Goal: Information Seeking & Learning: Learn about a topic

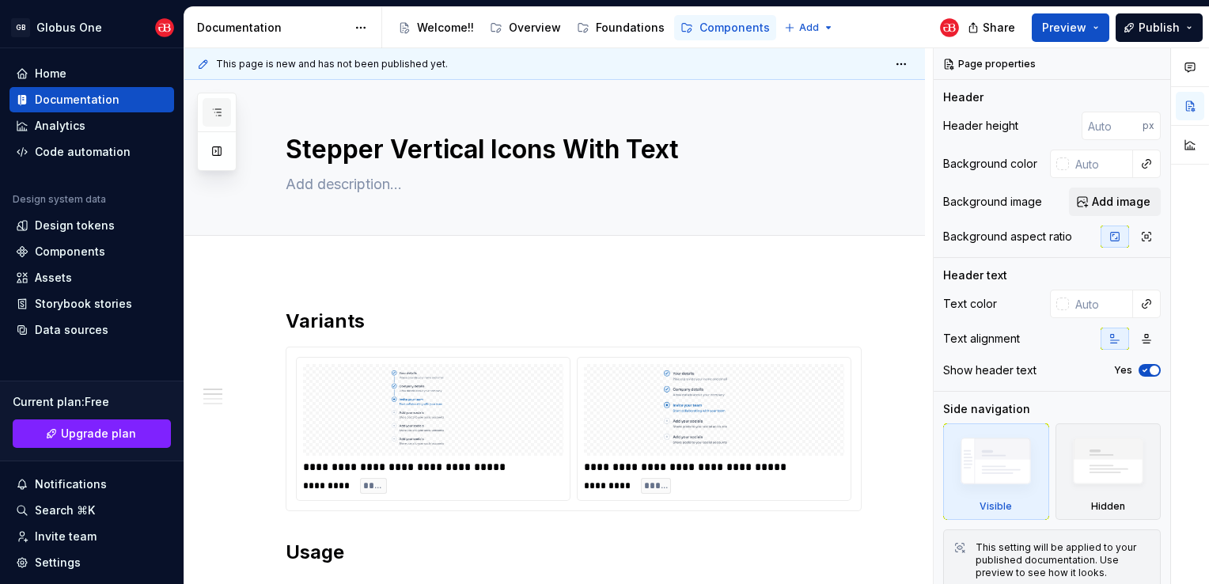
click at [213, 109] on icon "button" at bounding box center [216, 112] width 13 height 13
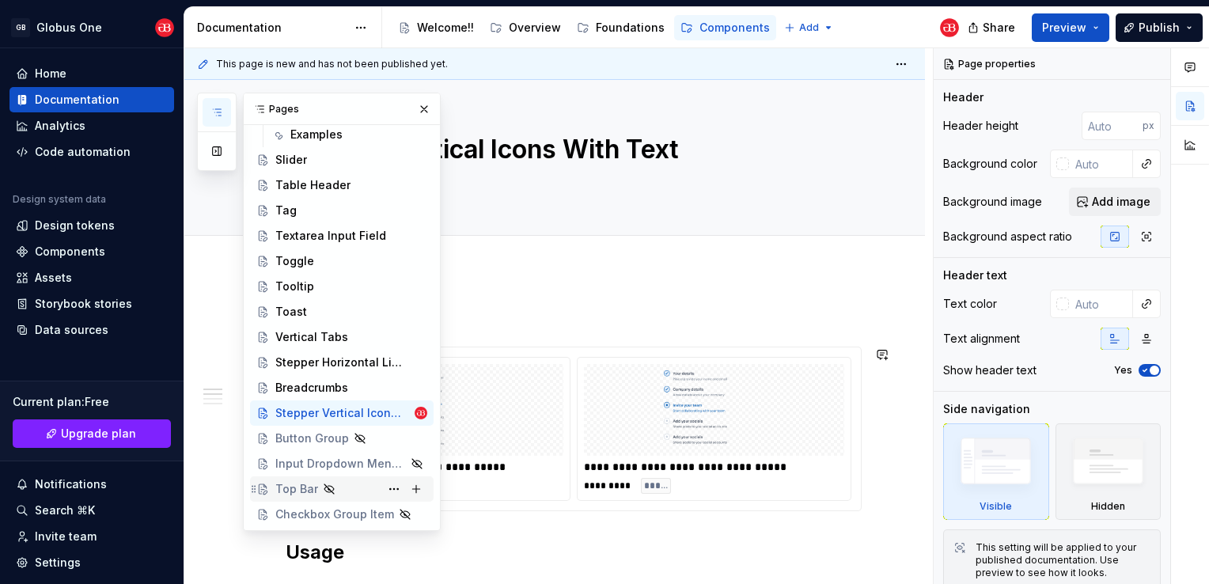
click at [301, 494] on div "Top Bar" at bounding box center [296, 489] width 43 height 16
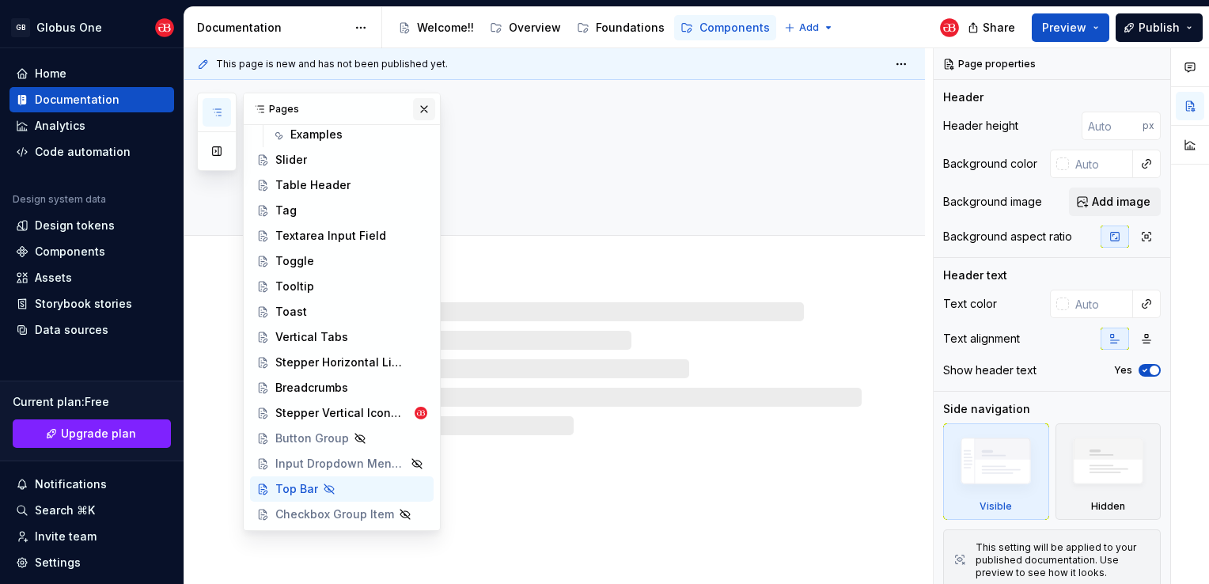
click at [413, 111] on button "button" at bounding box center [424, 109] width 22 height 22
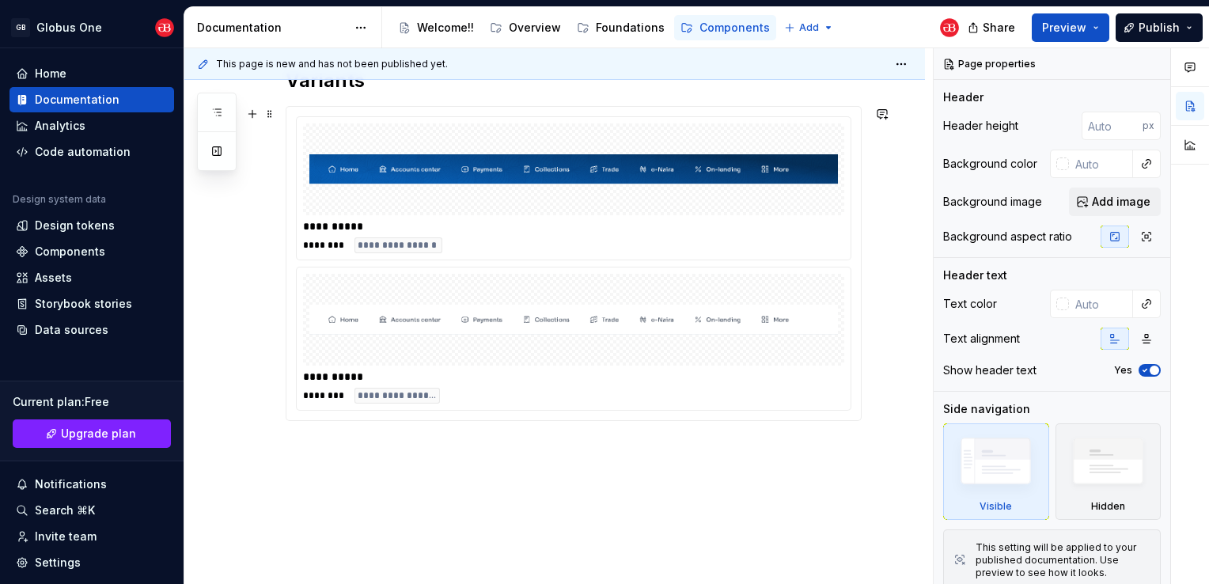
scroll to position [240, 0]
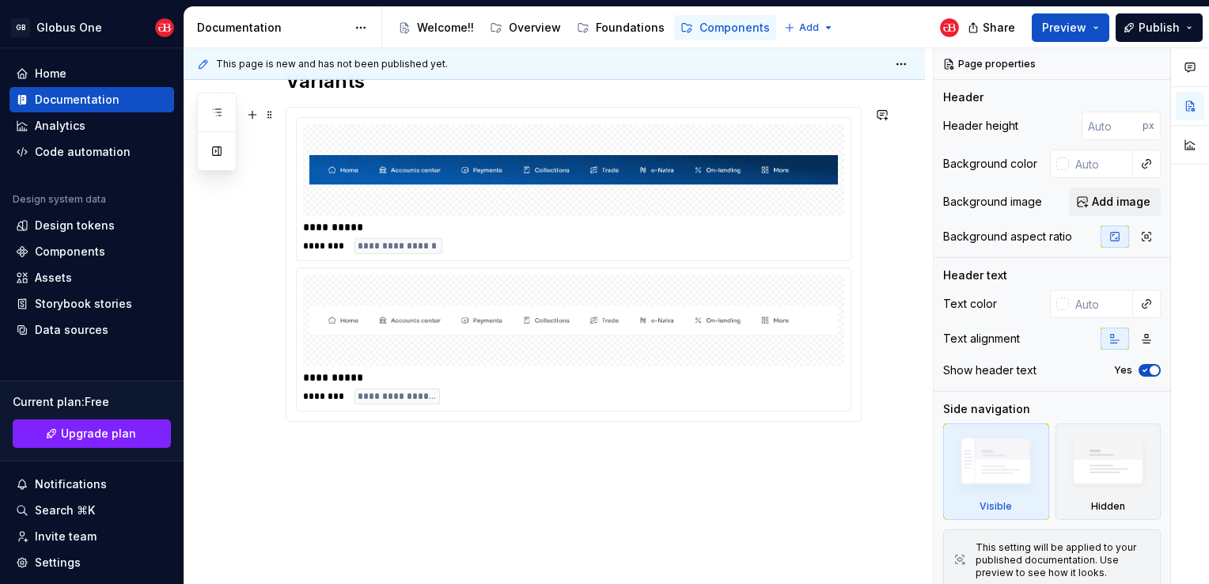
type textarea "*"
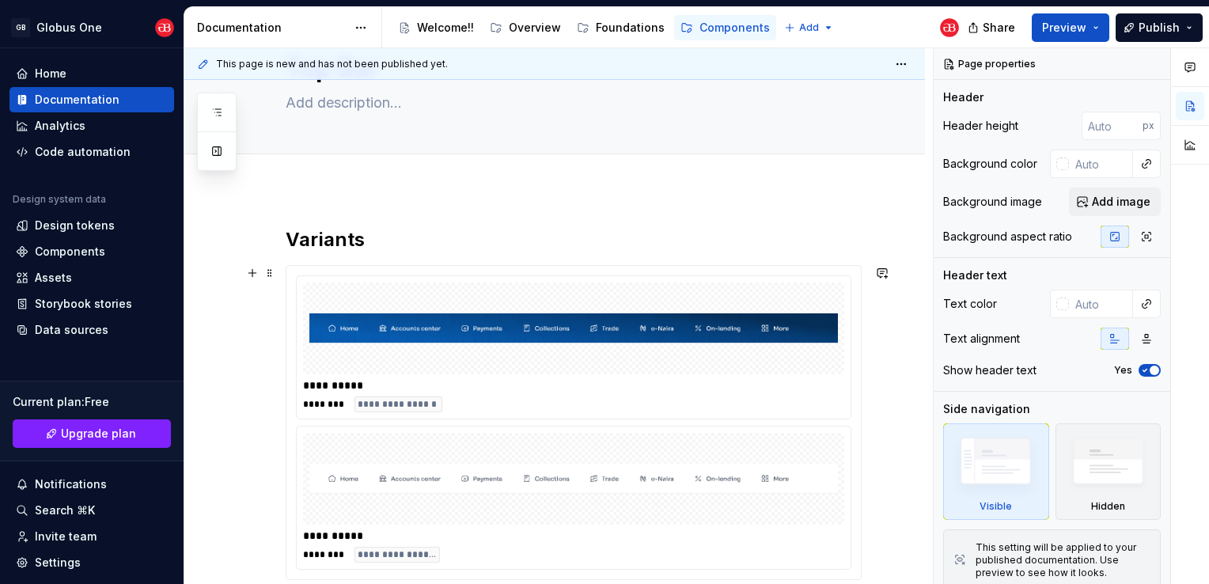
scroll to position [269, 0]
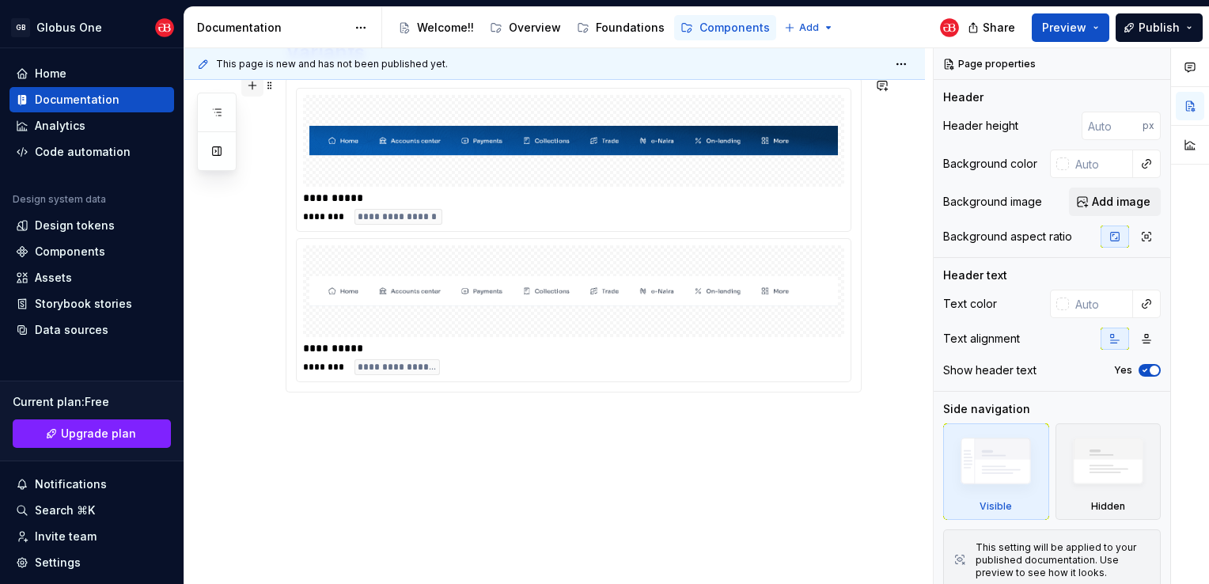
click at [248, 87] on button "button" at bounding box center [252, 85] width 22 height 22
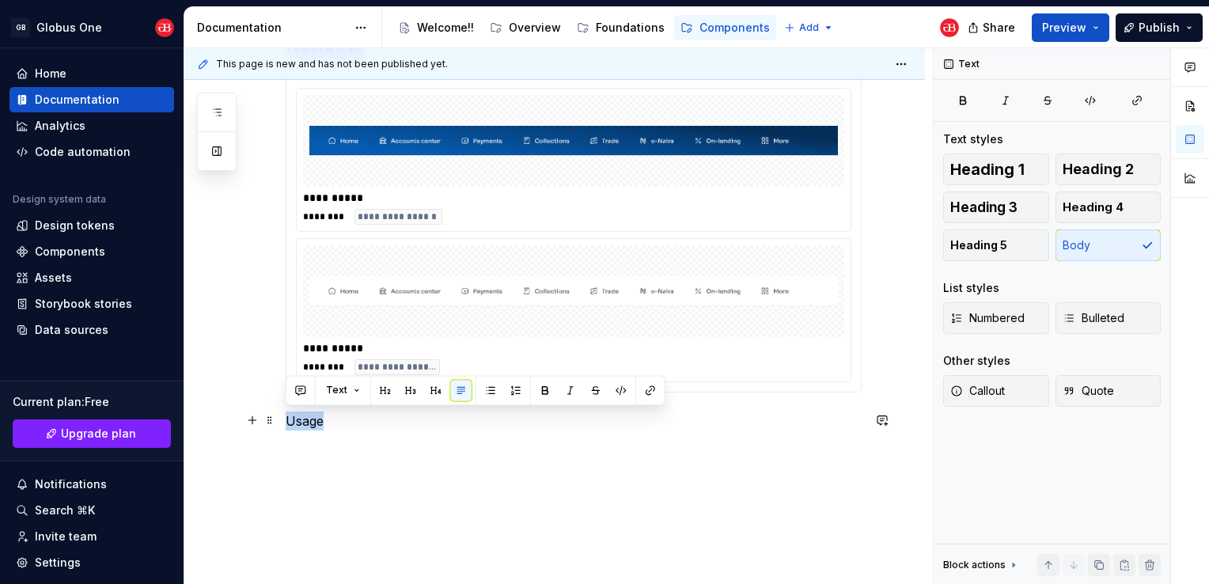
drag, startPoint x: 339, startPoint y: 418, endPoint x: 285, endPoint y: 421, distance: 53.8
click at [286, 421] on p "Usage" at bounding box center [574, 420] width 576 height 19
click at [376, 385] on button "button" at bounding box center [385, 390] width 22 height 22
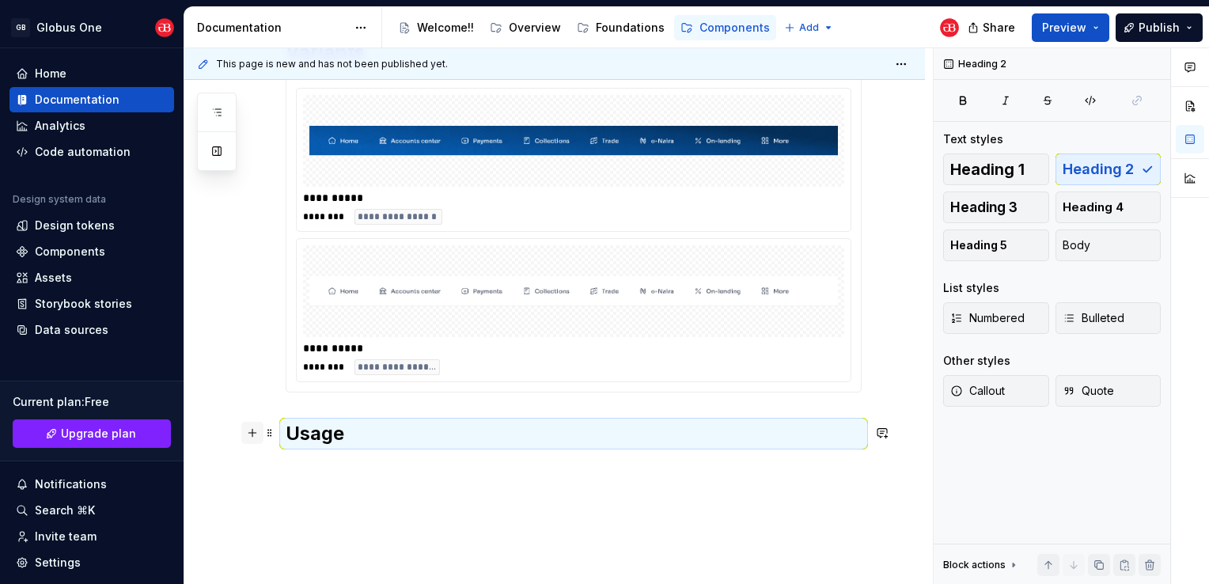
click at [259, 430] on button "button" at bounding box center [252, 433] width 22 height 22
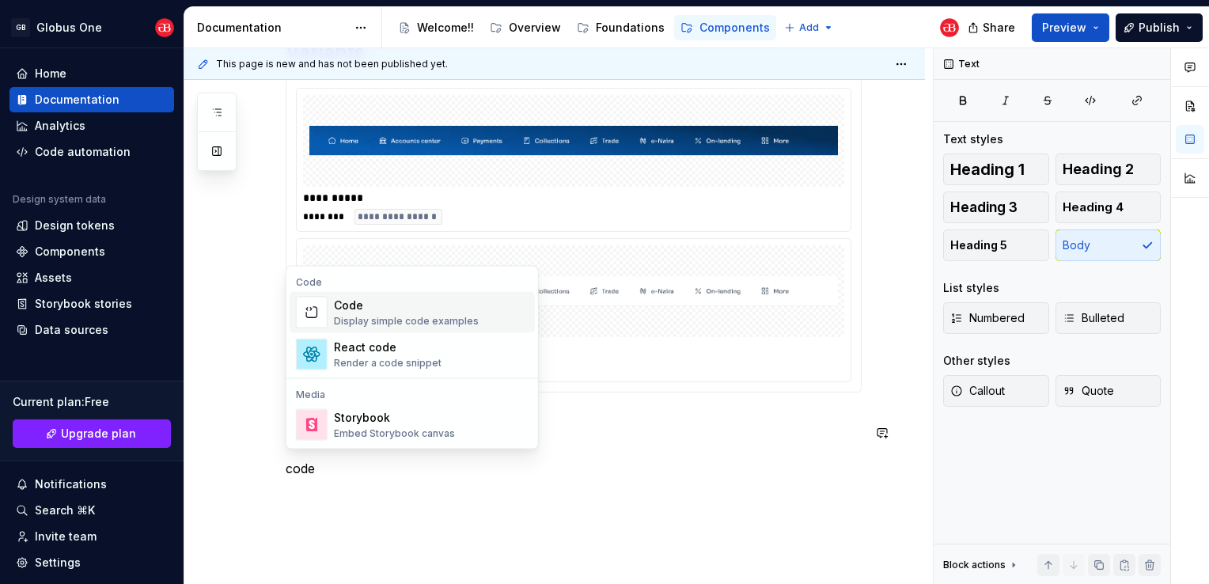
click at [376, 317] on div "Display simple code examples" at bounding box center [406, 321] width 145 height 13
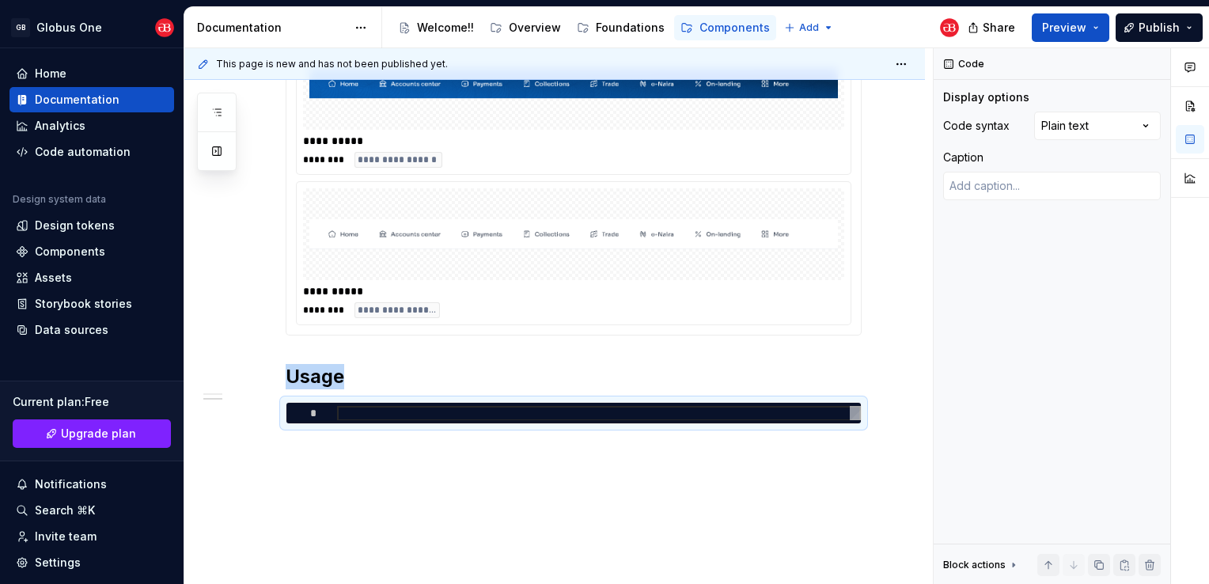
scroll to position [348, 0]
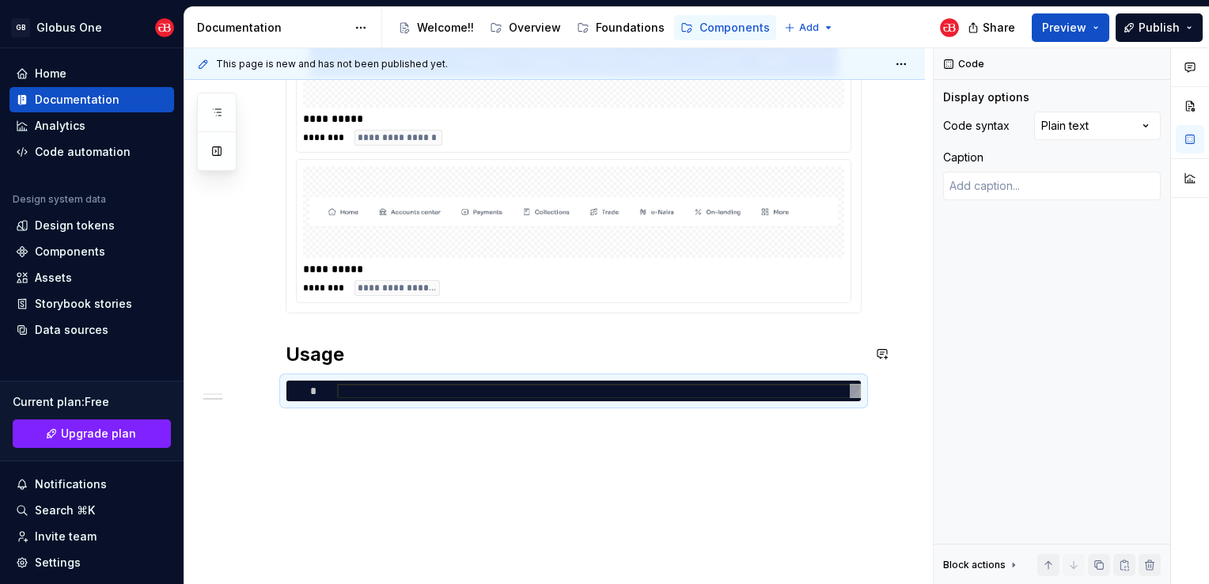
type textarea "*"
click at [382, 381] on div "*" at bounding box center [573, 391] width 574 height 21
click at [381, 384] on div at bounding box center [599, 391] width 524 height 15
type textarea "**********"
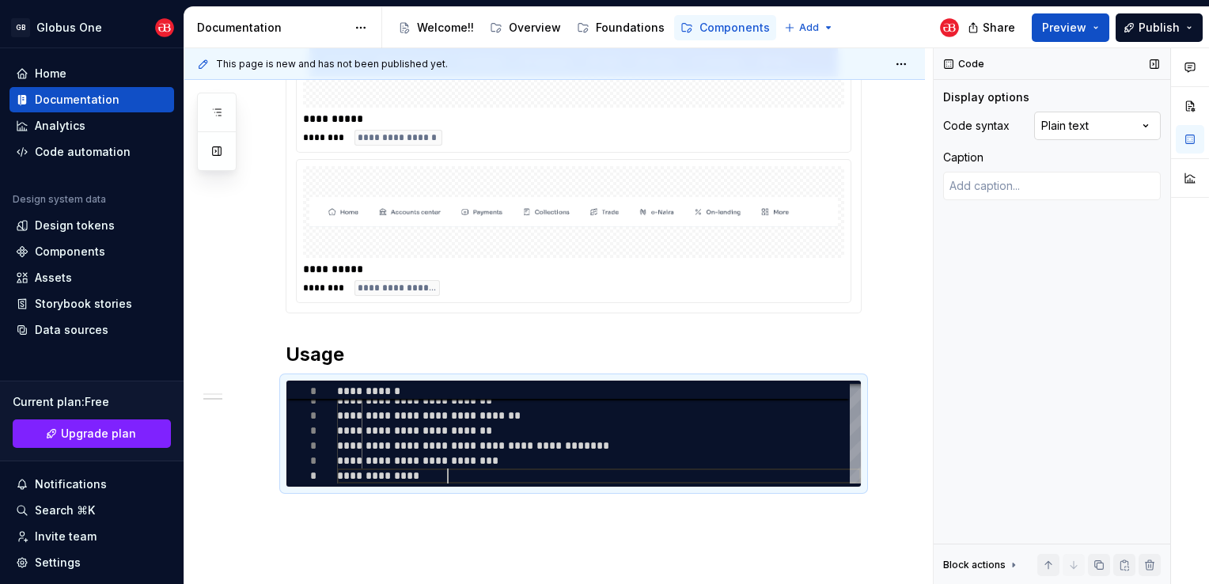
click at [1075, 131] on div "Comments Open comments No comments yet Select ‘Comment’ from the block context …" at bounding box center [1071, 316] width 275 height 536
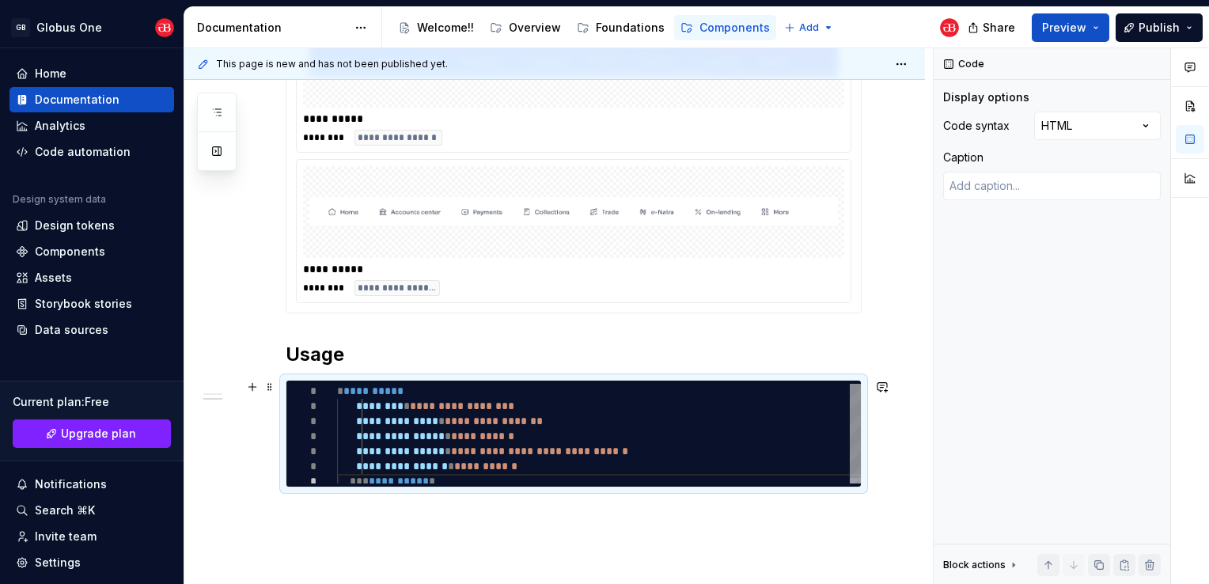
scroll to position [0, 108]
click at [372, 407] on div "**********" at bounding box center [599, 436] width 524 height 105
type textarea "*"
type textarea "**********"
type textarea "*"
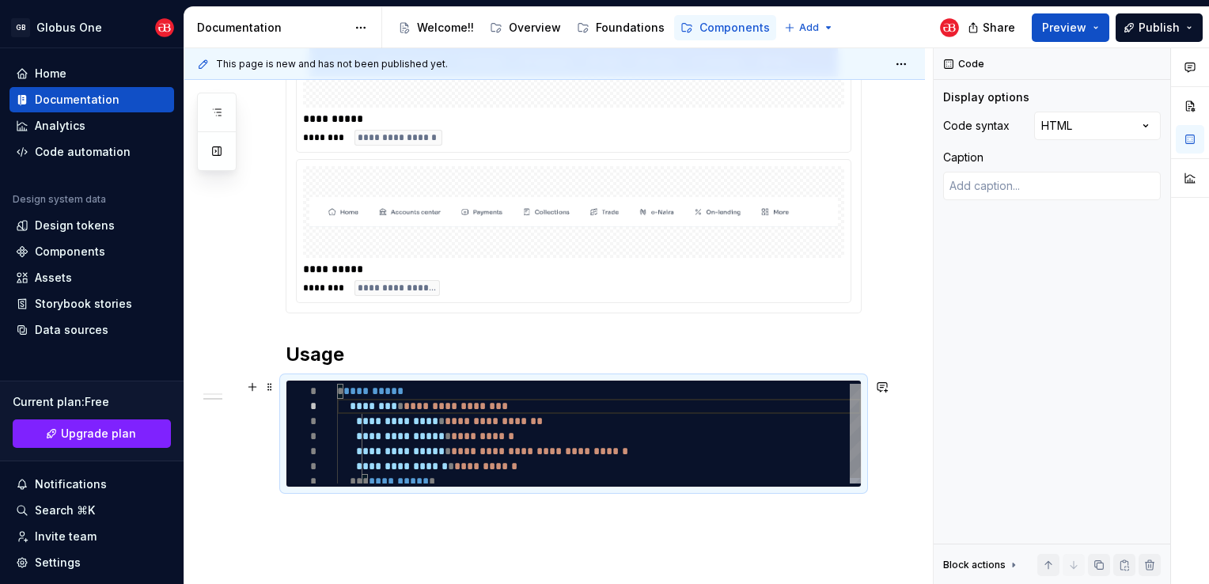
type textarea "**********"
click at [373, 419] on div "**********" at bounding box center [599, 436] width 524 height 105
type textarea "*"
type textarea "**********"
type textarea "*"
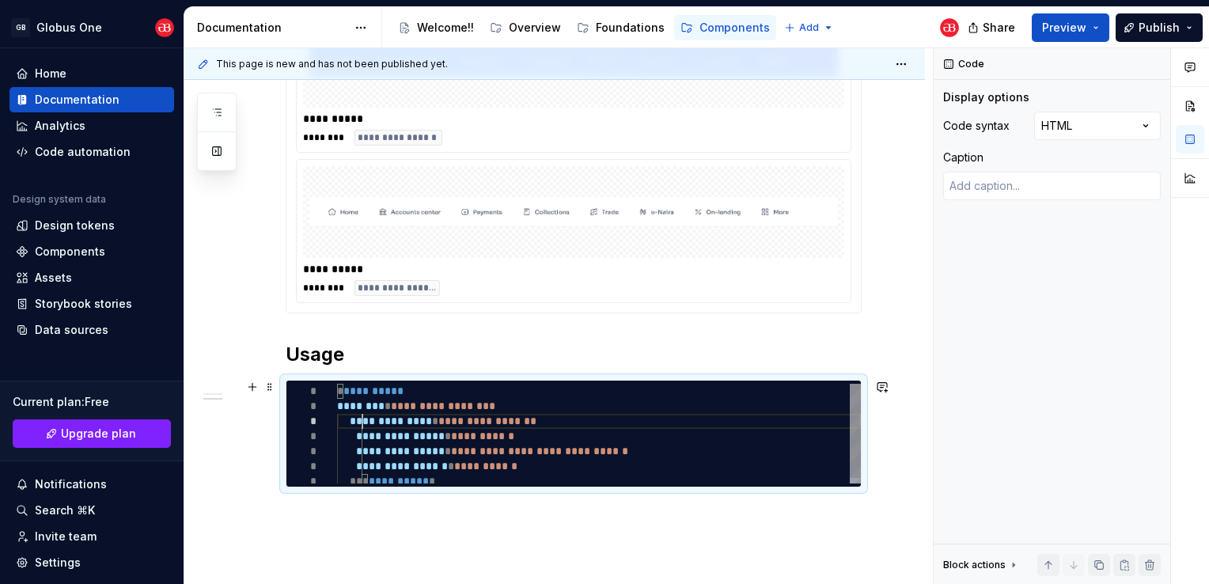
type textarea "**********"
click at [367, 436] on div "**********" at bounding box center [599, 436] width 524 height 105
type textarea "*"
type textarea "**********"
type textarea "*"
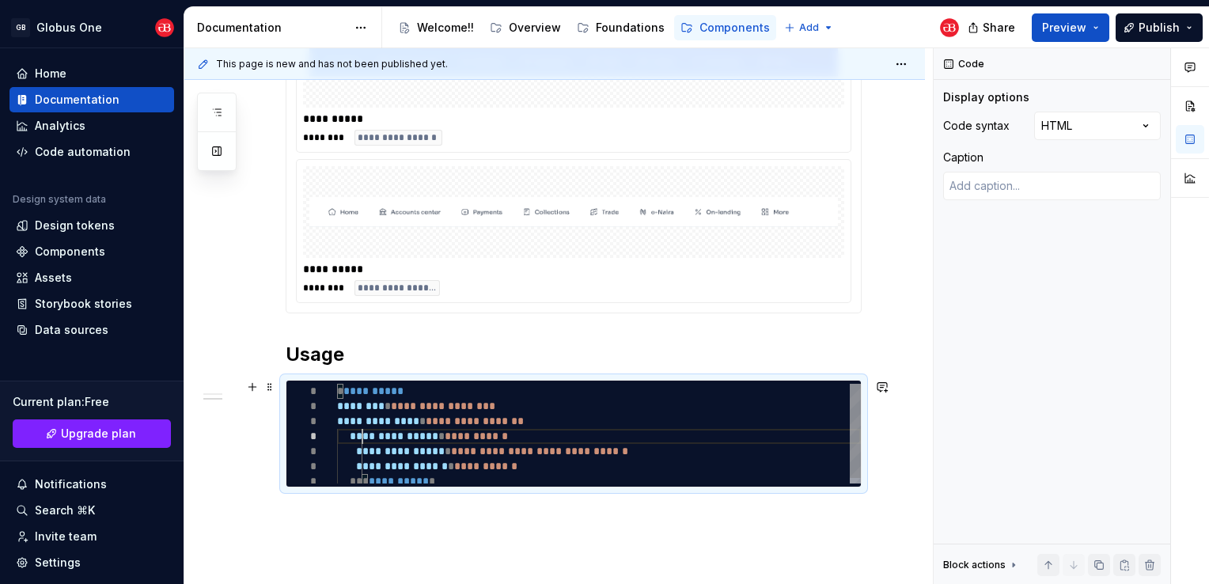
type textarea "**********"
click at [373, 448] on div "**********" at bounding box center [599, 436] width 524 height 105
type textarea "*"
type textarea "**********"
type textarea "*"
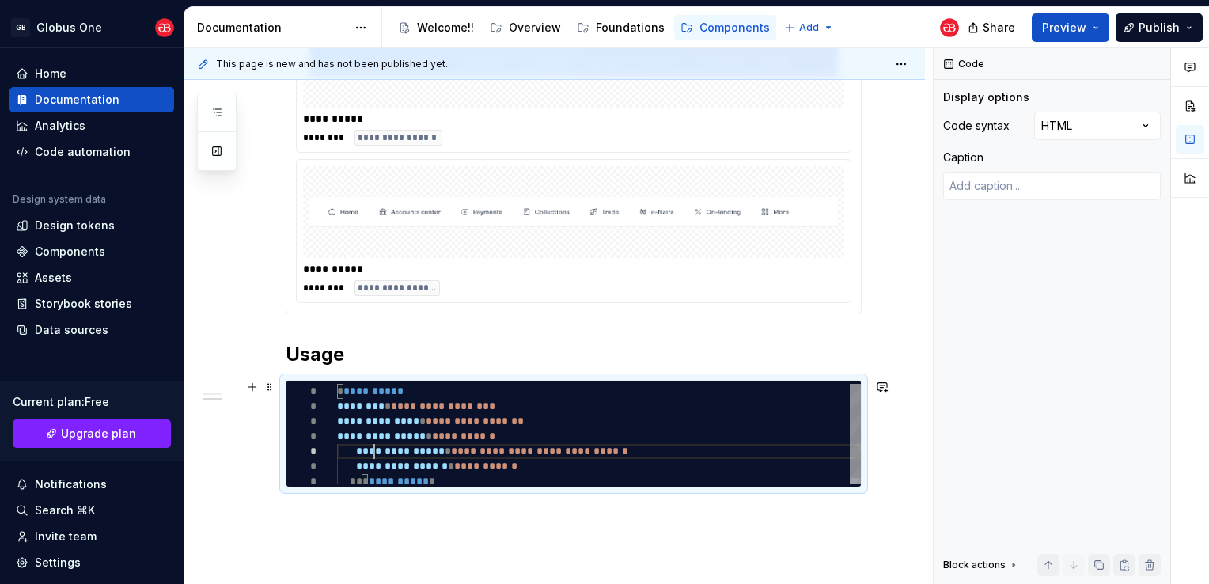
type textarea "**********"
click at [371, 454] on div "**********" at bounding box center [599, 430] width 524 height 105
type textarea "*"
type textarea "**********"
type textarea "*"
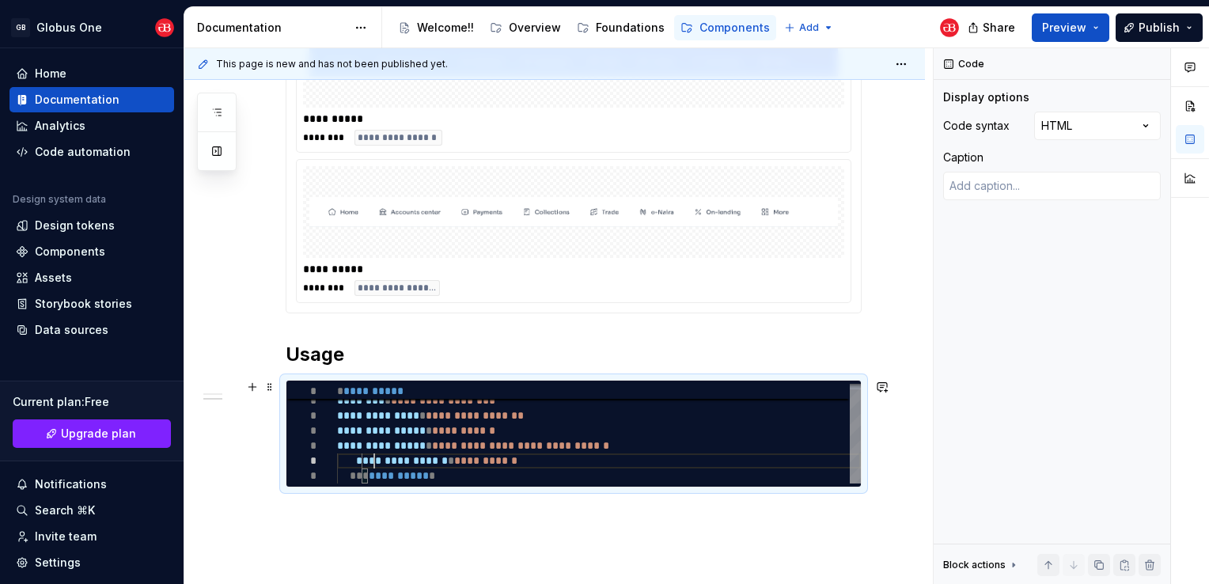
type textarea "**********"
click at [358, 472] on div "**********" at bounding box center [599, 430] width 524 height 105
type textarea "*"
type textarea "**********"
click at [713, 444] on div "**********" at bounding box center [599, 430] width 524 height 105
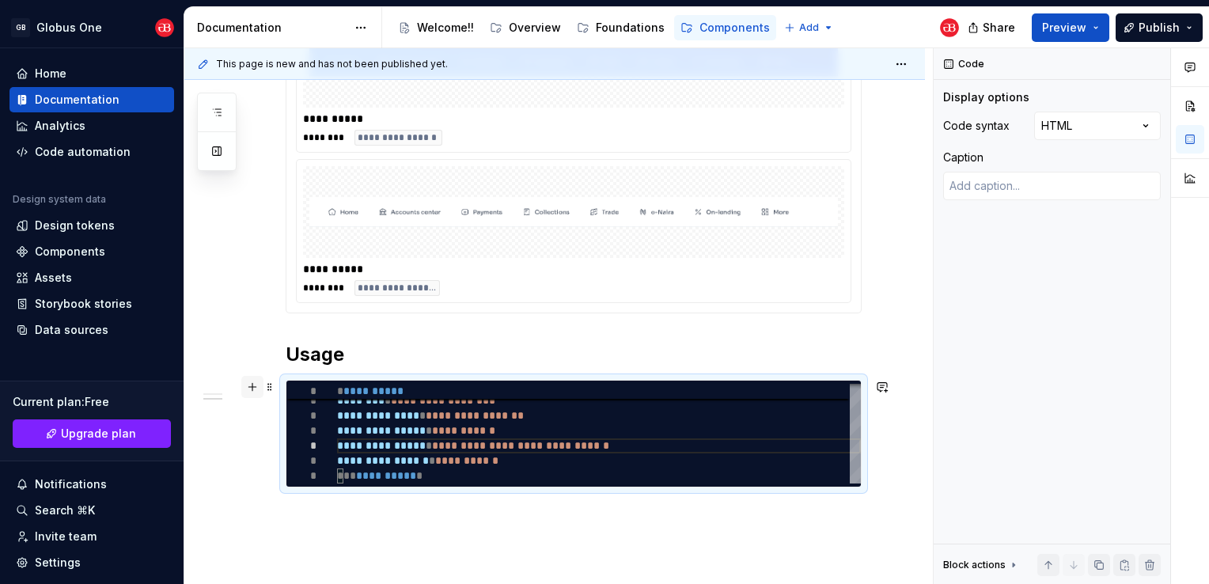
click at [250, 377] on button "button" at bounding box center [252, 387] width 22 height 22
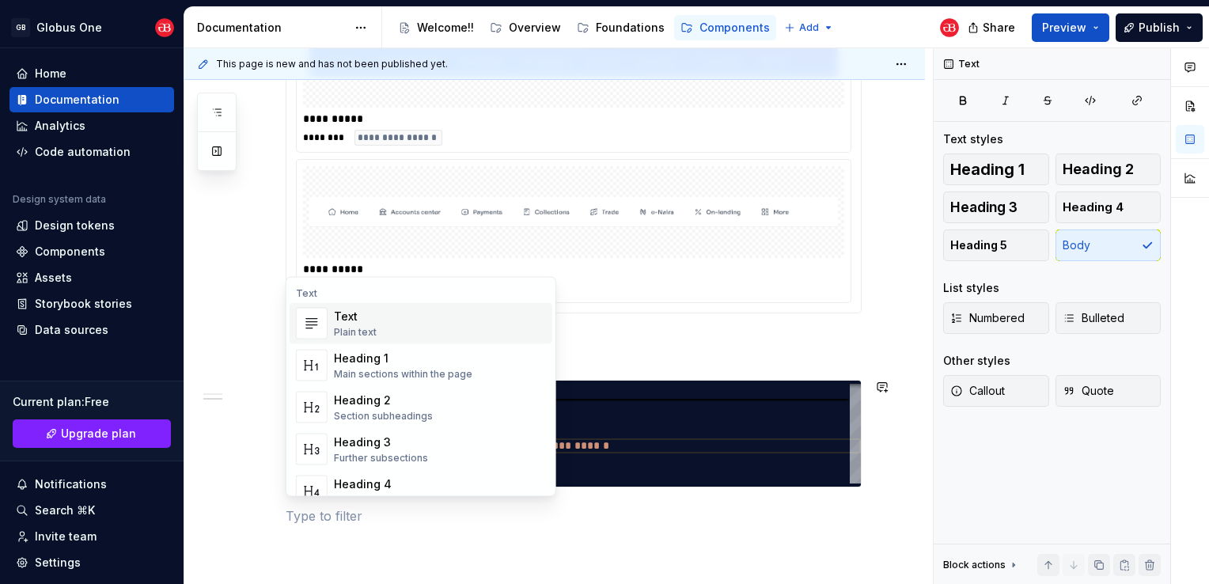
scroll to position [364, 0]
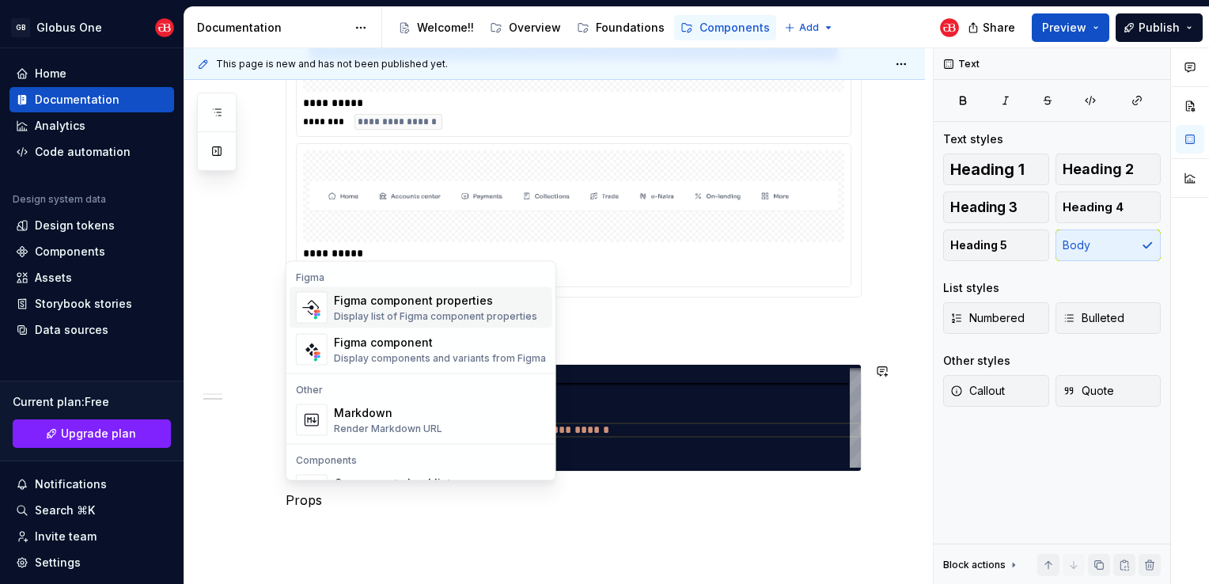
click at [222, 270] on div "**********" at bounding box center [558, 316] width 748 height 536
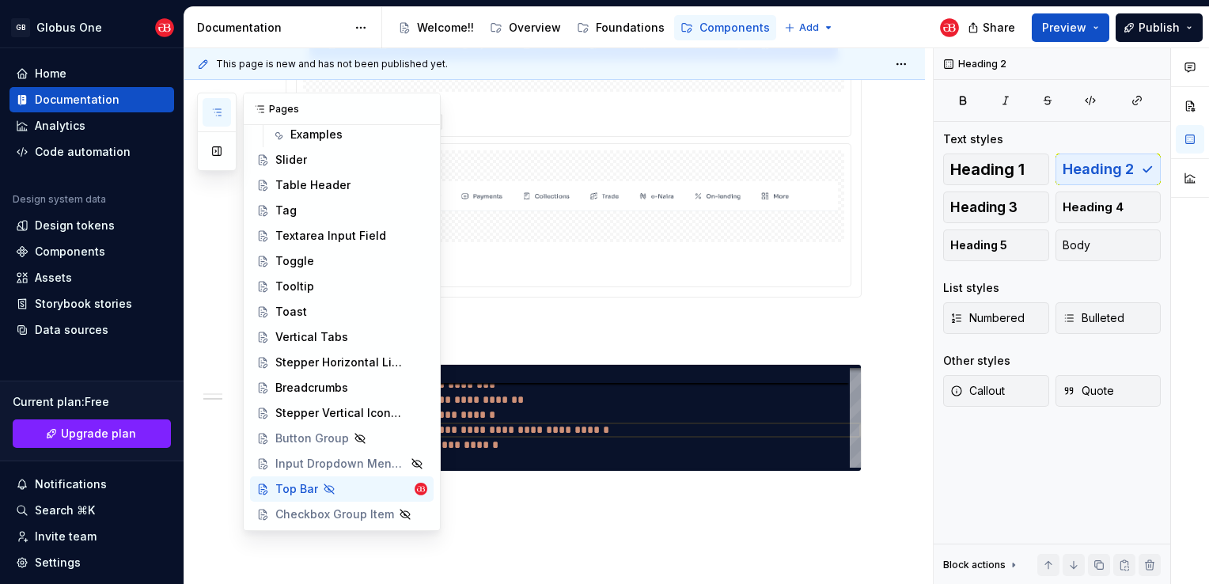
click at [215, 114] on icon "button" at bounding box center [216, 112] width 13 height 13
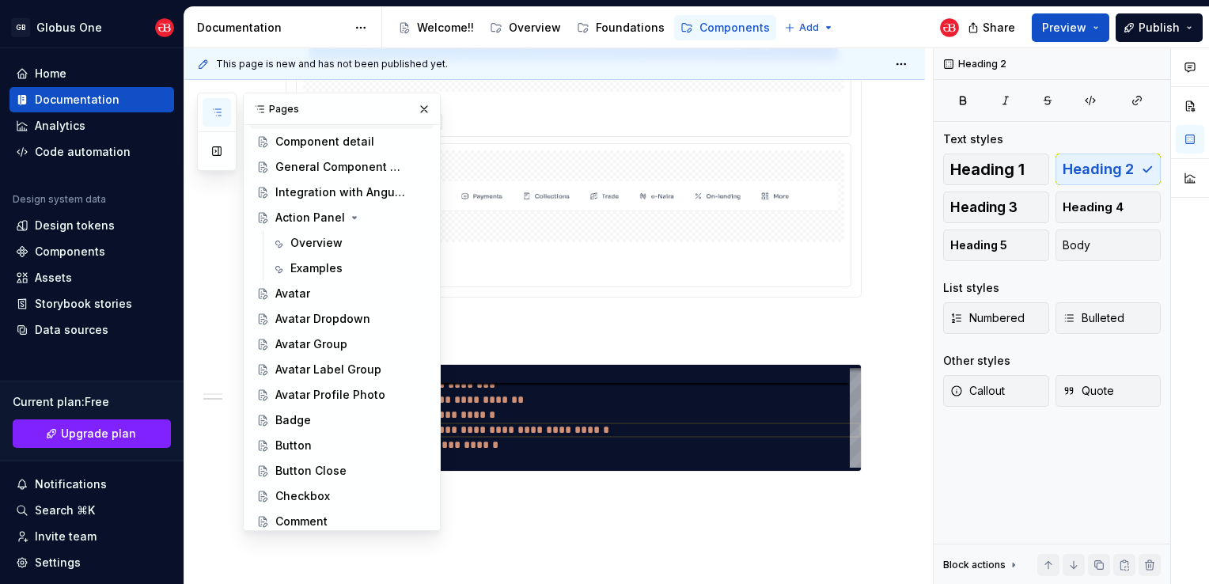
scroll to position [0, 0]
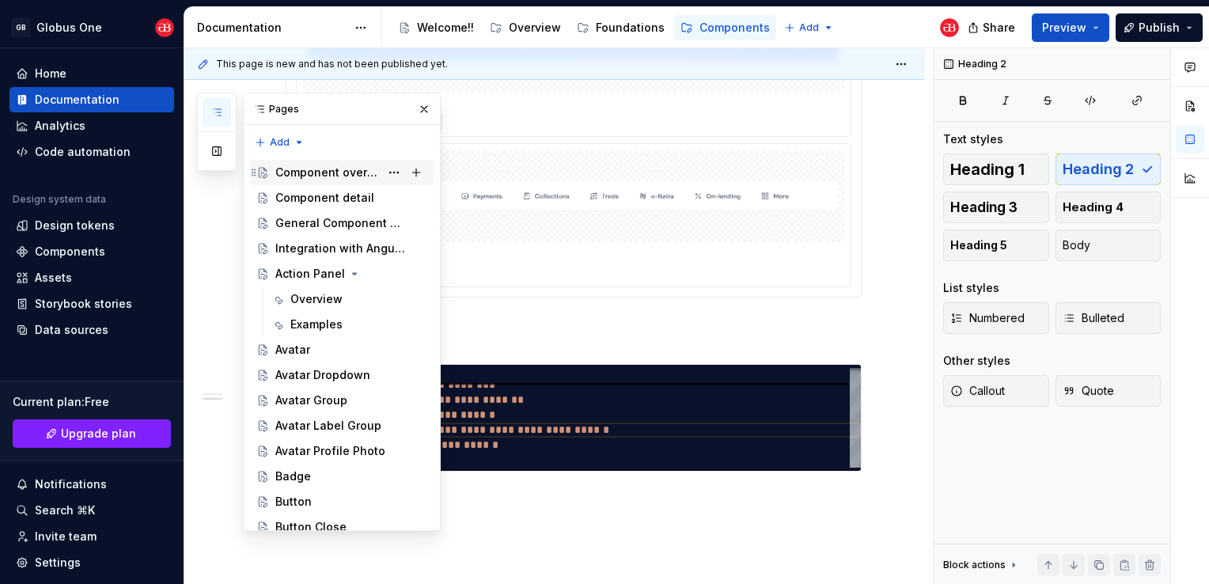
click at [312, 169] on div "Component overview" at bounding box center [327, 173] width 104 height 16
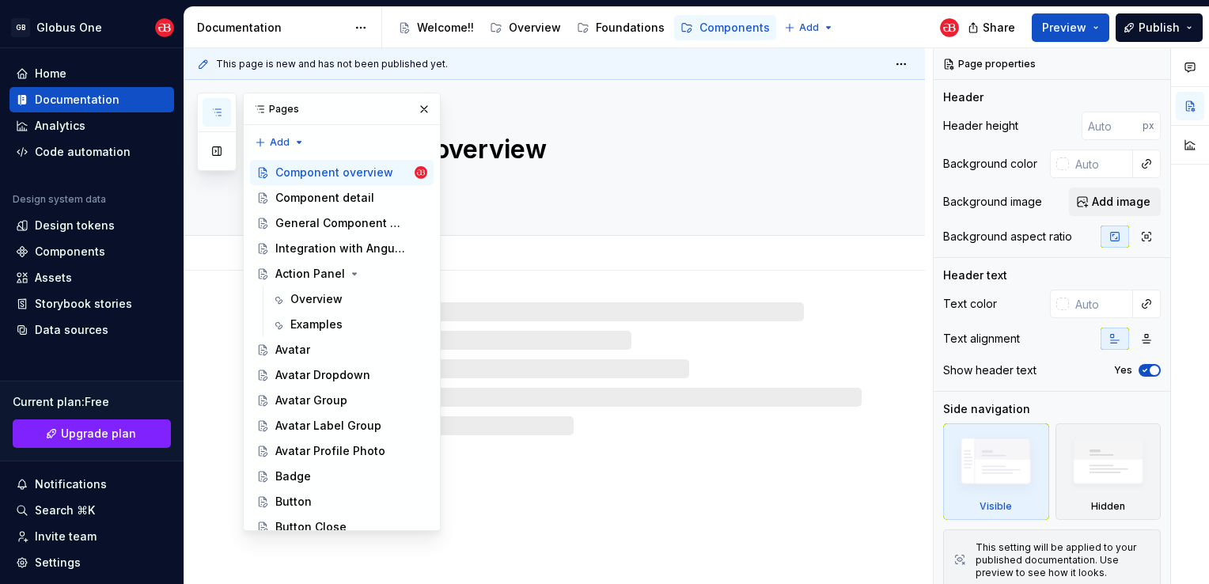
click at [511, 119] on div "Component overview" at bounding box center [574, 157] width 576 height 155
click at [415, 108] on button "button" at bounding box center [424, 109] width 22 height 22
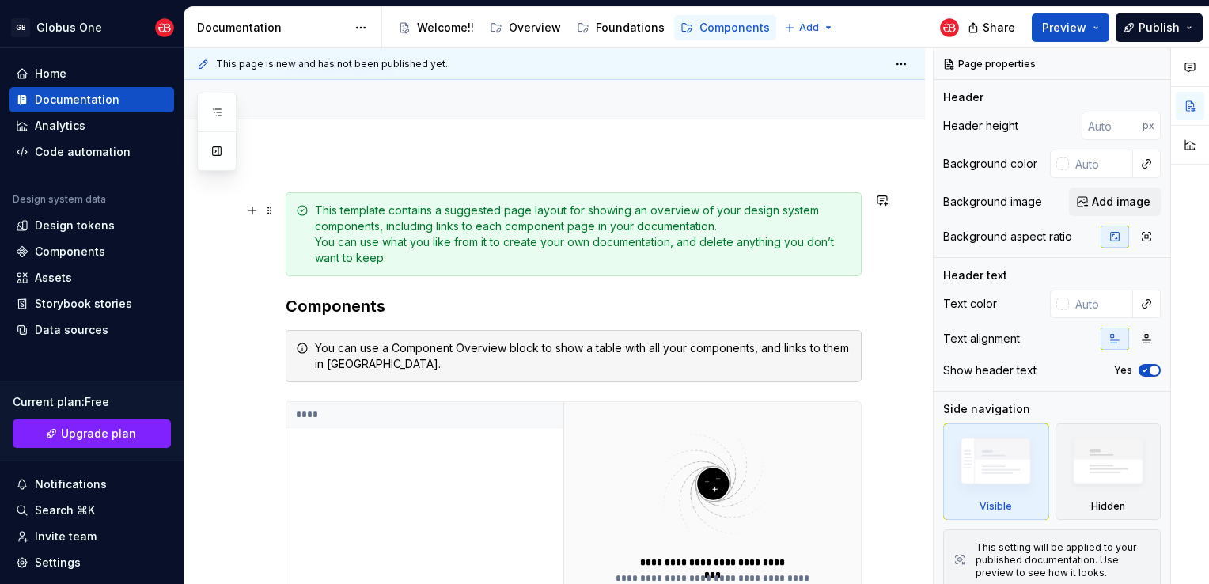
scroll to position [354, 0]
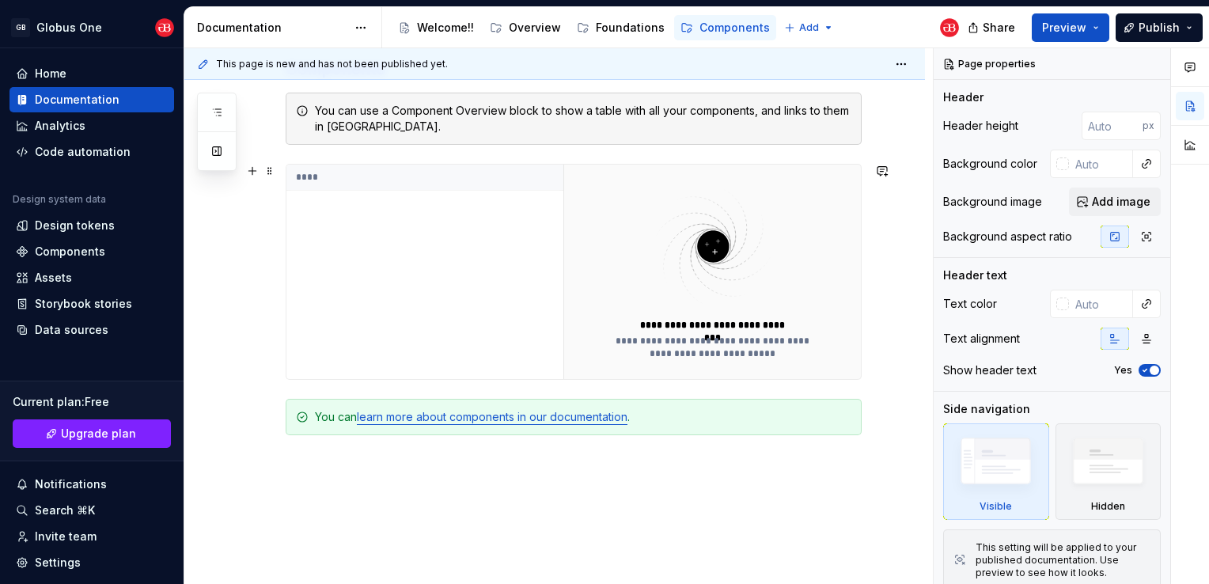
click at [360, 224] on div "****" at bounding box center [424, 272] width 277 height 214
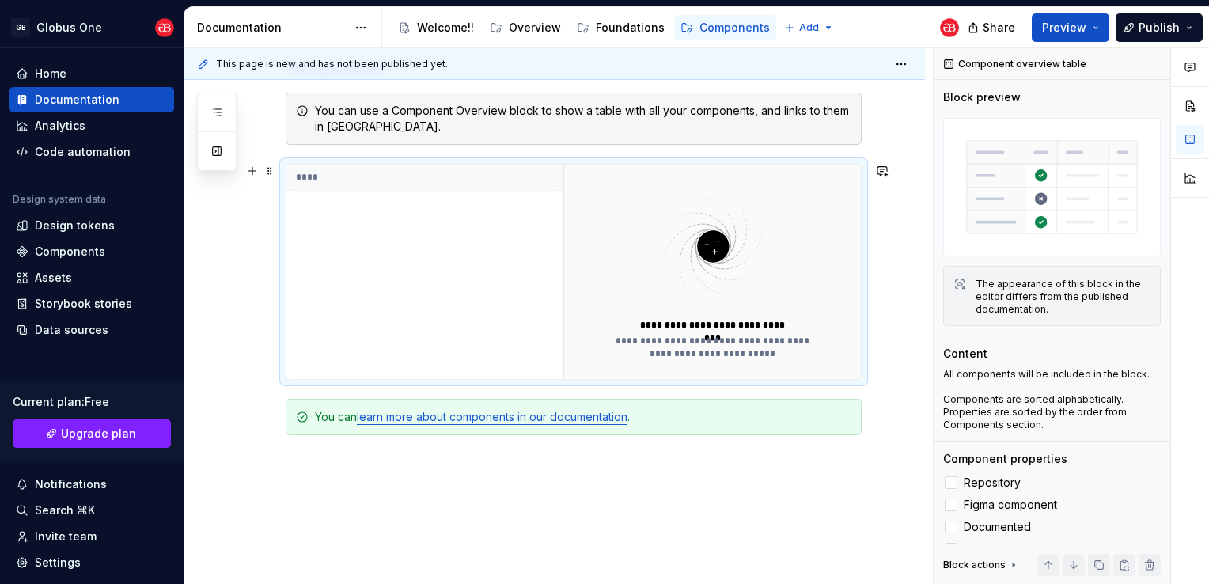
click at [373, 210] on div "****" at bounding box center [424, 272] width 277 height 214
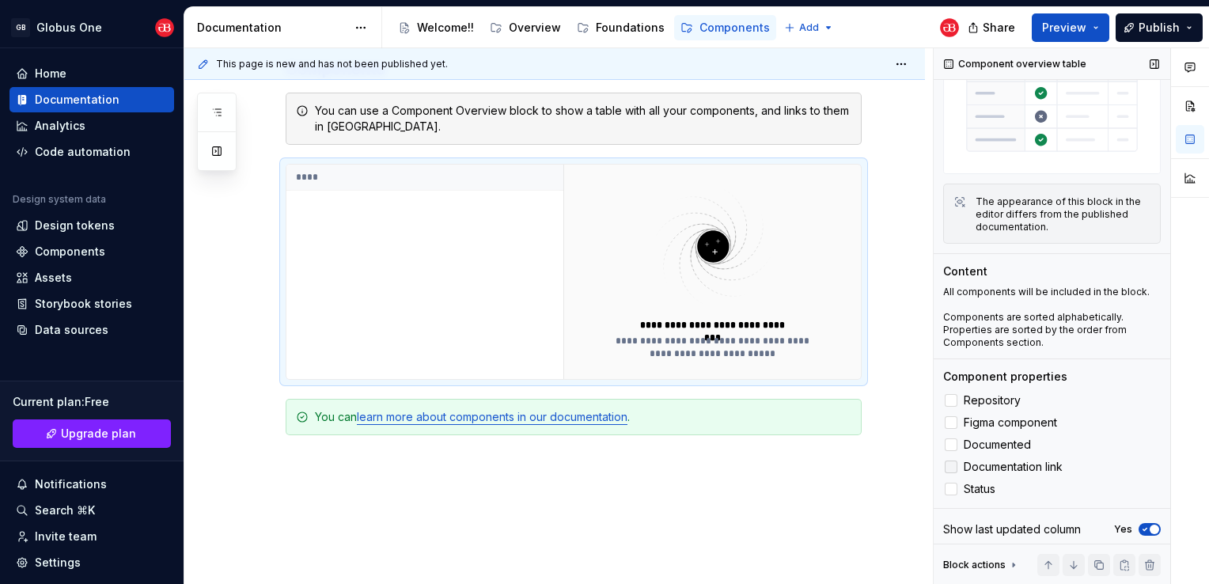
click at [955, 463] on div at bounding box center [951, 466] width 13 height 13
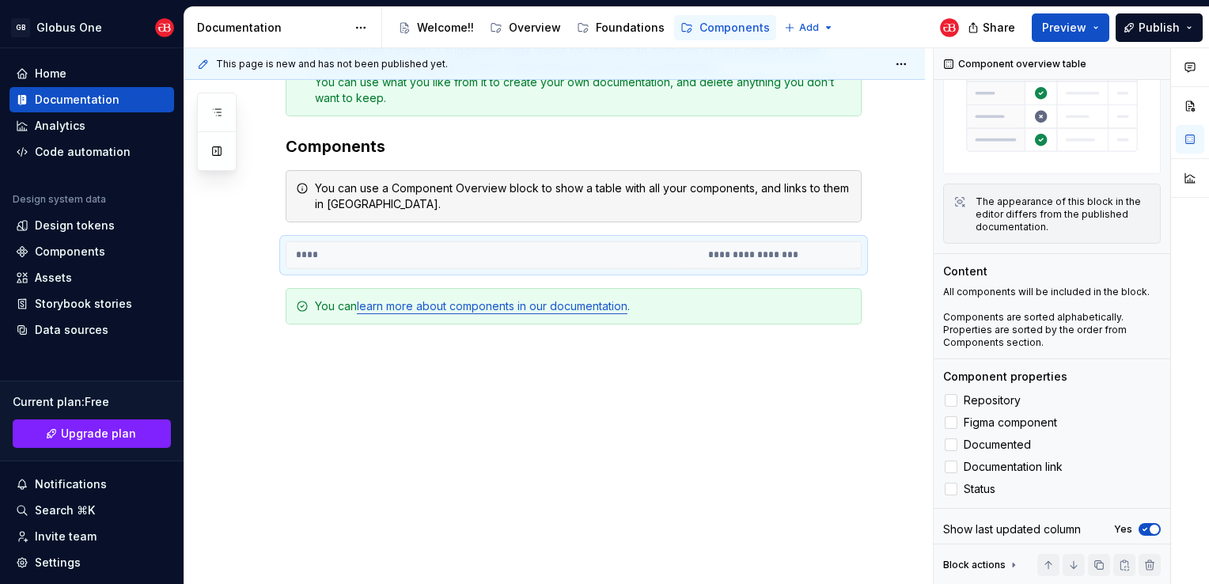
scroll to position [275, 0]
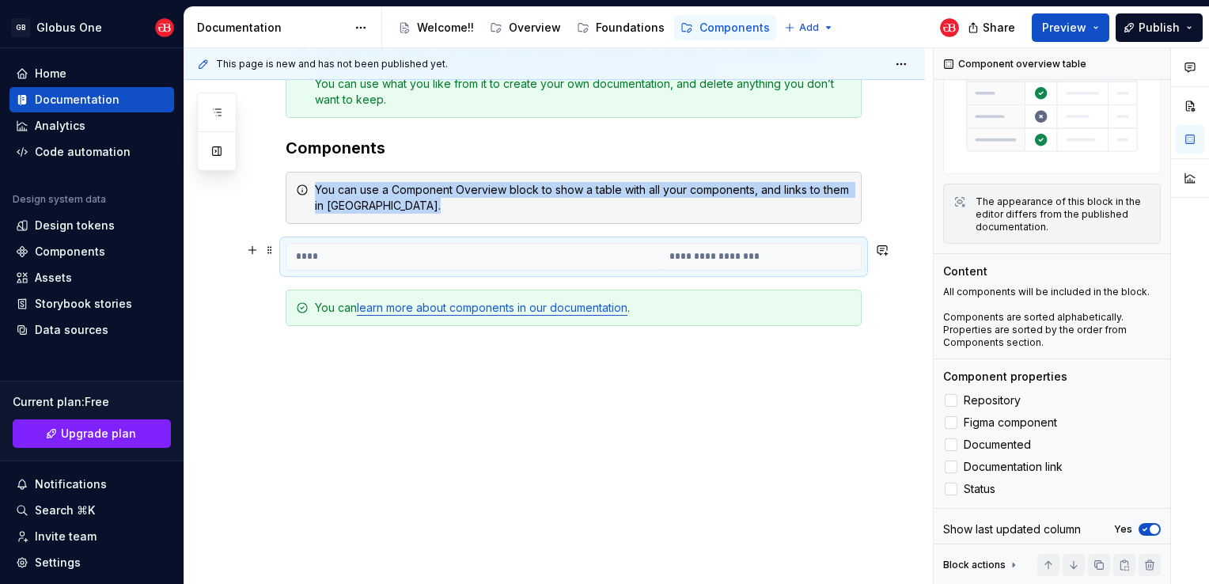
click at [560, 258] on th "****" at bounding box center [472, 257] width 373 height 26
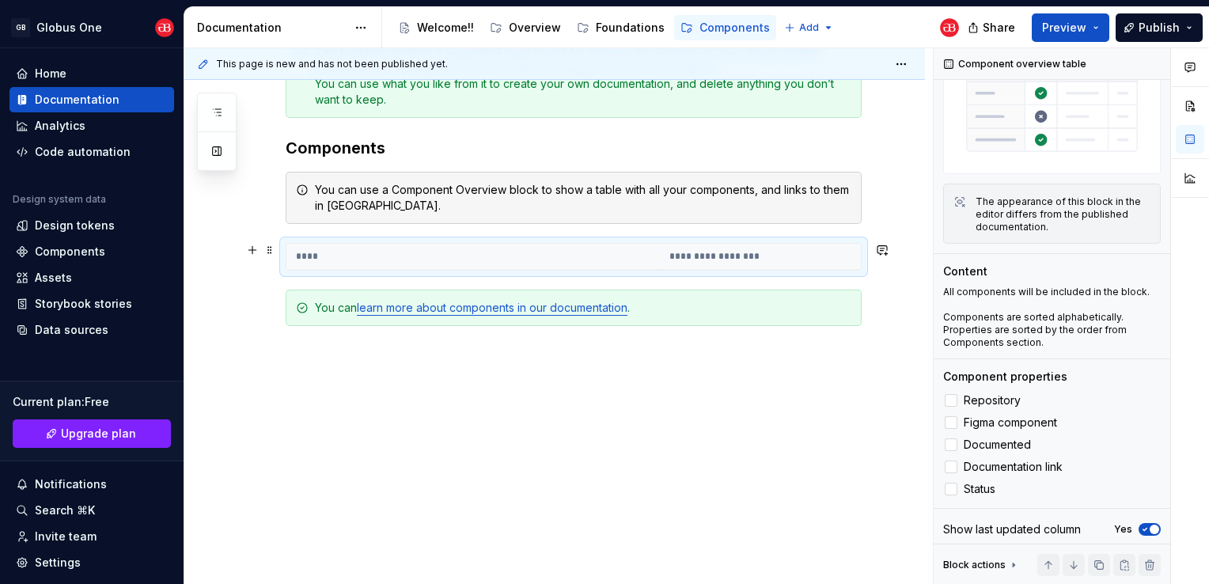
click at [718, 248] on th "**********" at bounding box center [760, 257] width 201 height 26
click at [714, 256] on th "**********" at bounding box center [760, 257] width 201 height 26
click at [301, 251] on th "****" at bounding box center [472, 257] width 373 height 26
click at [303, 252] on th "****" at bounding box center [472, 257] width 373 height 26
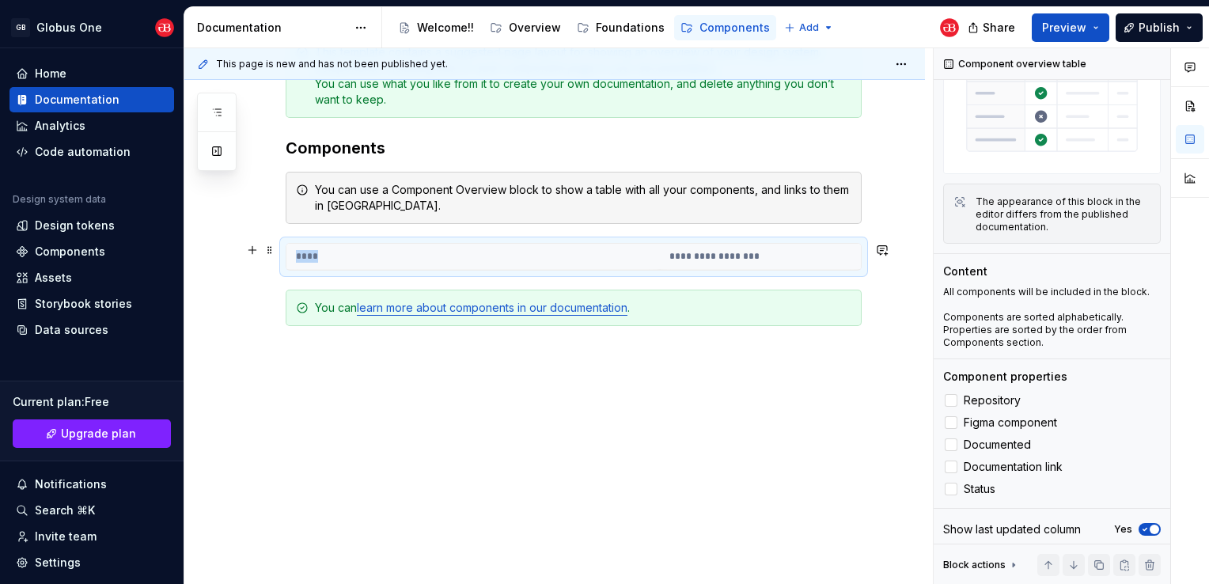
click at [303, 252] on th "****" at bounding box center [472, 257] width 373 height 26
drag, startPoint x: 303, startPoint y: 252, endPoint x: 319, endPoint y: 253, distance: 15.8
click at [319, 253] on th "****" at bounding box center [472, 257] width 373 height 26
click at [255, 246] on button "button" at bounding box center [252, 250] width 22 height 22
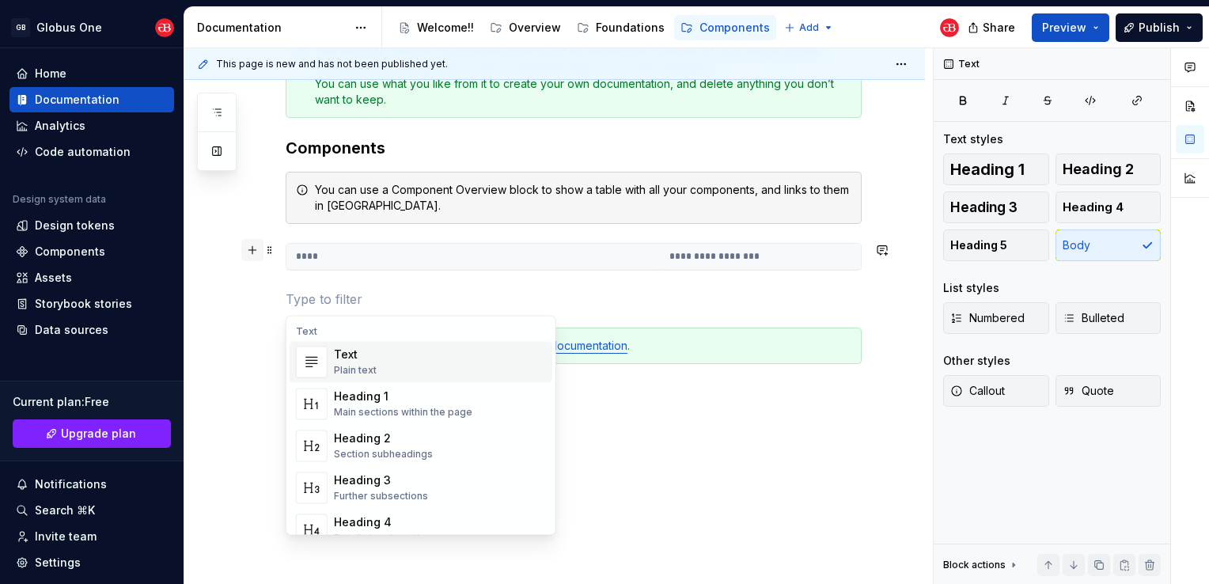
scroll to position [0, 0]
click at [255, 246] on button "button" at bounding box center [252, 250] width 22 height 22
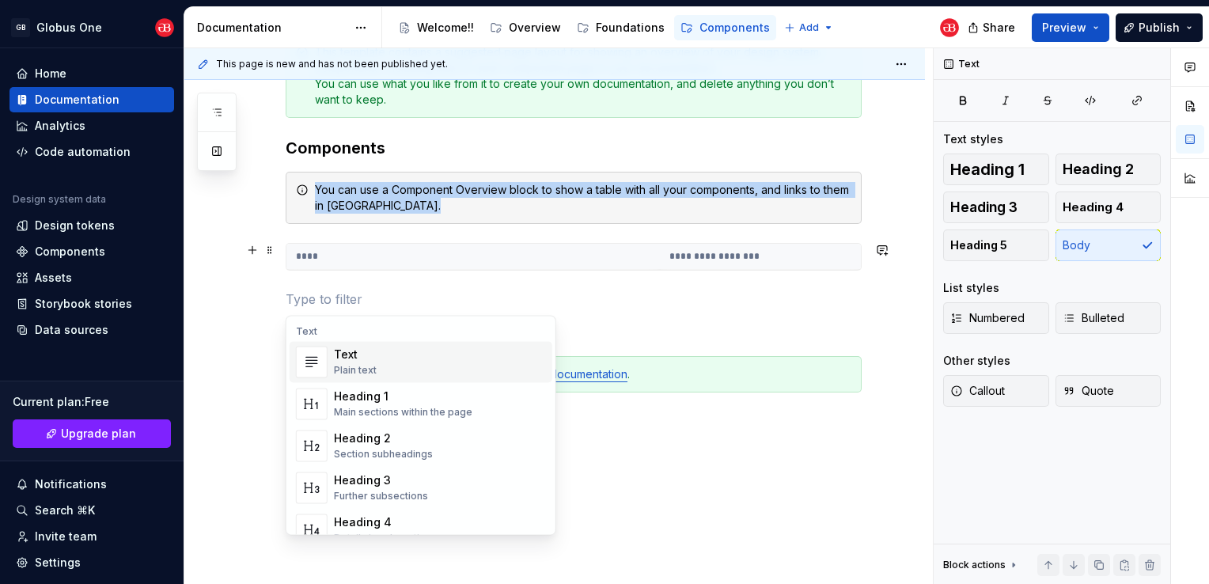
click at [377, 253] on th "****" at bounding box center [472, 257] width 373 height 26
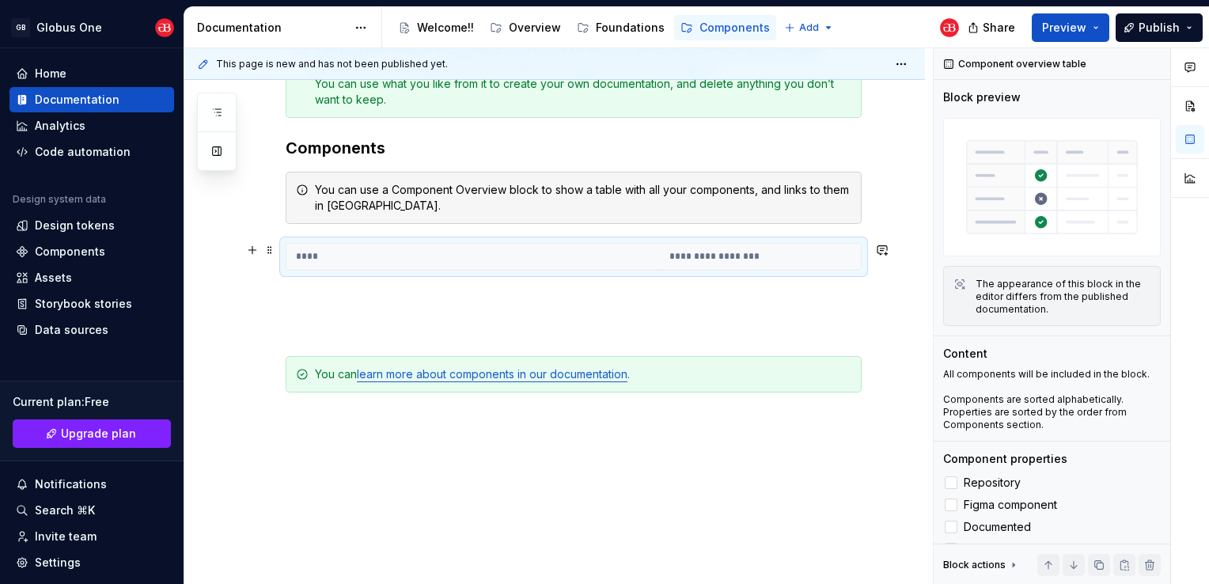
click at [306, 255] on th "****" at bounding box center [472, 257] width 373 height 26
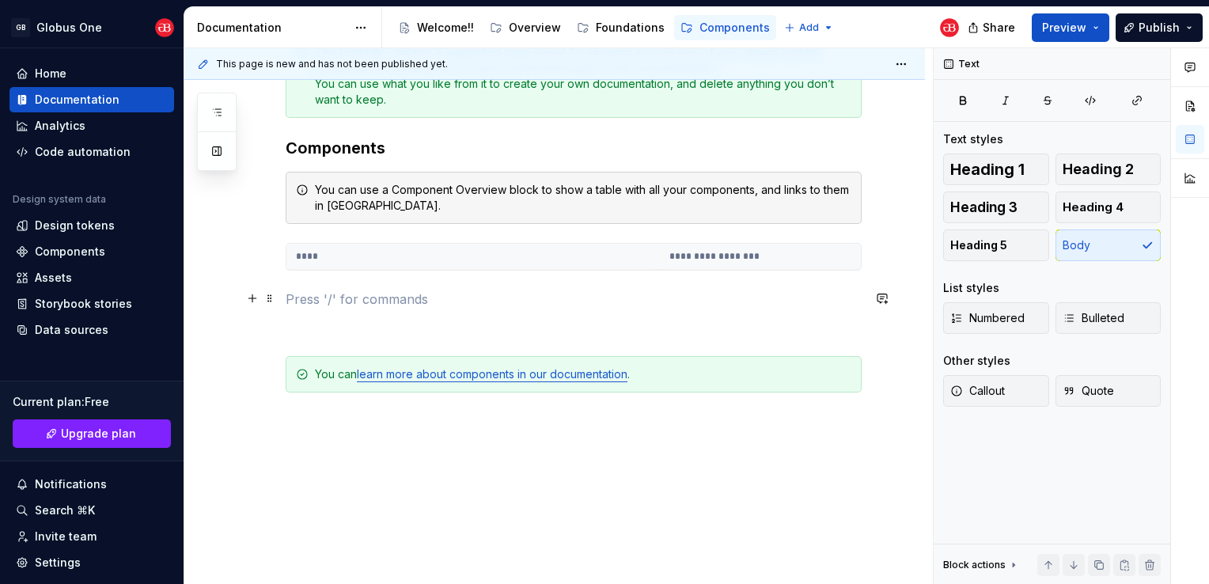
click at [316, 290] on p at bounding box center [574, 299] width 576 height 19
click at [264, 301] on span at bounding box center [269, 298] width 13 height 22
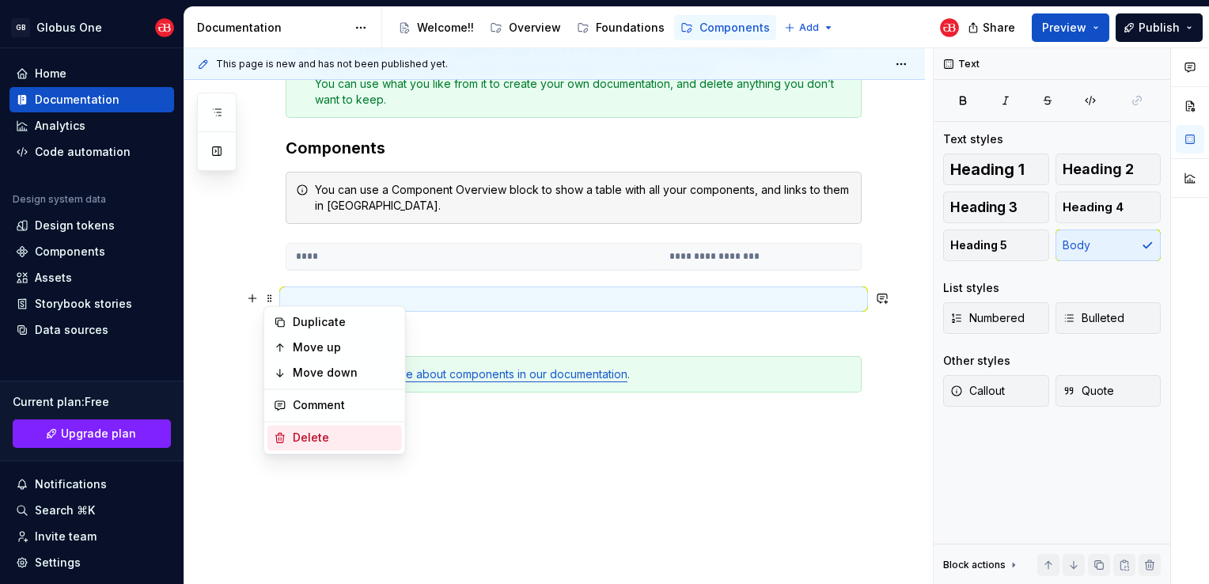
click at [295, 437] on div "Delete" at bounding box center [344, 438] width 103 height 16
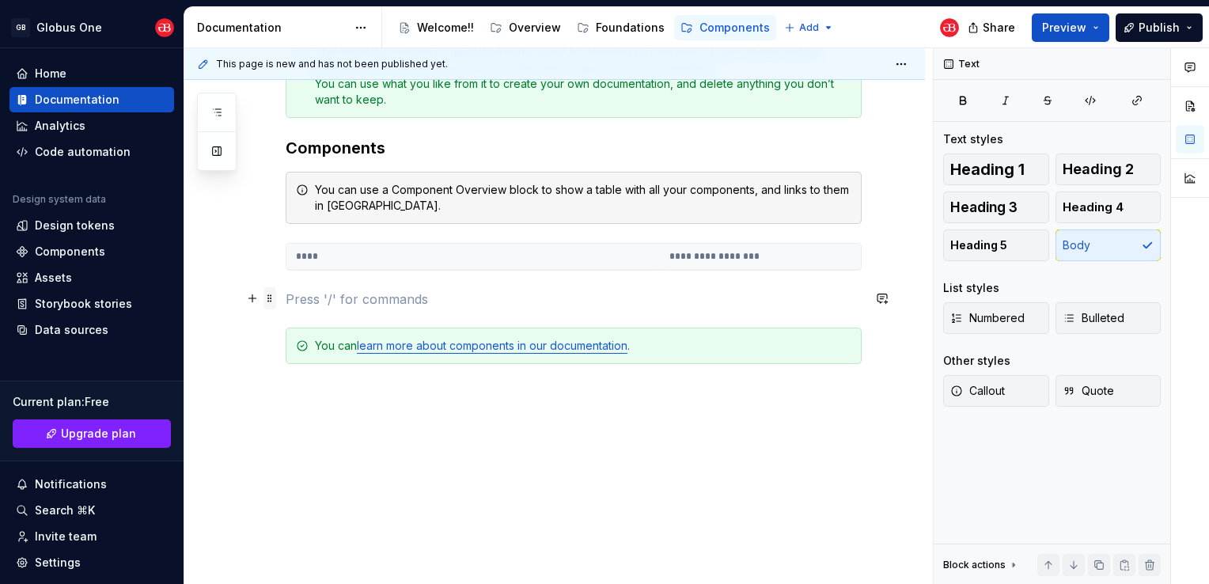
click at [271, 296] on span at bounding box center [269, 298] width 13 height 22
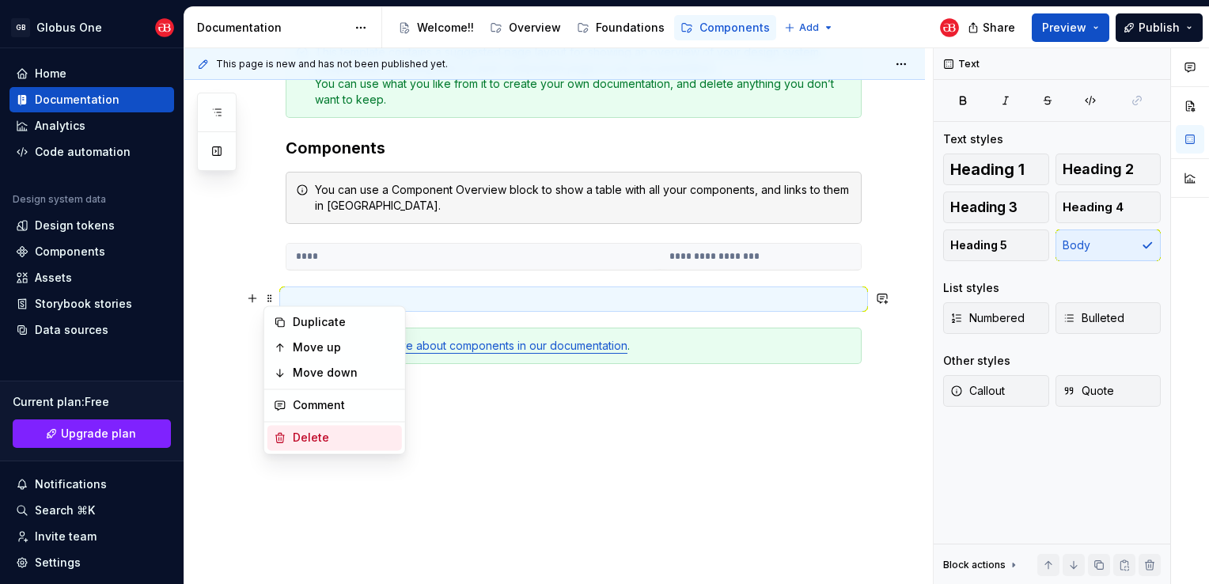
click at [302, 437] on div "Delete" at bounding box center [344, 438] width 103 height 16
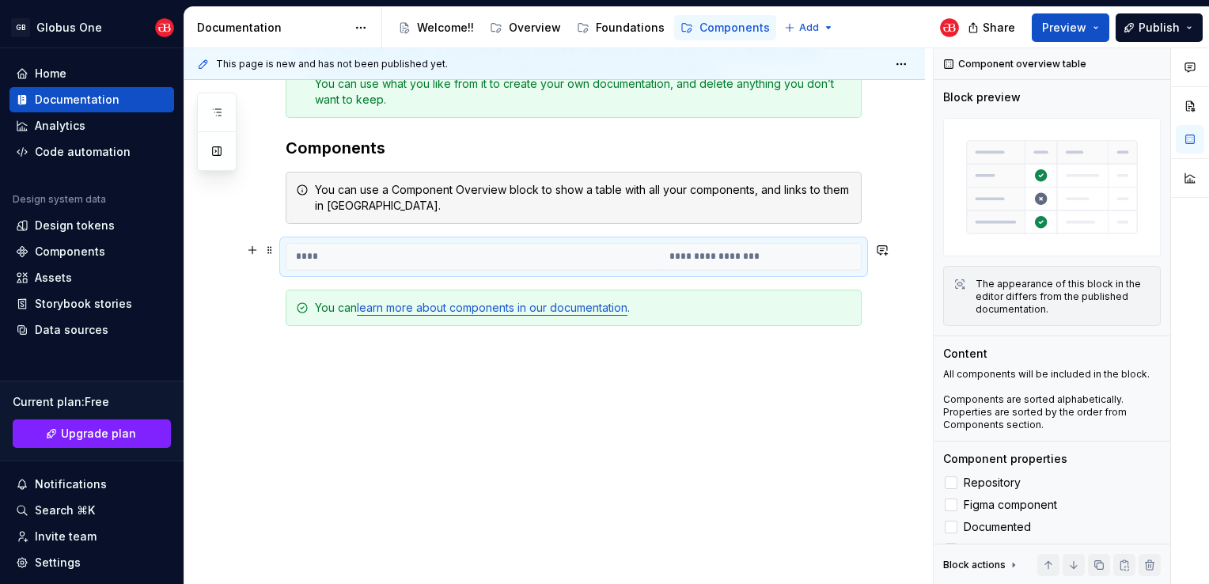
click at [454, 261] on th "****" at bounding box center [472, 257] width 373 height 26
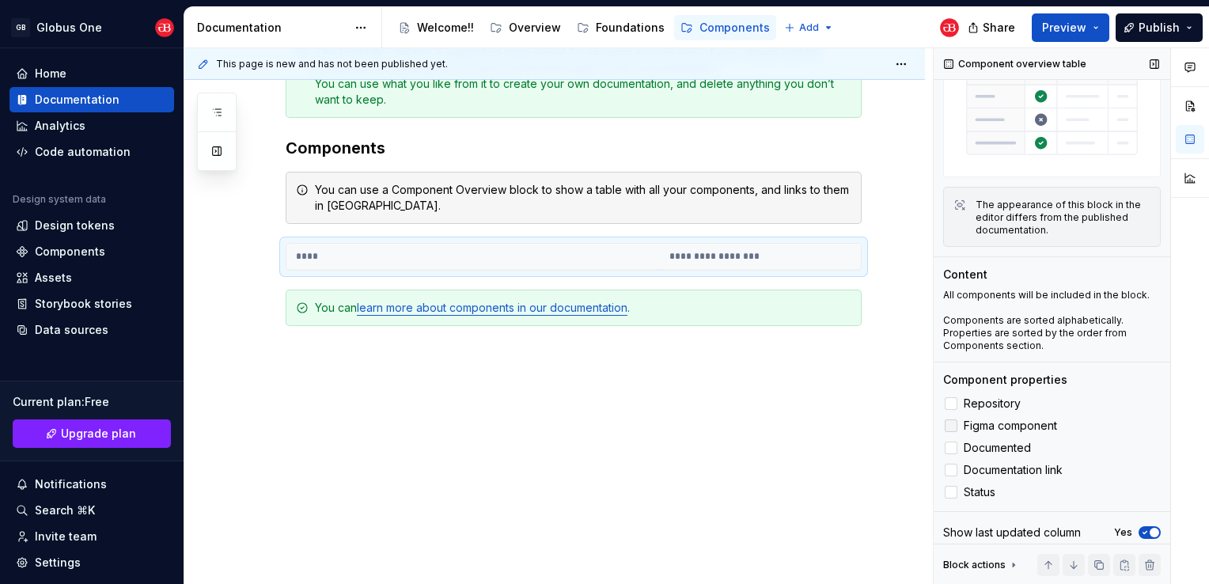
click at [956, 420] on div at bounding box center [951, 425] width 13 height 13
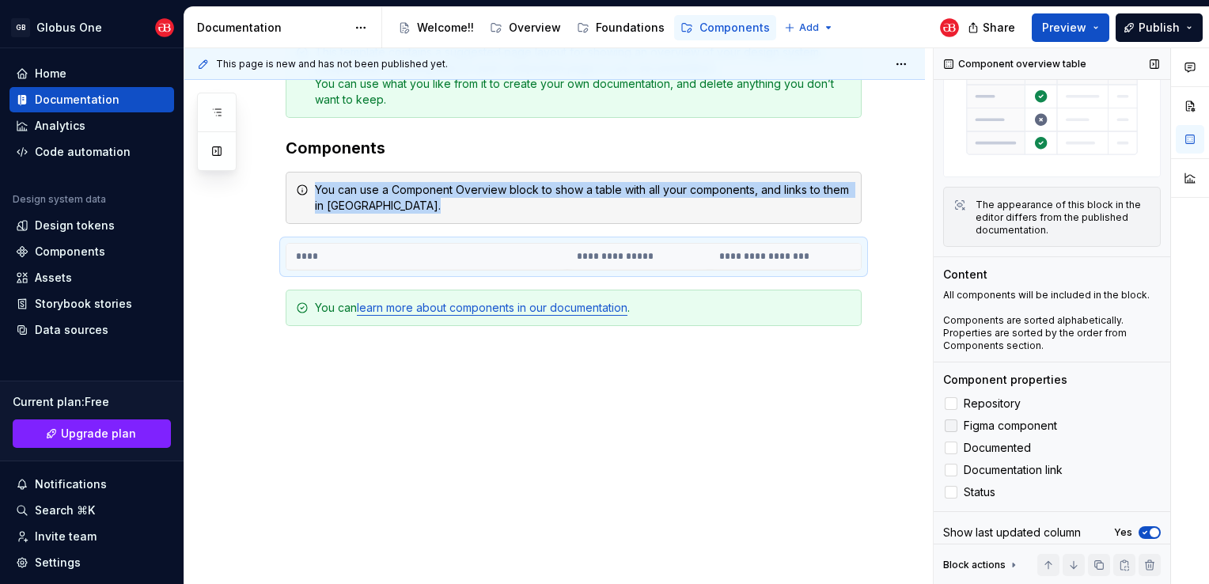
click at [956, 420] on div at bounding box center [951, 425] width 13 height 13
click at [956, 441] on div at bounding box center [951, 447] width 13 height 13
click at [951, 487] on div at bounding box center [951, 492] width 13 height 13
click at [951, 492] on polyline at bounding box center [951, 492] width 0 height 0
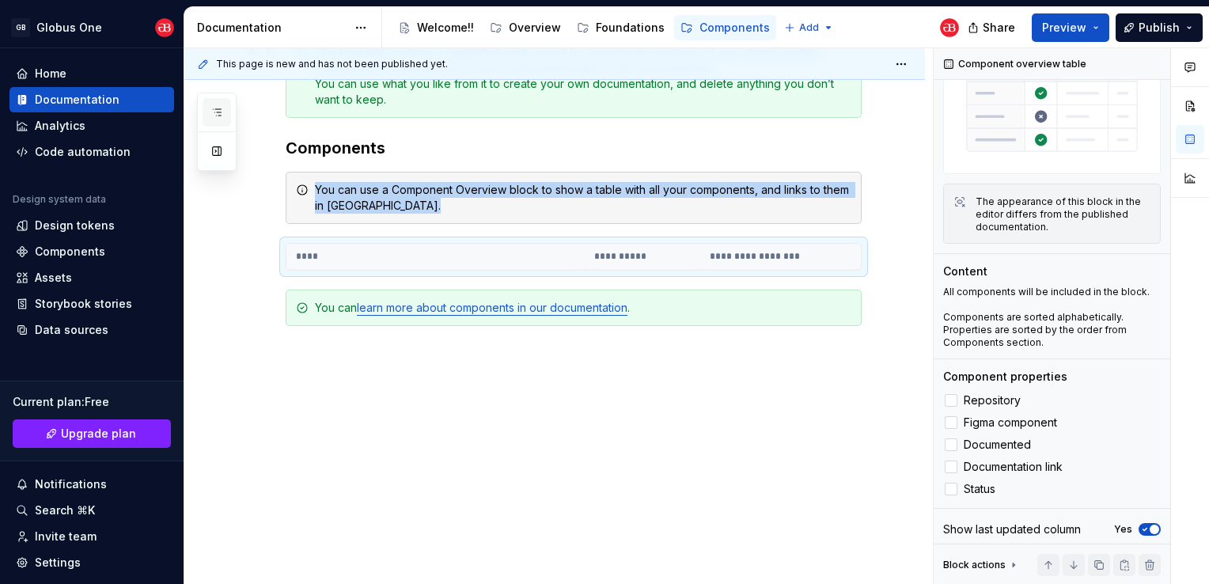
click at [212, 115] on icon "button" at bounding box center [216, 112] width 13 height 13
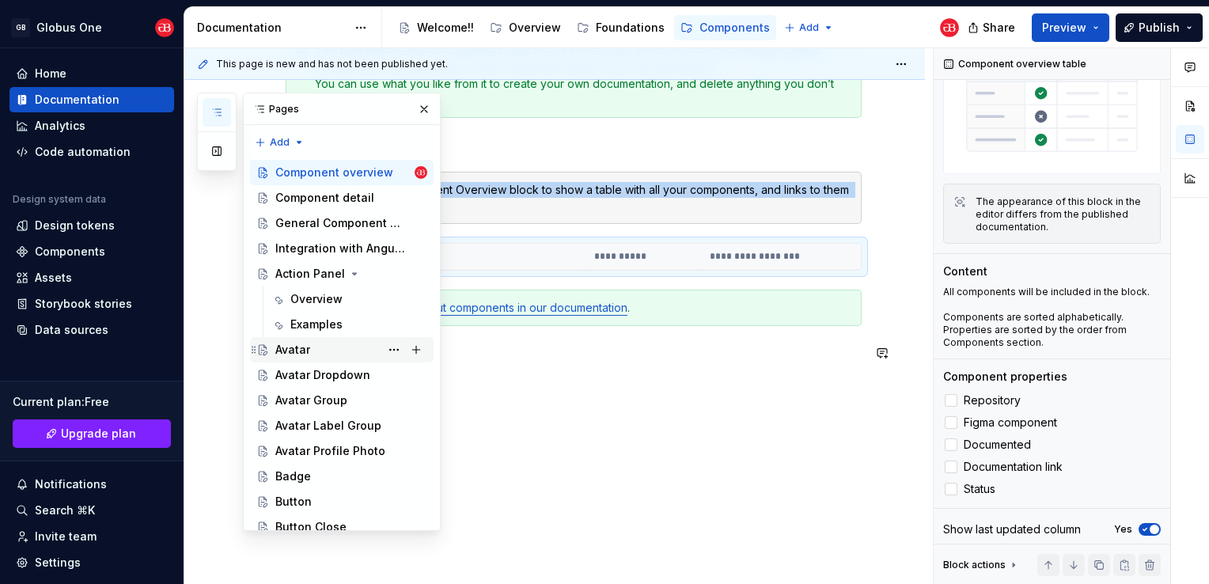
click at [309, 357] on div "Avatar" at bounding box center [351, 350] width 152 height 22
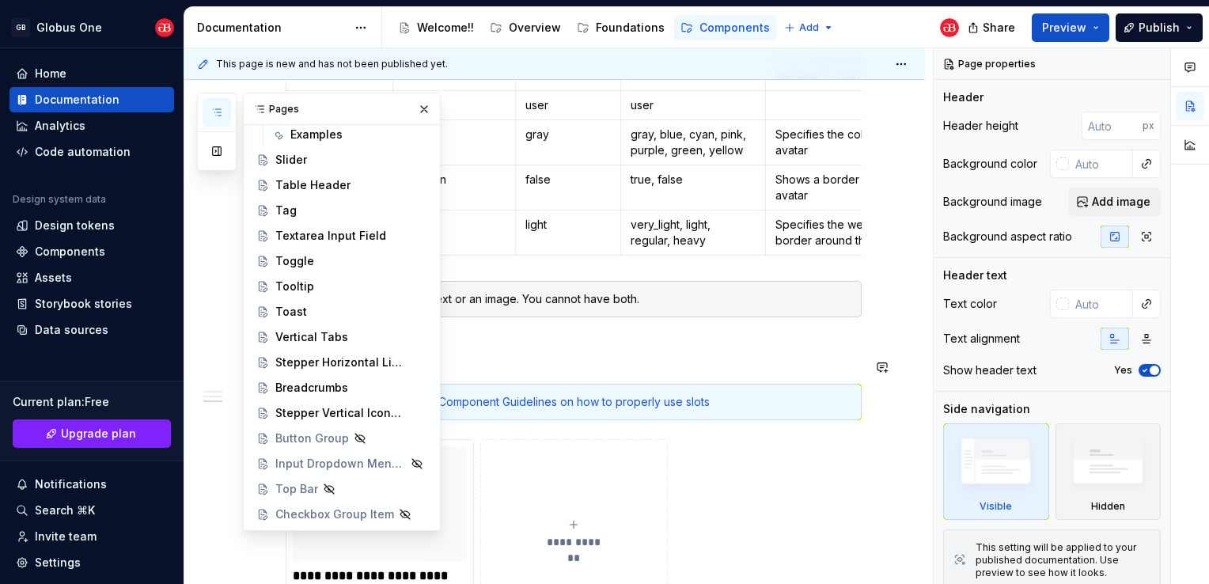
scroll to position [929, 0]
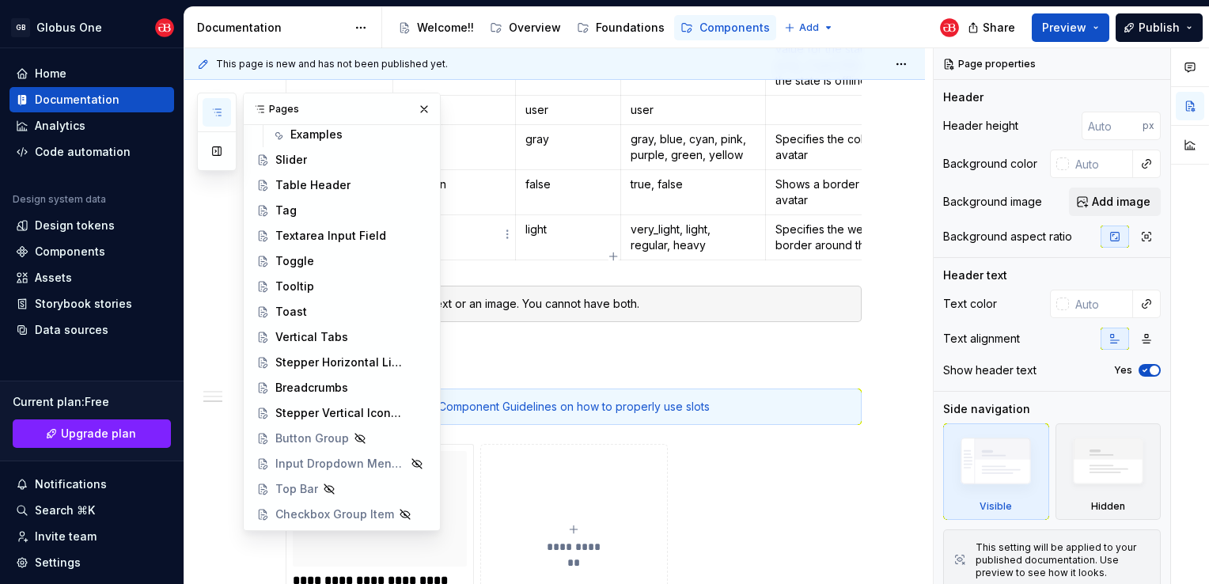
click at [412, 119] on div "Pages" at bounding box center [342, 109] width 196 height 32
click at [413, 115] on button "button" at bounding box center [424, 109] width 22 height 22
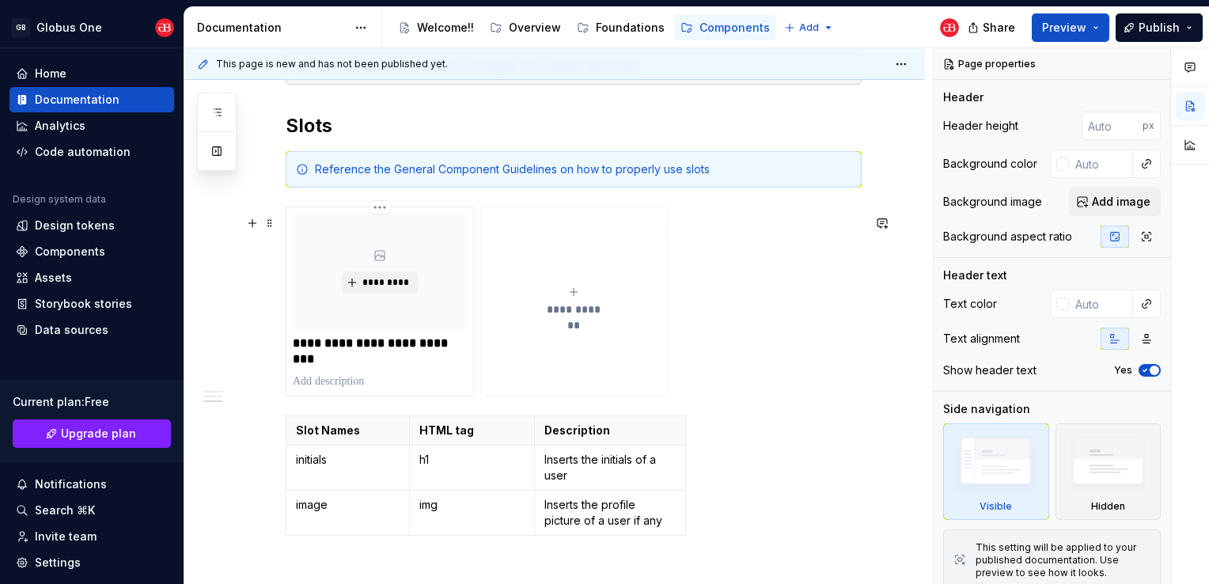
scroll to position [1245, 0]
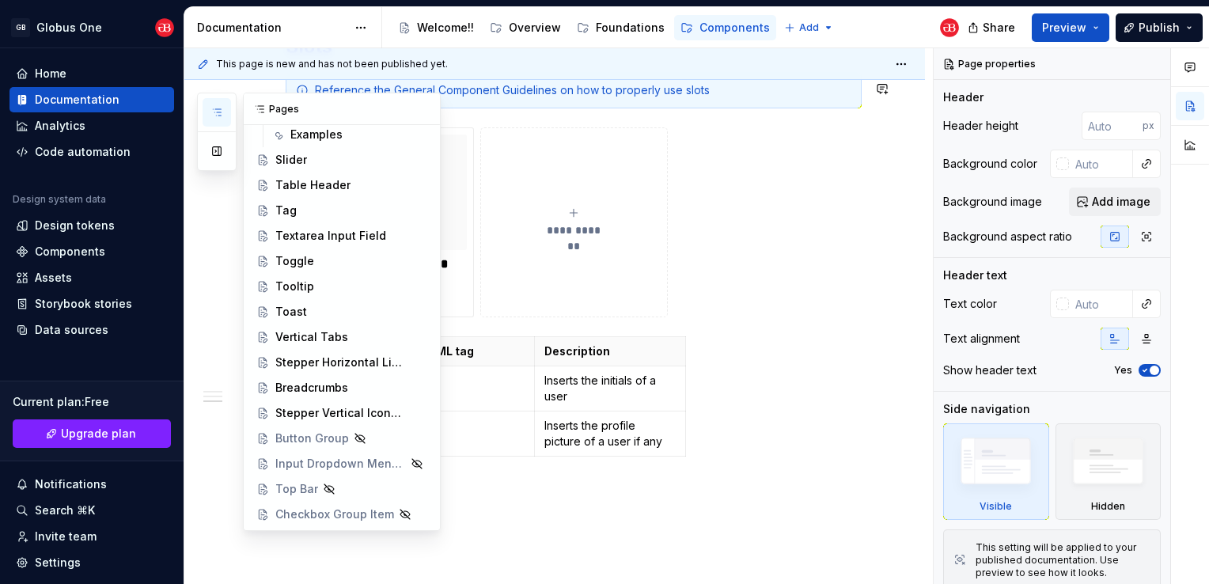
click at [223, 112] on button "button" at bounding box center [217, 112] width 28 height 28
click at [311, 468] on div "Input Dropdown Menu Item" at bounding box center [318, 464] width 87 height 16
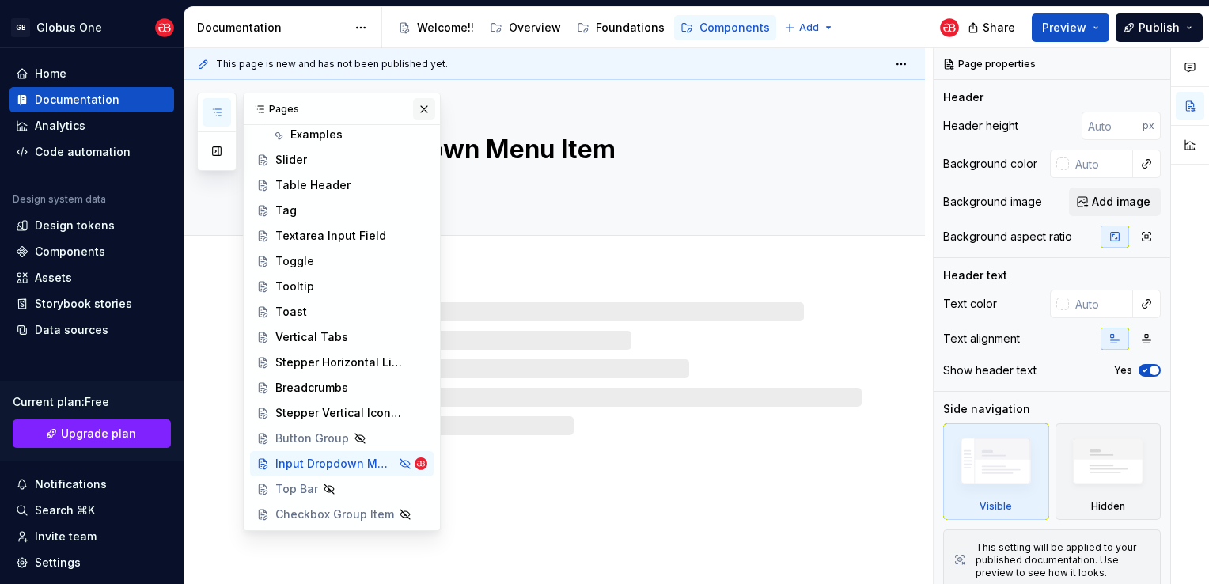
click at [415, 102] on button "button" at bounding box center [424, 109] width 22 height 22
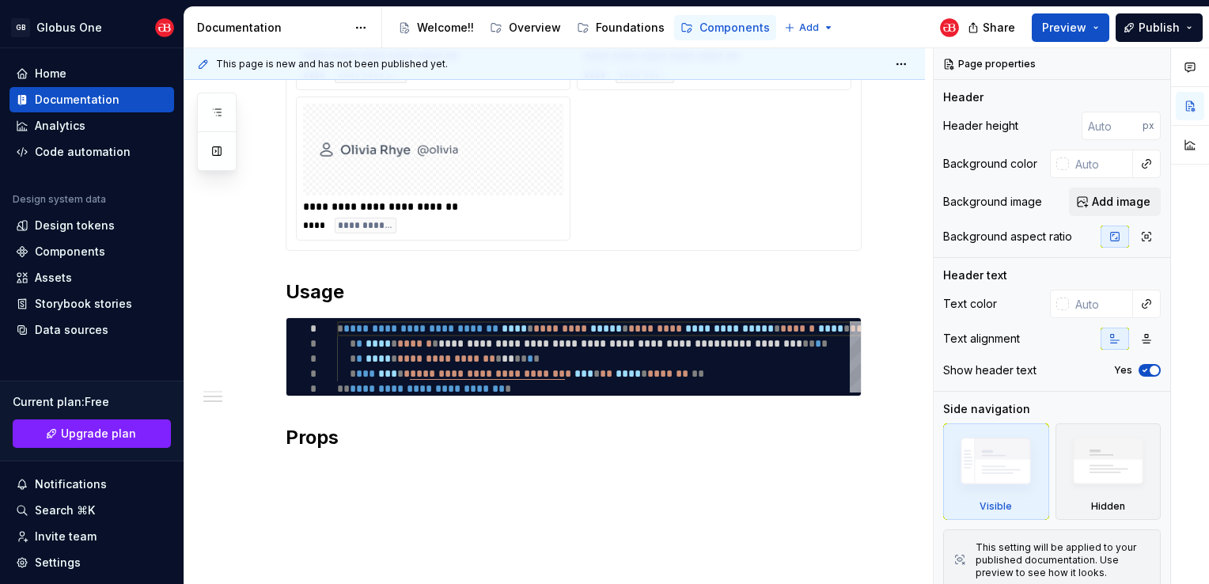
scroll to position [618, 0]
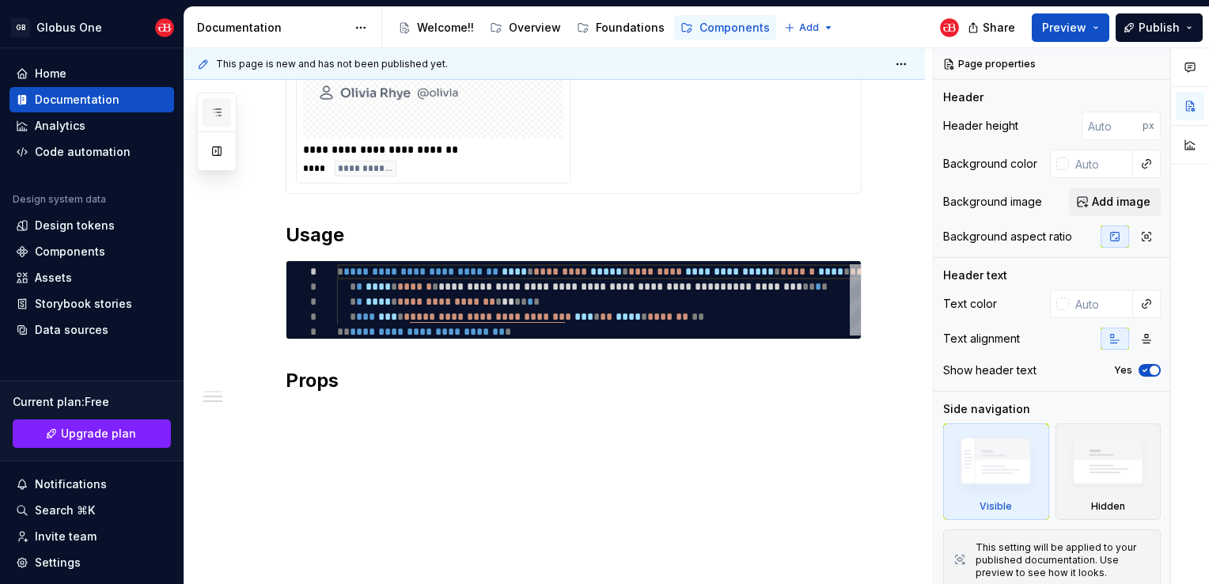
click at [218, 108] on icon "button" at bounding box center [216, 112] width 13 height 13
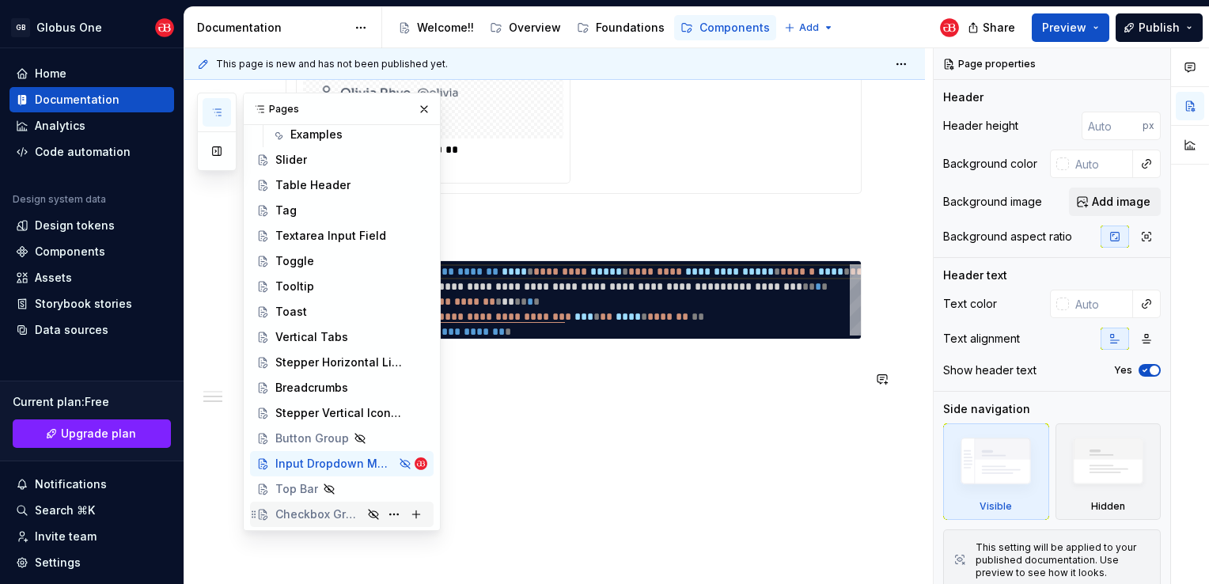
click at [299, 510] on div "Checkbox Group Item" at bounding box center [318, 514] width 87 height 16
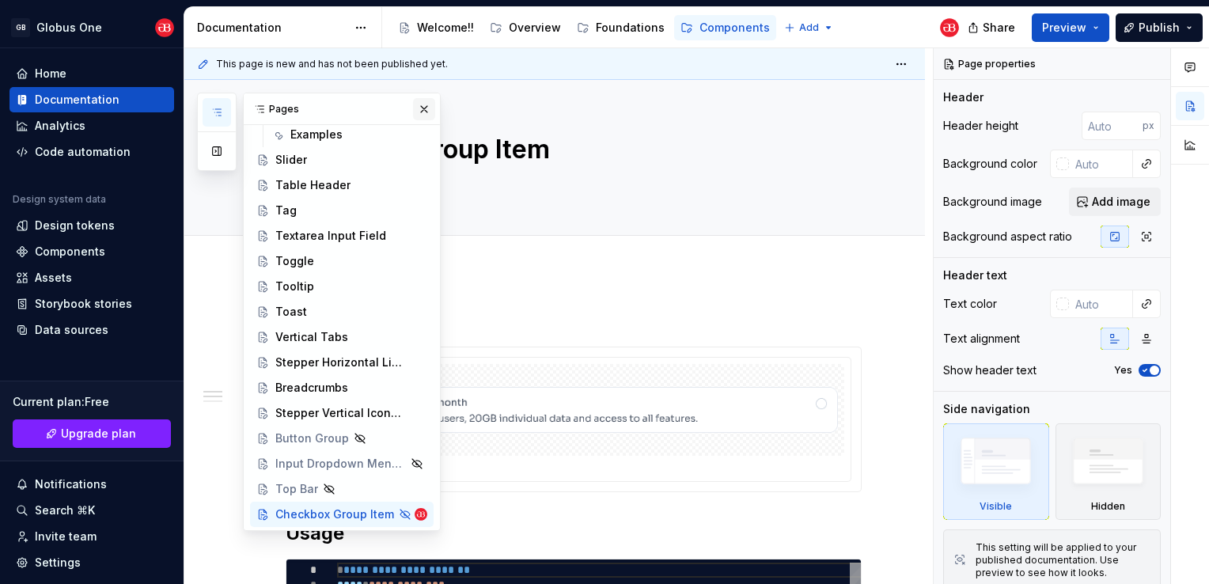
click at [413, 109] on button "button" at bounding box center [424, 109] width 22 height 22
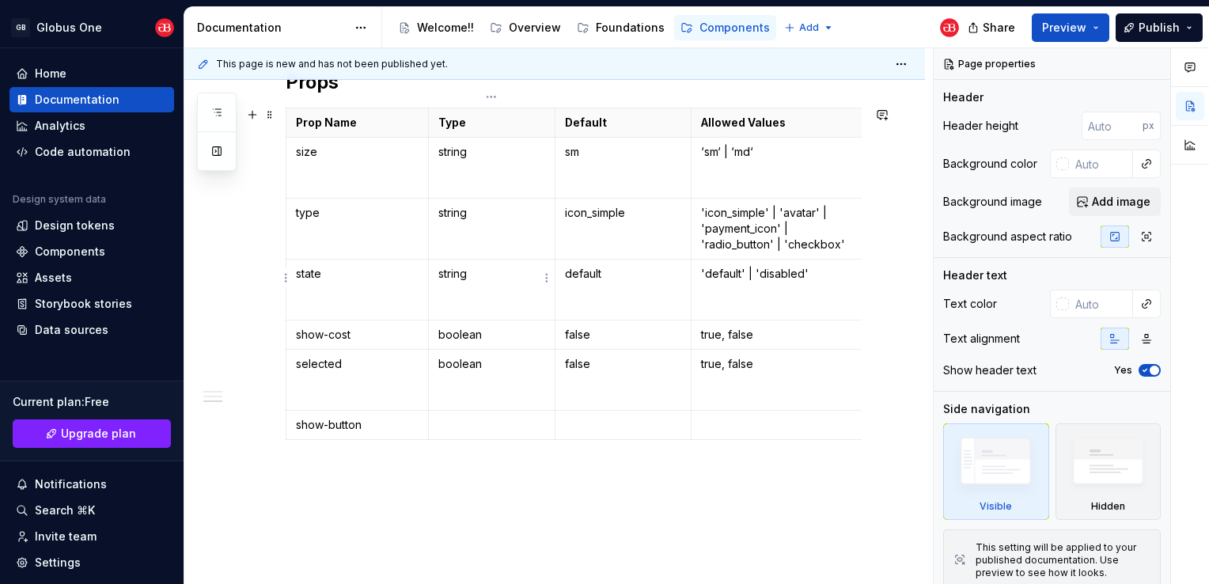
scroll to position [725, 0]
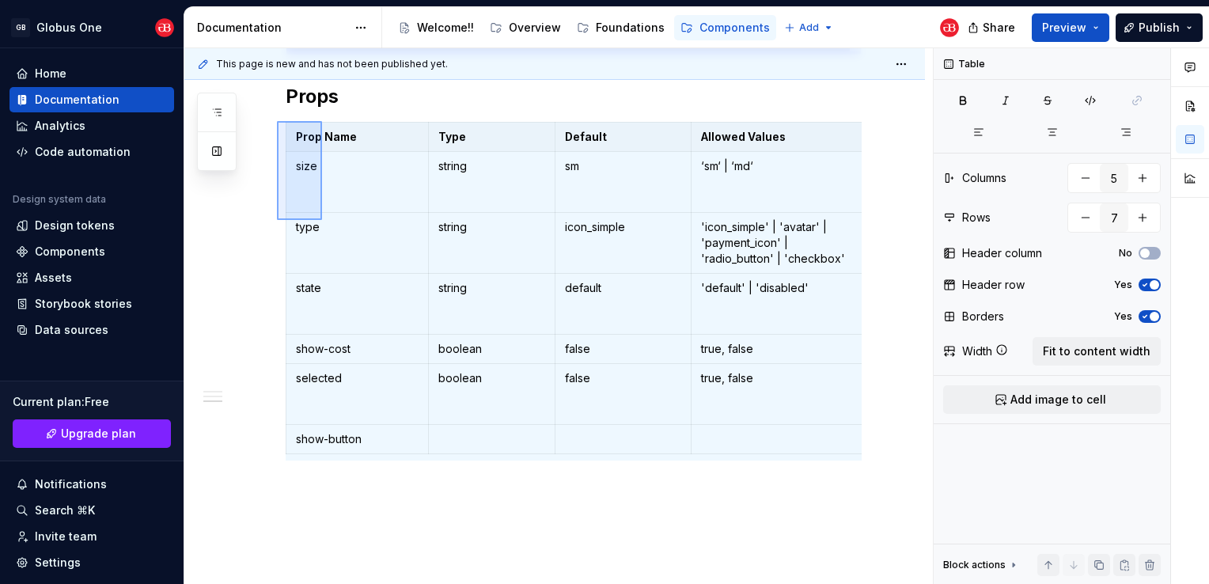
drag, startPoint x: 277, startPoint y: 121, endPoint x: 322, endPoint y: 220, distance: 108.7
click at [322, 220] on div "**********" at bounding box center [558, 316] width 748 height 536
click at [227, 104] on button "button" at bounding box center [217, 112] width 28 height 28
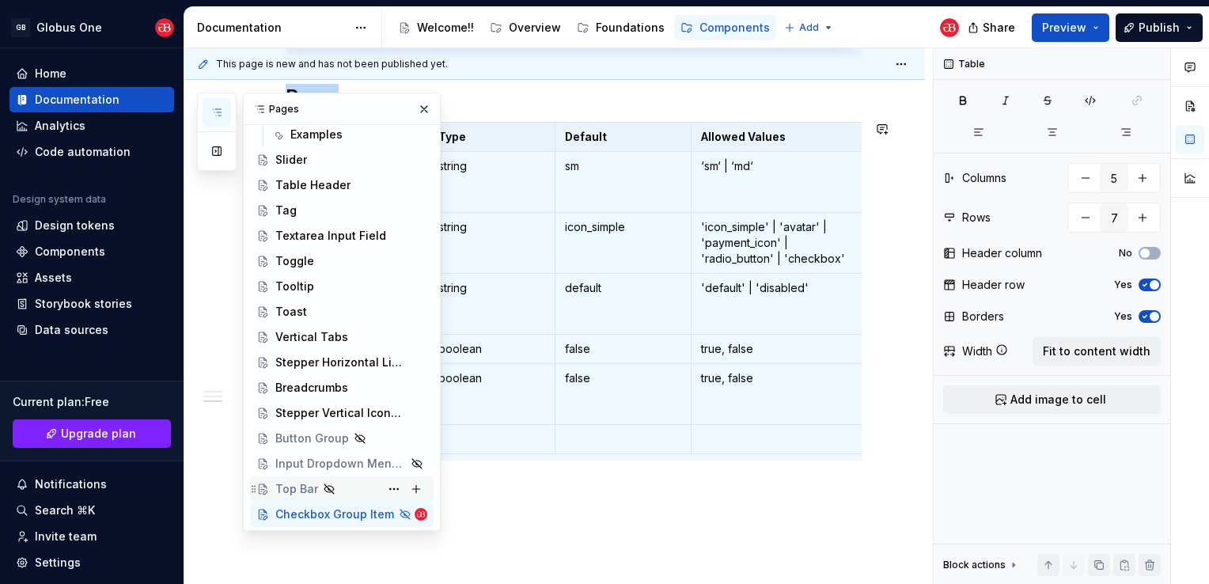
click at [296, 486] on div "Top Bar" at bounding box center [296, 489] width 43 height 16
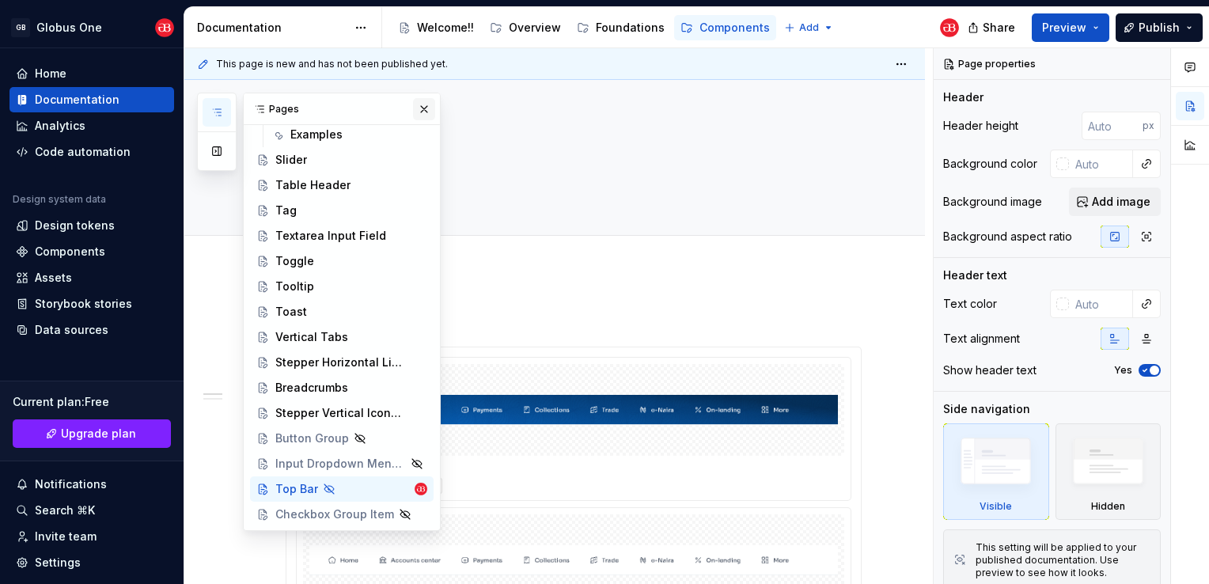
click at [414, 104] on button "button" at bounding box center [424, 109] width 22 height 22
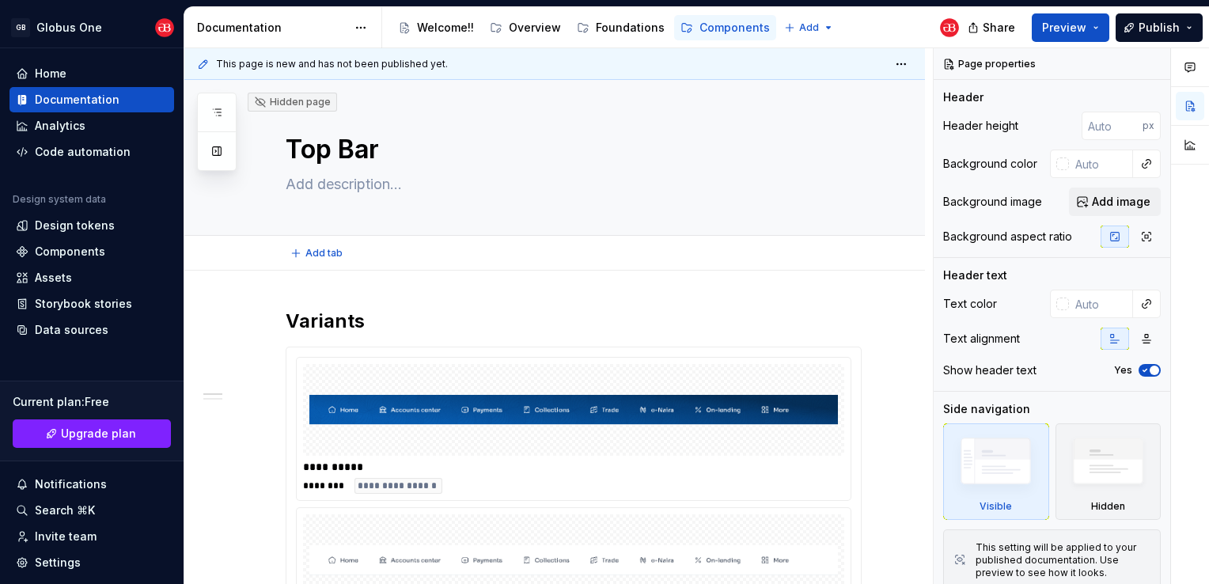
type textarea "*"
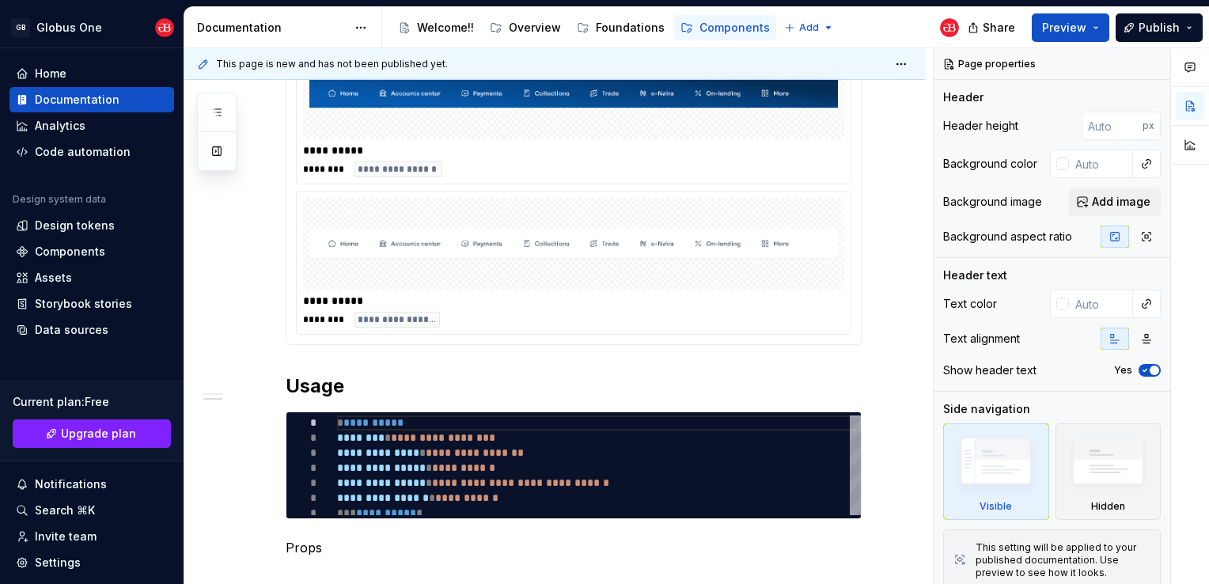
scroll to position [481, 0]
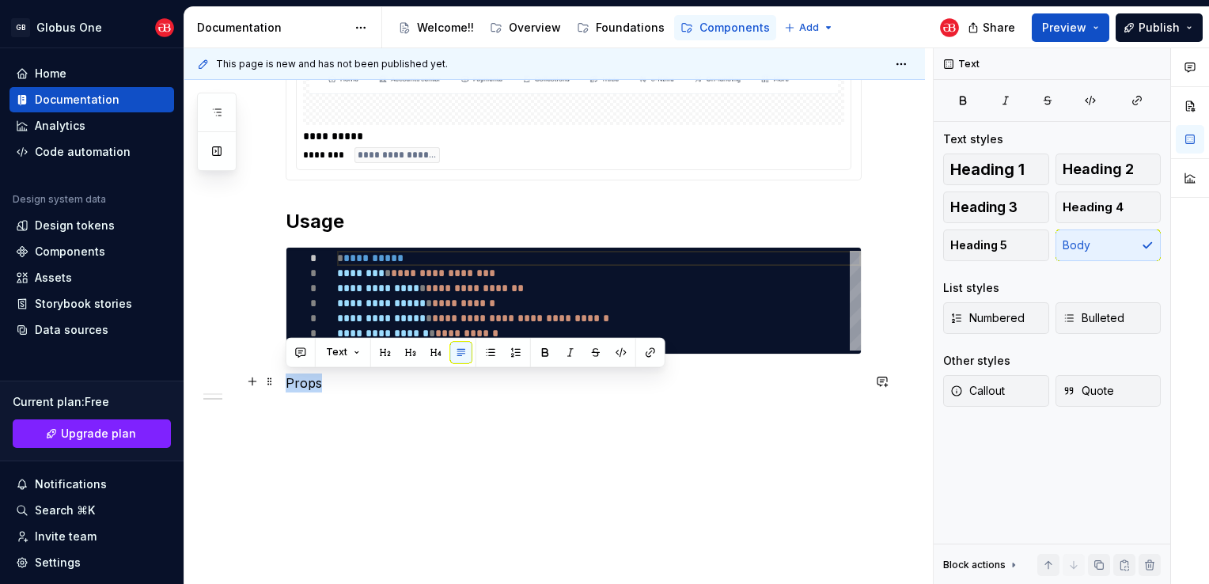
drag, startPoint x: 339, startPoint y: 381, endPoint x: 287, endPoint y: 383, distance: 52.2
click at [287, 383] on p "Props" at bounding box center [574, 382] width 576 height 19
click at [387, 358] on button "button" at bounding box center [385, 352] width 22 height 22
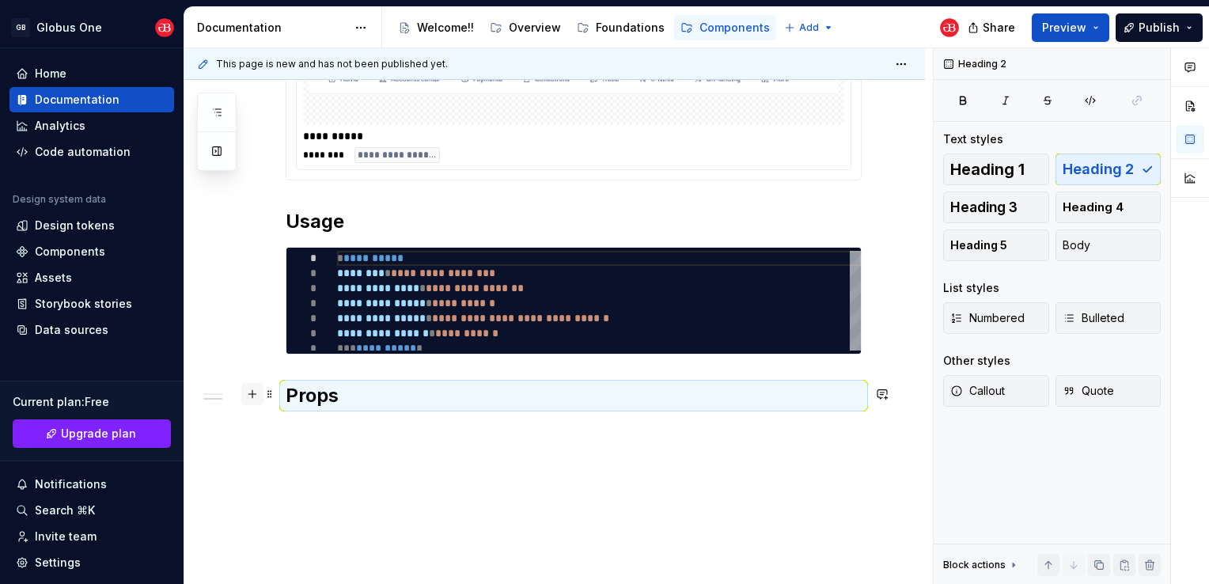
click at [256, 399] on button "button" at bounding box center [252, 394] width 22 height 22
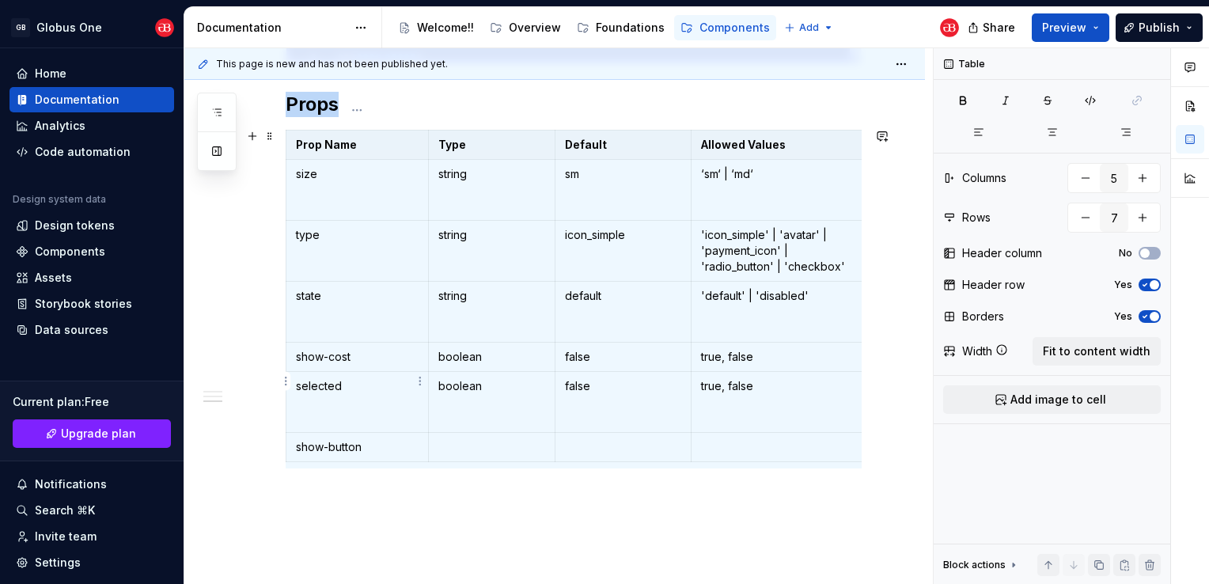
scroll to position [797, 0]
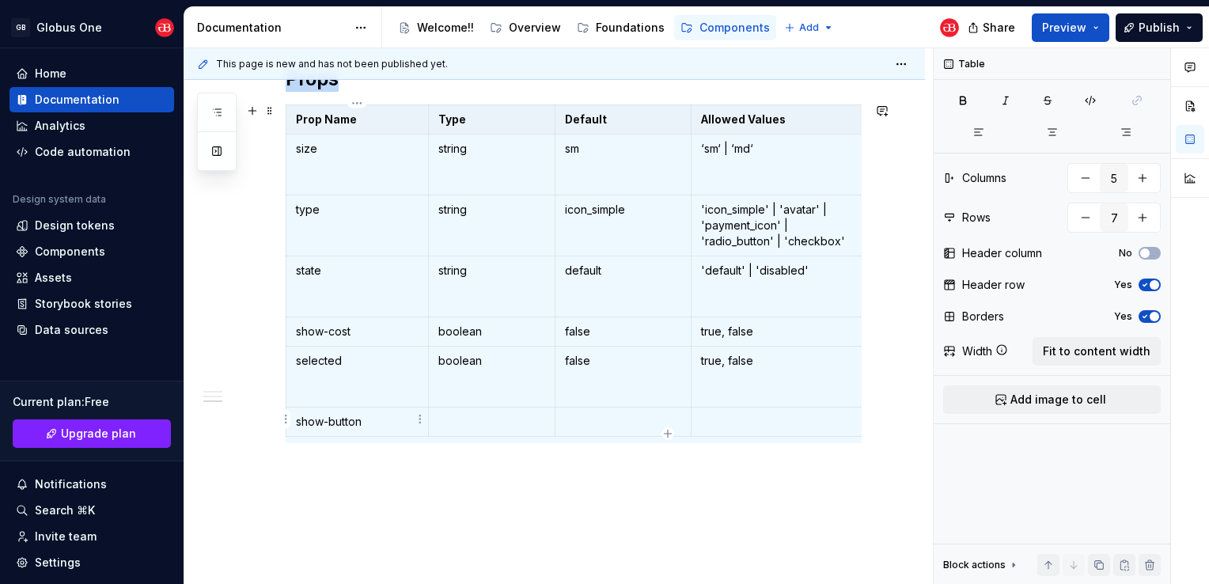
click at [288, 418] on html "GB Globus One Home Documentation Analytics Code automation Design system data D…" at bounding box center [604, 292] width 1209 height 584
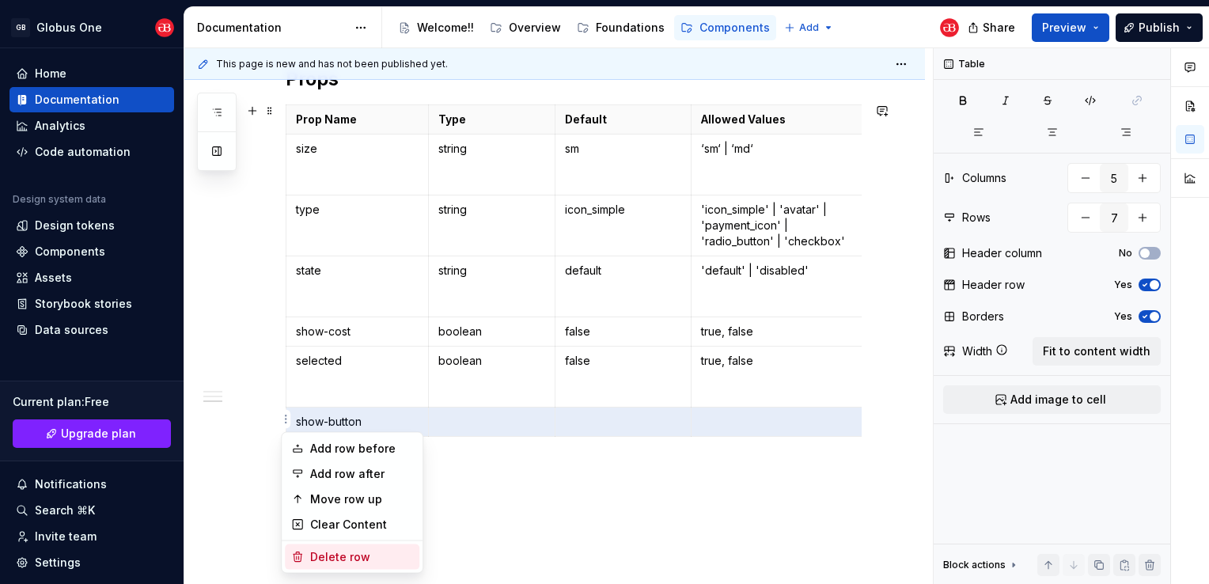
click at [325, 547] on div "Delete row" at bounding box center [352, 556] width 134 height 25
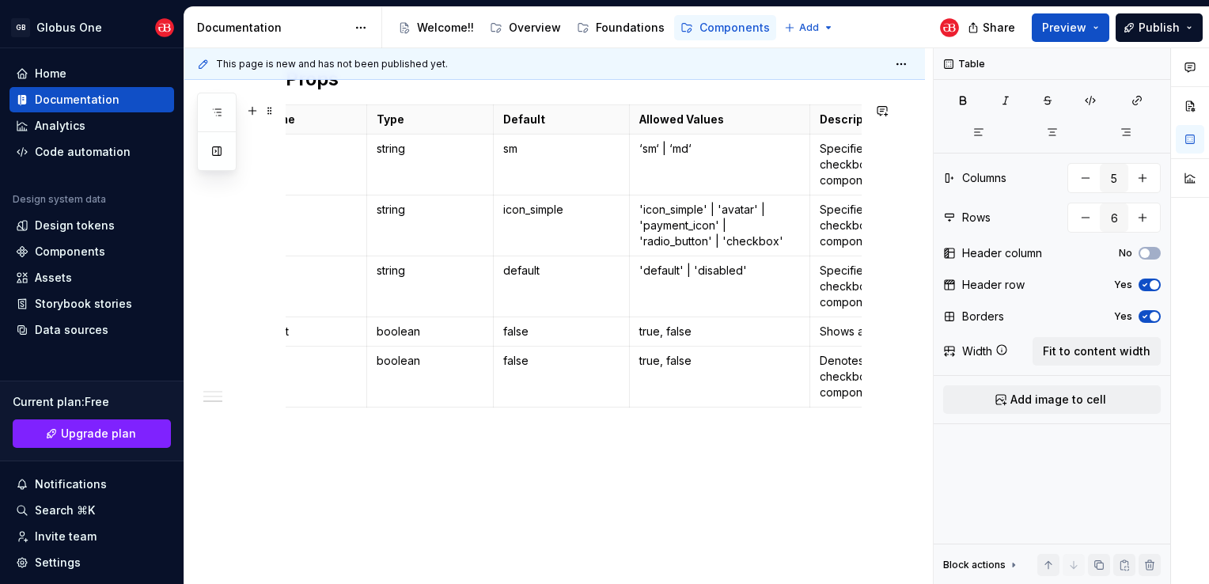
scroll to position [0, 0]
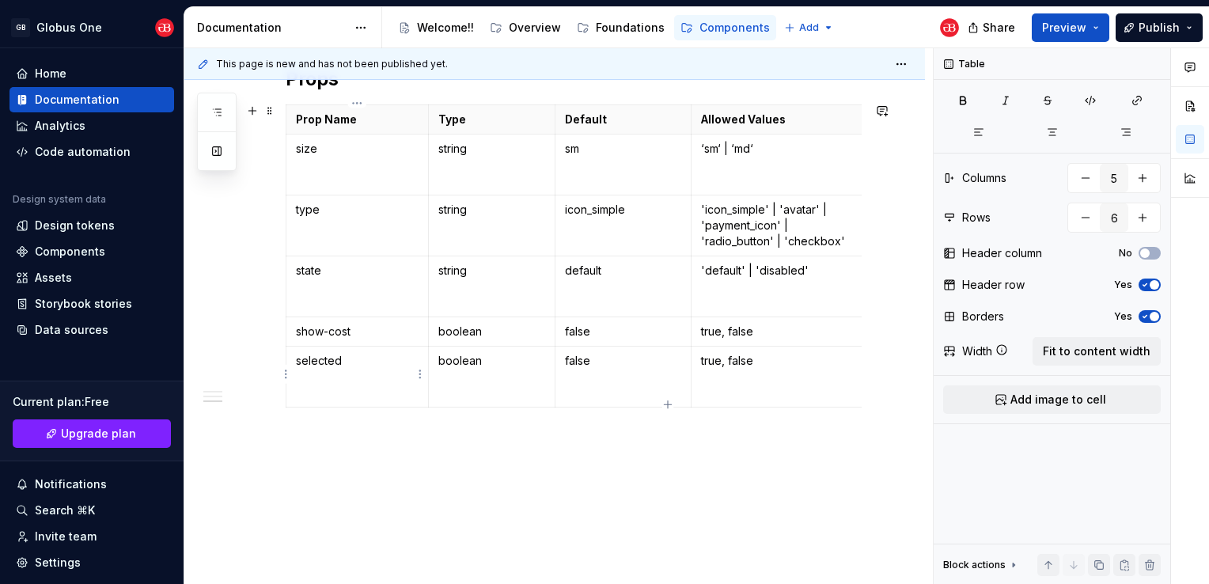
click at [287, 376] on html "GB Globus One Home Documentation Analytics Code automation Design system data D…" at bounding box center [604, 292] width 1209 height 584
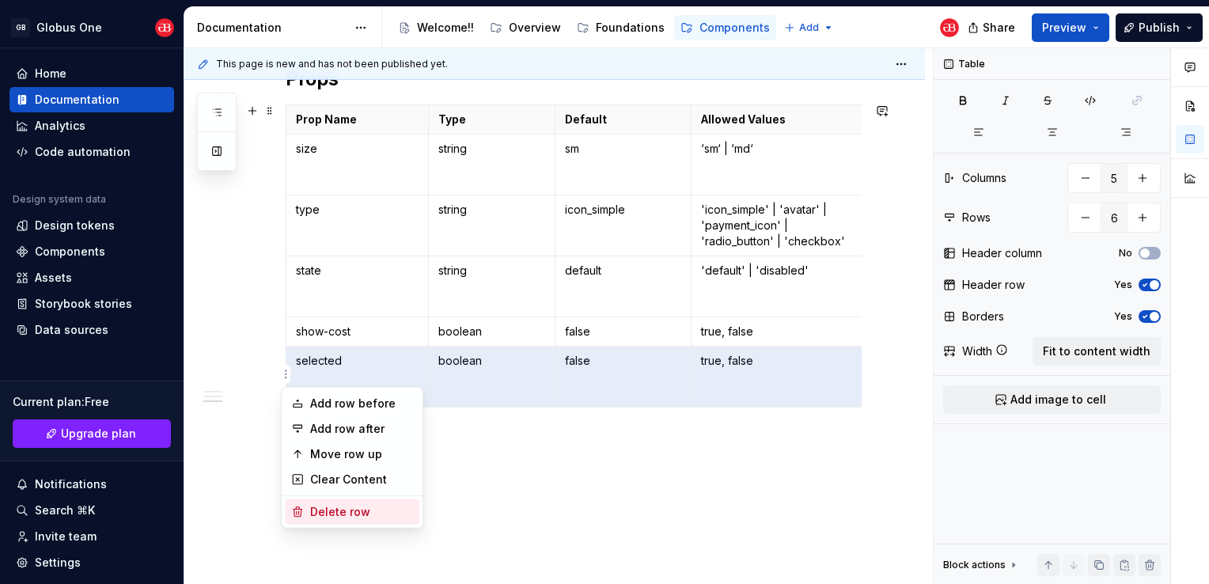
click at [322, 508] on div "Delete row" at bounding box center [361, 512] width 103 height 16
type input "5"
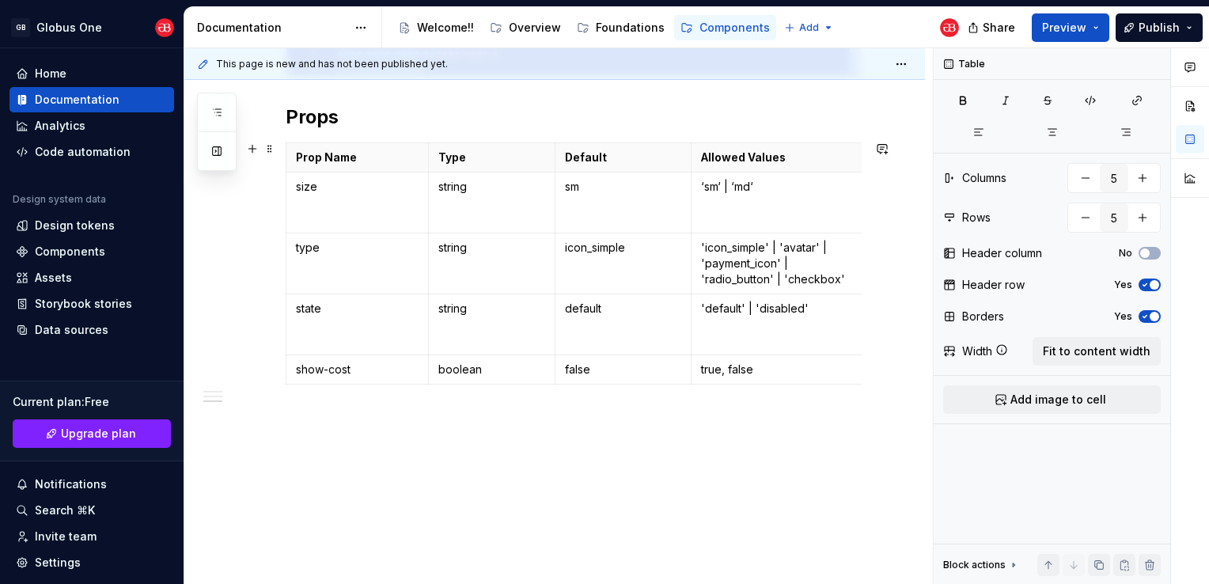
click at [281, 191] on div "**********" at bounding box center [554, 48] width 740 height 1074
click at [282, 362] on div "**********" at bounding box center [558, 316] width 748 height 536
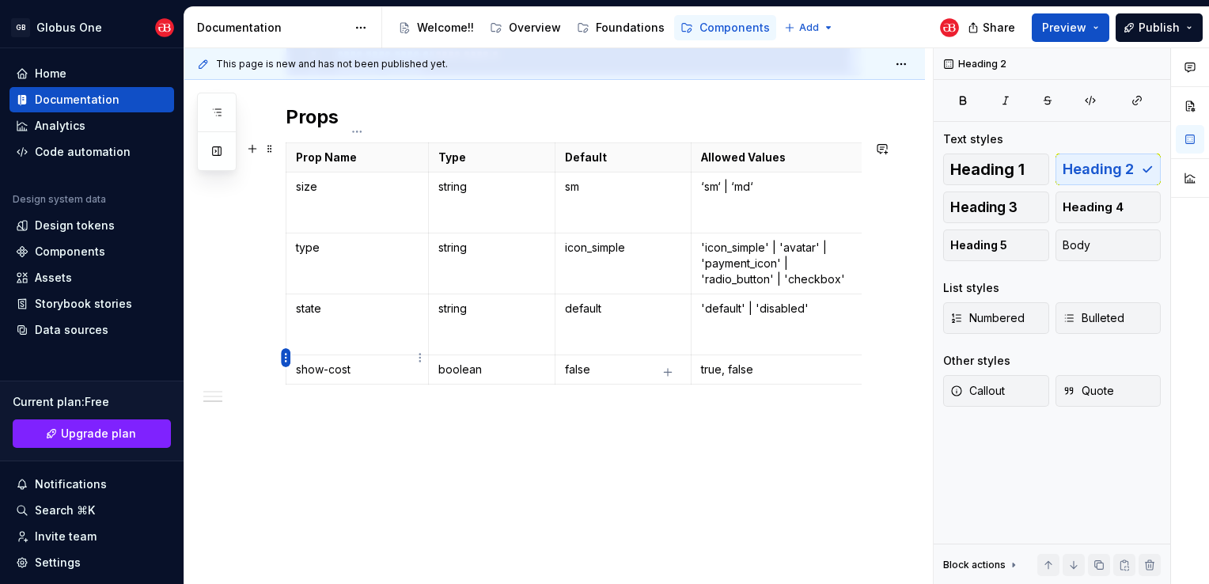
click at [286, 358] on html "GB Globus One Home Documentation Analytics Code automation Design system data D…" at bounding box center [604, 292] width 1209 height 584
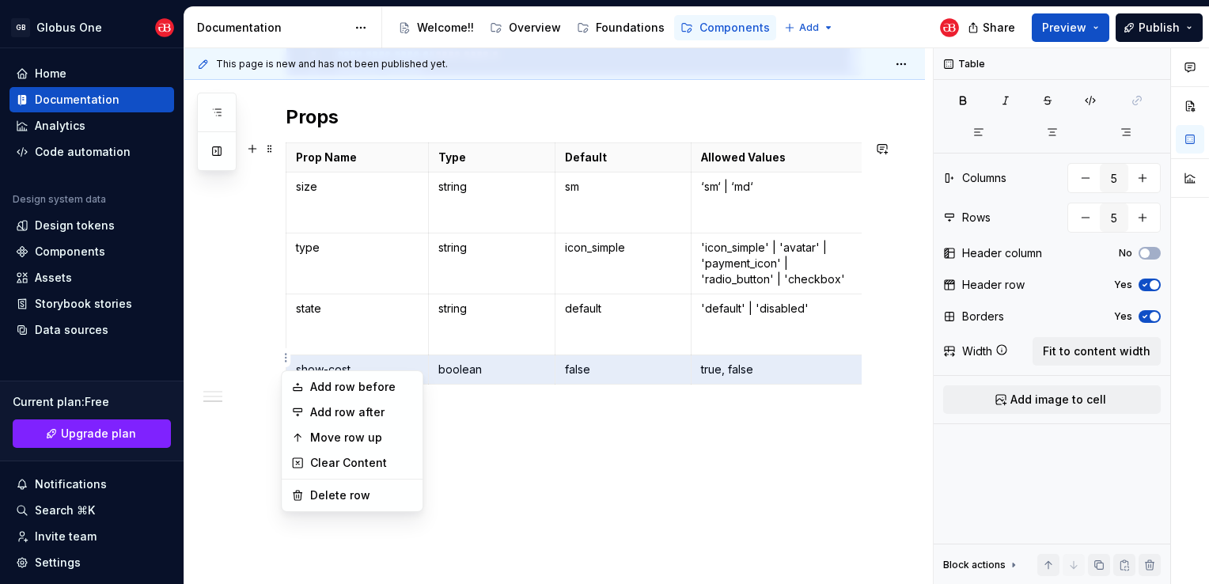
scroll to position [0, 183]
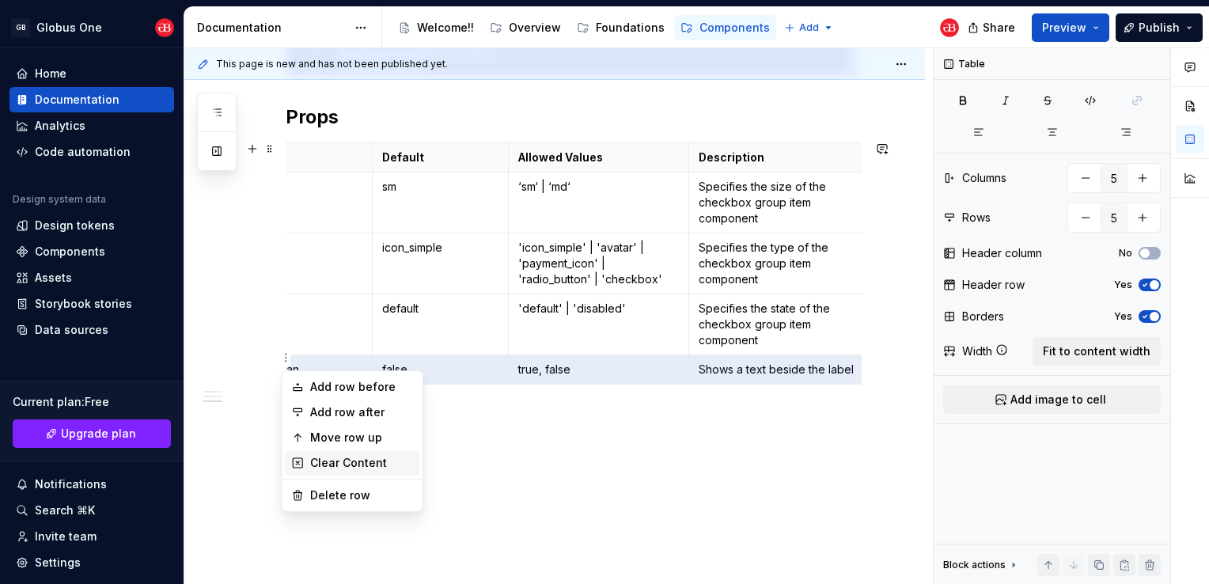
type textarea "*"
click at [316, 494] on div "Delete row" at bounding box center [361, 495] width 103 height 16
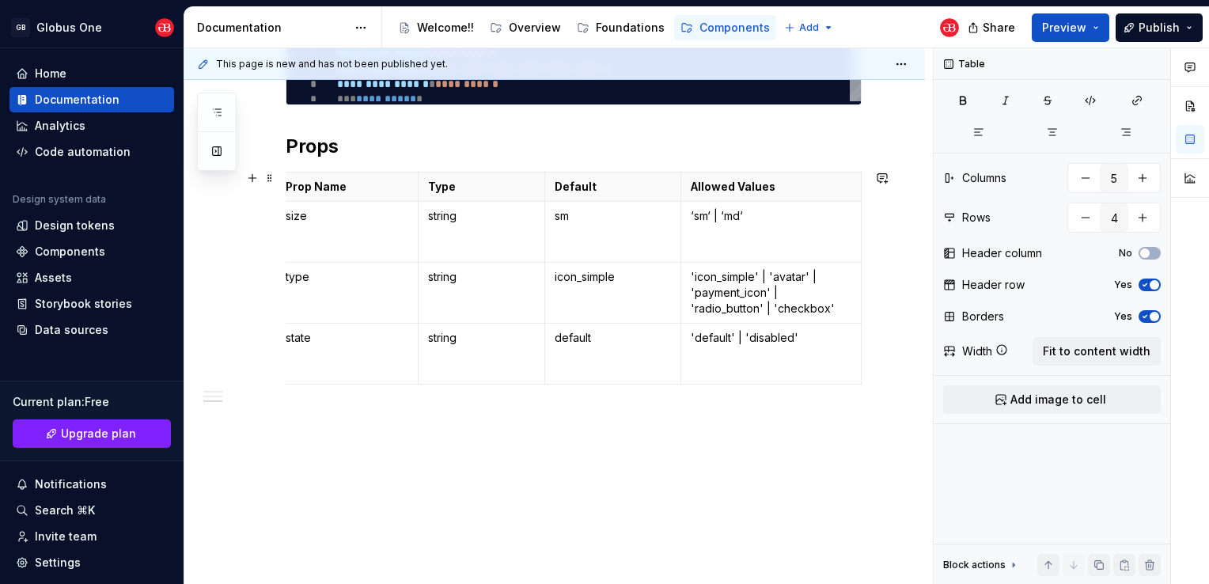
scroll to position [0, 0]
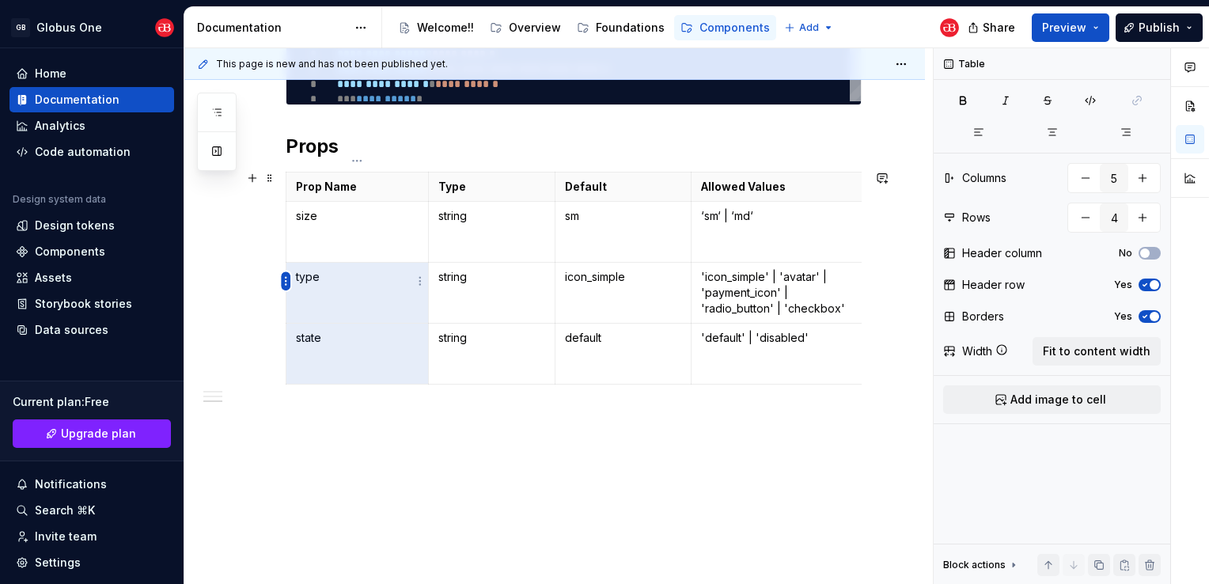
drag, startPoint x: 309, startPoint y: 347, endPoint x: 288, endPoint y: 276, distance: 73.6
click at [288, 276] on body "GB Globus One Home Documentation Analytics Code automation Design system data D…" at bounding box center [604, 292] width 1209 height 584
click at [288, 277] on html "GB Globus One Home Documentation Analytics Code automation Design system data D…" at bounding box center [604, 292] width 1209 height 584
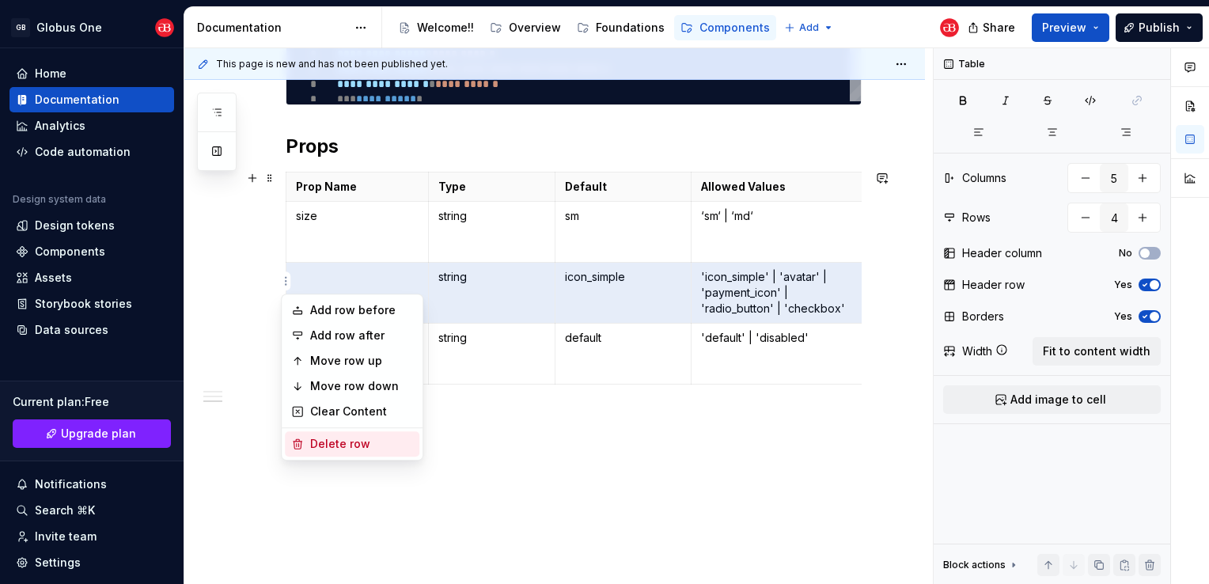
click at [316, 439] on div "Delete row" at bounding box center [361, 444] width 103 height 16
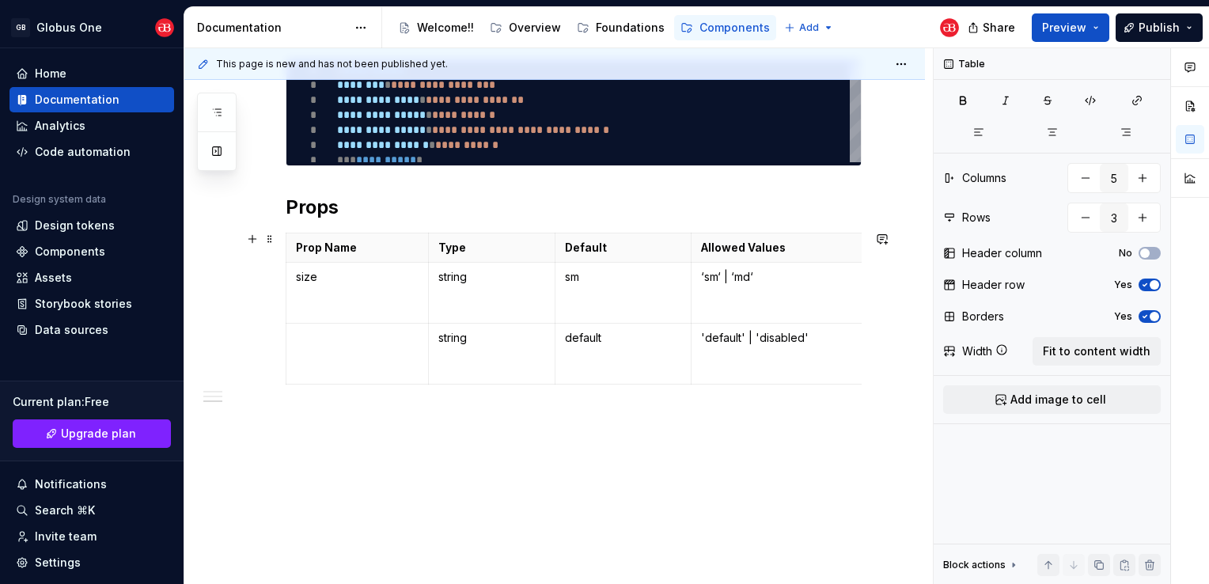
scroll to position [679, 0]
click at [282, 339] on html "GB Globus One Home Documentation Analytics Code automation Design system data D…" at bounding box center [604, 292] width 1209 height 584
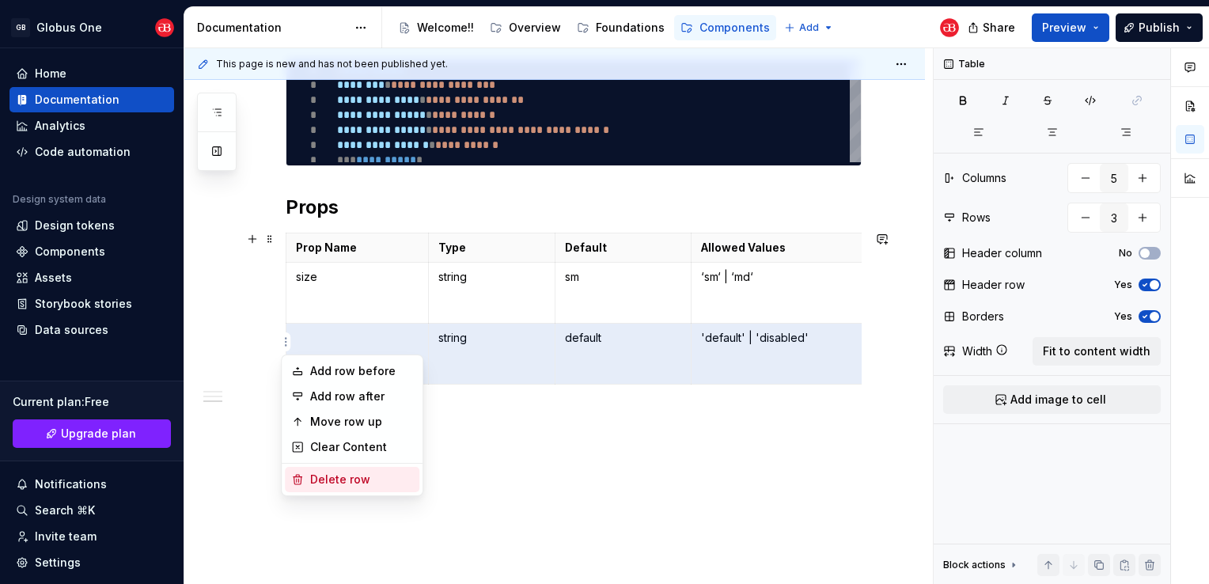
click at [329, 475] on div "Delete row" at bounding box center [361, 480] width 103 height 16
type input "2"
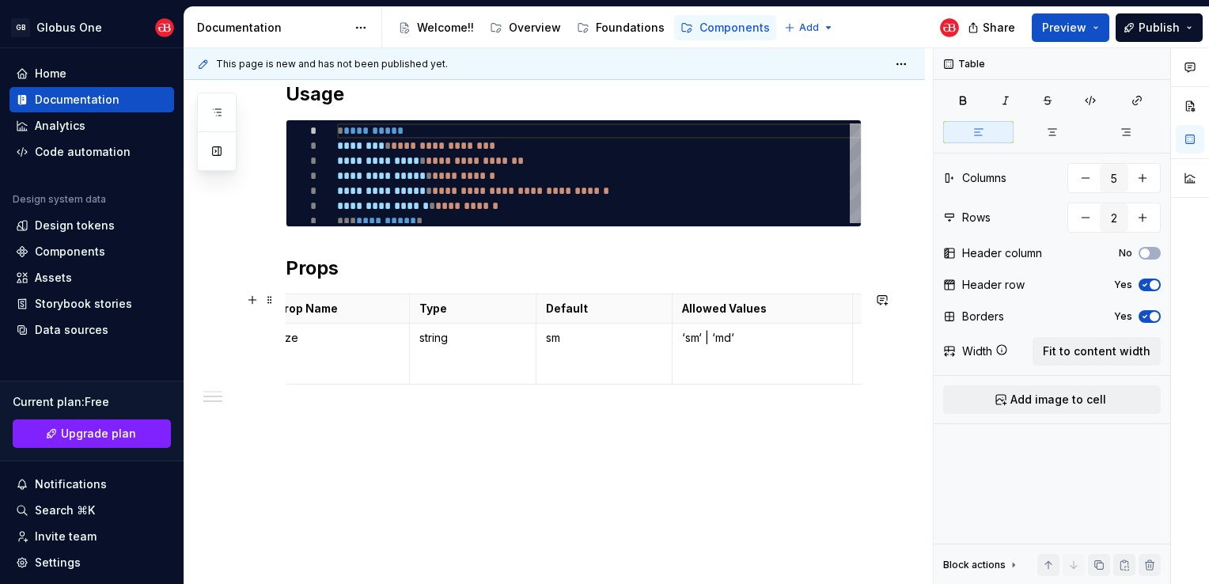
scroll to position [0, 0]
click at [281, 345] on div "**********" at bounding box center [554, 123] width 740 height 922
click at [286, 341] on html "GB Globus One Home Documentation Analytics Code automation Design system data D…" at bounding box center [604, 292] width 1209 height 584
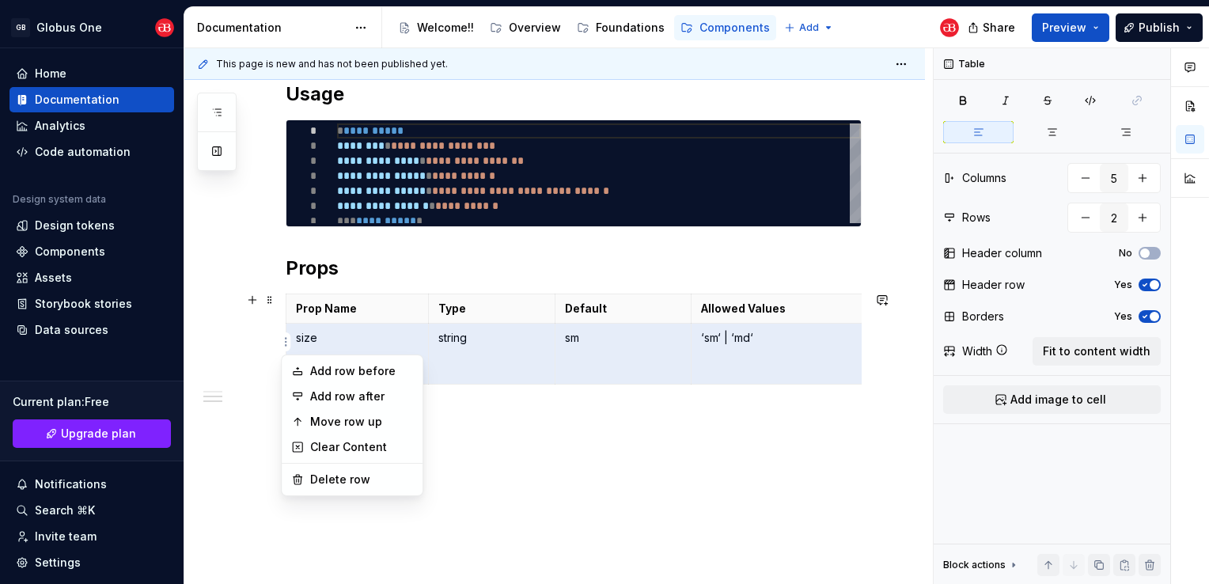
scroll to position [0, 183]
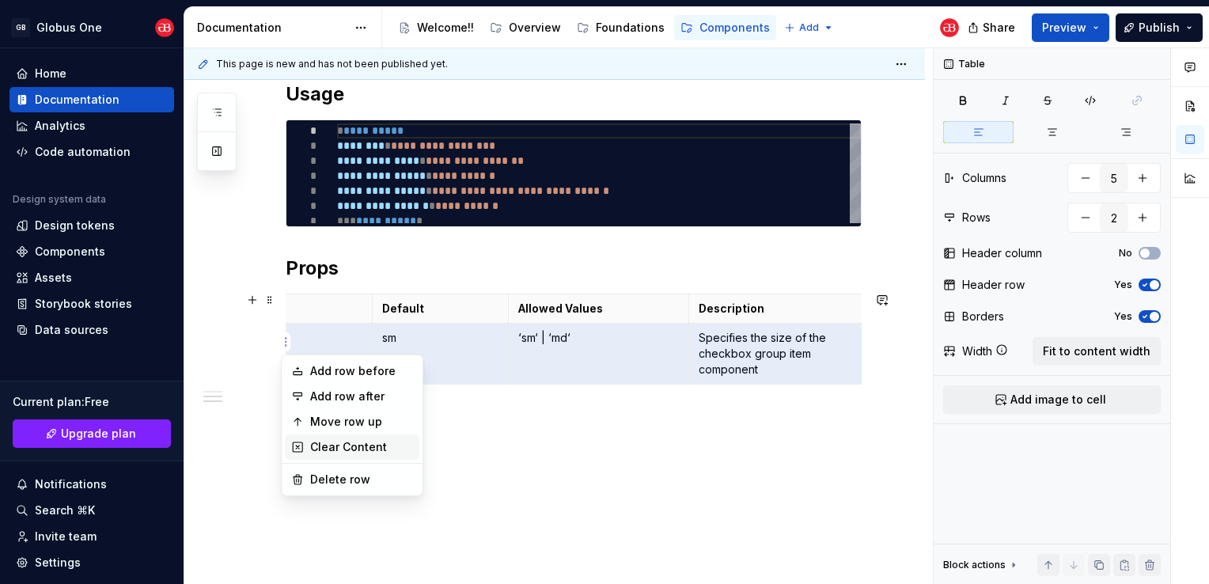
drag, startPoint x: 306, startPoint y: 441, endPoint x: 297, endPoint y: 440, distance: 8.8
click at [306, 442] on div "Clear Content" at bounding box center [352, 446] width 134 height 25
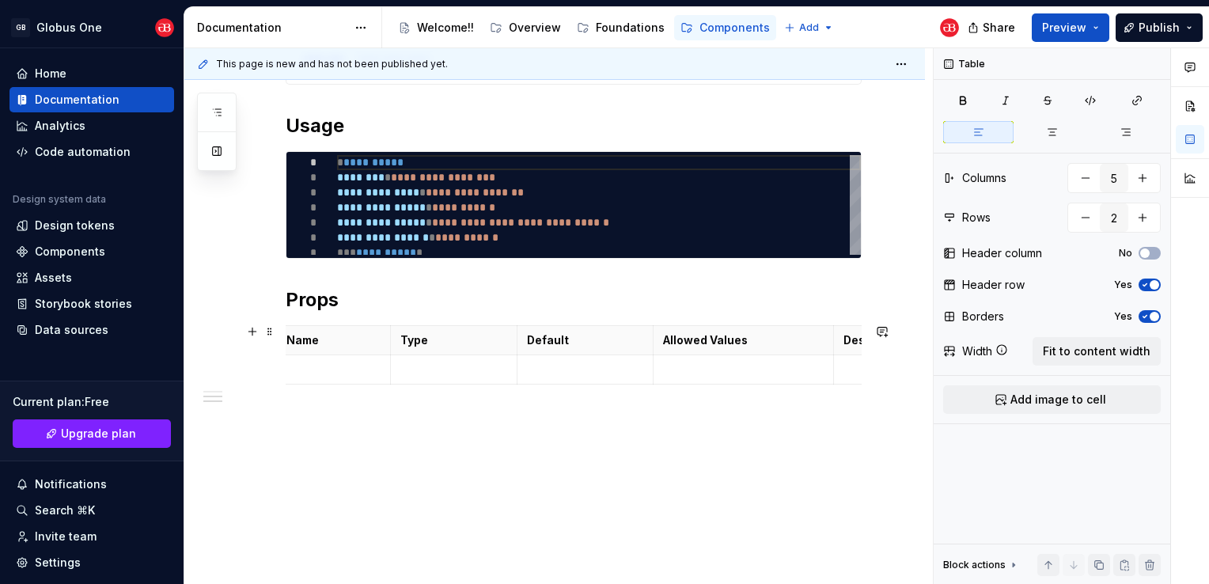
scroll to position [0, 0]
click at [347, 362] on p at bounding box center [357, 370] width 123 height 16
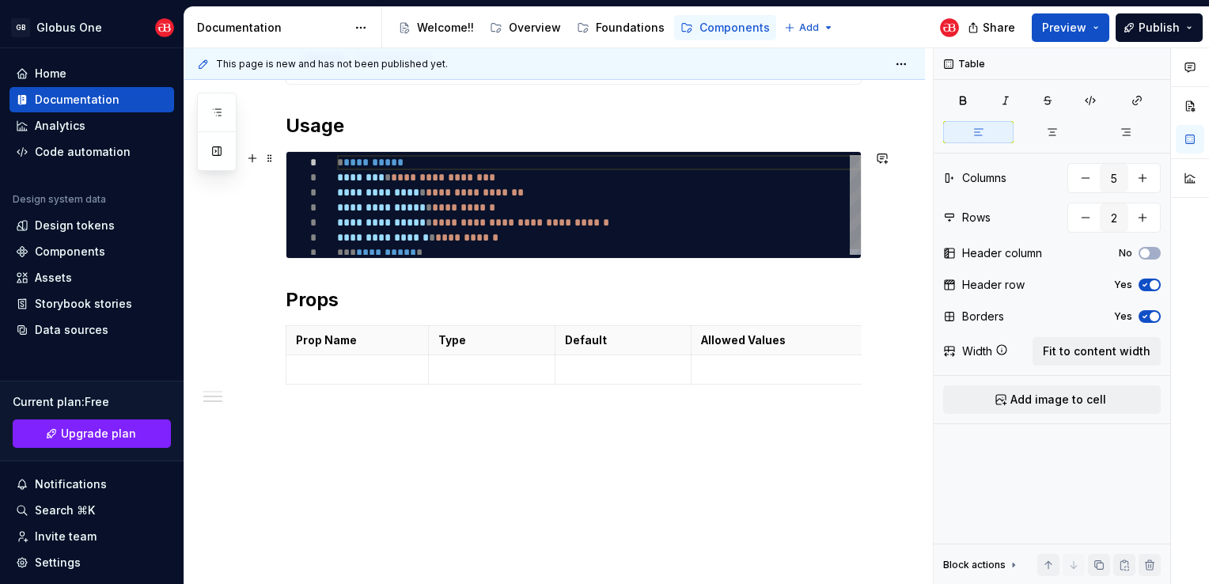
type textarea "*"
click at [481, 355] on td at bounding box center [491, 369] width 127 height 29
type textarea "*"
click at [770, 362] on p at bounding box center [781, 370] width 161 height 16
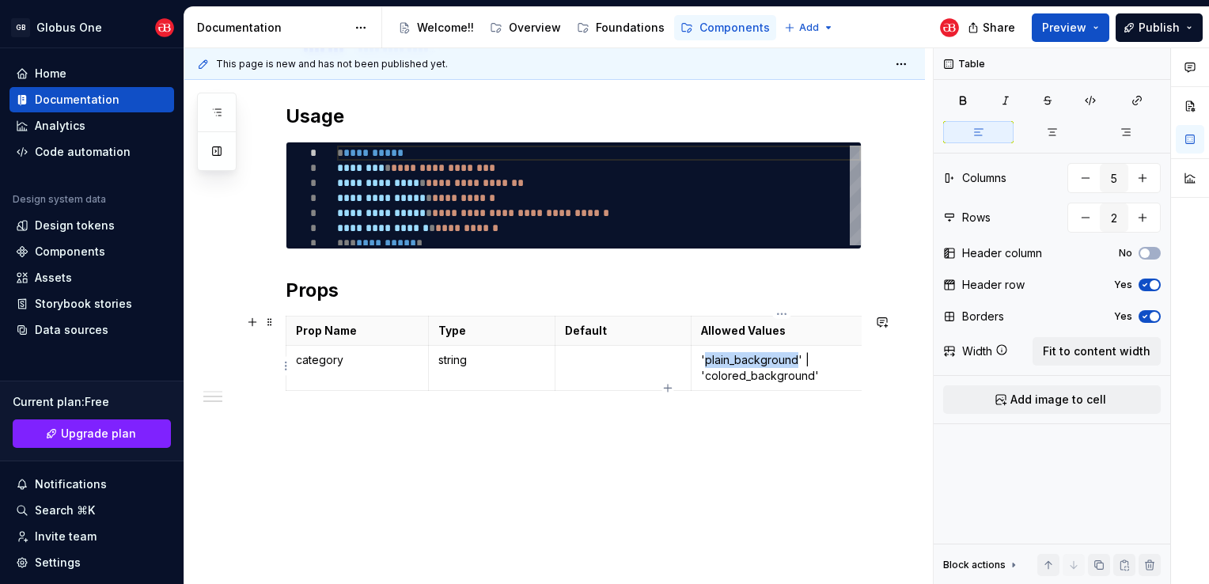
click at [737, 356] on p "'plain_background' | 'colored_background'" at bounding box center [781, 368] width 161 height 32
copy p "plain_background"
click at [612, 367] on td at bounding box center [623, 368] width 137 height 45
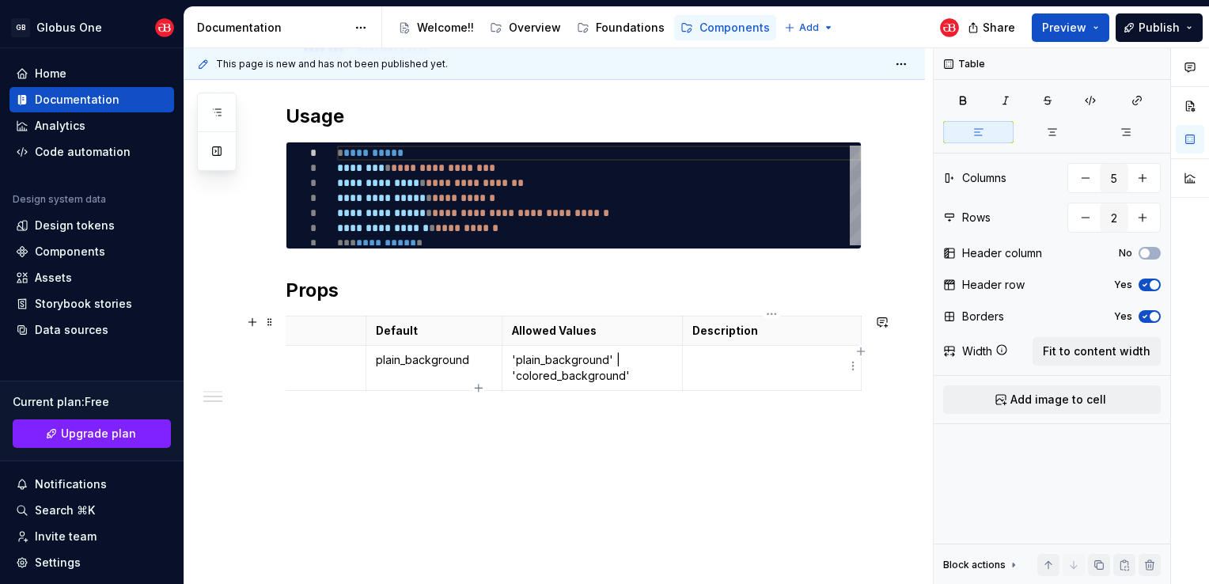
click at [771, 365] on td at bounding box center [772, 368] width 179 height 45
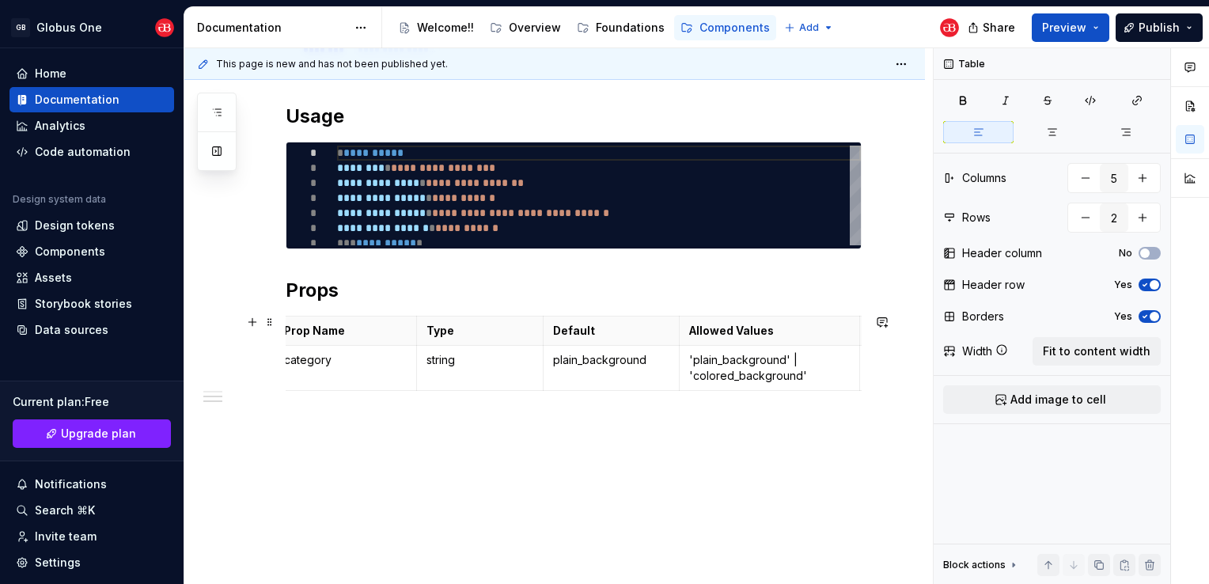
scroll to position [0, 0]
click at [286, 369] on html "GB Globus One Home Documentation Analytics Code automation Design system data D…" at bounding box center [604, 292] width 1209 height 584
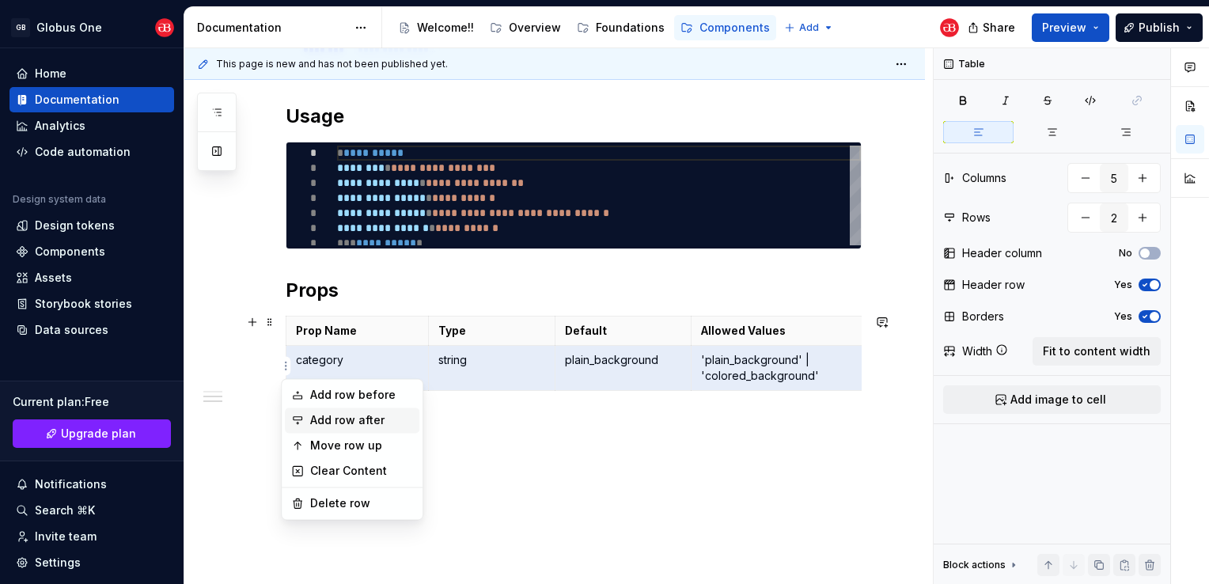
click at [344, 411] on div "Add row after" at bounding box center [352, 419] width 134 height 25
type input "3"
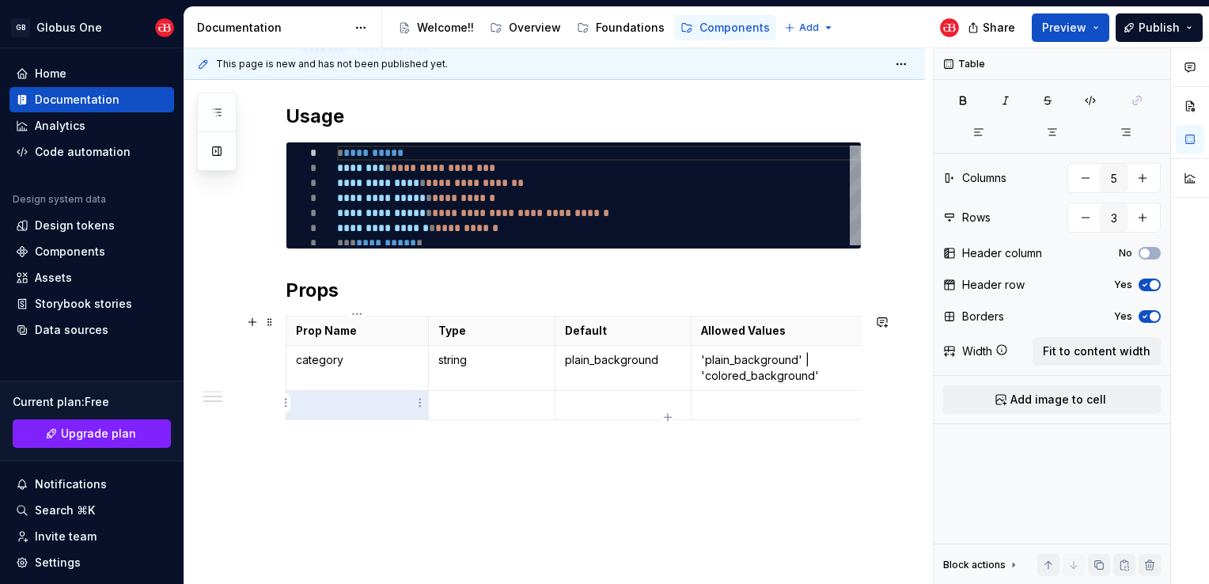
click at [345, 397] on p at bounding box center [357, 405] width 123 height 16
type textarea "*"
click at [756, 397] on p at bounding box center [781, 405] width 161 height 16
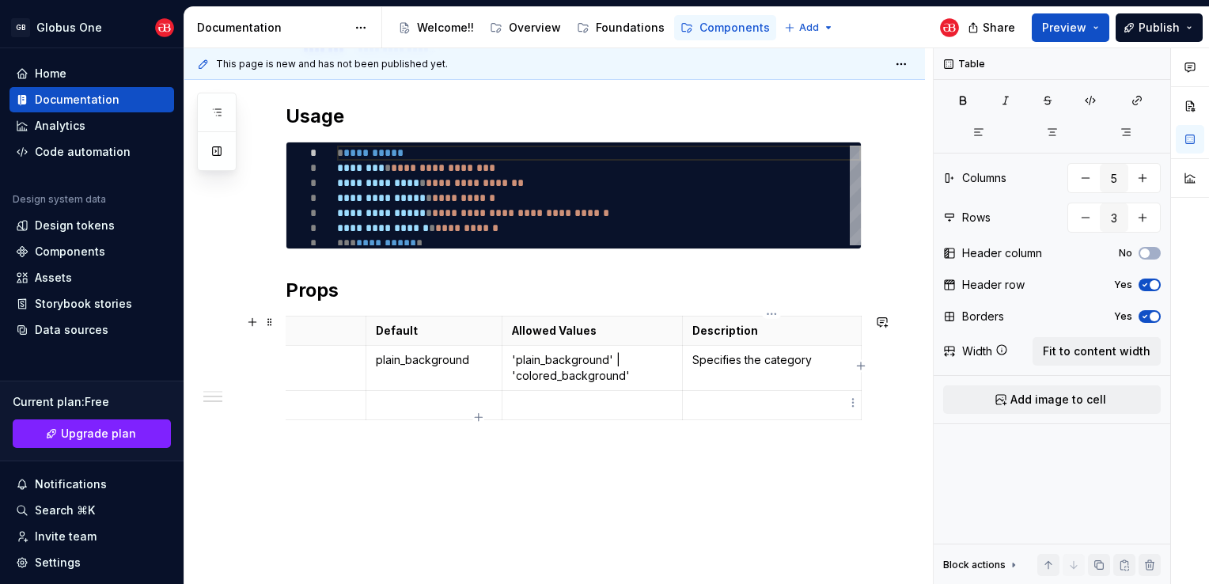
click at [736, 398] on p at bounding box center [771, 405] width 159 height 16
click at [803, 403] on p "Specifies the path for the icon of the first tab" at bounding box center [771, 413] width 159 height 32
click at [703, 419] on p "Specifies the path to the icon of the first tab" at bounding box center [771, 413] width 159 height 32
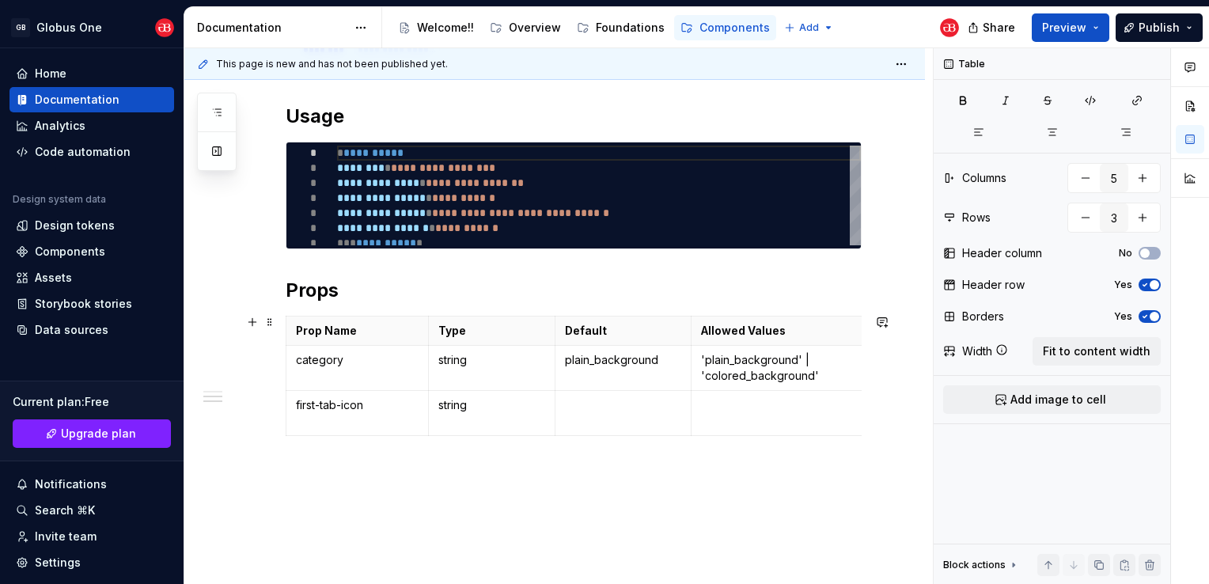
scroll to position [647, 0]
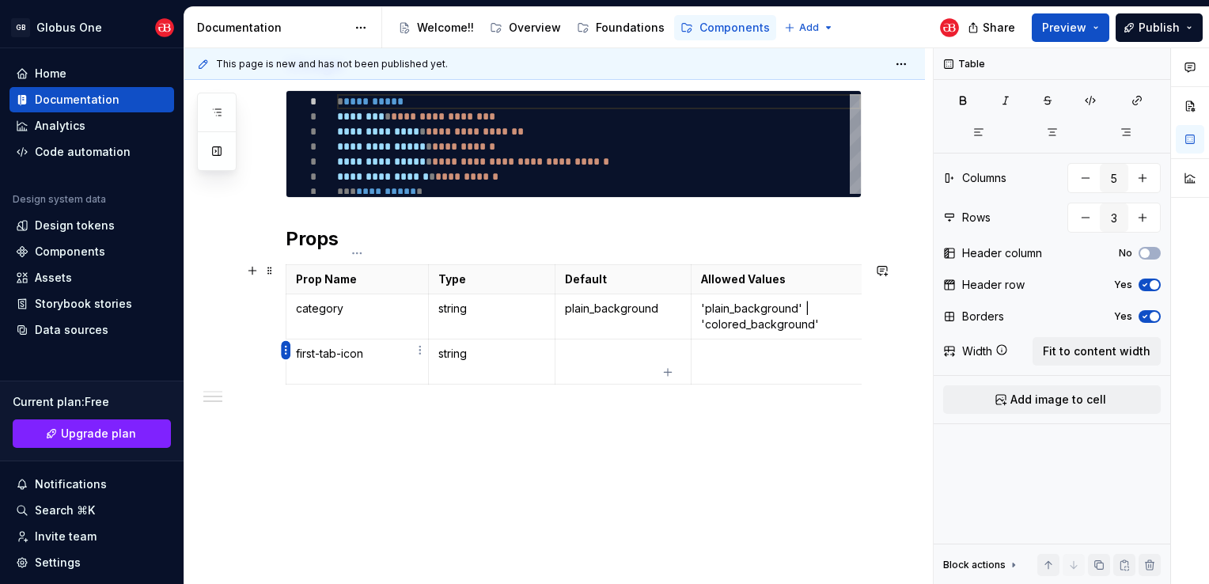
click at [288, 350] on html "GB Globus One Home Documentation Analytics Code automation Design system data D…" at bounding box center [604, 292] width 1209 height 584
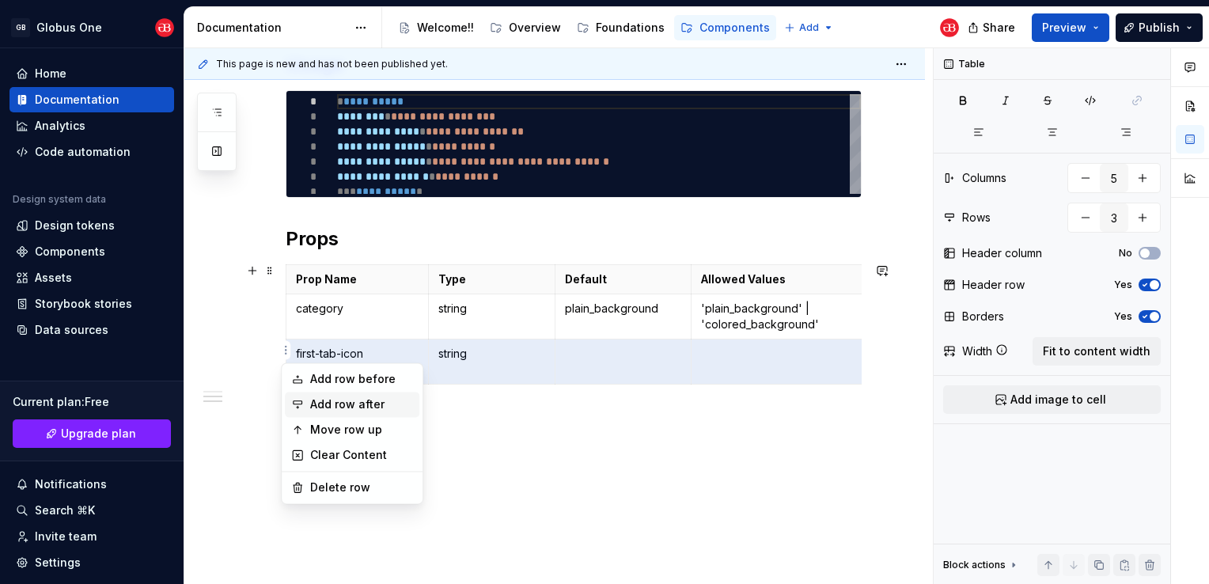
click at [350, 413] on div "Add row after" at bounding box center [352, 404] width 134 height 25
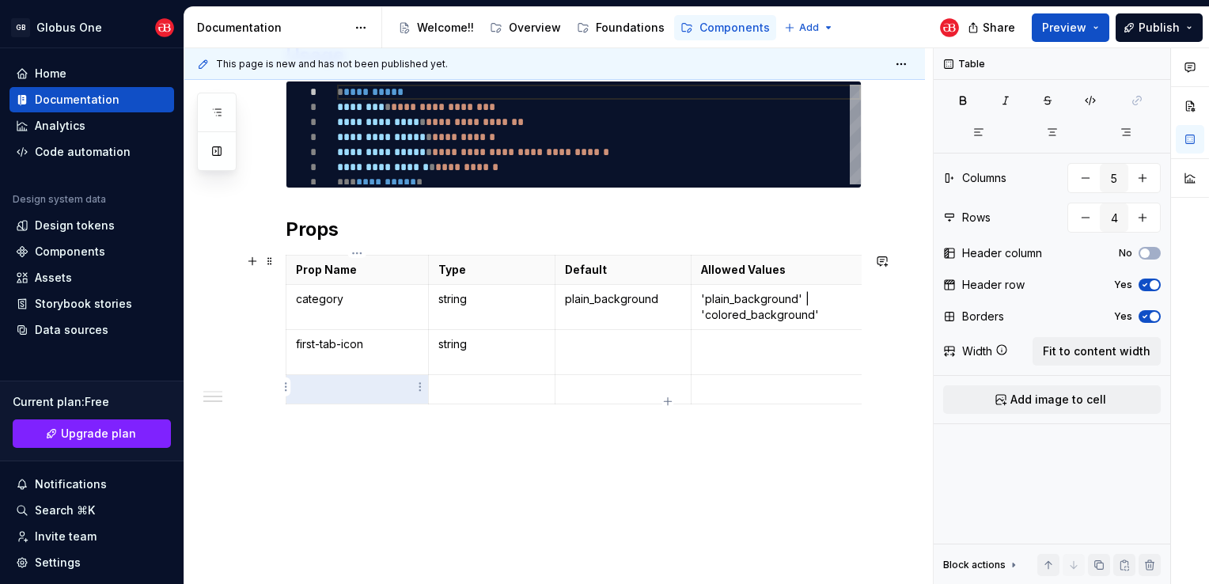
click at [354, 392] on p at bounding box center [357, 389] width 123 height 16
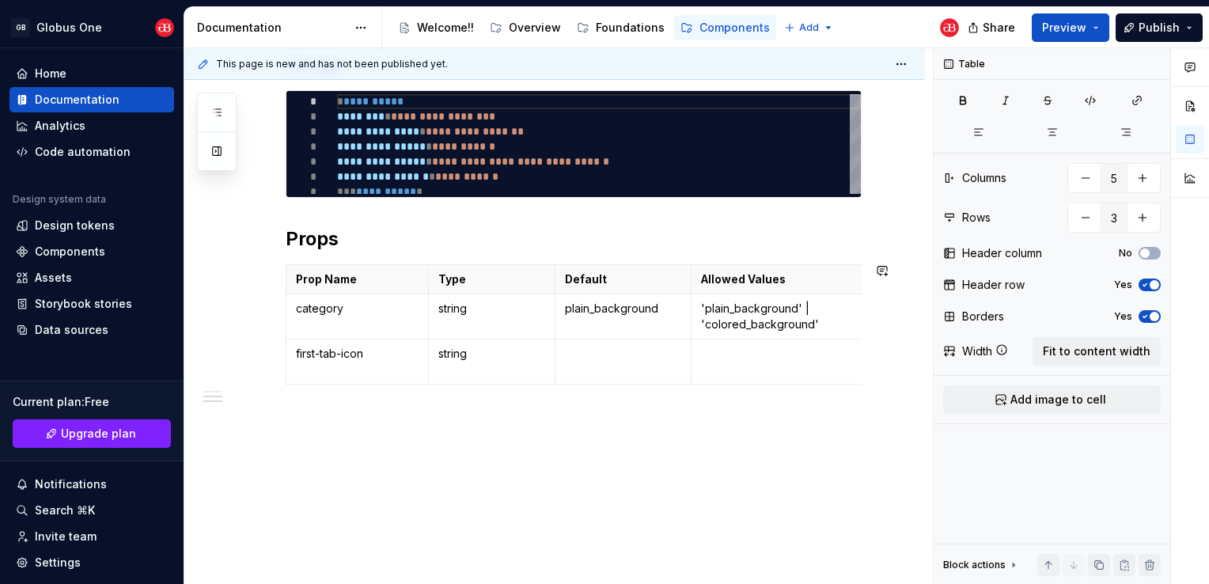
scroll to position [0, 189]
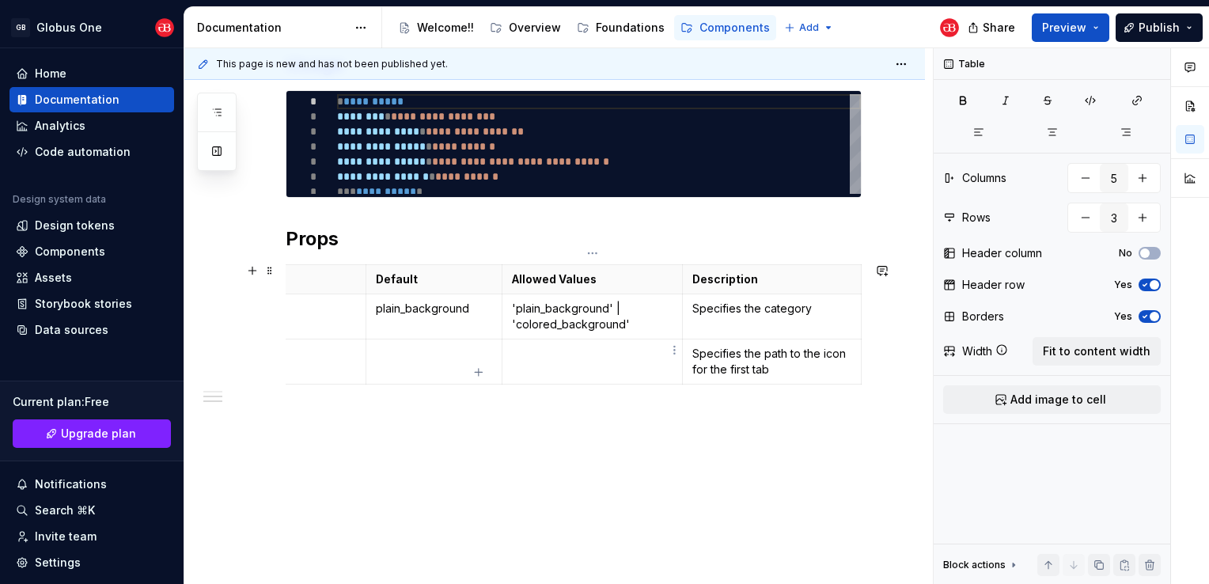
click at [582, 362] on td at bounding box center [592, 361] width 180 height 45
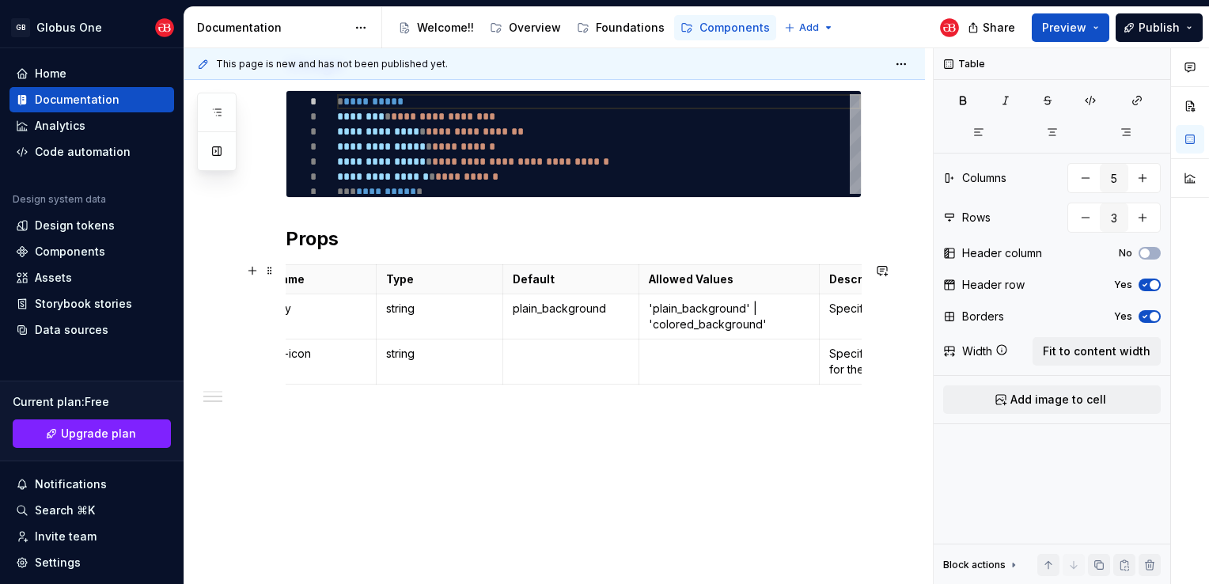
scroll to position [0, 0]
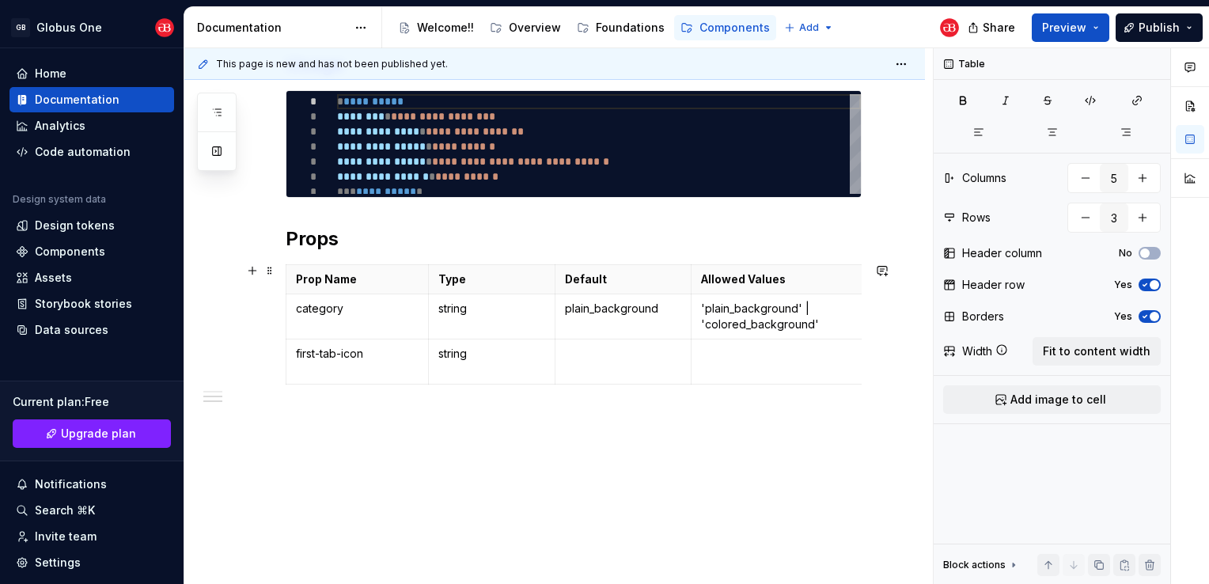
click at [282, 347] on div "**********" at bounding box center [554, 109] width 740 height 952
click at [288, 354] on html "GB Globus One Home Documentation Analytics Code automation Design system data D…" at bounding box center [604, 292] width 1209 height 584
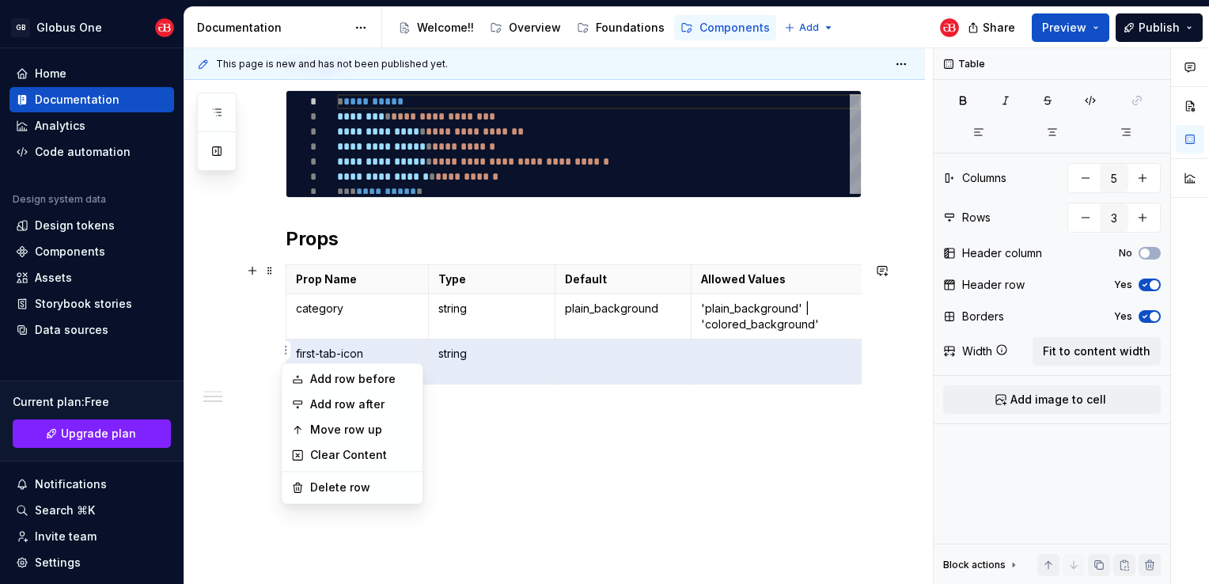
scroll to position [0, 183]
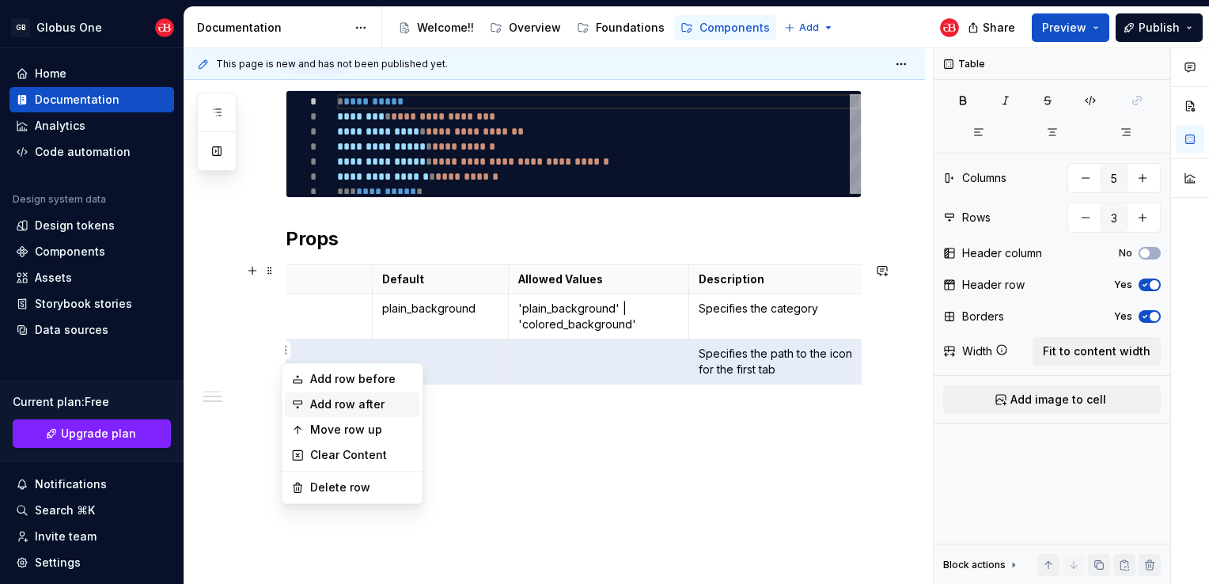
click at [337, 412] on div "Add row after" at bounding box center [352, 404] width 134 height 25
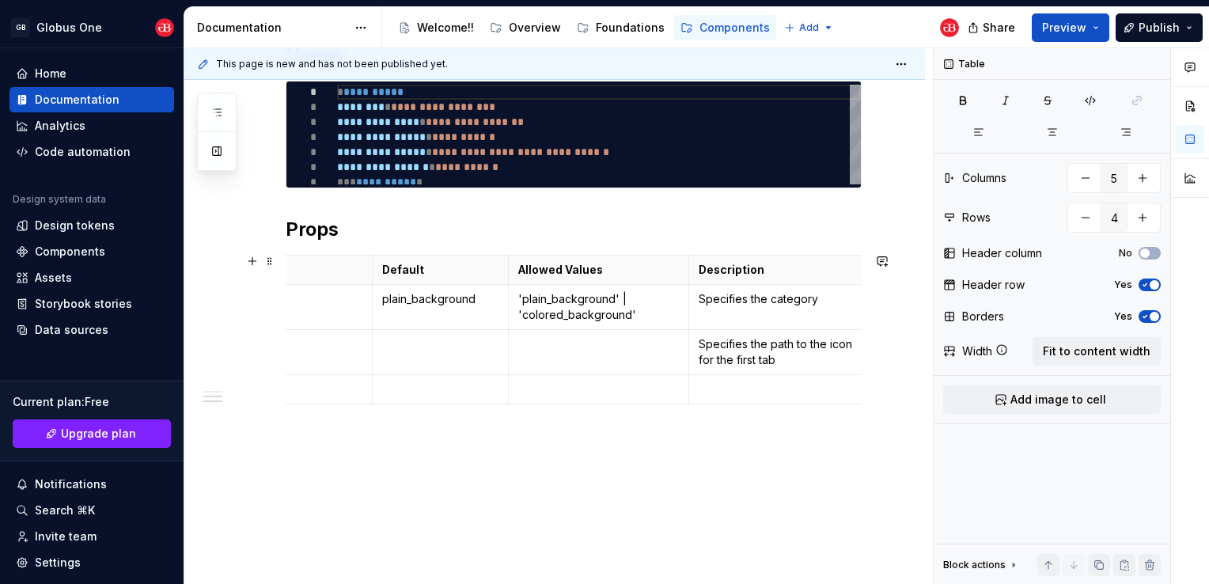
scroll to position [0, 6]
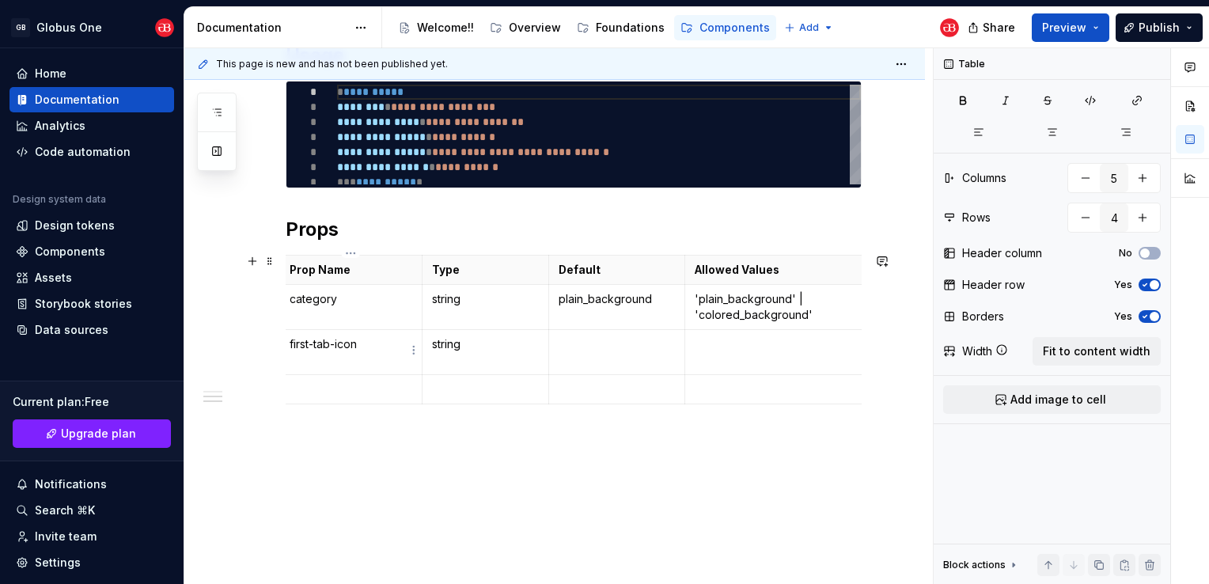
click at [359, 347] on p "first-tab-icon" at bounding box center [351, 344] width 123 height 16
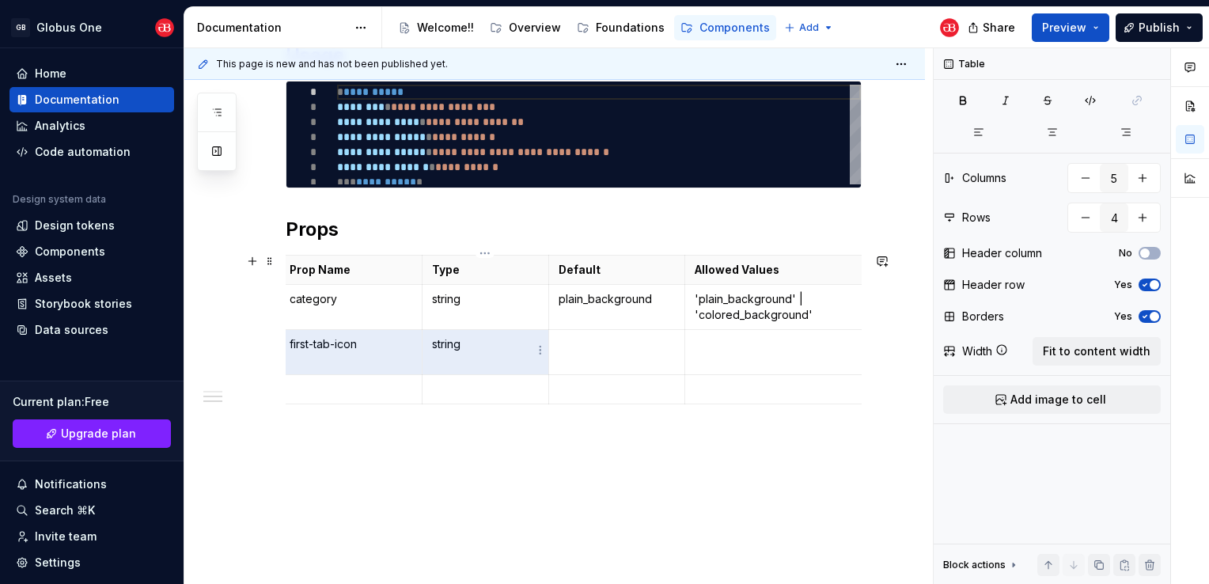
scroll to position [0, 189]
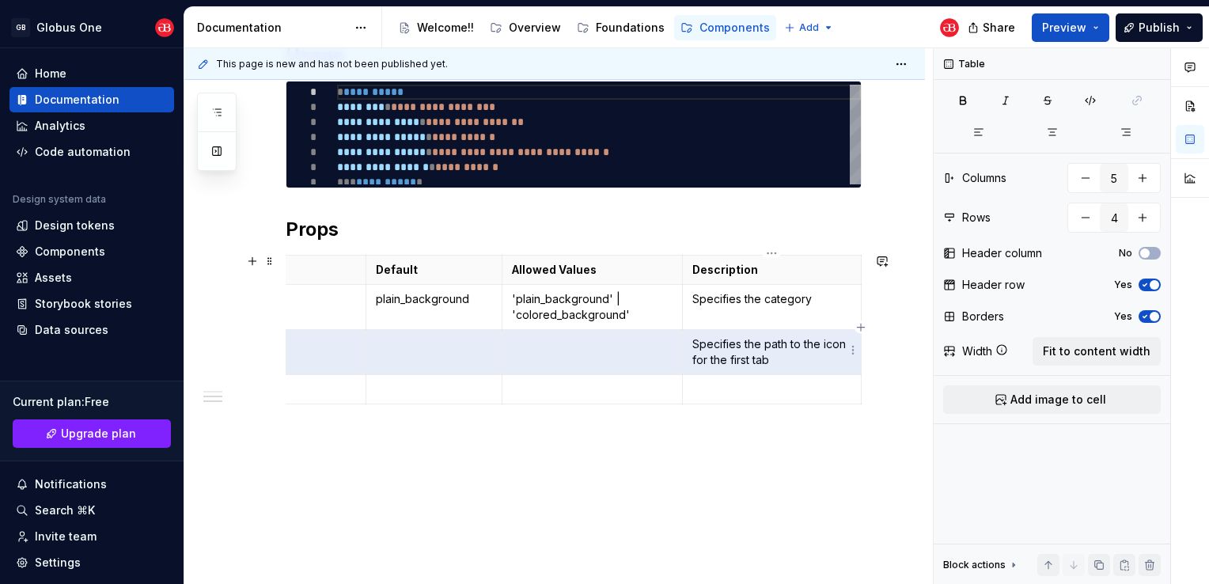
drag, startPoint x: 286, startPoint y: 352, endPoint x: 816, endPoint y: 343, distance: 530.9
click at [816, 343] on tr "first-tab-icon string Specifies the path to the icon for the first tab" at bounding box center [479, 352] width 764 height 45
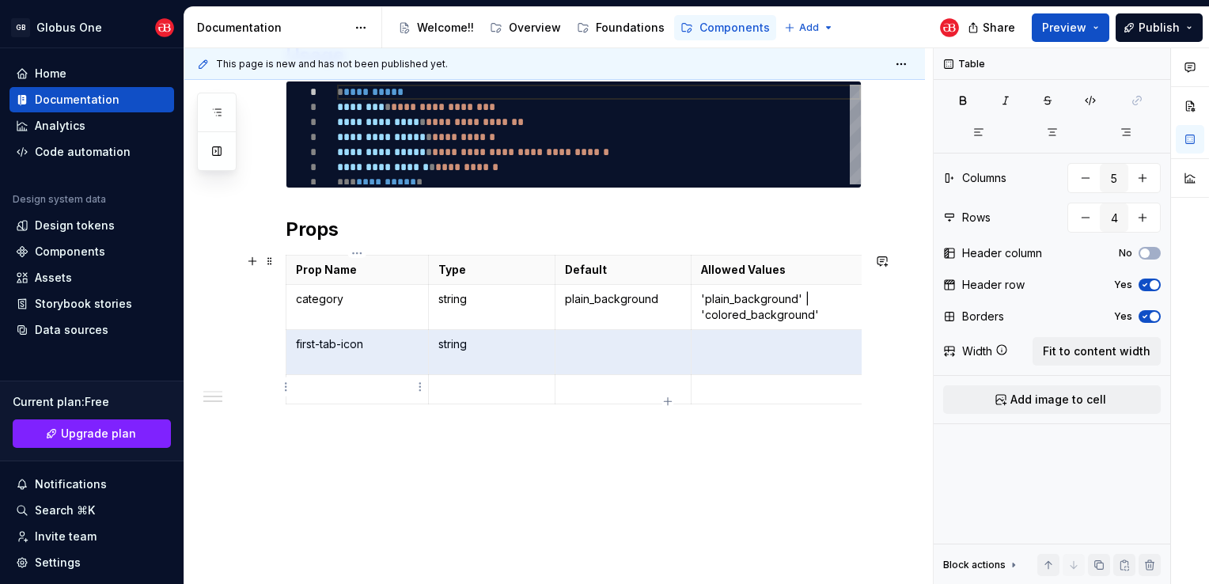
click at [345, 381] on p at bounding box center [357, 389] width 123 height 16
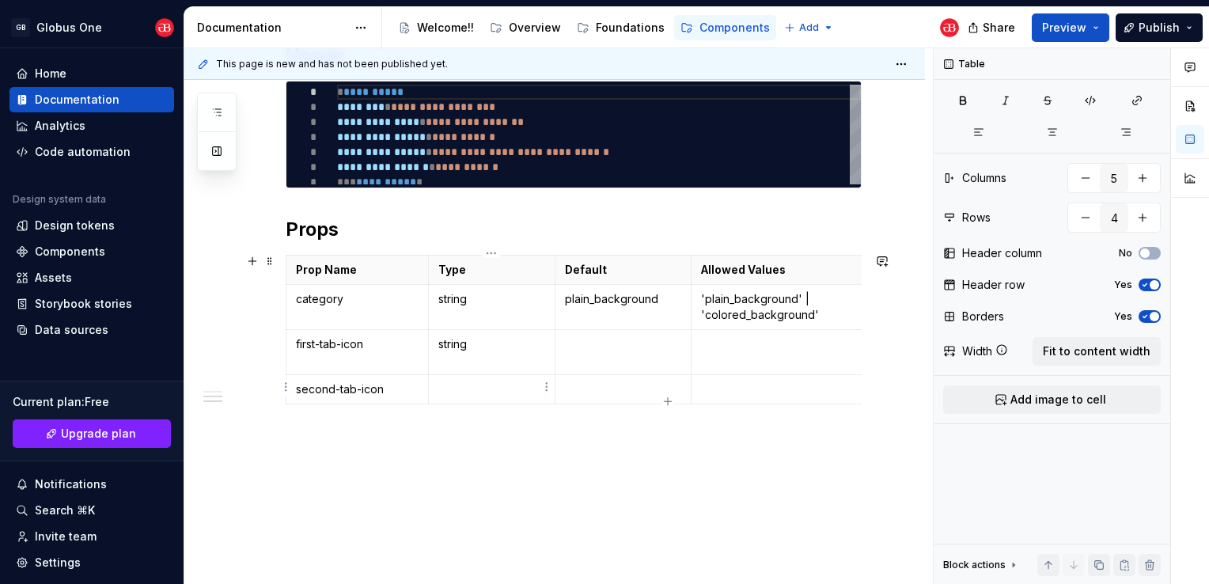
click at [466, 378] on td at bounding box center [491, 389] width 127 height 29
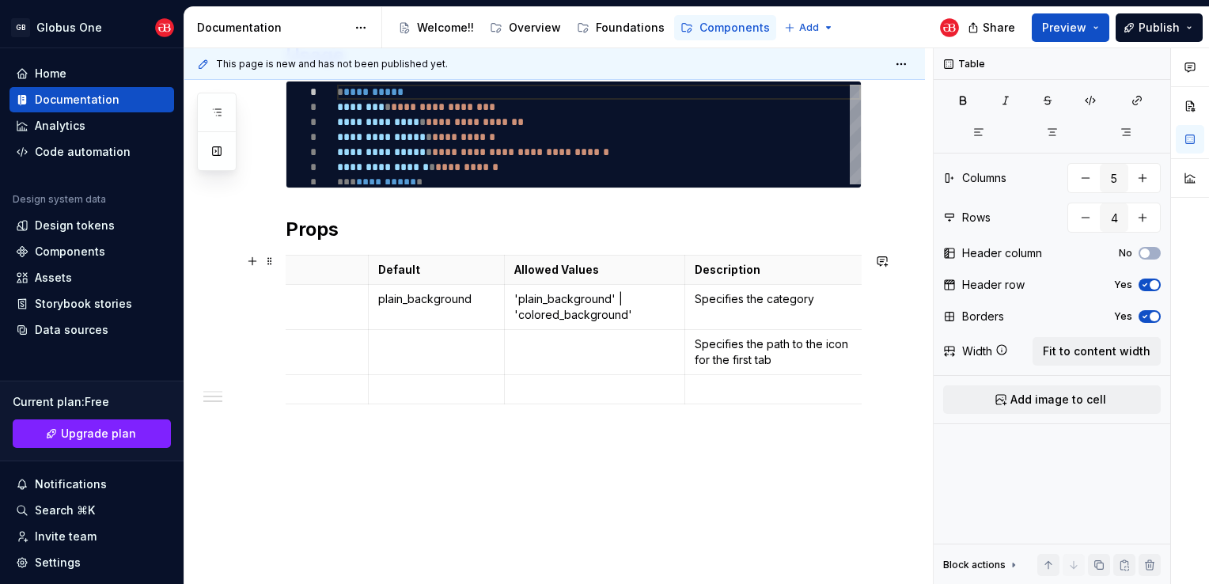
scroll to position [0, 189]
drag, startPoint x: 738, startPoint y: 357, endPoint x: 692, endPoint y: 340, distance: 48.8
click at [692, 340] on p "Specifies the path to the icon for the first tab" at bounding box center [771, 352] width 159 height 32
copy p "Specifies the path to the icon for the first tab"
click at [713, 392] on p at bounding box center [771, 389] width 159 height 16
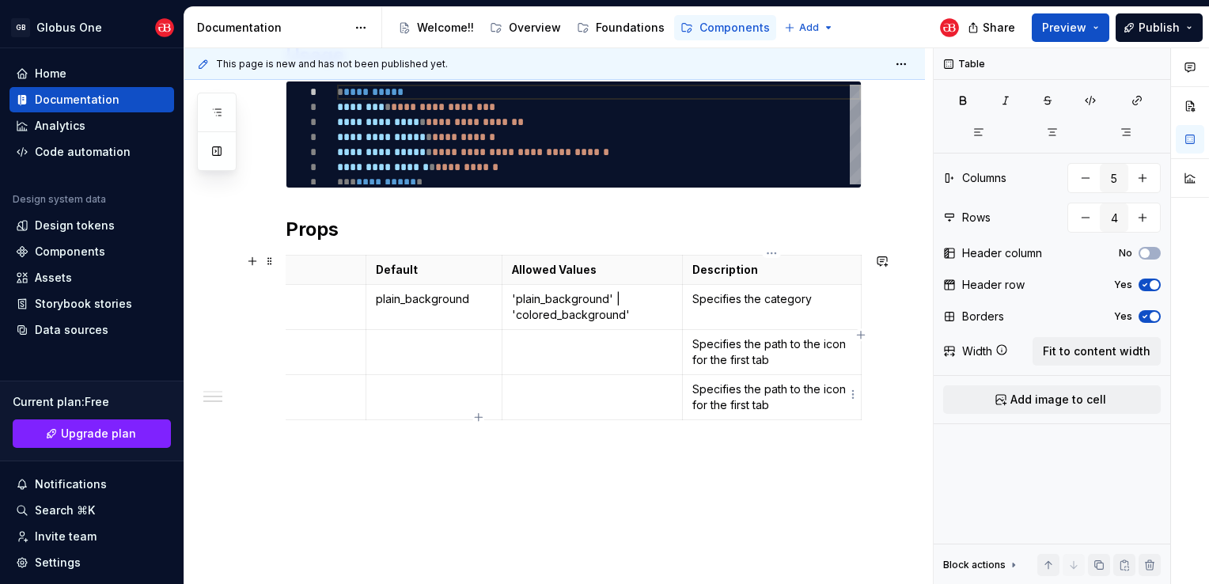
click at [737, 400] on p "Specifies the path to the icon for the first tab" at bounding box center [771, 397] width 159 height 32
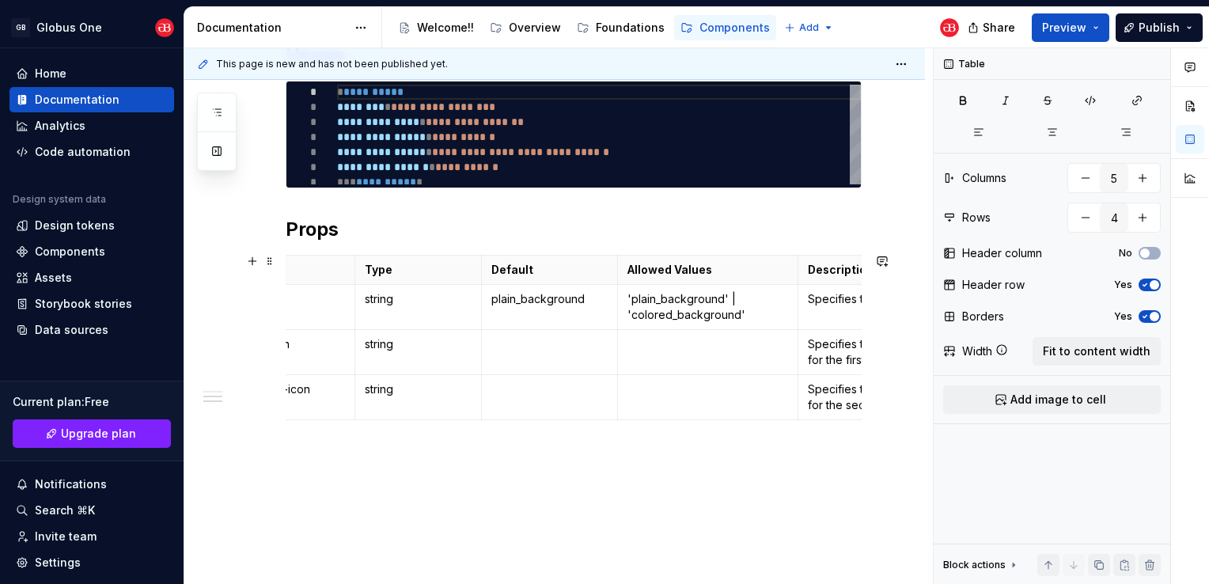
scroll to position [0, 0]
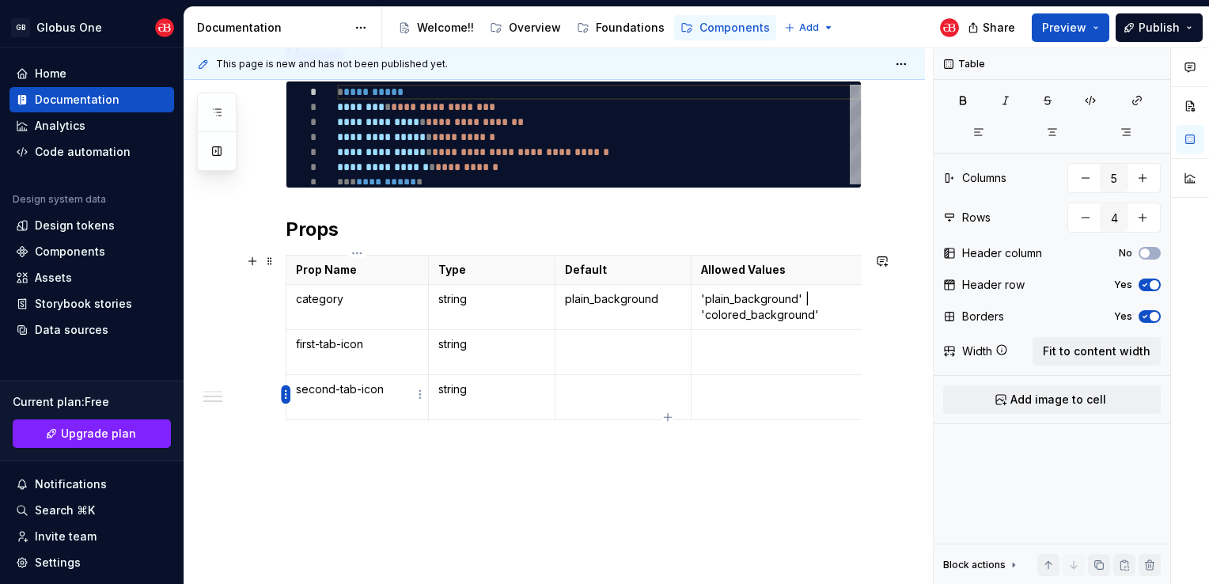
click at [284, 392] on html "GB Globus One Home Documentation Analytics Code automation Design system data D…" at bounding box center [604, 292] width 1209 height 584
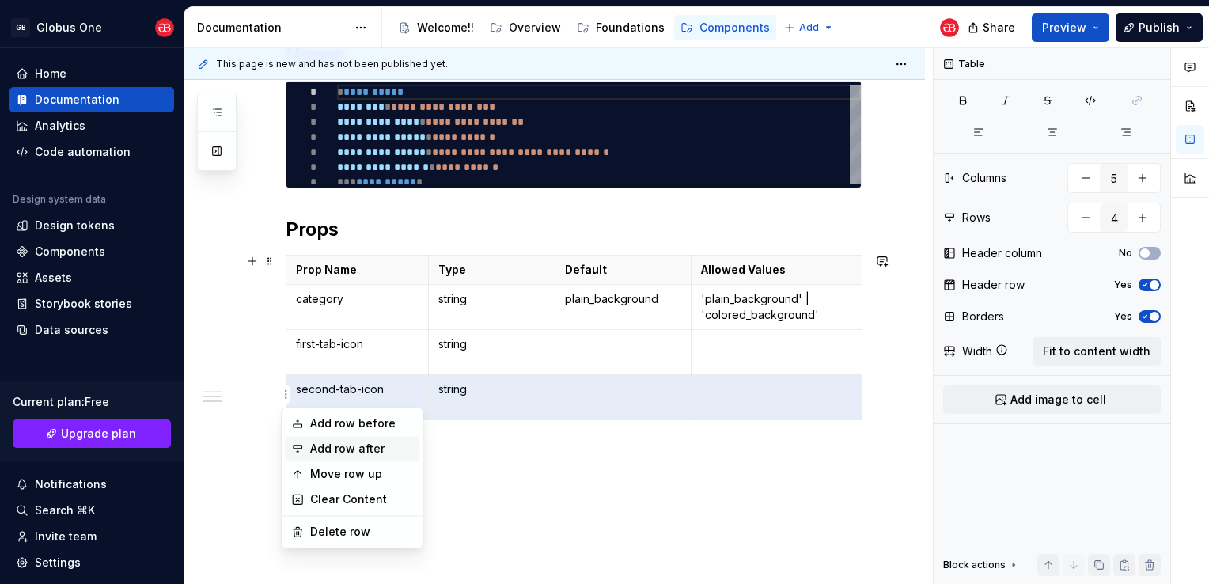
click at [297, 451] on icon at bounding box center [298, 448] width 9 height 7
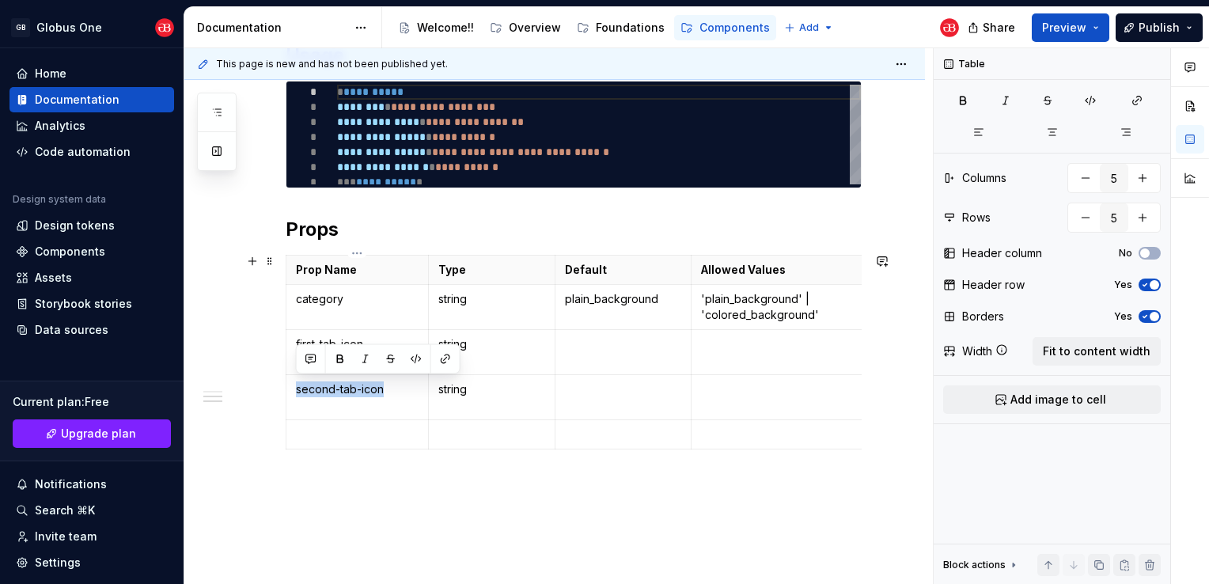
click at [290, 401] on td "second-tab-icon" at bounding box center [357, 397] width 142 height 45
click at [364, 452] on div "Prop Name Type Default Allowed Values Description category string plain_backgro…" at bounding box center [574, 355] width 576 height 201
click at [370, 438] on p at bounding box center [357, 434] width 123 height 16
click at [472, 422] on td at bounding box center [491, 434] width 127 height 29
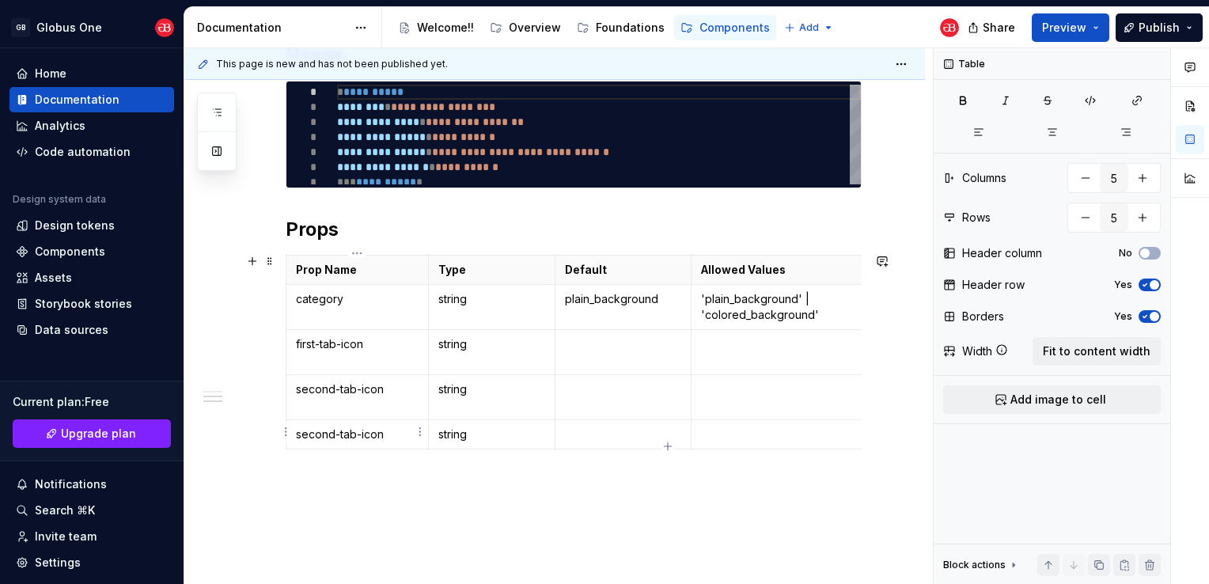
click at [309, 426] on p "second-tab-icon" at bounding box center [357, 434] width 123 height 16
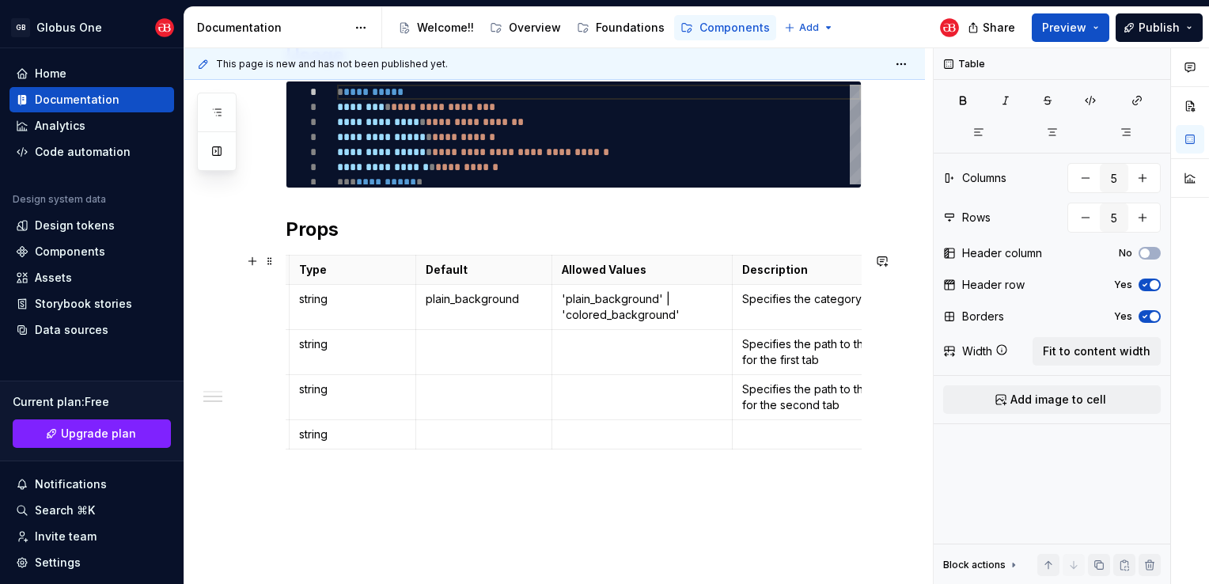
scroll to position [0, 189]
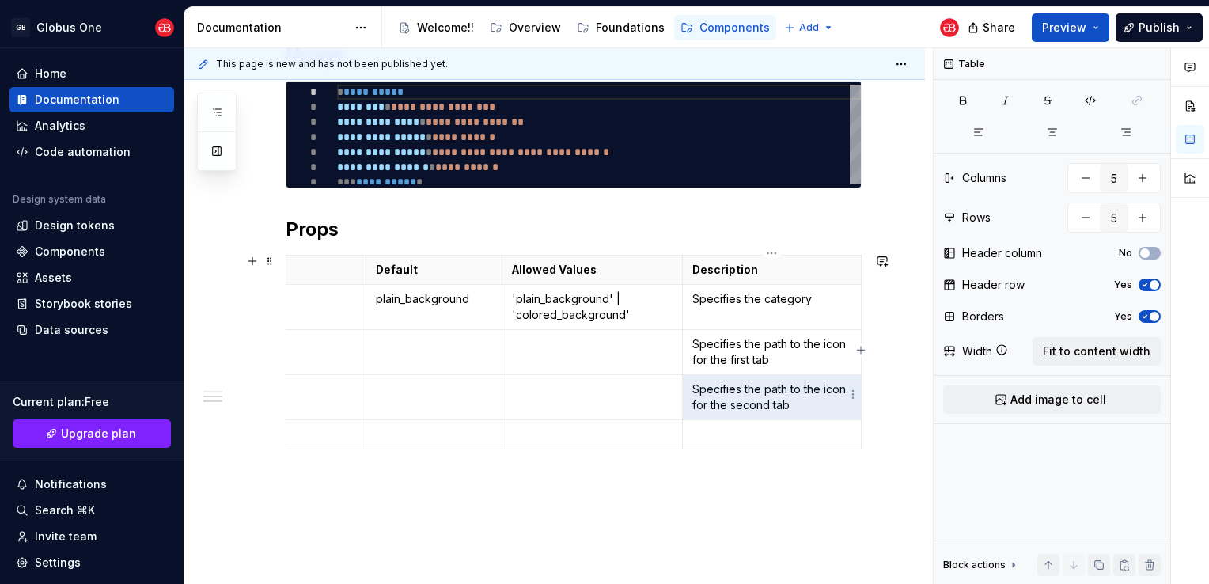
drag, startPoint x: 807, startPoint y: 406, endPoint x: 694, endPoint y: 388, distance: 114.6
click at [694, 388] on p "Specifies the path to the icon for the second tab" at bounding box center [771, 397] width 159 height 32
click at [727, 430] on p at bounding box center [771, 434] width 159 height 16
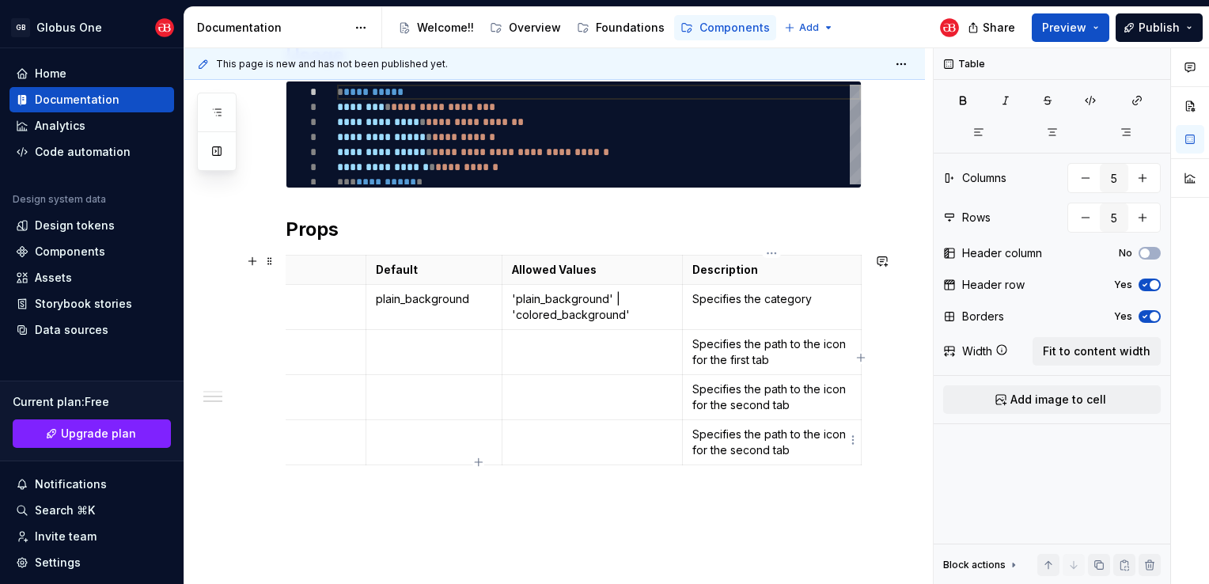
click at [740, 449] on p "Specifies the path to the icon for the second tab" at bounding box center [771, 442] width 159 height 32
click at [740, 448] on p "Specifies the path to the icon for the second tab" at bounding box center [771, 442] width 159 height 32
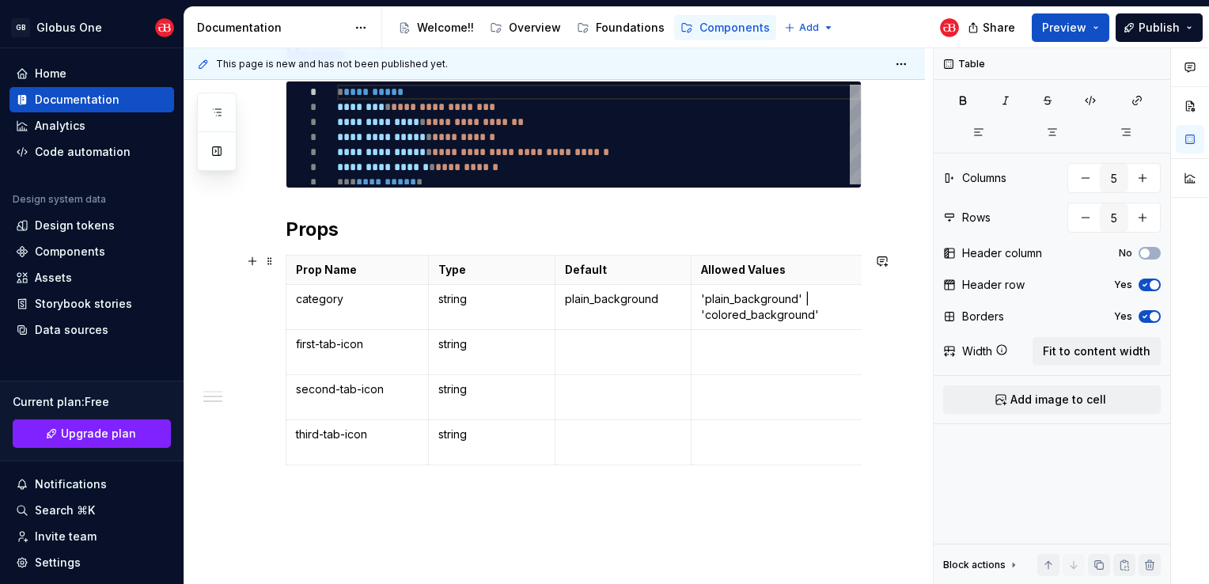
click at [285, 441] on div "**********" at bounding box center [554, 144] width 740 height 1042
click at [287, 438] on html "GB Globus One Home Documentation Analytics Code automation Design system data D…" at bounding box center [604, 292] width 1209 height 584
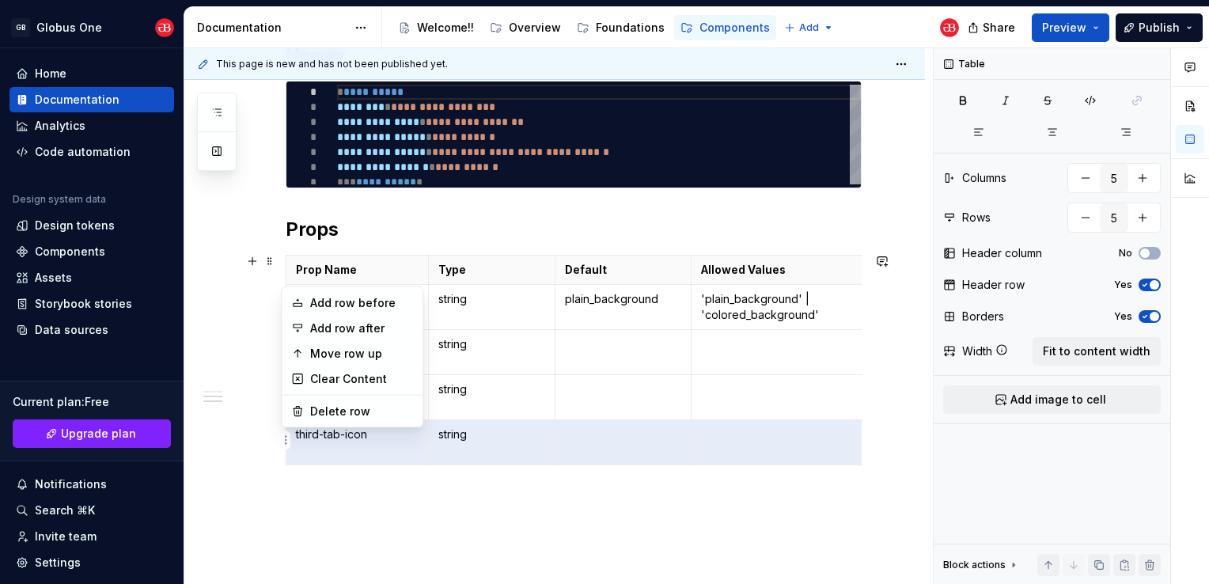
scroll to position [0, 183]
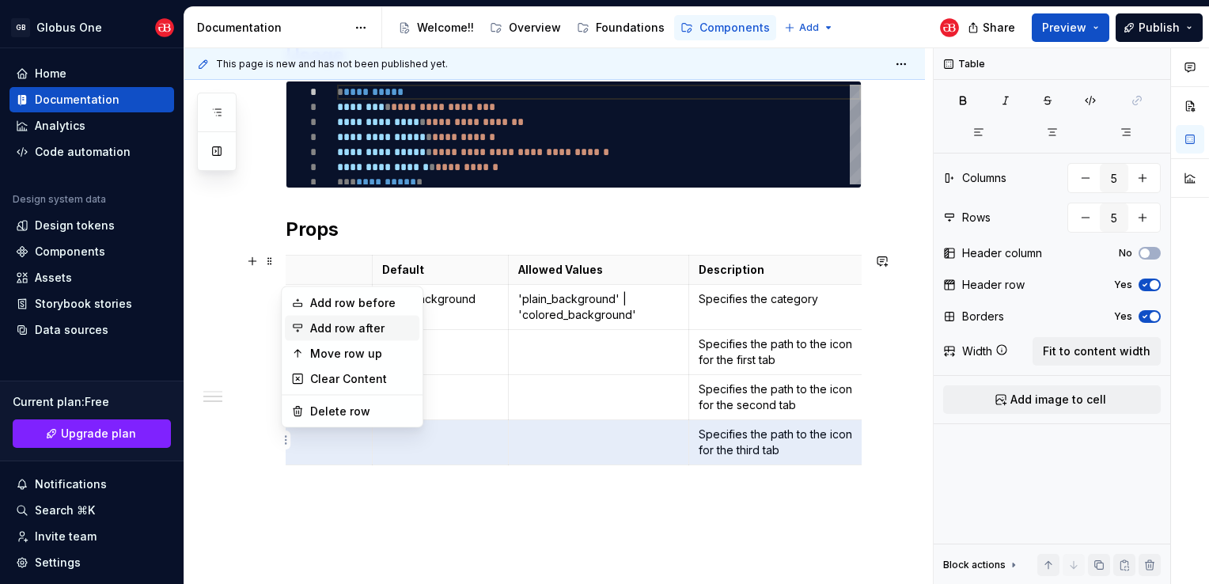
click at [365, 325] on div "Add row after" at bounding box center [361, 328] width 103 height 16
type input "6"
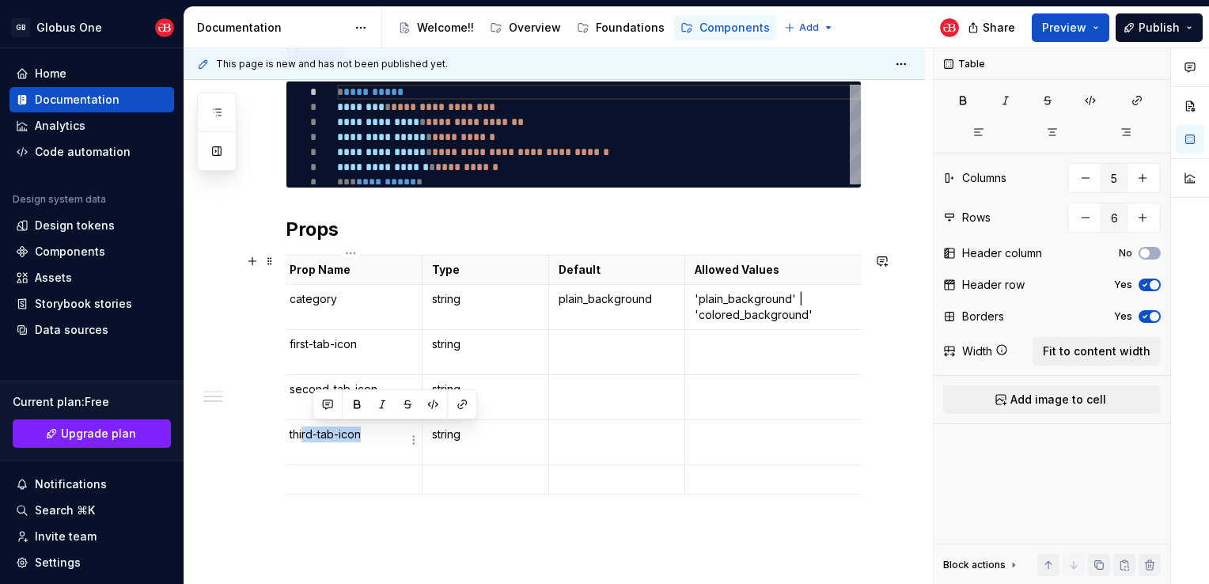
scroll to position [0, 0]
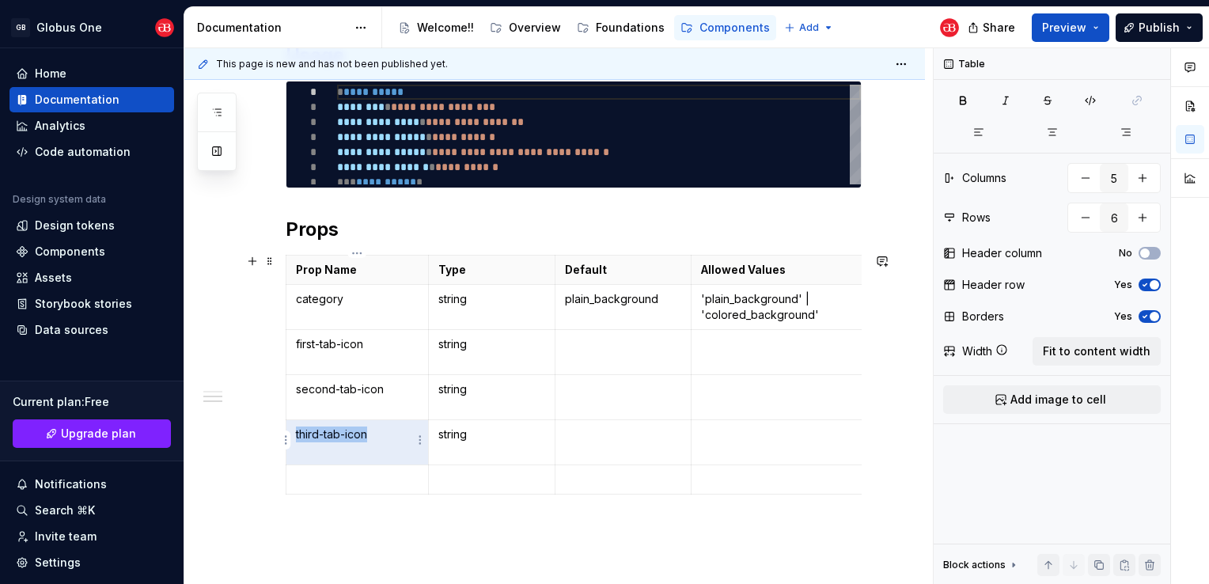
drag, startPoint x: 376, startPoint y: 436, endPoint x: 296, endPoint y: 435, distance: 79.9
click at [296, 435] on p "third-tab-icon" at bounding box center [357, 434] width 123 height 16
click at [383, 473] on p at bounding box center [357, 480] width 123 height 16
click at [491, 475] on p at bounding box center [491, 480] width 107 height 16
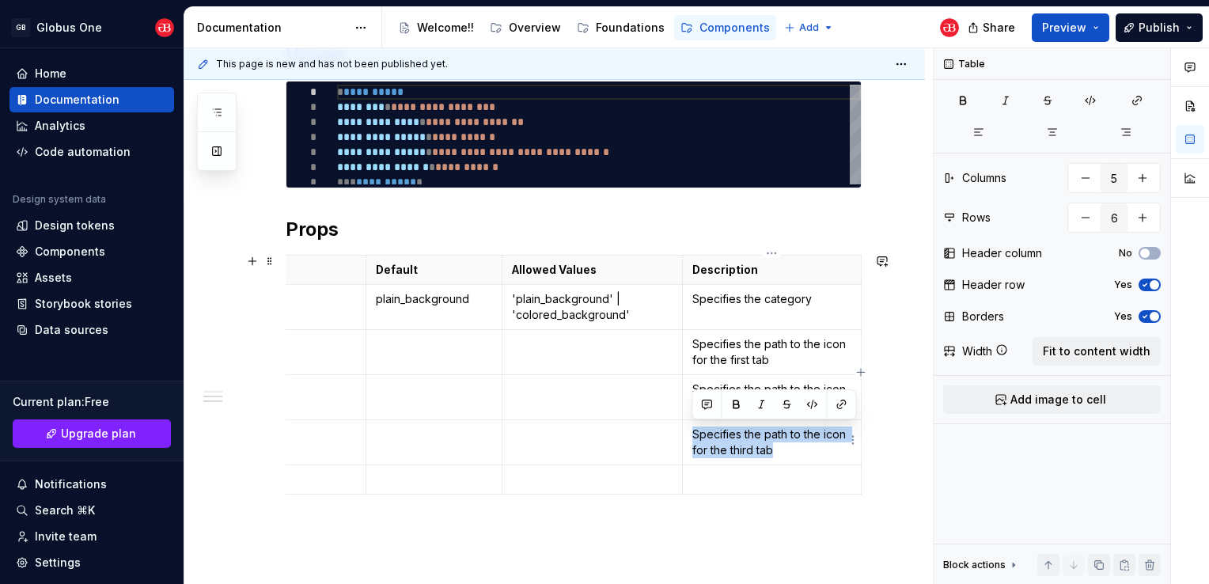
drag, startPoint x: 775, startPoint y: 454, endPoint x: 692, endPoint y: 436, distance: 85.0
click at [692, 436] on p "Specifies the path to the icon for the third tab" at bounding box center [771, 442] width 159 height 32
copy p "Specifies the path to the icon for the third tab"
click at [746, 476] on p at bounding box center [771, 480] width 159 height 16
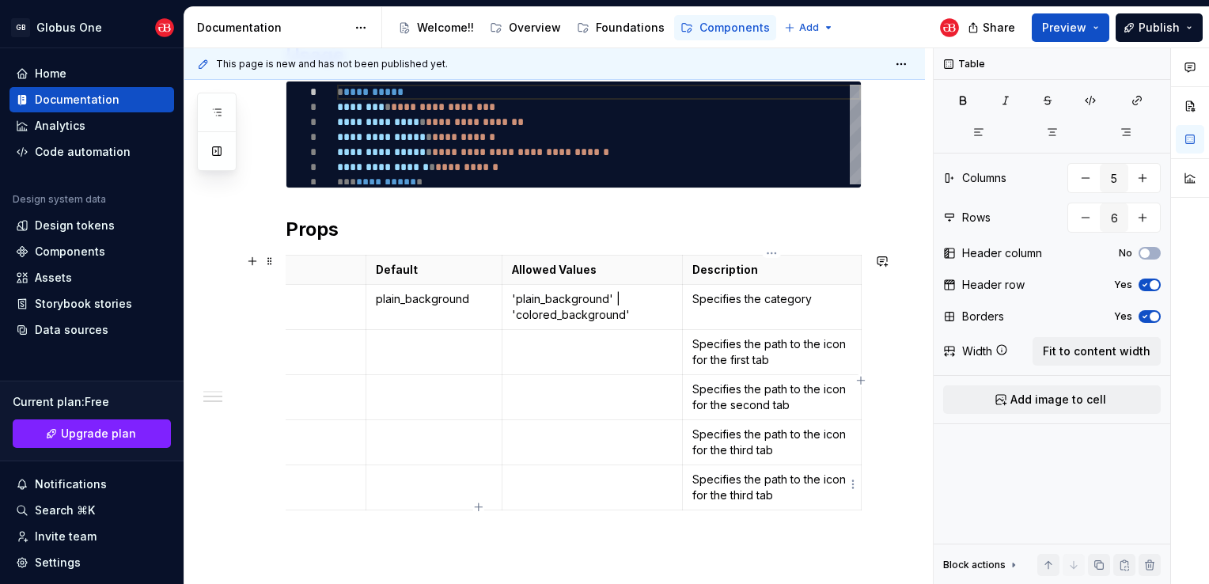
click at [740, 490] on p "Specifies the path to the icon for the third tab" at bounding box center [771, 488] width 159 height 32
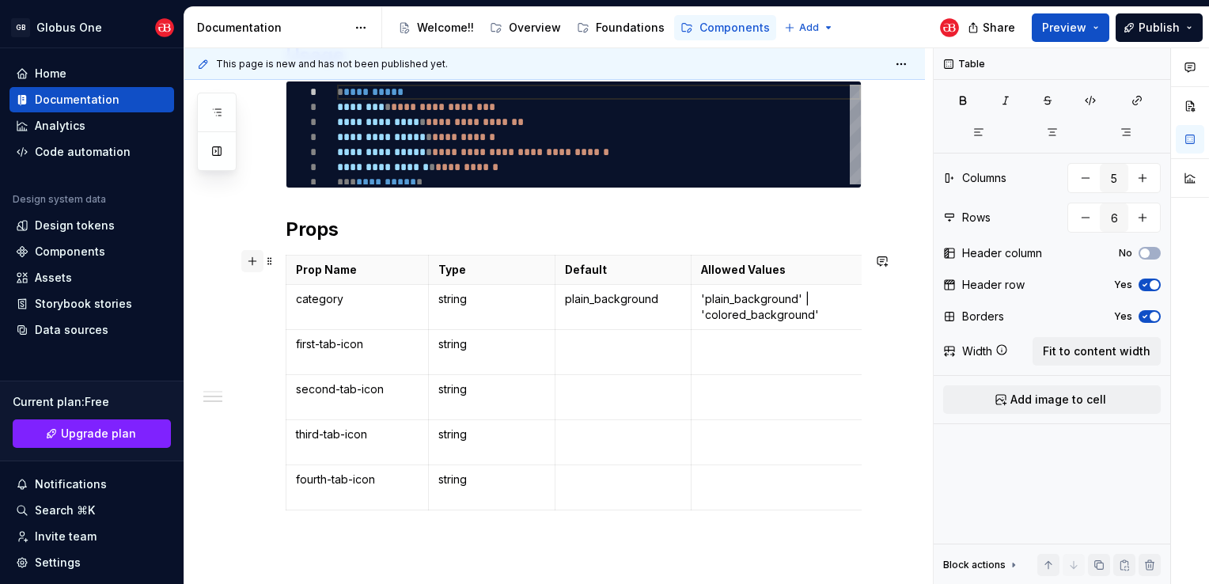
click at [253, 264] on button "button" at bounding box center [252, 261] width 22 height 22
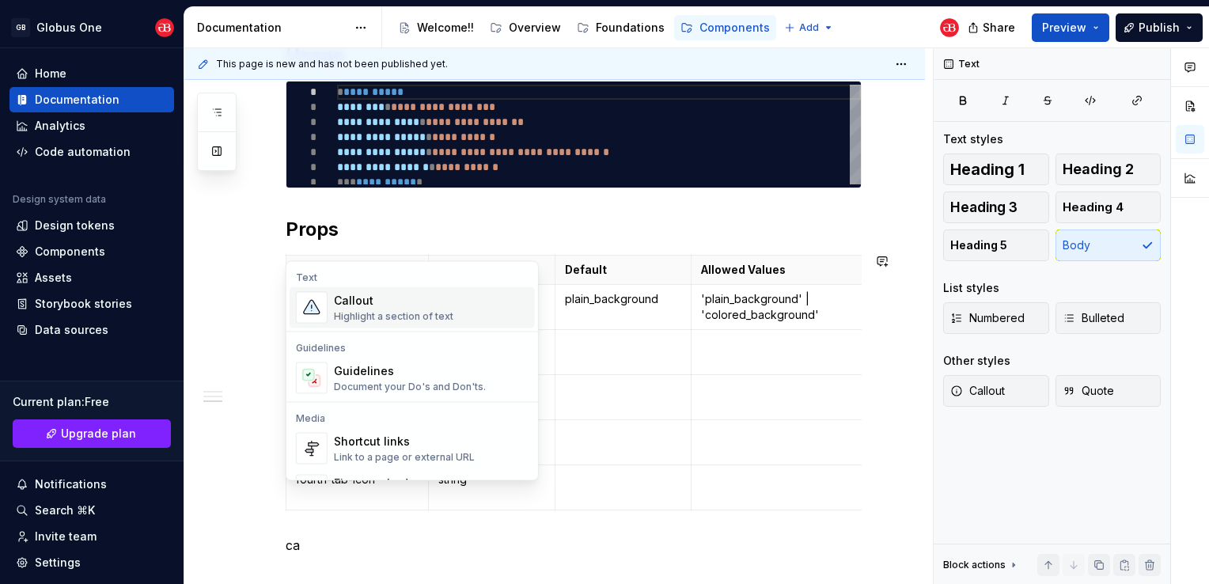
scroll to position [703, 0]
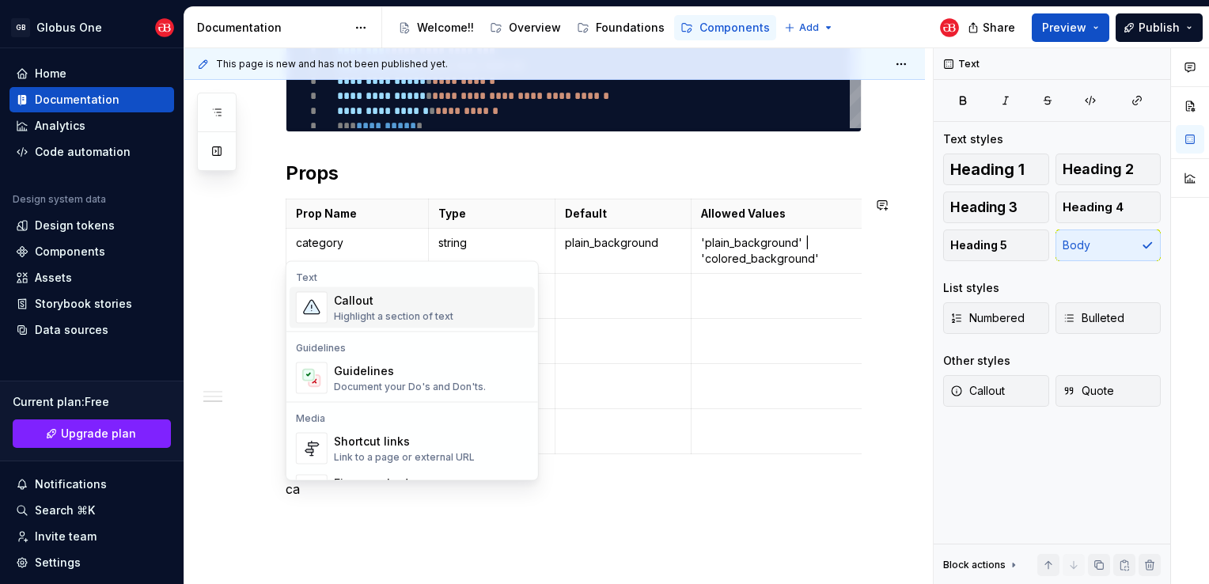
click at [386, 306] on div "Callout" at bounding box center [393, 301] width 119 height 16
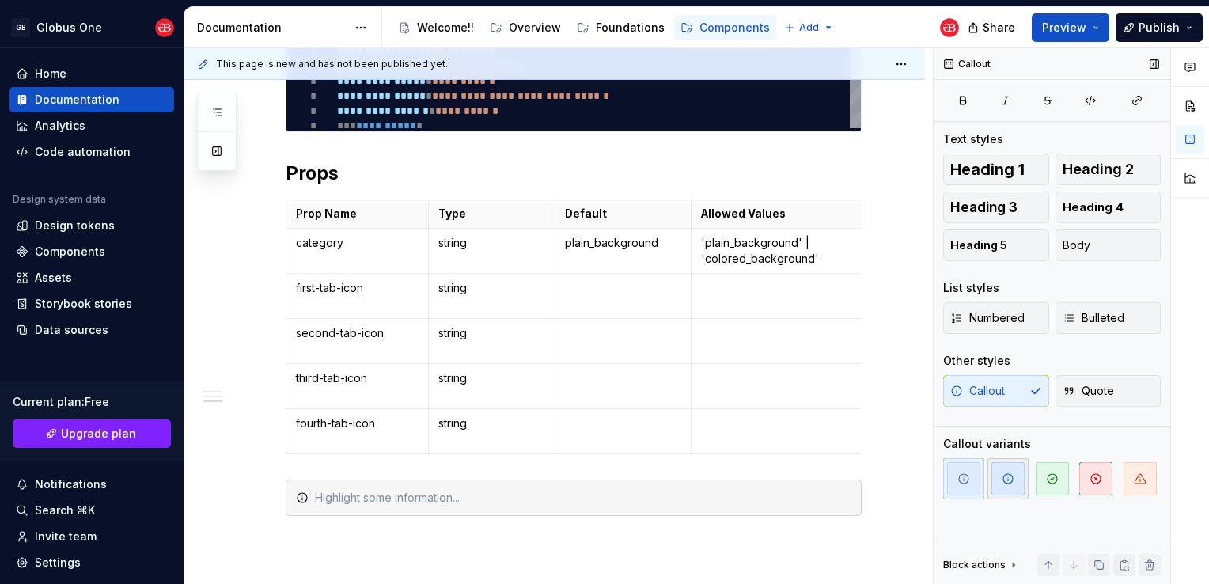
click at [1008, 479] on icon "button" at bounding box center [1008, 478] width 13 height 13
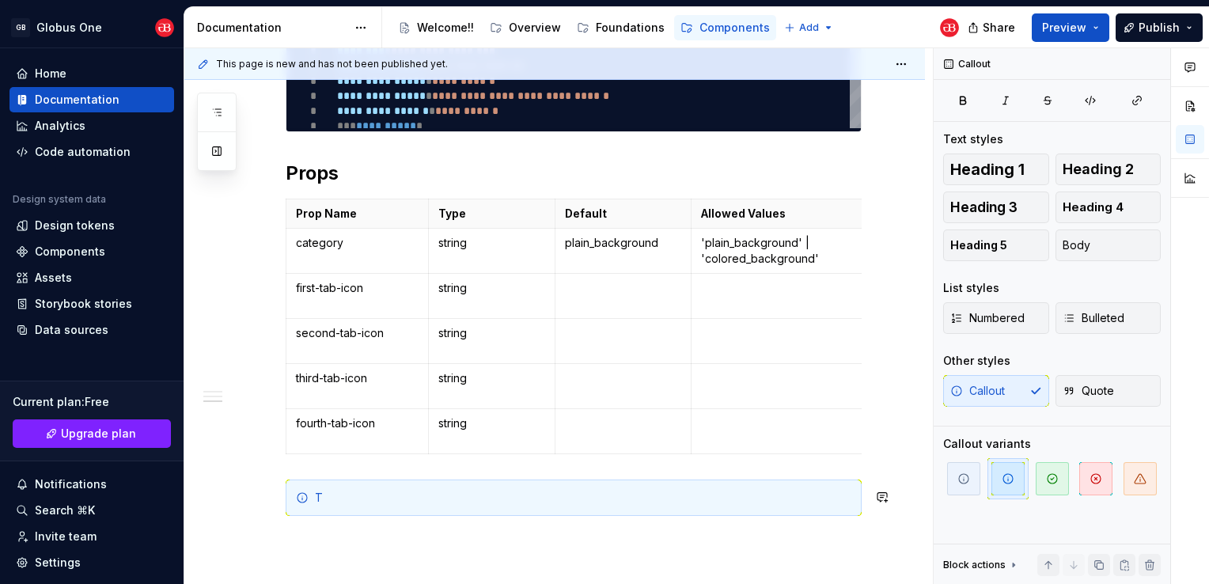
scroll to position [711, 0]
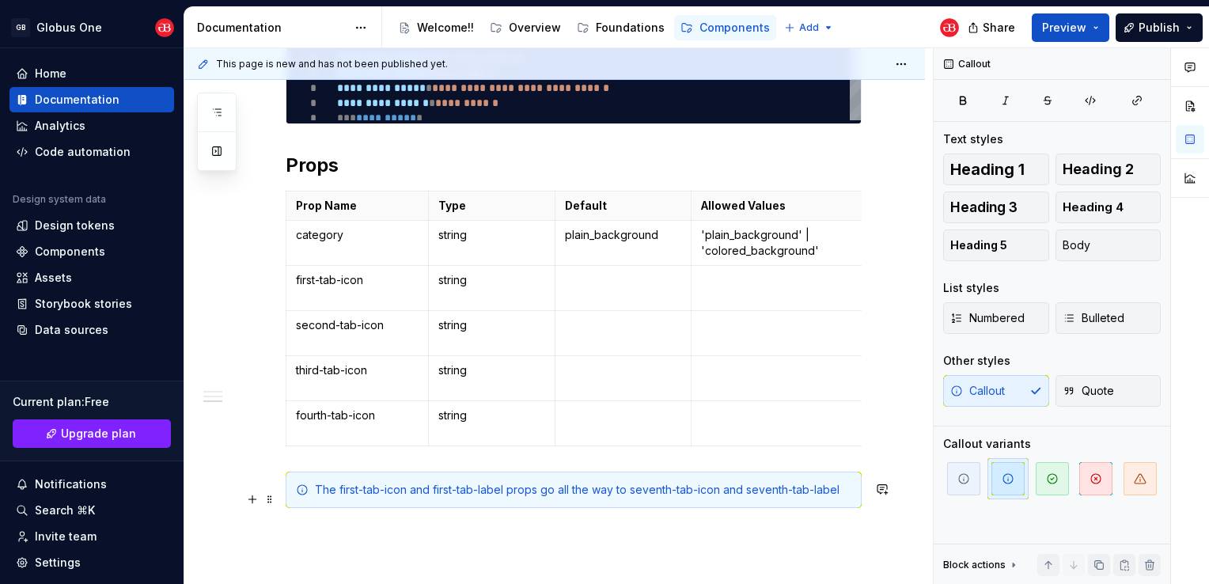
click at [405, 498] on div "The first-tab-icon and first-tab-label props go all the way to seventh-tab-icon…" at bounding box center [583, 490] width 536 height 16
click at [418, 498] on div "The first-tab-icon and first-tab-label props go all the way to seventh-tab-icon…" at bounding box center [583, 490] width 536 height 16
click at [487, 495] on div "The first-tab-icon, first-tab-label props go all the way to seventh-tab-icon an…" at bounding box center [583, 490] width 536 height 16
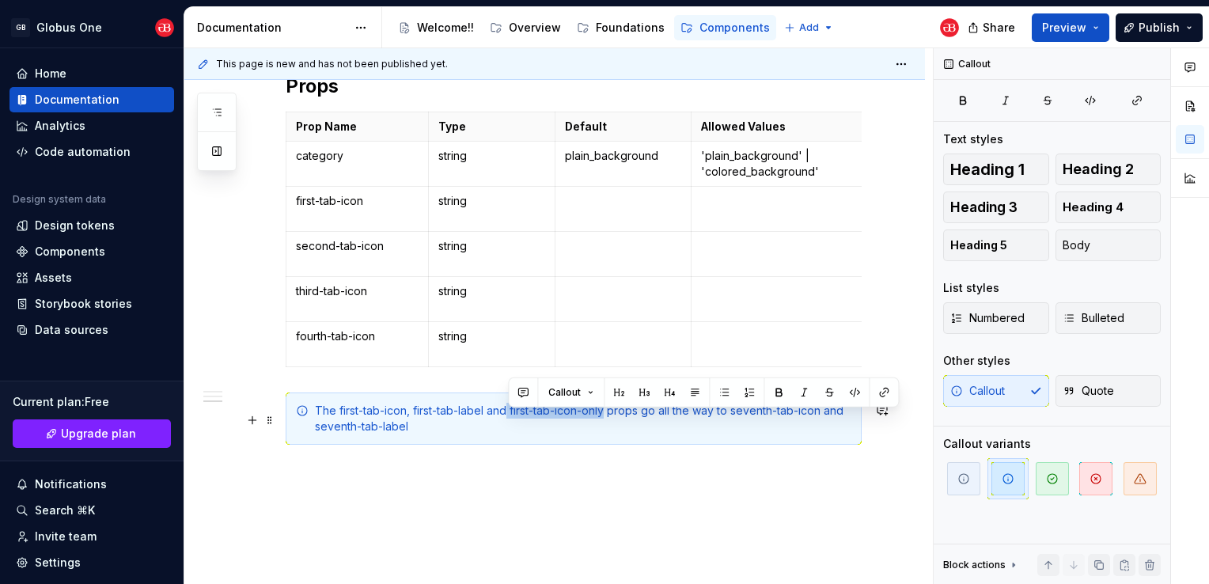
drag, startPoint x: 509, startPoint y: 419, endPoint x: 605, endPoint y: 422, distance: 95.8
click at [605, 422] on div "The first-tab-icon, first-tab-label and first-tab-icon-only props go all the wa…" at bounding box center [583, 419] width 536 height 32
copy div "first-tab-icon-only"
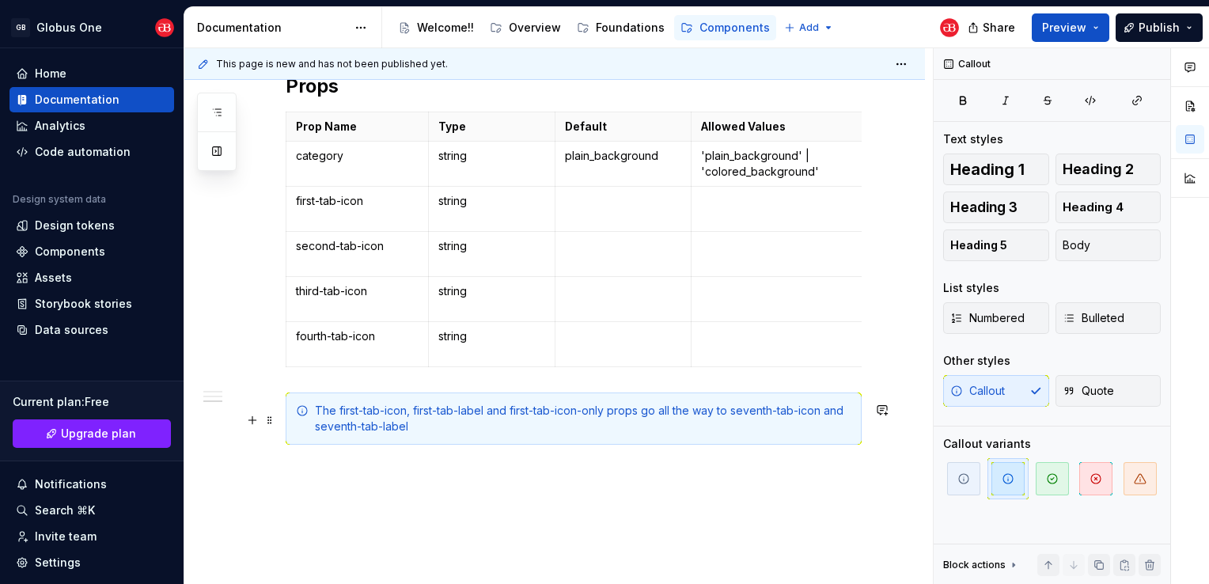
click at [835, 423] on div "The first-tab-icon, first-tab-label and first-tab-icon-only props go all the wa…" at bounding box center [583, 419] width 536 height 32
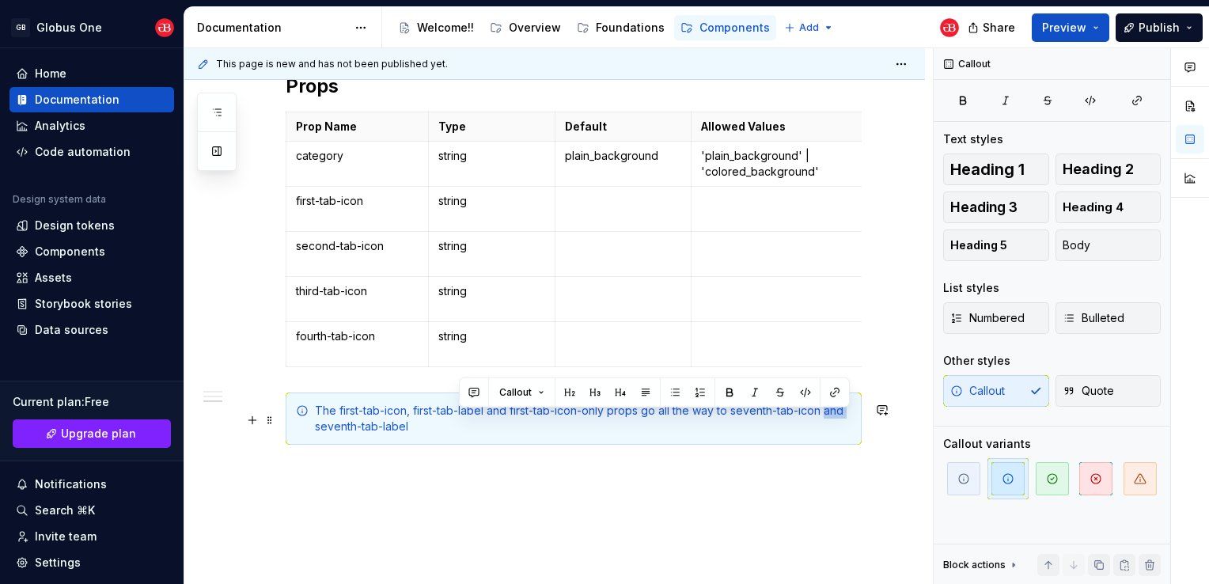
click at [835, 423] on div "The first-tab-icon, first-tab-label and first-tab-icon-only props go all the wa…" at bounding box center [583, 419] width 536 height 32
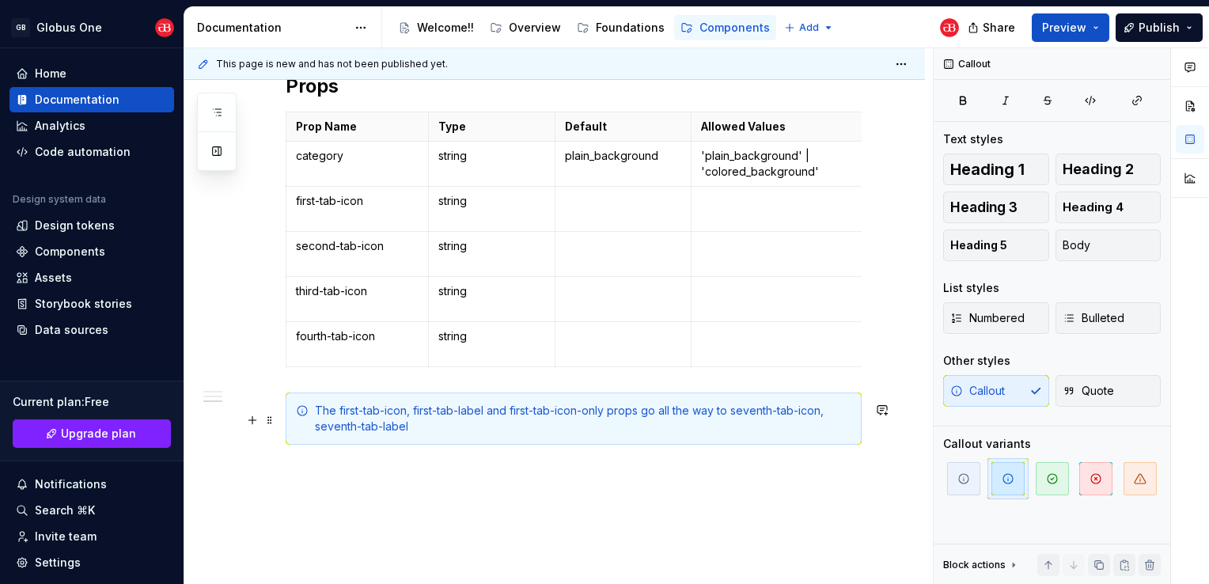
click at [465, 434] on div "The first-tab-icon, first-tab-label and first-tab-icon-only props go all the wa…" at bounding box center [583, 419] width 536 height 32
click at [441, 430] on div "The first-tab-icon, first-tab-label and first-tab-icon-only props go all the wa…" at bounding box center [583, 419] width 536 height 32
type textarea "*"
click at [380, 333] on p "fourth-tab-icon" at bounding box center [357, 336] width 123 height 16
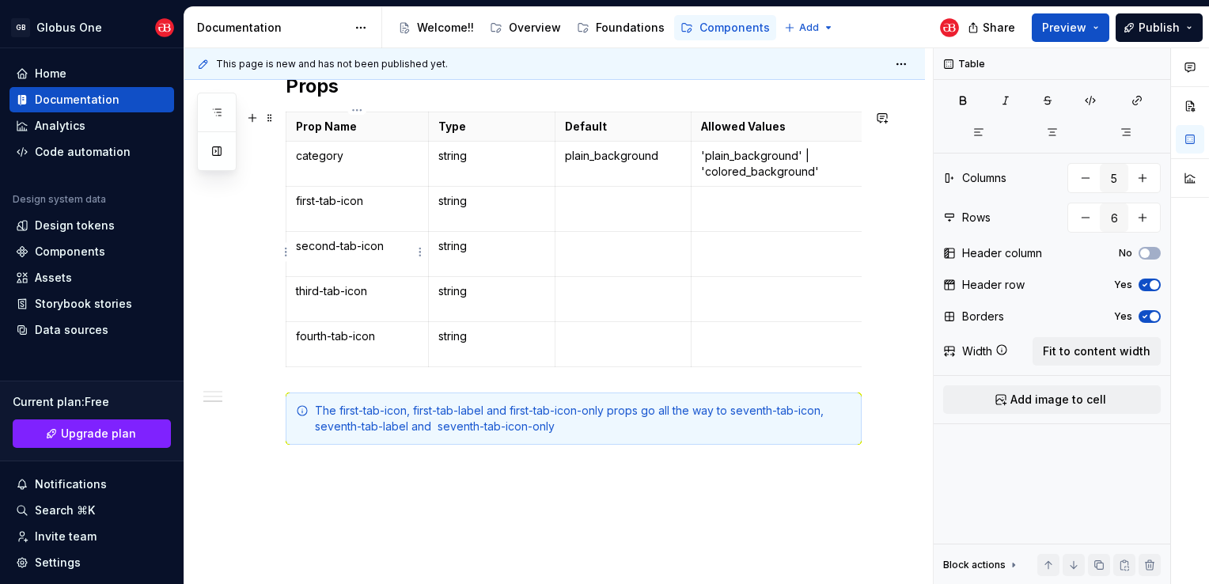
click at [377, 248] on p "second-tab-icon" at bounding box center [357, 246] width 123 height 16
click at [312, 249] on p "second-tab-label" at bounding box center [357, 246] width 123 height 16
click at [311, 249] on p "second-tab-label" at bounding box center [357, 246] width 123 height 16
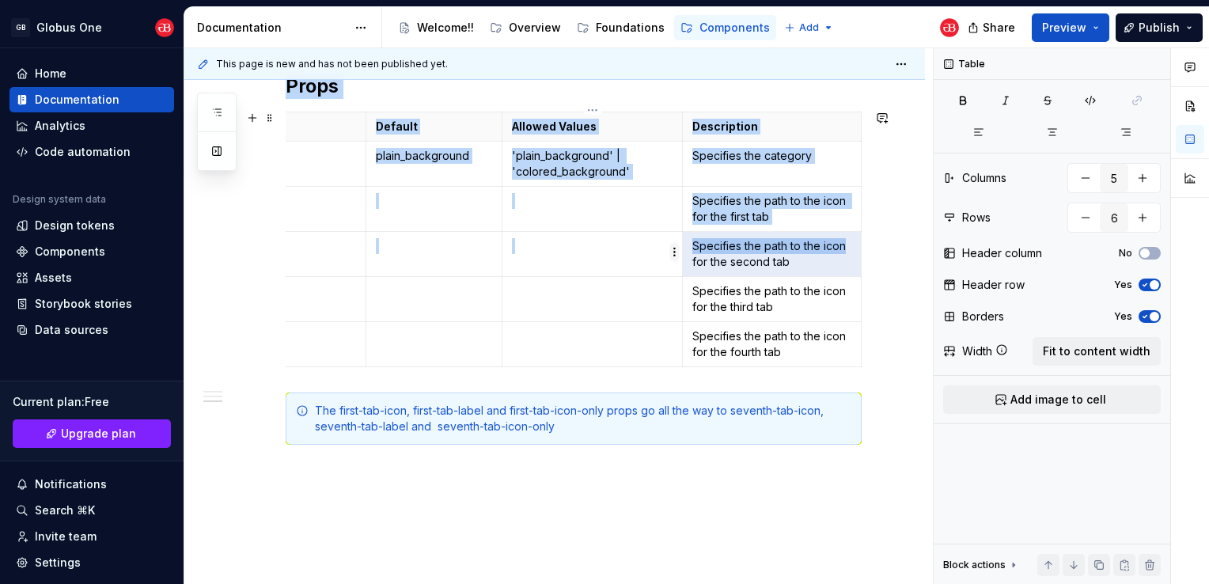
drag, startPoint x: 843, startPoint y: 245, endPoint x: 674, endPoint y: 247, distance: 169.3
click at [674, 247] on body "GB Globus One Home Documentation Analytics Code automation Design system data D…" at bounding box center [604, 292] width 1209 height 584
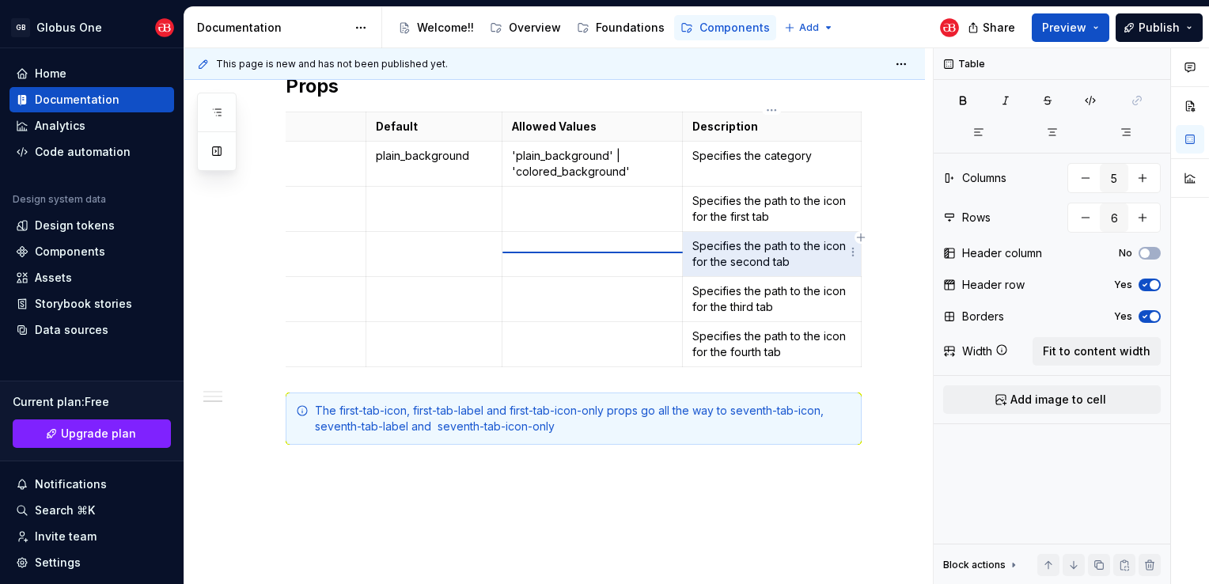
type input "6"
click at [707, 255] on p "Specifies the path to the icon for the second tab" at bounding box center [771, 254] width 159 height 32
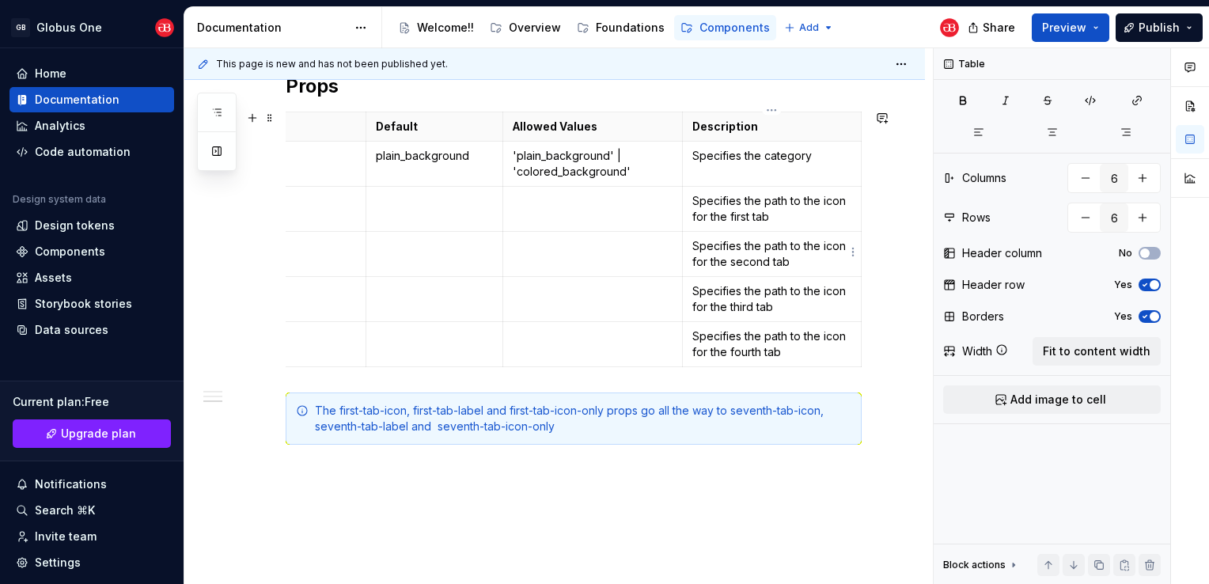
click at [690, 256] on td "Specifies the path to the icon for the second tab" at bounding box center [772, 254] width 179 height 45
click at [692, 249] on p "Specifies the path to the icon for the second tab" at bounding box center [771, 254] width 159 height 32
click at [822, 245] on p "Inserts a label for the second tab" at bounding box center [771, 254] width 159 height 32
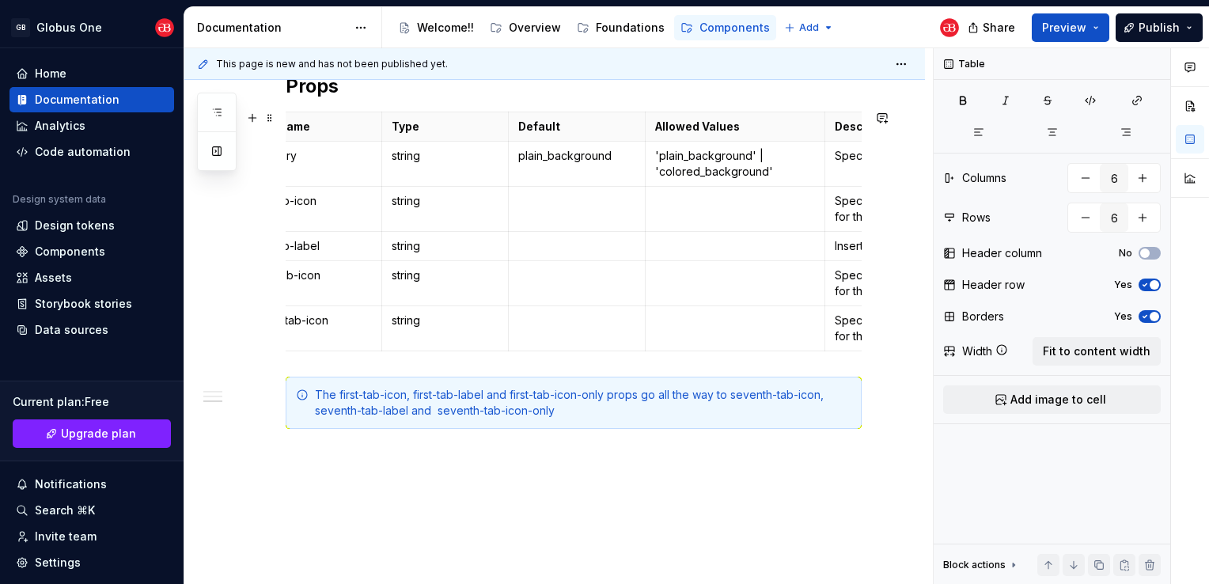
scroll to position [0, 0]
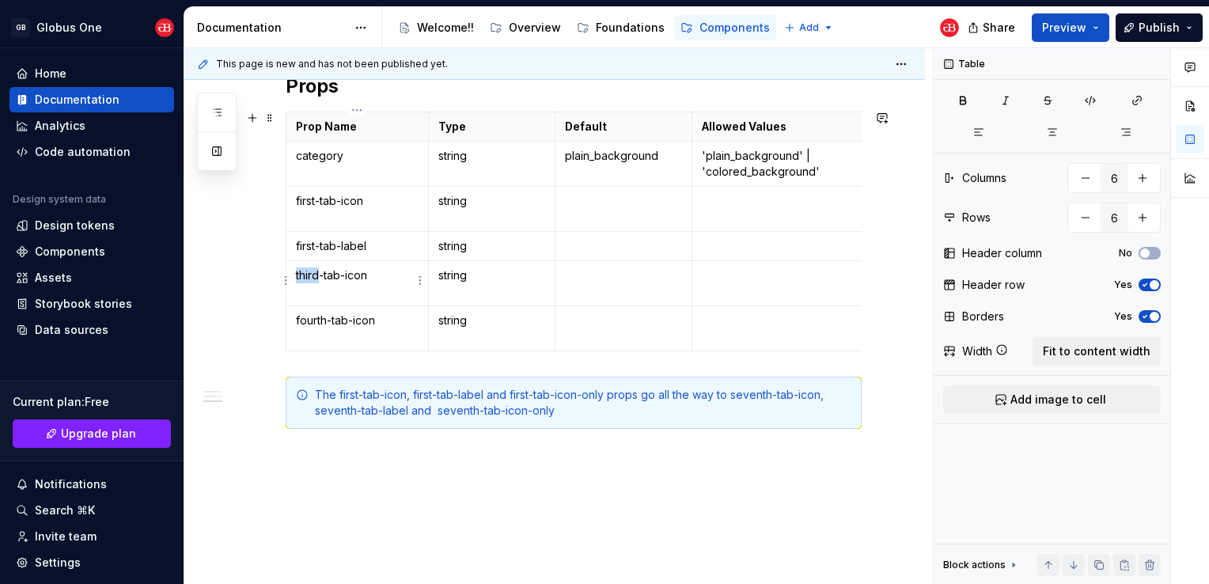
click at [300, 275] on p "third-tab-icon" at bounding box center [357, 275] width 123 height 16
click at [378, 271] on p "first-tab-icon" at bounding box center [357, 275] width 123 height 16
click at [453, 271] on p "string" at bounding box center [491, 275] width 107 height 16
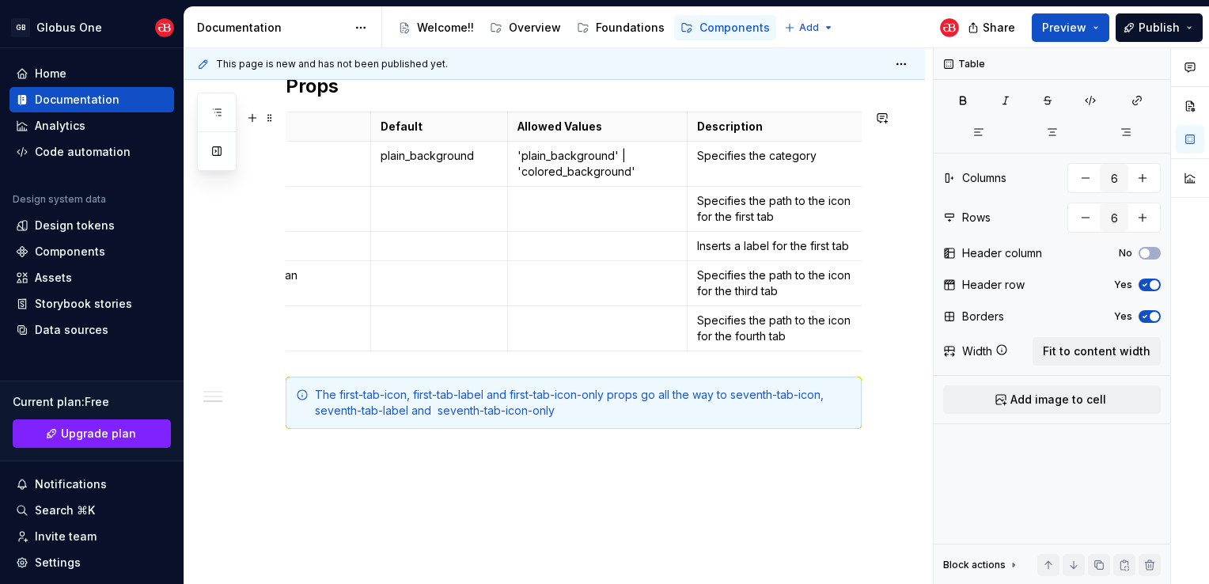
scroll to position [0, 181]
click at [428, 278] on p at bounding box center [442, 275] width 117 height 16
click at [566, 261] on td at bounding box center [600, 283] width 180 height 45
click at [794, 283] on p "Specifies the path to the icon for the third tab" at bounding box center [779, 283] width 159 height 32
click at [700, 272] on p "Specifies the path to the icon for the third tab" at bounding box center [779, 283] width 159 height 32
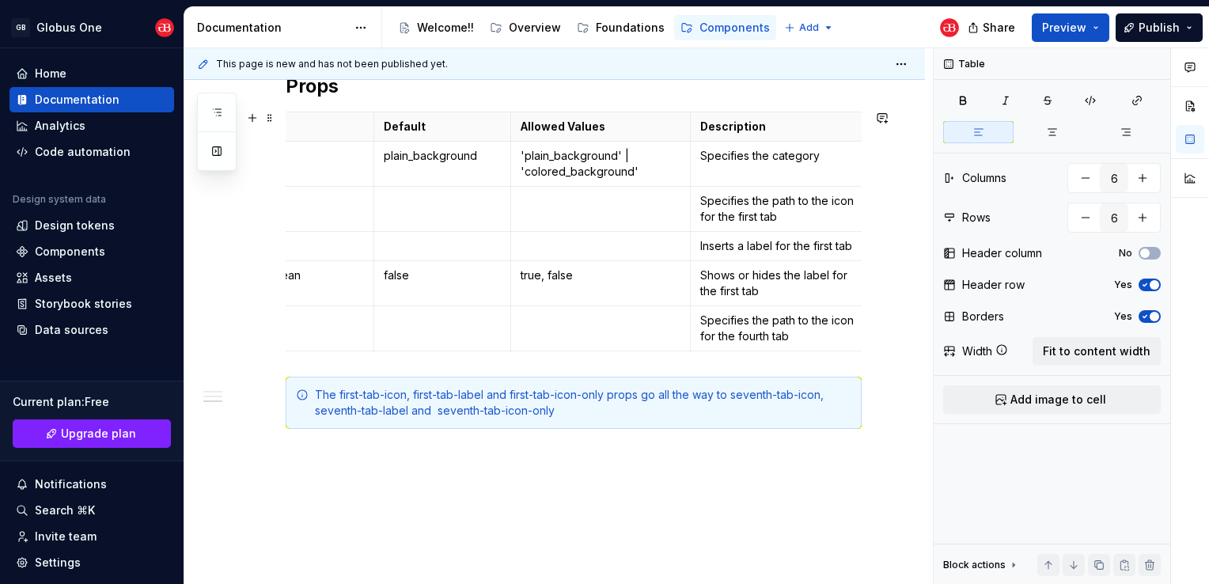
drag, startPoint x: 591, startPoint y: 354, endPoint x: 486, endPoint y: 362, distance: 105.6
click at [486, 358] on div "Prop Name Type Default Allowed Values Description category string plain_backgro…" at bounding box center [574, 235] width 576 height 246
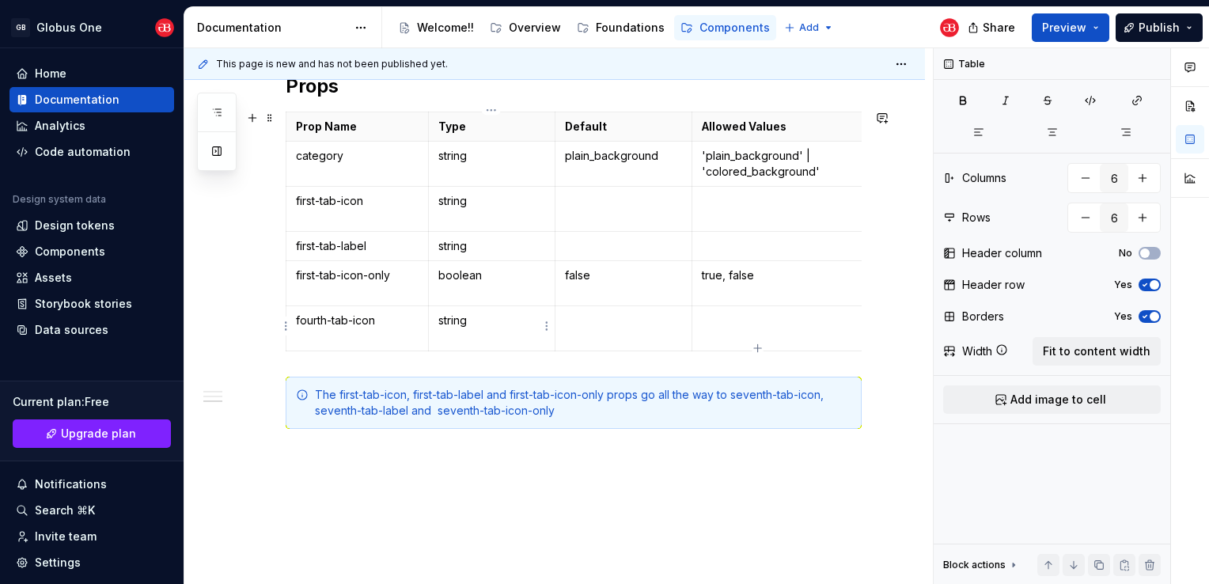
click at [450, 321] on p "string" at bounding box center [491, 320] width 107 height 16
type textarea "*"
drag, startPoint x: 373, startPoint y: 322, endPoint x: 294, endPoint y: 323, distance: 79.9
click at [294, 323] on td "fourth-tab-icon" at bounding box center [357, 328] width 142 height 45
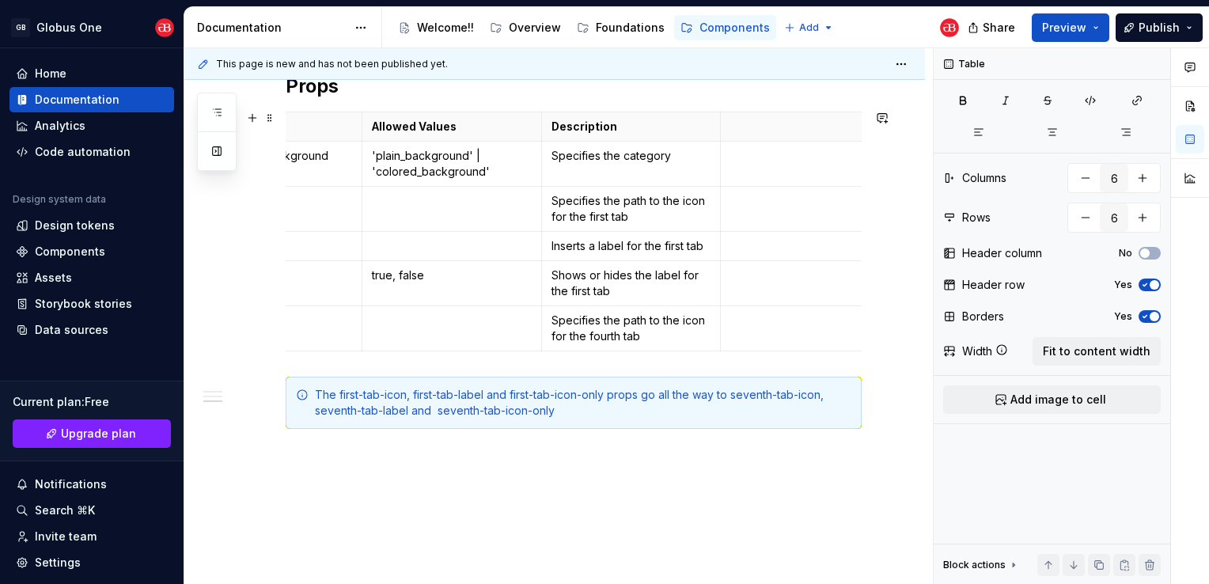
scroll to position [0, 367]
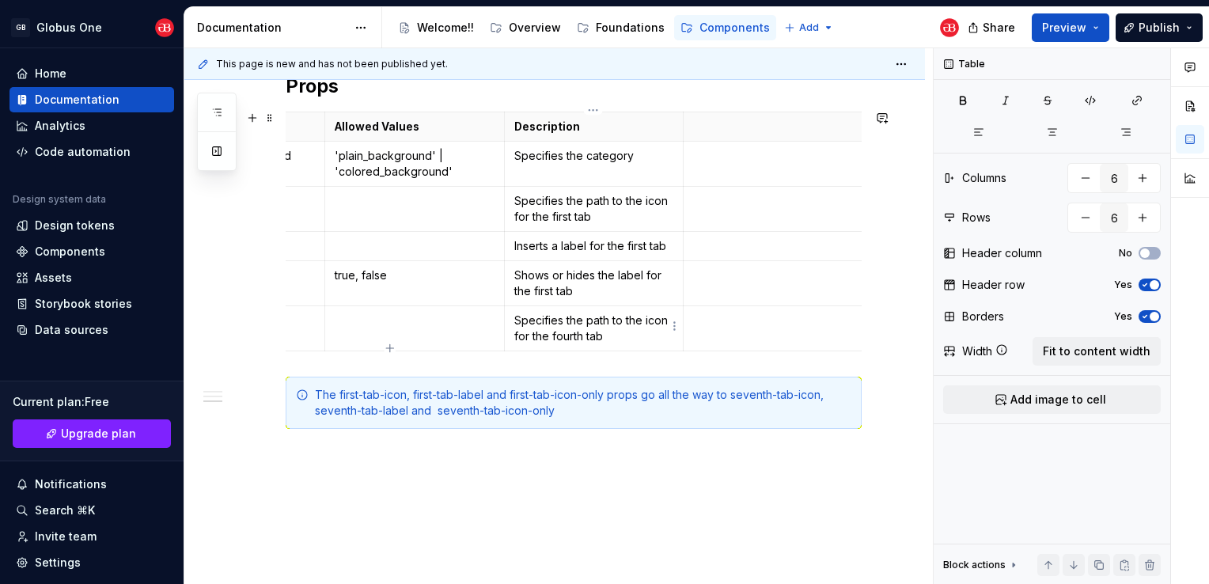
click at [613, 339] on p "Specifies the path to the icon for the fourth tab" at bounding box center [593, 328] width 159 height 32
click at [768, 114] on html "GB Globus One Home Documentation Analytics Code automation Design system data D…" at bounding box center [604, 292] width 1209 height 584
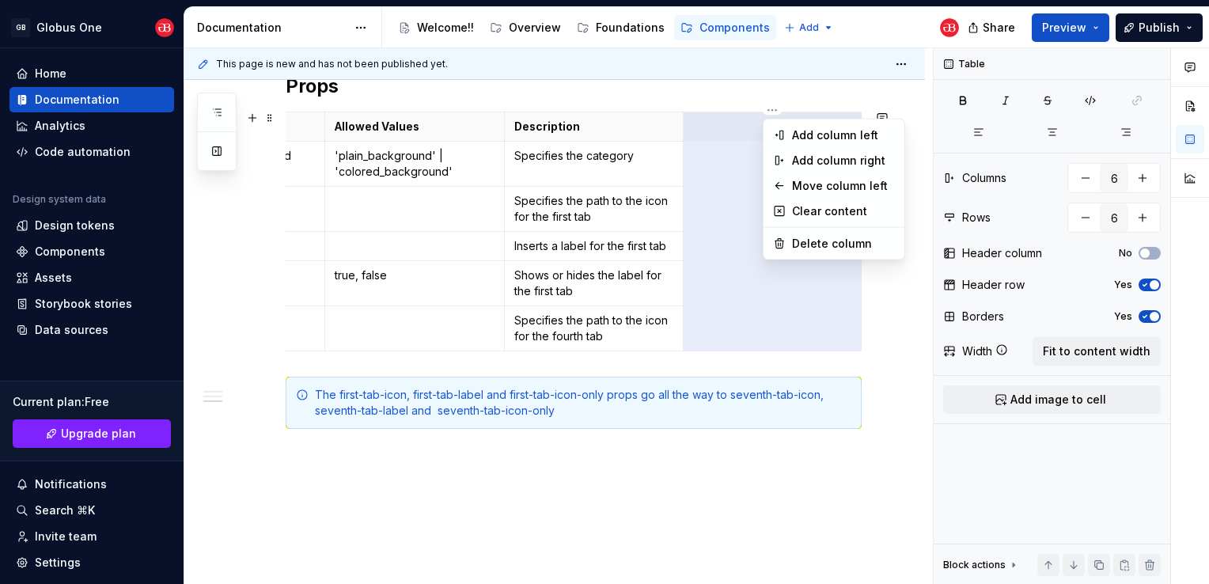
click at [793, 256] on div "Add column left Add column right Move column left Clear content Delete column" at bounding box center [834, 190] width 142 height 142
drag, startPoint x: 791, startPoint y: 244, endPoint x: 763, endPoint y: 249, distance: 29.0
click at [791, 243] on div "Delete column" at bounding box center [834, 243] width 134 height 25
type input "5"
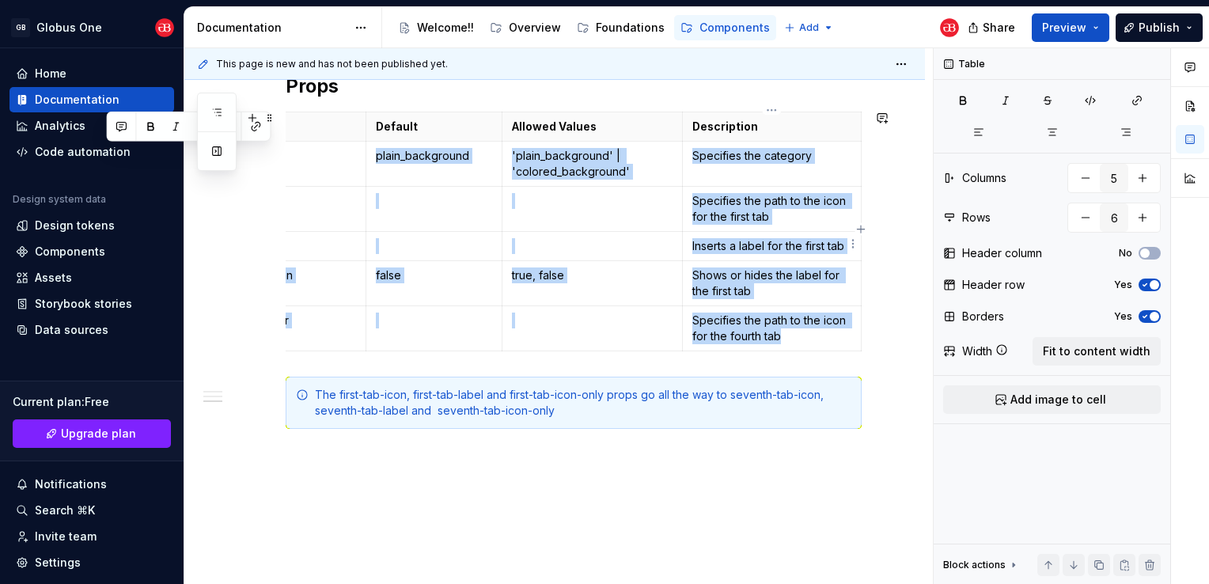
scroll to position [0, 189]
click at [786, 330] on p "Specifies the path to the icon for the fourth tab" at bounding box center [771, 328] width 159 height 32
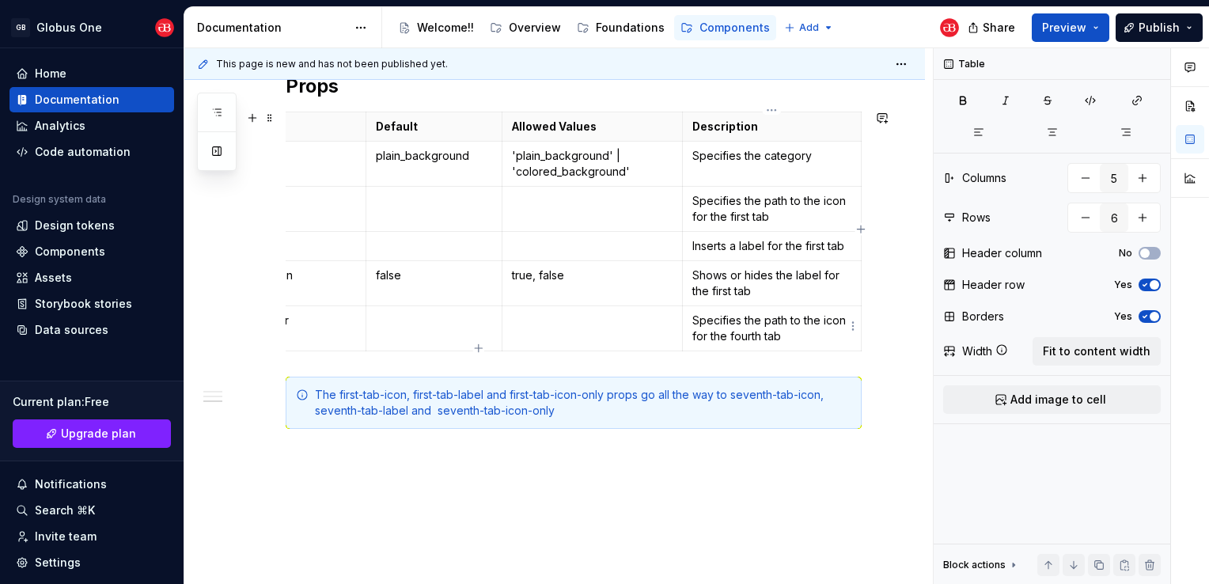
click at [772, 321] on p "Specifies the path to the icon for the fourth tab" at bounding box center [771, 328] width 159 height 32
drag, startPoint x: 825, startPoint y: 336, endPoint x: 829, endPoint y: 324, distance: 12.5
click at [829, 324] on p "Specifies the active index to the icon for the fourth tab" at bounding box center [771, 328] width 159 height 32
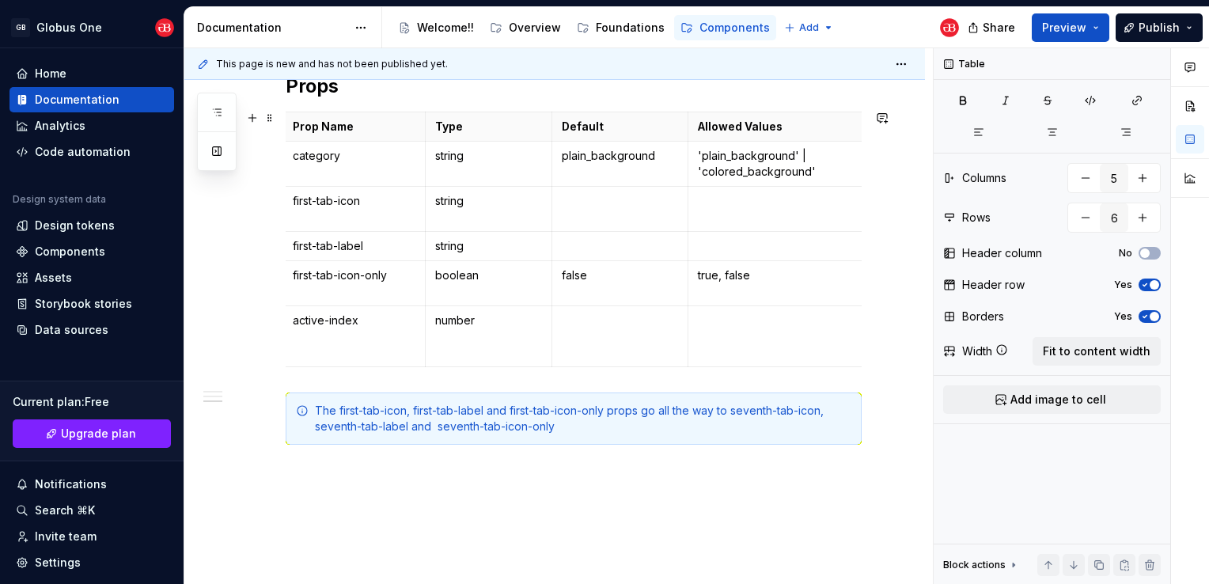
scroll to position [0, 0]
click at [613, 473] on div "**********" at bounding box center [554, 59] width 740 height 1158
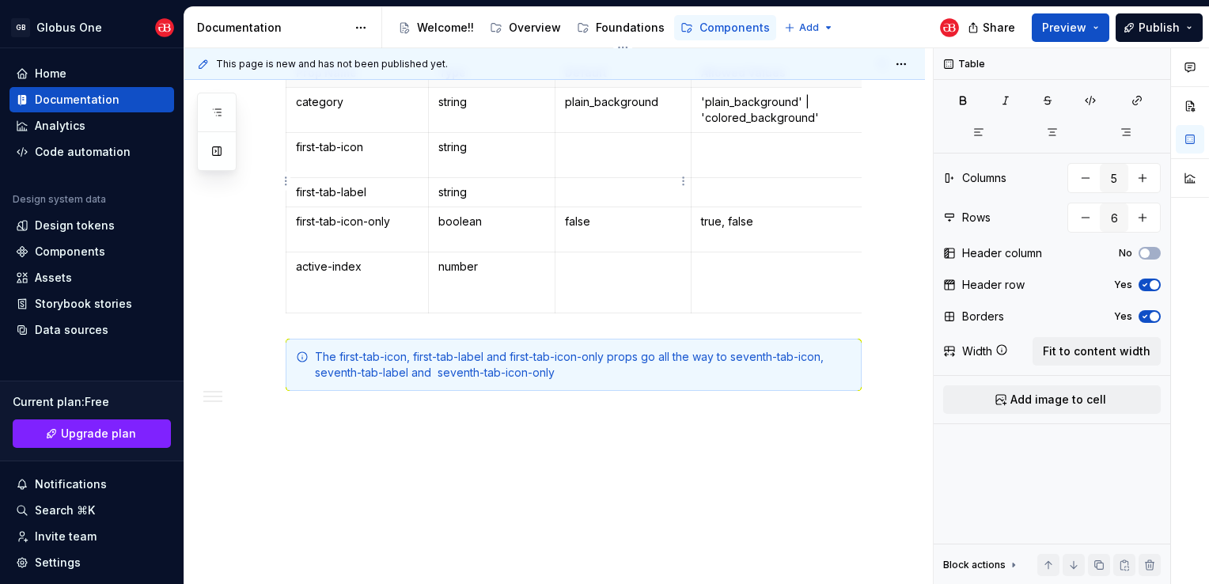
scroll to position [853, 0]
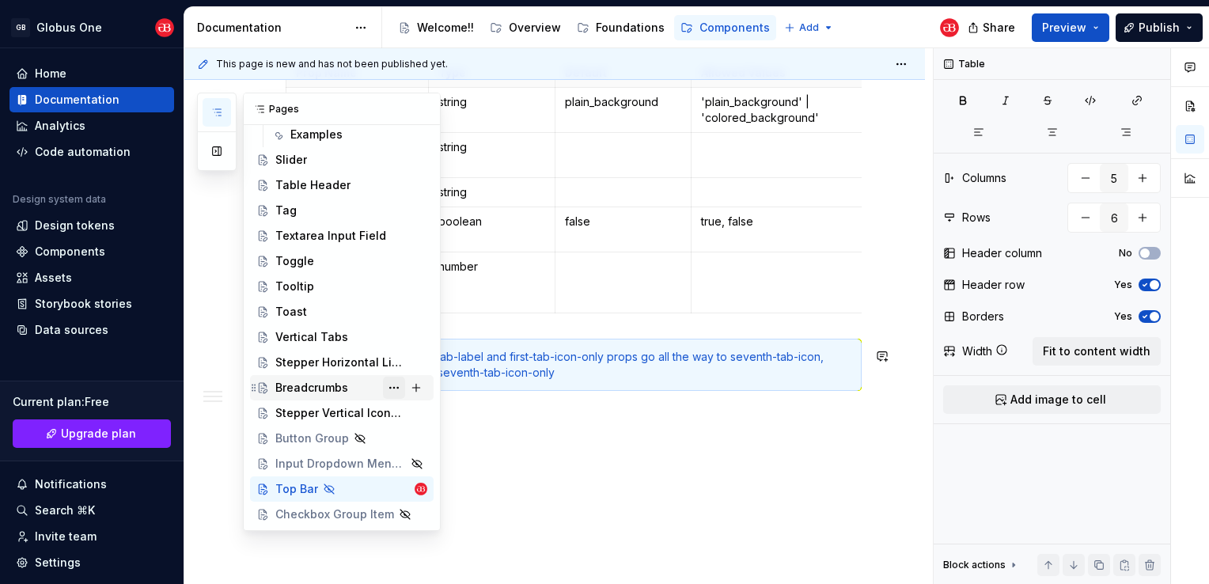
click at [383, 386] on button "Page tree" at bounding box center [394, 388] width 22 height 22
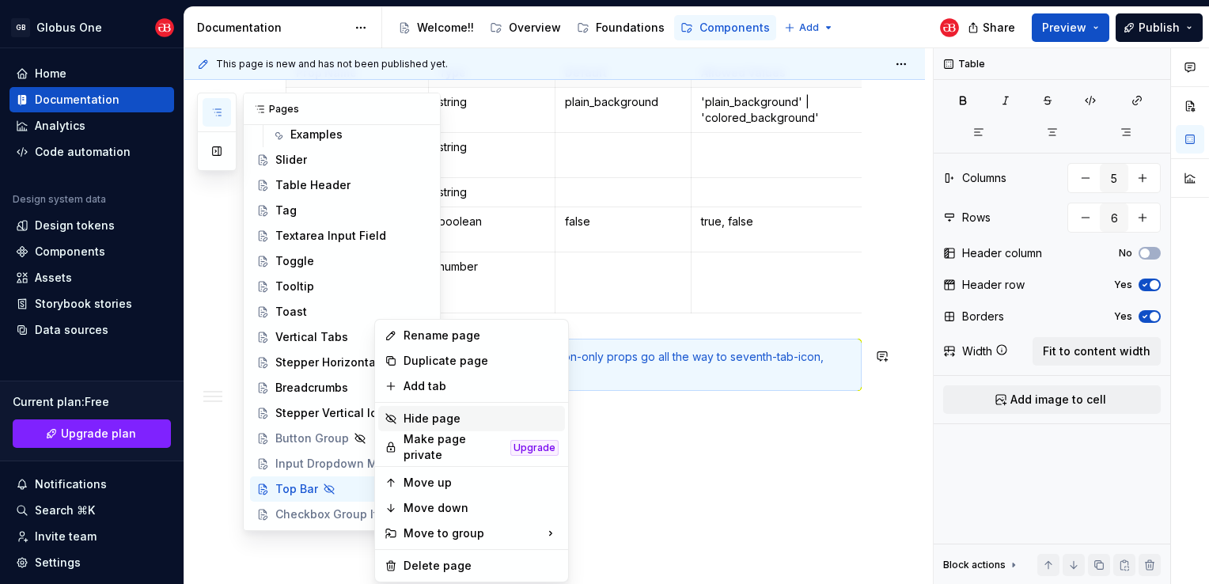
click at [401, 415] on div "Hide page" at bounding box center [471, 418] width 187 height 25
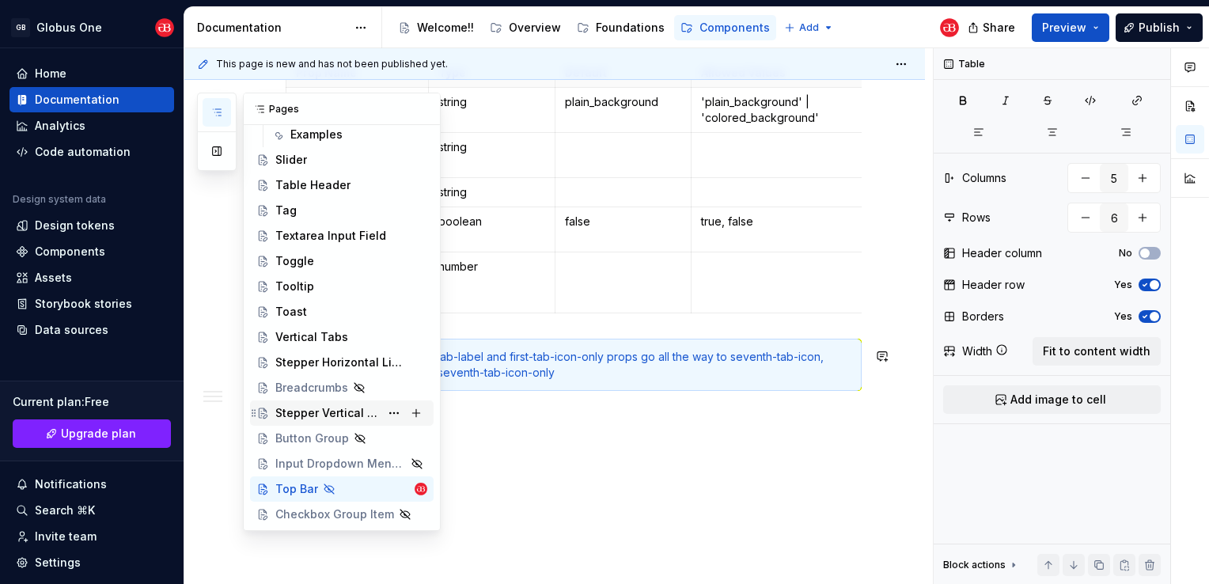
click at [316, 417] on div "Stepper Vertical Icons With Text" at bounding box center [327, 413] width 104 height 16
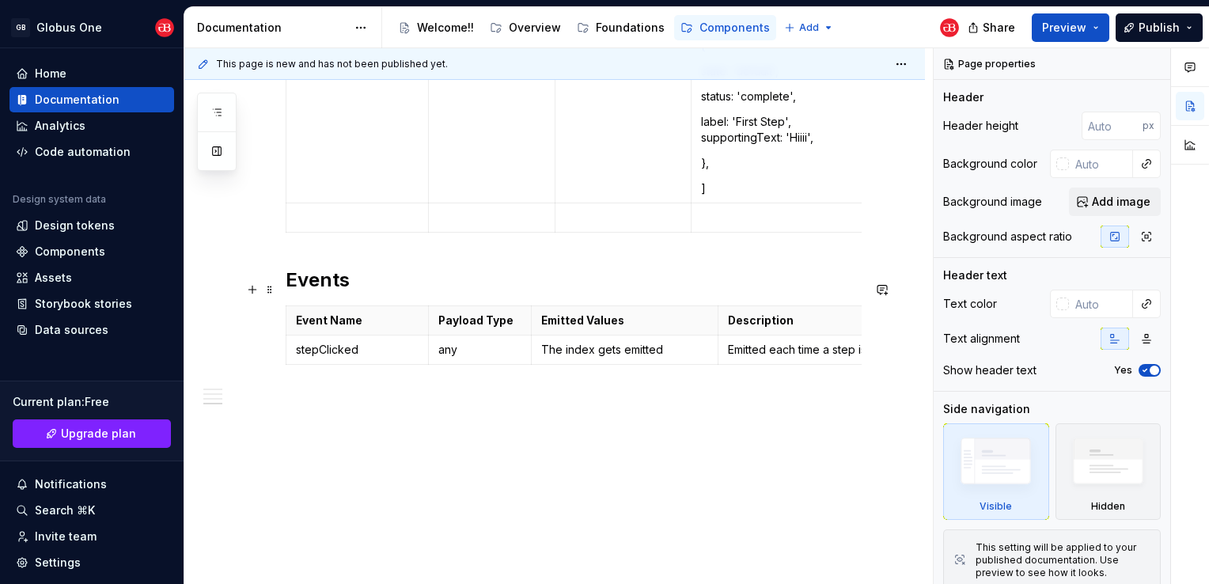
scroll to position [957, 0]
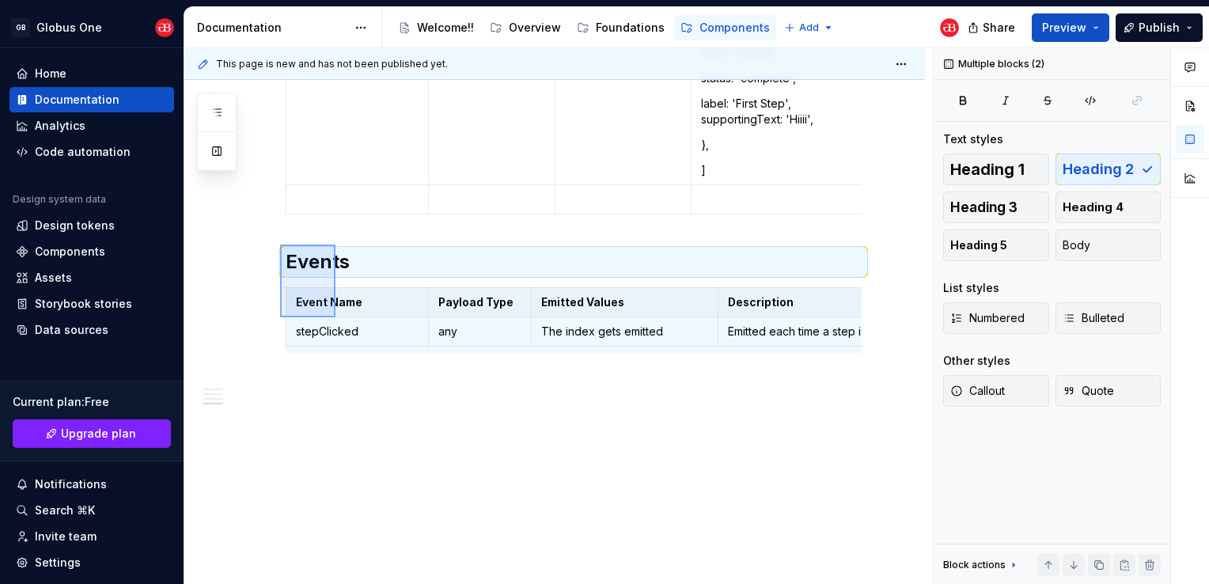
drag, startPoint x: 280, startPoint y: 244, endPoint x: 335, endPoint y: 317, distance: 91.5
click at [335, 317] on div "**********" at bounding box center [558, 316] width 748 height 536
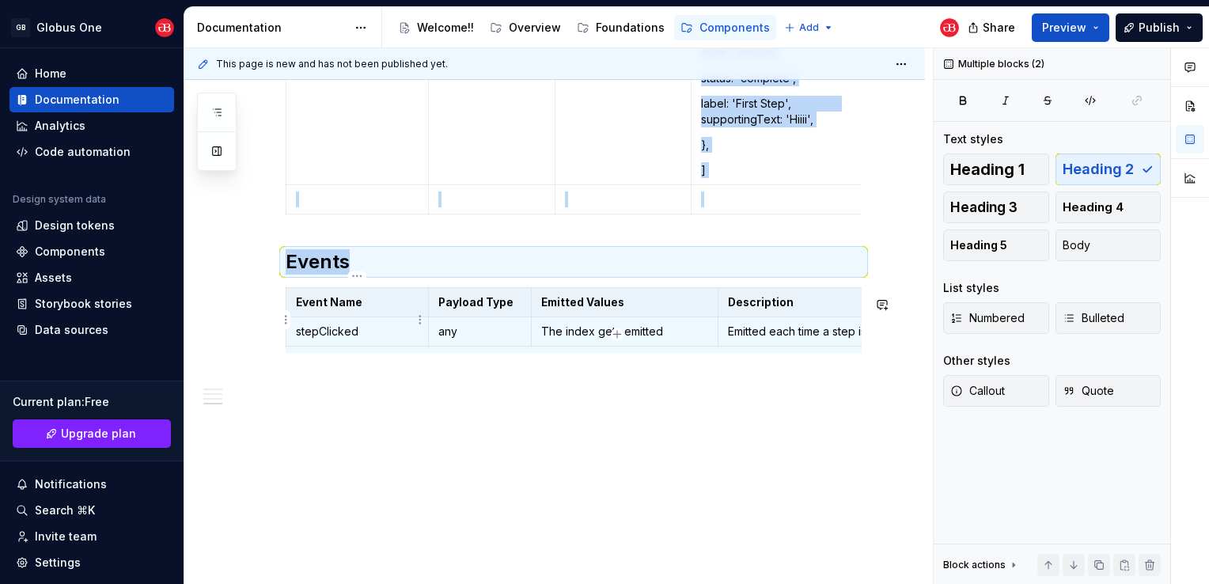
copy div "Prop Name Type Default Allowed Values Description size string connector boolean…"
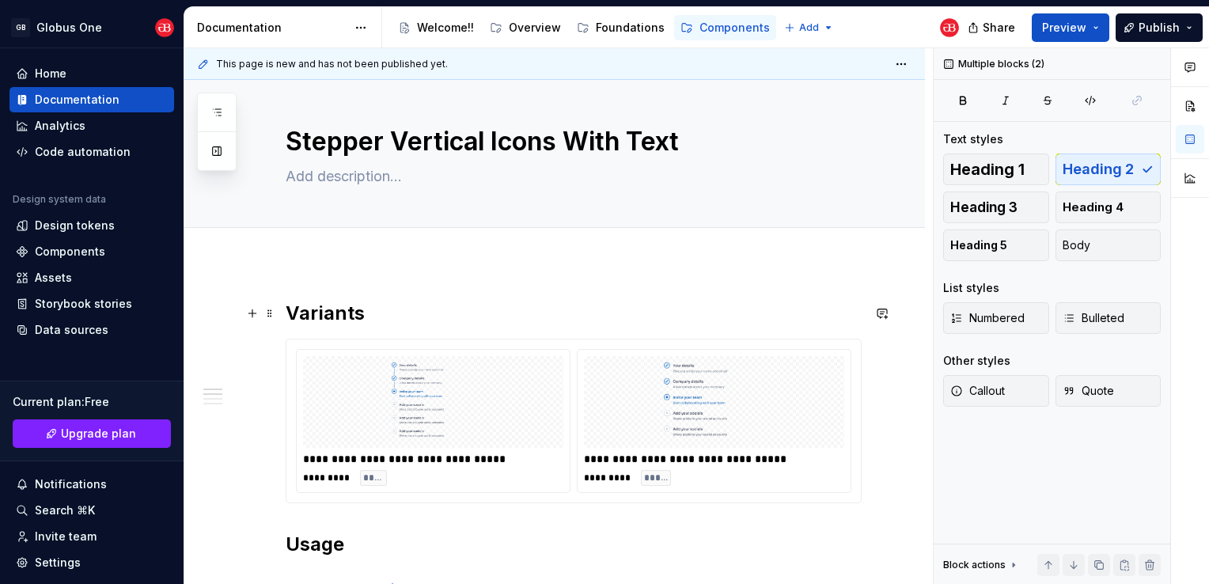
scroll to position [0, 0]
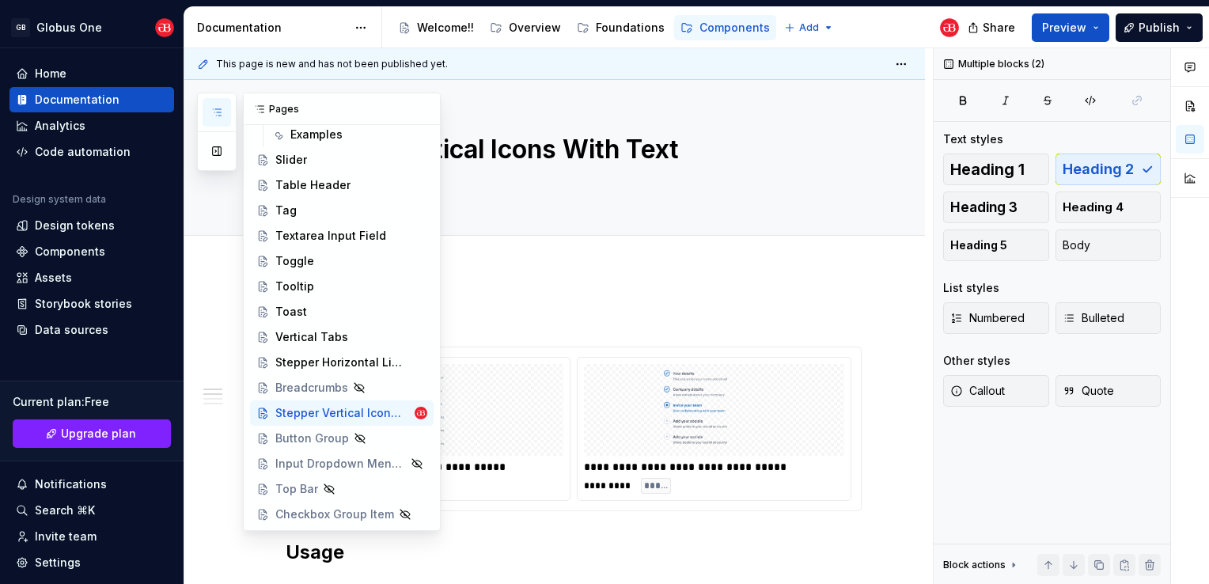
click at [209, 110] on button "button" at bounding box center [217, 112] width 28 height 28
click at [307, 484] on div "Top Bar" at bounding box center [296, 489] width 43 height 16
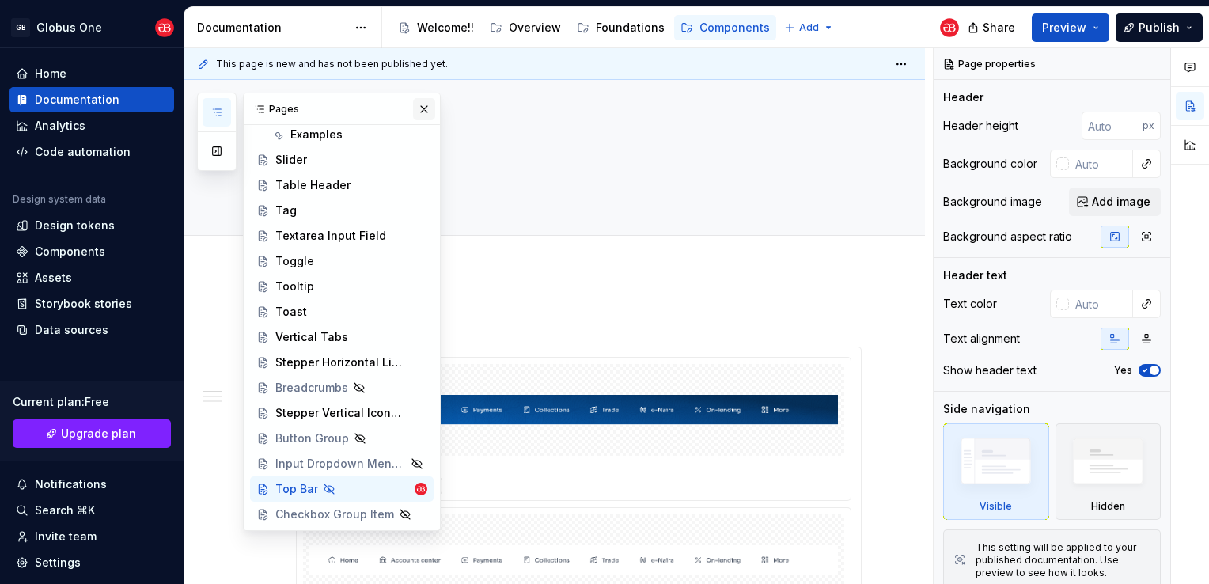
click at [416, 111] on button "button" at bounding box center [424, 109] width 22 height 22
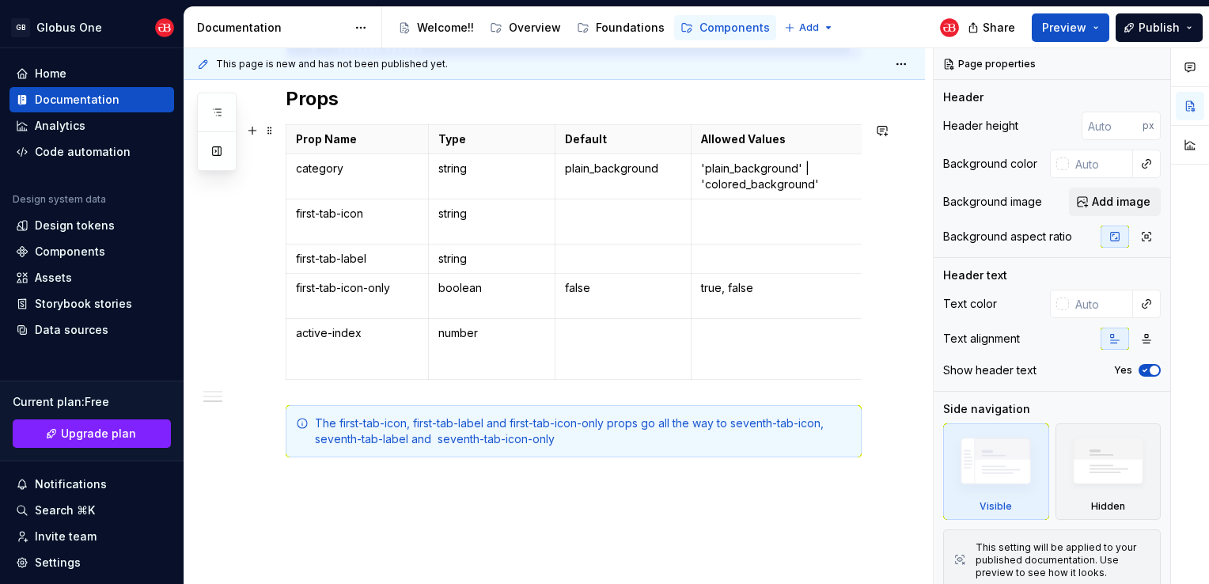
scroll to position [853, 0]
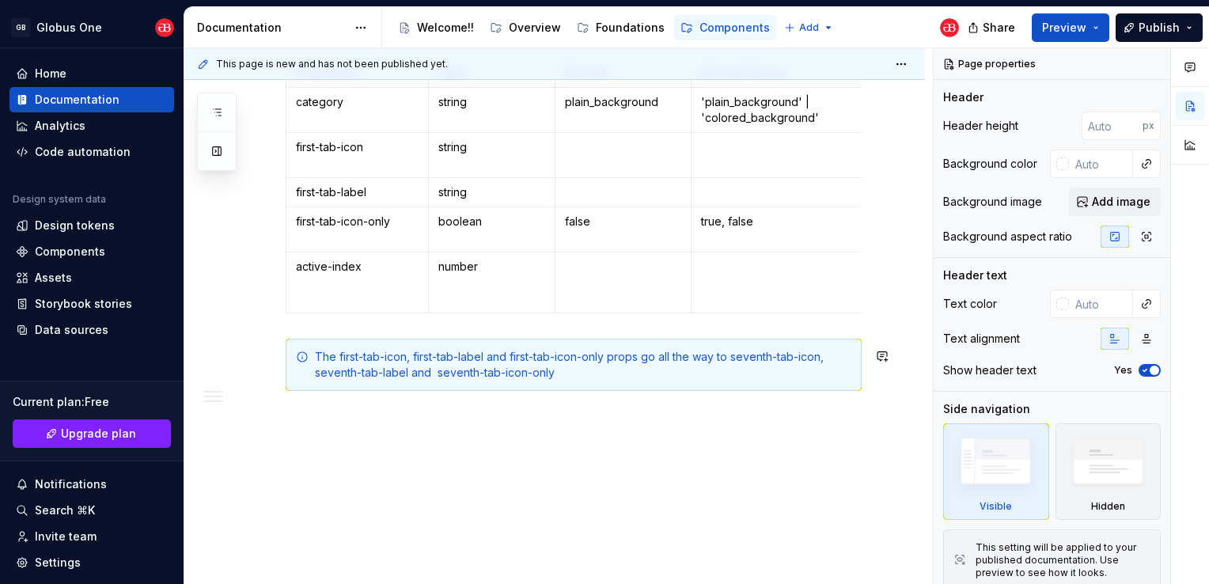
click at [335, 434] on div "**********" at bounding box center [554, 5] width 740 height 1158
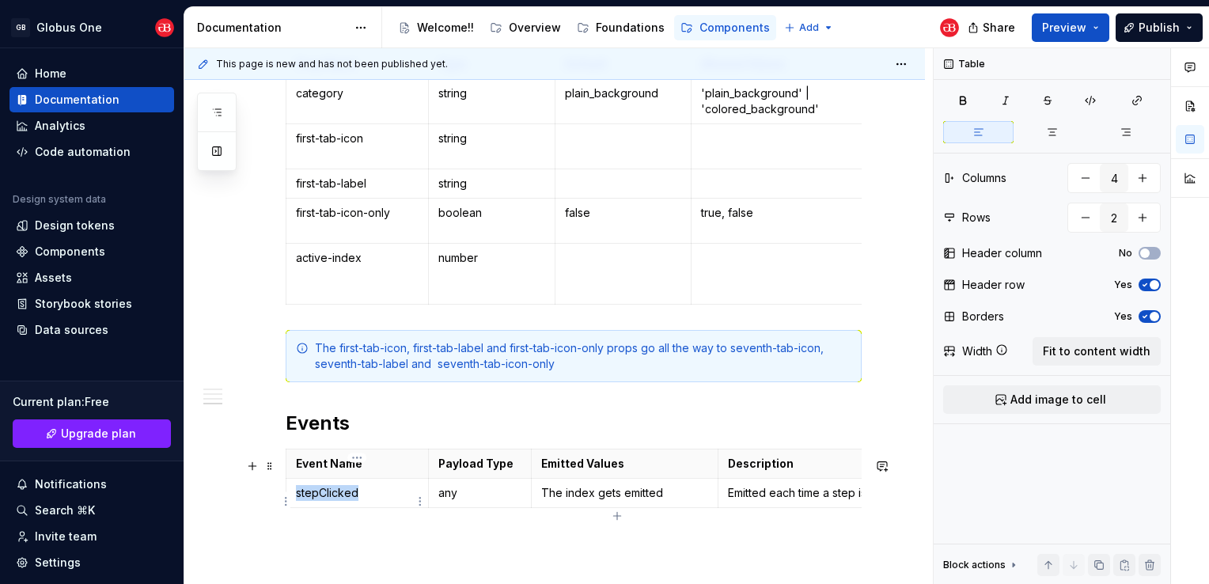
click at [324, 497] on p "stepClicked" at bounding box center [357, 493] width 123 height 16
type textarea "*"
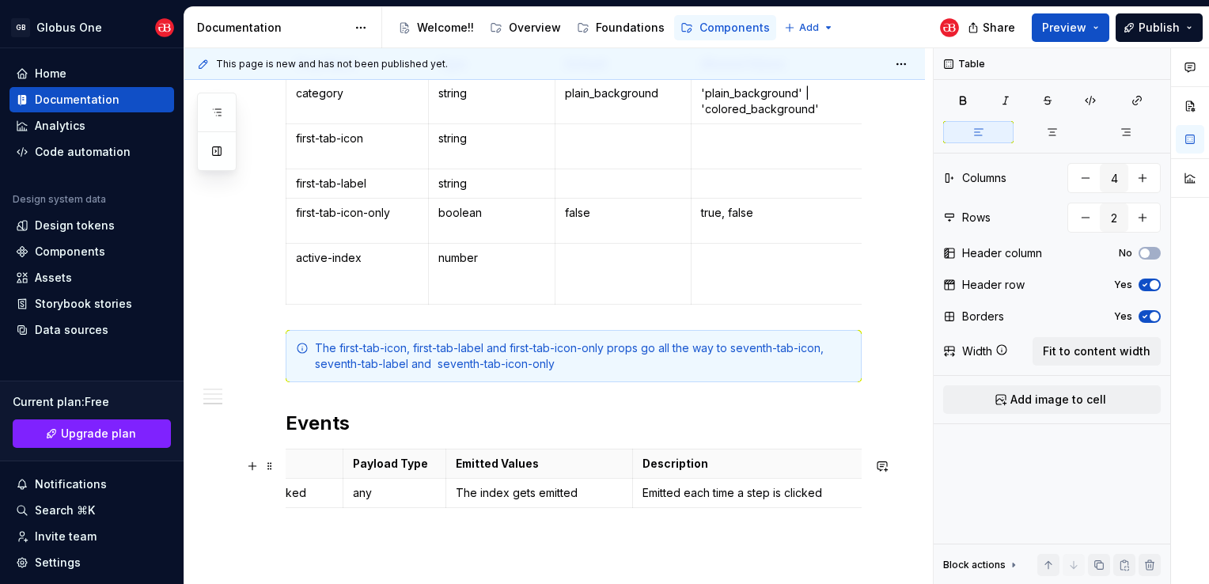
scroll to position [0, 87]
click at [763, 498] on p "Emitted each time a step is clicked" at bounding box center [746, 493] width 210 height 16
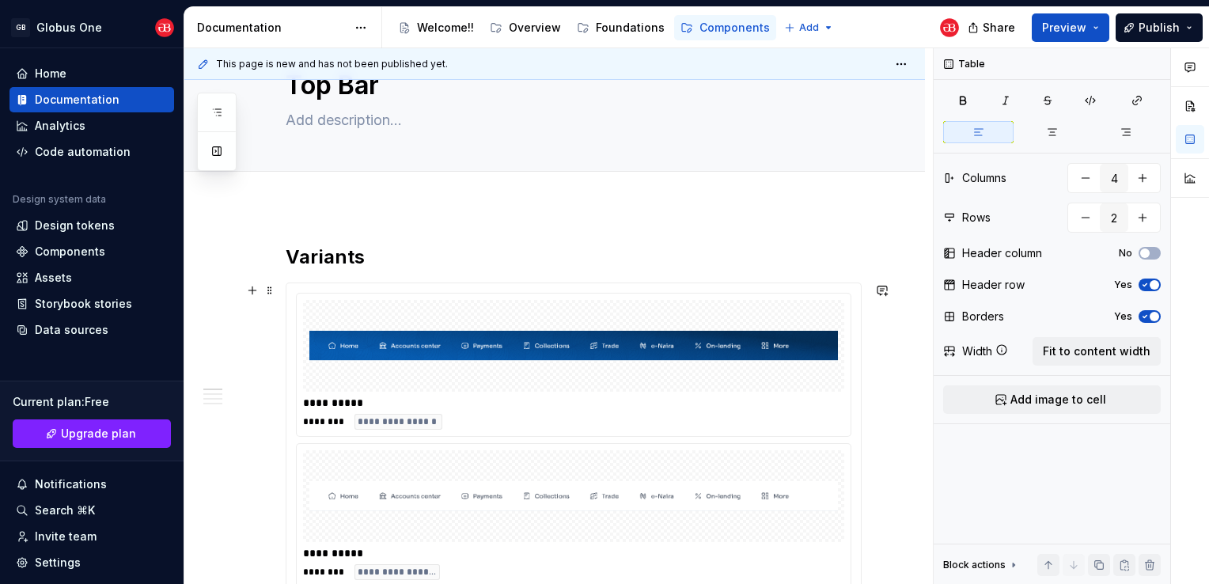
scroll to position [0, 0]
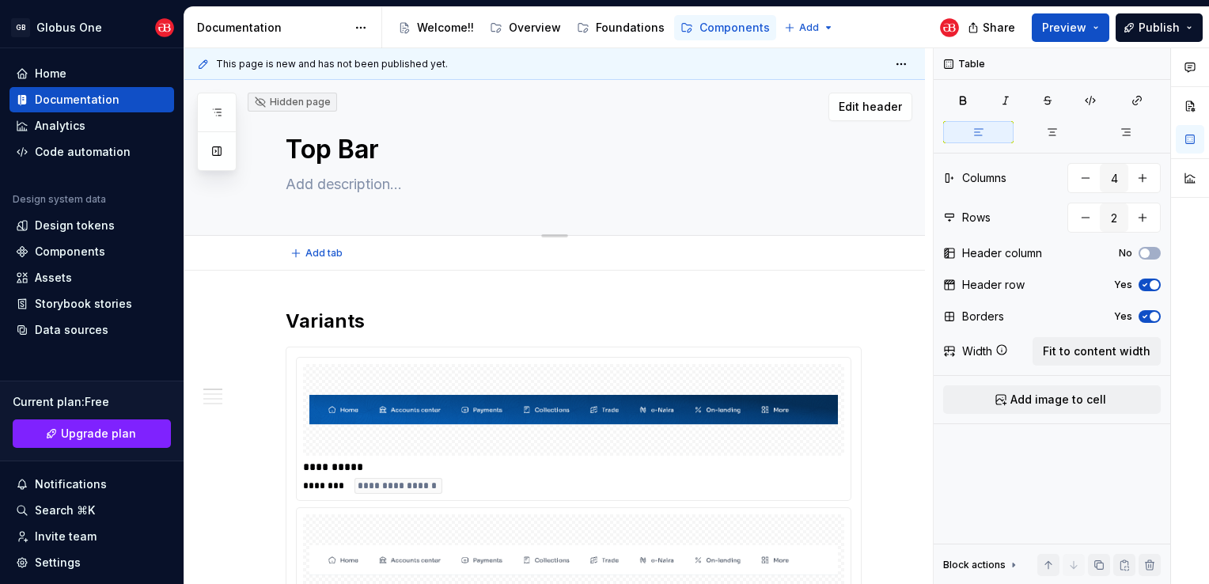
click at [310, 186] on textarea at bounding box center [570, 184] width 576 height 25
click at [413, 177] on textarea at bounding box center [570, 184] width 576 height 25
click at [288, 102] on div "Hidden page" at bounding box center [292, 102] width 77 height 13
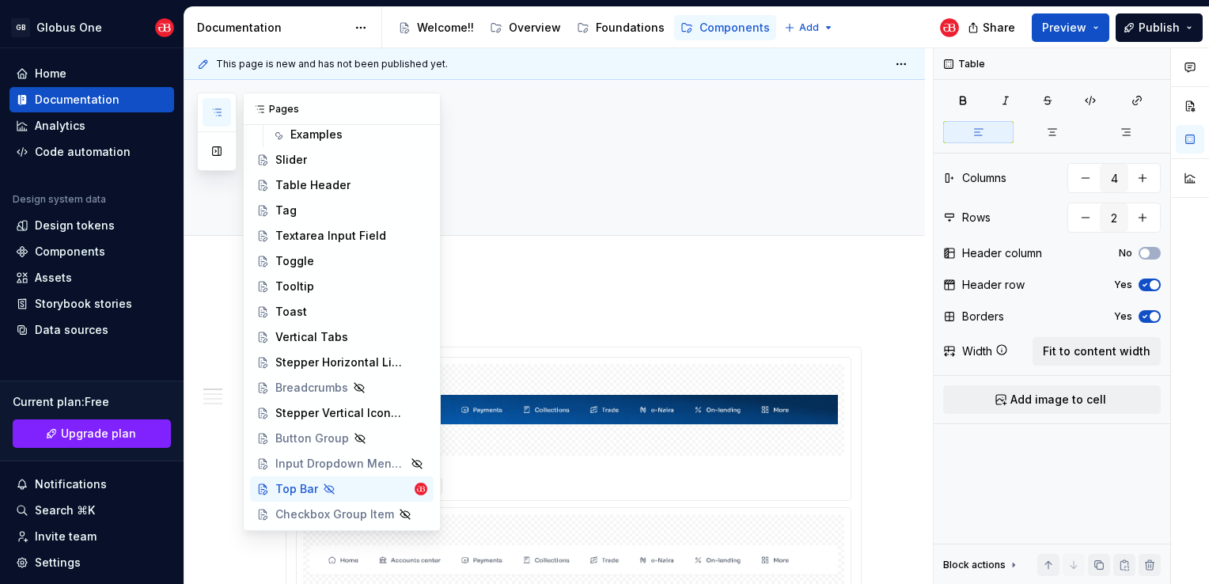
click at [208, 114] on button "button" at bounding box center [217, 112] width 28 height 28
click at [383, 492] on button "Page tree" at bounding box center [394, 489] width 22 height 22
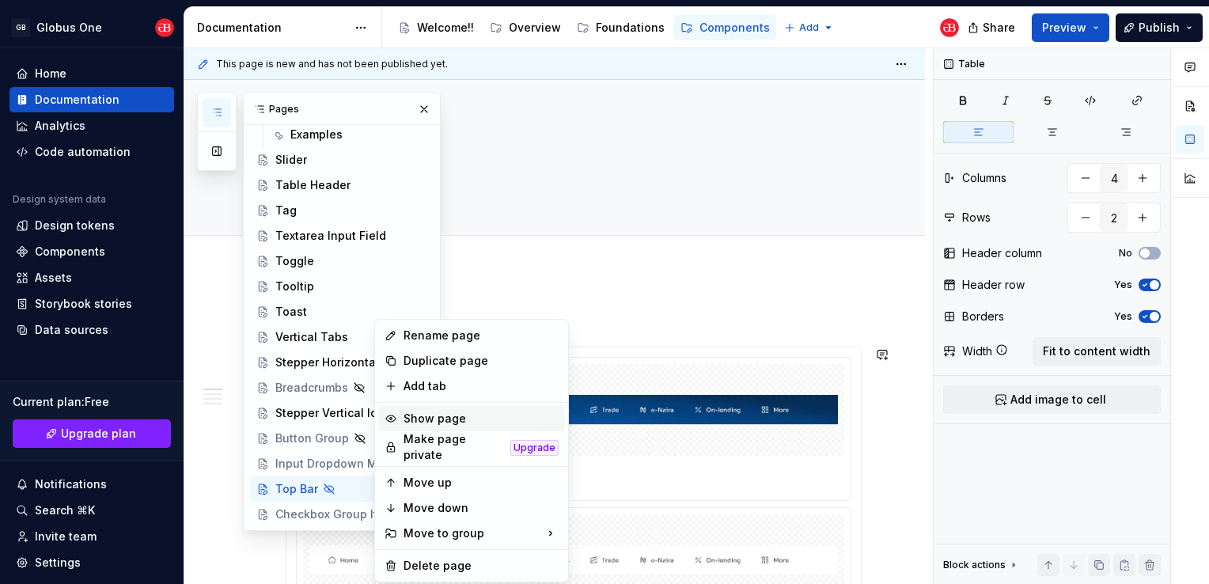
click at [411, 423] on div "Show page" at bounding box center [480, 419] width 155 height 16
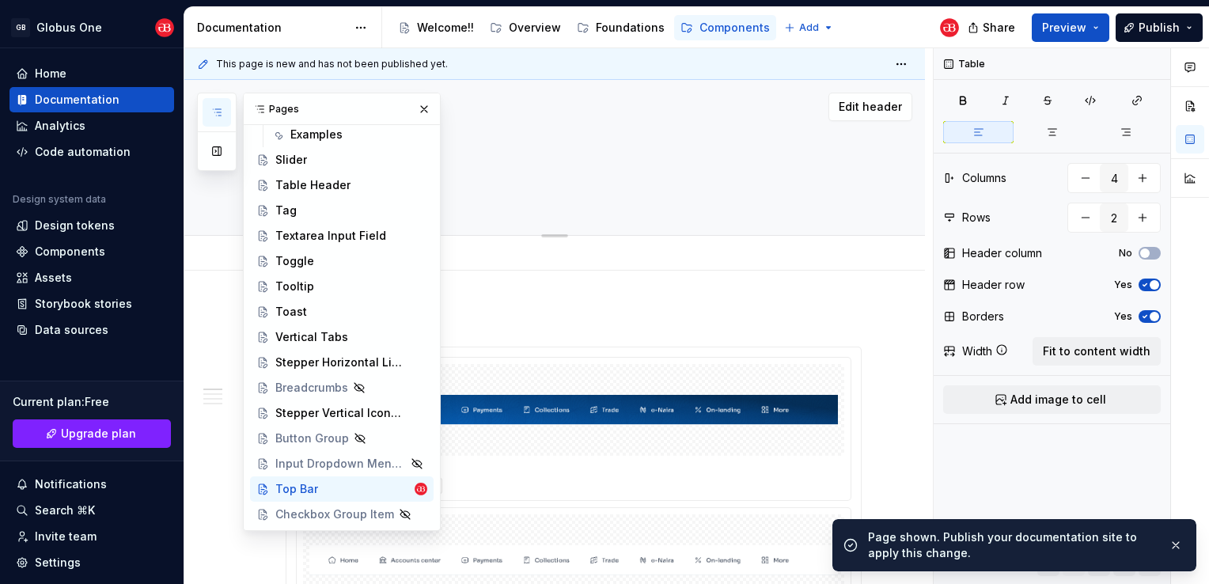
click at [481, 160] on textarea "Top Bar" at bounding box center [570, 150] width 576 height 38
click at [413, 104] on button "button" at bounding box center [424, 109] width 22 height 22
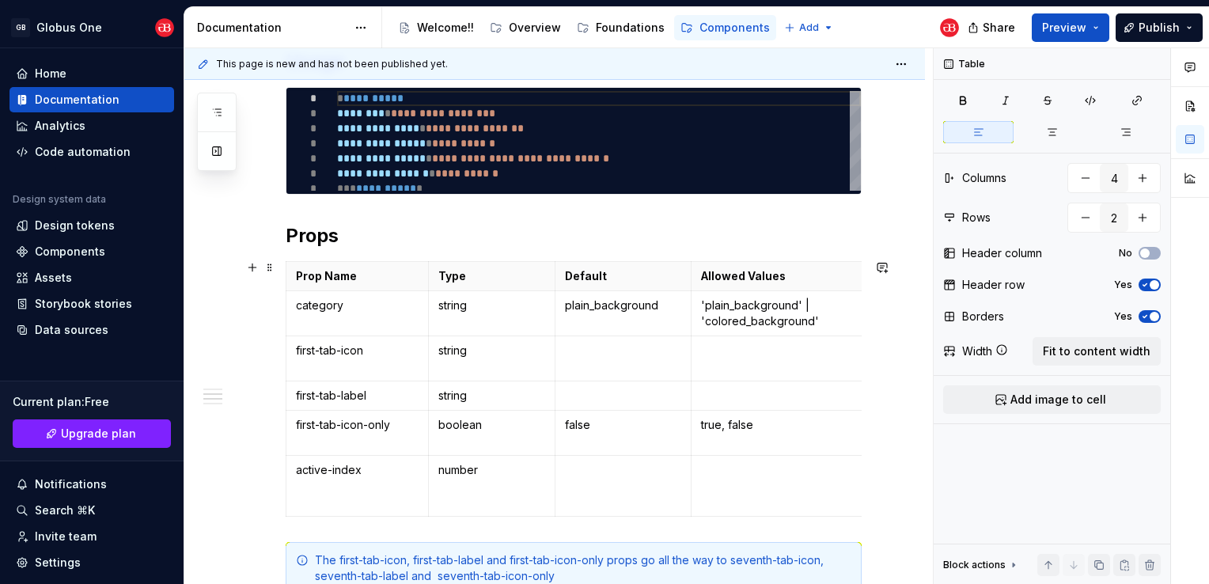
scroll to position [601, 0]
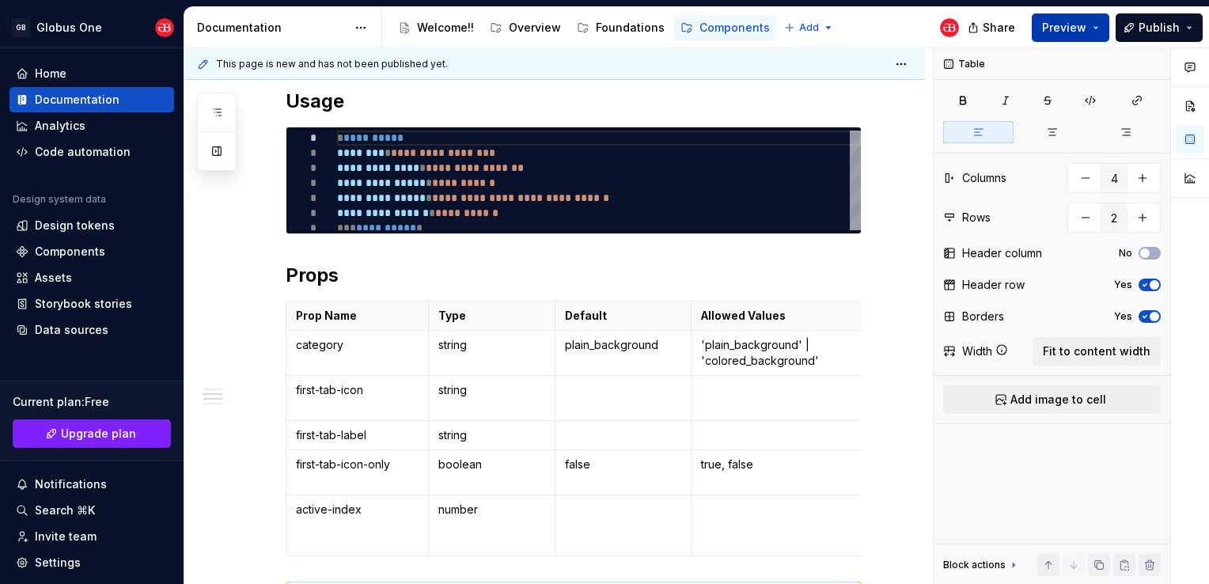
click at [1057, 33] on span "Preview" at bounding box center [1064, 28] width 44 height 16
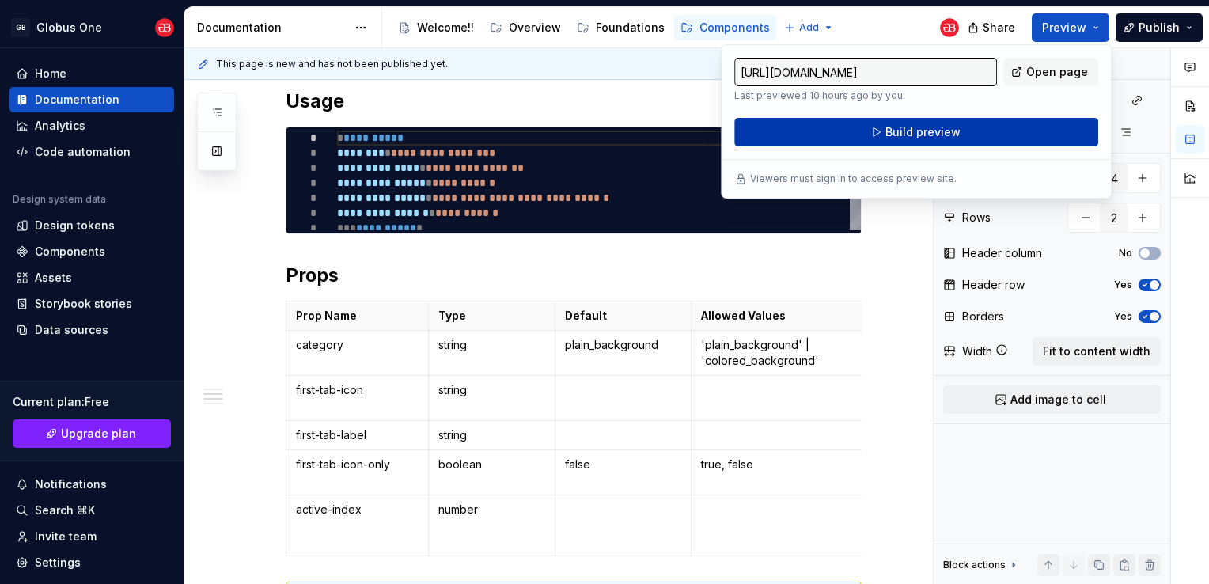
drag, startPoint x: 1057, startPoint y: 33, endPoint x: 965, endPoint y: 124, distance: 129.2
click at [965, 124] on button "Build preview" at bounding box center [916, 132] width 364 height 28
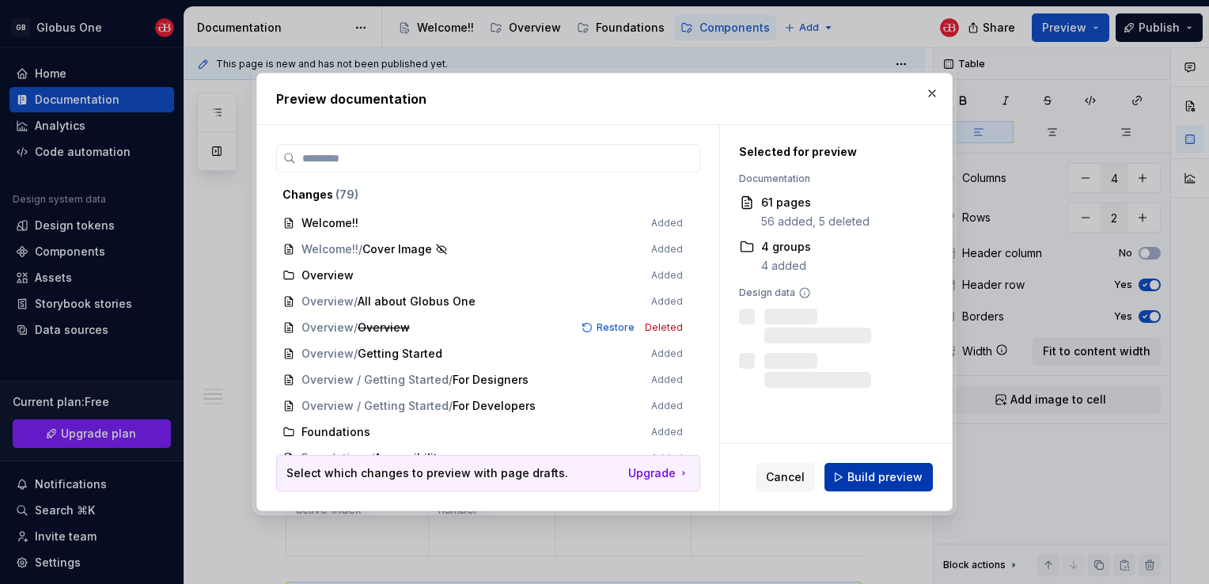
click at [847, 473] on button "Build preview" at bounding box center [878, 477] width 108 height 28
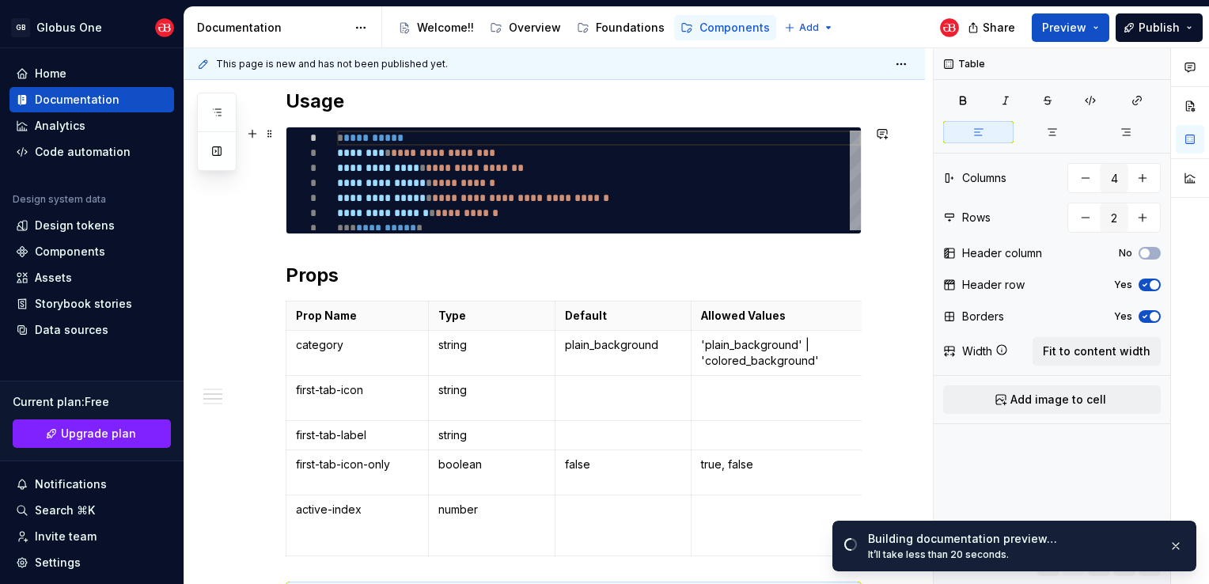
click at [883, 225] on div "**********" at bounding box center [554, 314] width 740 height 1290
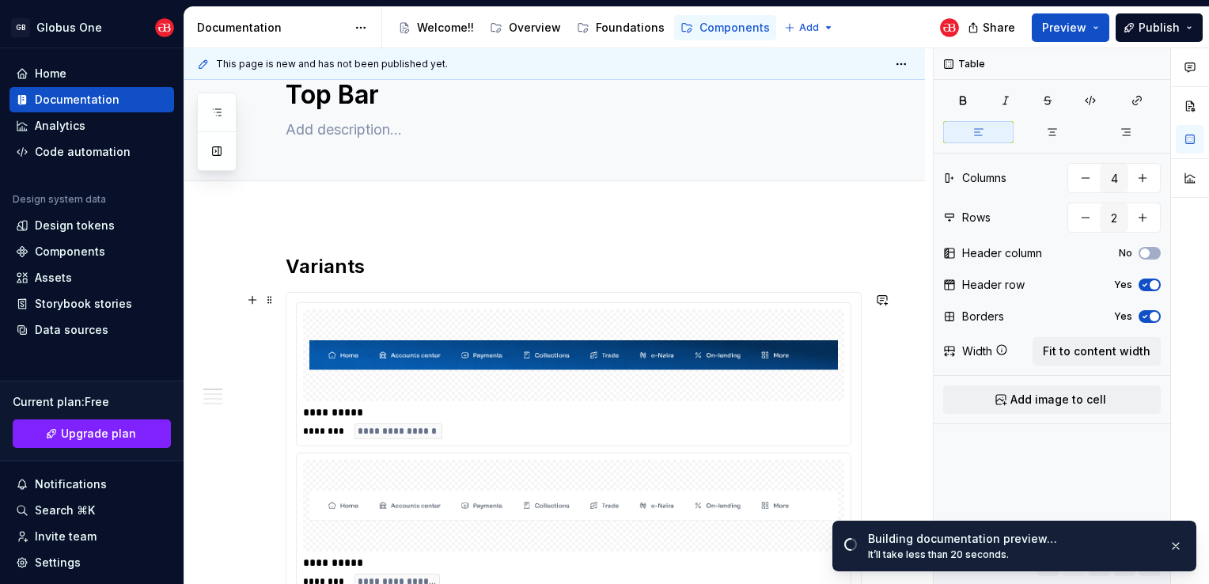
scroll to position [0, 0]
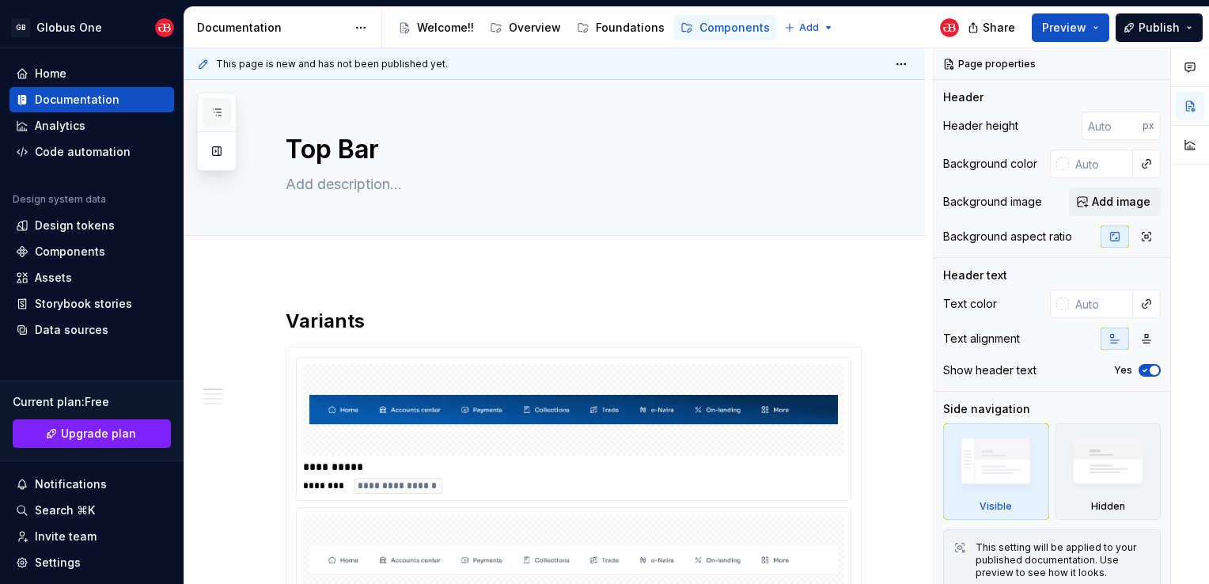
click at [220, 112] on icon "button" at bounding box center [216, 112] width 13 height 13
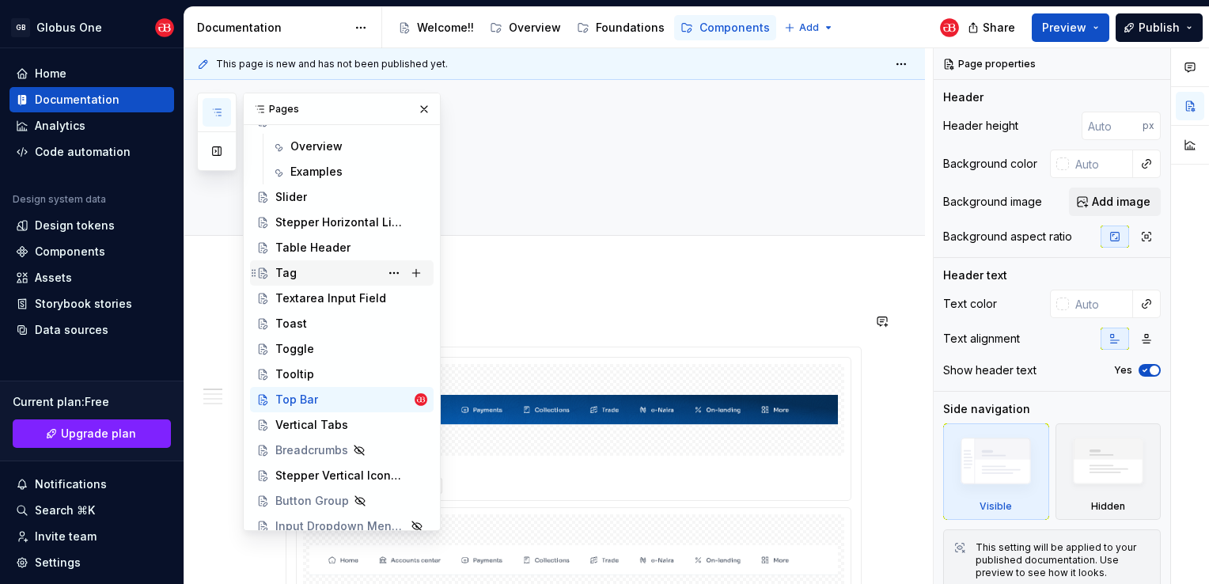
scroll to position [924, 0]
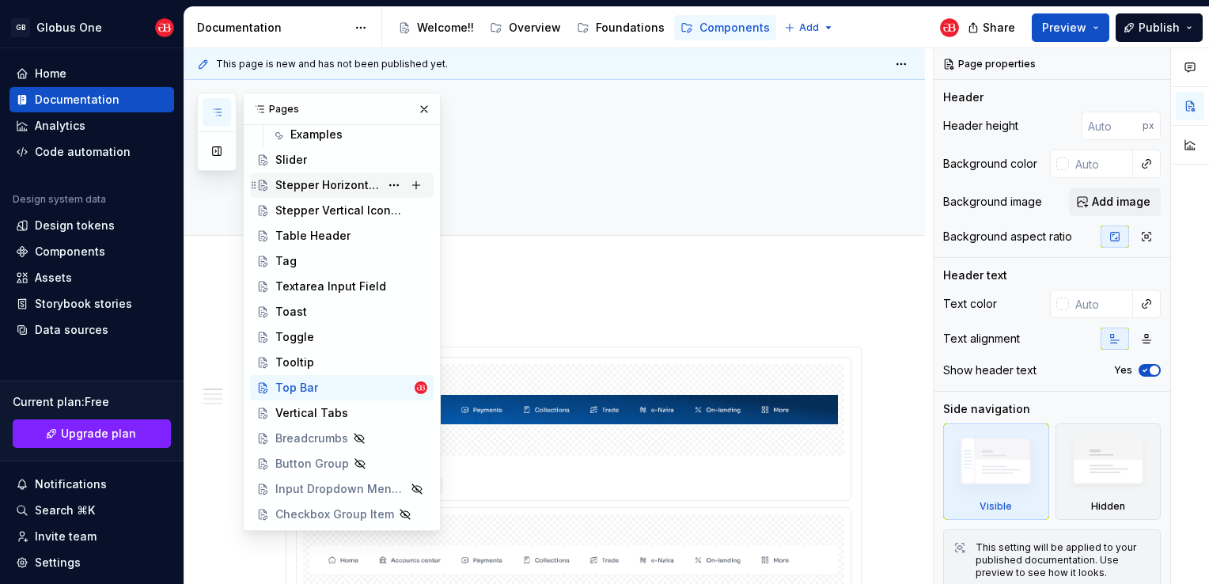
click at [309, 186] on div "Stepper Horizontal Line With Text" at bounding box center [327, 185] width 104 height 16
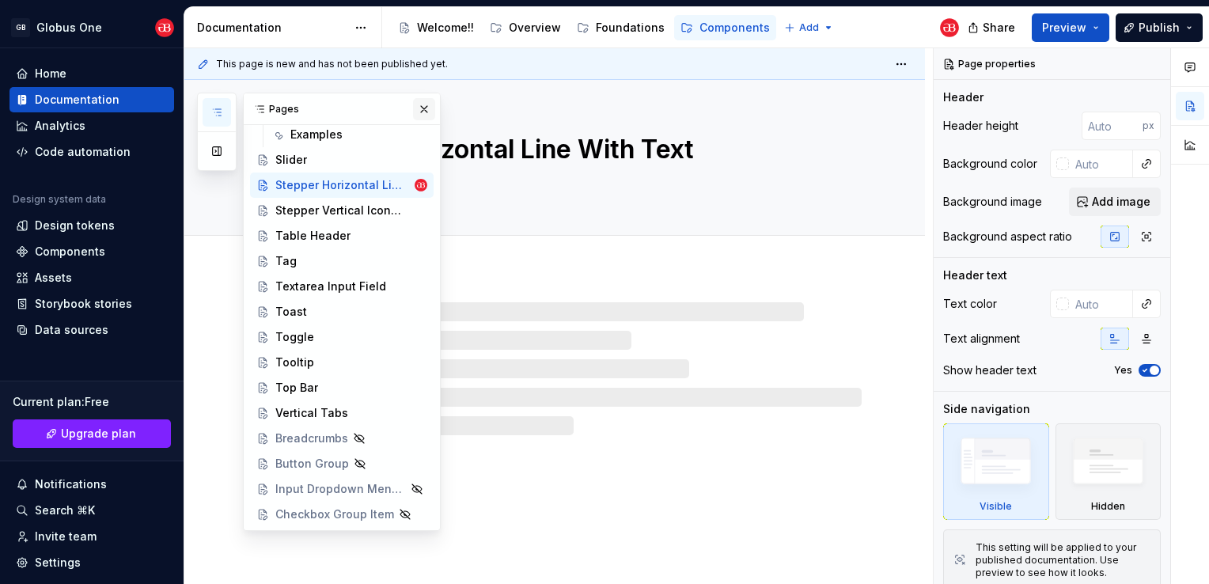
click at [418, 114] on button "button" at bounding box center [424, 109] width 22 height 22
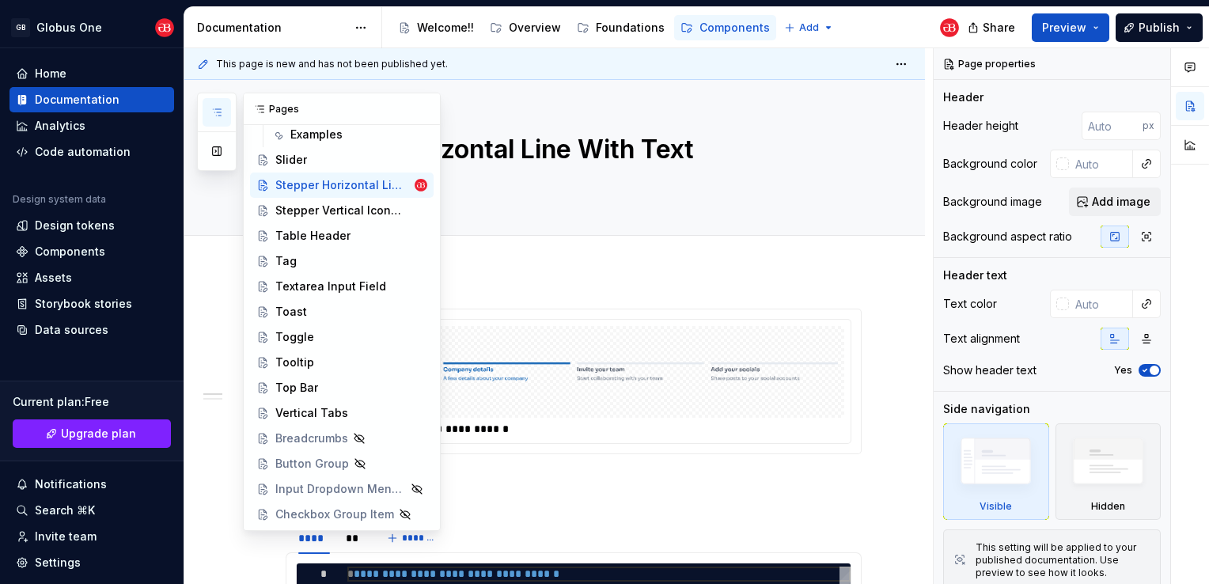
click at [218, 118] on icon "button" at bounding box center [216, 112] width 13 height 13
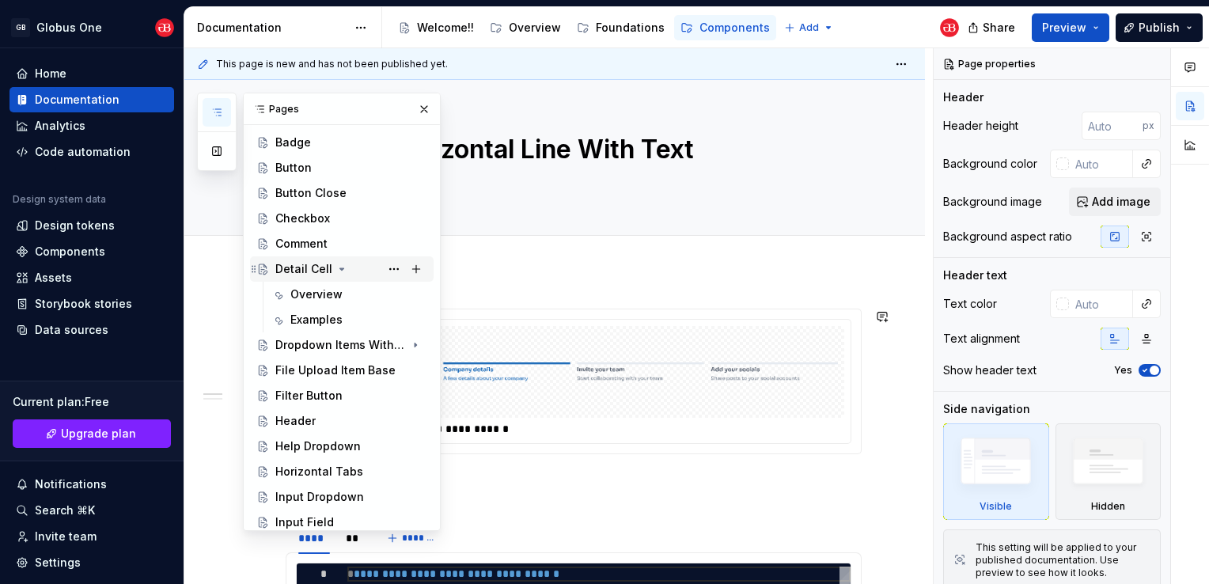
scroll to position [291, 0]
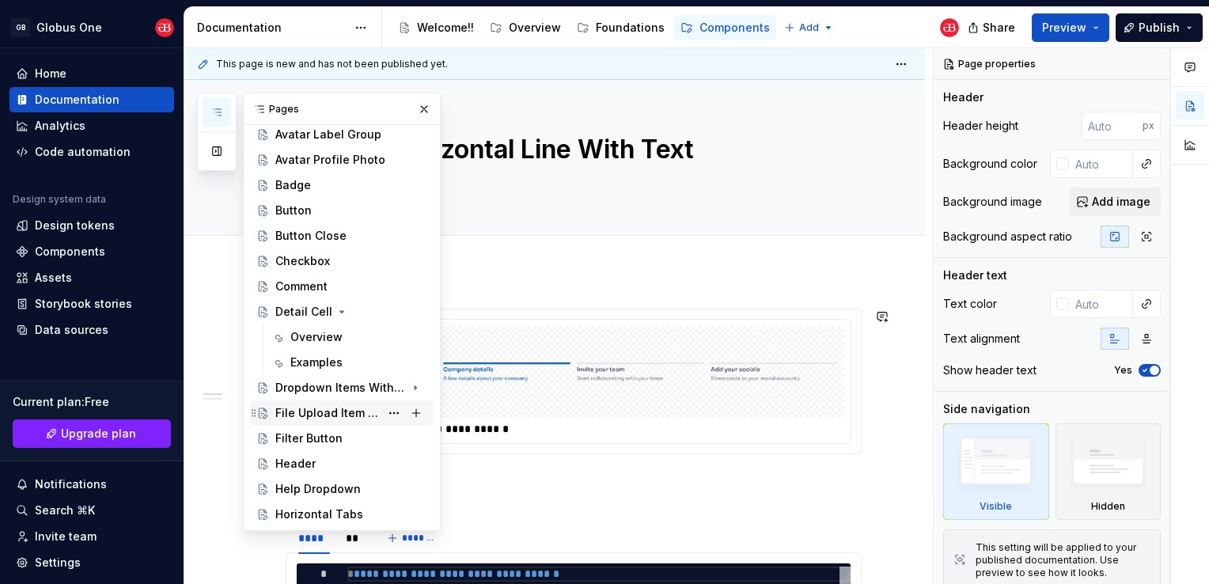
click at [335, 312] on icon "Page tree" at bounding box center [341, 311] width 13 height 13
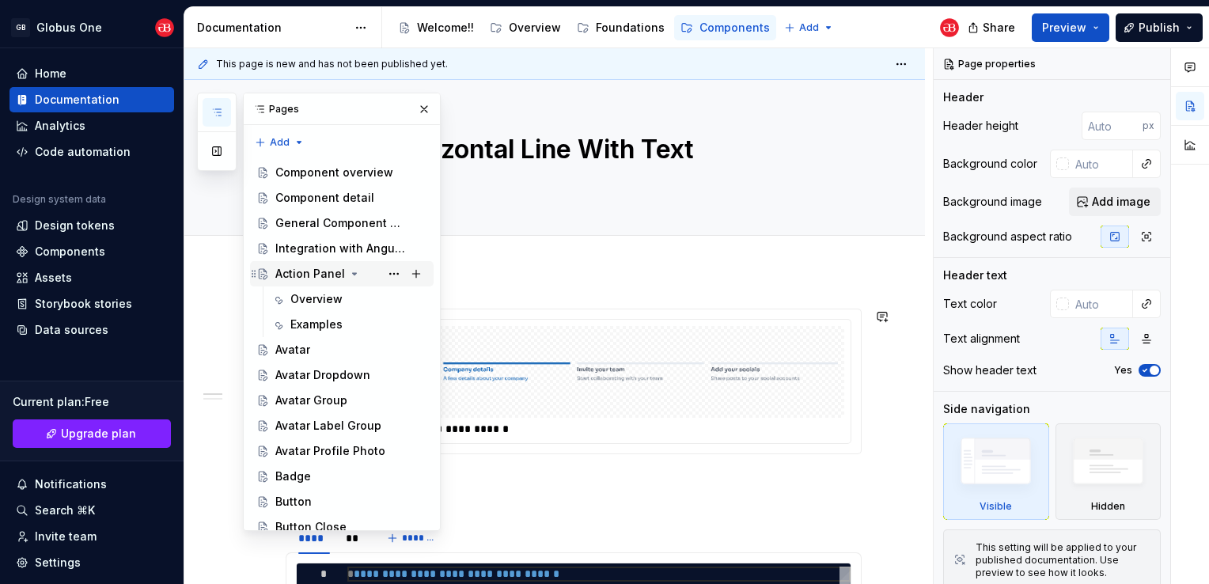
click at [349, 274] on icon "Page tree" at bounding box center [354, 273] width 13 height 13
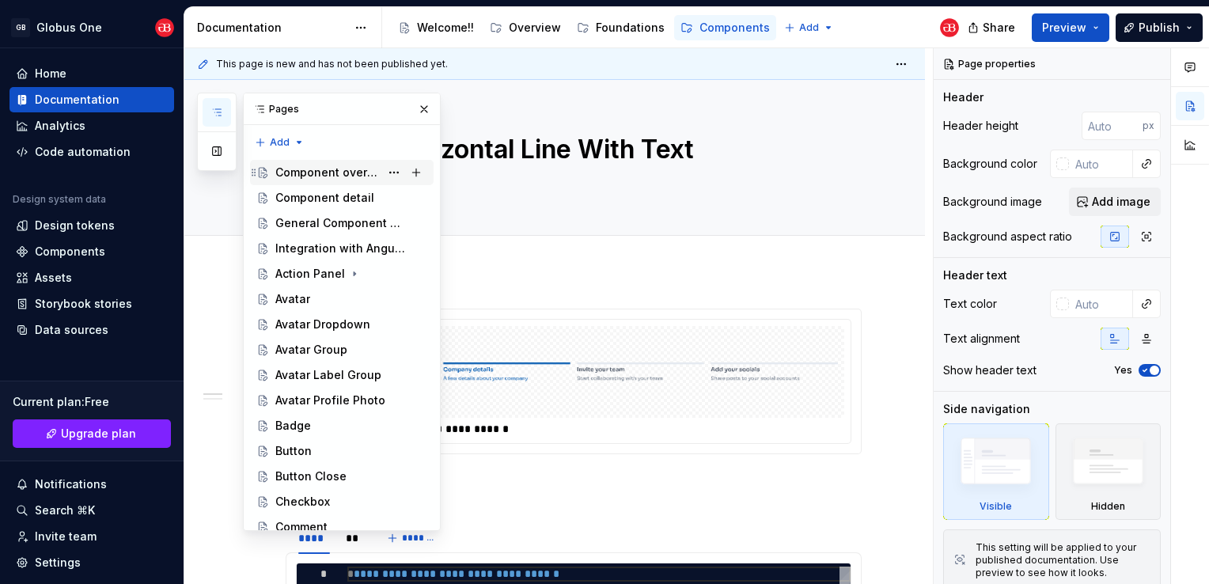
click at [330, 169] on div "Component overview" at bounding box center [327, 173] width 104 height 16
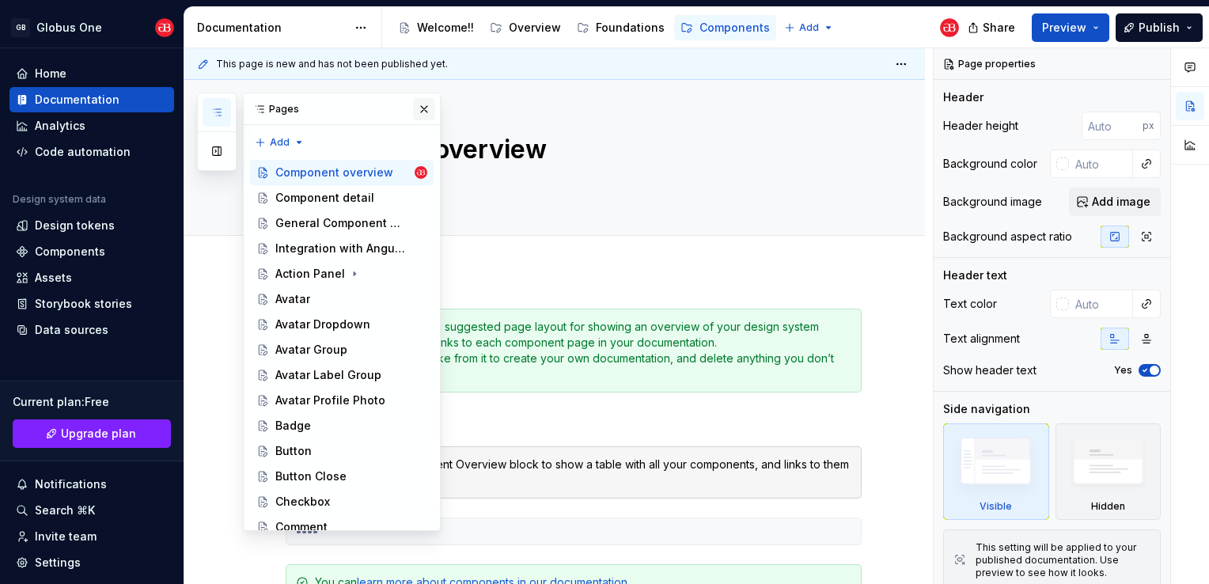
click at [413, 109] on button "button" at bounding box center [424, 109] width 22 height 22
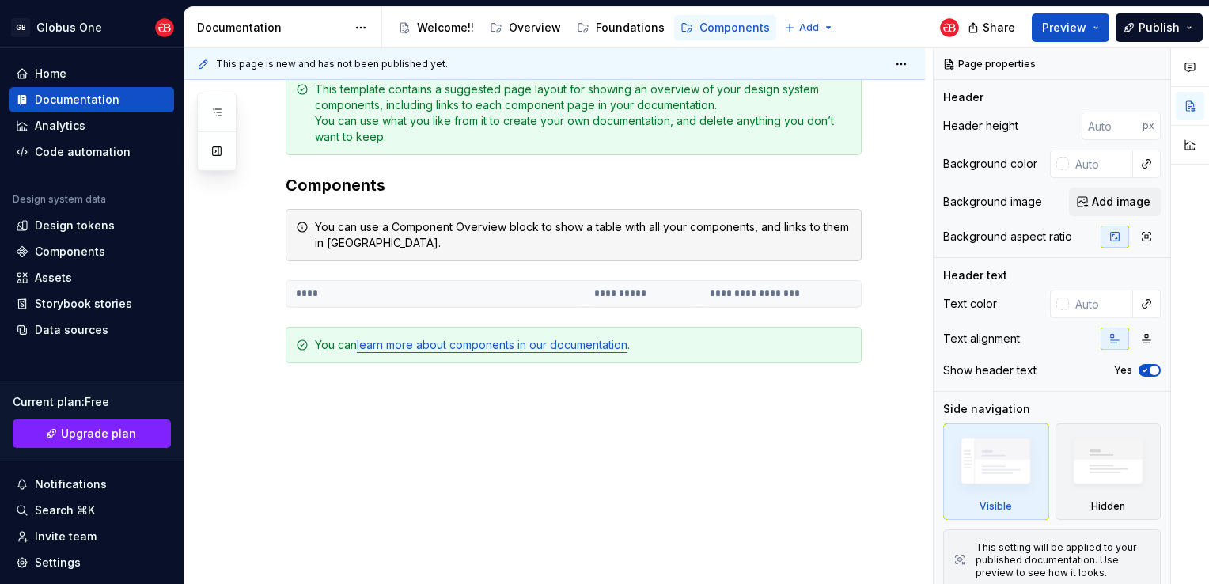
scroll to position [275, 0]
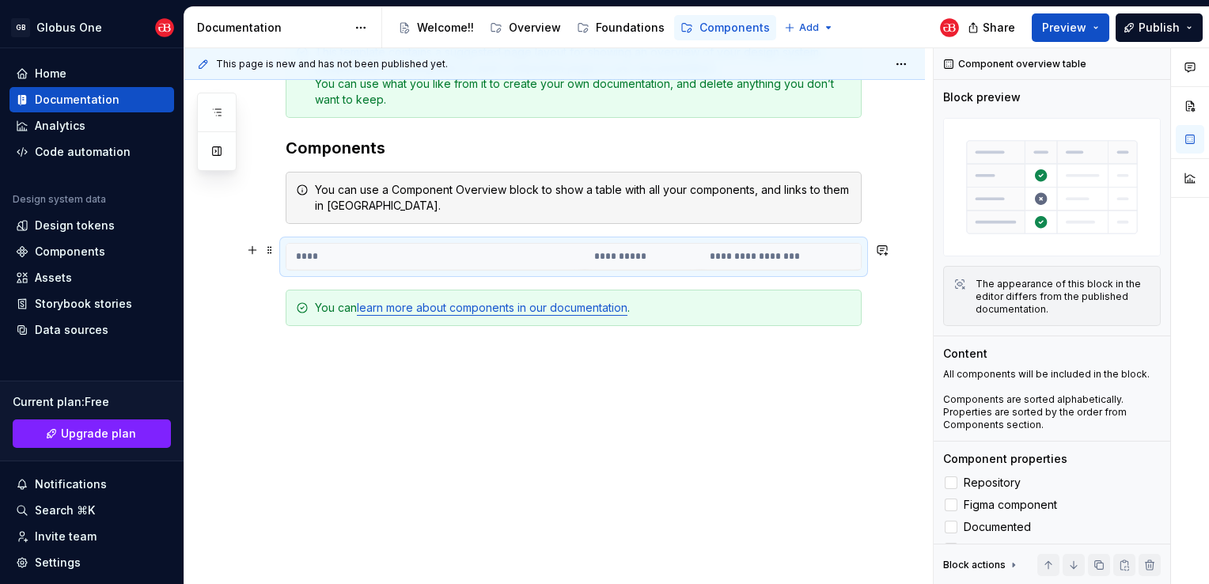
click at [312, 246] on th "****" at bounding box center [435, 257] width 298 height 26
click at [1006, 286] on div "The appearance of this block in the editor differs from the published documenta…" at bounding box center [1062, 297] width 175 height 38
click at [1146, 65] on button "button" at bounding box center [1154, 64] width 22 height 22
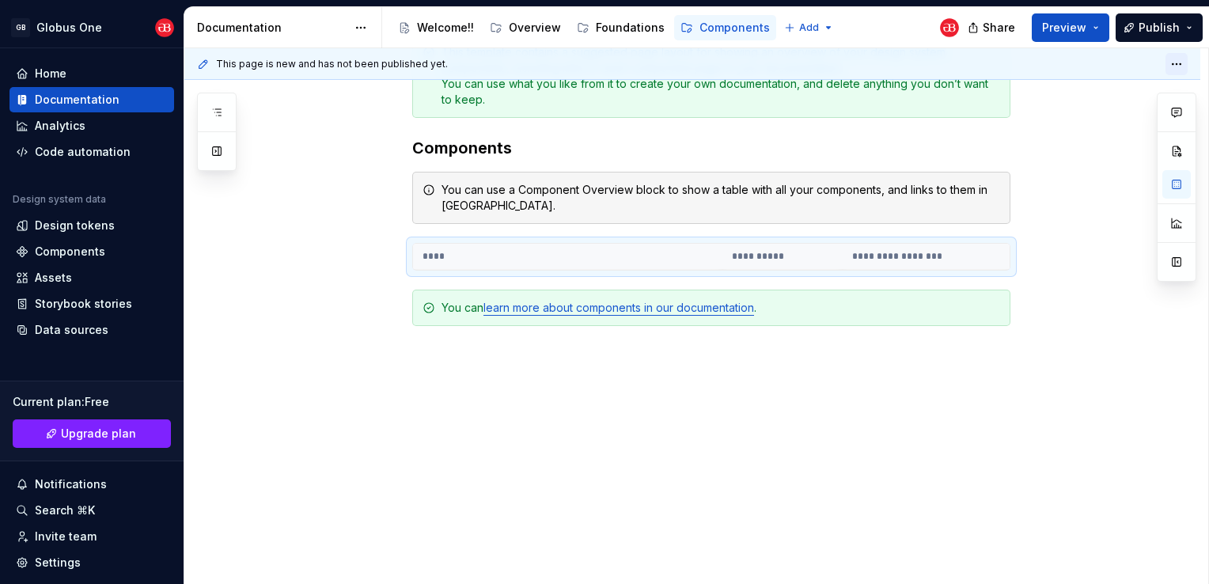
click at [1178, 65] on html "GB Globus One Home Documentation Analytics Code automation Design system data D…" at bounding box center [604, 292] width 1209 height 584
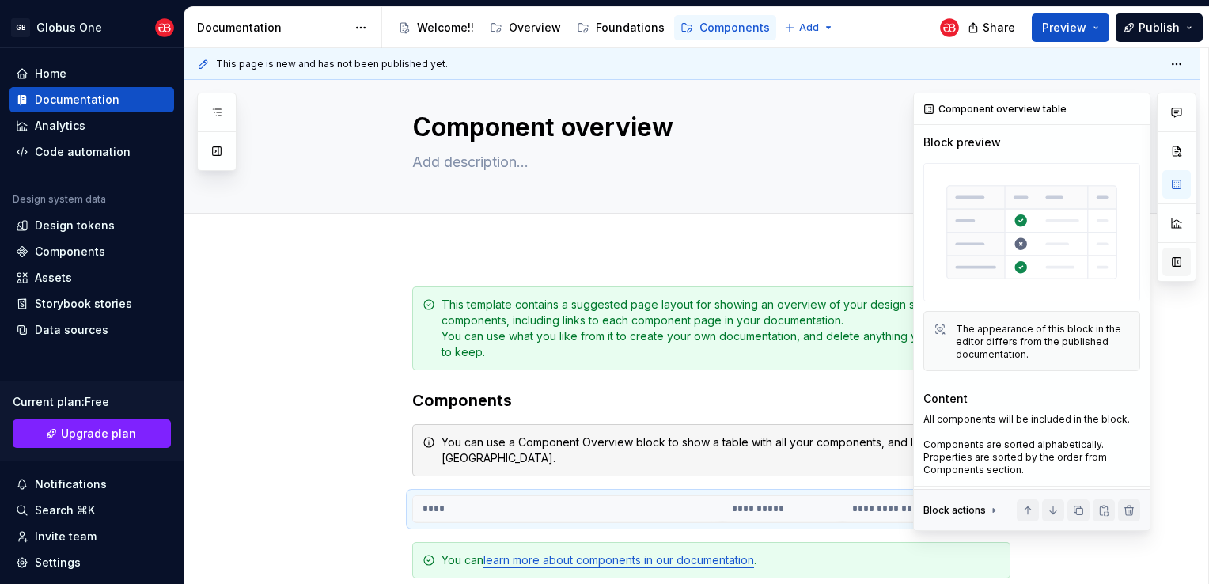
click at [1171, 263] on button "button" at bounding box center [1176, 262] width 28 height 28
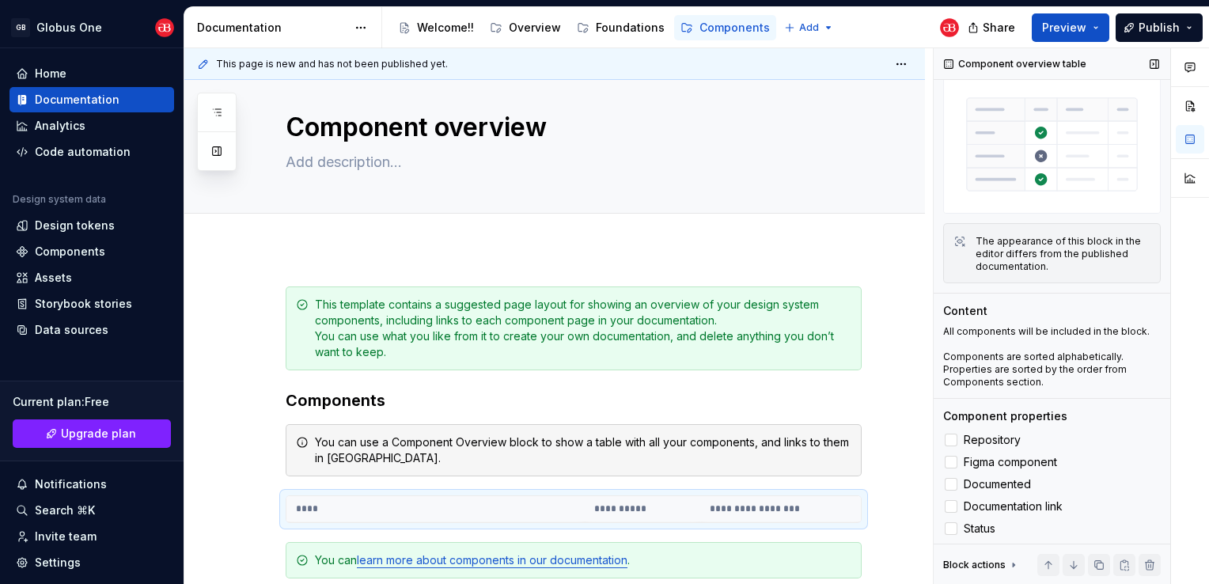
scroll to position [82, 0]
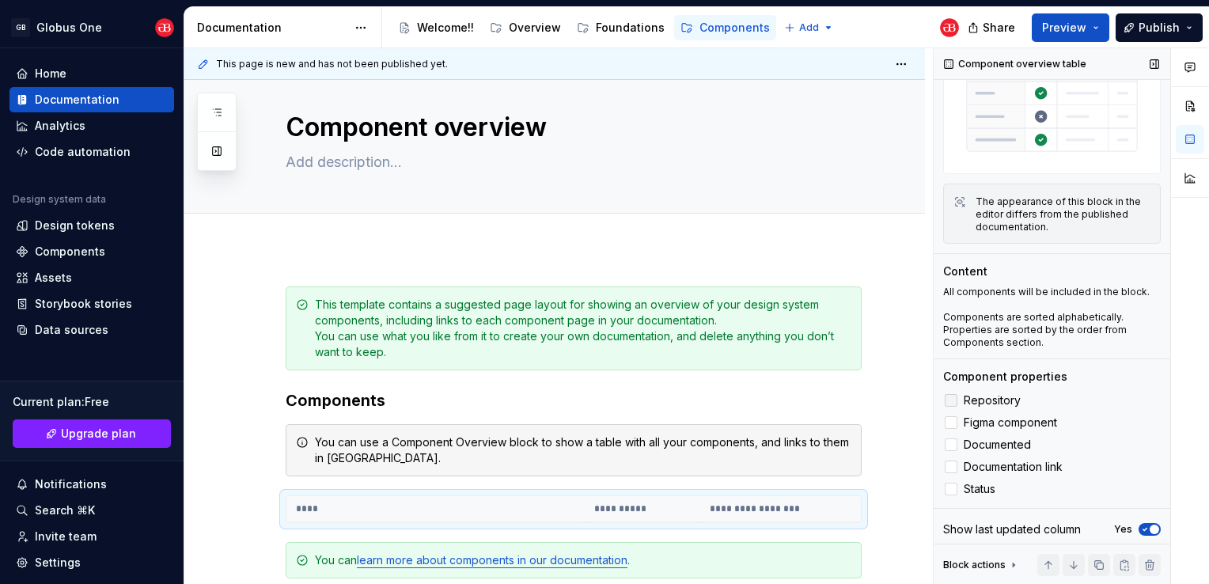
click at [950, 394] on div at bounding box center [951, 400] width 13 height 13
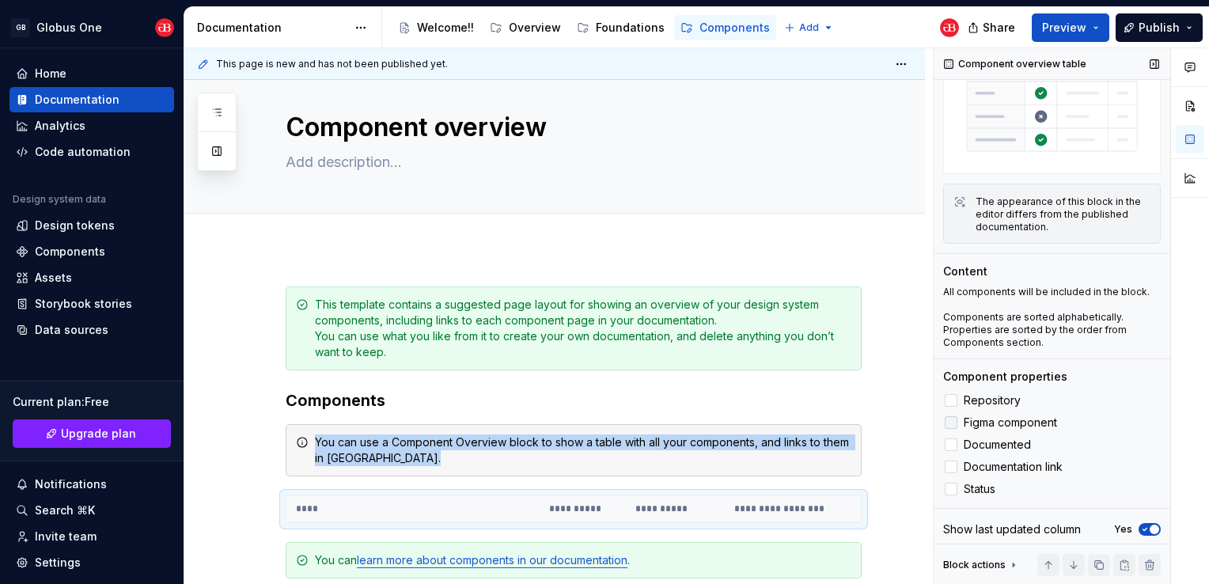
click at [949, 416] on div at bounding box center [951, 422] width 13 height 13
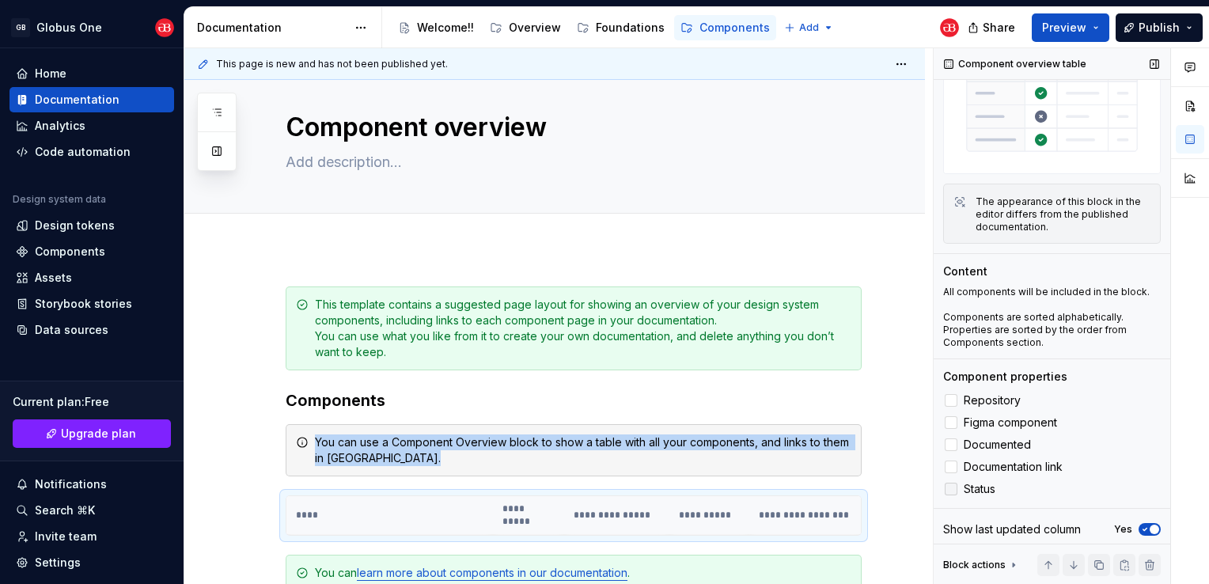
click at [952, 483] on div at bounding box center [951, 489] width 13 height 13
click at [951, 489] on icon at bounding box center [951, 489] width 0 height 0
click at [951, 467] on polyline at bounding box center [951, 467] width 0 height 0
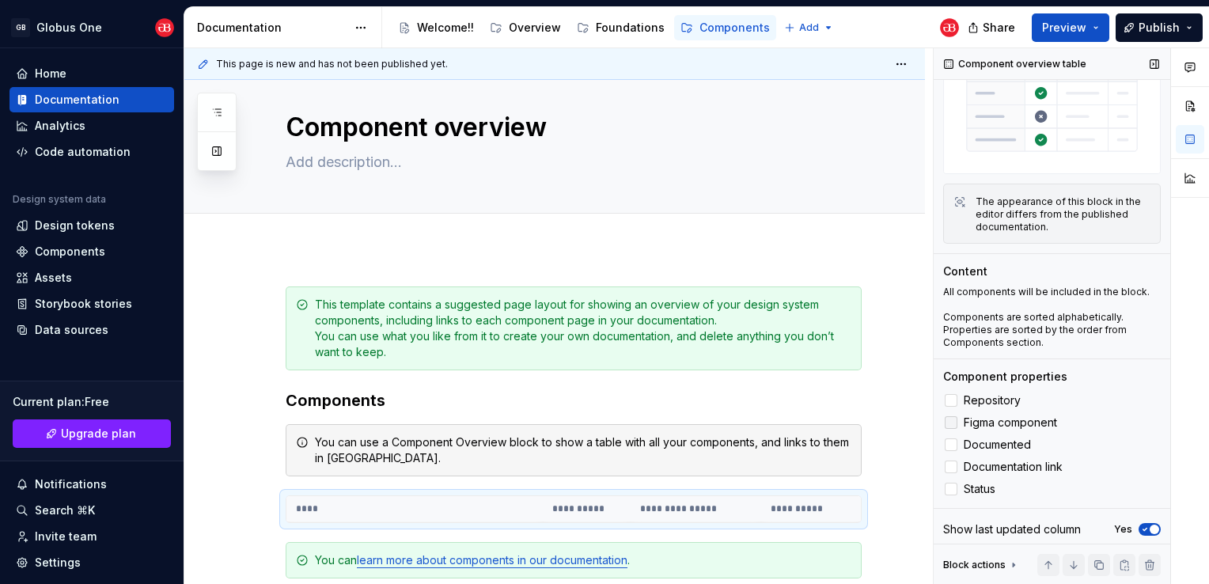
click at [953, 426] on div "Repository Figma component Documented Documentation link Status" at bounding box center [1052, 445] width 218 height 108
click at [951, 445] on icon at bounding box center [951, 445] width 0 height 0
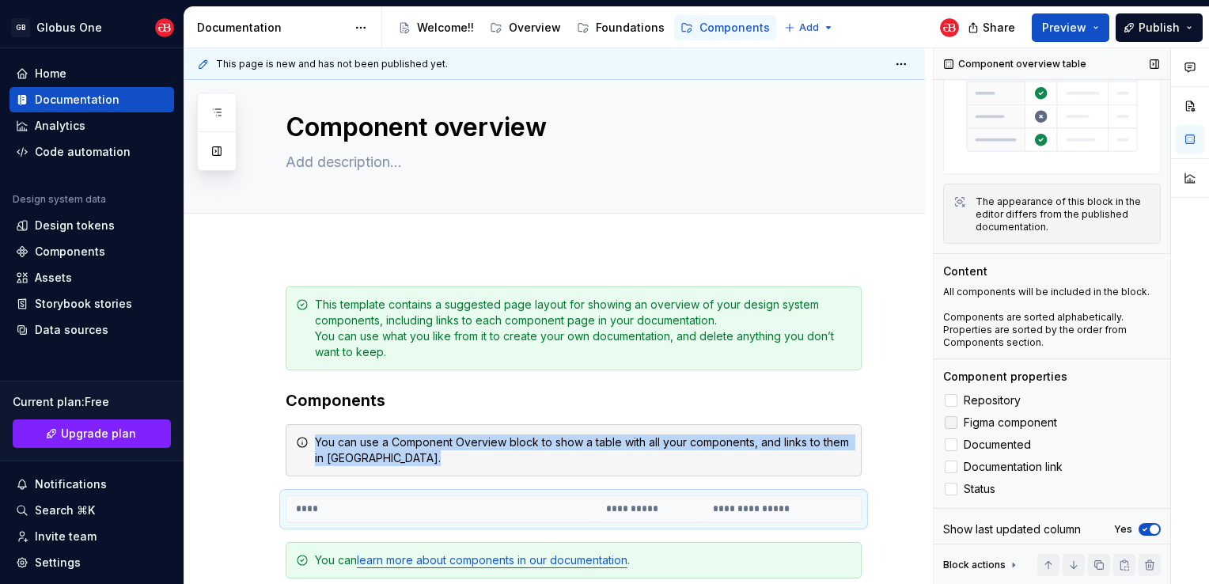
click at [956, 413] on label "Figma component" at bounding box center [1052, 422] width 218 height 19
click at [951, 400] on polyline at bounding box center [951, 400] width 0 height 0
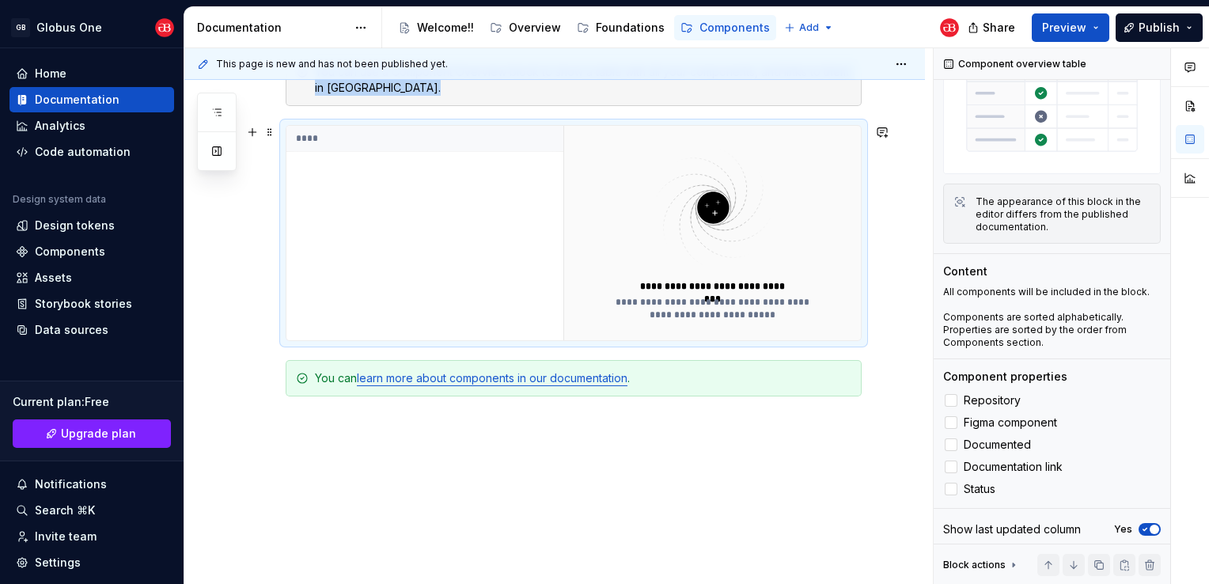
scroll to position [463, 0]
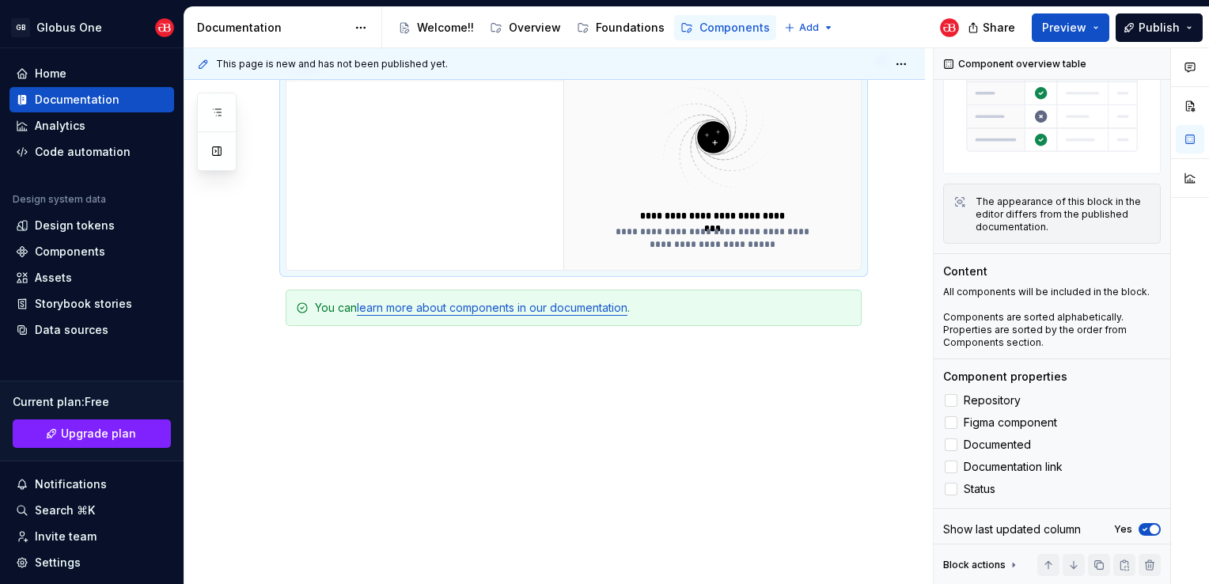
click at [677, 187] on img at bounding box center [713, 137] width 206 height 126
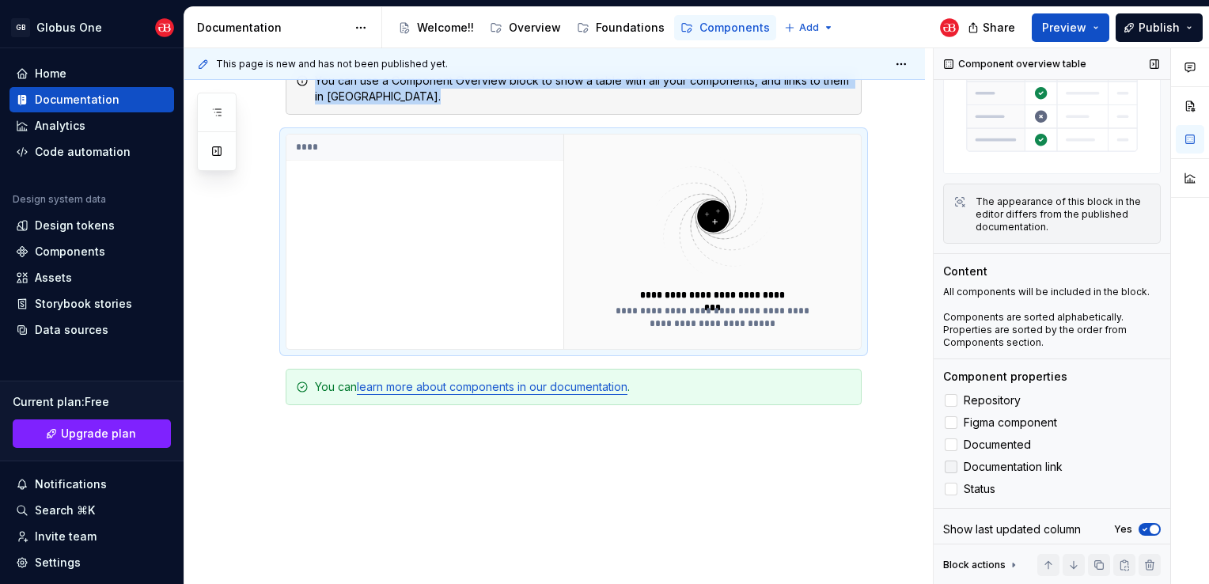
click at [954, 460] on div at bounding box center [951, 466] width 13 height 13
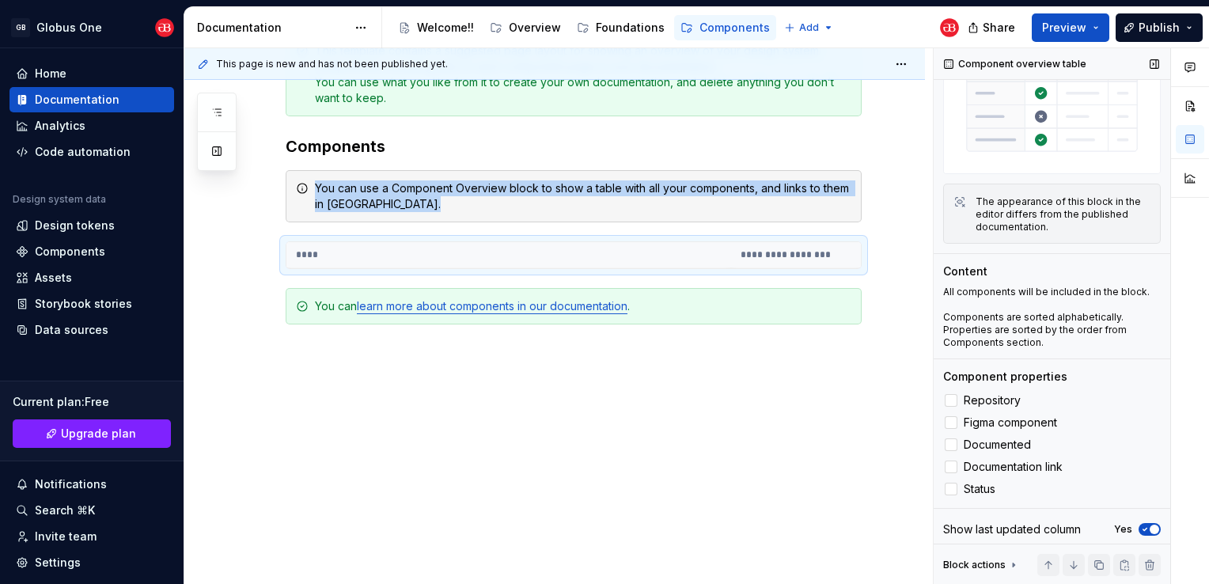
scroll to position [275, 0]
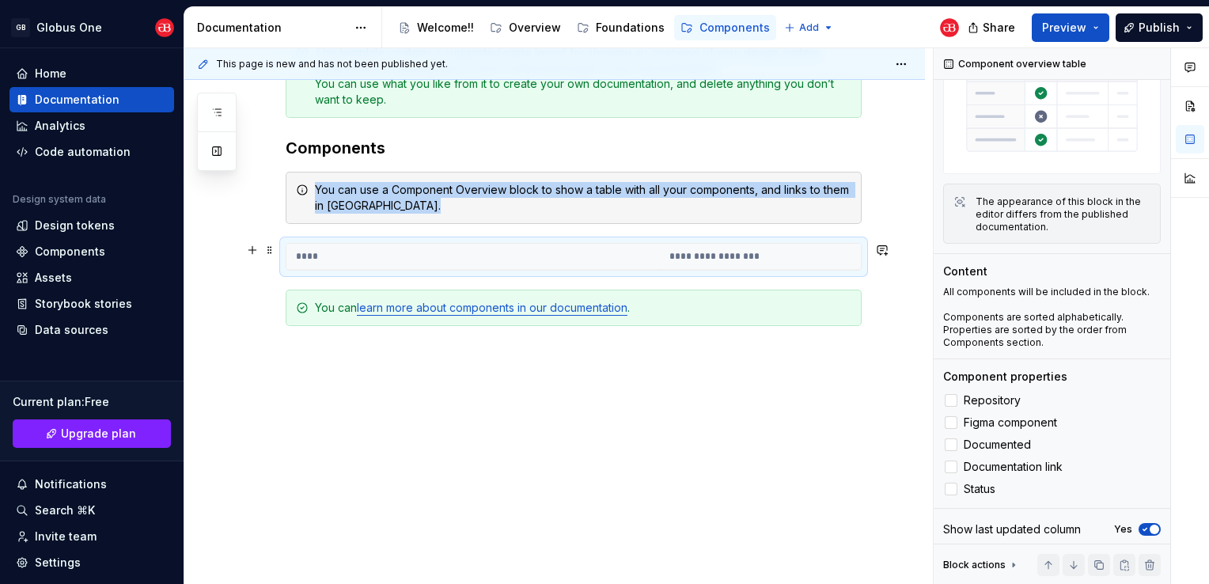
click at [744, 261] on th "**********" at bounding box center [760, 257] width 201 height 26
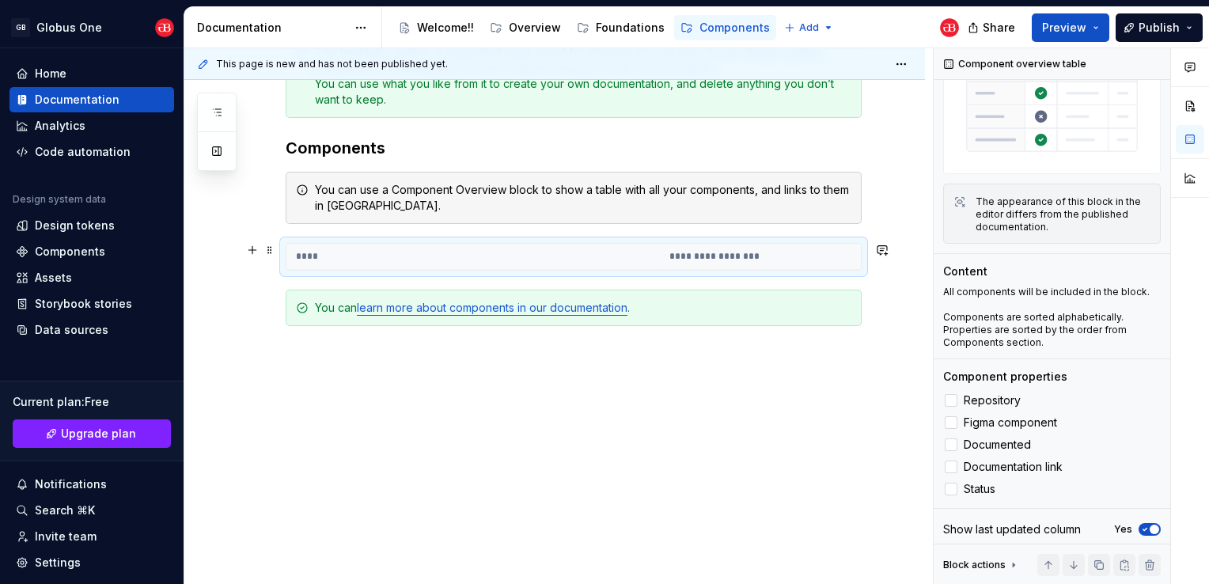
click at [746, 249] on th "**********" at bounding box center [760, 257] width 201 height 26
click at [1138, 525] on icon "button" at bounding box center [1144, 529] width 13 height 9
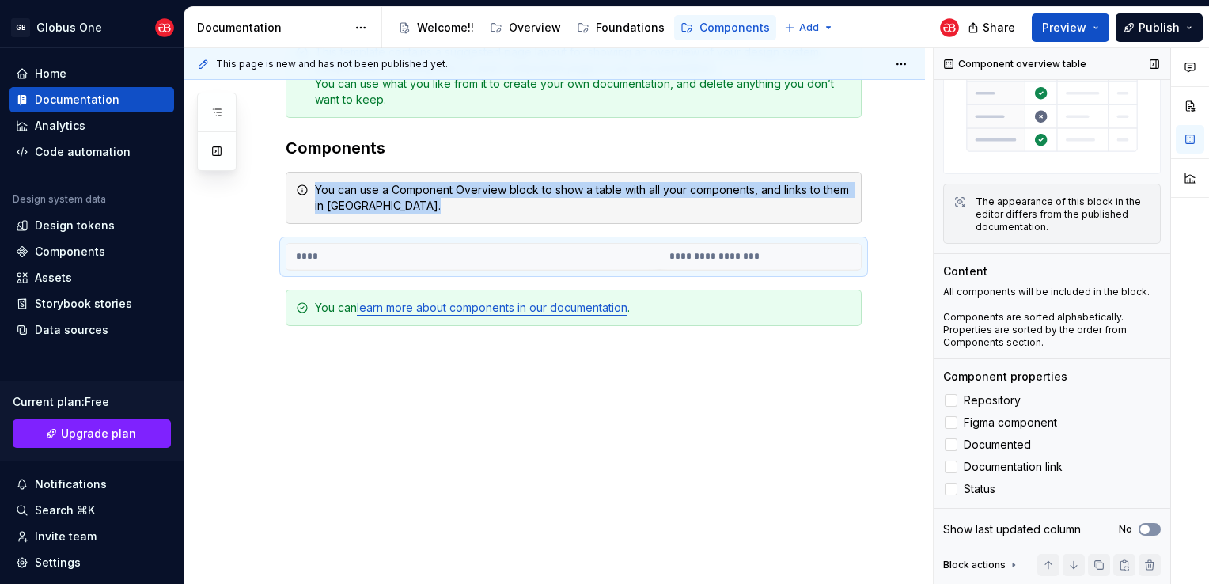
click at [1140, 525] on span "button" at bounding box center [1144, 529] width 9 height 9
click at [316, 254] on th "****" at bounding box center [472, 257] width 373 height 26
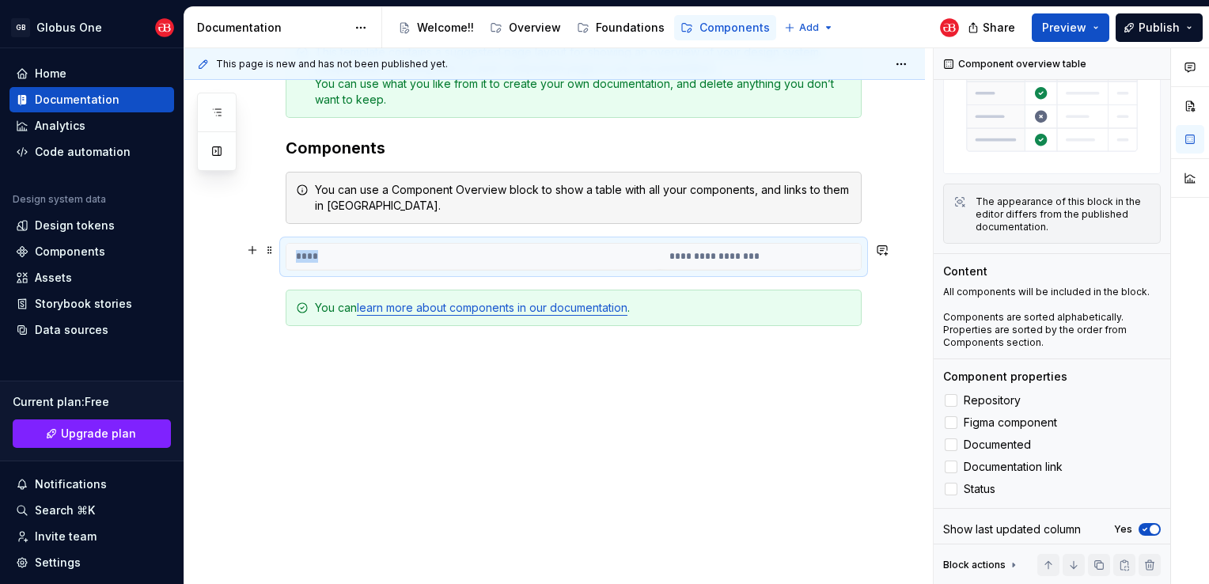
click at [316, 254] on th "****" at bounding box center [472, 257] width 373 height 26
drag, startPoint x: 316, startPoint y: 254, endPoint x: 437, endPoint y: 252, distance: 120.3
click at [437, 252] on th "****" at bounding box center [472, 257] width 373 height 26
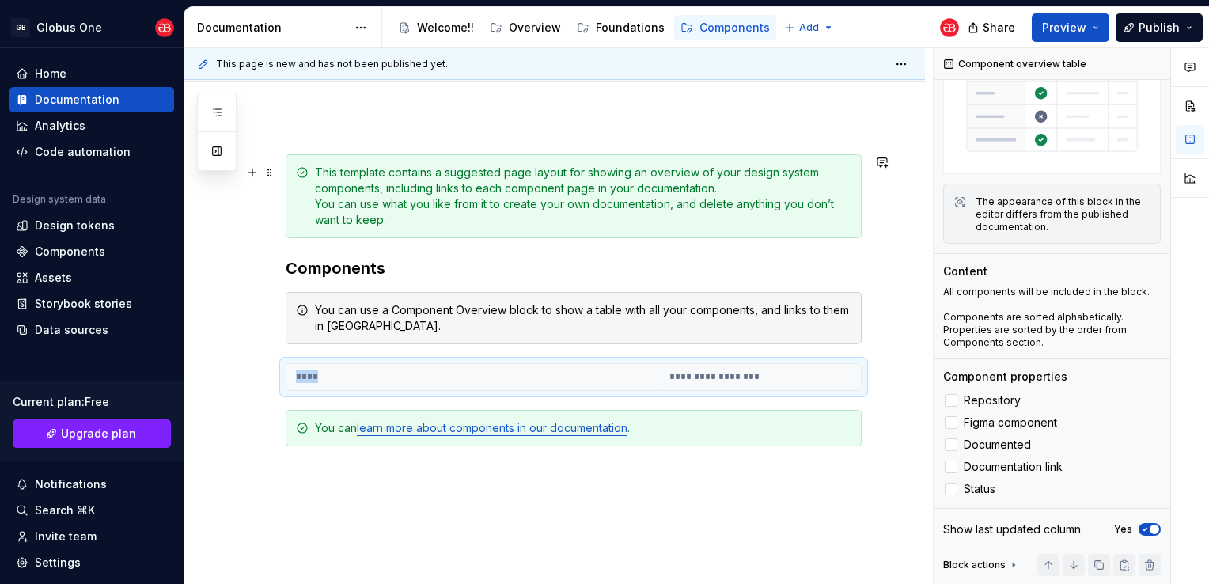
scroll to position [0, 0]
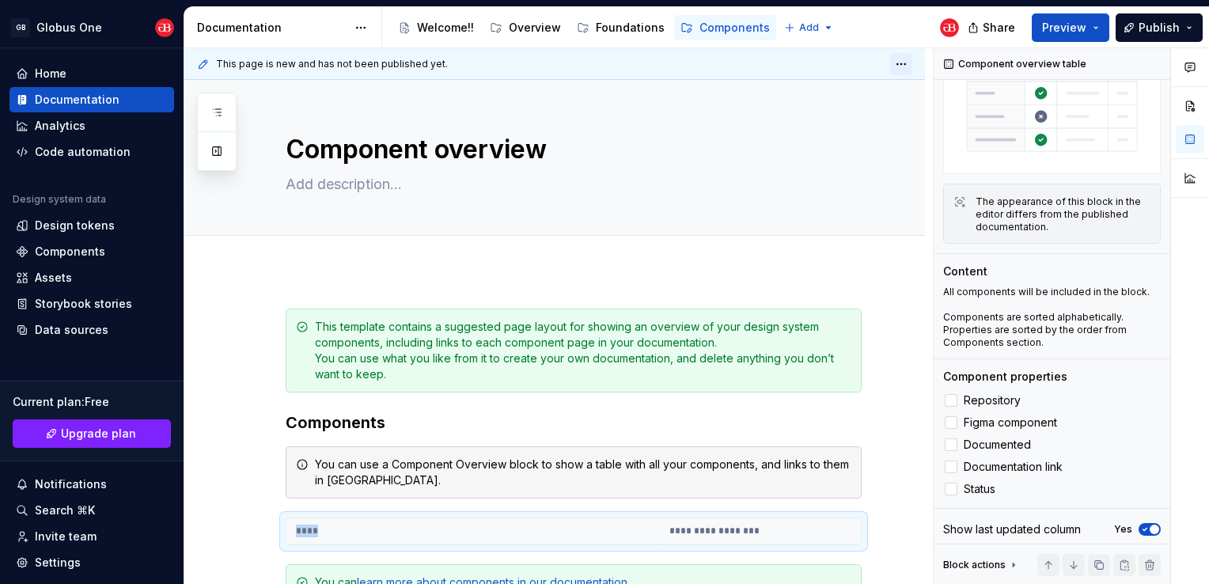
click at [896, 65] on html "GB Globus One Home Documentation Analytics Code automation Design system data D…" at bounding box center [604, 292] width 1209 height 584
click at [1108, 24] on button "Preview" at bounding box center [1071, 27] width 78 height 28
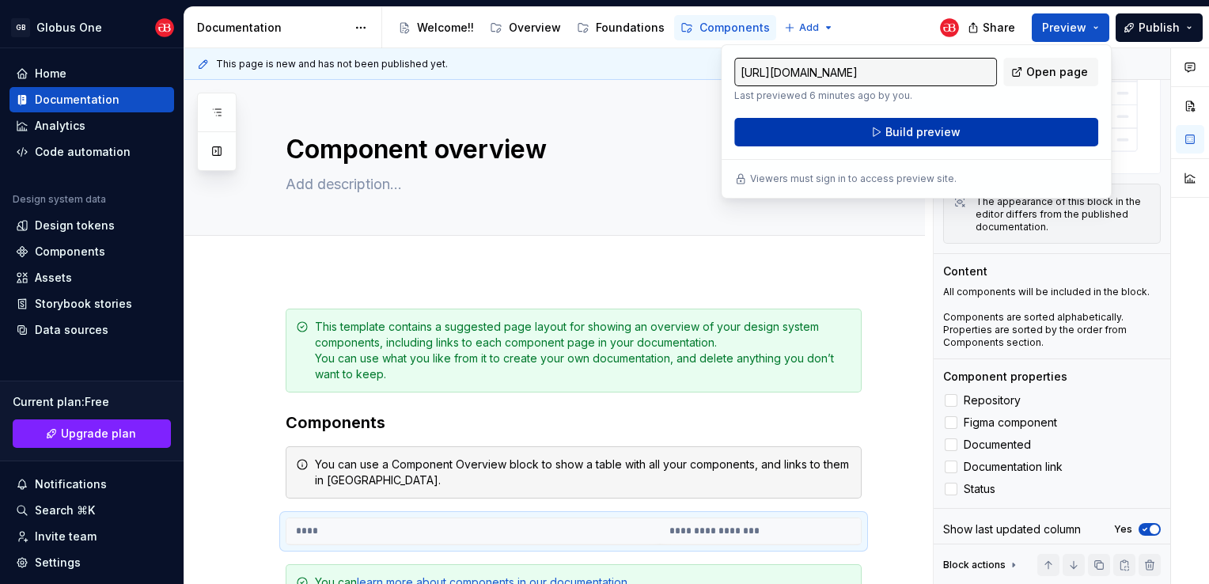
click at [912, 137] on span "Build preview" at bounding box center [922, 132] width 75 height 16
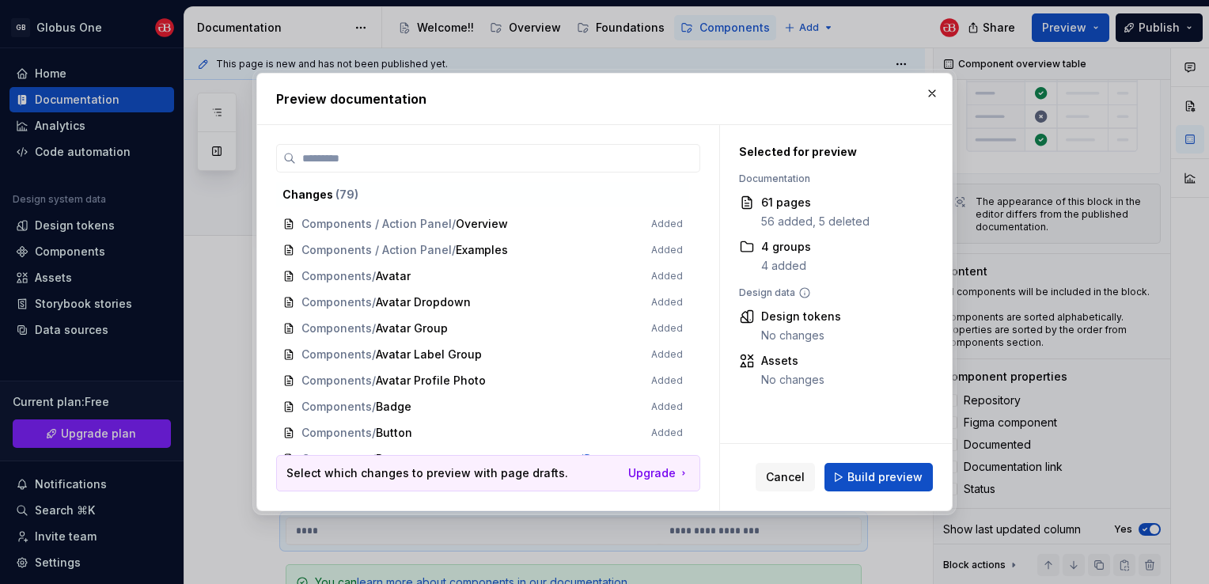
scroll to position [791, 0]
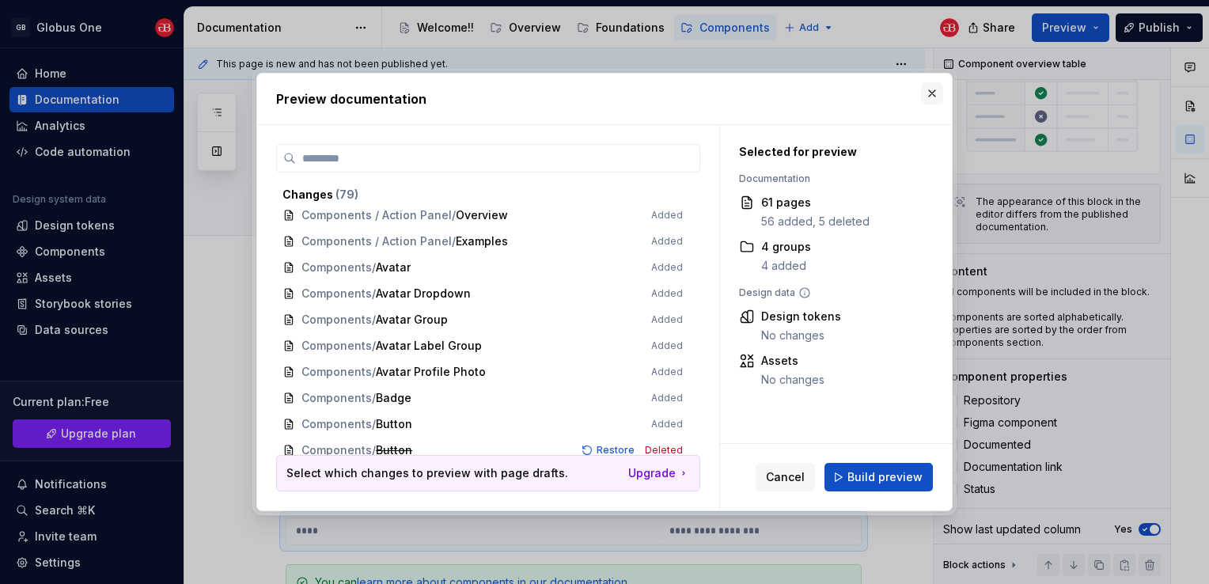
click at [922, 100] on button "button" at bounding box center [932, 93] width 22 height 22
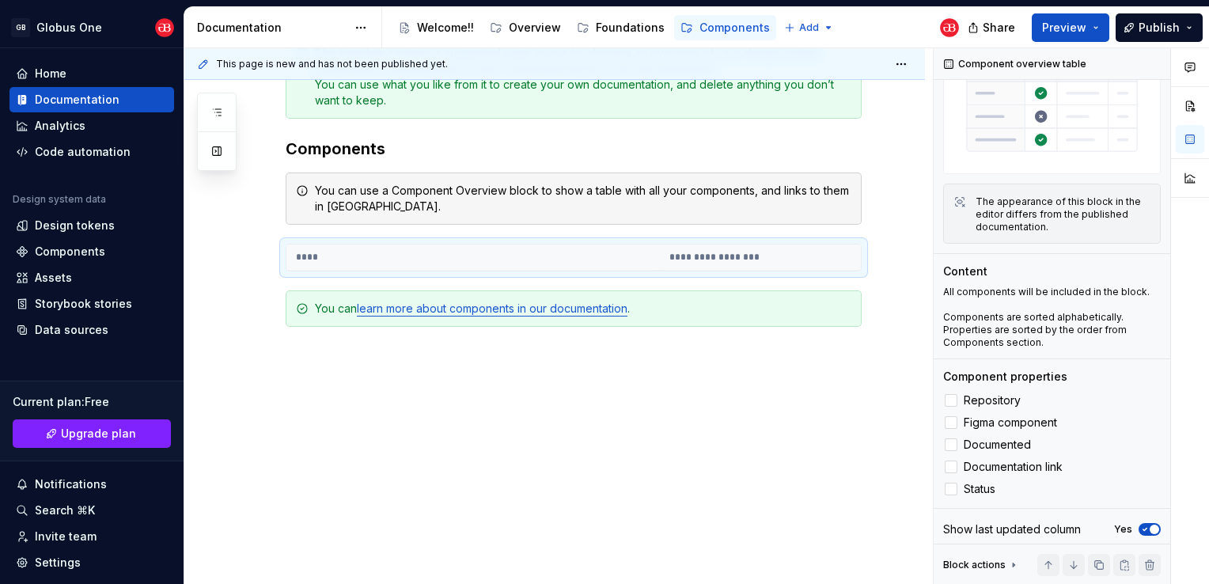
scroll to position [275, 0]
drag, startPoint x: 611, startPoint y: 255, endPoint x: 586, endPoint y: 255, distance: 24.5
click at [586, 255] on th "****" at bounding box center [472, 257] width 373 height 26
click at [252, 247] on button "button" at bounding box center [252, 250] width 22 height 22
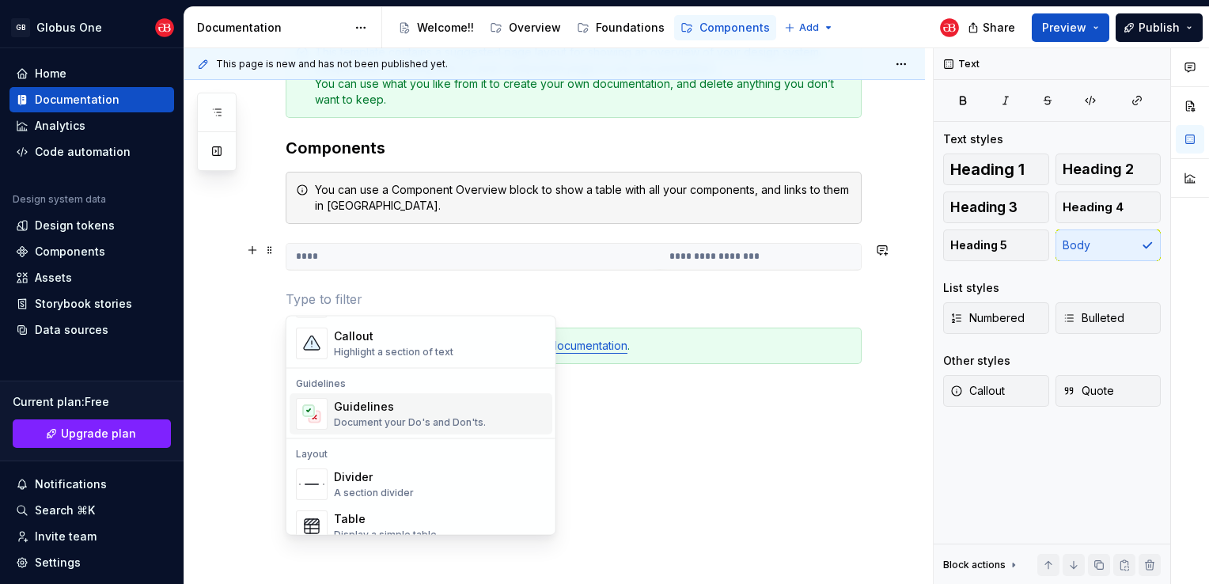
scroll to position [475, 0]
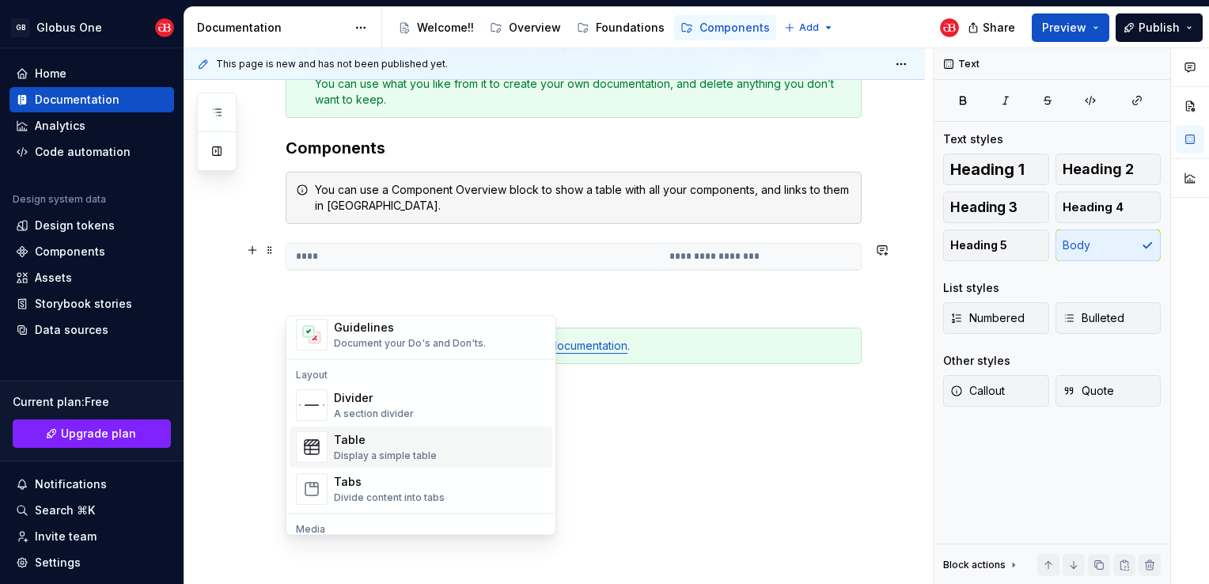
click at [415, 455] on div "Display a simple table" at bounding box center [385, 455] width 103 height 13
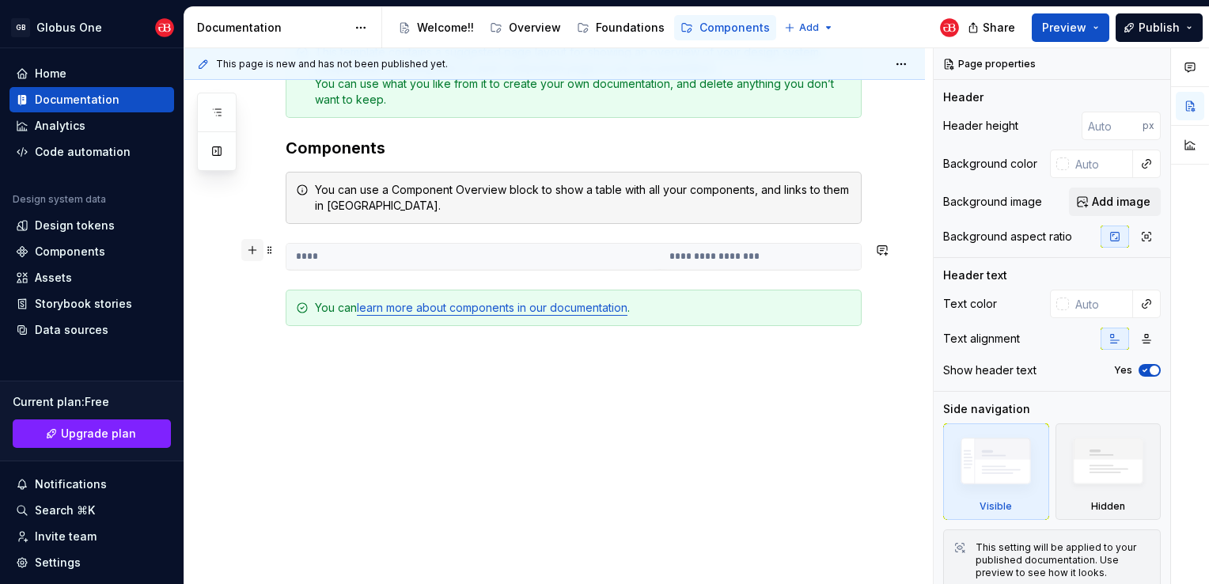
click at [252, 250] on button "button" at bounding box center [252, 250] width 22 height 22
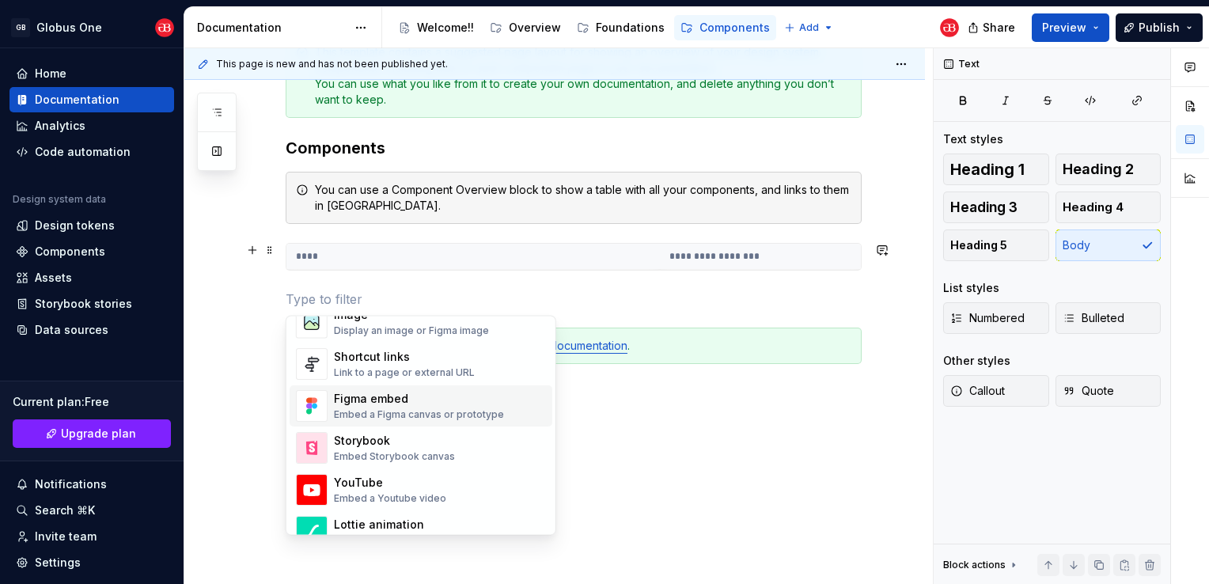
scroll to position [633, 0]
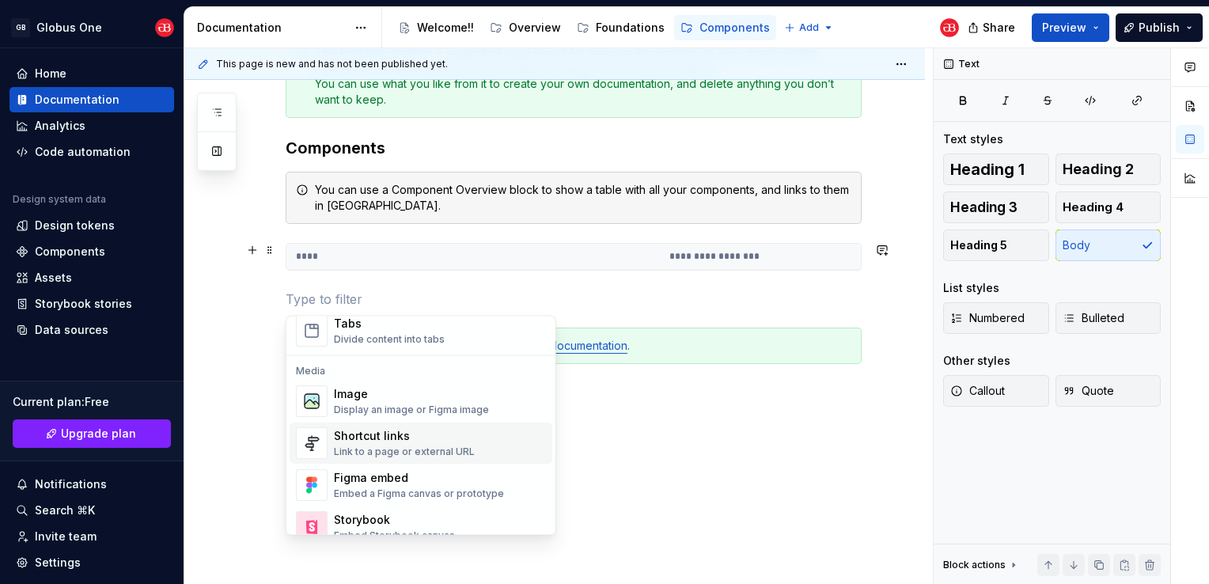
click at [402, 436] on div "Shortcut links" at bounding box center [404, 436] width 141 height 16
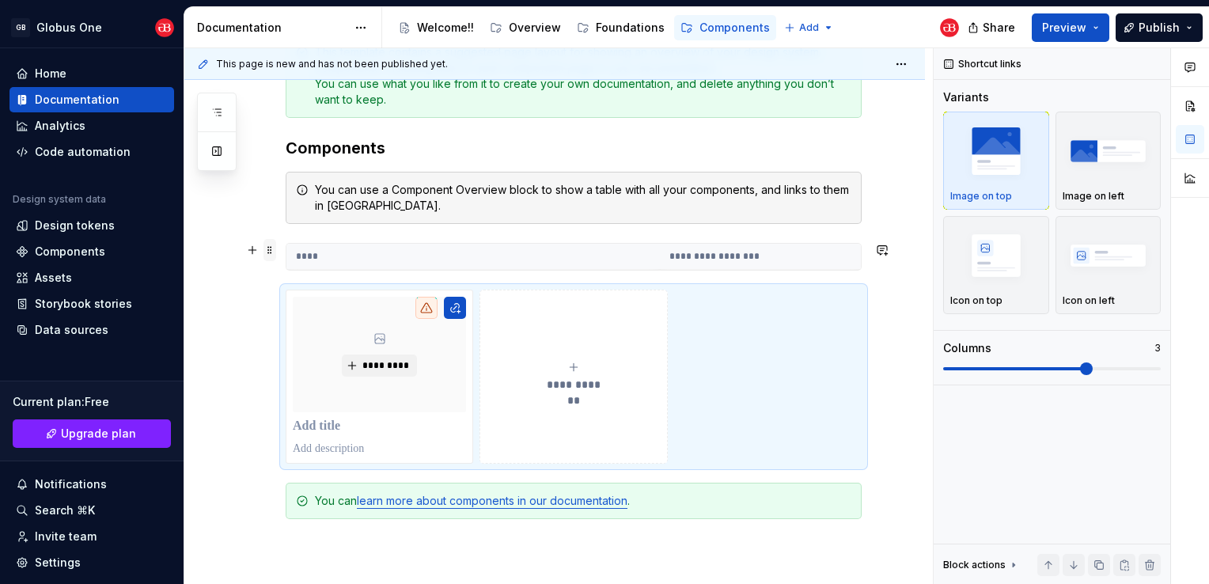
click at [267, 246] on span at bounding box center [269, 250] width 13 height 22
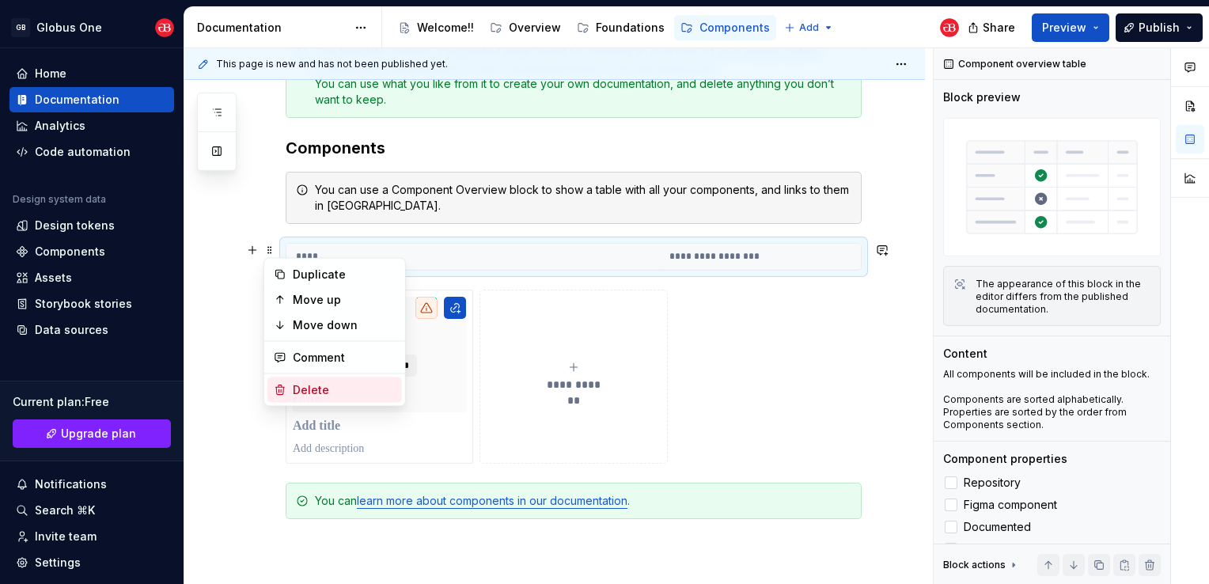
click at [301, 386] on div "Delete" at bounding box center [344, 390] width 103 height 16
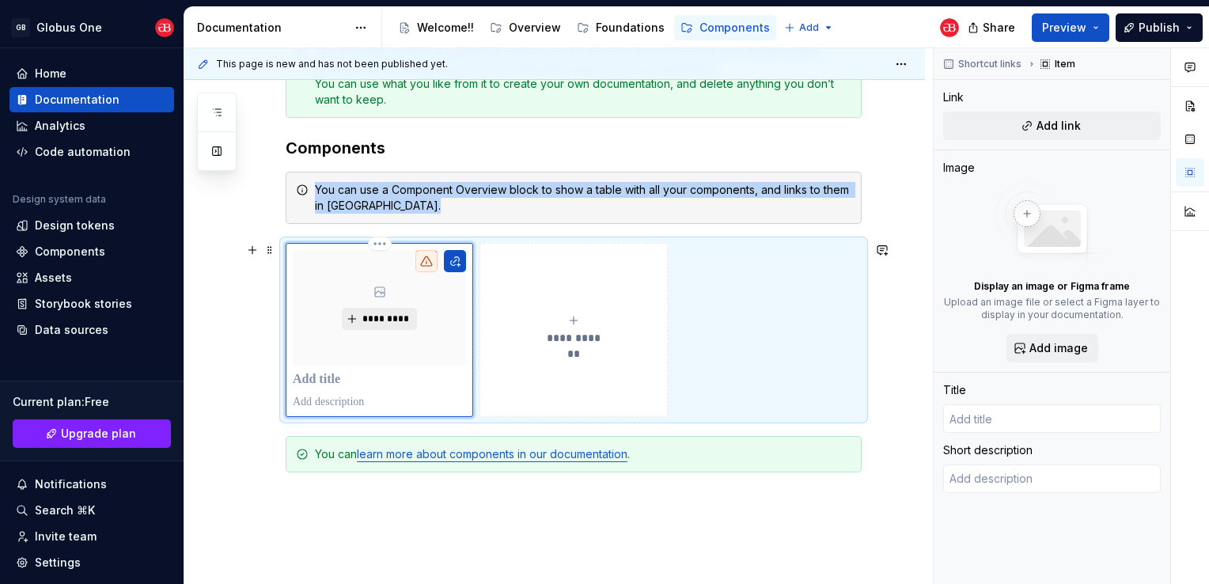
click at [362, 309] on button "*********" at bounding box center [379, 319] width 75 height 22
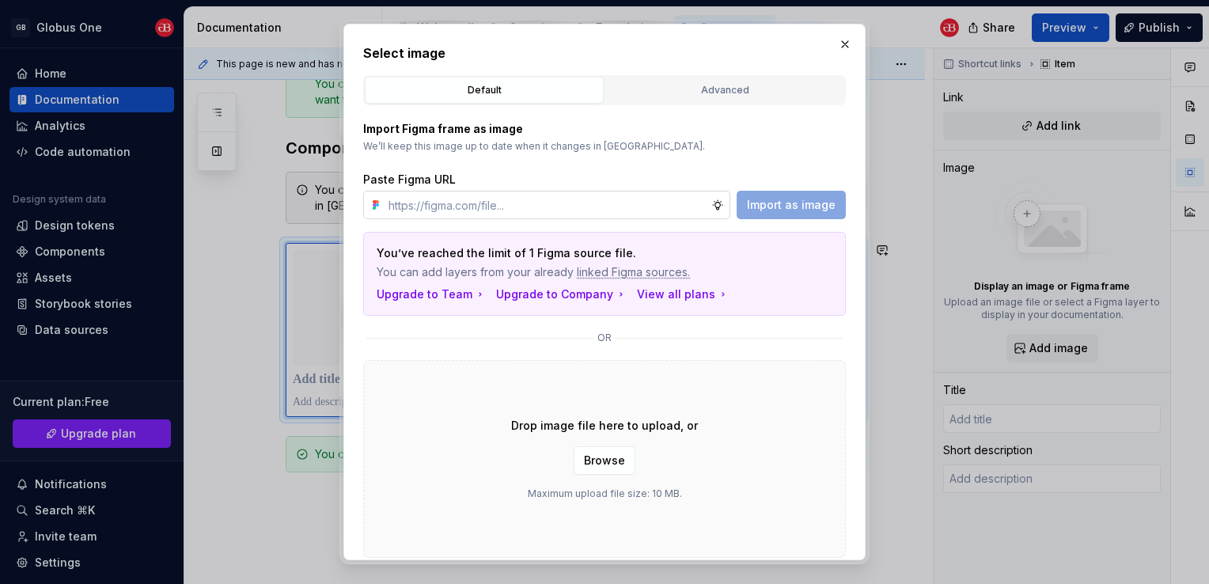
type textarea "*"
click at [775, 206] on span "Import as image" at bounding box center [791, 205] width 89 height 16
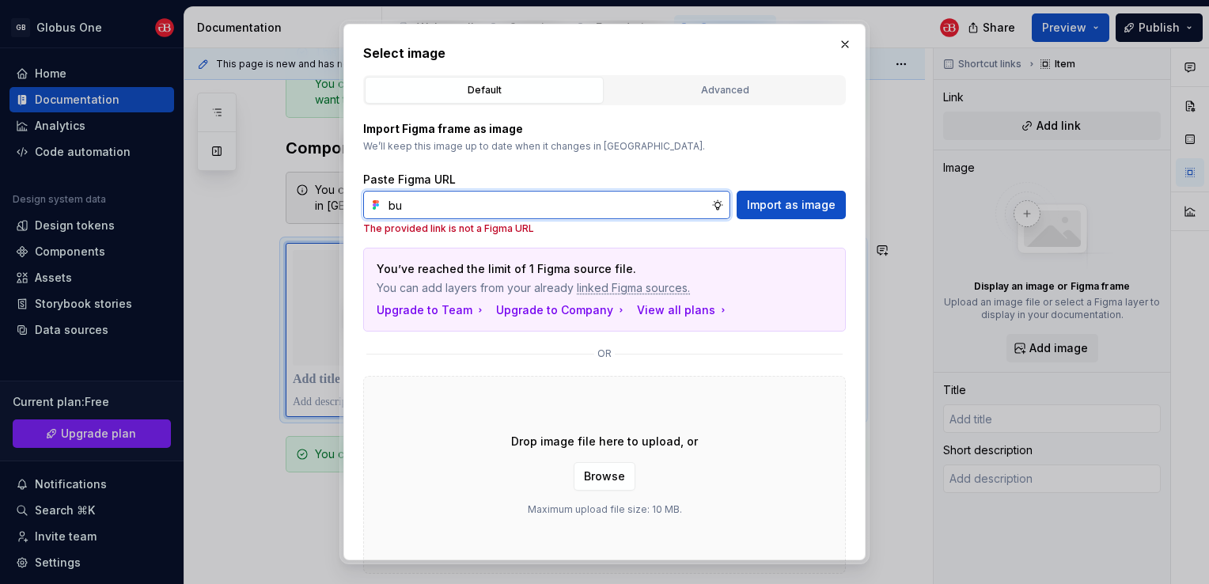
type input "b"
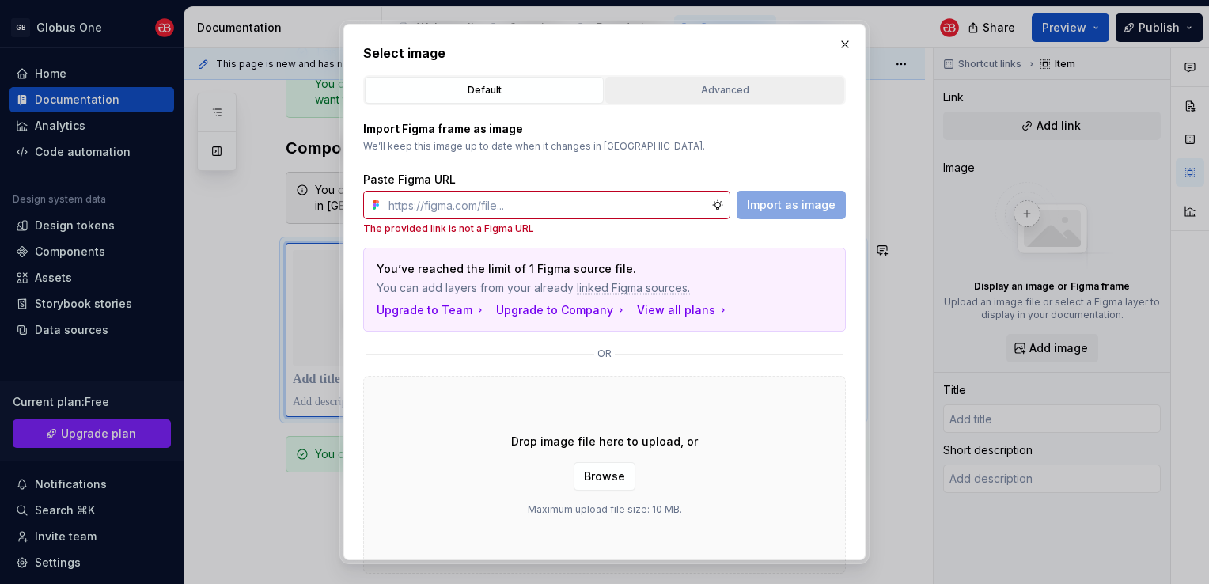
click at [718, 81] on button "Advanced" at bounding box center [724, 90] width 239 height 27
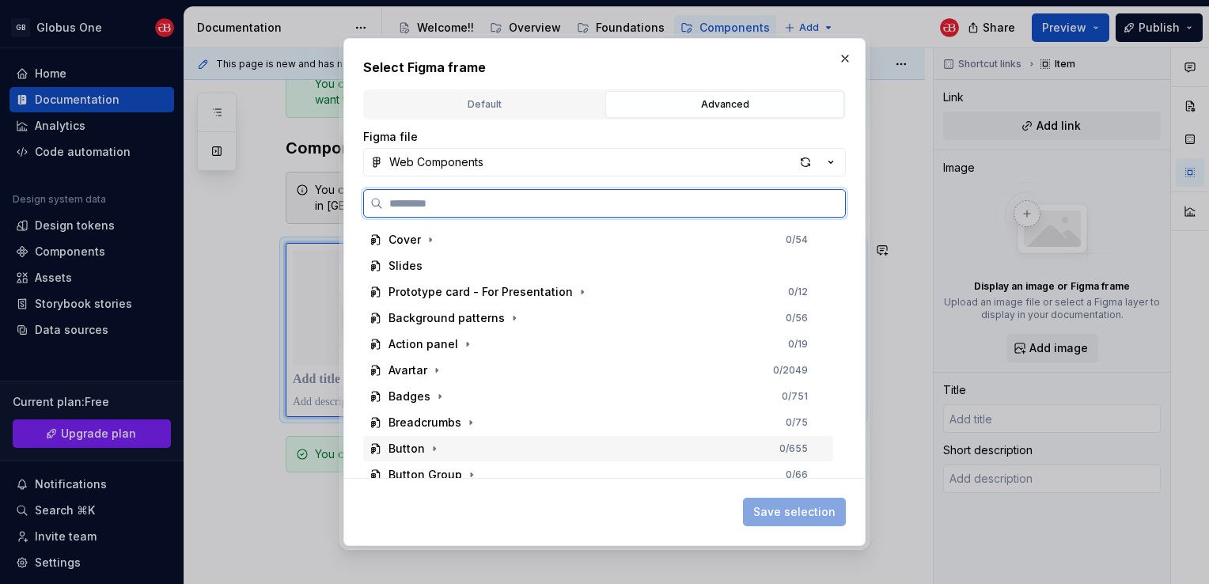
click at [418, 453] on div "Button" at bounding box center [406, 449] width 36 height 16
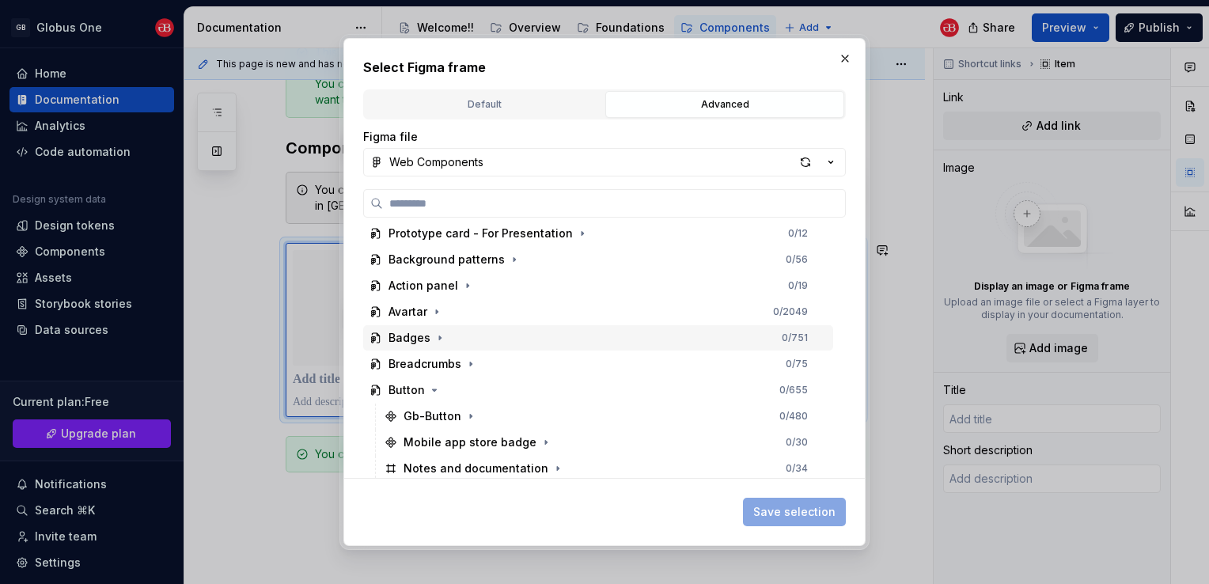
scroll to position [79, 0]
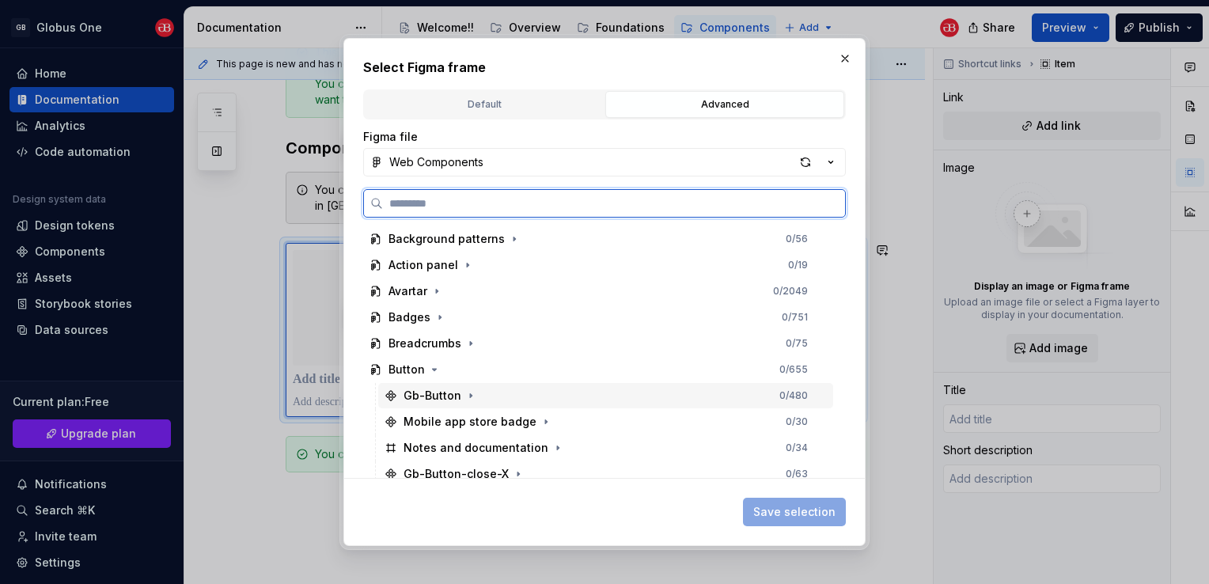
click at [433, 397] on div "Gb-Button" at bounding box center [432, 396] width 58 height 16
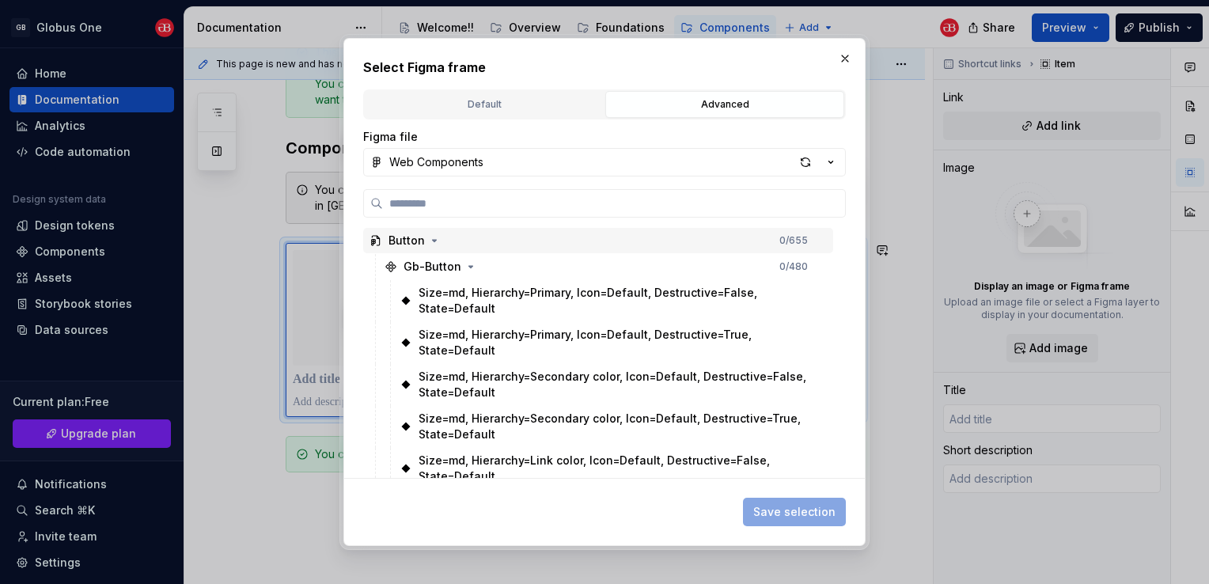
scroll to position [237, 0]
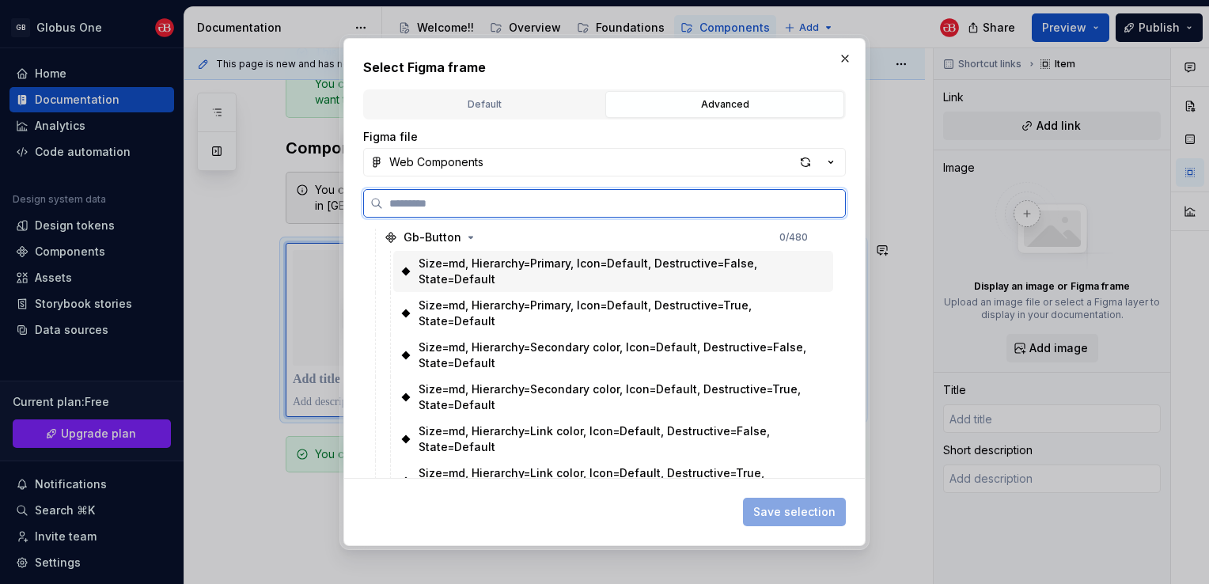
click at [532, 274] on div "Size=md, Hierarchy=Primary, Icon=Default, Destructive=False, State=Default" at bounding box center [612, 272] width 389 height 32
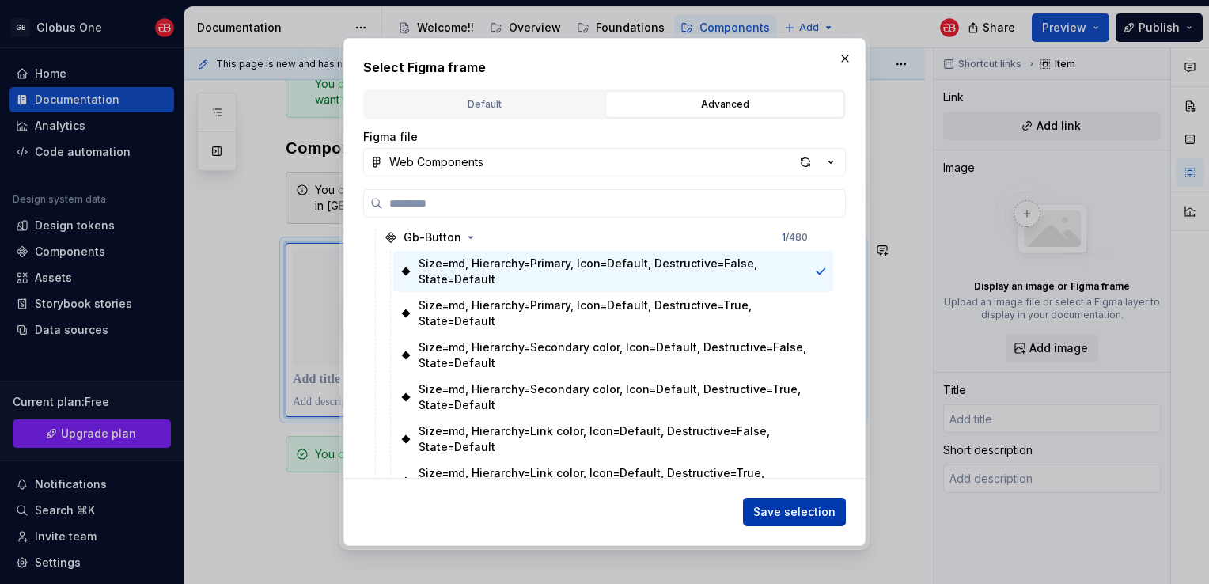
click at [792, 514] on span "Save selection" at bounding box center [794, 512] width 82 height 16
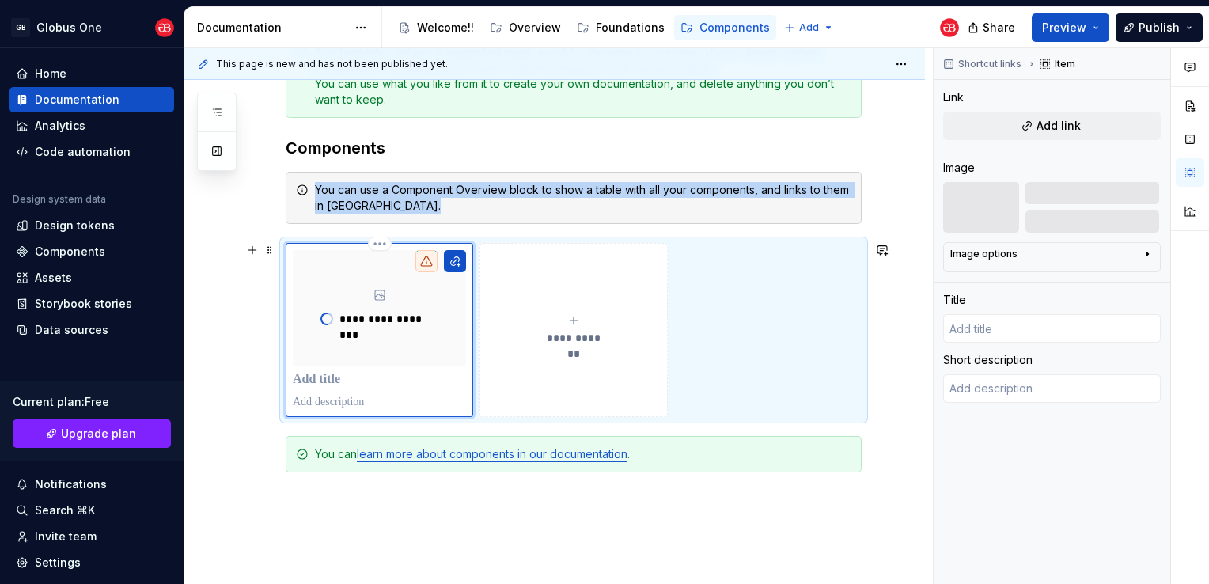
click at [350, 376] on p at bounding box center [379, 380] width 173 height 16
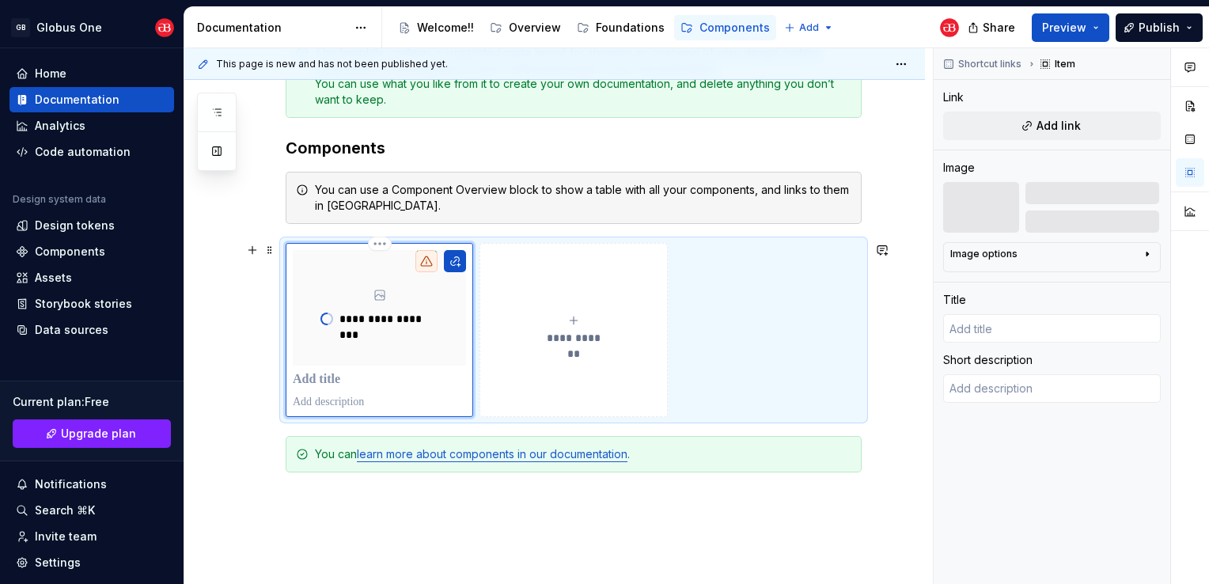
type textarea "*"
type input "G"
type textarea "*"
type input "Gb"
type textarea "*"
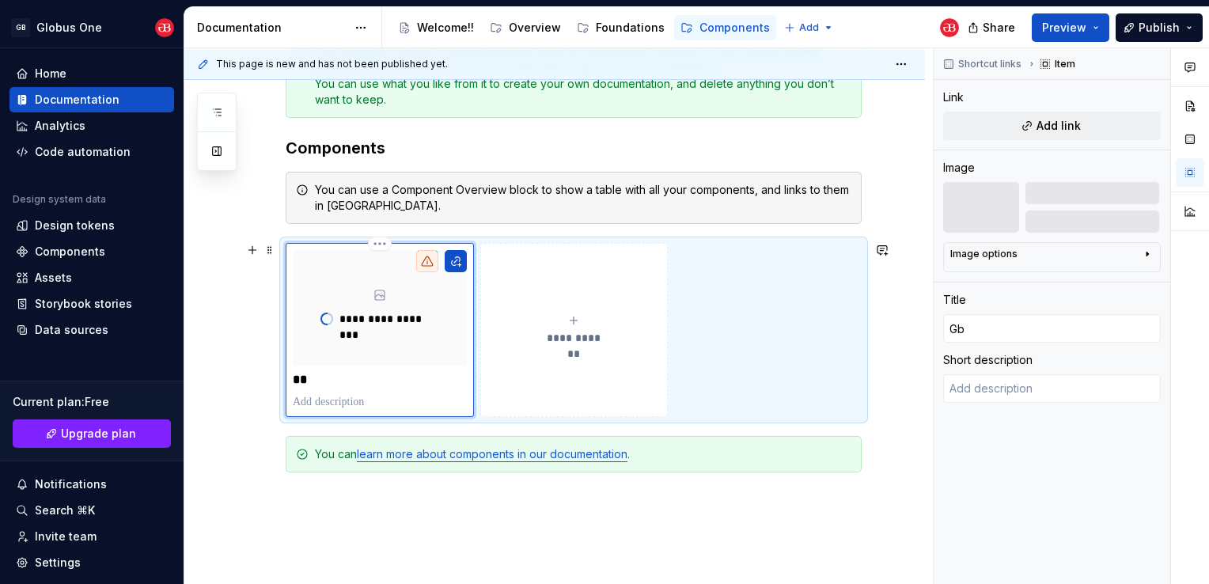
type input "Gb-"
type textarea "*"
type input "Gb-b"
type textarea "*"
type input "Gb-bu"
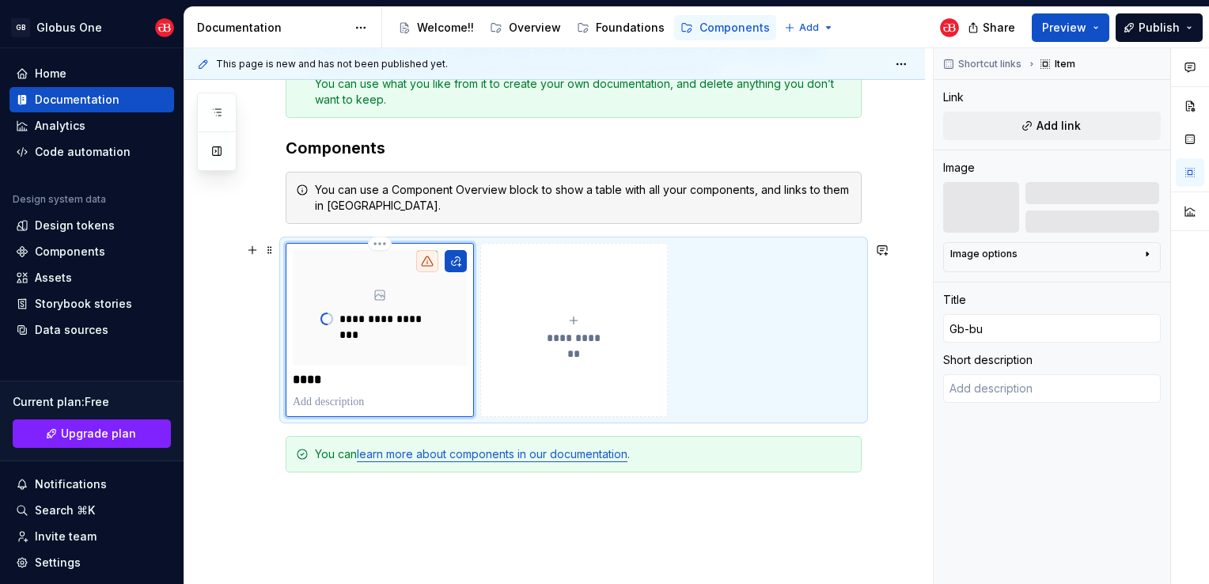
type textarea "*"
type input "Gb-but"
type textarea "*"
type input "Gb-butt"
type textarea "*"
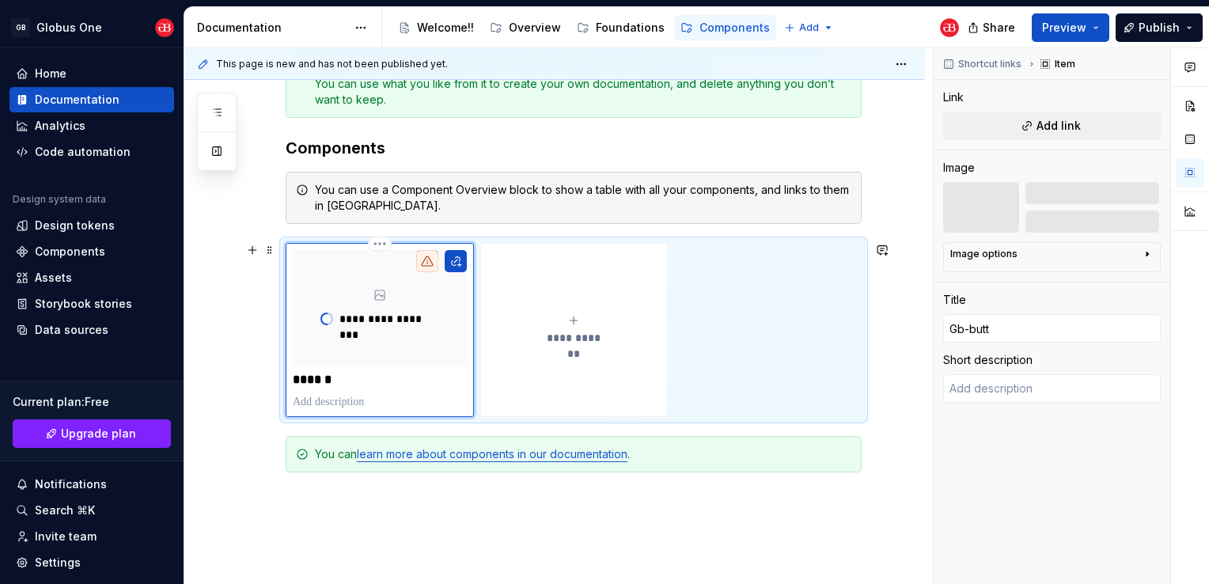
type input "Gb-butto"
type textarea "*"
type input "Gb-button"
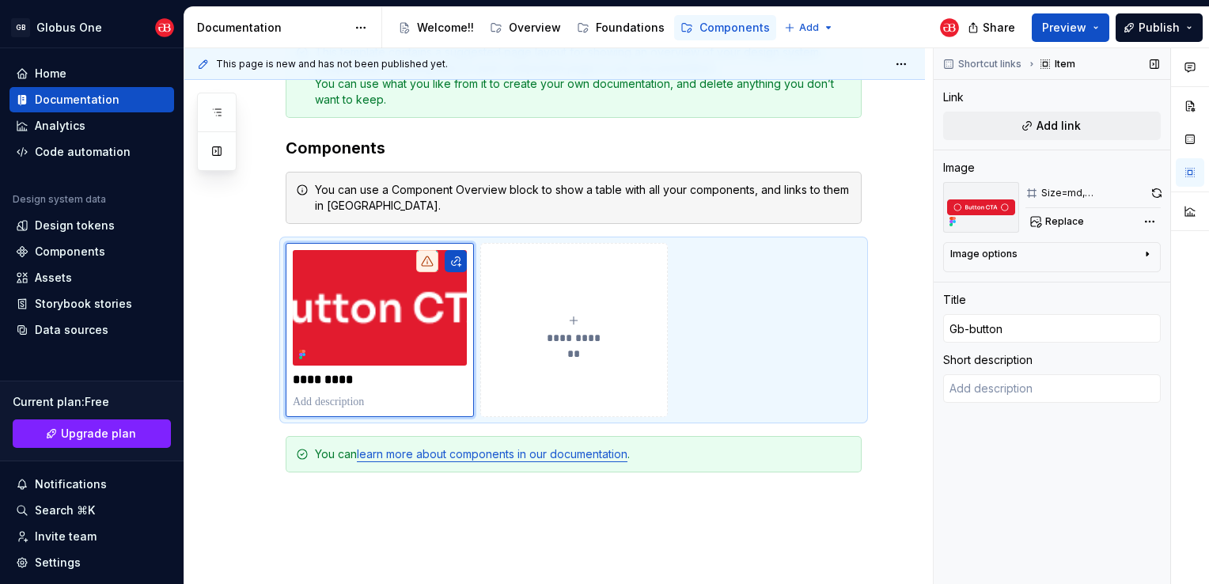
click at [1145, 250] on icon "button" at bounding box center [1147, 254] width 13 height 13
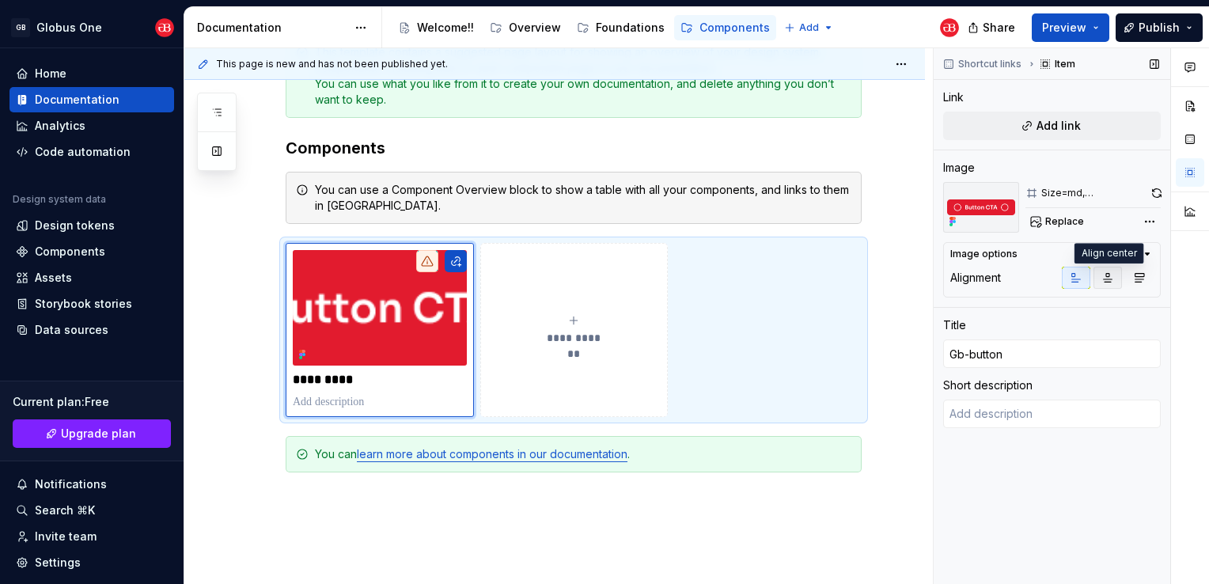
click at [1109, 271] on icon "button" at bounding box center [1107, 277] width 13 height 13
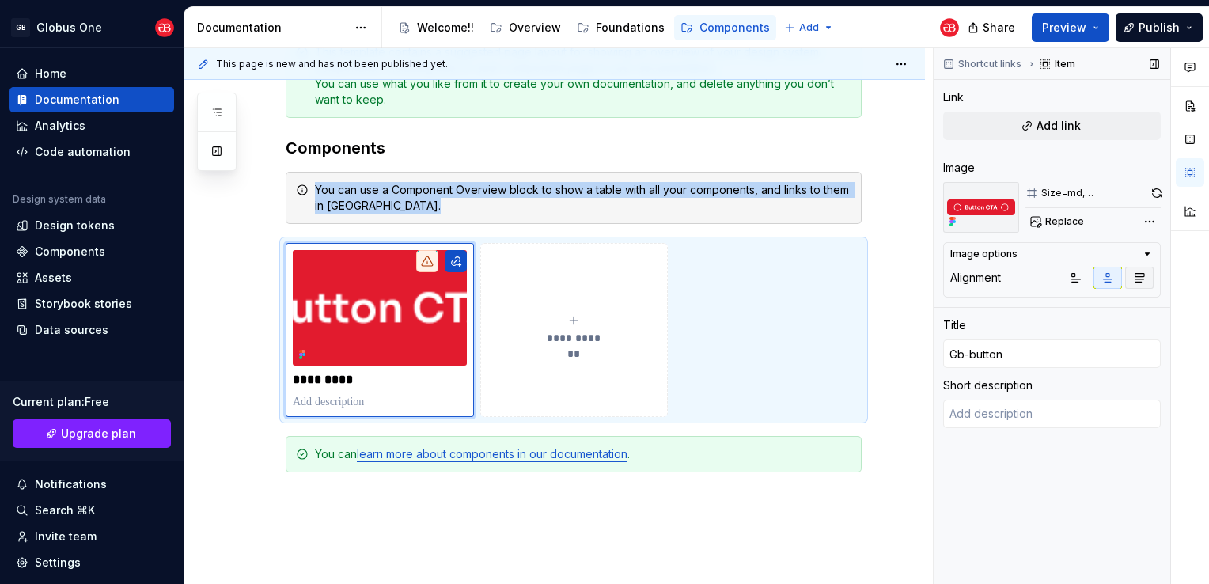
click at [1133, 278] on icon "button" at bounding box center [1139, 277] width 13 height 13
click at [1087, 282] on button "button" at bounding box center [1076, 278] width 28 height 22
click at [1159, 214] on div "Comments Open comments No comments yet Select ‘Comment’ from the block context …" at bounding box center [1071, 316] width 275 height 536
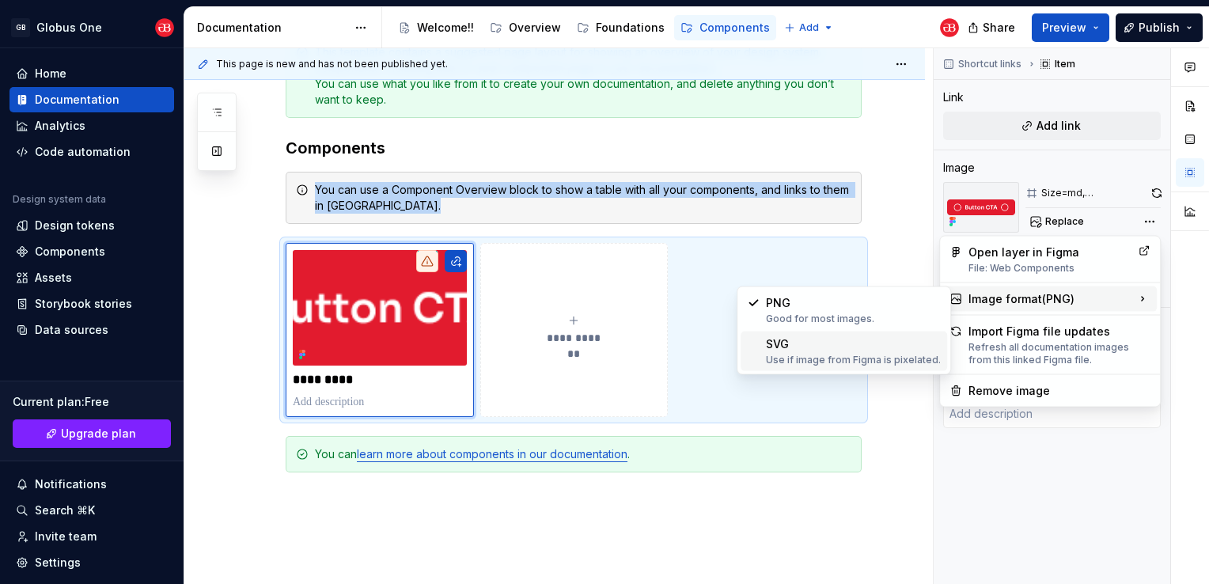
click at [854, 354] on div "Use if image from Figma is pixelated." at bounding box center [853, 360] width 175 height 13
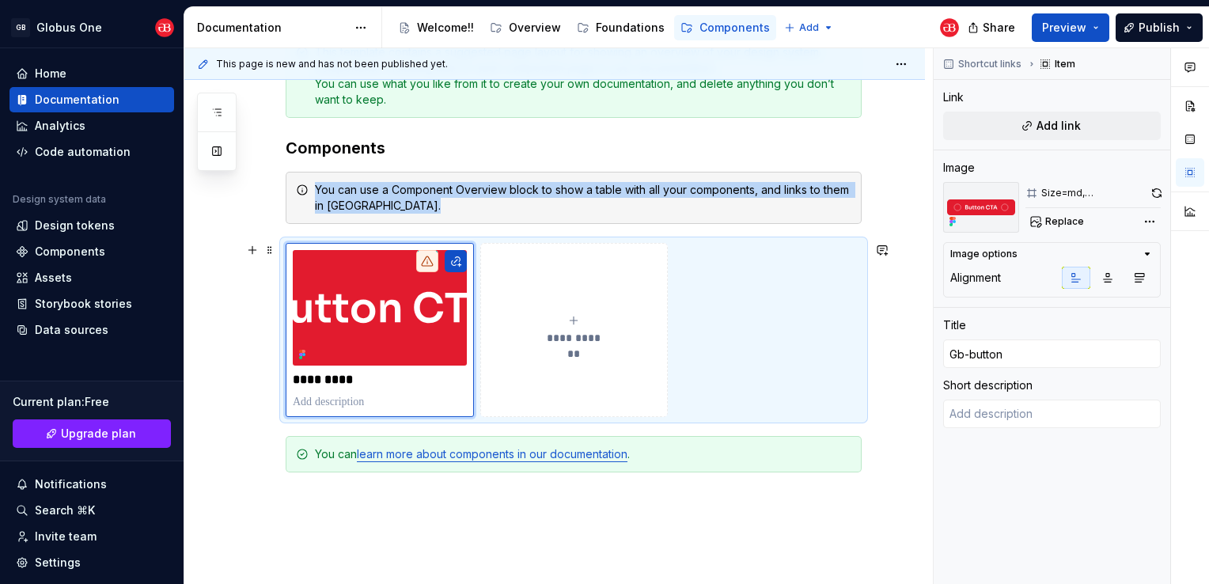
click at [570, 311] on button "**********" at bounding box center [573, 330] width 187 height 174
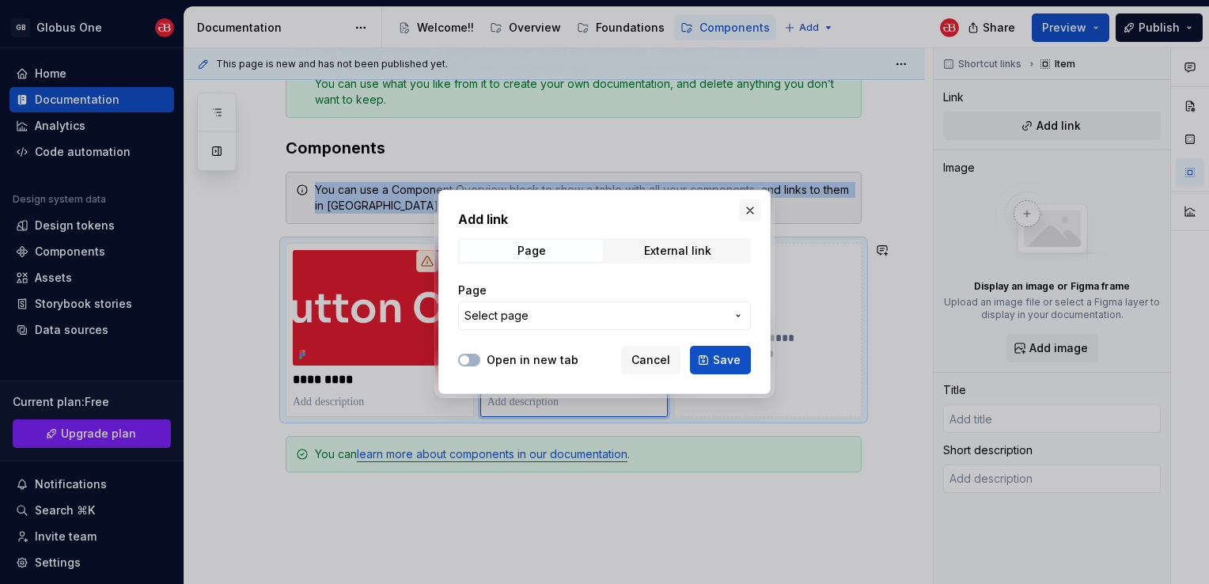
click at [744, 212] on button "button" at bounding box center [750, 210] width 22 height 22
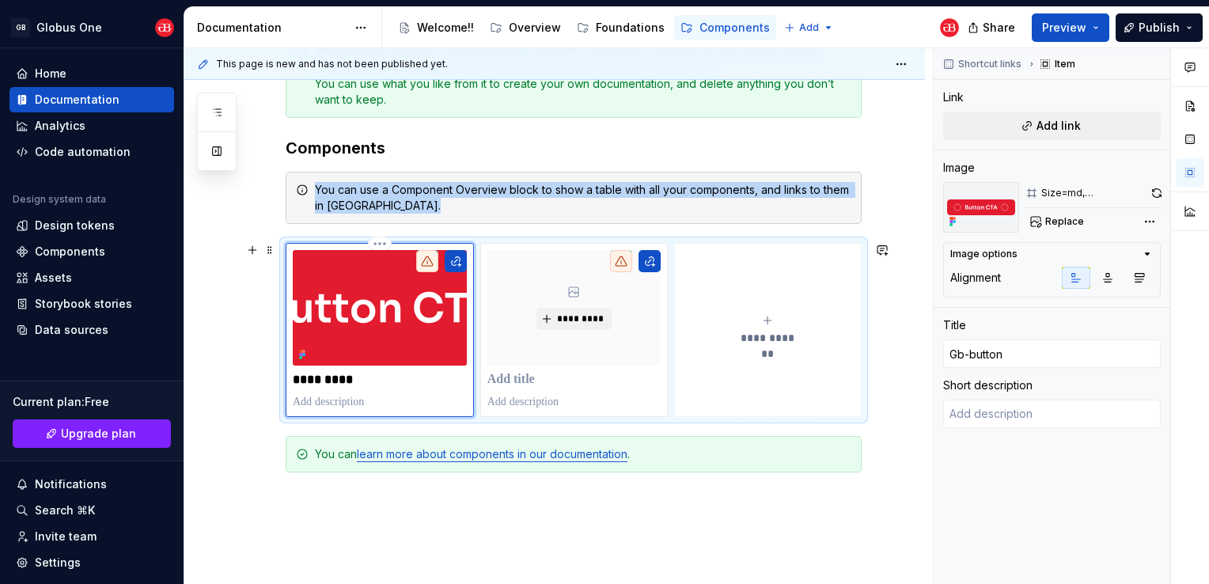
click at [333, 392] on div "*********" at bounding box center [380, 330] width 174 height 160
click at [457, 259] on button "button" at bounding box center [456, 261] width 22 height 22
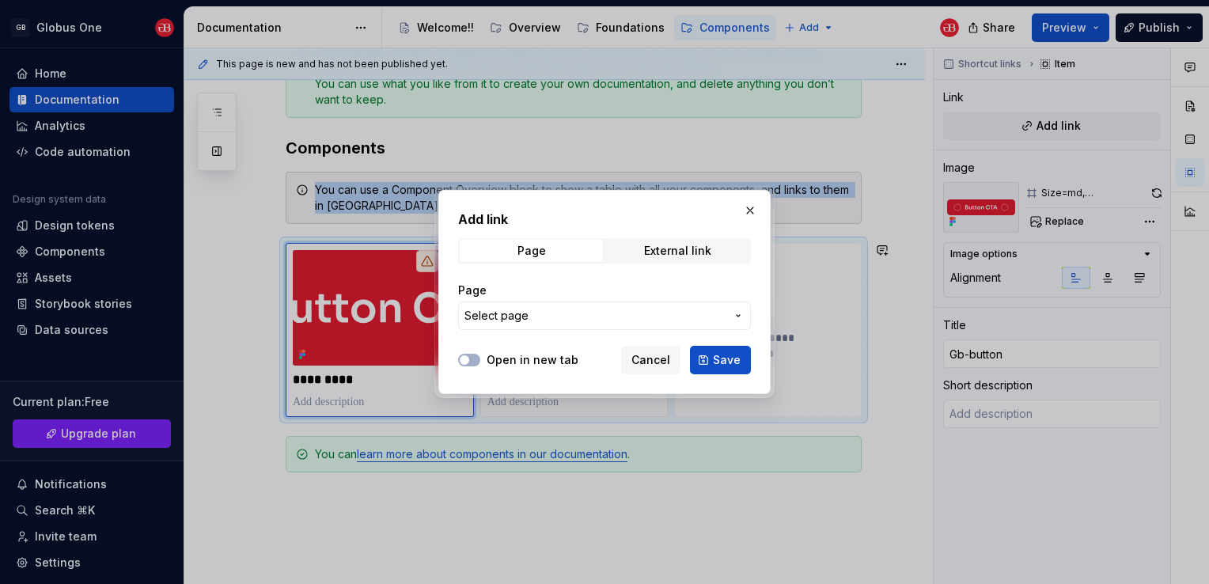
click at [517, 321] on span "Select page" at bounding box center [496, 316] width 64 height 16
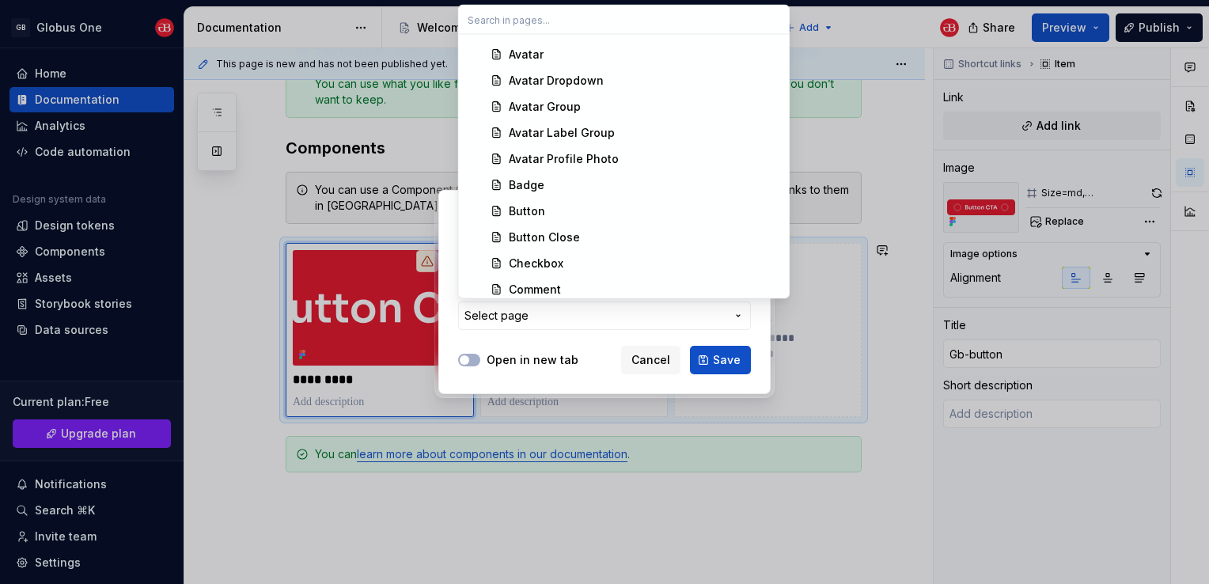
scroll to position [791, 0]
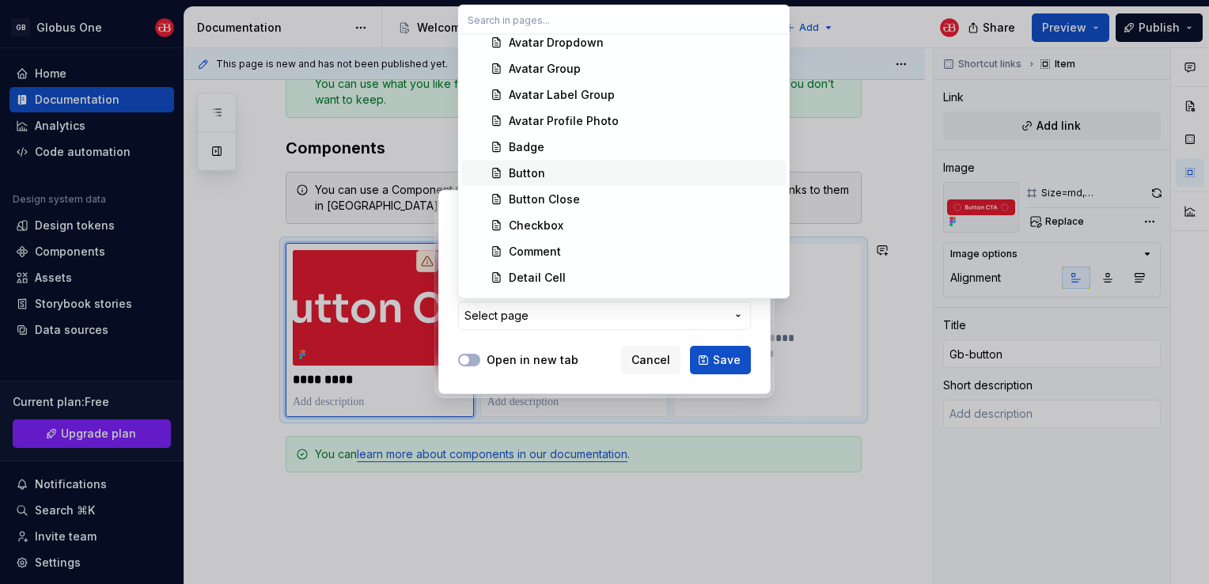
click at [533, 178] on div "Button" at bounding box center [527, 173] width 36 height 16
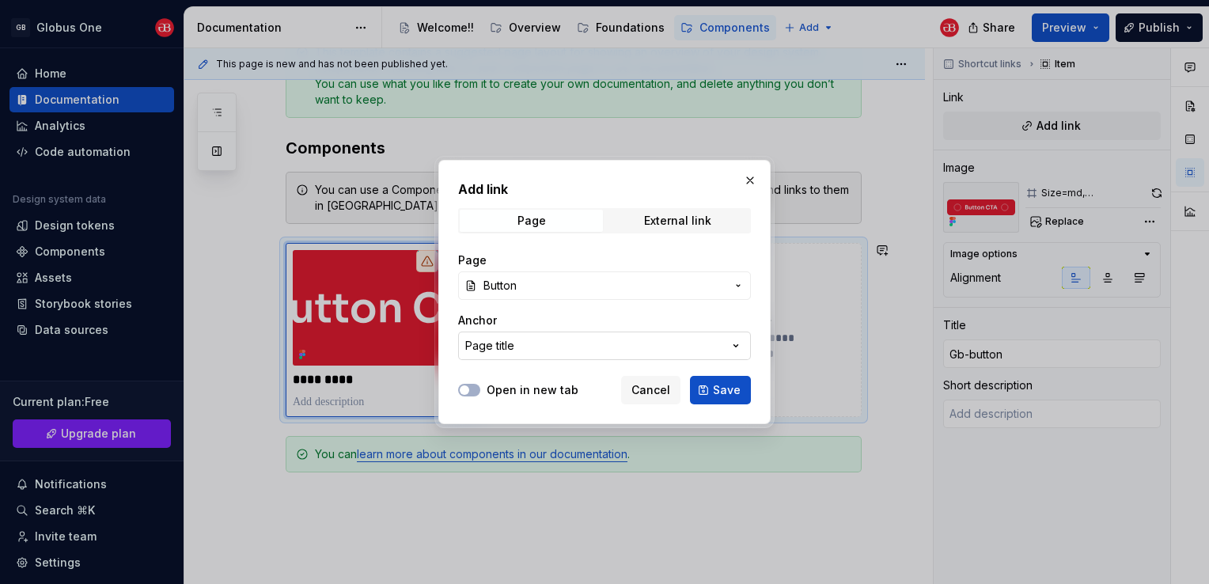
click at [585, 339] on button "Page title" at bounding box center [604, 345] width 293 height 28
click at [584, 339] on div "Add link Page External link Page Button Anchor Page title Open in new tab Cance…" at bounding box center [604, 292] width 1209 height 584
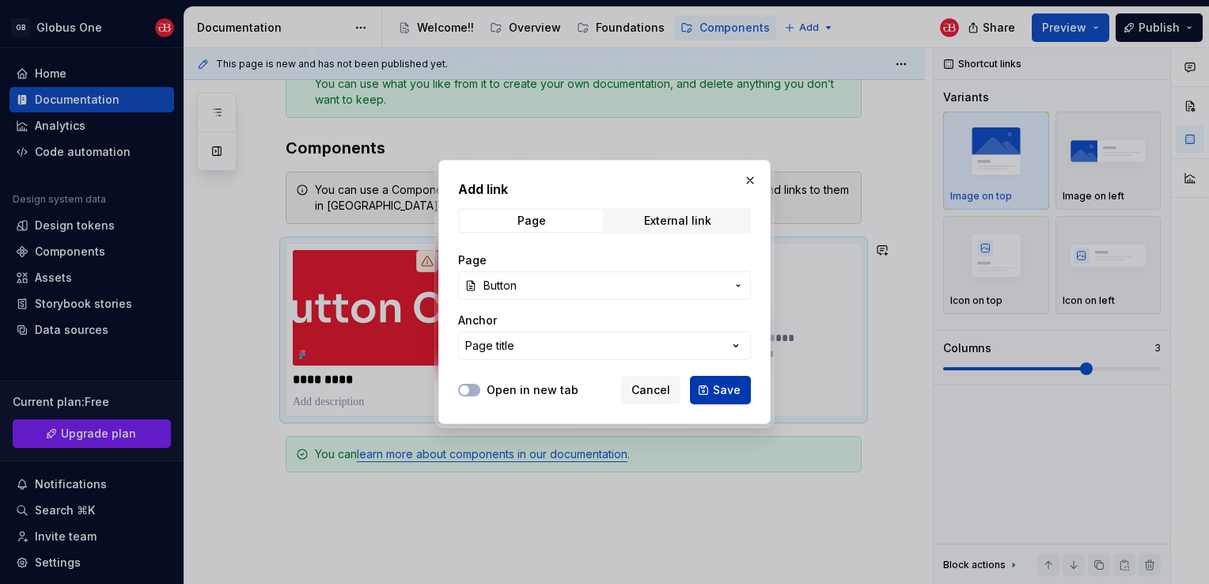
click at [706, 389] on button "Save" at bounding box center [720, 390] width 61 height 28
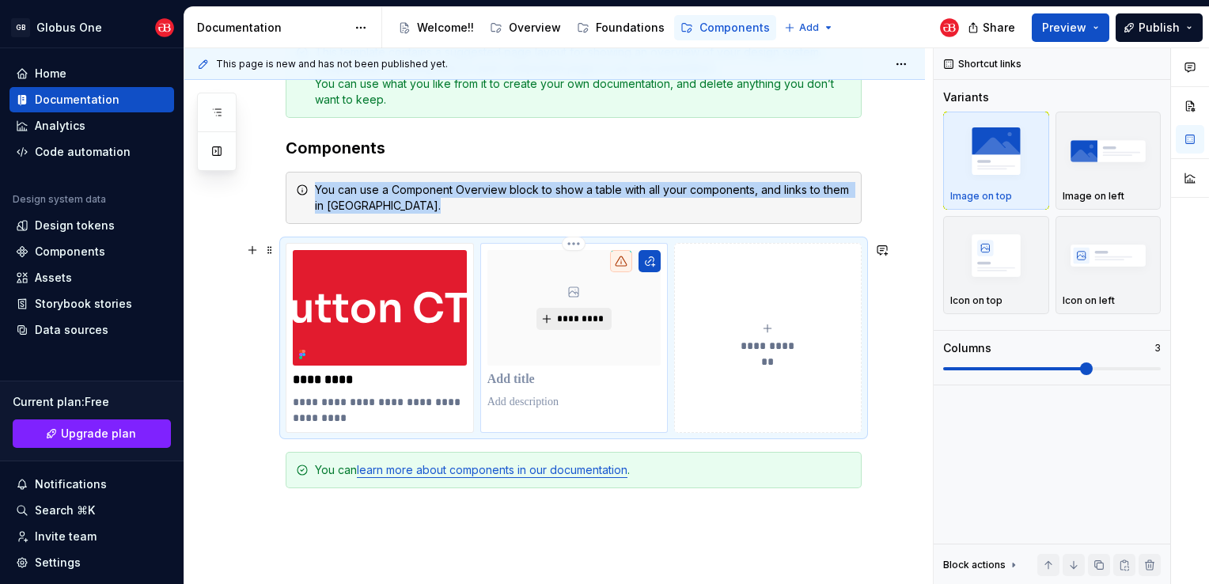
click at [575, 322] on span "*********" at bounding box center [580, 318] width 48 height 13
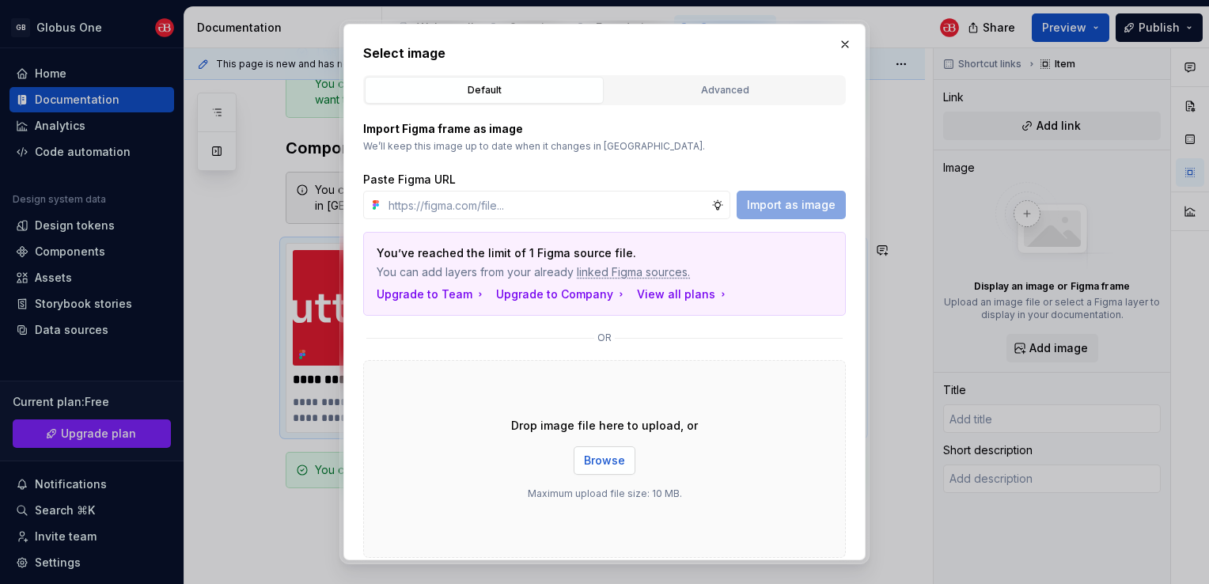
click at [609, 470] on button "Browse" at bounding box center [605, 460] width 62 height 28
click at [676, 93] on div "Advanced" at bounding box center [725, 90] width 228 height 16
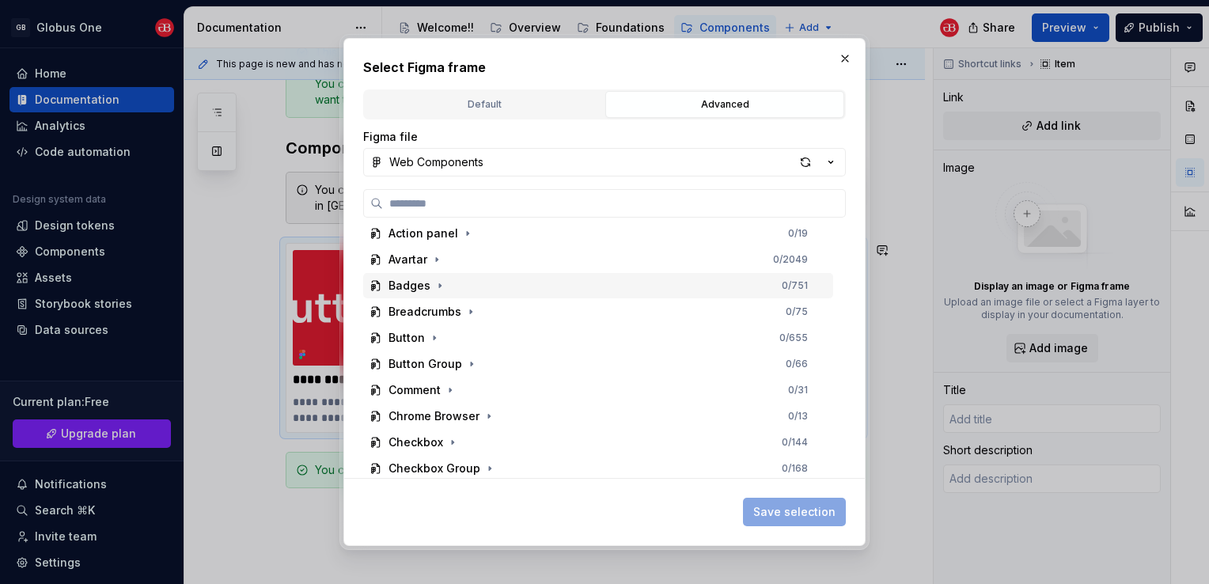
scroll to position [158, 0]
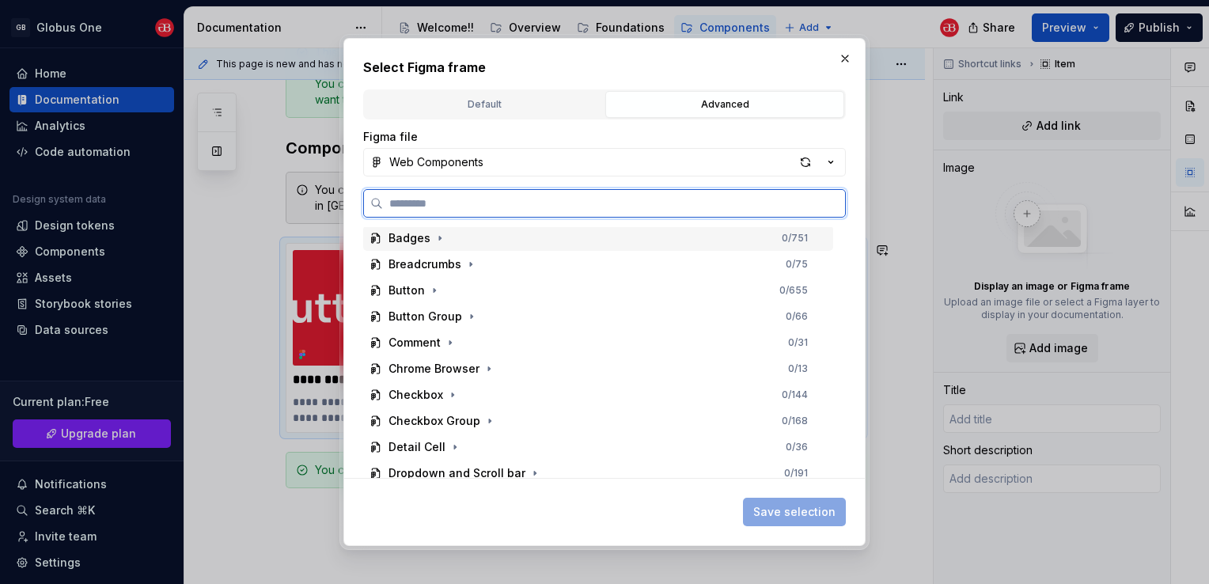
click at [418, 248] on div "Badges 0 / 751" at bounding box center [598, 237] width 470 height 25
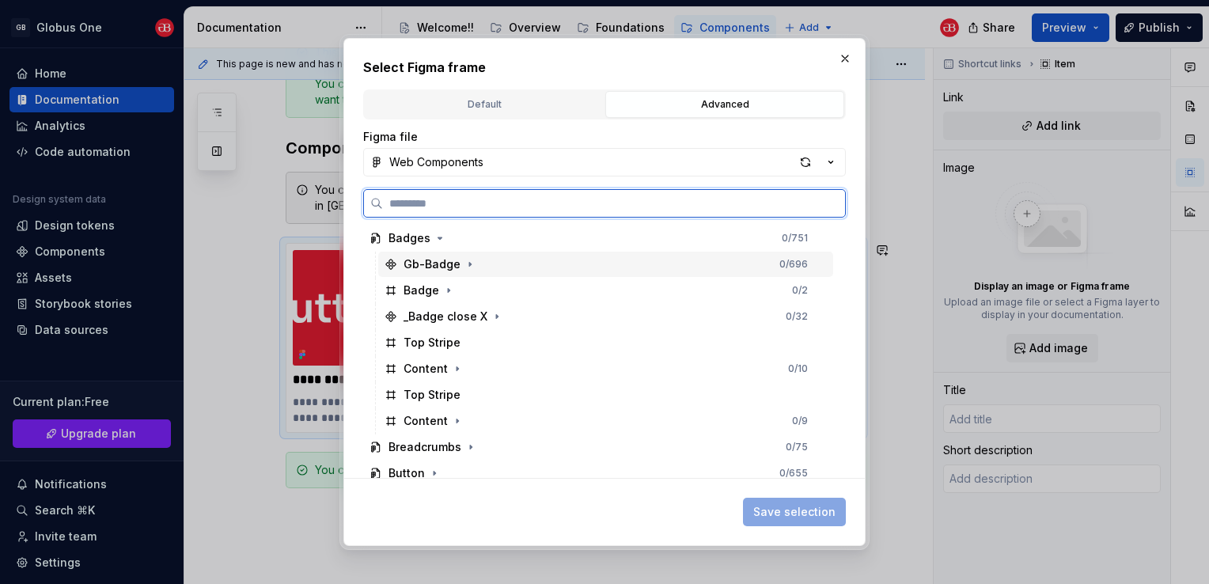
click at [436, 266] on div "Gb-Badge" at bounding box center [431, 264] width 57 height 16
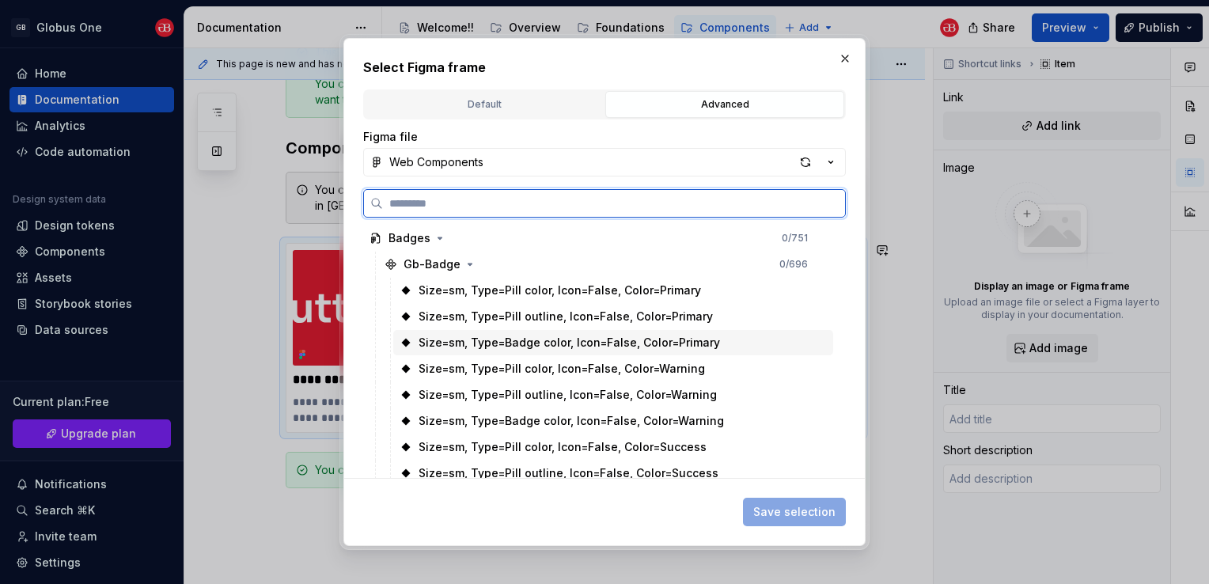
click at [519, 340] on div "Size=sm, Type=Badge color, Icon=False, Color=Primary" at bounding box center [568, 343] width 301 height 16
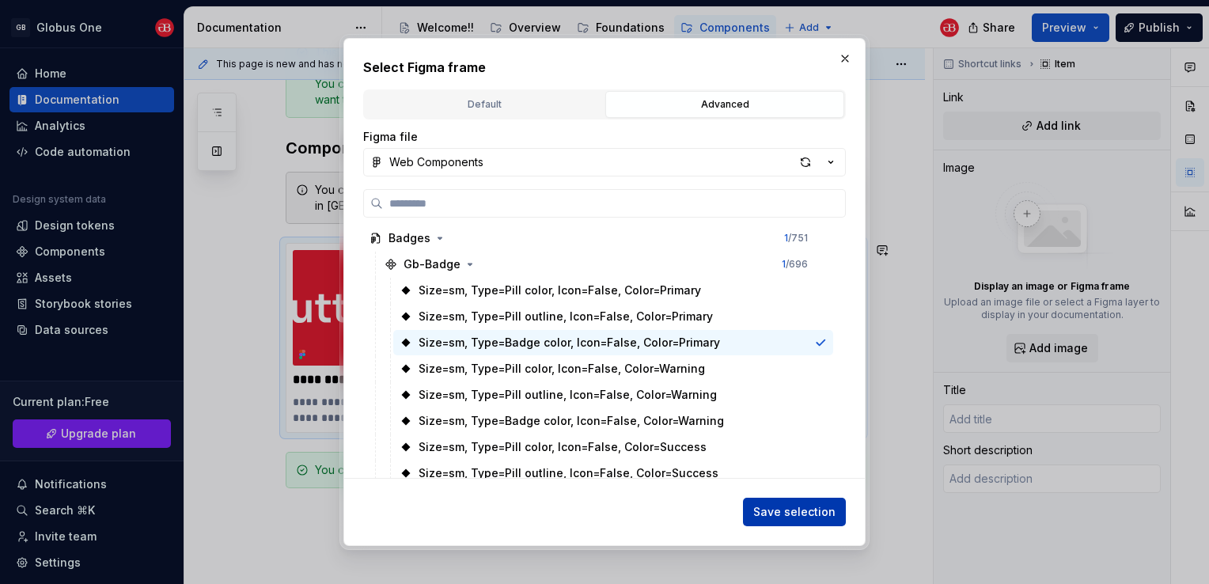
click at [778, 514] on span "Save selection" at bounding box center [794, 512] width 82 height 16
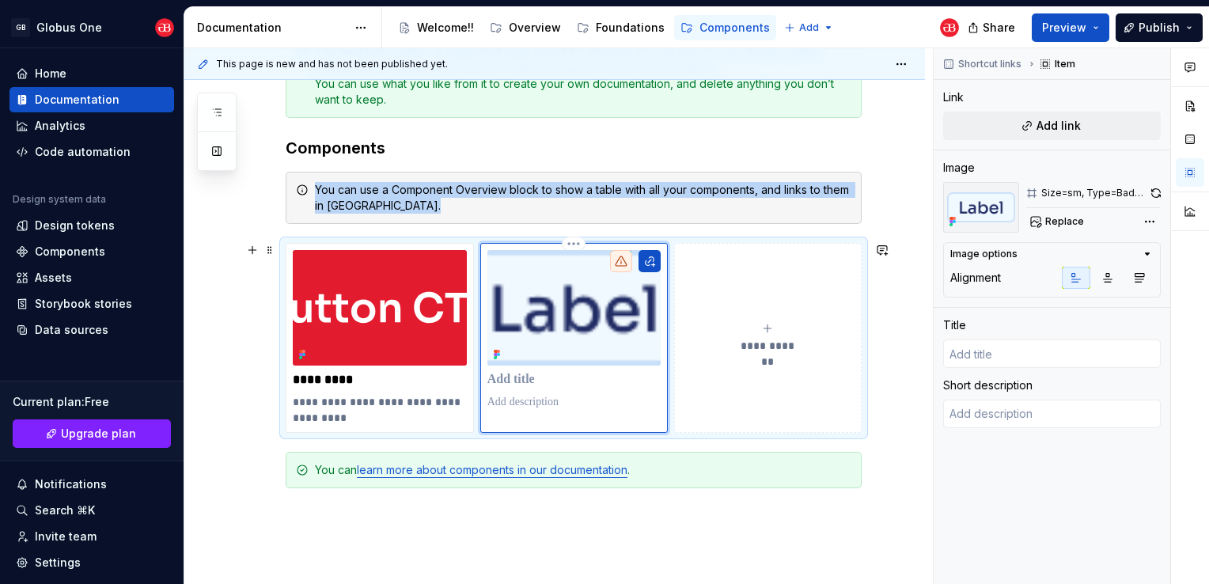
click at [582, 293] on img at bounding box center [573, 308] width 173 height 116
drag, startPoint x: 582, startPoint y: 293, endPoint x: 578, endPoint y: 302, distance: 10.6
click at [578, 302] on img at bounding box center [573, 308] width 173 height 116
click at [1095, 280] on button "button" at bounding box center [1107, 278] width 28 height 22
click at [1130, 277] on button "button" at bounding box center [1139, 278] width 28 height 22
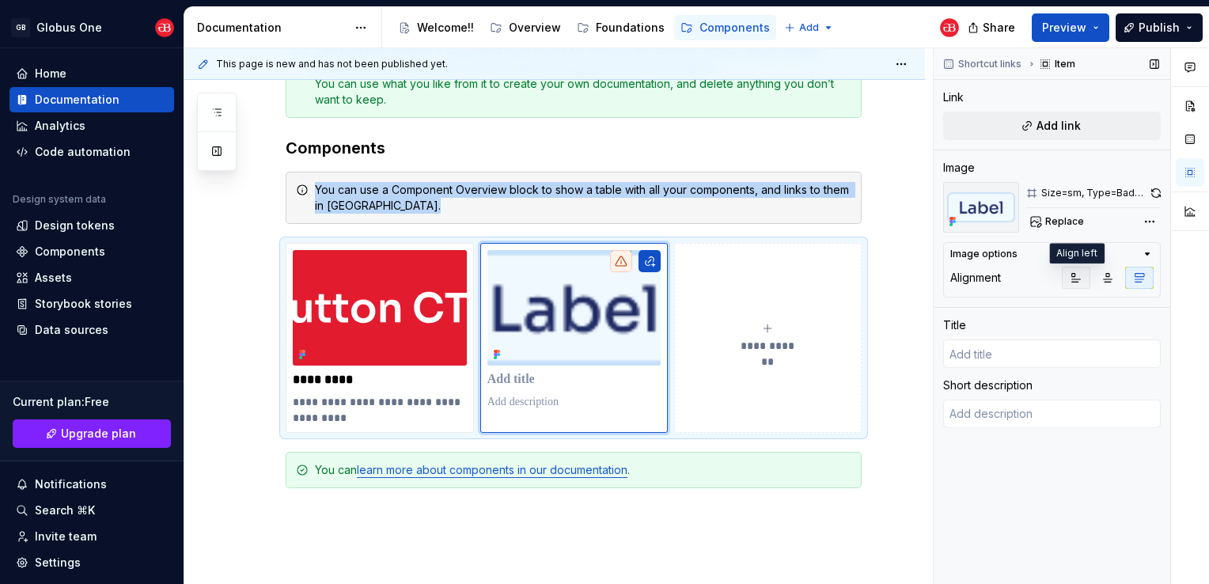
click at [1077, 279] on icon "button" at bounding box center [1076, 277] width 13 height 13
click at [1142, 256] on icon "button" at bounding box center [1147, 254] width 13 height 13
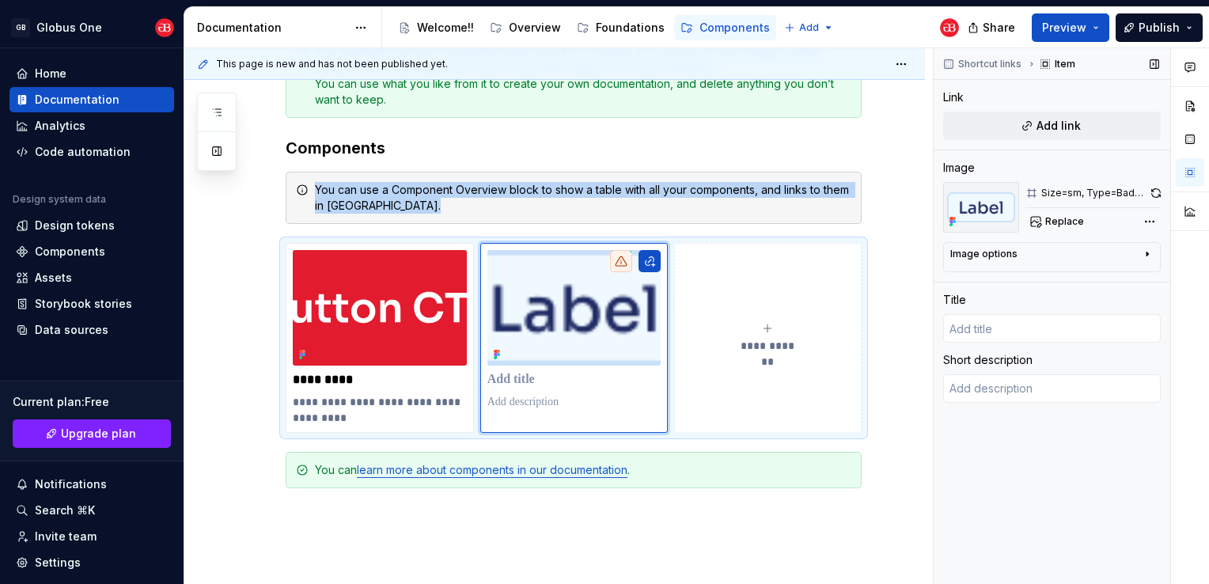
click at [1143, 256] on icon "button" at bounding box center [1147, 254] width 13 height 13
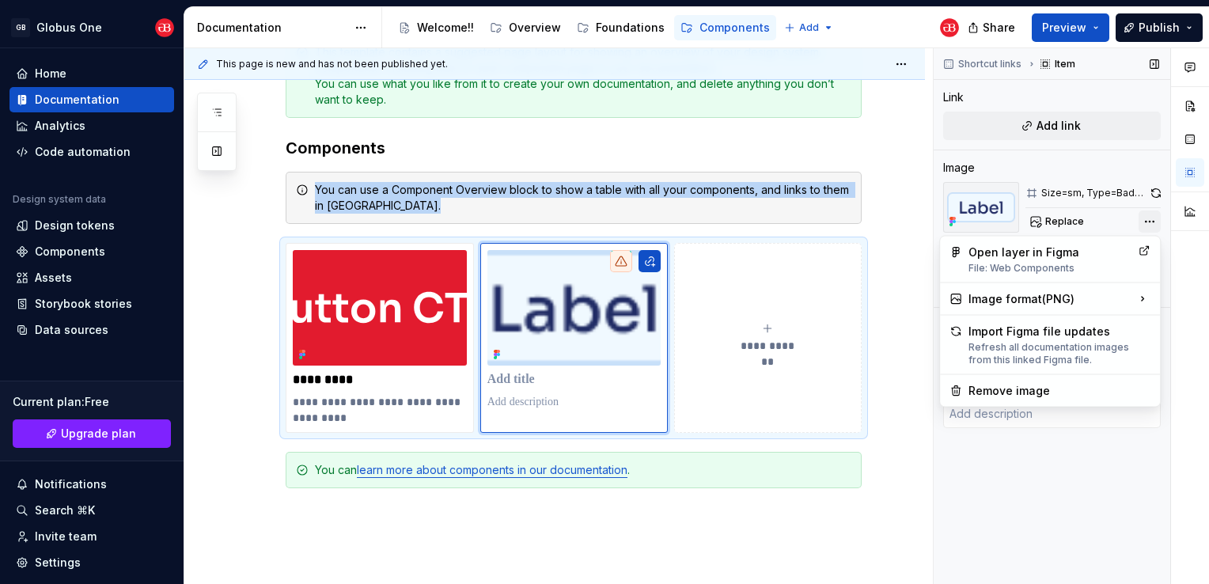
click at [1147, 225] on div "Comments Open comments No comments yet Select ‘Comment’ from the block context …" at bounding box center [1071, 316] width 275 height 536
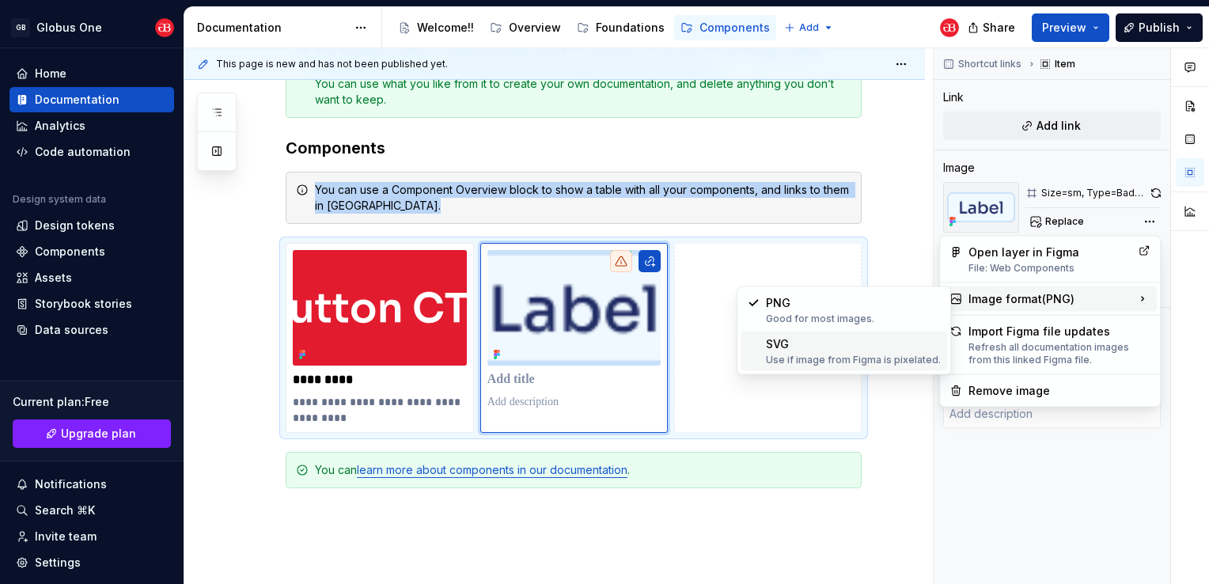
click at [864, 354] on div "Use if image from Figma is pixelated." at bounding box center [853, 360] width 175 height 13
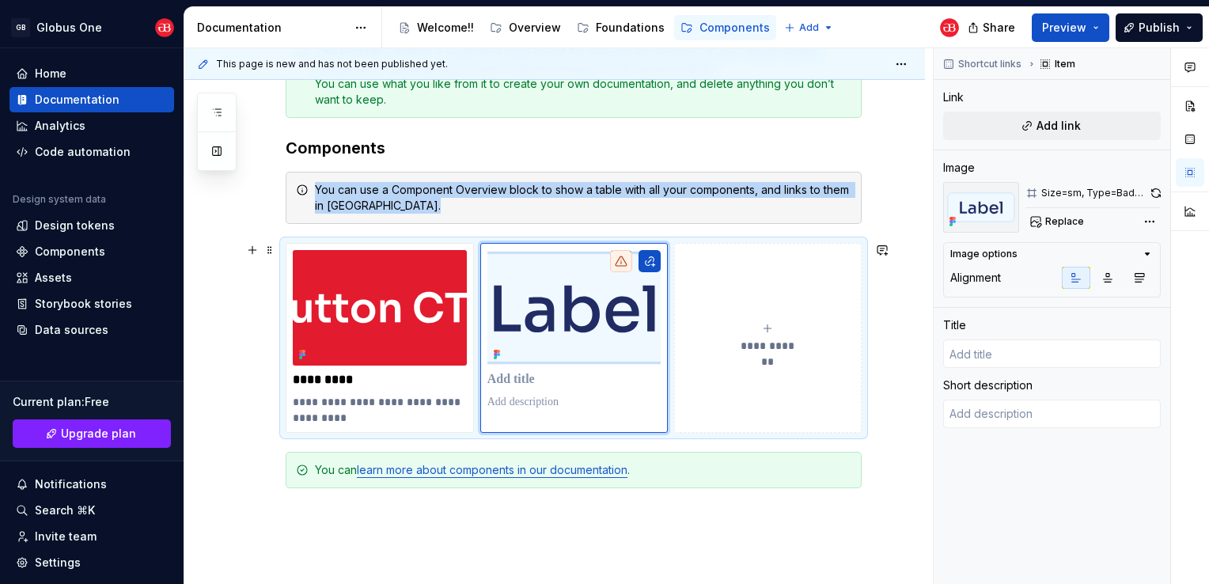
click at [756, 331] on div "**********" at bounding box center [767, 338] width 173 height 32
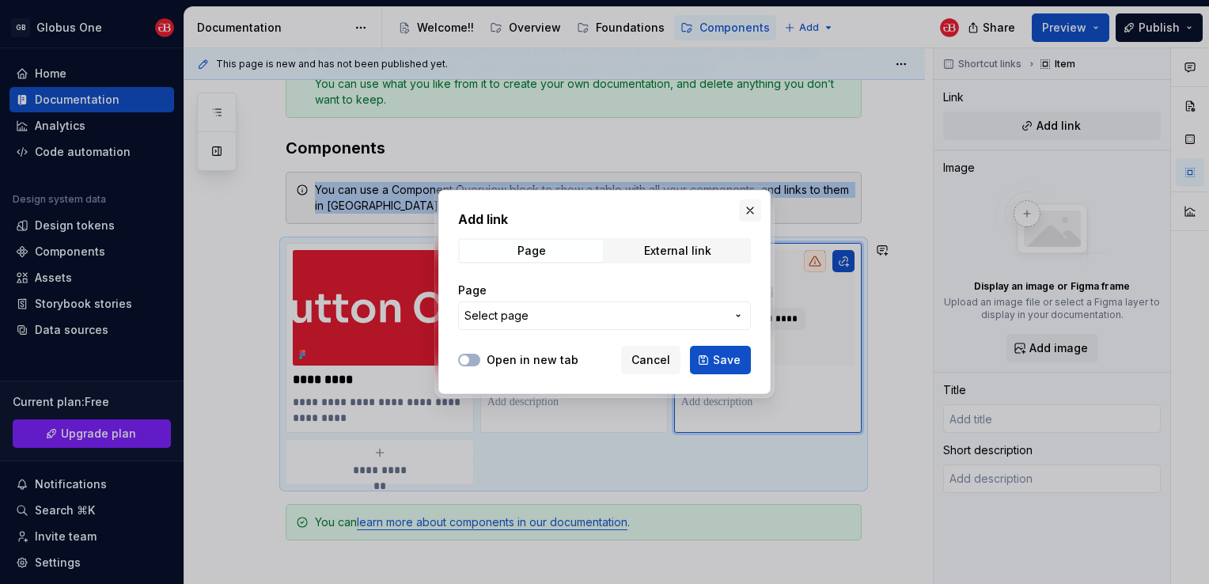
click at [744, 212] on button "button" at bounding box center [750, 210] width 22 height 22
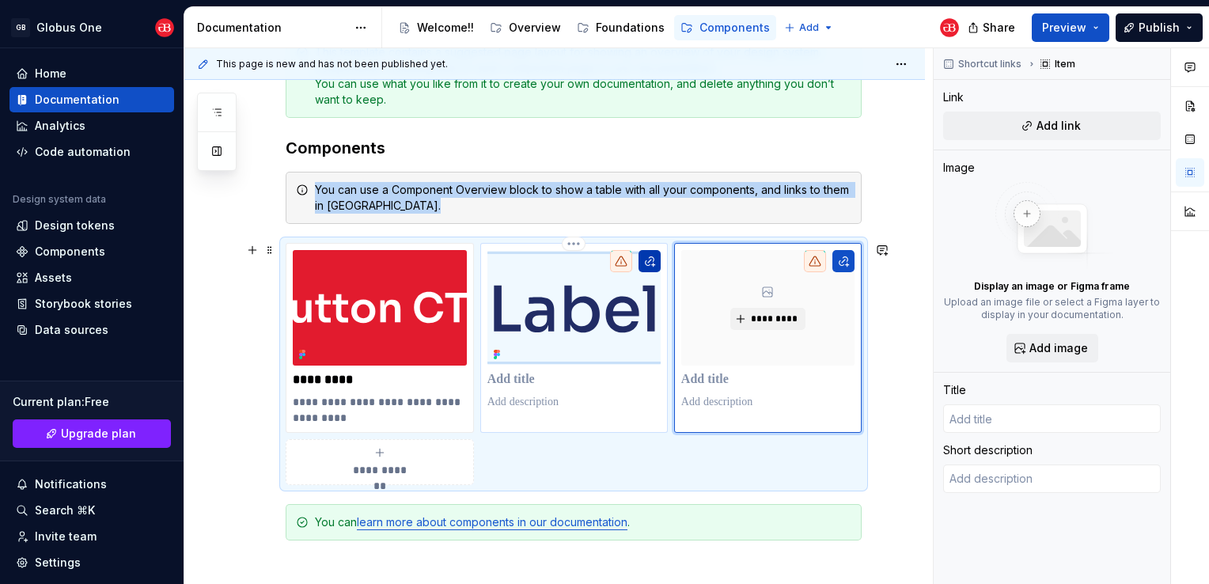
click at [644, 267] on button "button" at bounding box center [649, 261] width 22 height 22
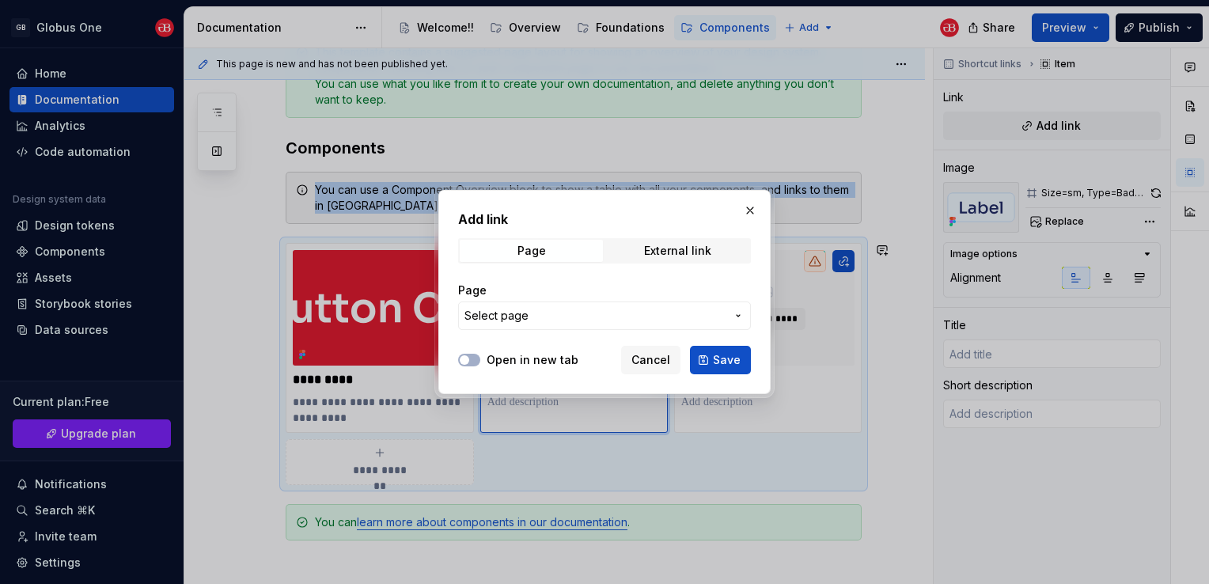
click at [576, 311] on span "Select page" at bounding box center [594, 316] width 261 height 16
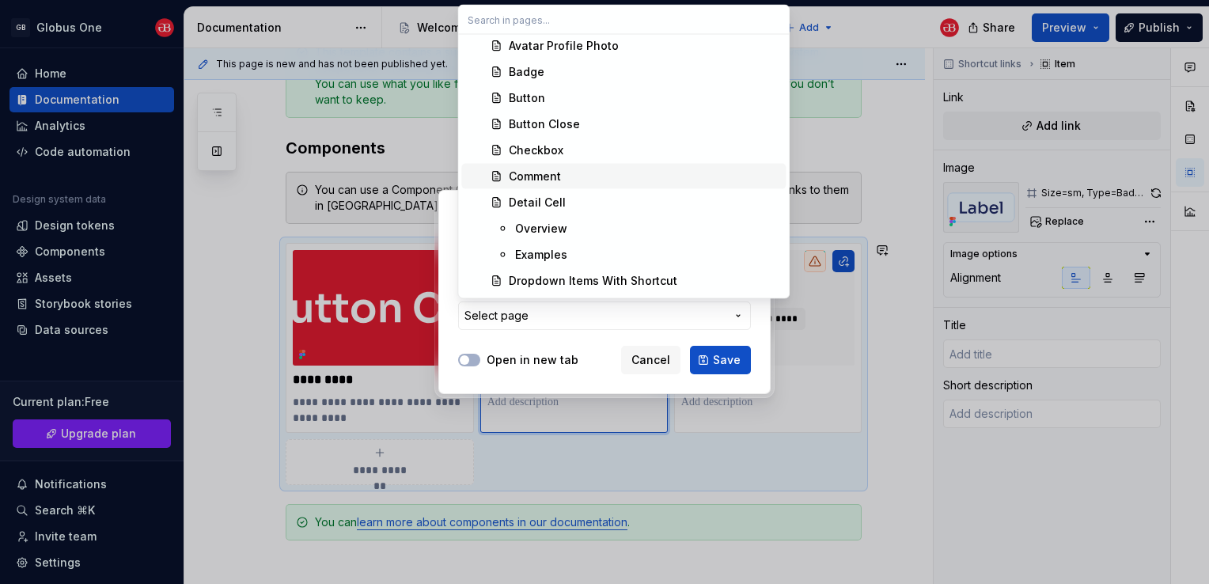
scroll to position [870, 0]
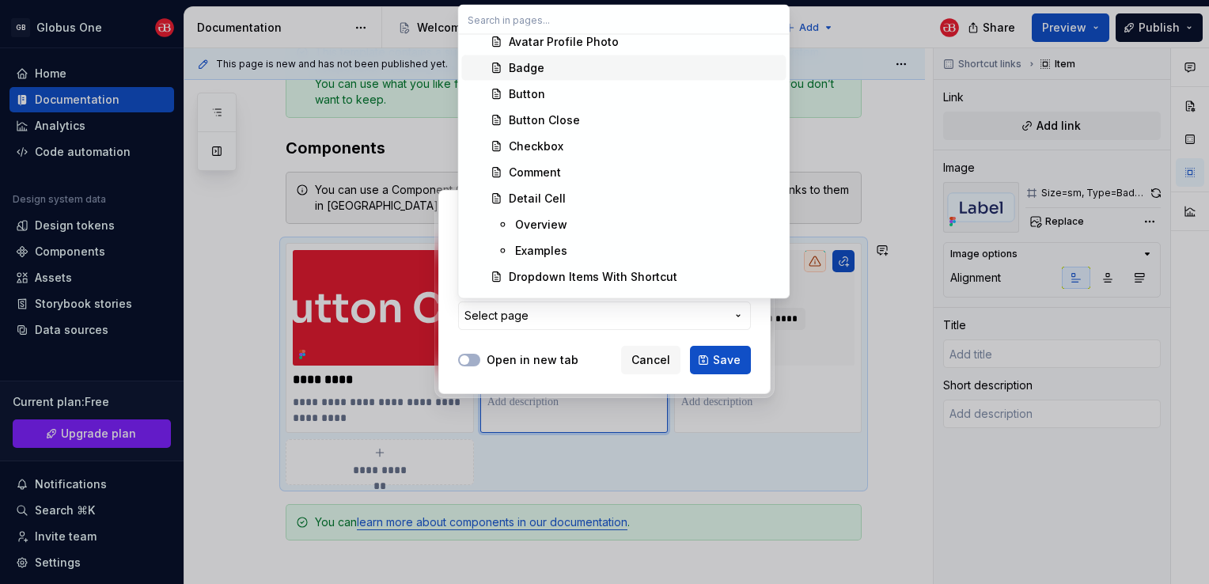
click at [522, 56] on span "Badge" at bounding box center [623, 67] width 324 height 25
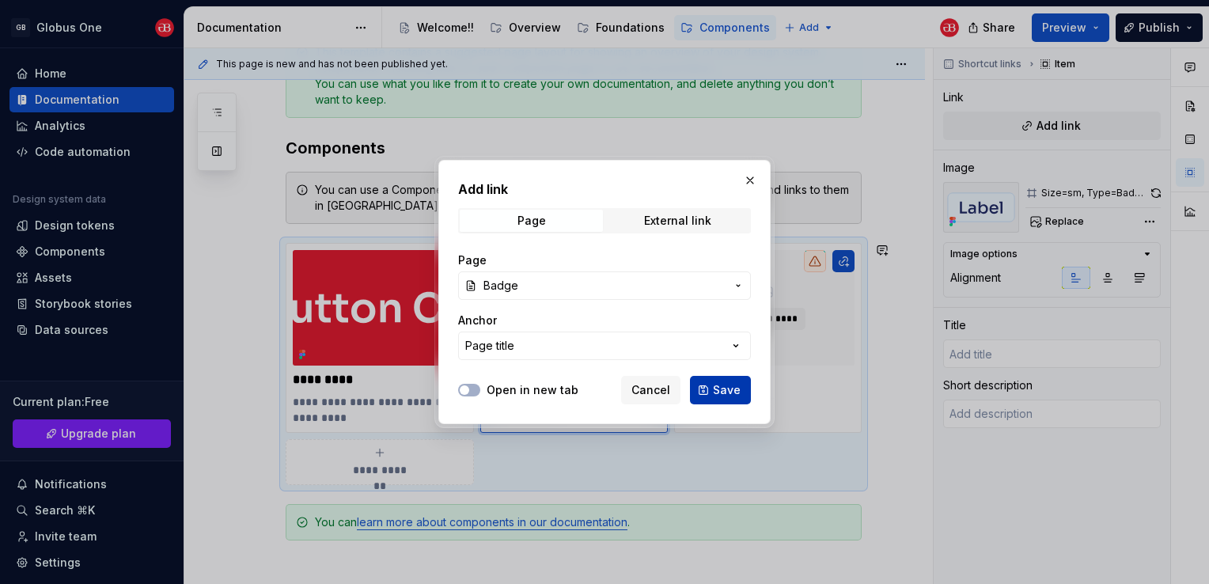
click at [721, 391] on span "Save" at bounding box center [727, 390] width 28 height 16
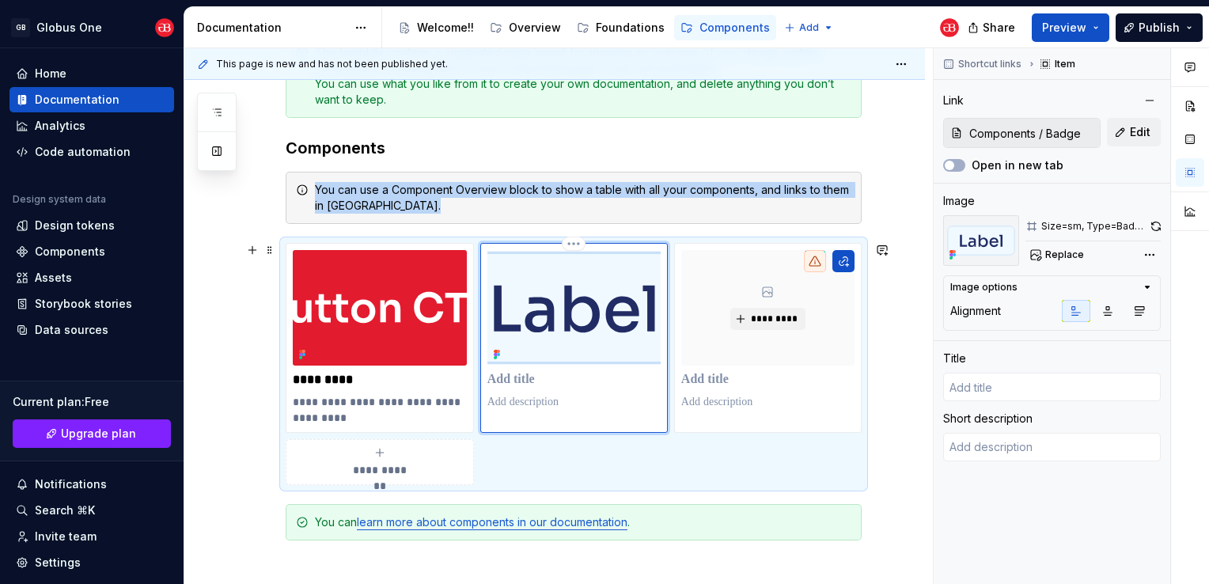
type textarea "*"
type input "Badge"
type textarea "Used for highlighting important information"
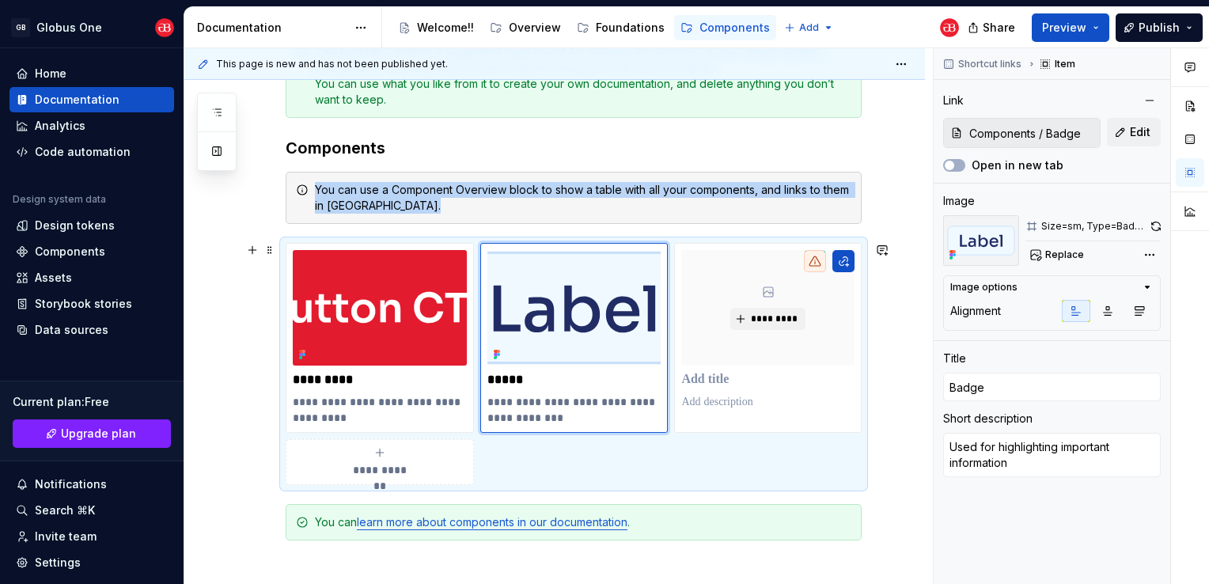
click at [703, 473] on div "**********" at bounding box center [574, 364] width 576 height 242
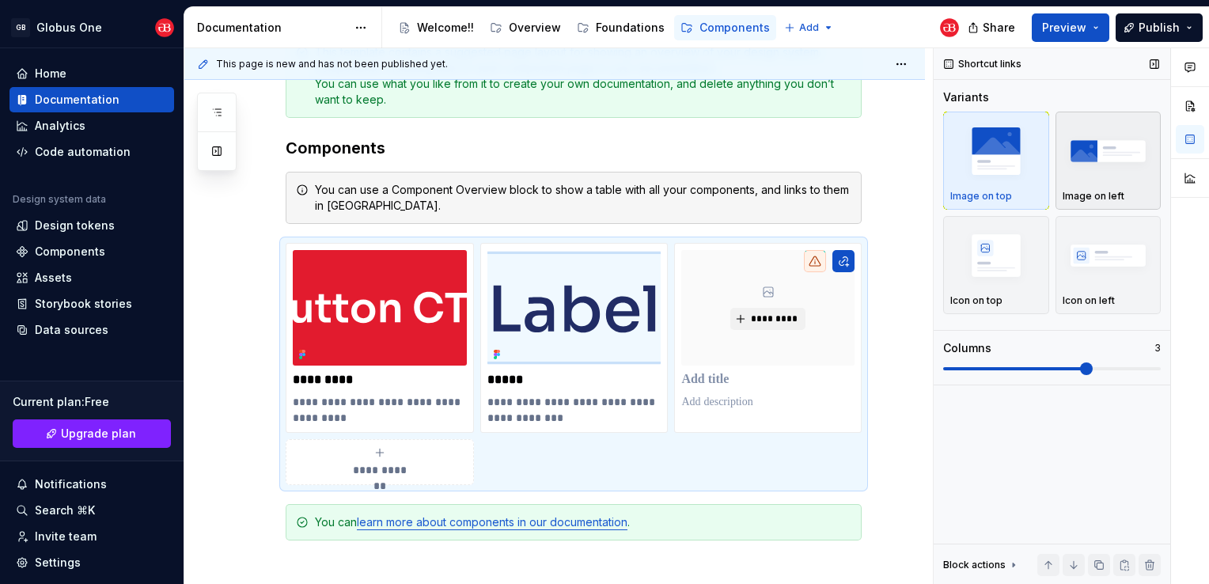
click at [1095, 164] on img "button" at bounding box center [1108, 151] width 92 height 58
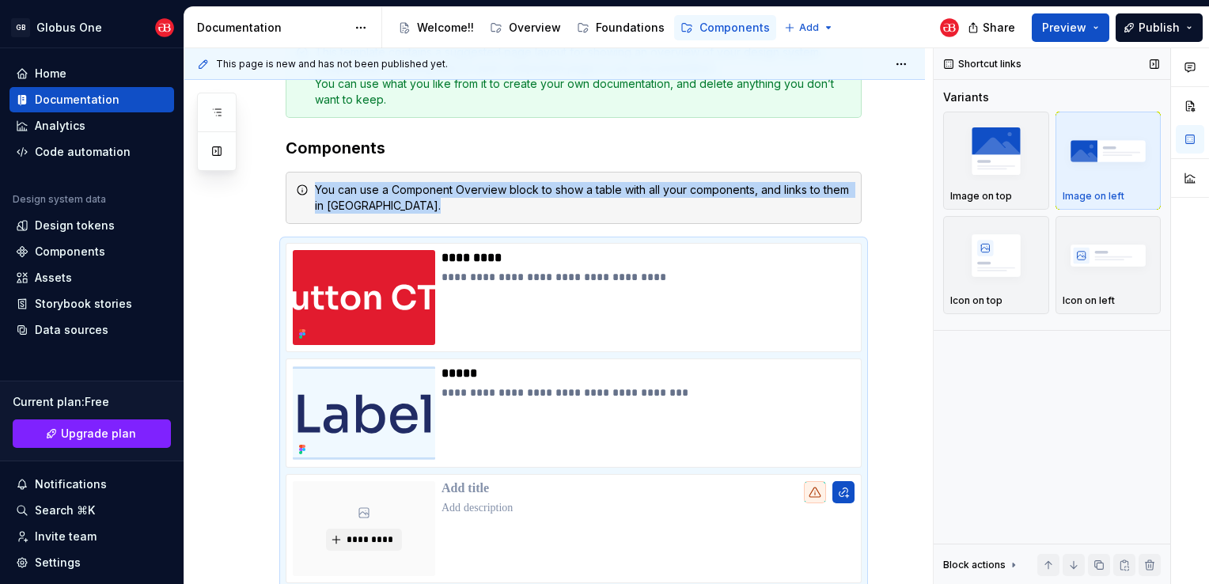
scroll to position [323, 0]
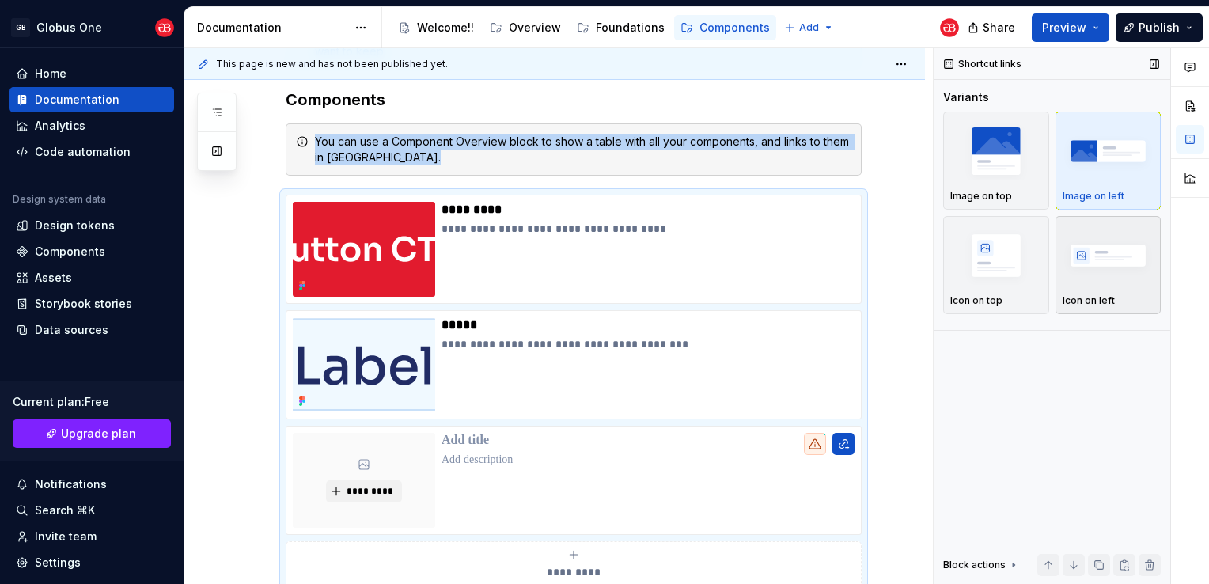
click at [1085, 255] on img "button" at bounding box center [1108, 255] width 92 height 58
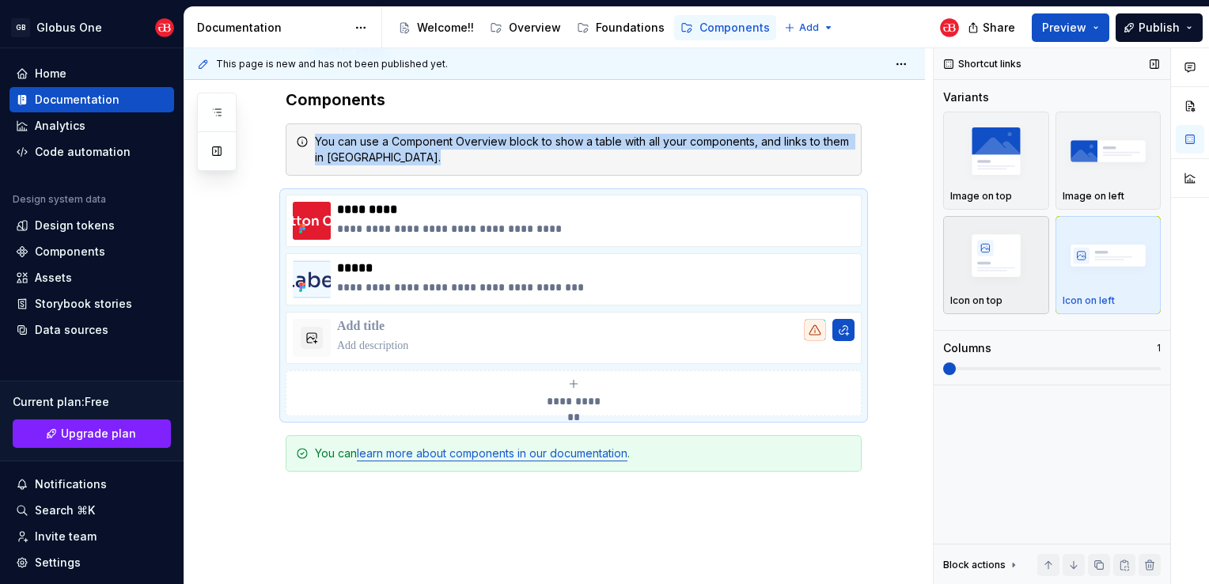
click at [1009, 270] on img "button" at bounding box center [996, 255] width 92 height 58
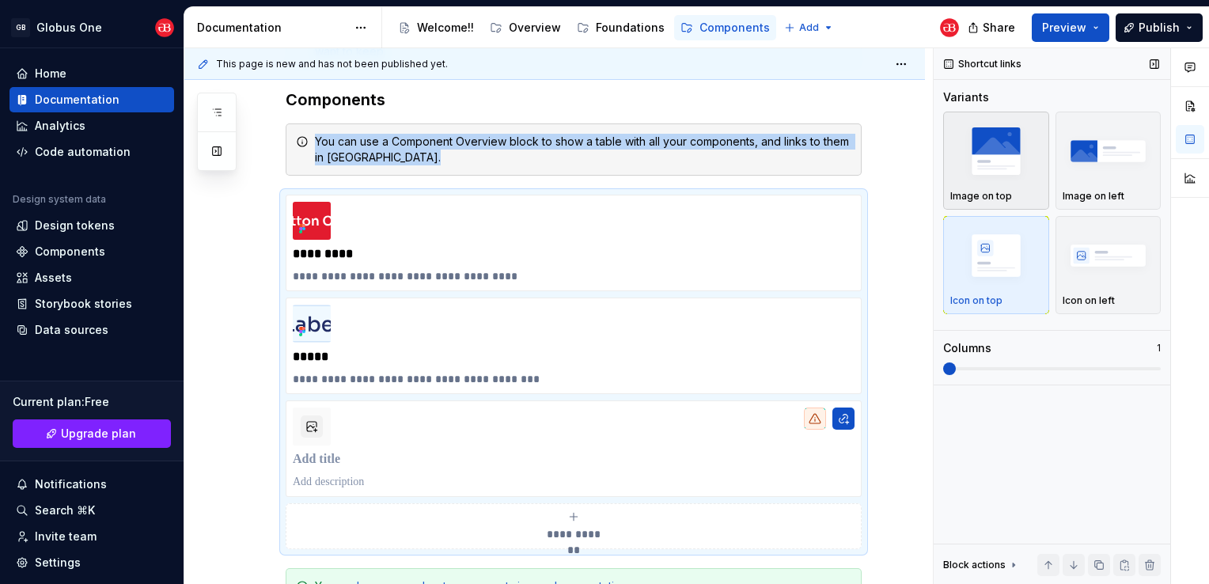
click at [1017, 179] on img "button" at bounding box center [996, 151] width 92 height 58
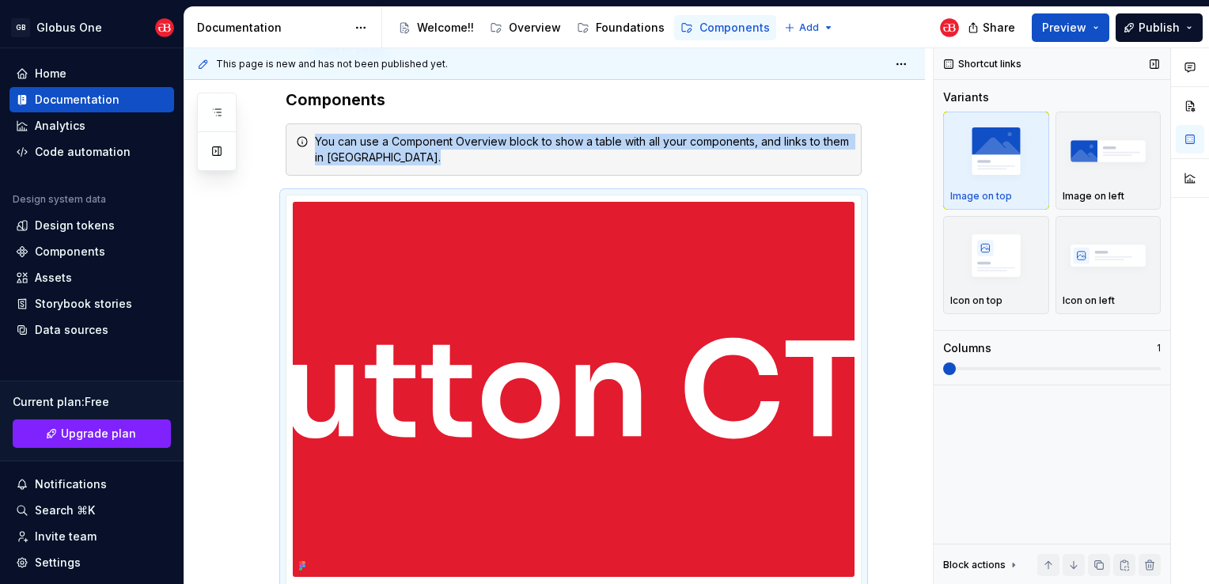
scroll to position [468, 0]
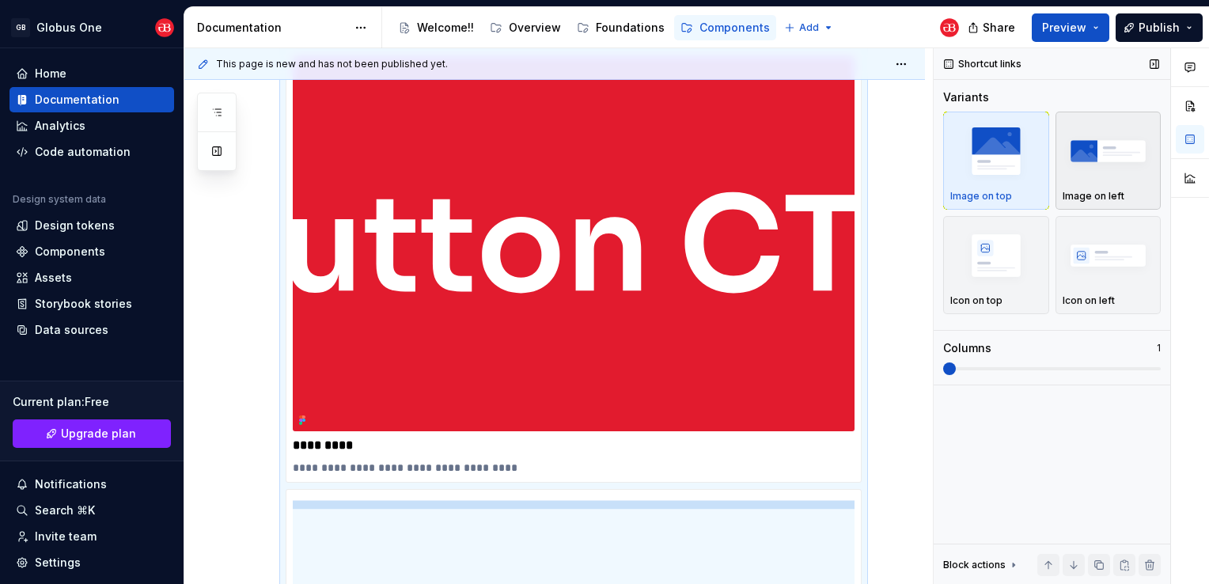
click at [1096, 168] on img "button" at bounding box center [1108, 151] width 92 height 58
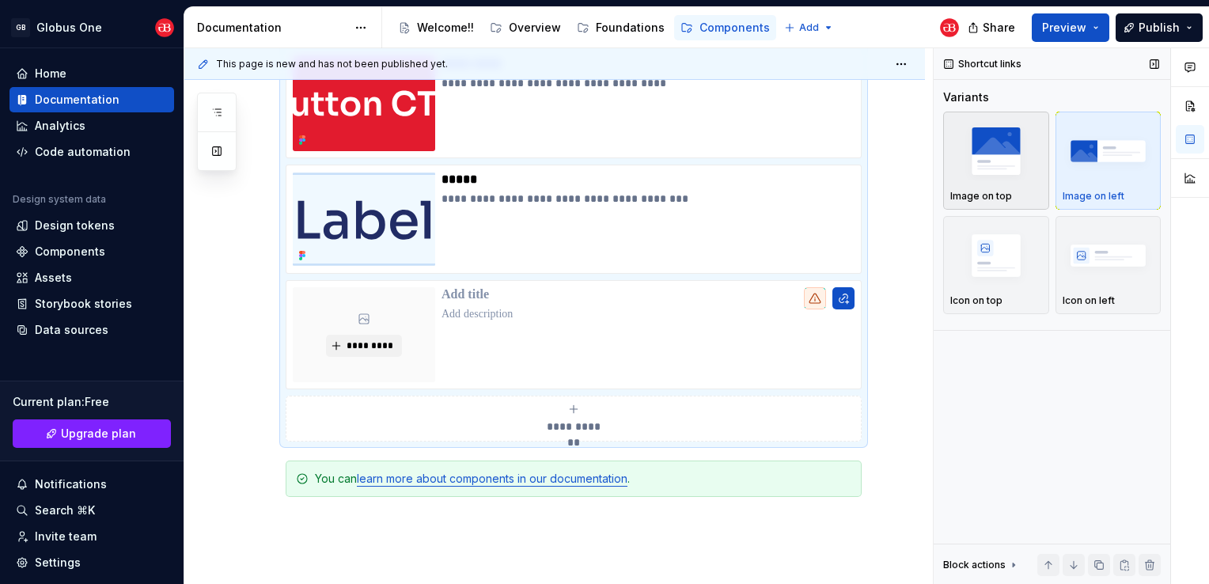
click at [1024, 181] on div "button" at bounding box center [996, 151] width 92 height 65
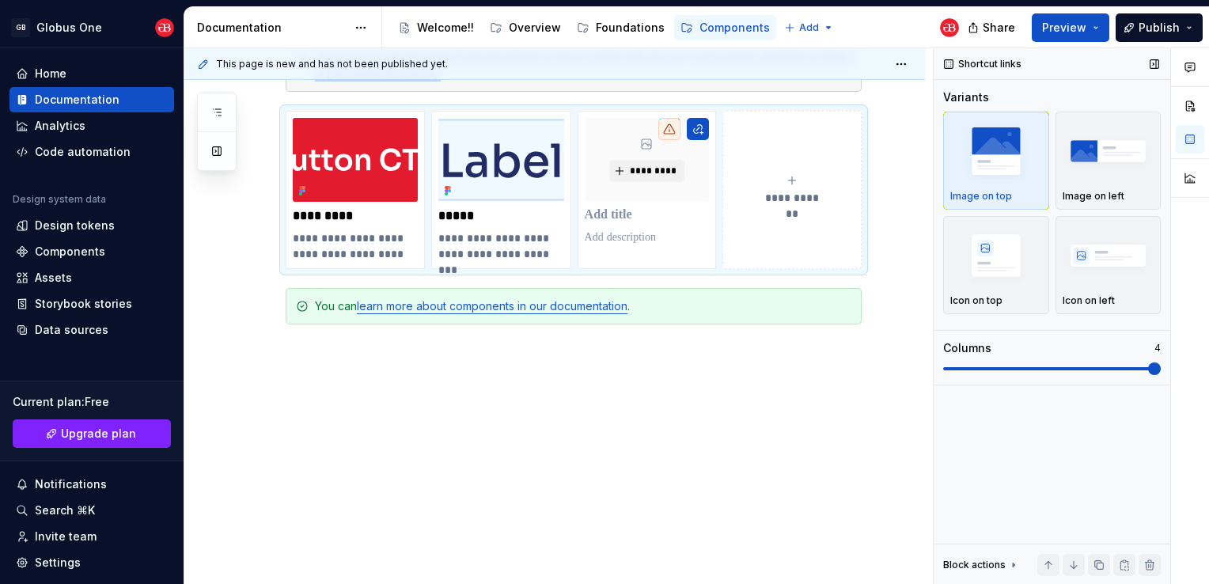
scroll to position [405, 0]
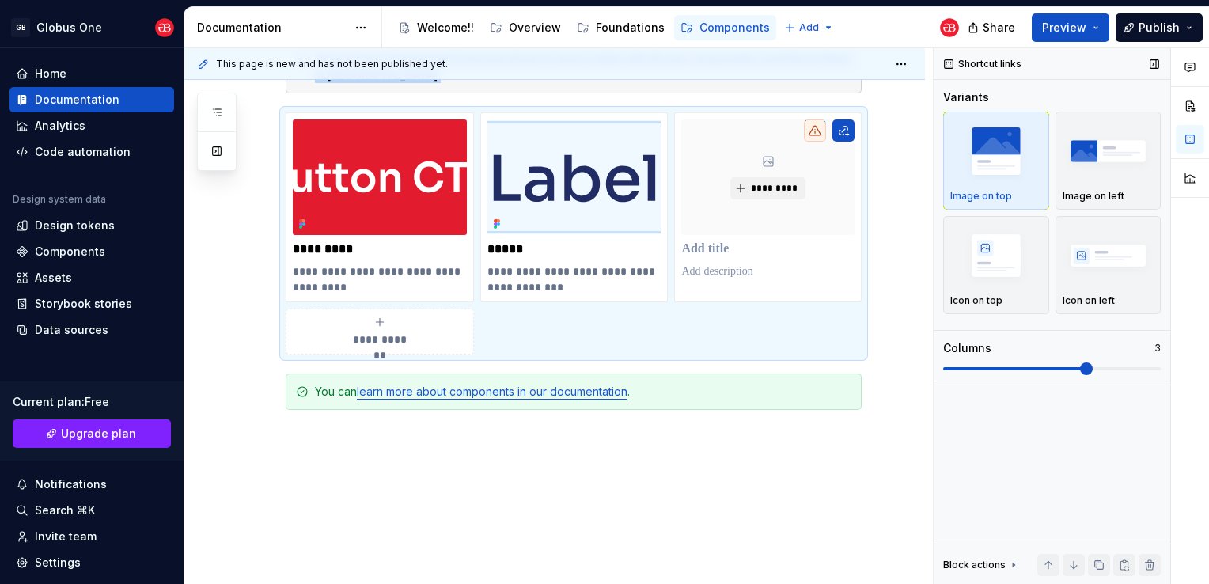
click at [1080, 362] on span at bounding box center [1086, 368] width 13 height 13
click at [753, 182] on span "*********" at bounding box center [774, 188] width 48 height 13
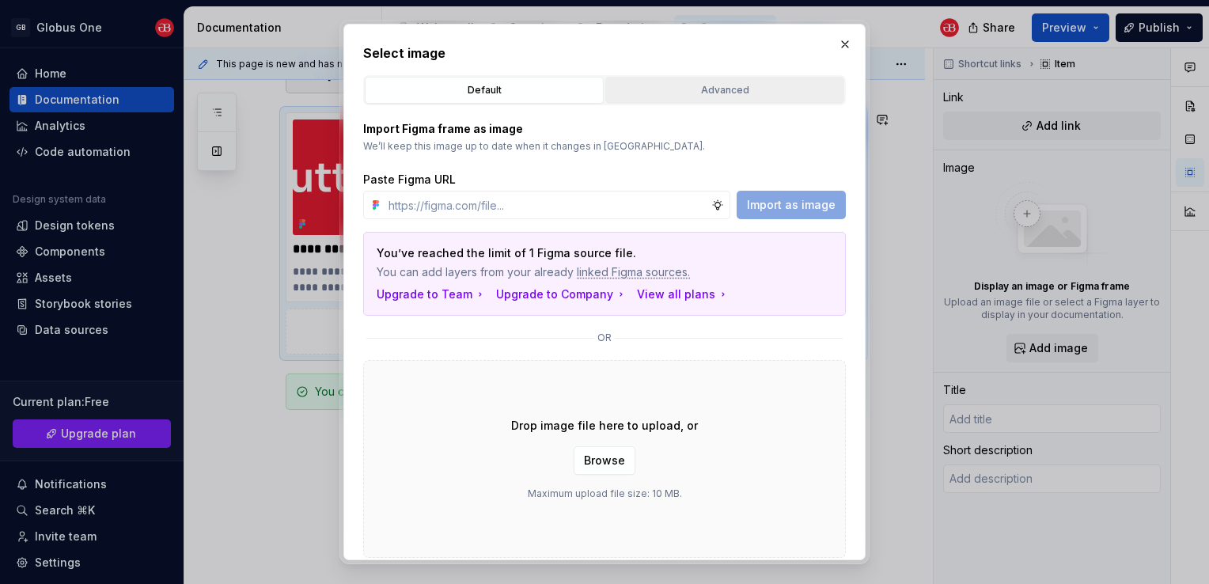
click at [804, 97] on div "Advanced" at bounding box center [725, 90] width 228 height 16
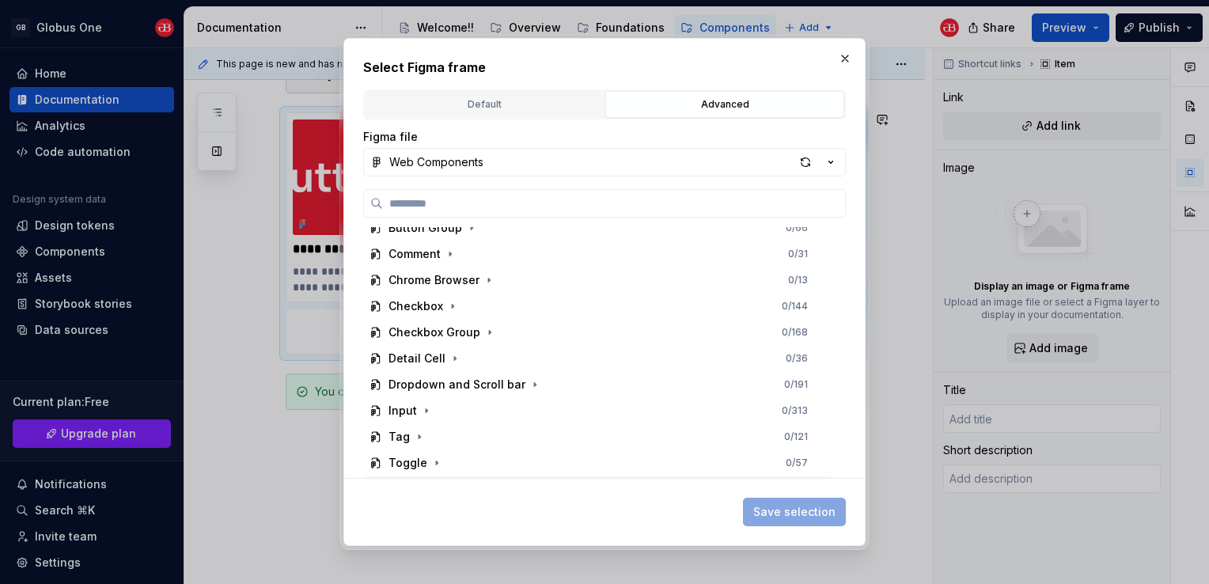
scroll to position [237, 0]
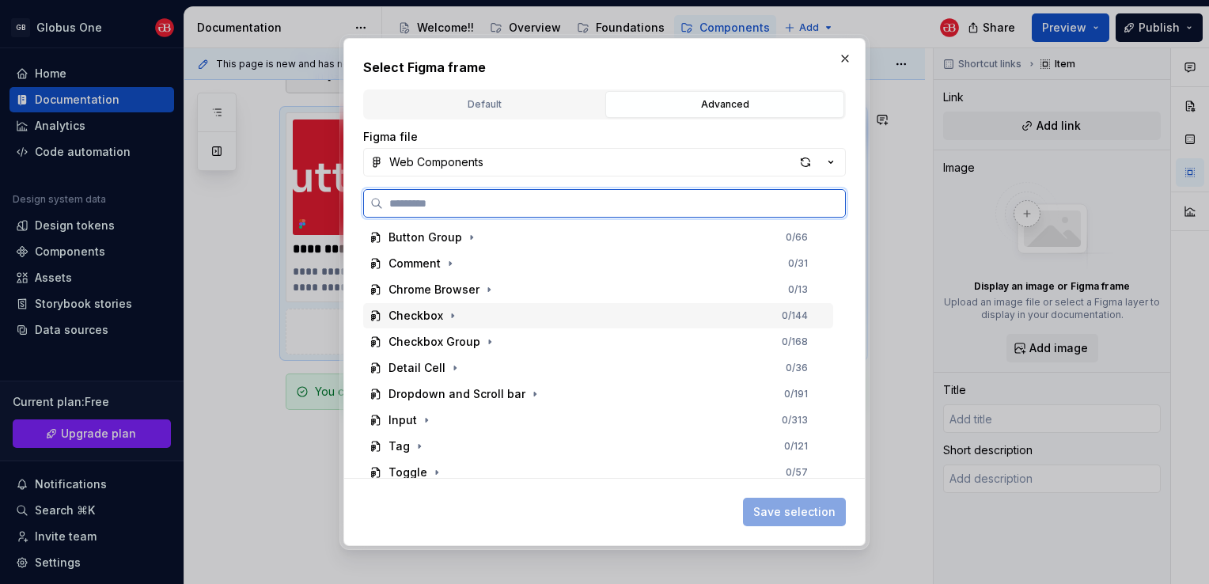
click at [423, 321] on div "Checkbox" at bounding box center [415, 316] width 55 height 16
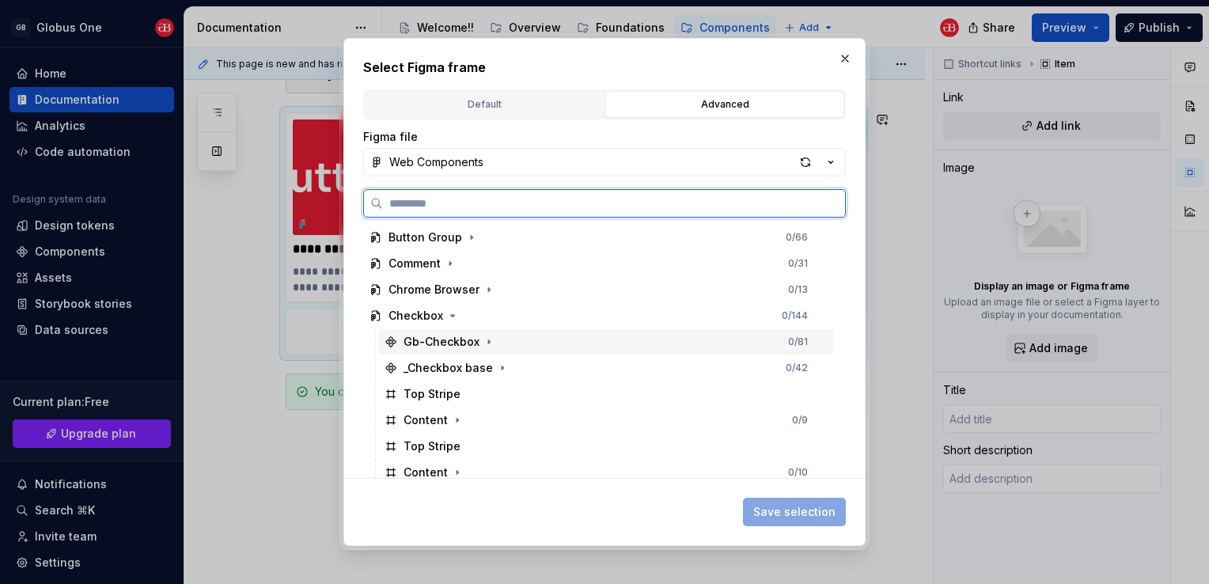
click at [446, 339] on div "Gb-Checkbox" at bounding box center [441, 342] width 76 height 16
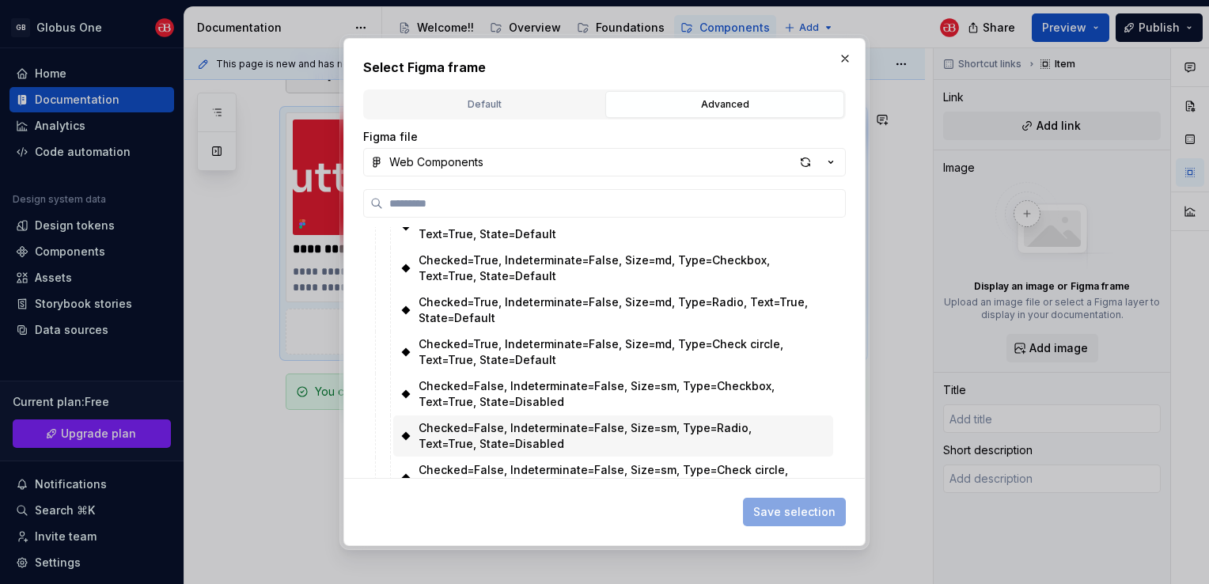
scroll to position [949, 0]
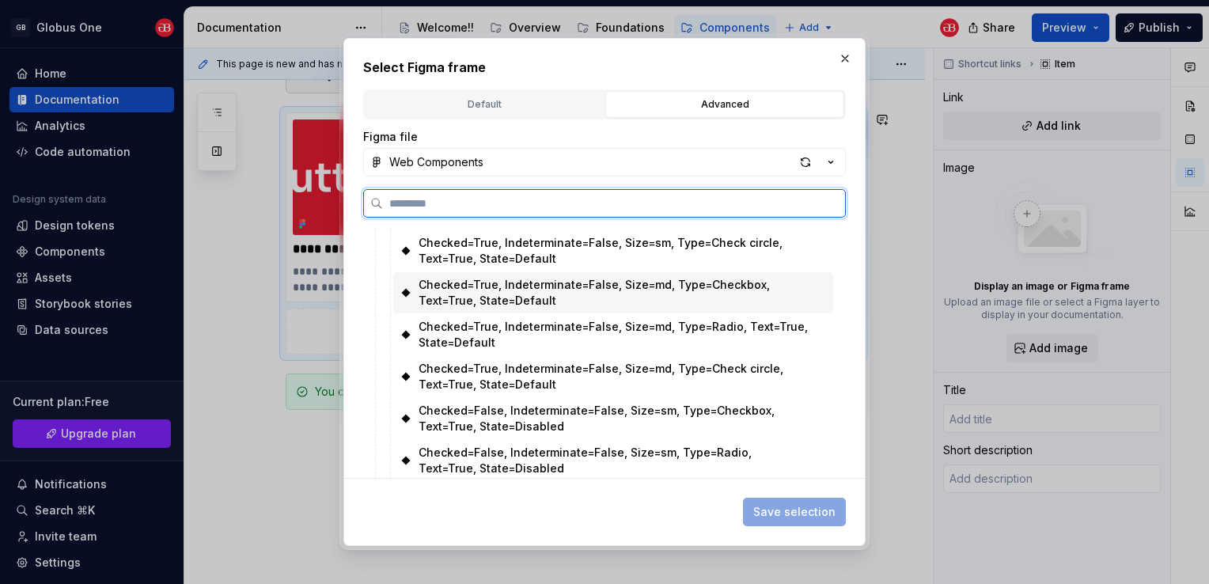
click at [569, 296] on div "Checked=True, Indeterminate=False, Size=md, Type=Checkbox, Text=True, State=Def…" at bounding box center [612, 293] width 389 height 32
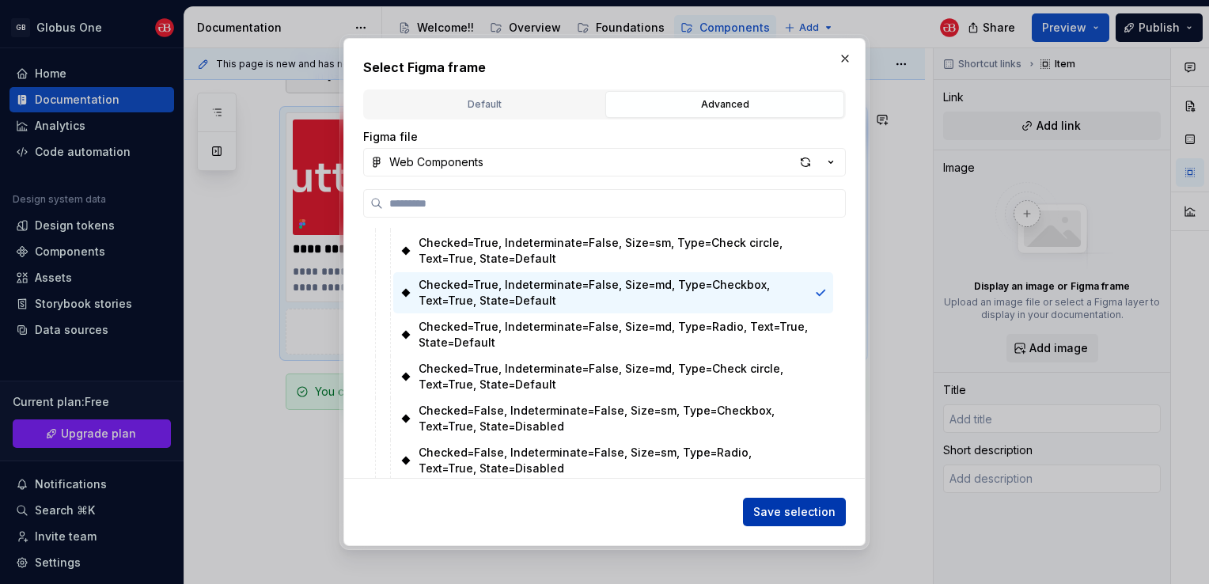
click at [784, 514] on span "Save selection" at bounding box center [794, 512] width 82 height 16
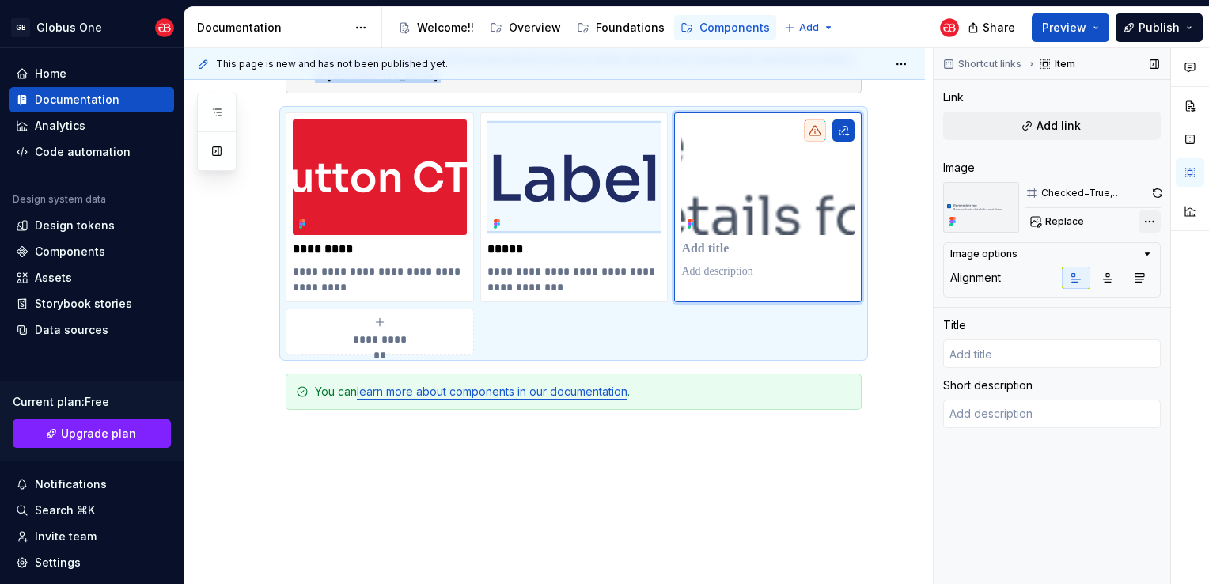
click at [1139, 219] on div "Comments Open comments No comments yet Select ‘Comment’ from the block context …" at bounding box center [1071, 316] width 275 height 536
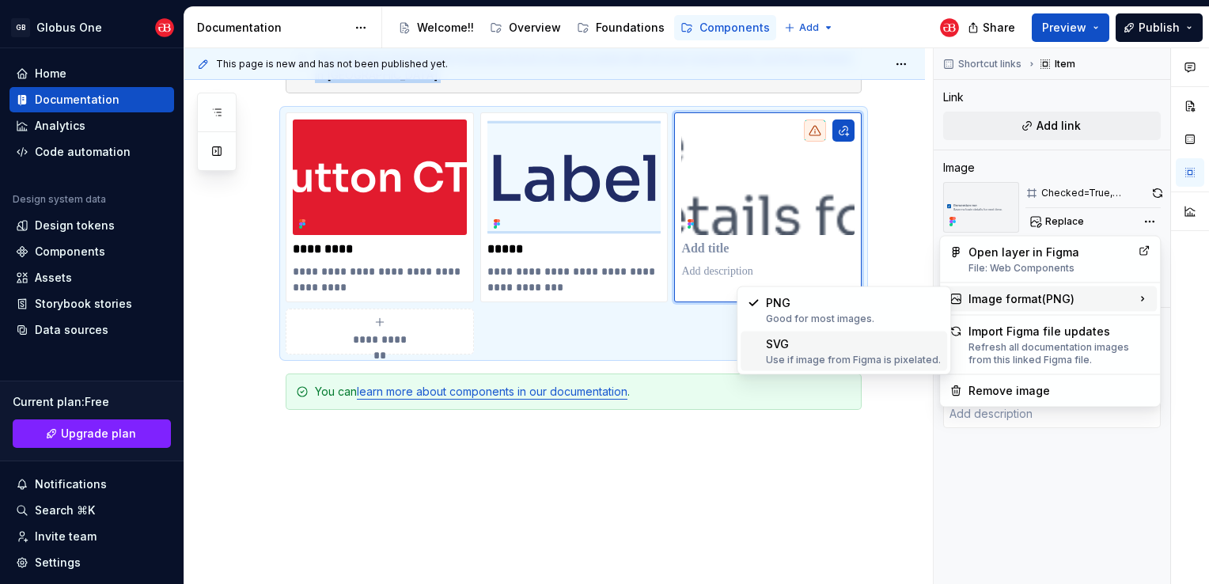
click at [813, 343] on div "SVG Use if image from Figma is pixelated." at bounding box center [853, 351] width 175 height 30
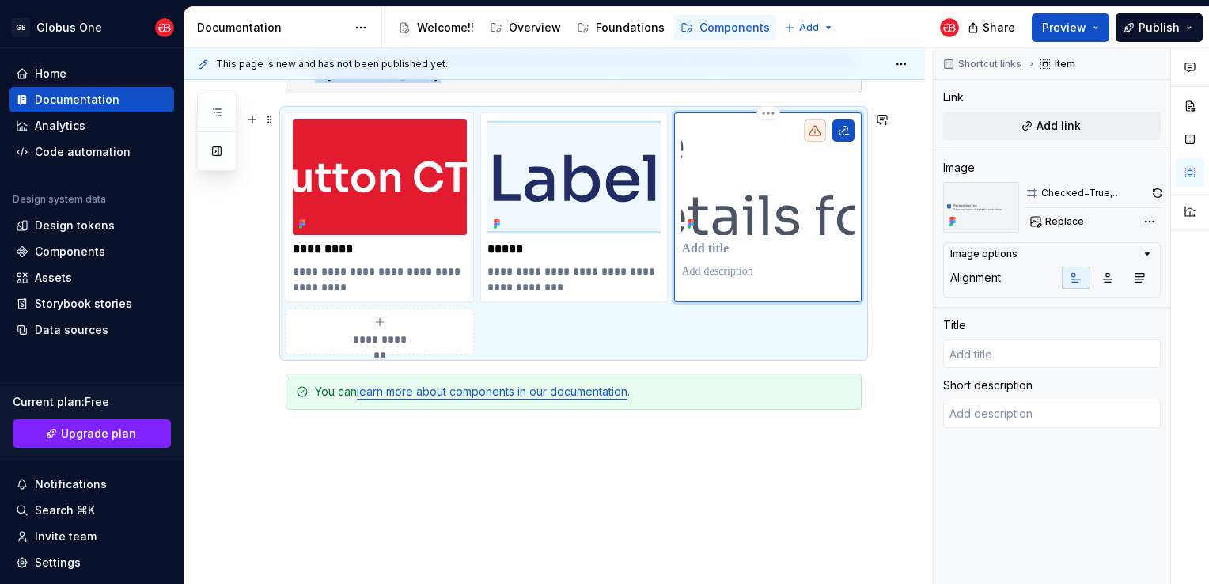
click at [709, 242] on p at bounding box center [767, 249] width 173 height 16
click at [687, 254] on p at bounding box center [767, 249] width 173 height 16
type textarea "*"
type input "C"
type textarea "*"
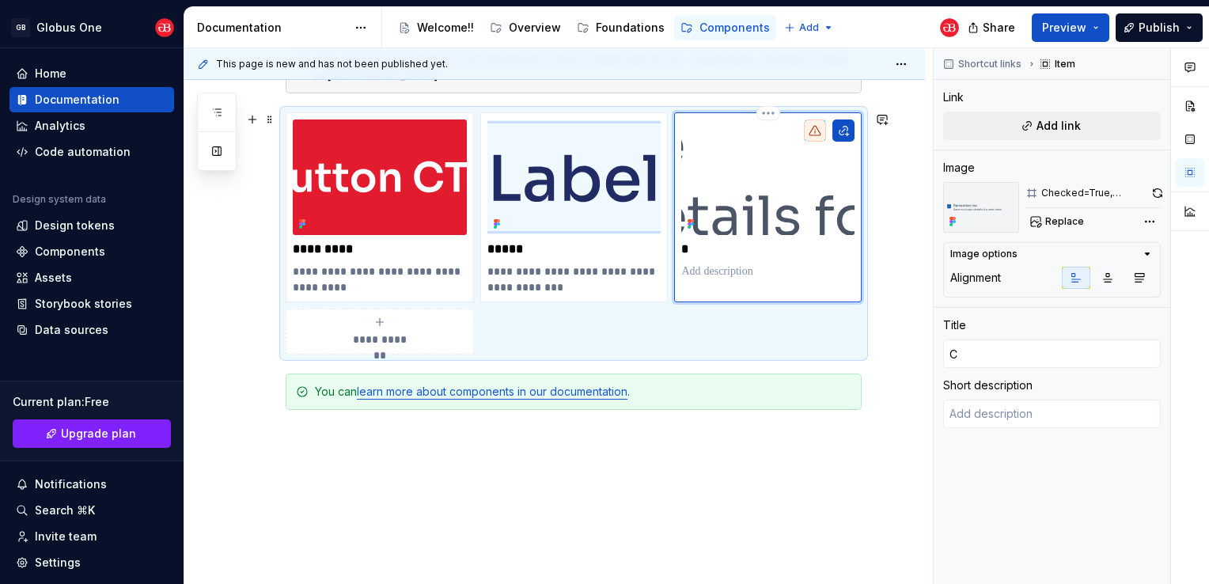
type input "Ch"
type textarea "*"
type input "Che"
type textarea "*"
type input "Chec"
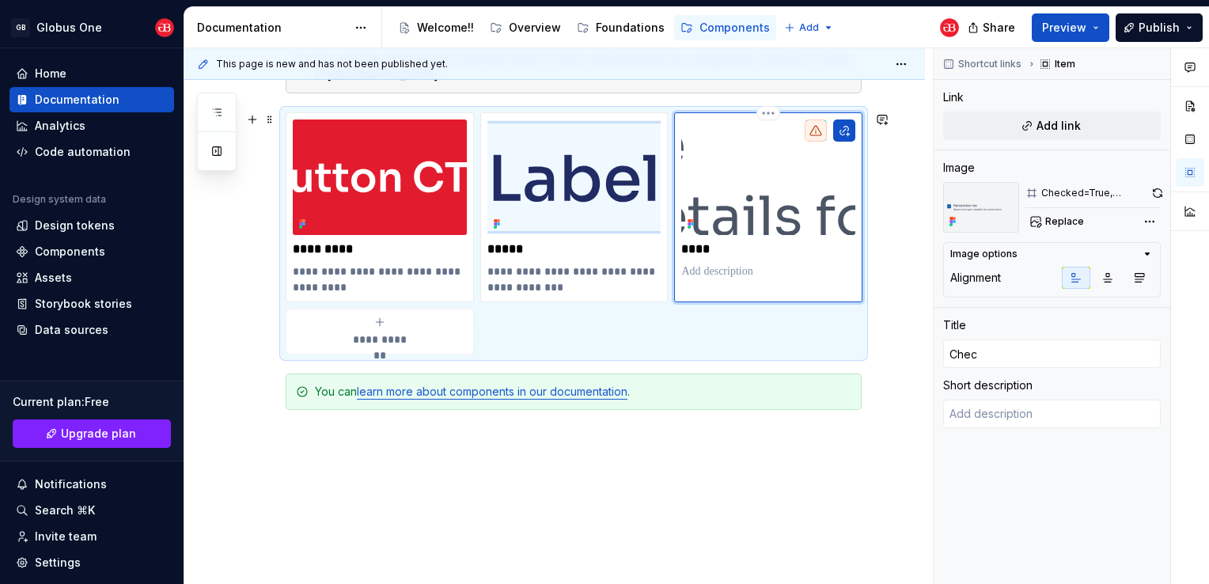
type textarea "*"
type input "Check"
type textarea "*"
type input "Checkb"
type textarea "*"
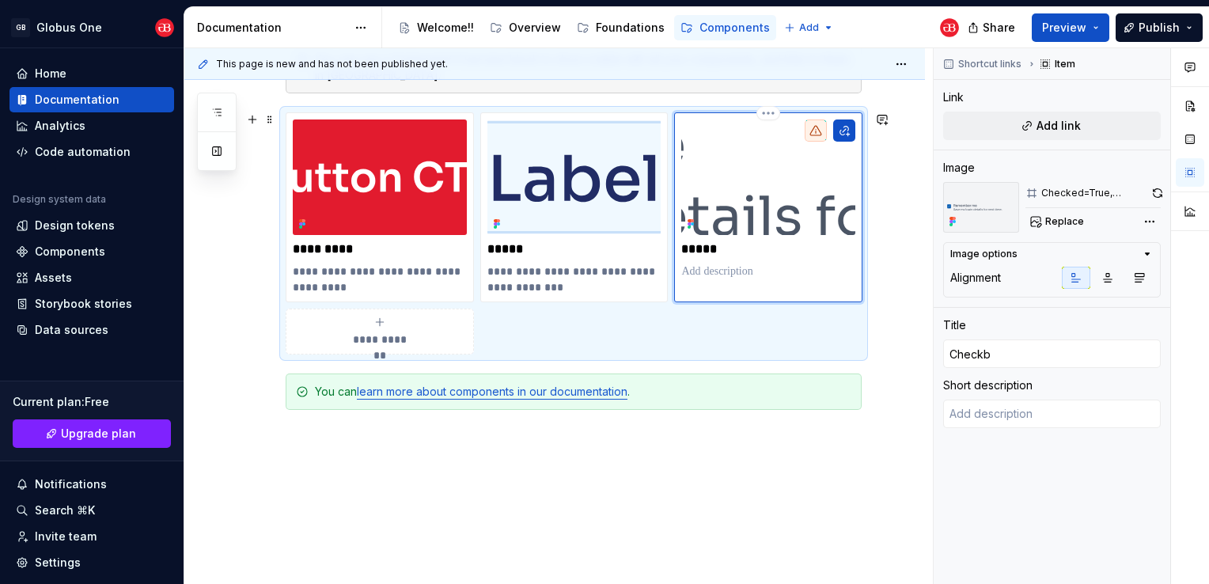
type input "Checkbo"
type textarea "*"
type input "Checkbox"
click at [351, 248] on p "*********" at bounding box center [380, 249] width 174 height 16
type textarea "*"
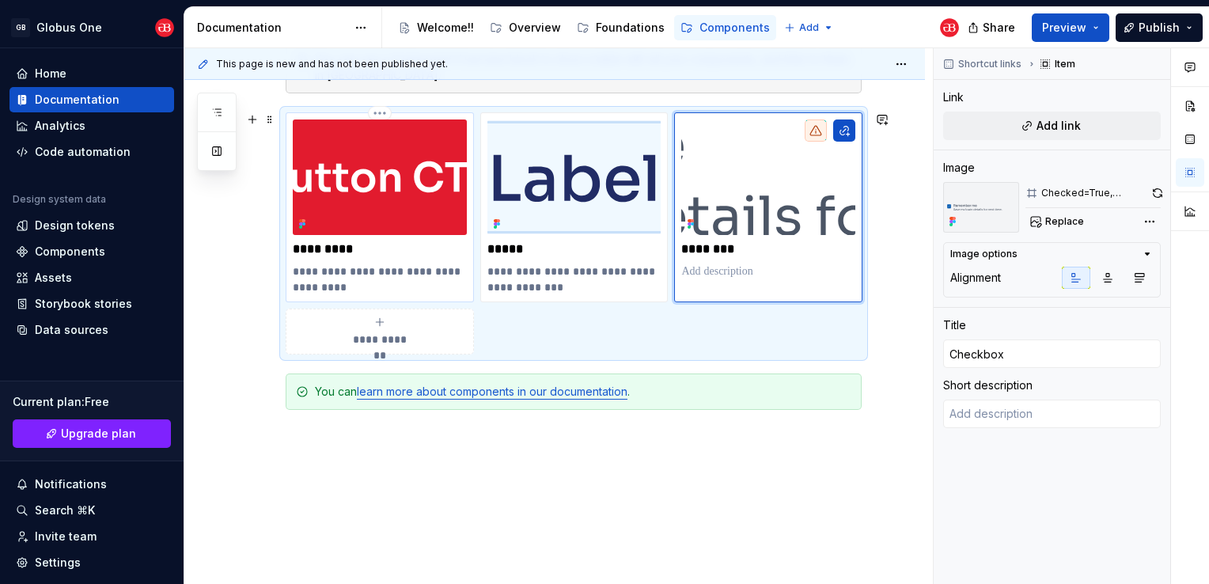
type input "Gb-button"
type textarea "Buttons are used for performing actions"
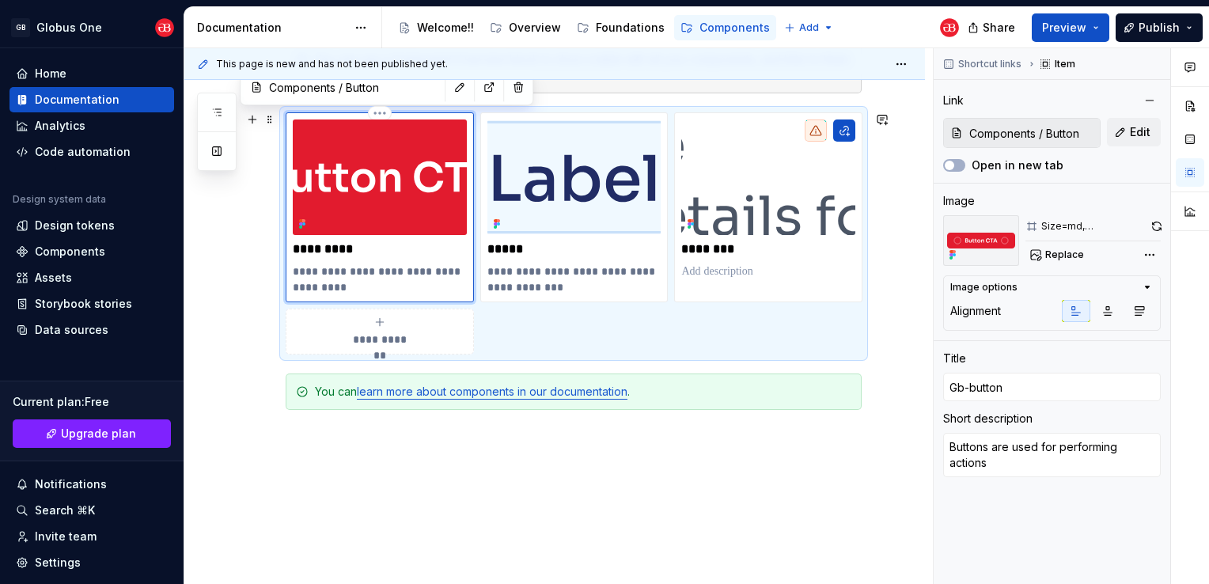
type textarea "*"
type input "Gb-utton"
type textarea "*"
type input "Gbutton"
type textarea "*"
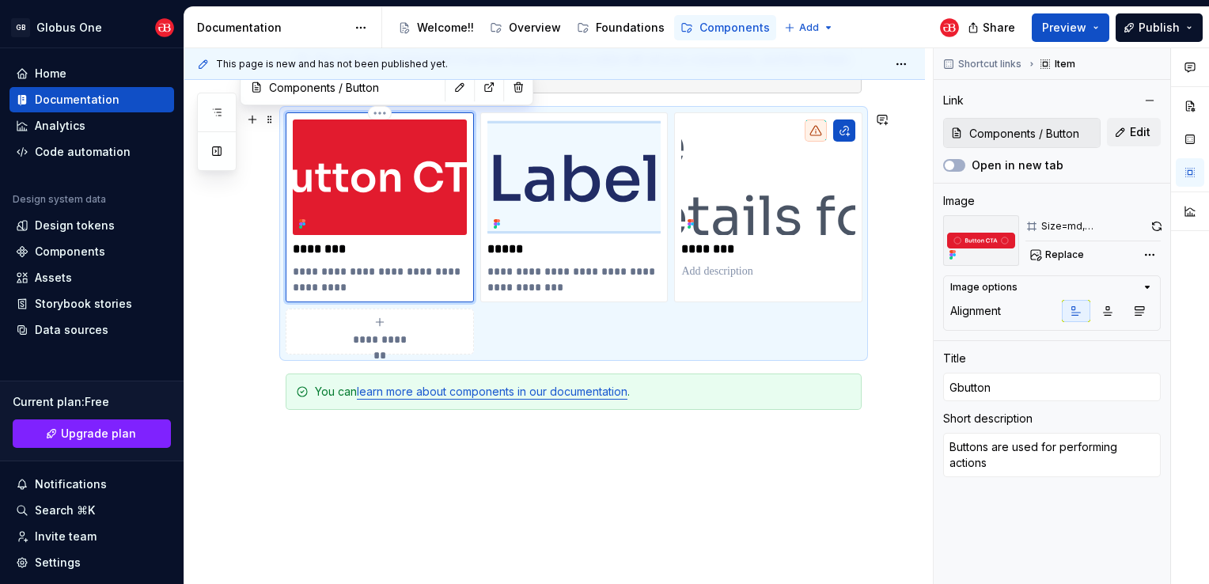
type input "Gutton"
type textarea "*"
type input "utton"
type textarea "*"
type input "Button"
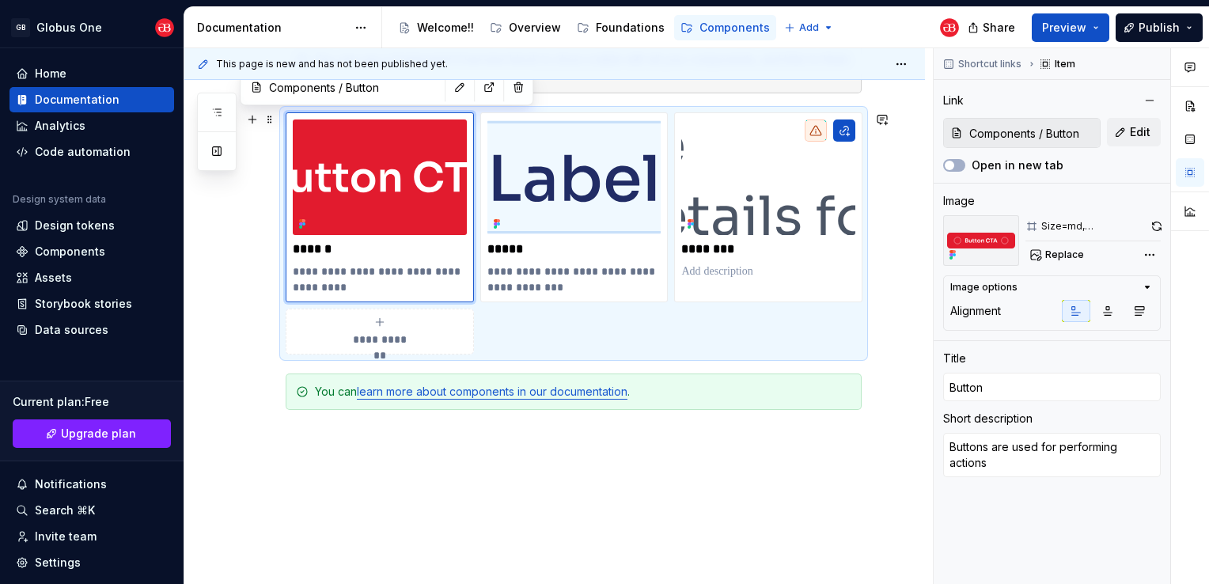
drag, startPoint x: 630, startPoint y: 320, endPoint x: 620, endPoint y: 321, distance: 9.5
click at [630, 320] on div "**********" at bounding box center [574, 233] width 576 height 242
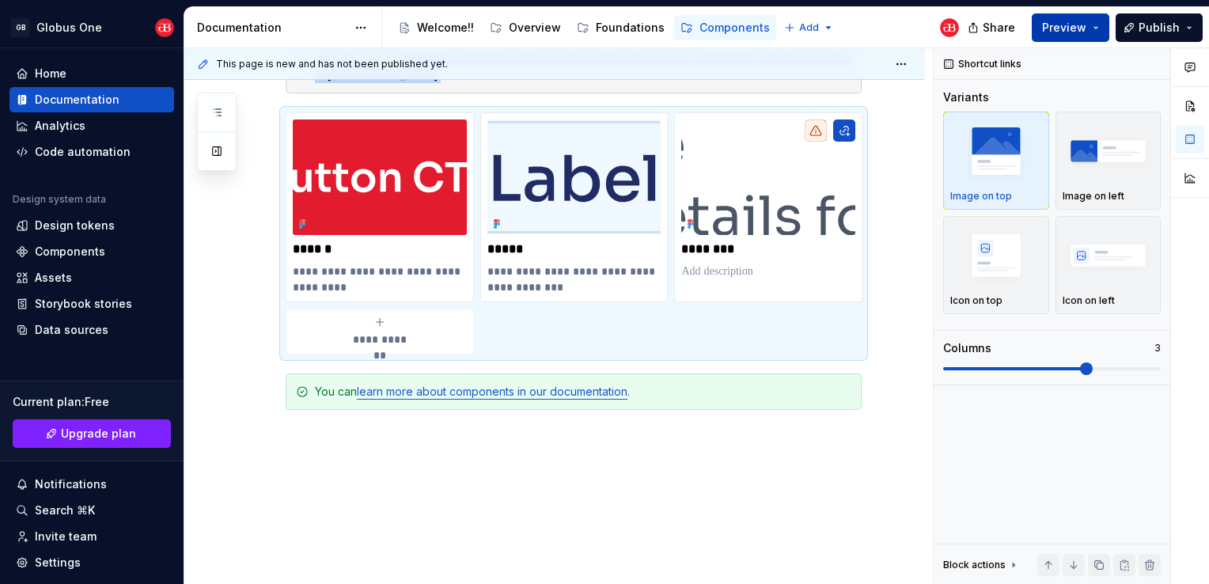
click at [1085, 23] on span "Preview" at bounding box center [1064, 28] width 44 height 16
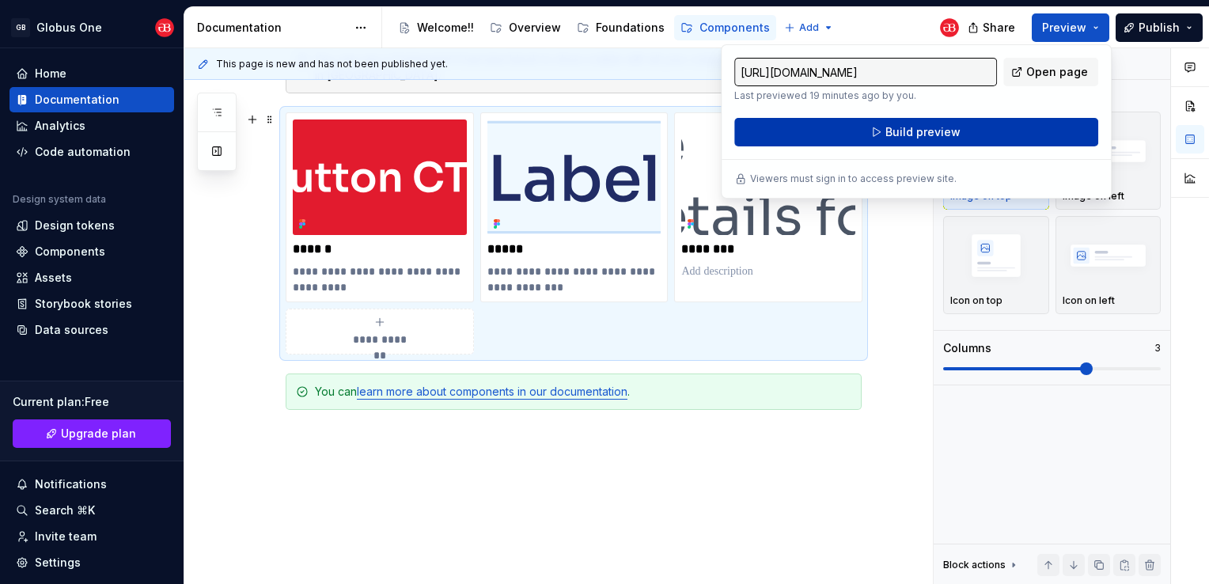
click at [889, 128] on span "Build preview" at bounding box center [922, 132] width 75 height 16
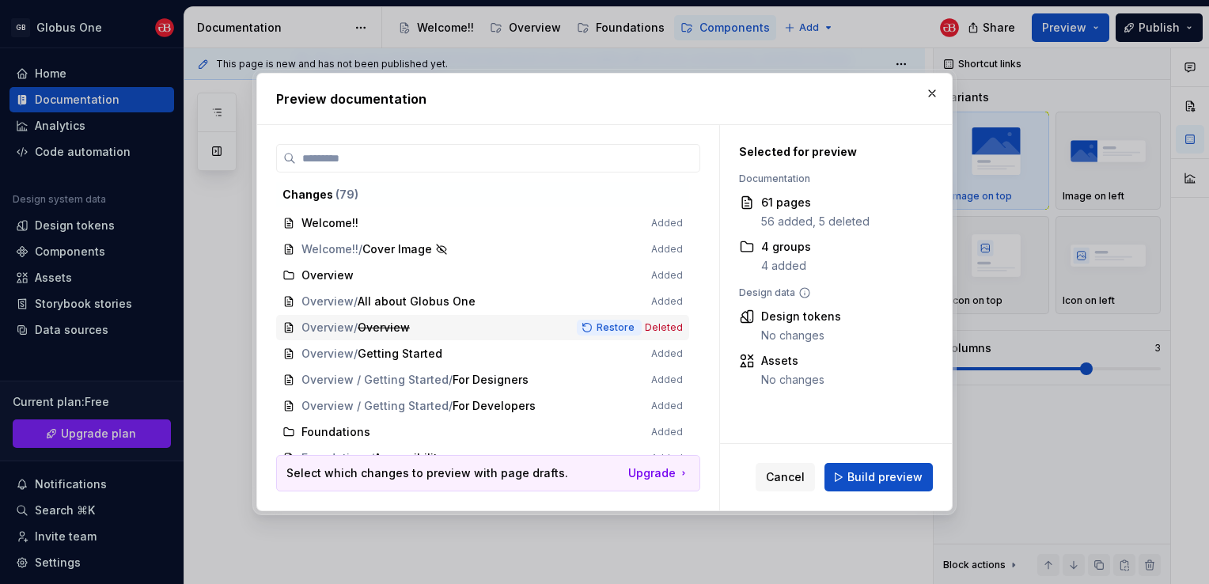
click at [614, 328] on span "Restore" at bounding box center [615, 327] width 38 height 13
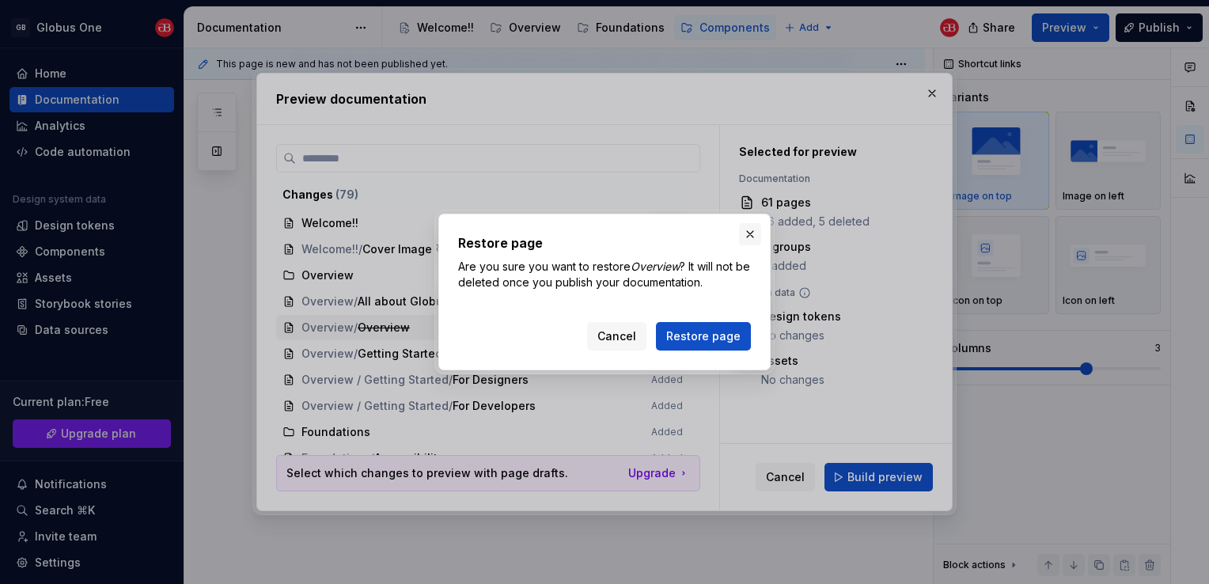
click at [753, 236] on button "button" at bounding box center [750, 234] width 22 height 22
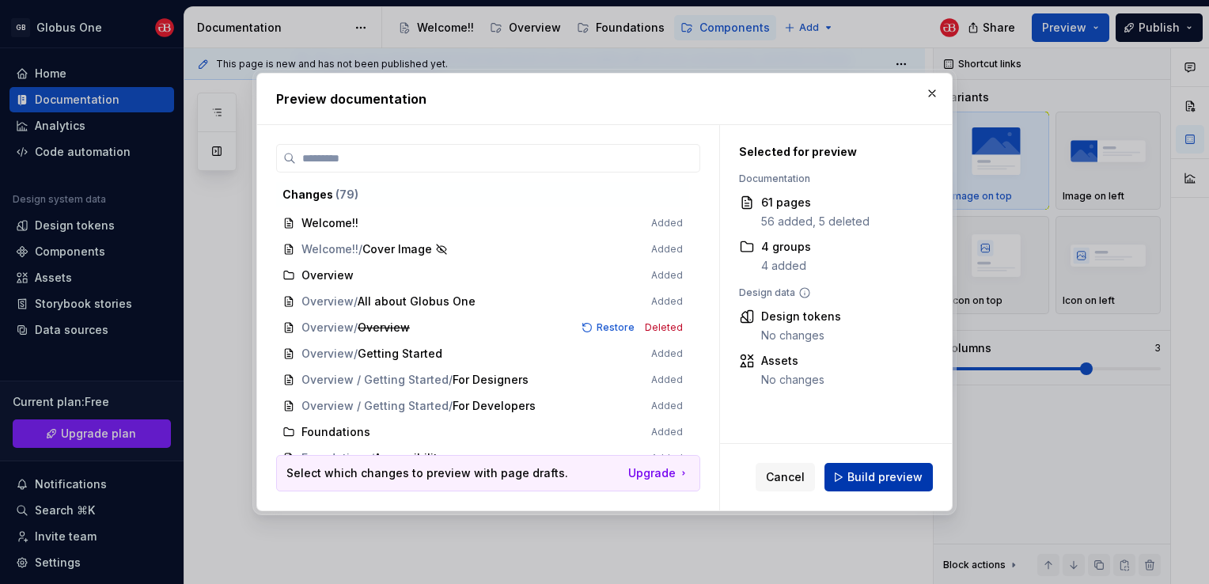
click at [868, 486] on button "Build preview" at bounding box center [878, 477] width 108 height 28
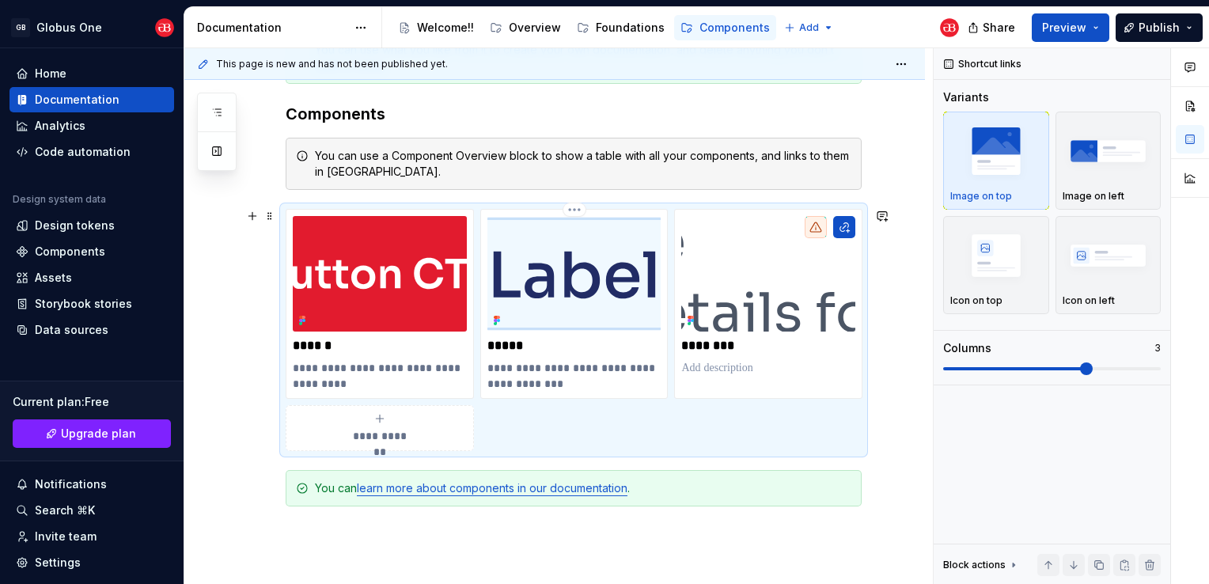
scroll to position [326, 0]
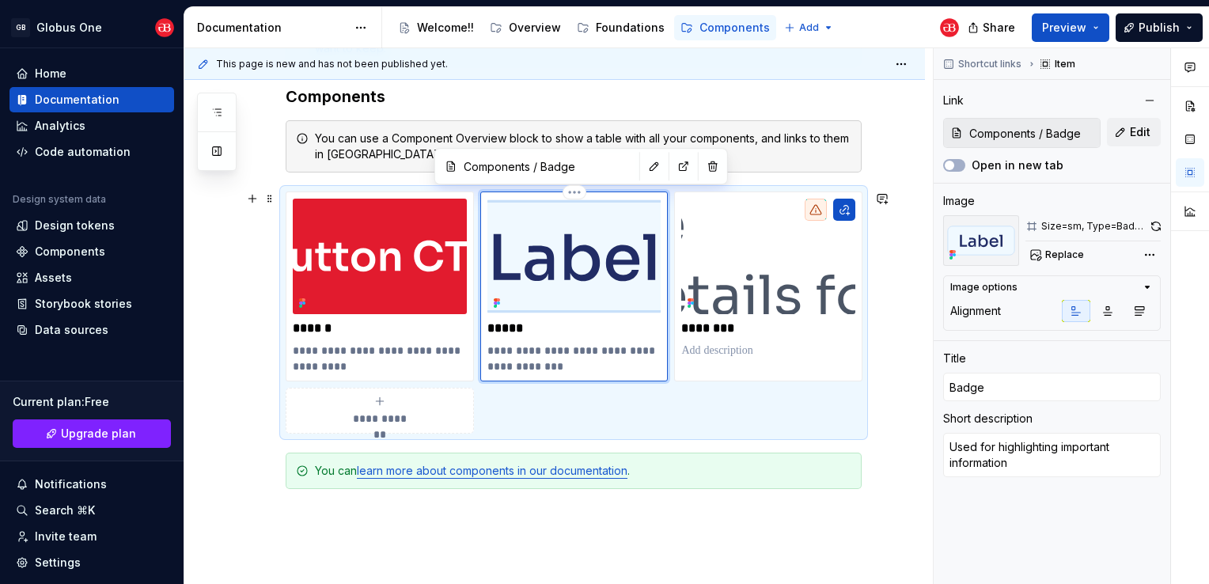
click at [601, 271] on img at bounding box center [574, 257] width 174 height 116
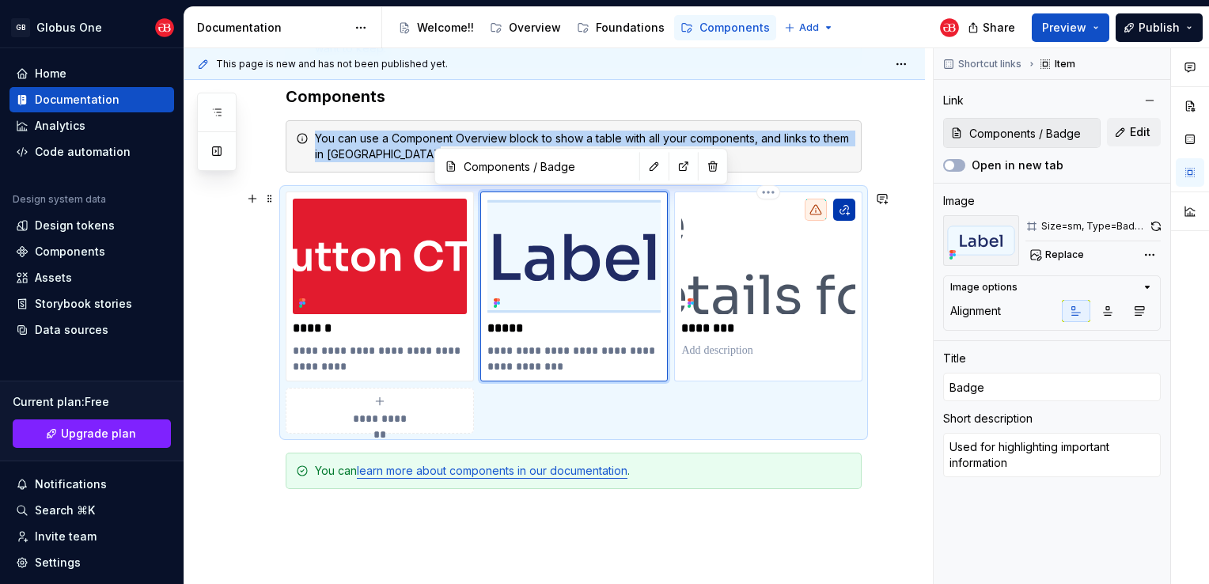
type textarea "*"
type input "Checkbox"
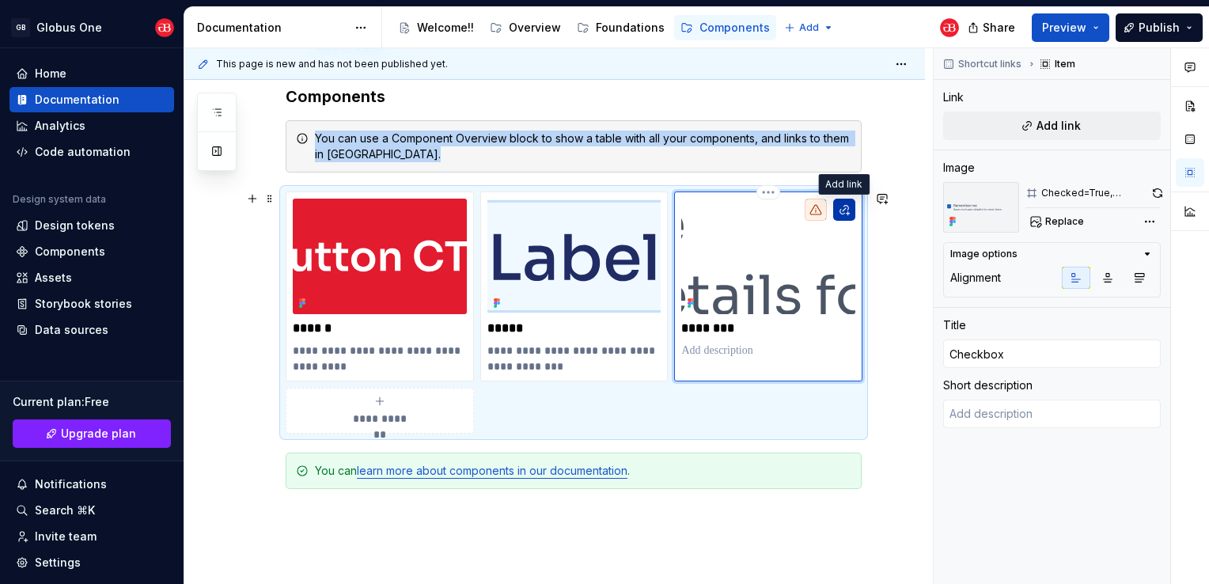
click at [845, 201] on button "button" at bounding box center [844, 210] width 22 height 22
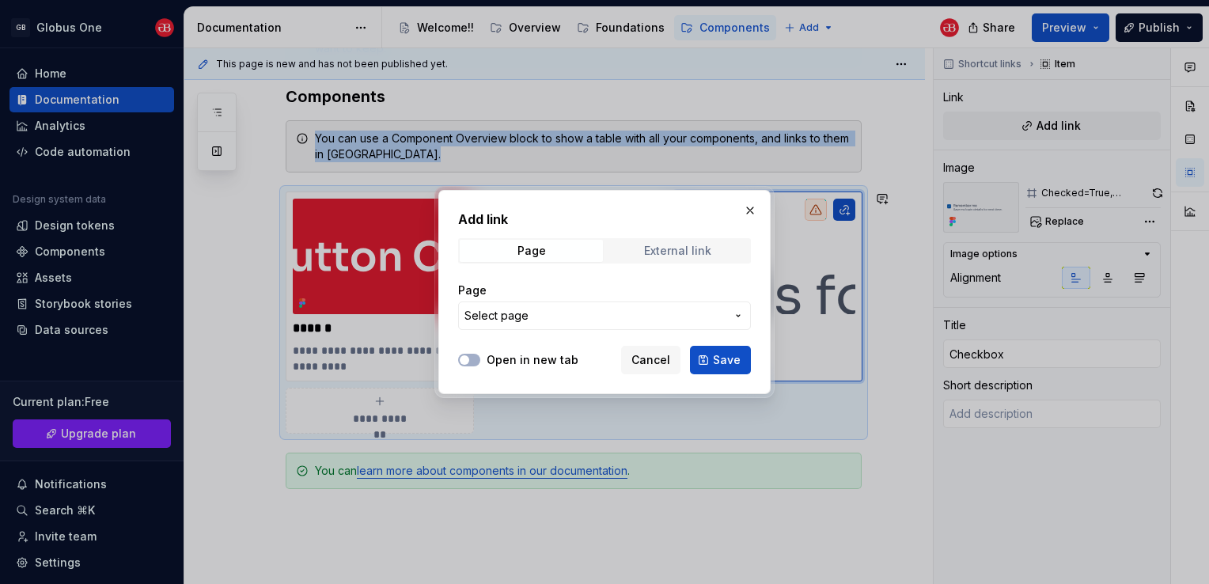
click at [648, 248] on div "External link" at bounding box center [677, 250] width 67 height 13
click at [554, 252] on span "Page" at bounding box center [531, 251] width 143 height 22
click at [513, 328] on button "Select page" at bounding box center [604, 315] width 293 height 28
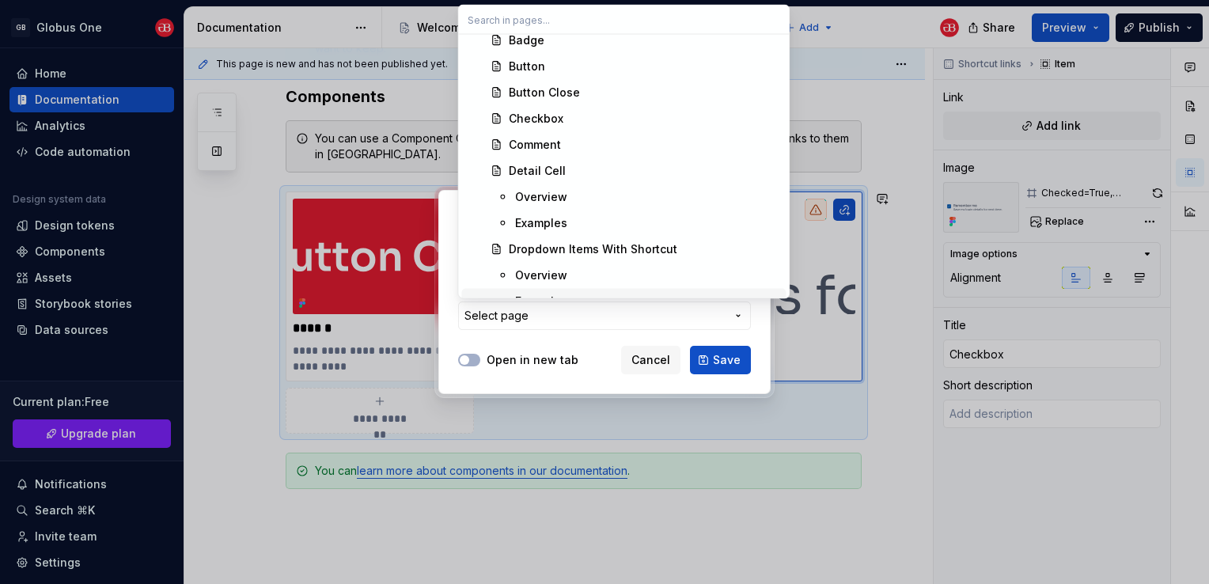
scroll to position [870, 0]
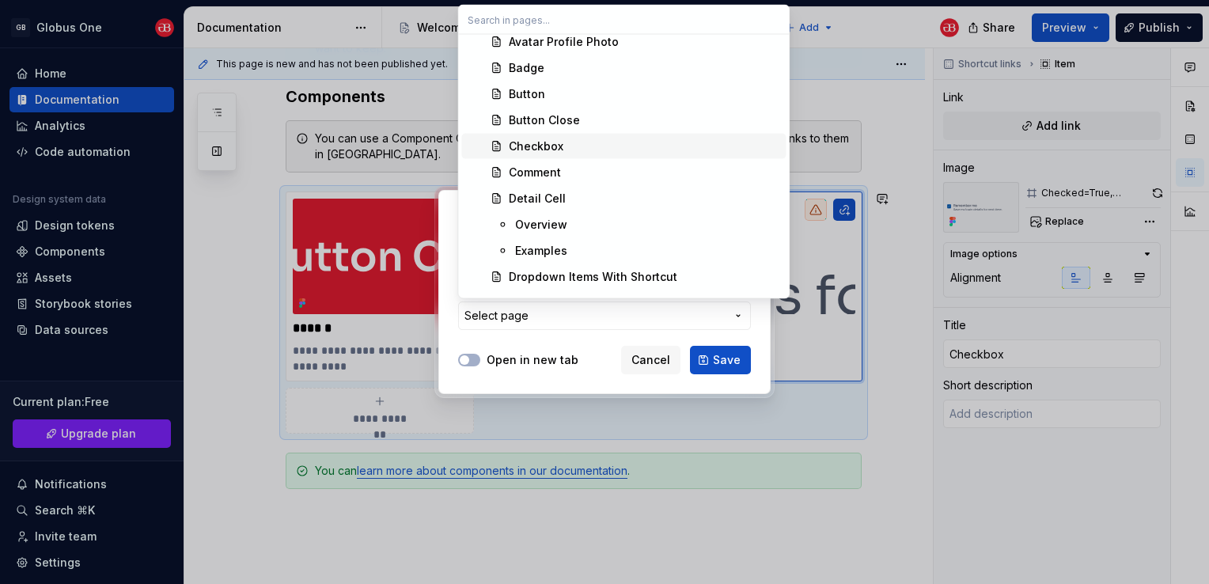
click at [541, 150] on div "Checkbox" at bounding box center [536, 146] width 55 height 16
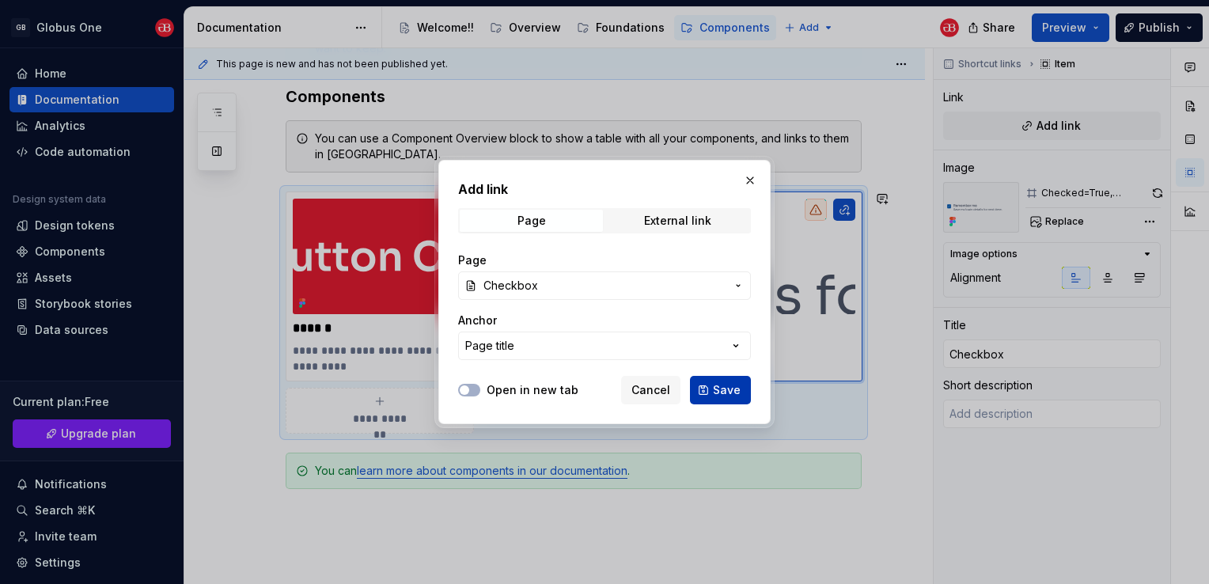
click at [718, 388] on span "Save" at bounding box center [727, 390] width 28 height 16
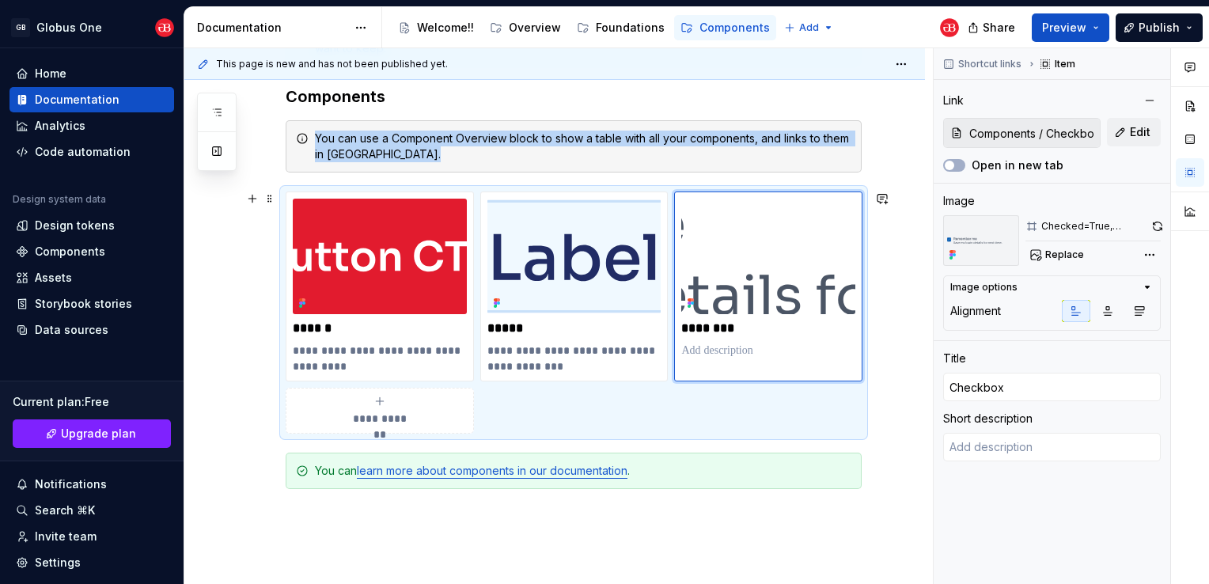
click at [382, 416] on span "**********" at bounding box center [379, 419] width 69 height 16
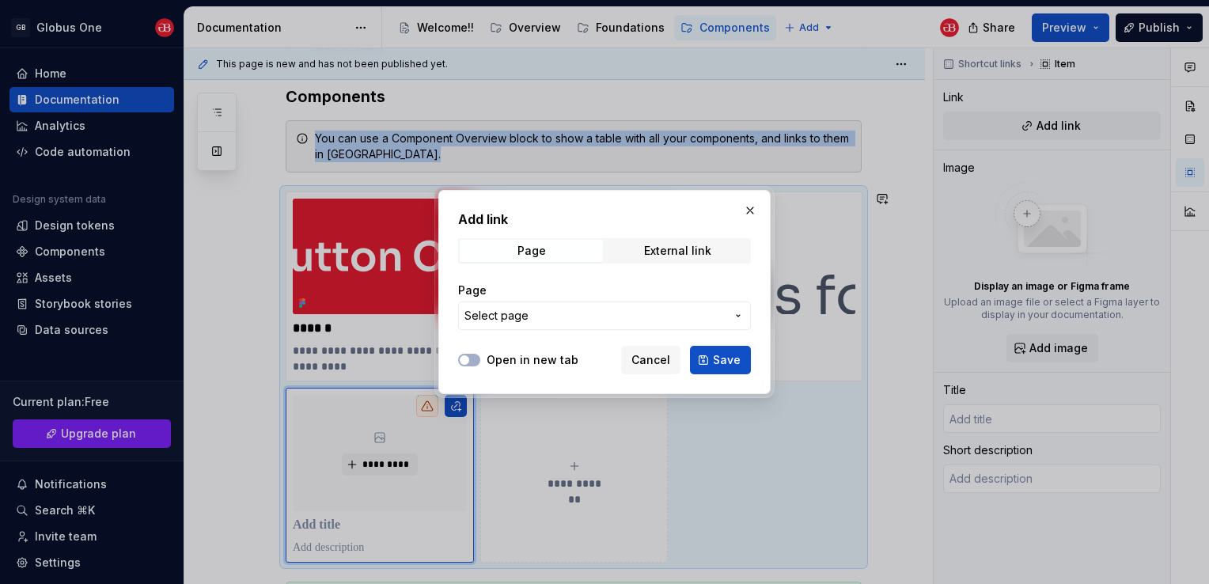
click at [555, 324] on button "Select page" at bounding box center [604, 315] width 293 height 28
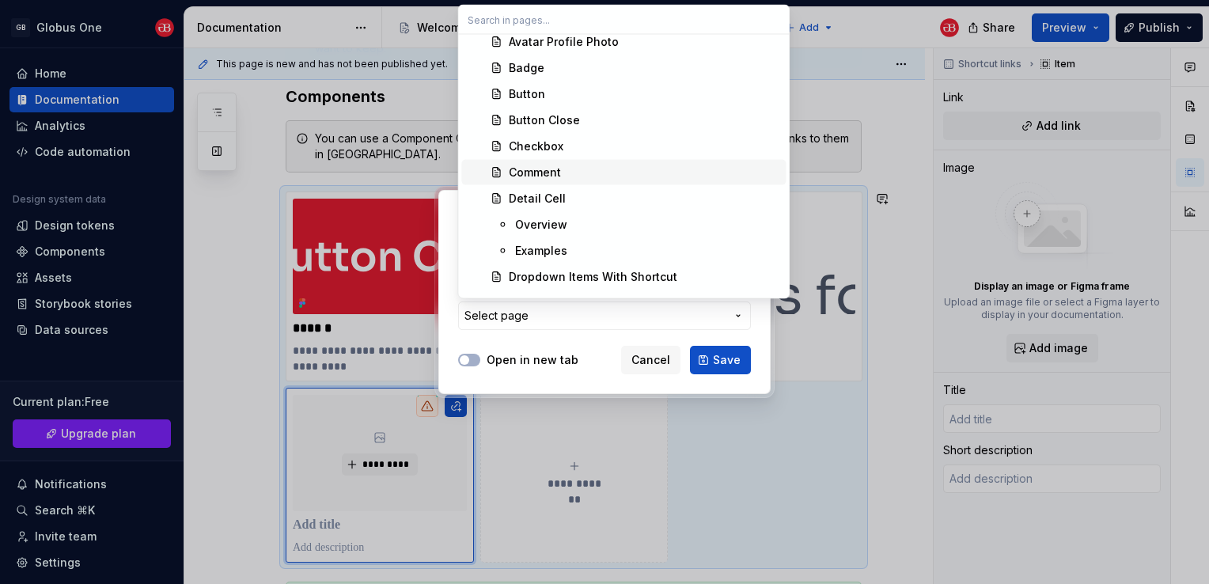
click at [528, 173] on div "Comment" at bounding box center [535, 173] width 52 height 16
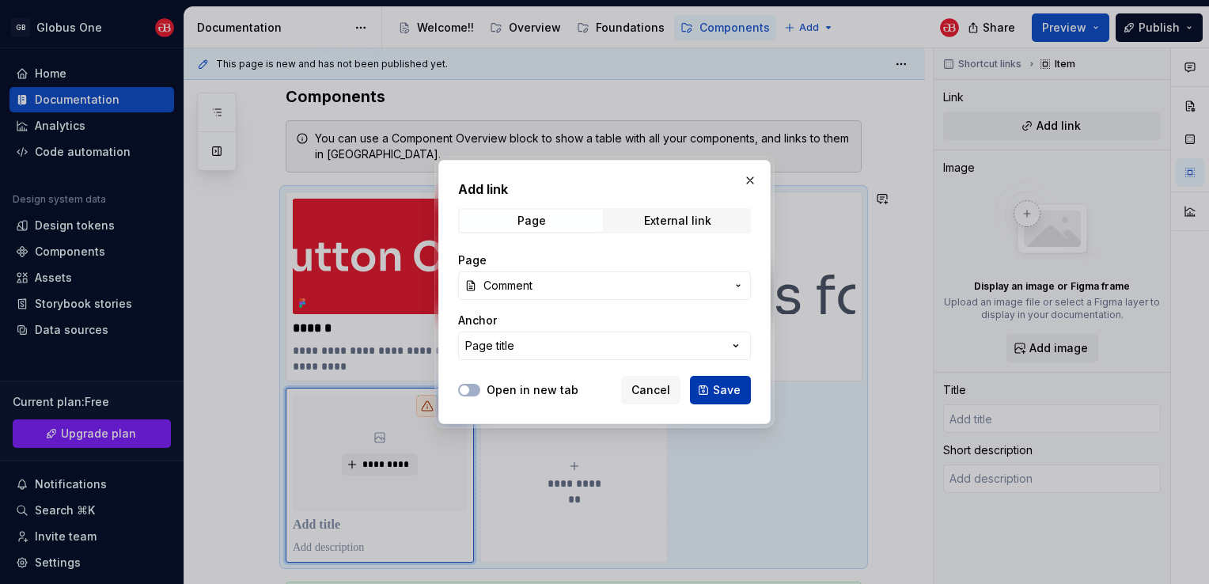
click at [721, 392] on span "Save" at bounding box center [727, 390] width 28 height 16
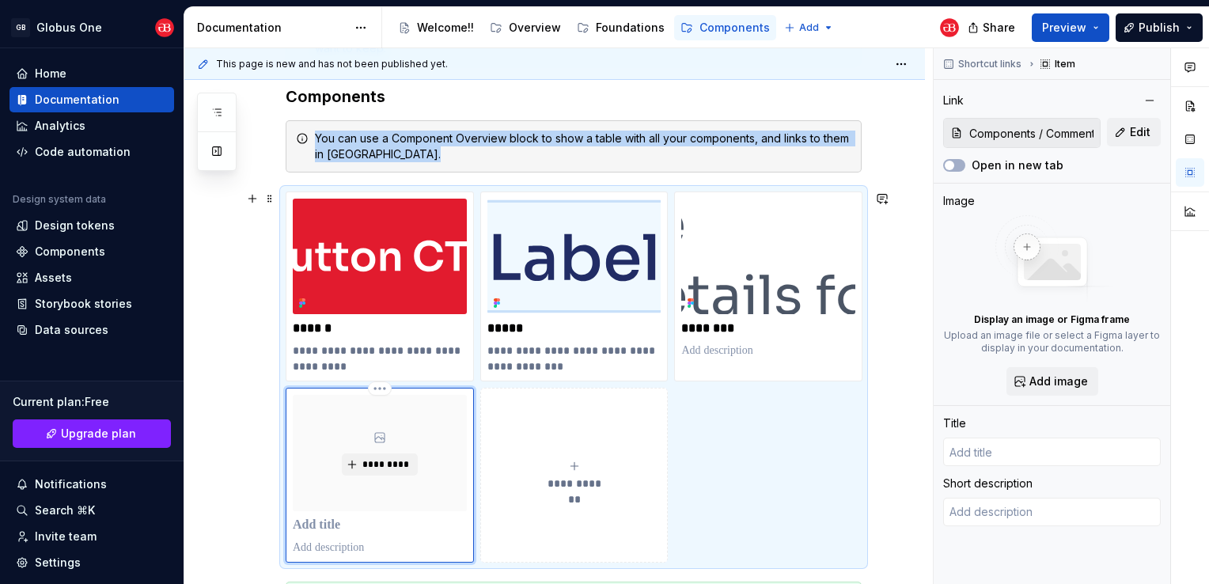
type textarea "*"
type input "Comment"
click at [358, 466] on button "*********" at bounding box center [379, 464] width 75 height 22
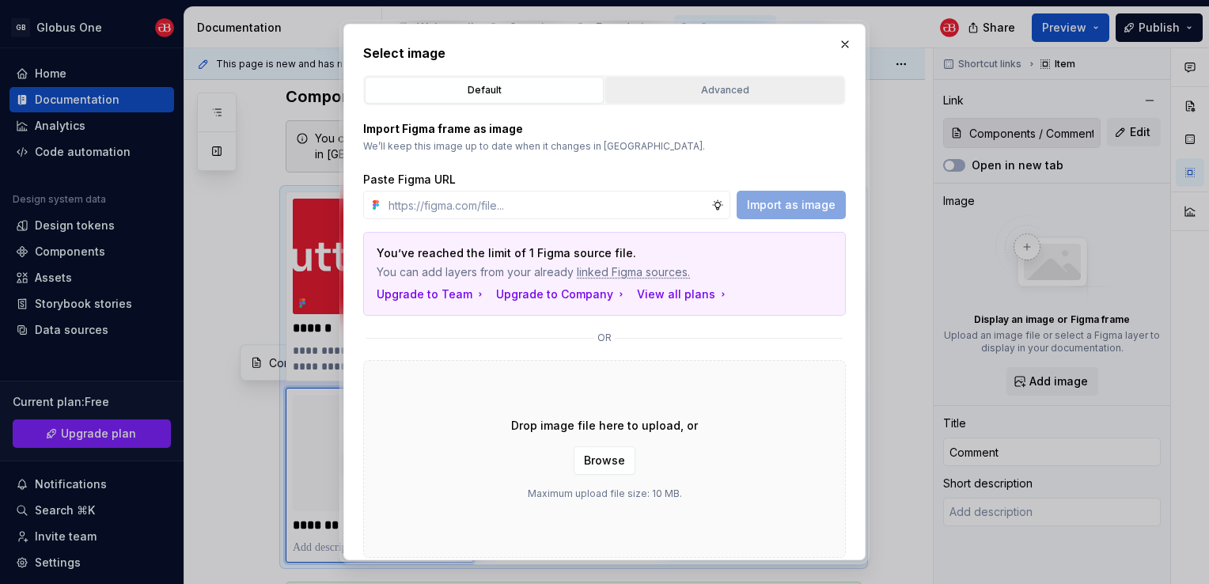
click at [759, 86] on div "Advanced" at bounding box center [725, 90] width 228 height 16
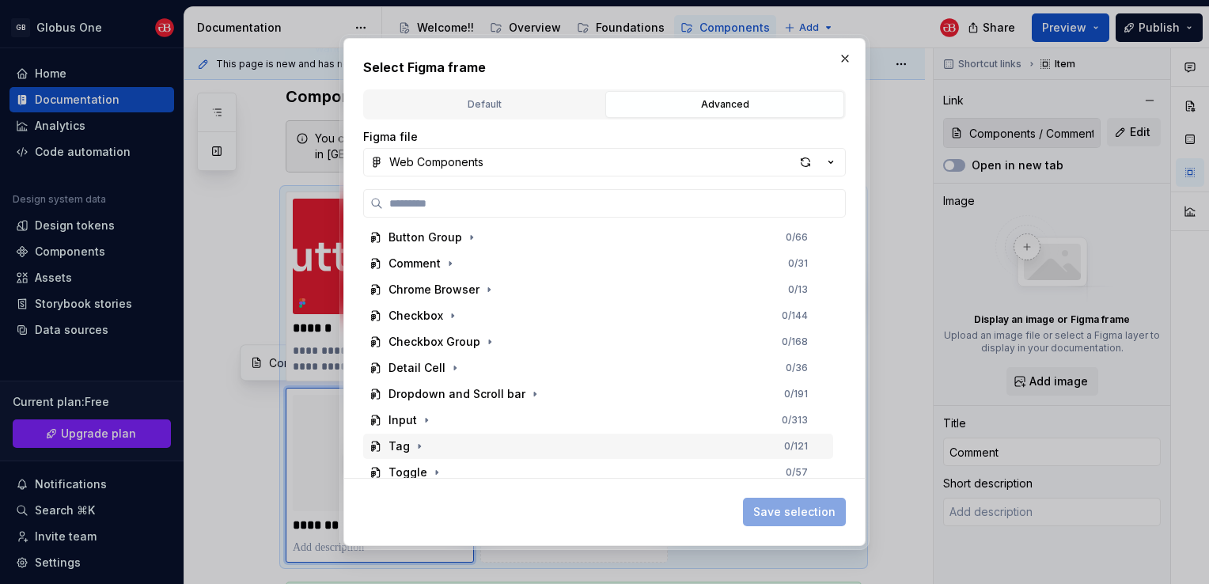
scroll to position [158, 0]
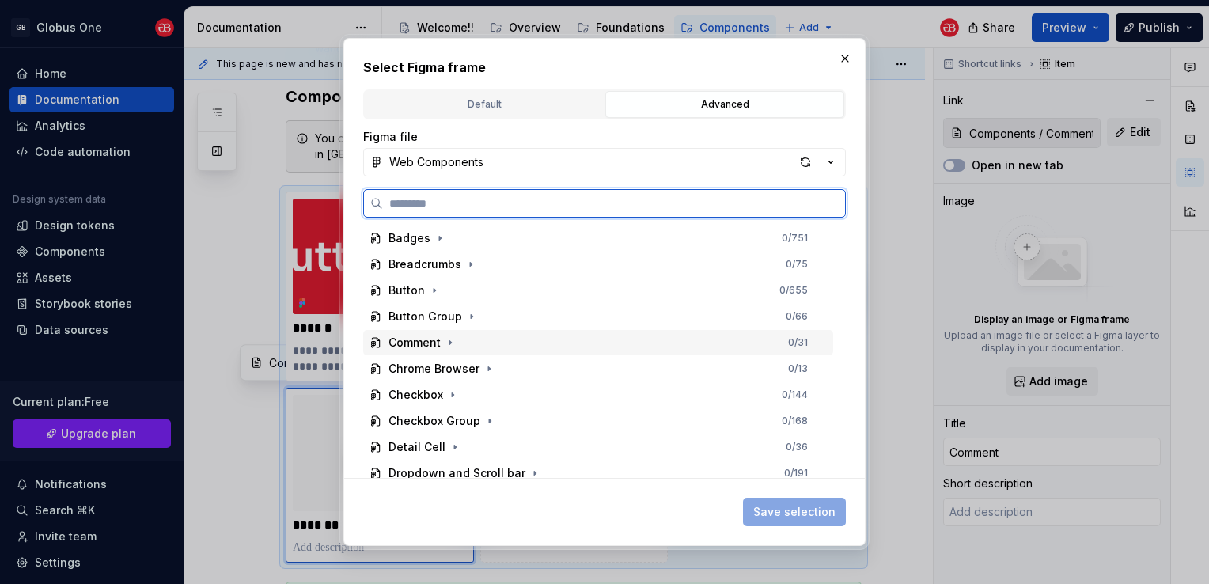
click at [408, 350] on div "Comment 0 / 31" at bounding box center [598, 342] width 470 height 25
click at [417, 359] on div "Gb-comment 0 / 8" at bounding box center [605, 368] width 455 height 25
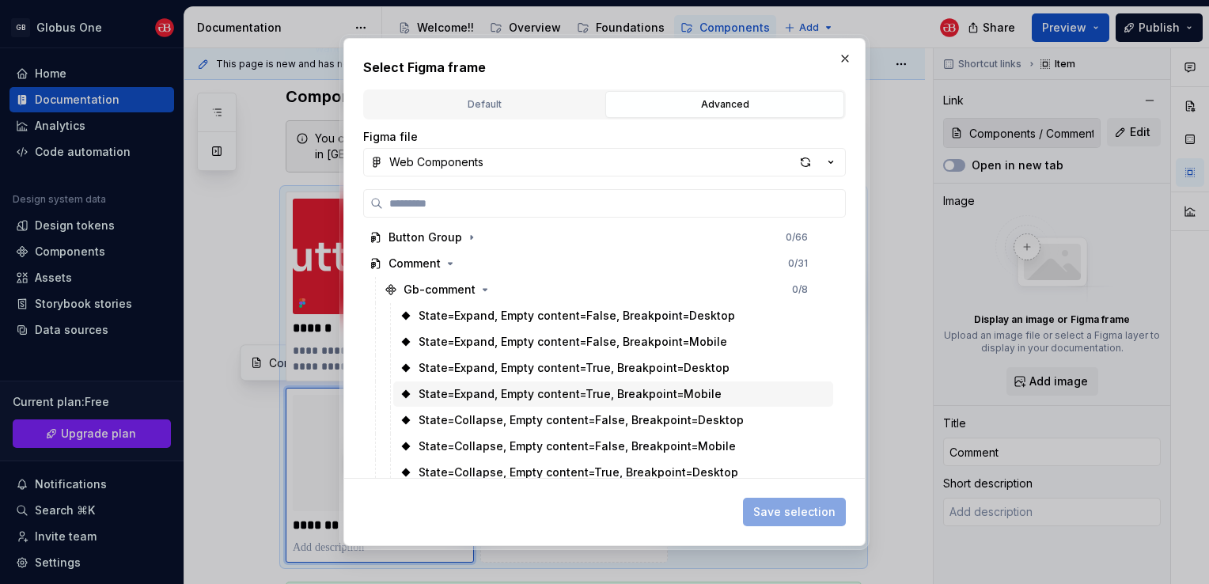
scroll to position [316, 0]
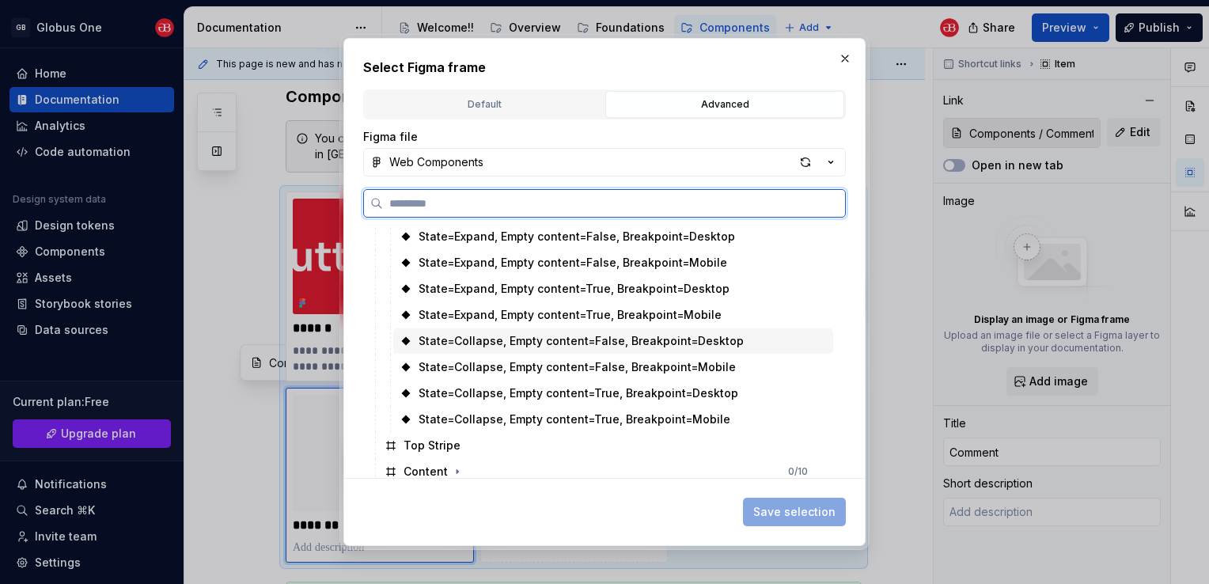
click at [564, 346] on div "State=Collapse, Empty content=False, Breakpoint=Desktop" at bounding box center [580, 341] width 325 height 16
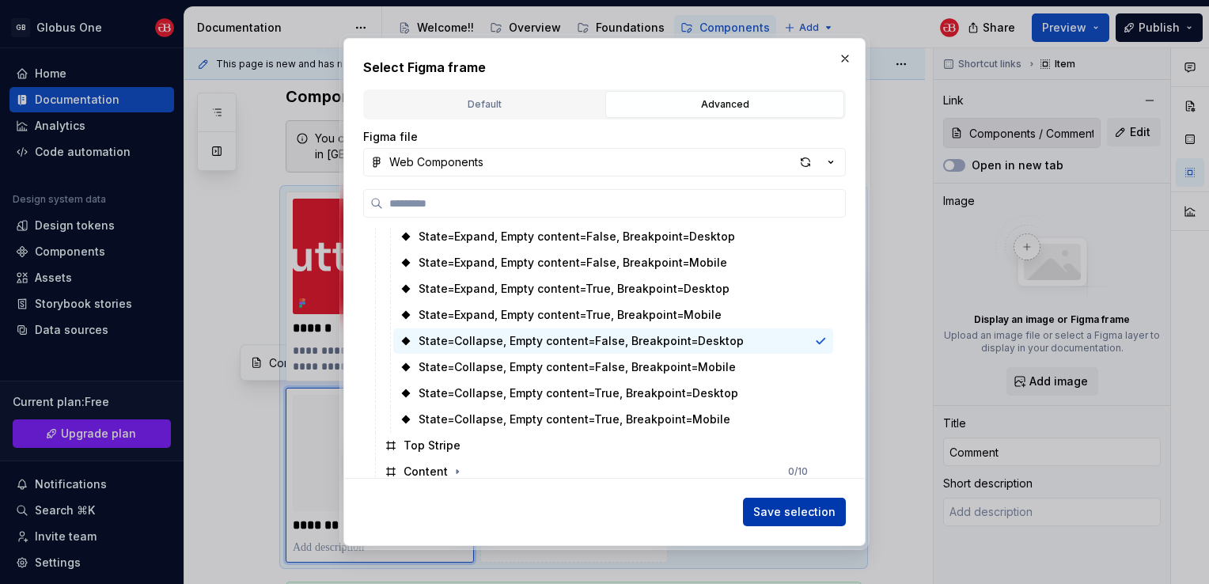
click at [793, 511] on span "Save selection" at bounding box center [794, 512] width 82 height 16
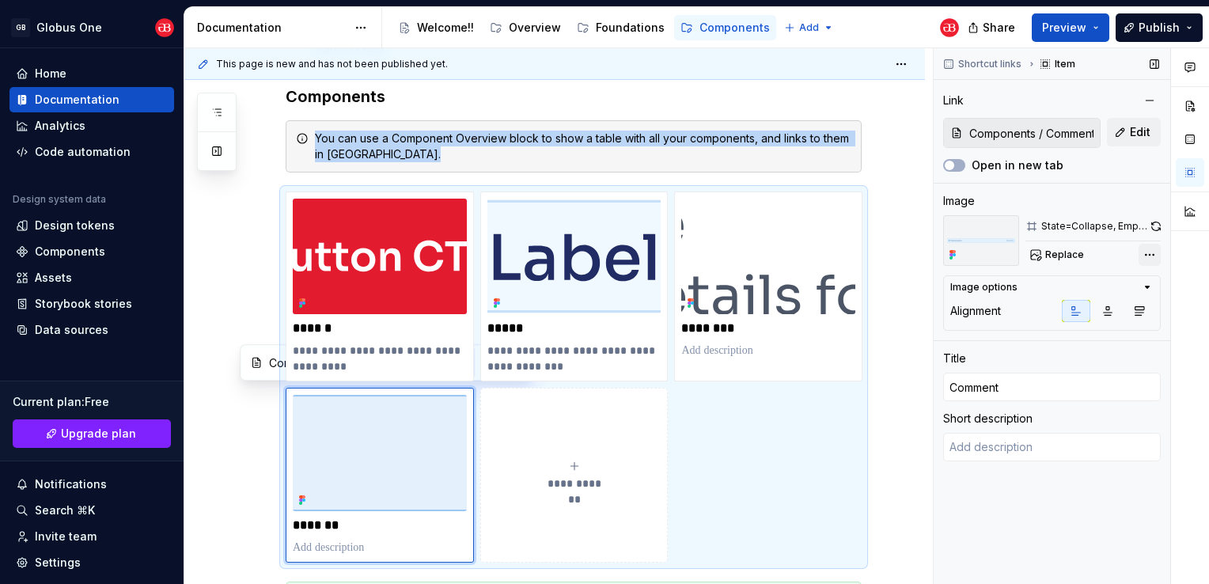
click at [1140, 250] on div "Comments Open comments No comments yet Select ‘Comment’ from the block context …" at bounding box center [1071, 316] width 275 height 536
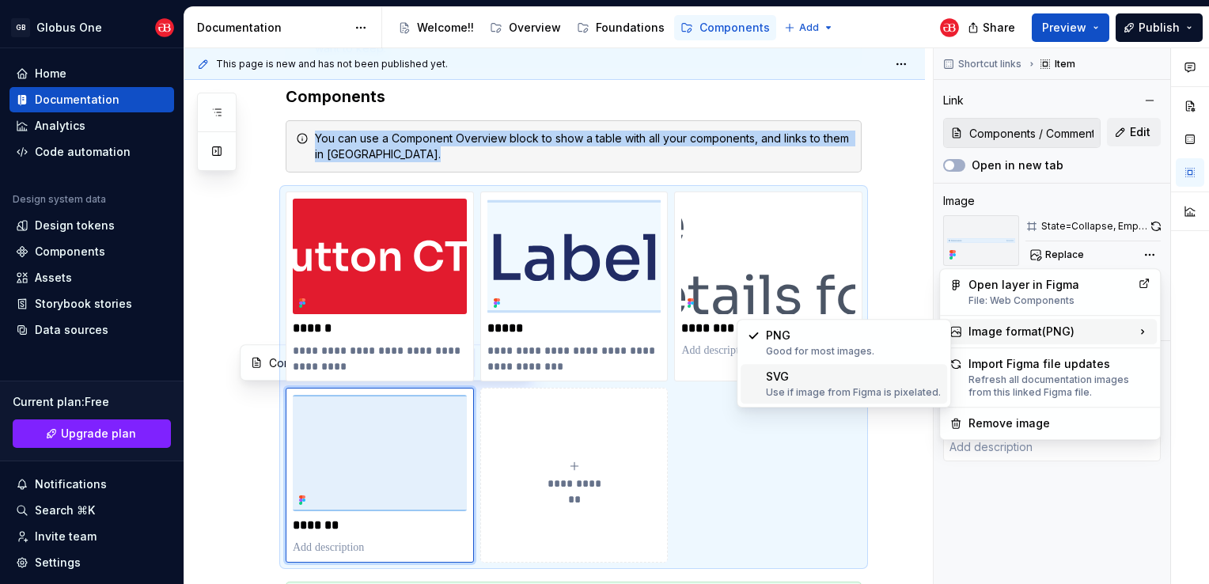
click at [821, 381] on div "SVG Use if image from Figma is pixelated." at bounding box center [853, 384] width 175 height 30
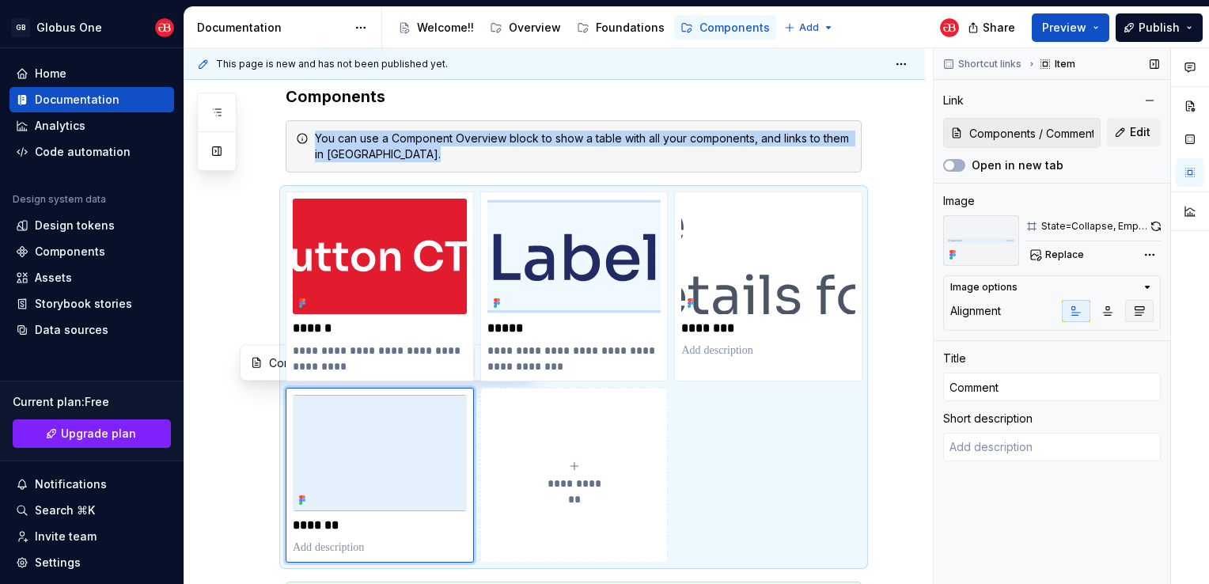
click at [1145, 308] on icon "button" at bounding box center [1139, 311] width 13 height 13
click at [1082, 313] on button "button" at bounding box center [1076, 311] width 28 height 22
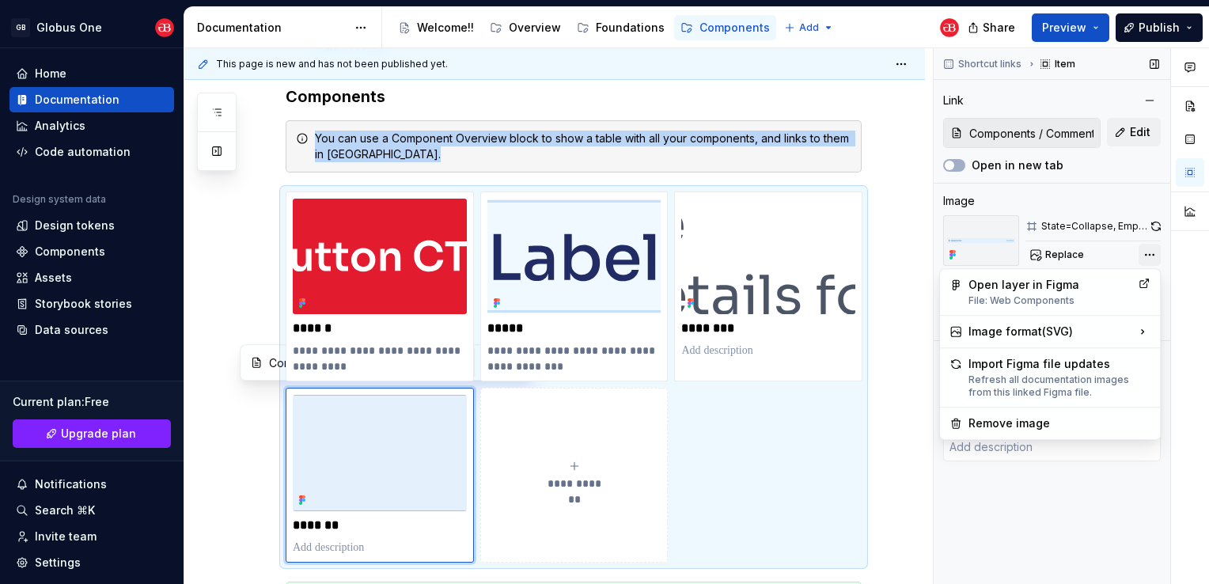
click at [1157, 259] on div "Comments Open comments No comments yet Select ‘Comment’ from the block context …" at bounding box center [1071, 316] width 275 height 536
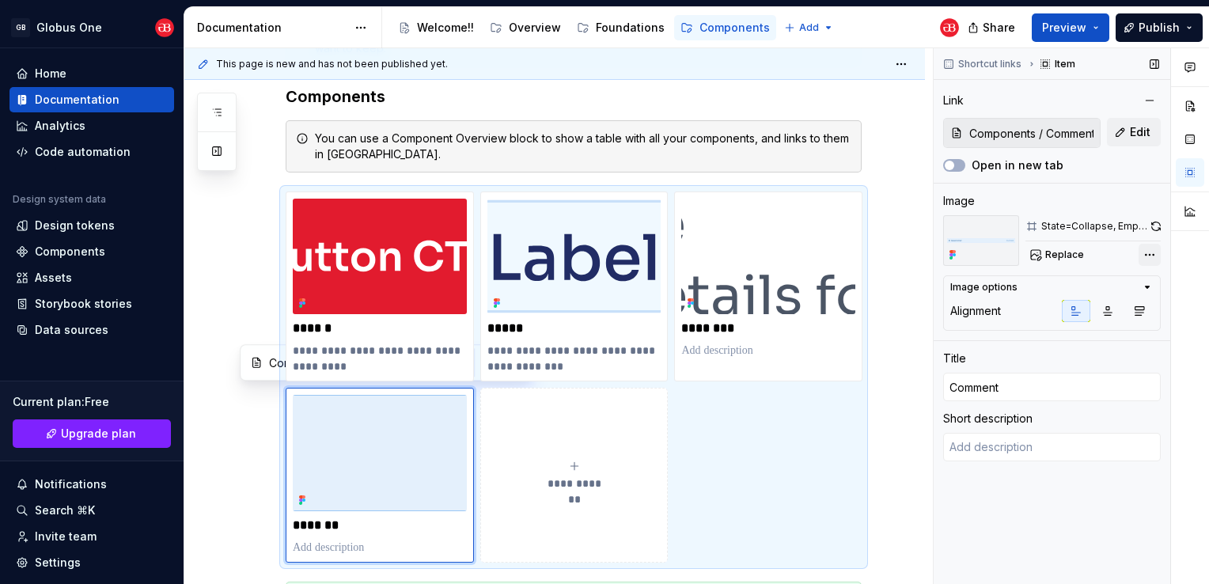
click at [1150, 255] on div "Comments Open comments No comments yet Select ‘Comment’ from the block context …" at bounding box center [1071, 316] width 275 height 536
click at [328, 549] on p at bounding box center [380, 548] width 174 height 16
click at [734, 422] on div "**********" at bounding box center [574, 376] width 576 height 371
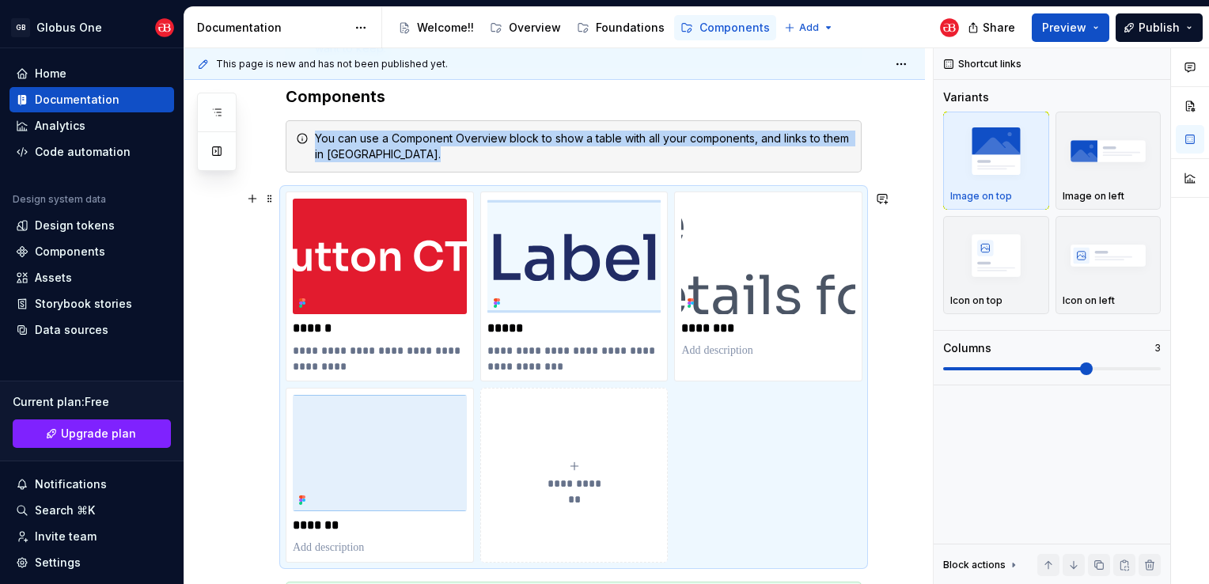
click at [564, 430] on button "**********" at bounding box center [574, 475] width 188 height 174
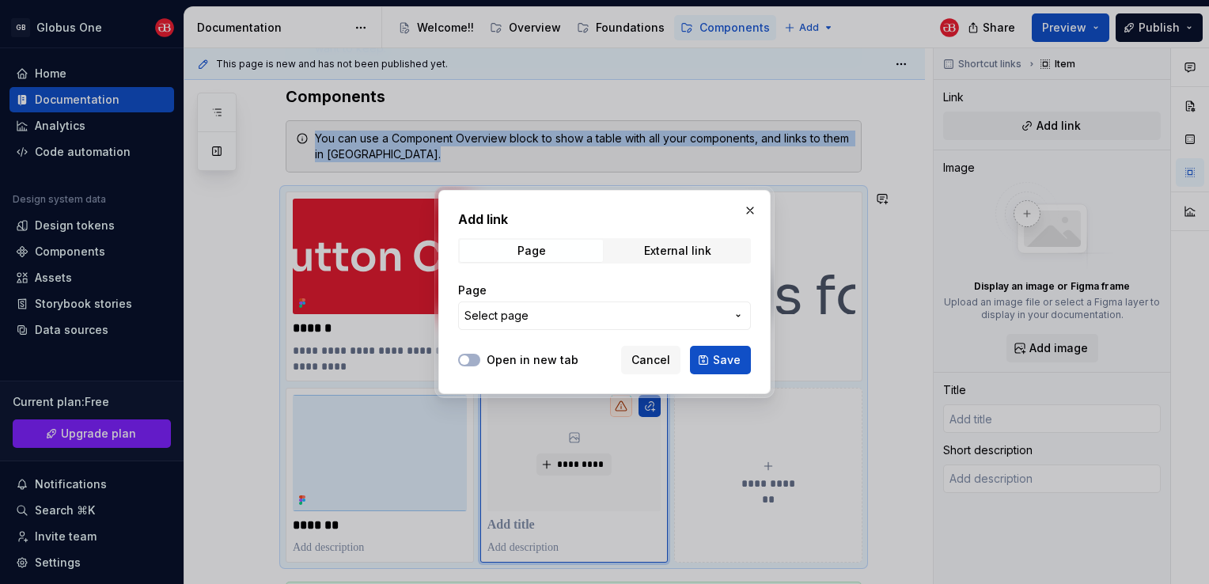
click at [555, 319] on span "Select page" at bounding box center [594, 316] width 261 height 16
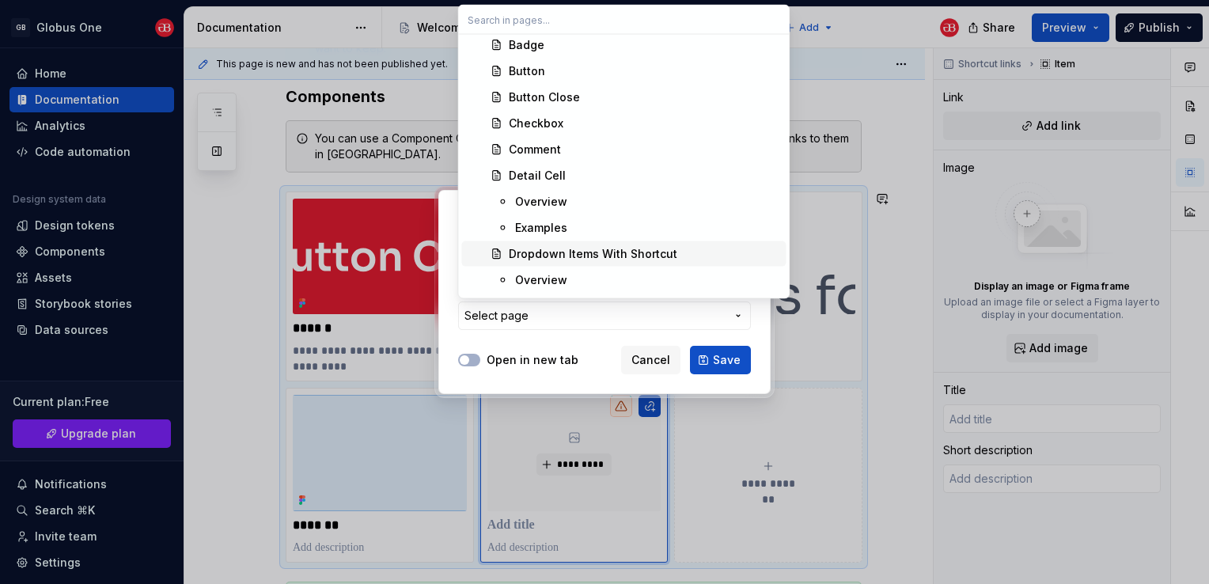
scroll to position [870, 0]
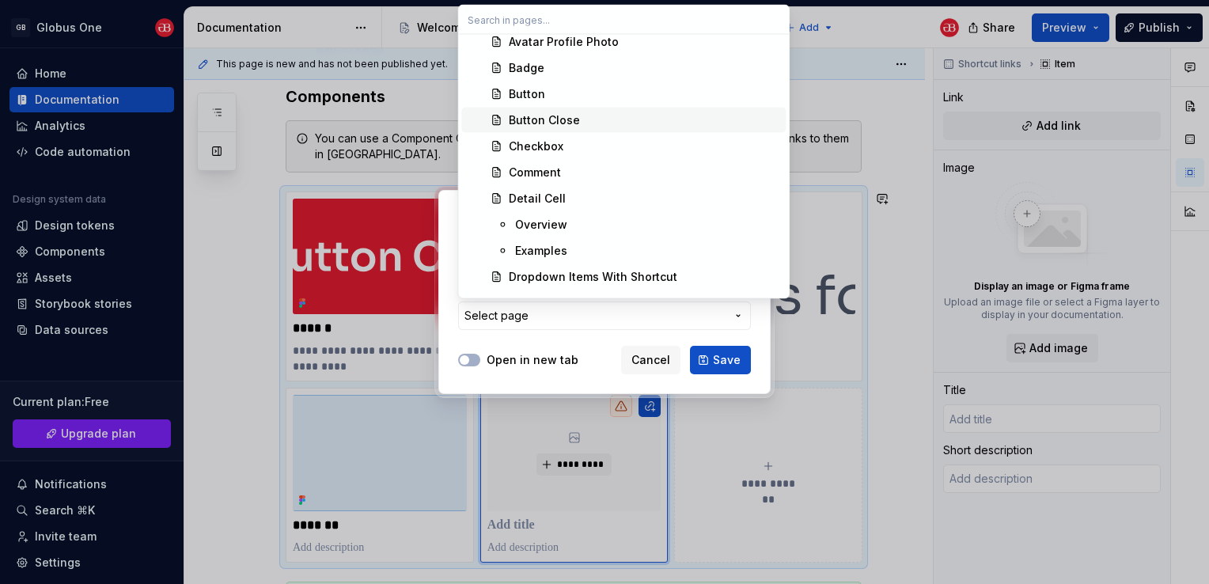
click at [556, 125] on div "Button Close" at bounding box center [544, 120] width 71 height 16
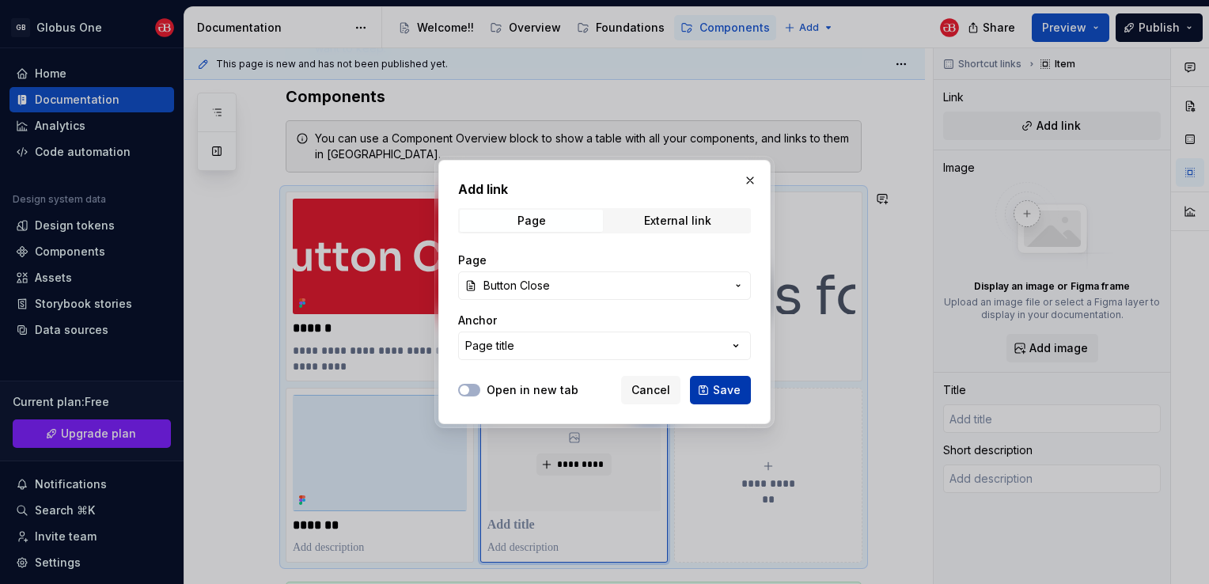
click at [699, 387] on button "Save" at bounding box center [720, 390] width 61 height 28
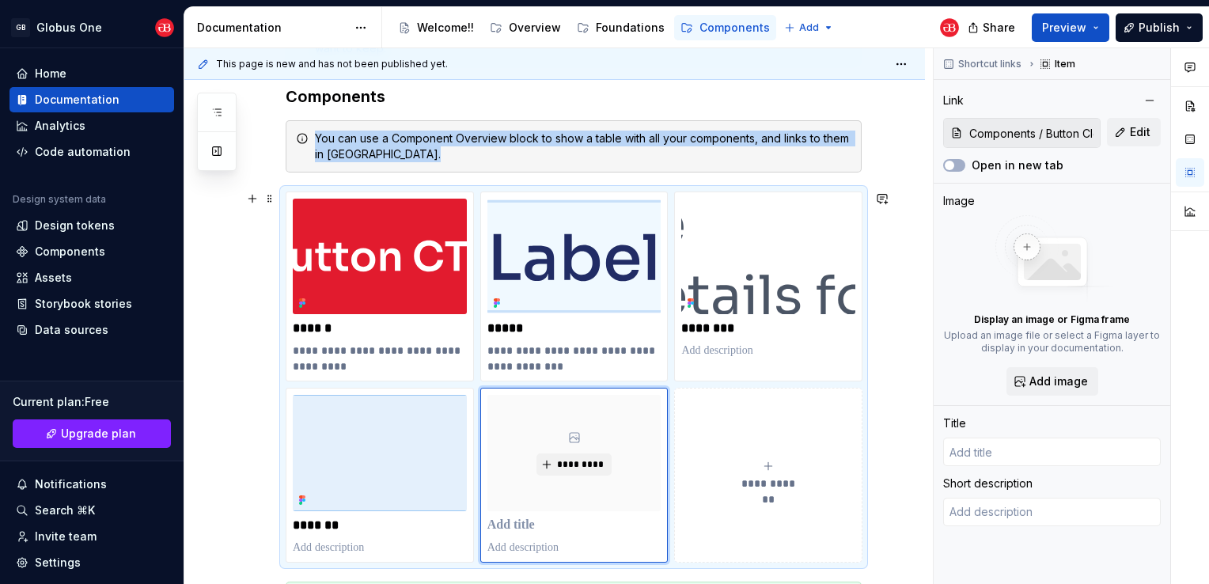
type textarea "*"
type input "Button Close"
type textarea "Used for closing modals"
click at [568, 453] on button "*********" at bounding box center [573, 464] width 75 height 22
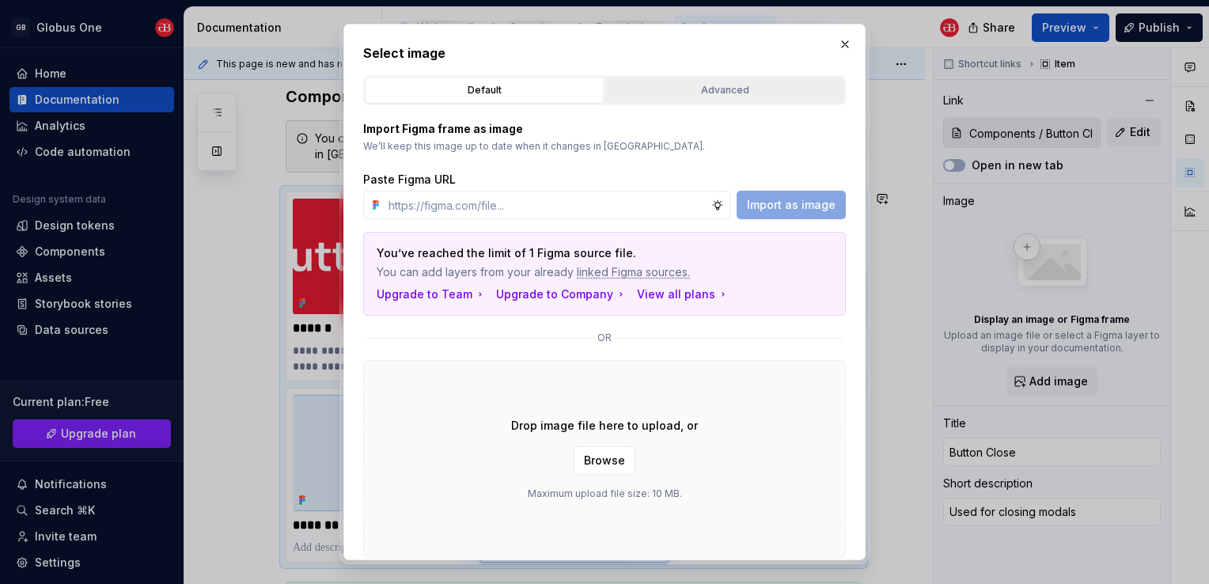
click at [645, 93] on div "Advanced" at bounding box center [725, 90] width 228 height 16
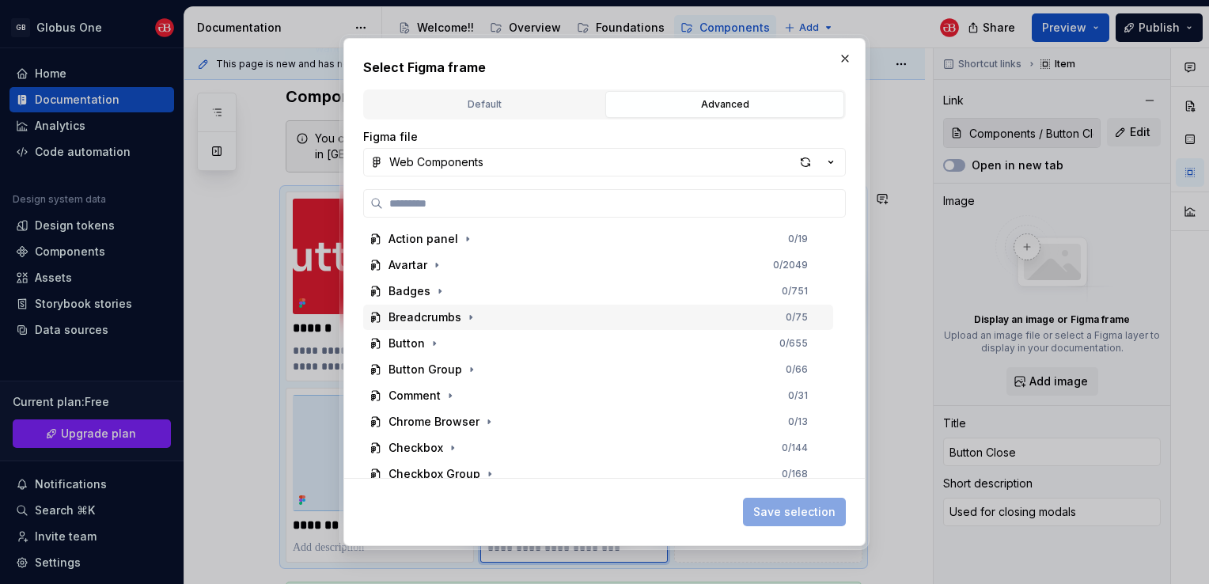
scroll to position [79, 0]
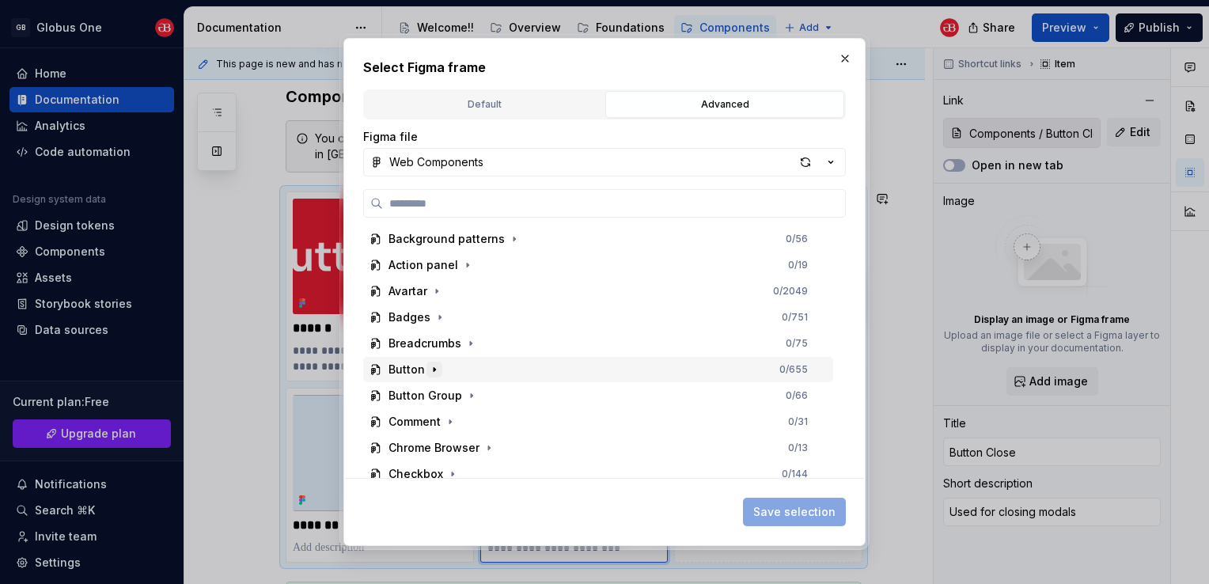
click at [431, 373] on icon "button" at bounding box center [434, 369] width 13 height 13
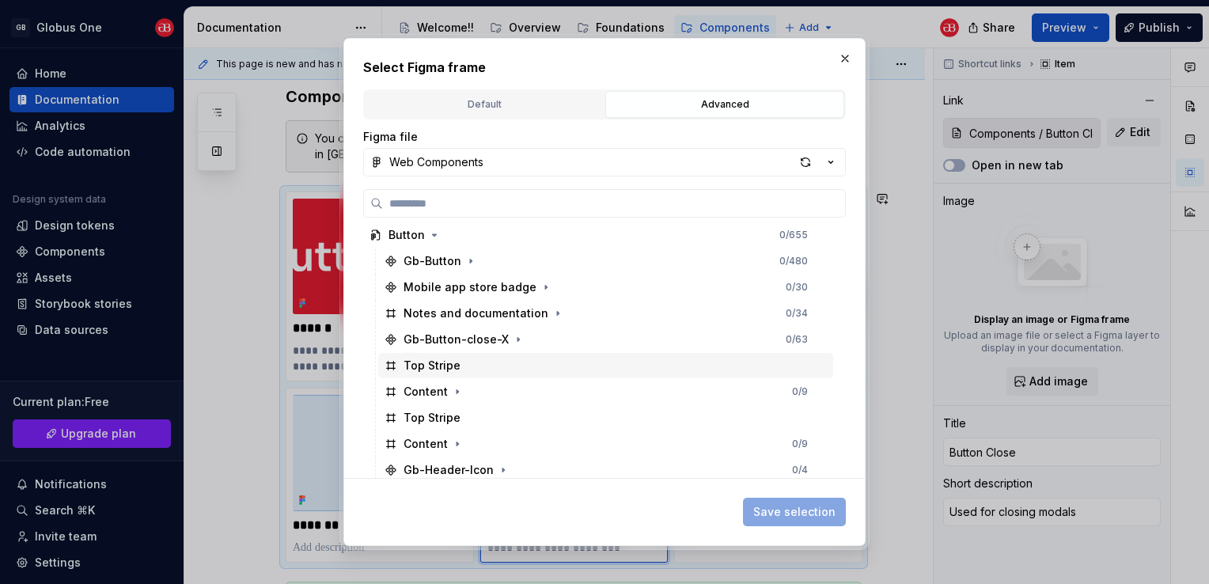
scroll to position [237, 0]
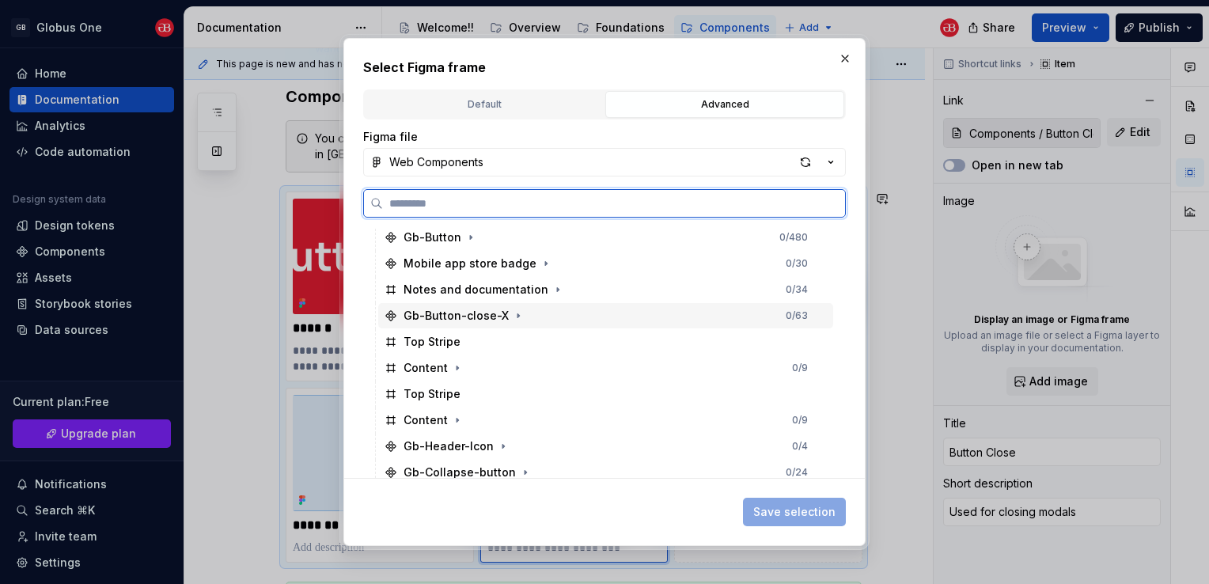
click at [475, 324] on div "Gb-Button-close-X 0 / 63" at bounding box center [605, 315] width 455 height 25
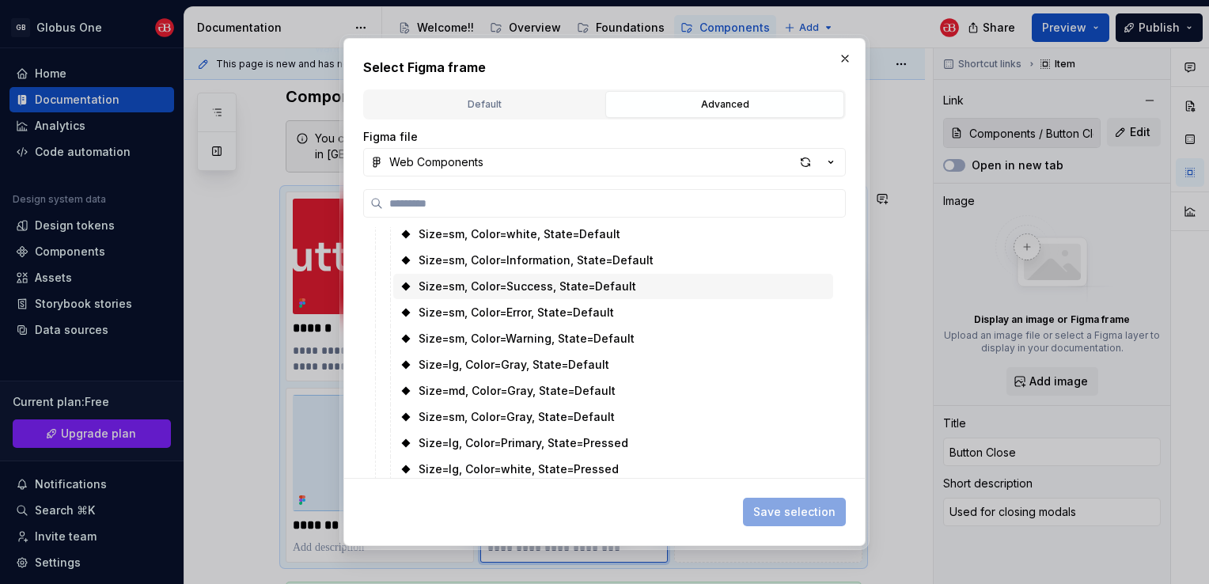
scroll to position [712, 0]
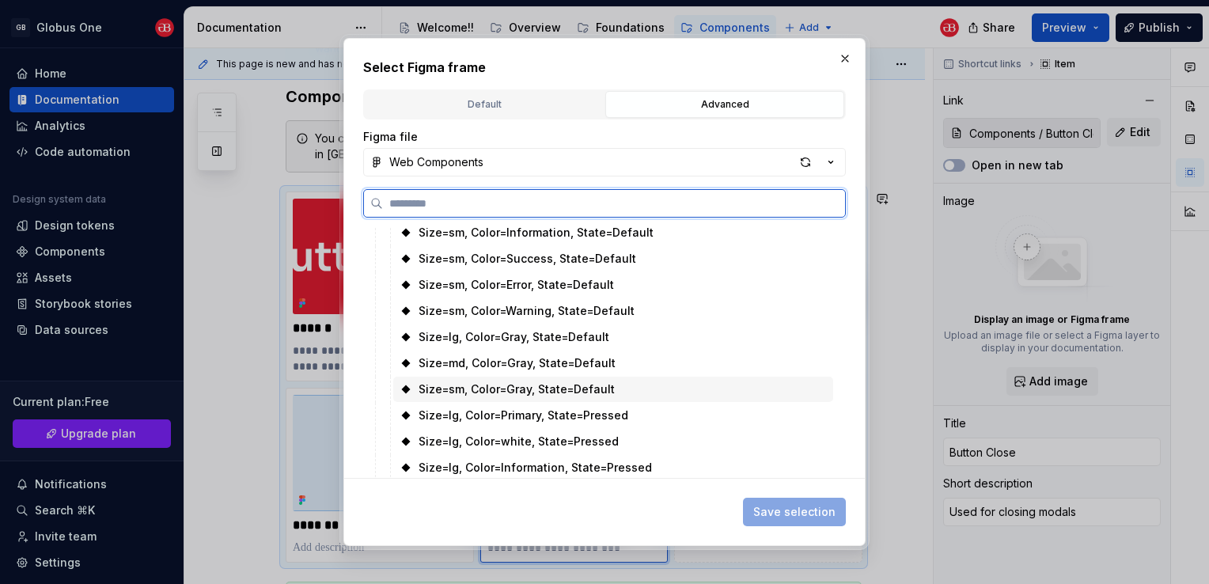
click at [506, 385] on div "Size=sm, Color=Gray, State=Default" at bounding box center [516, 389] width 196 height 16
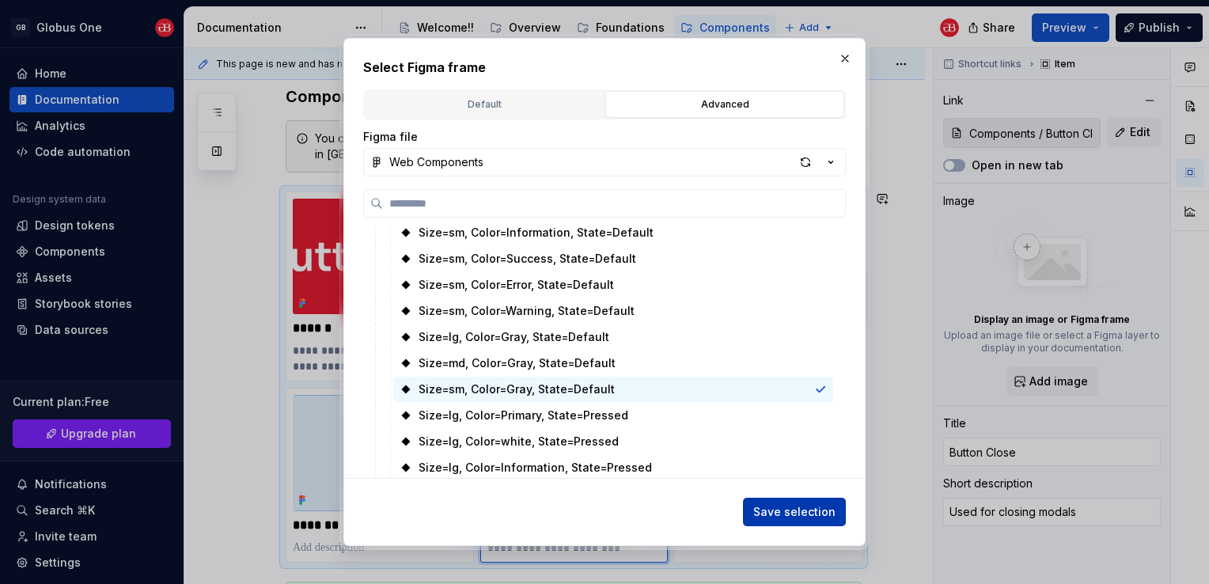
click at [761, 515] on span "Save selection" at bounding box center [794, 512] width 82 height 16
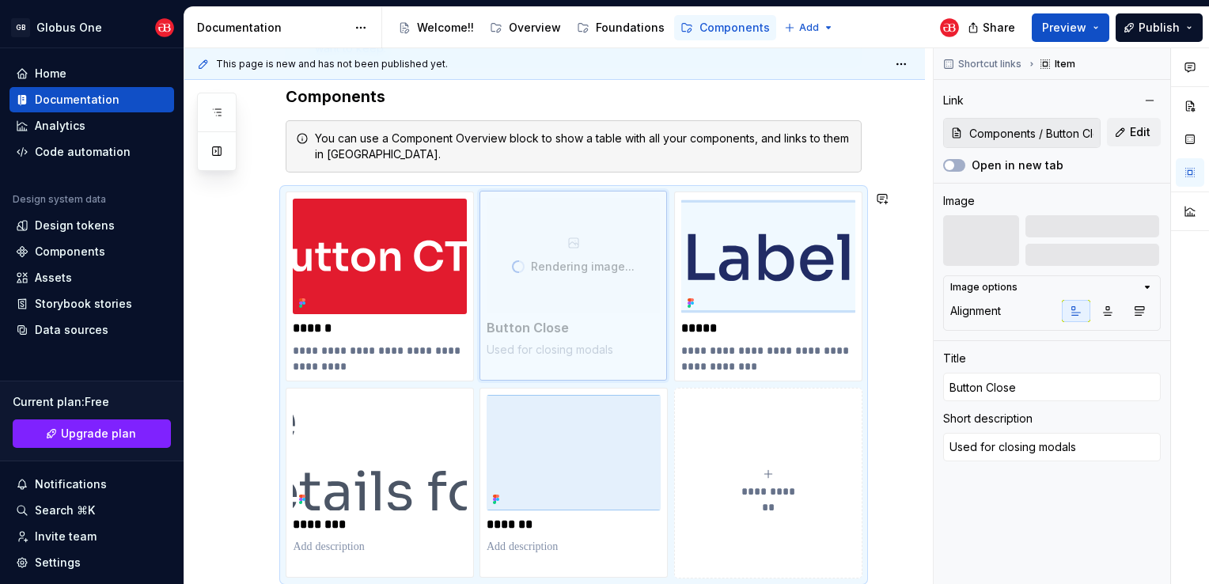
drag, startPoint x: 565, startPoint y: 456, endPoint x: 554, endPoint y: 255, distance: 201.2
click at [554, 255] on body "GB Globus One Home Documentation Analytics Code automation Design system data D…" at bounding box center [604, 292] width 1209 height 584
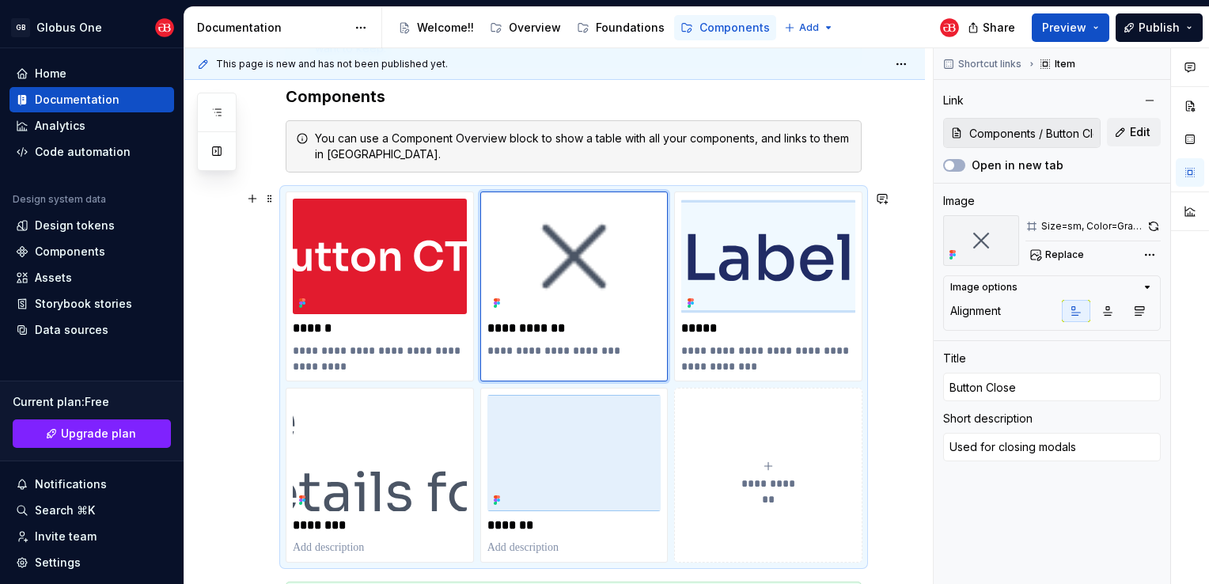
click at [886, 437] on div "**********" at bounding box center [554, 412] width 740 height 934
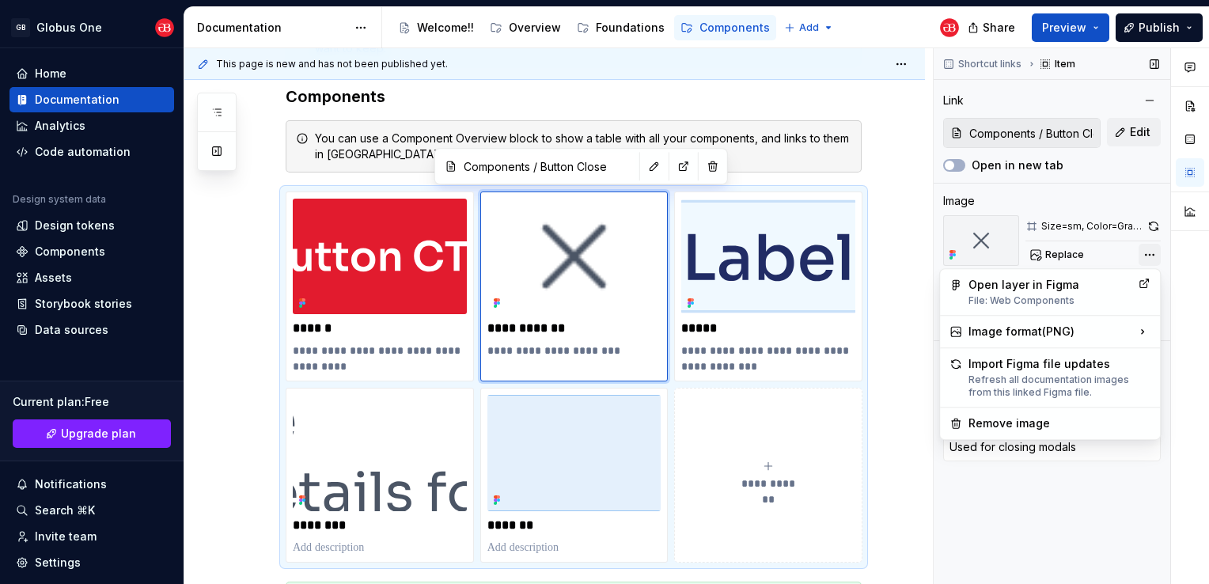
click at [1146, 248] on div "Comments Open comments No comments yet Select ‘Comment’ from the block context …" at bounding box center [1071, 316] width 275 height 536
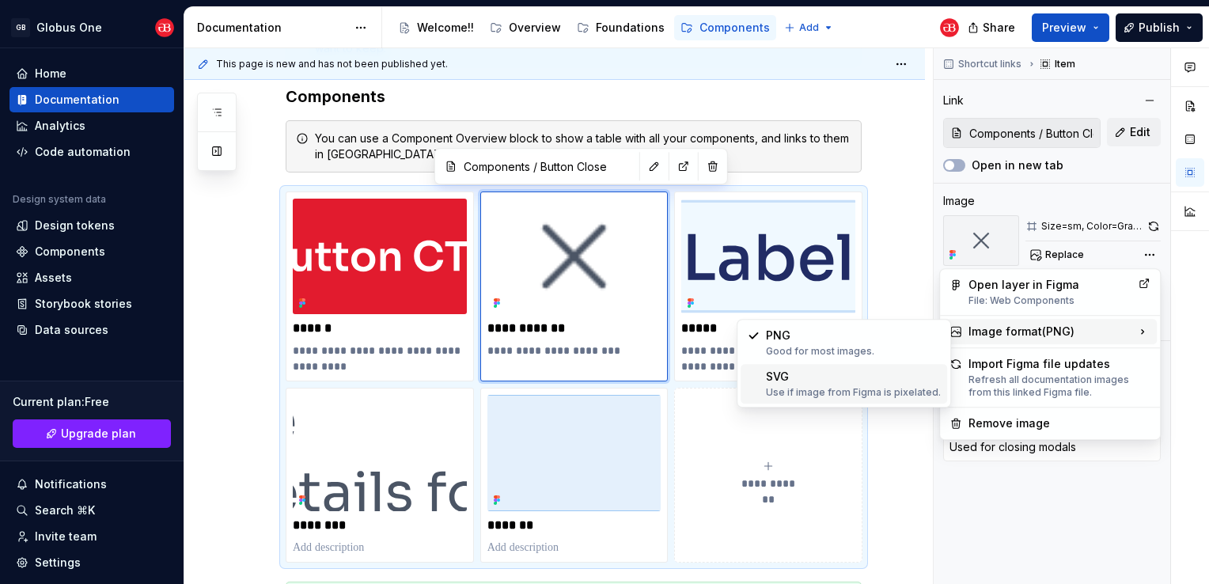
click at [801, 377] on div "SVG Use if image from Figma is pixelated." at bounding box center [853, 384] width 175 height 30
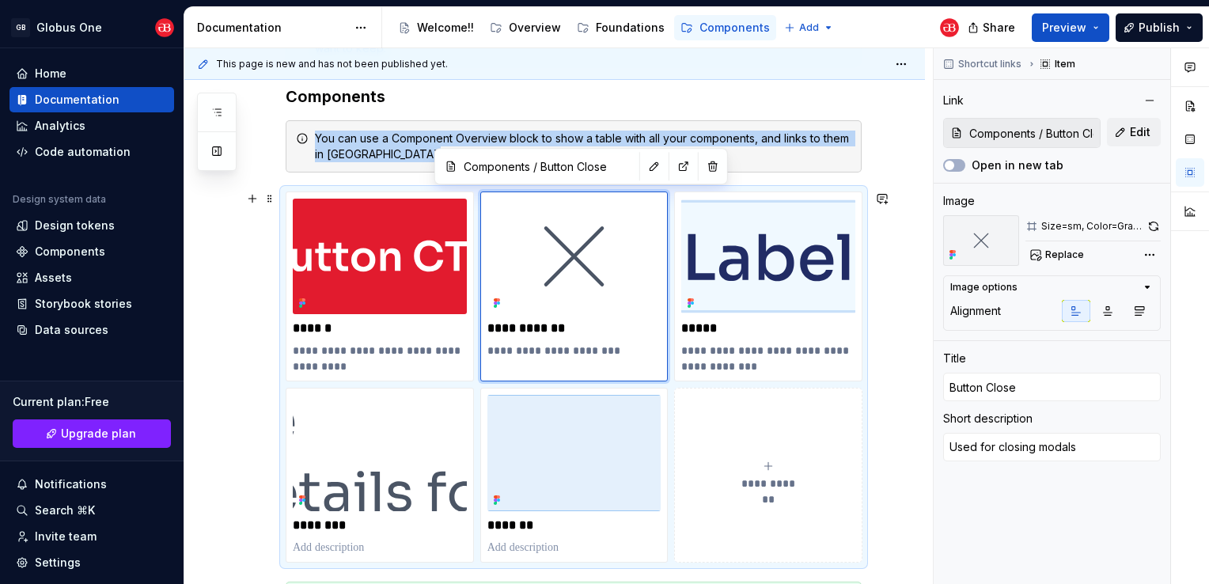
click at [883, 351] on div "**********" at bounding box center [554, 412] width 740 height 934
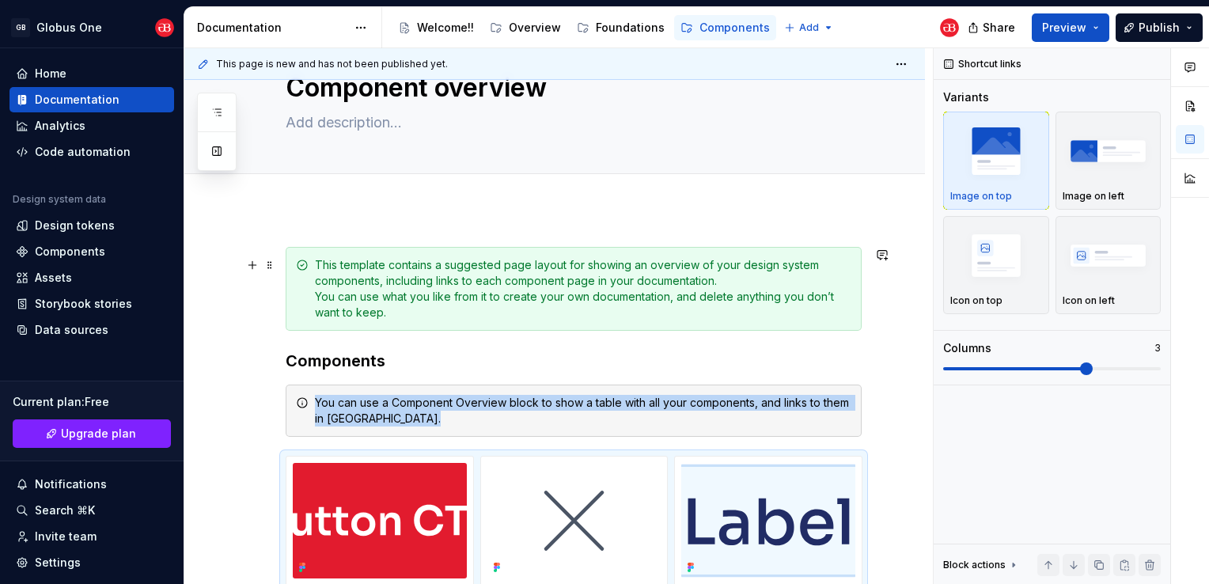
scroll to position [89, 0]
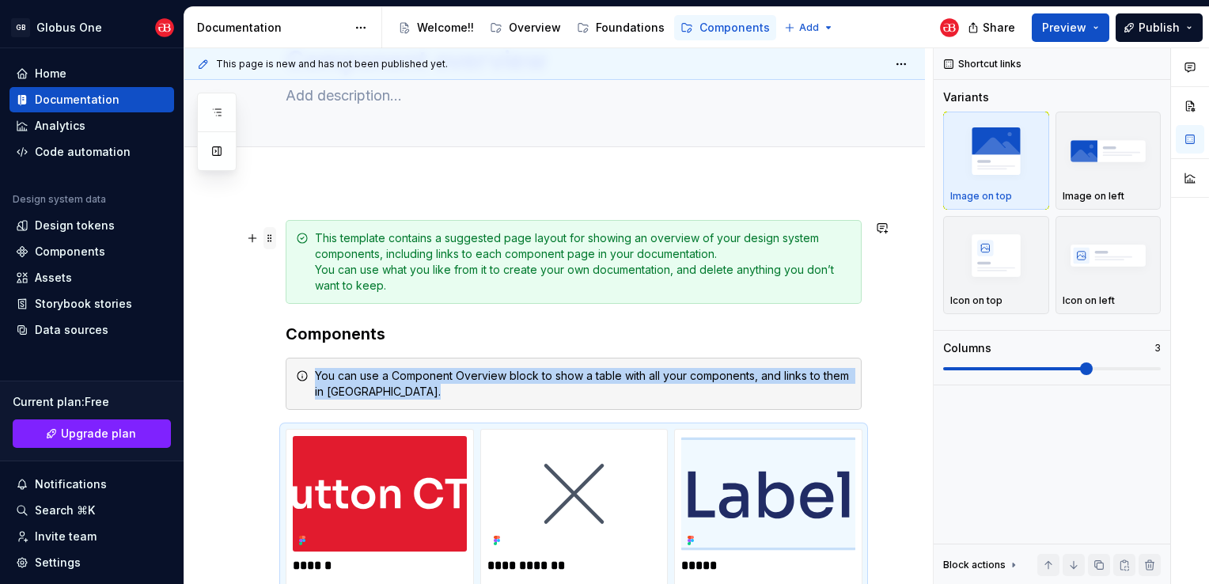
click at [269, 233] on span at bounding box center [269, 238] width 13 height 22
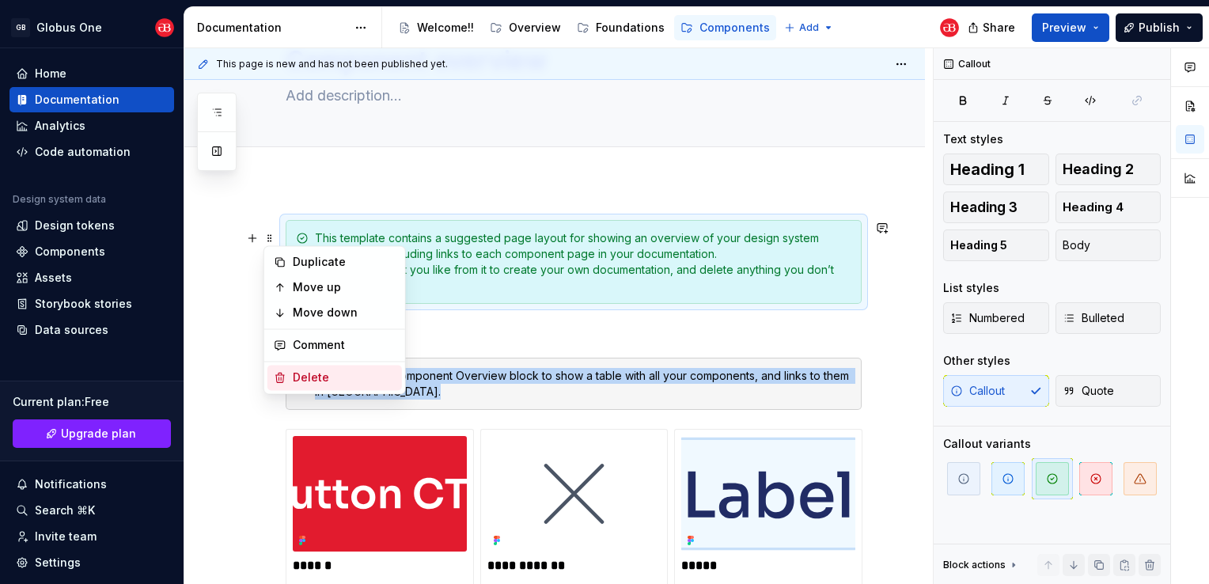
click at [286, 375] on div "Delete" at bounding box center [334, 377] width 134 height 25
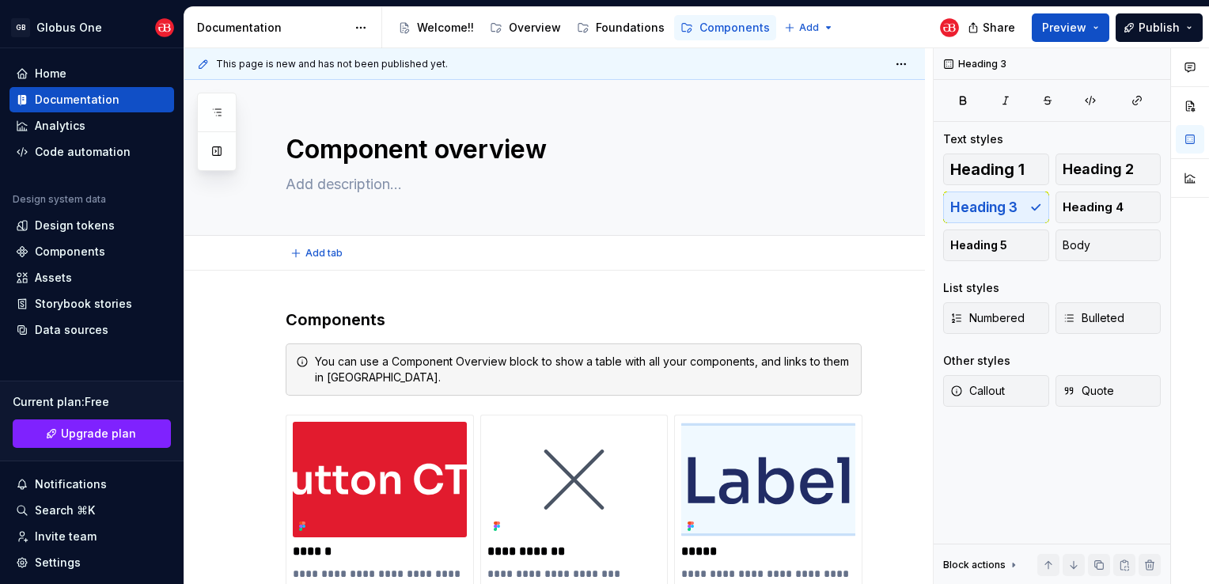
scroll to position [0, 0]
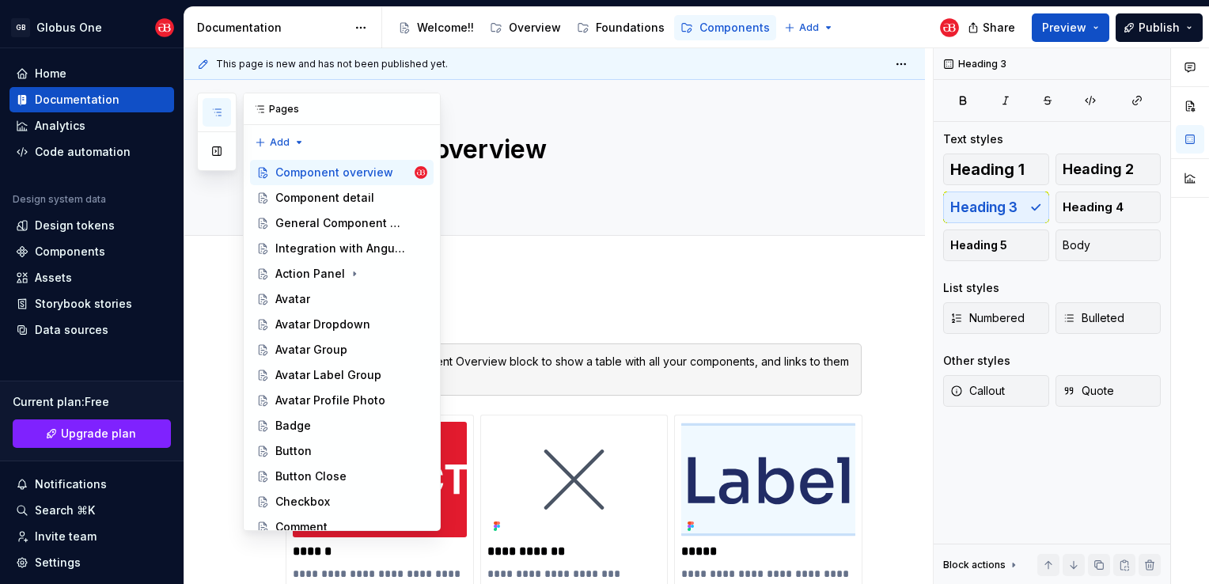
click at [218, 113] on icon "button" at bounding box center [216, 112] width 13 height 13
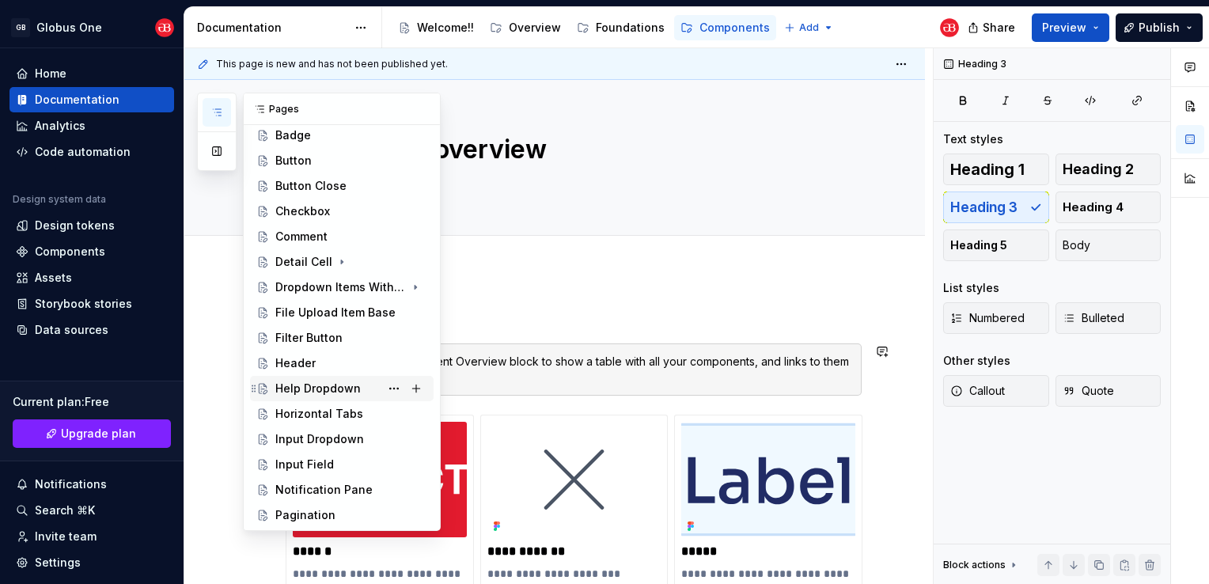
scroll to position [316, 0]
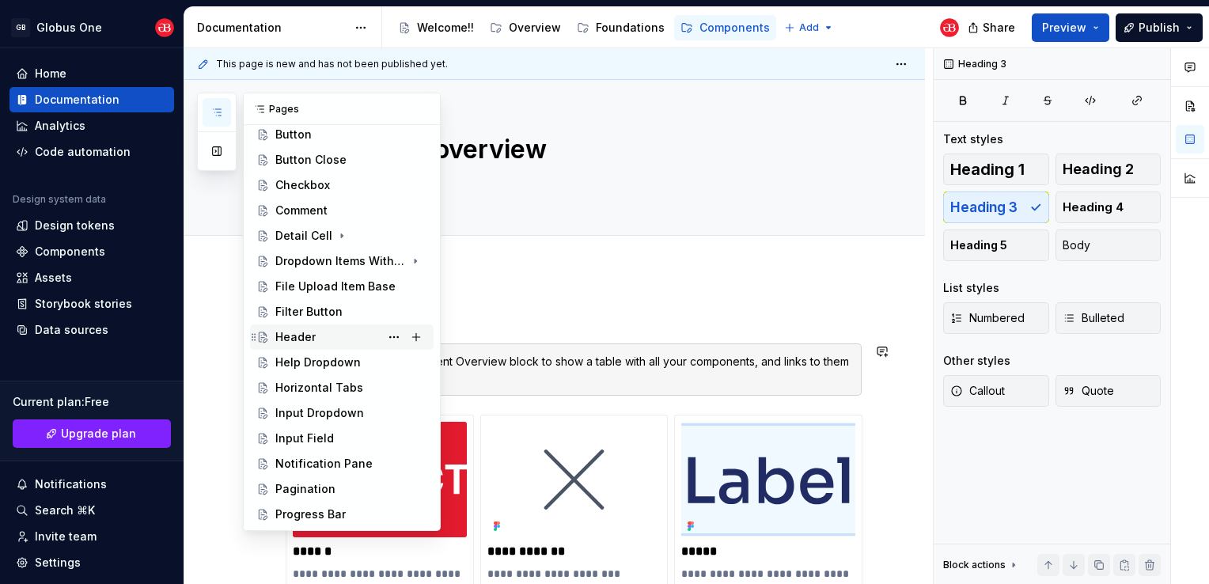
click at [297, 347] on div "Header" at bounding box center [342, 336] width 184 height 25
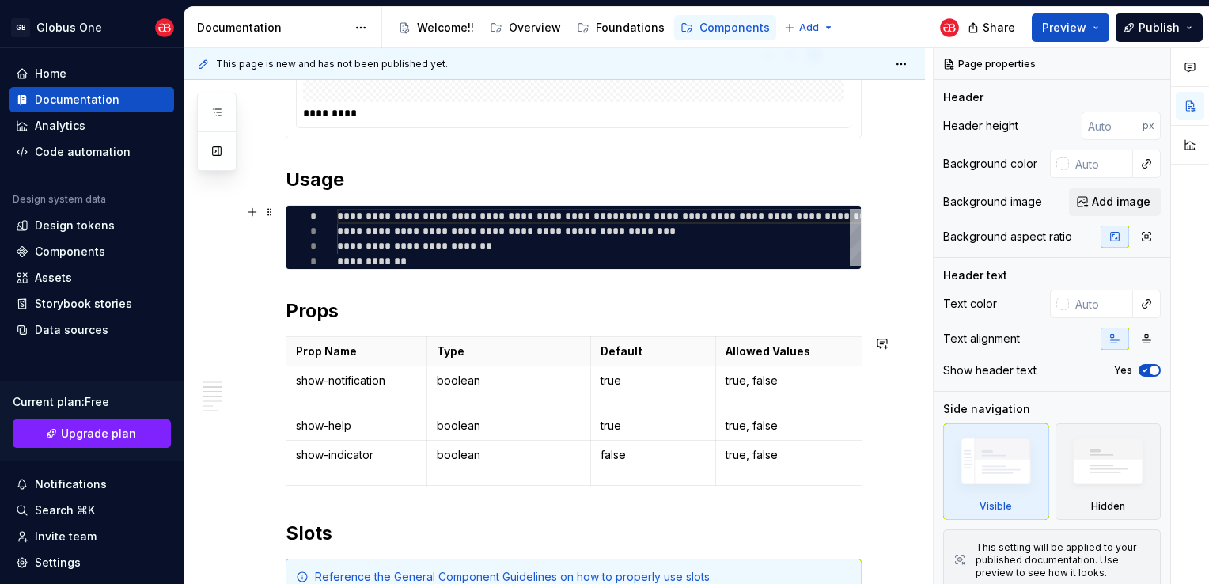
scroll to position [346, 0]
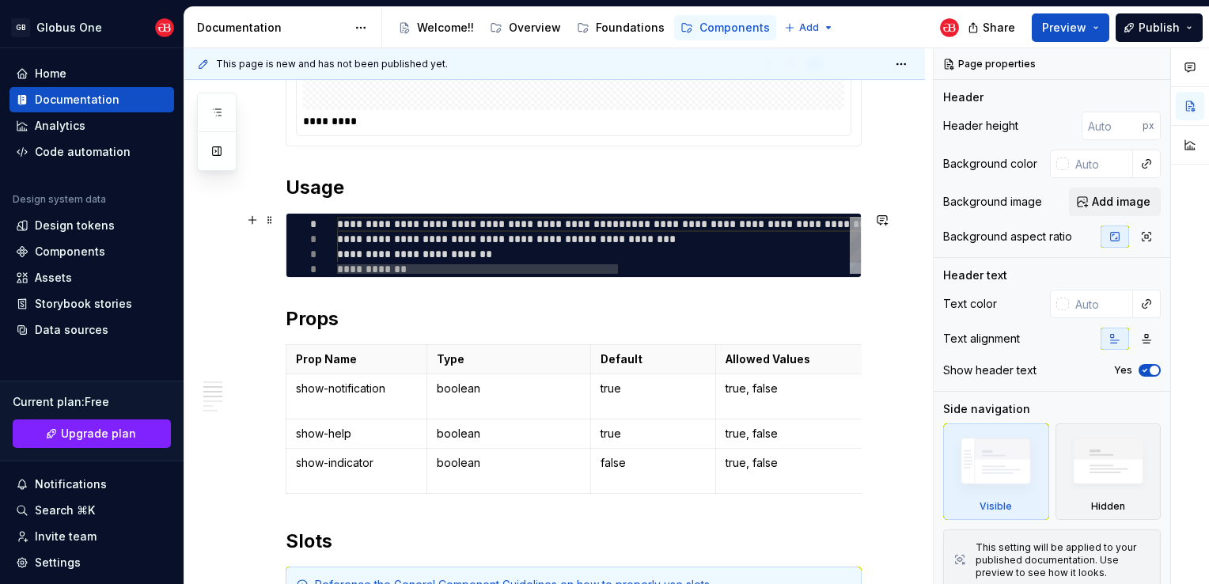
type textarea "*"
type textarea "**********"
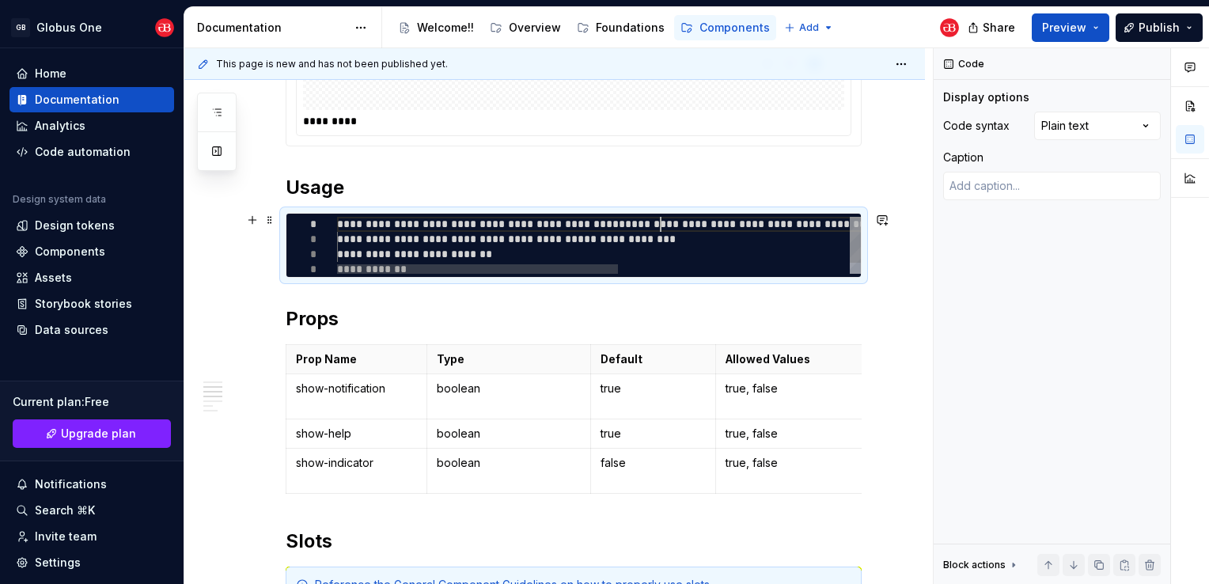
click at [661, 225] on div "**********" at bounding box center [814, 252] width 955 height 70
click at [1112, 132] on div "Comments Open comments No comments yet Select ‘Comment’ from the block context …" at bounding box center [1071, 316] width 275 height 536
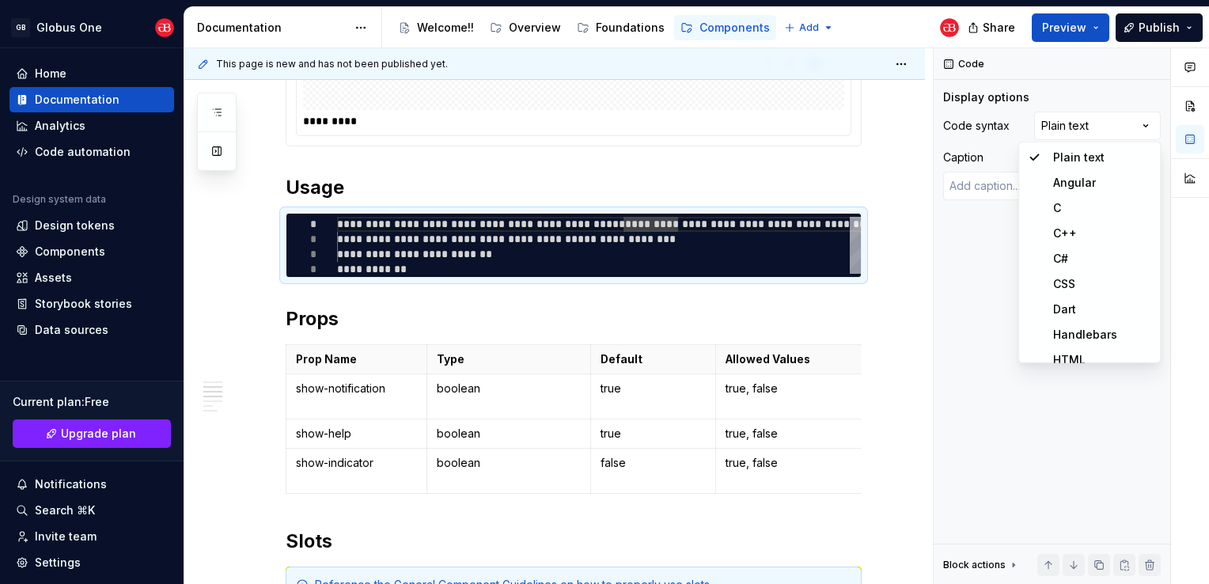
type textarea "*"
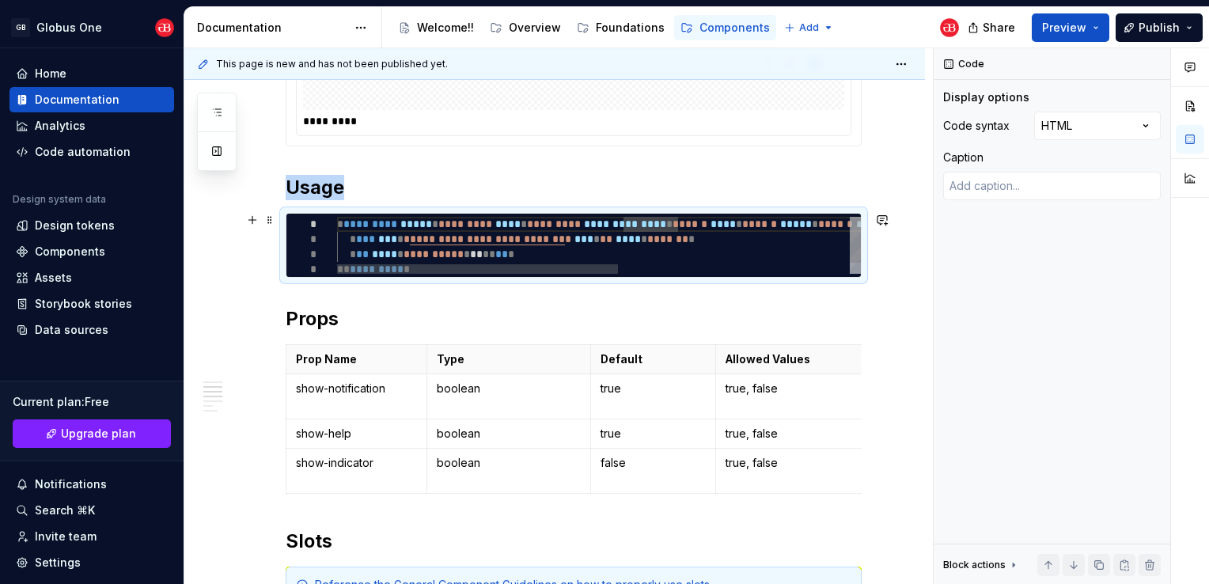
type textarea "*"
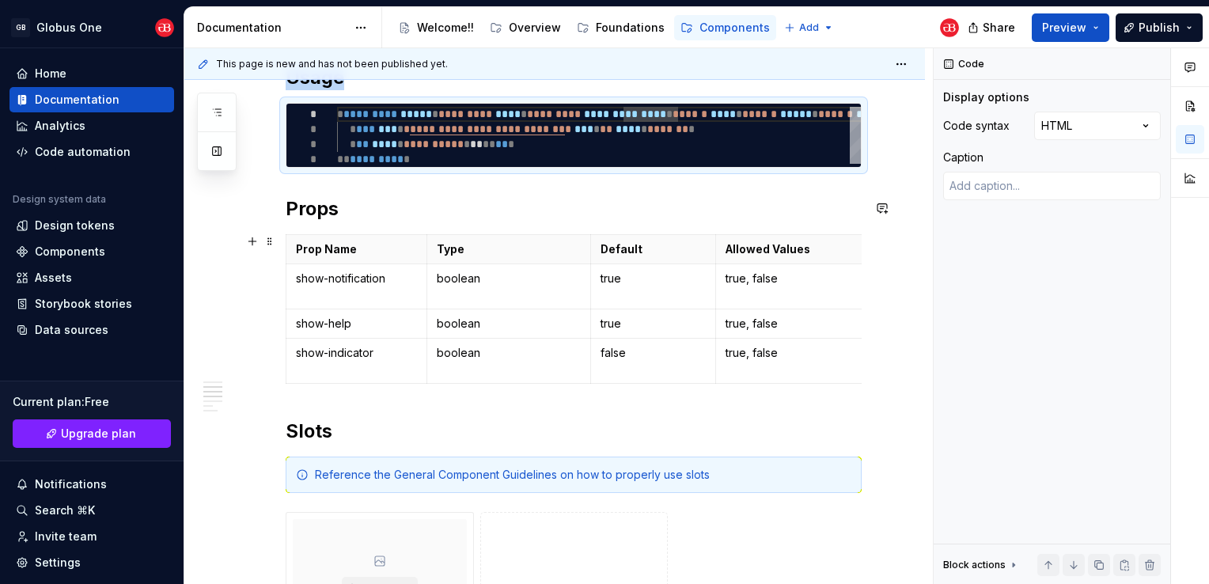
scroll to position [504, 0]
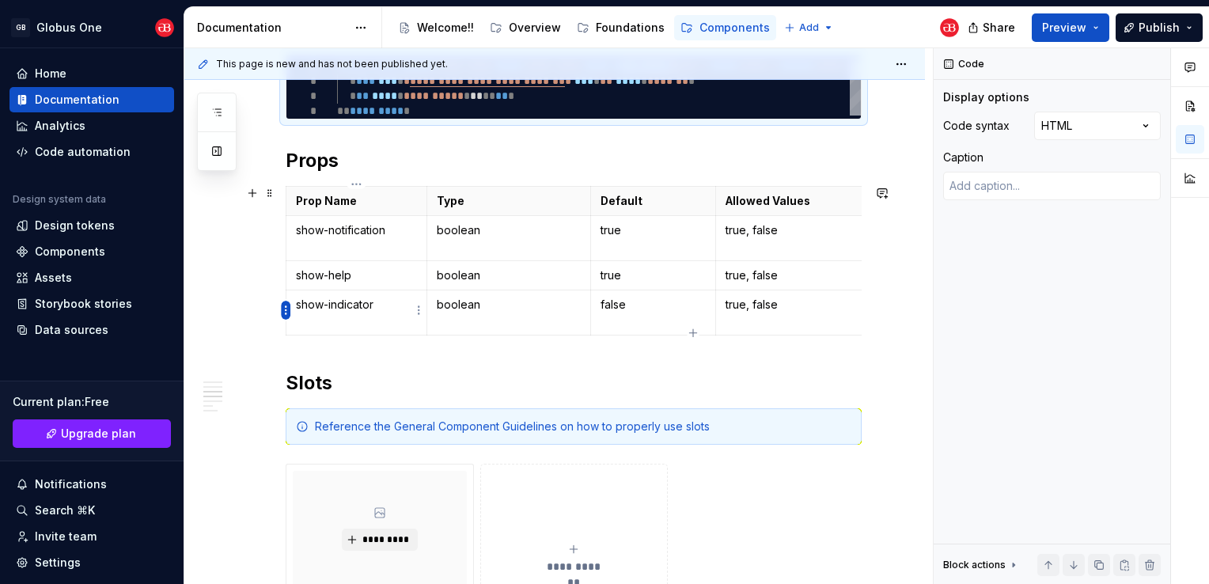
click at [286, 314] on html "GB Globus One Home Documentation Analytics Code automation Design system data D…" at bounding box center [604, 292] width 1209 height 584
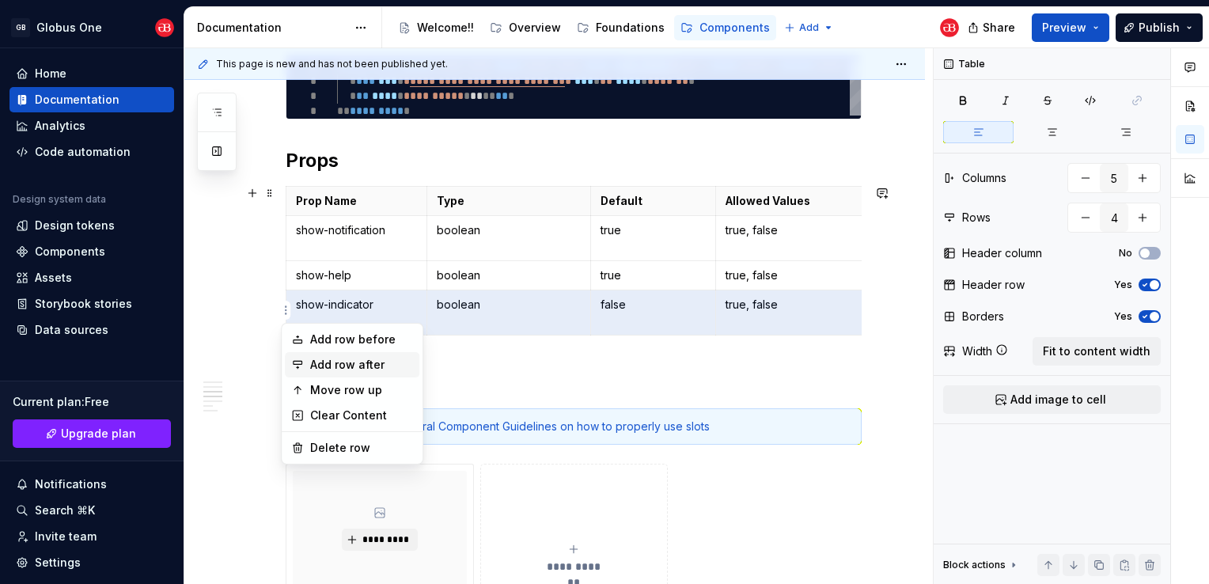
click at [316, 363] on div "Add row after" at bounding box center [361, 365] width 103 height 16
type input "5"
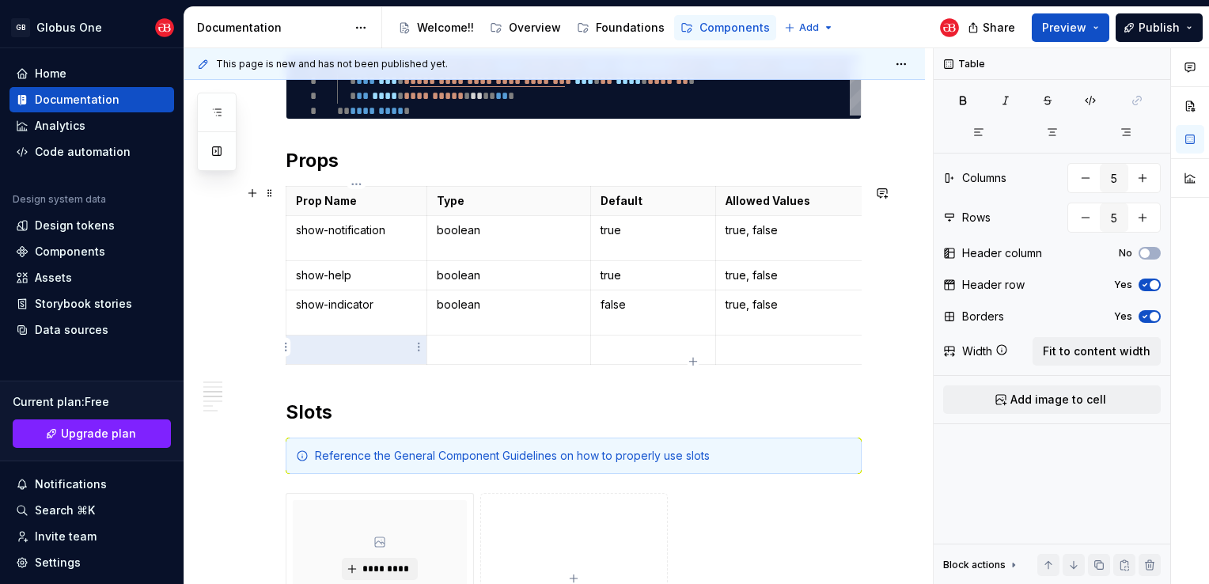
click at [362, 342] on p at bounding box center [356, 350] width 121 height 16
click at [649, 342] on p at bounding box center [653, 350] width 106 height 16
click at [756, 353] on p at bounding box center [804, 350] width 158 height 16
type textarea "*"
click at [612, 350] on p "true" at bounding box center [653, 350] width 106 height 16
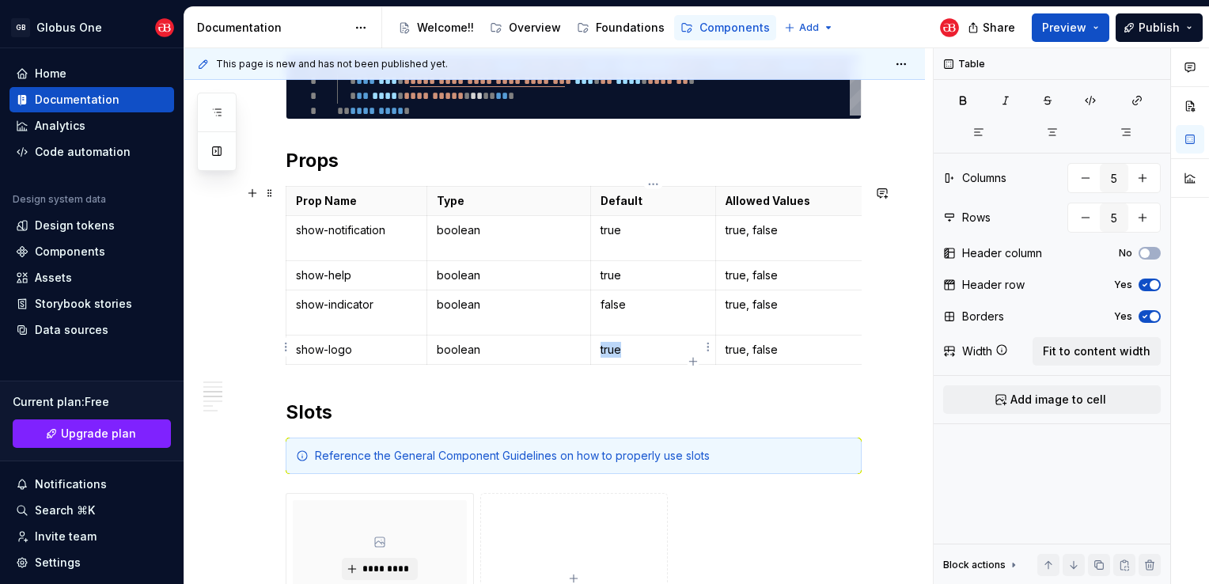
click at [612, 350] on p "true" at bounding box center [653, 350] width 106 height 16
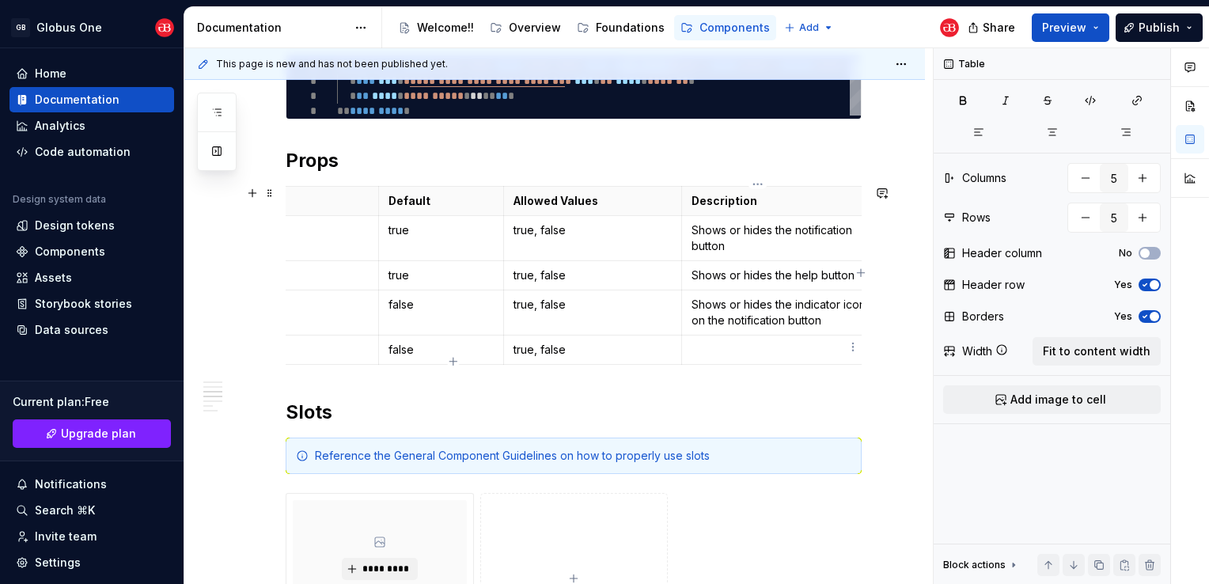
scroll to position [0, 240]
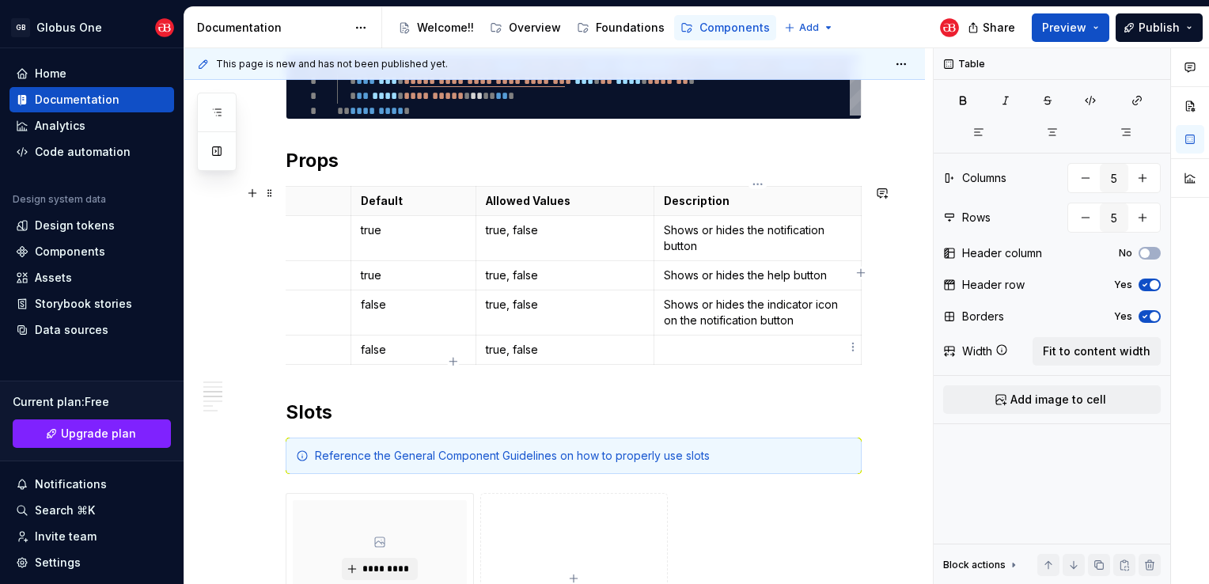
click at [721, 347] on p at bounding box center [757, 350] width 187 height 16
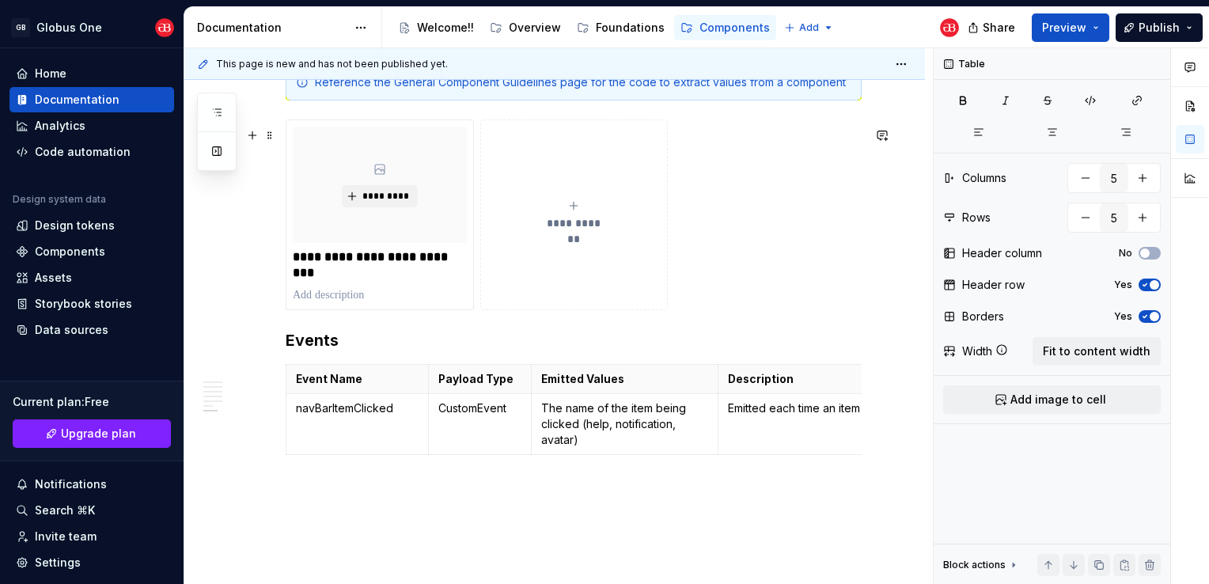
scroll to position [1691, 0]
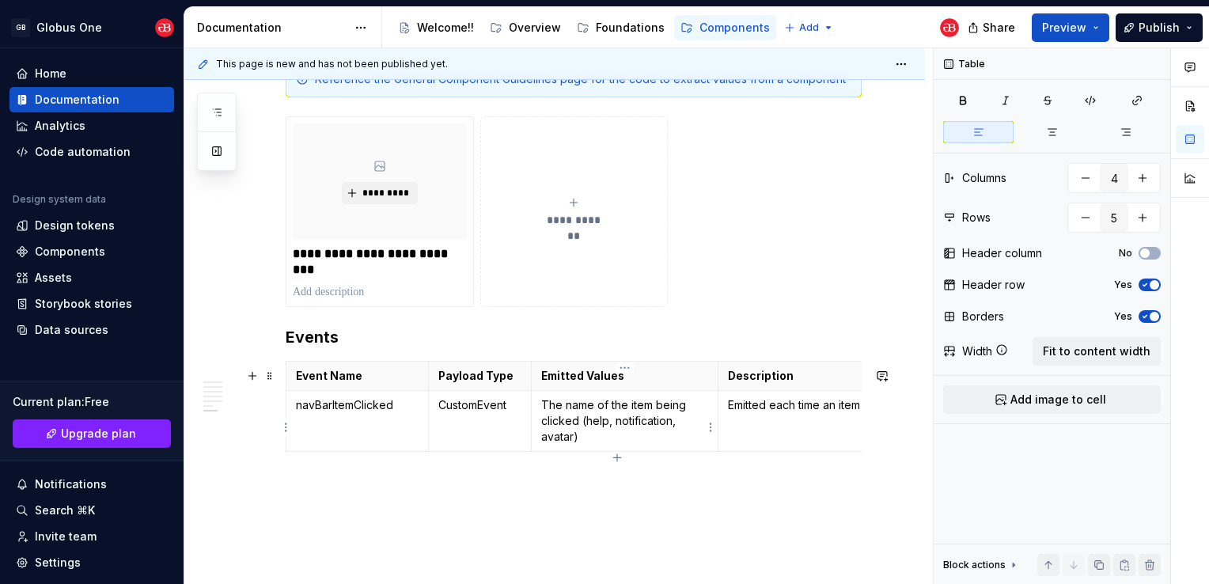
type input "4"
type input "2"
click at [571, 441] on p "The name of the item being clicked (help, notification, avatar)" at bounding box center [625, 420] width 168 height 47
click at [210, 109] on icon "button" at bounding box center [216, 112] width 13 height 13
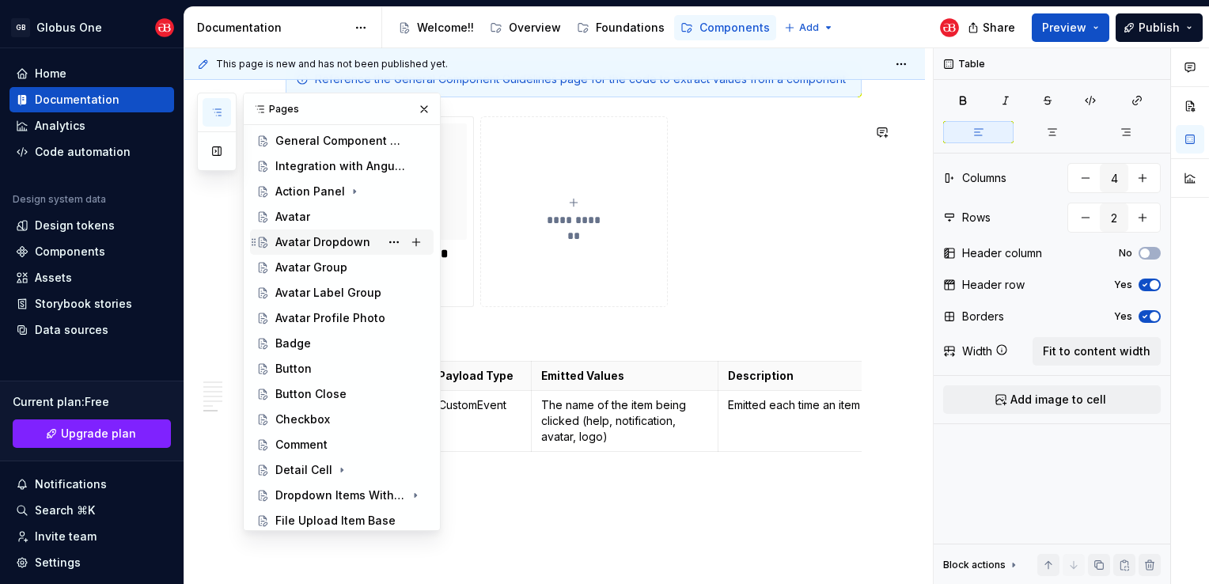
scroll to position [79, 0]
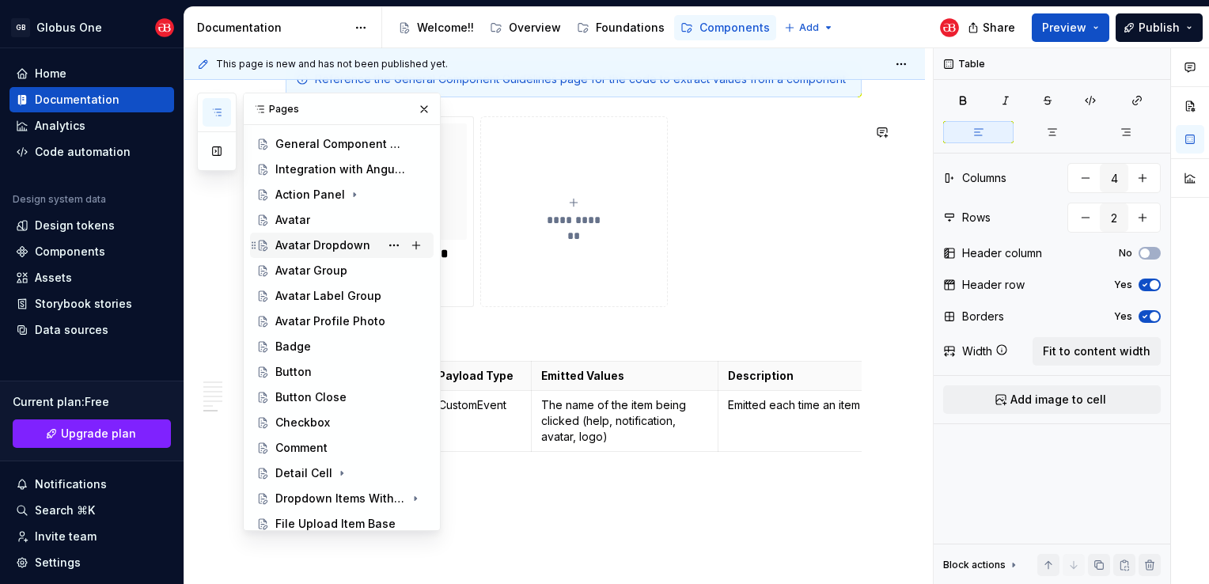
click at [335, 248] on div "Avatar Dropdown" at bounding box center [322, 245] width 95 height 16
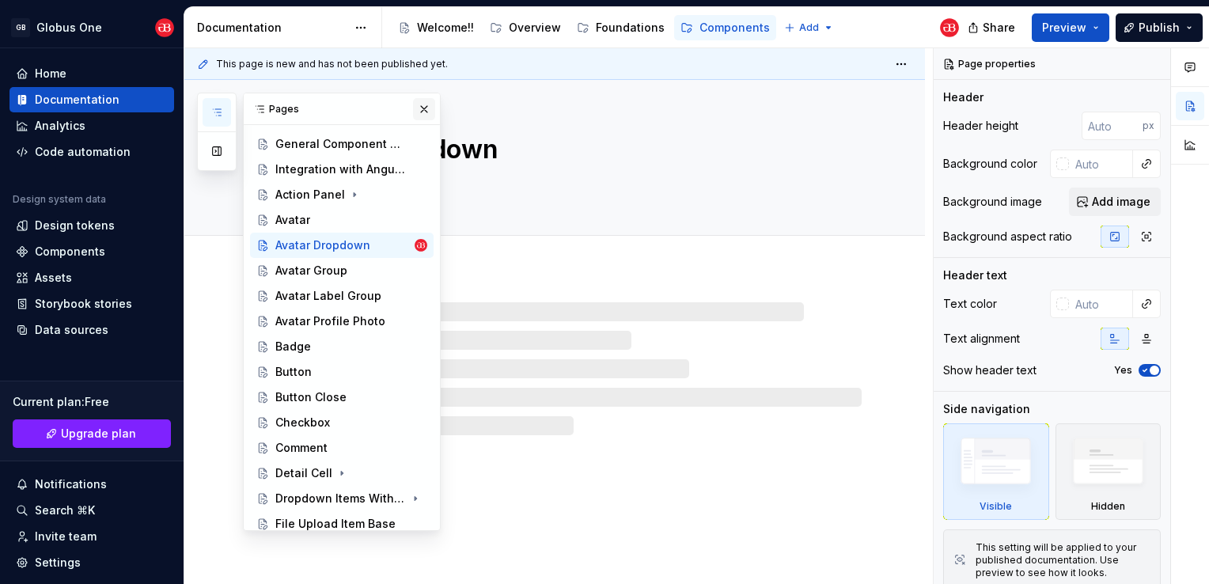
click at [418, 116] on button "button" at bounding box center [424, 109] width 22 height 22
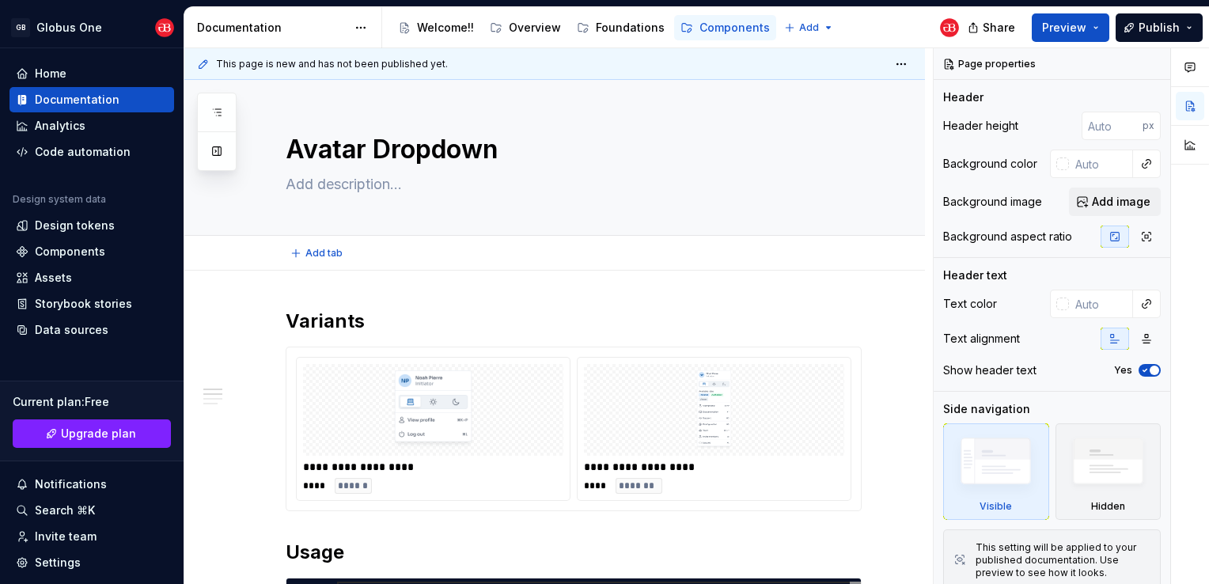
type textarea "*"
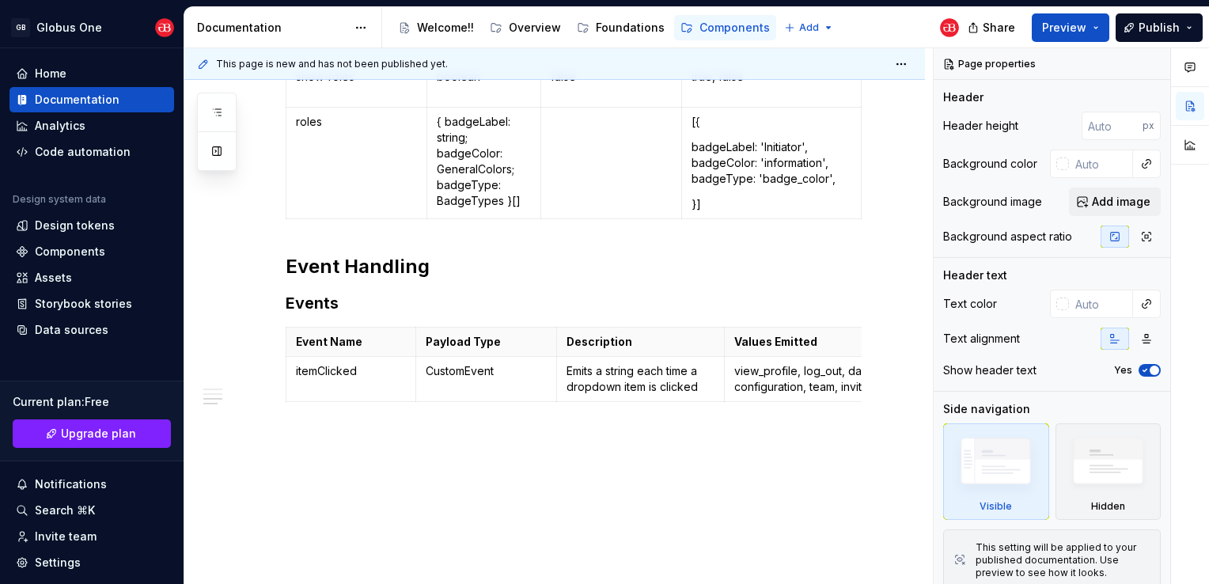
scroll to position [1527, 0]
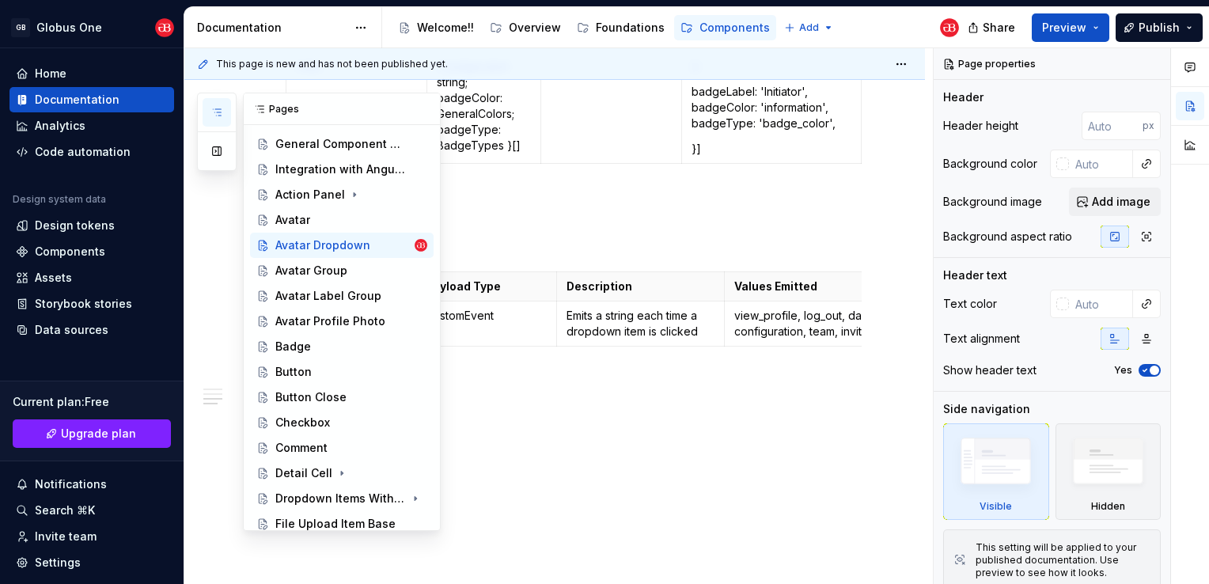
click at [222, 112] on button "button" at bounding box center [217, 112] width 28 height 28
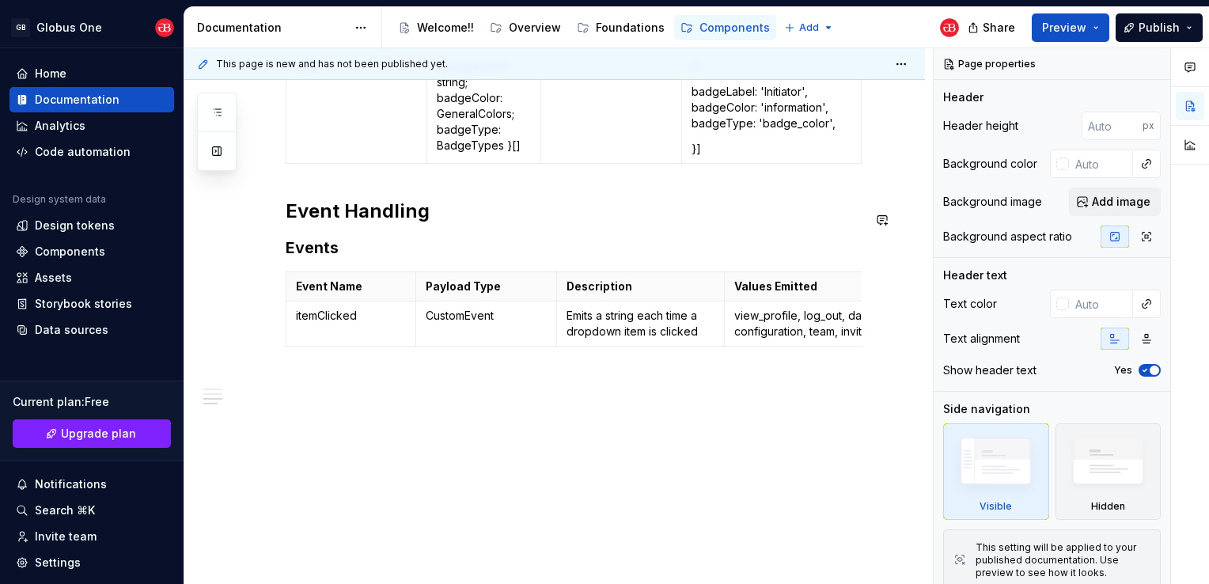
type textarea "*"
click at [284, 311] on html "GB Globus One Home Documentation Analytics Code automation Design system data D…" at bounding box center [604, 292] width 1209 height 584
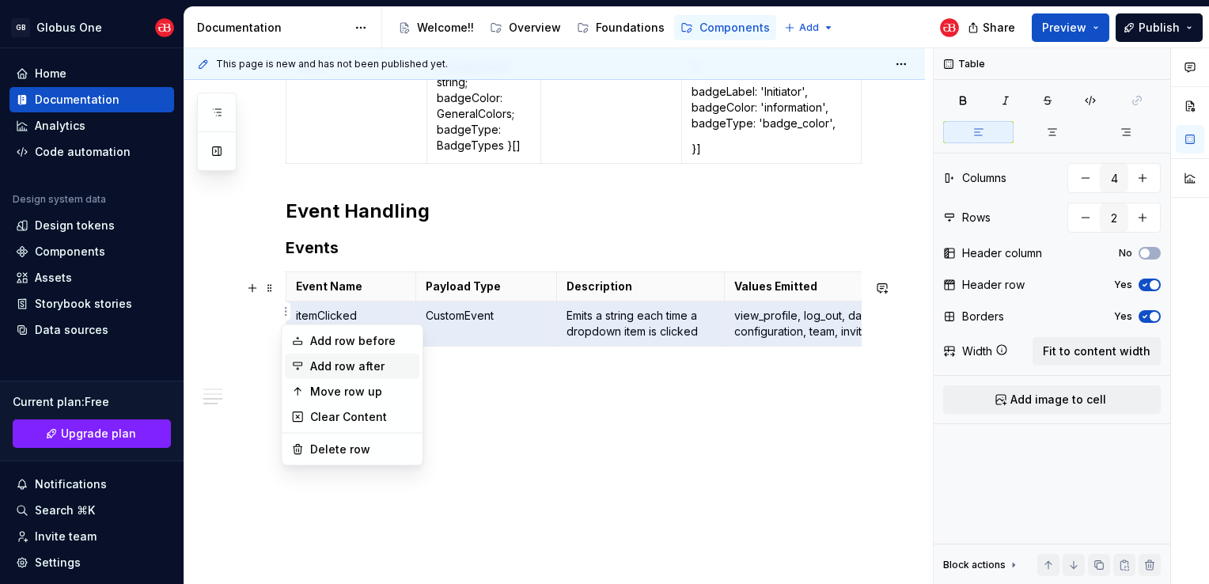
click at [312, 362] on div "Add row after" at bounding box center [361, 366] width 103 height 16
type input "3"
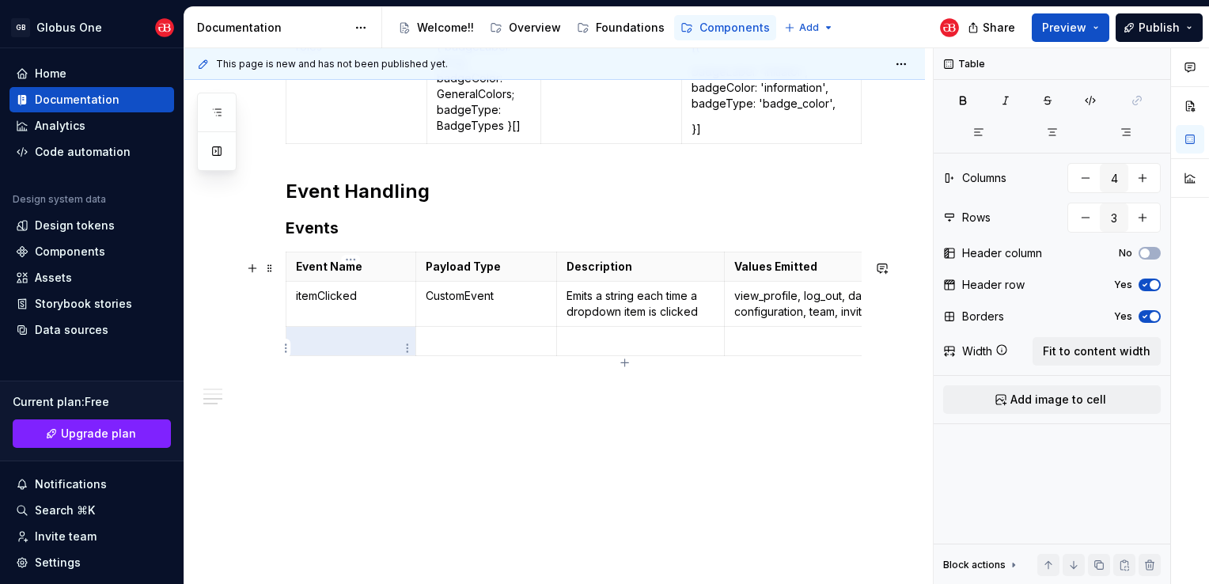
click at [343, 356] on td at bounding box center [351, 341] width 130 height 29
click at [345, 349] on p at bounding box center [351, 341] width 110 height 16
type textarea "*"
click at [464, 301] on p "CustomEvent" at bounding box center [486, 296] width 121 height 16
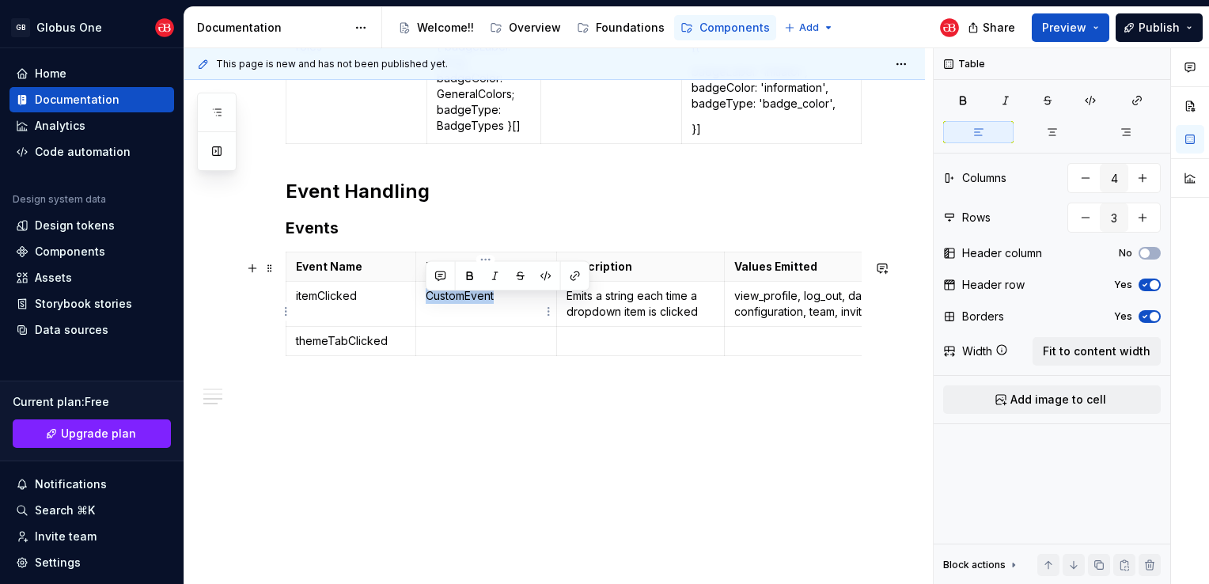
click at [464, 301] on p "CustomEvent" at bounding box center [486, 296] width 121 height 16
copy p "CustomEvent"
click at [469, 349] on p at bounding box center [486, 341] width 121 height 16
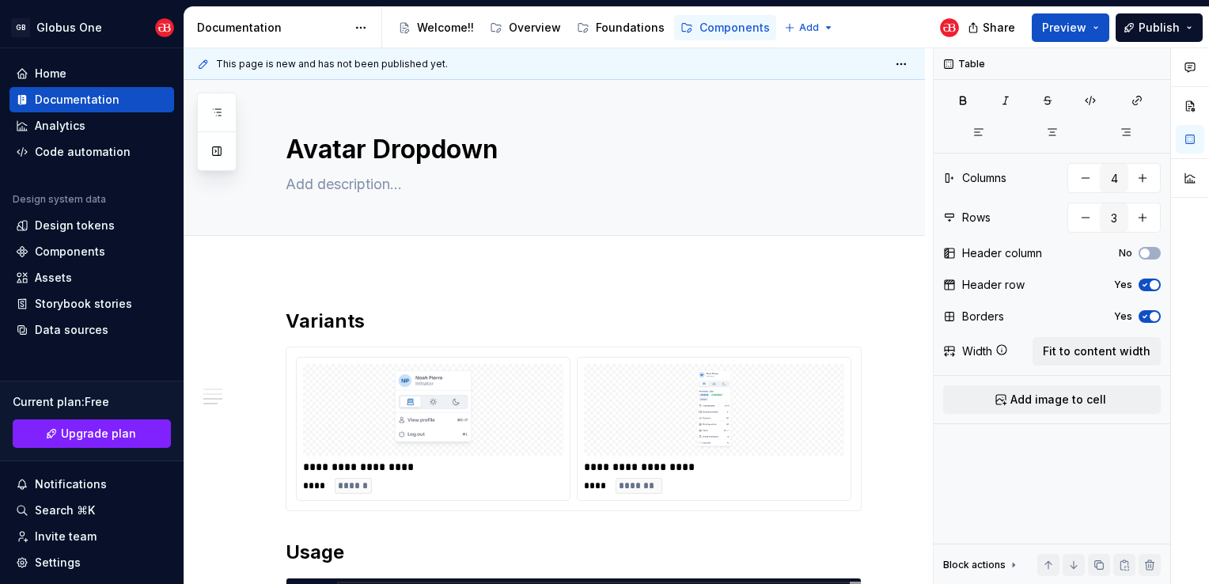
scroll to position [1527, 0]
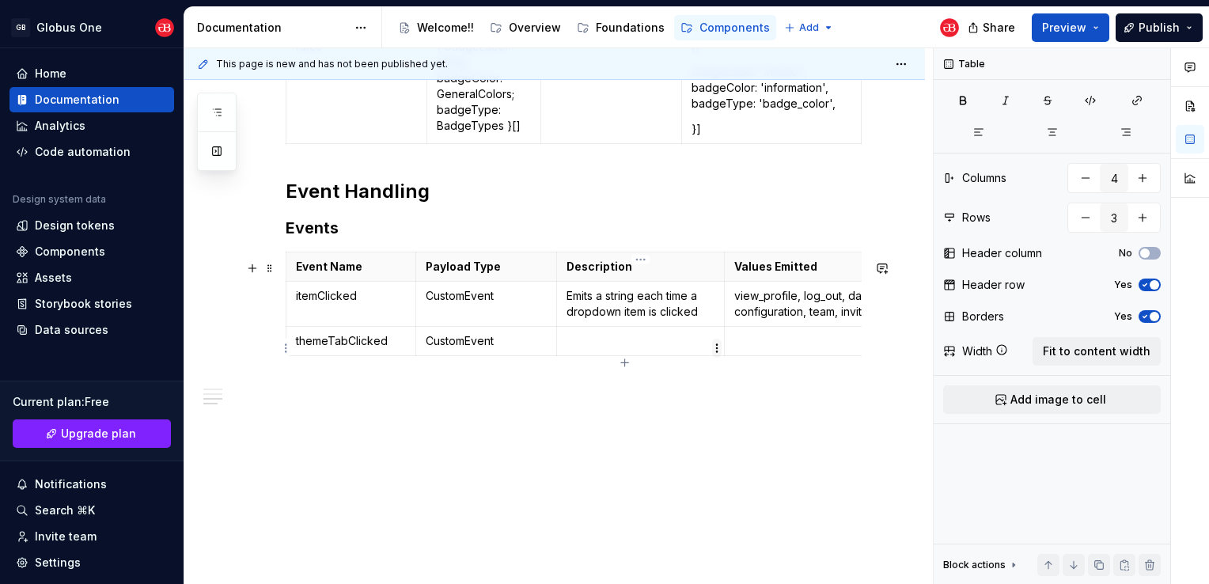
type textarea "*"
click at [646, 349] on p at bounding box center [640, 341] width 149 height 16
click at [810, 349] on p at bounding box center [844, 341] width 220 height 16
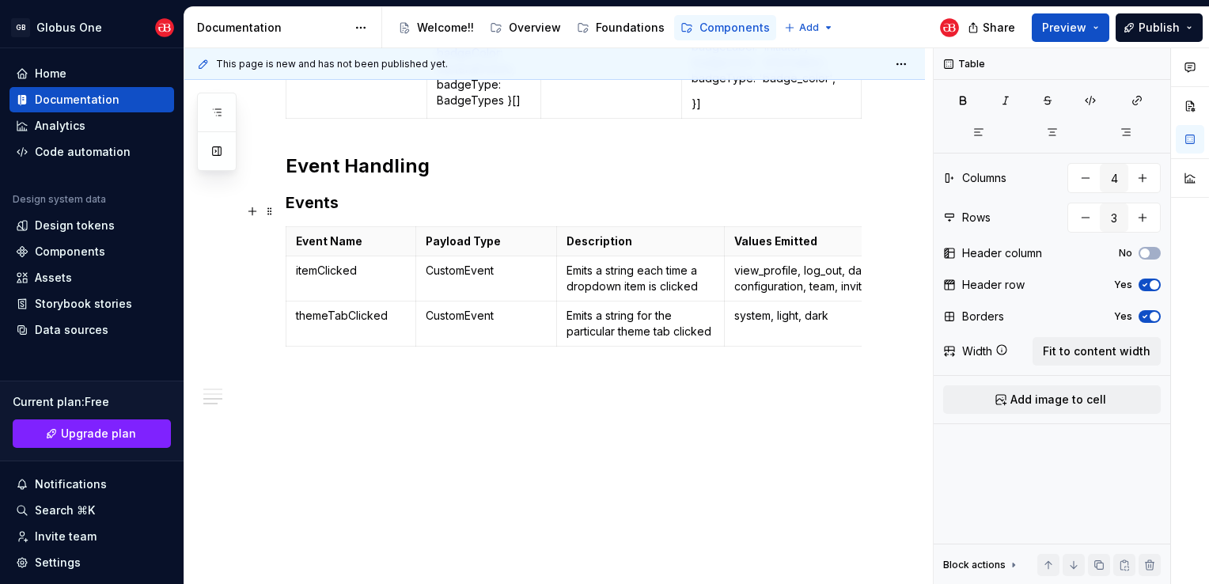
scroll to position [1572, 0]
type textarea "*"
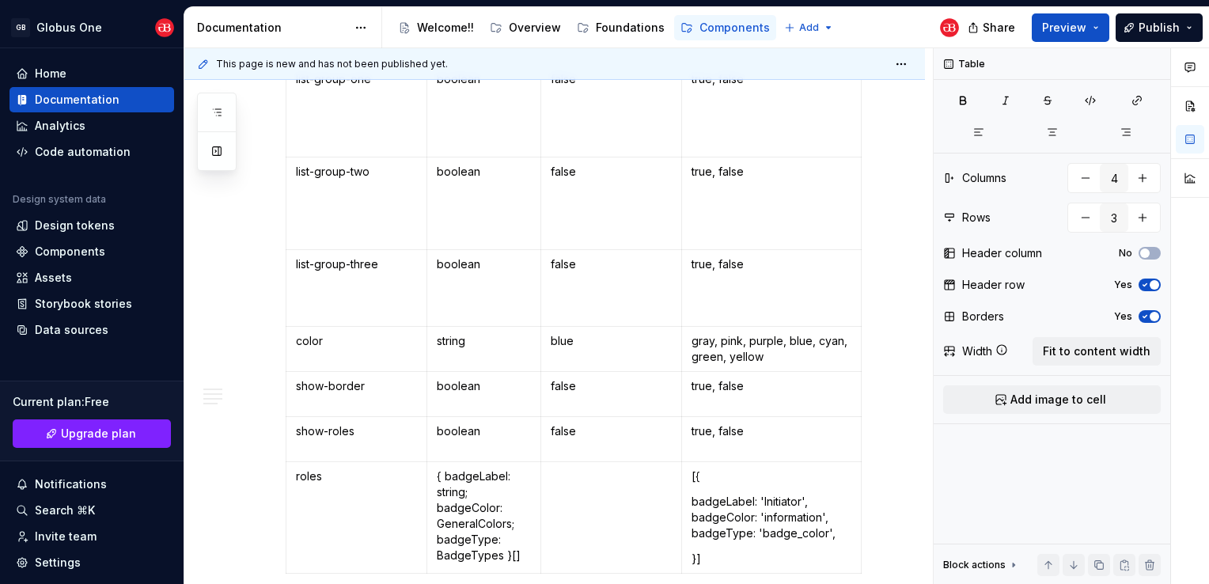
scroll to position [1335, 0]
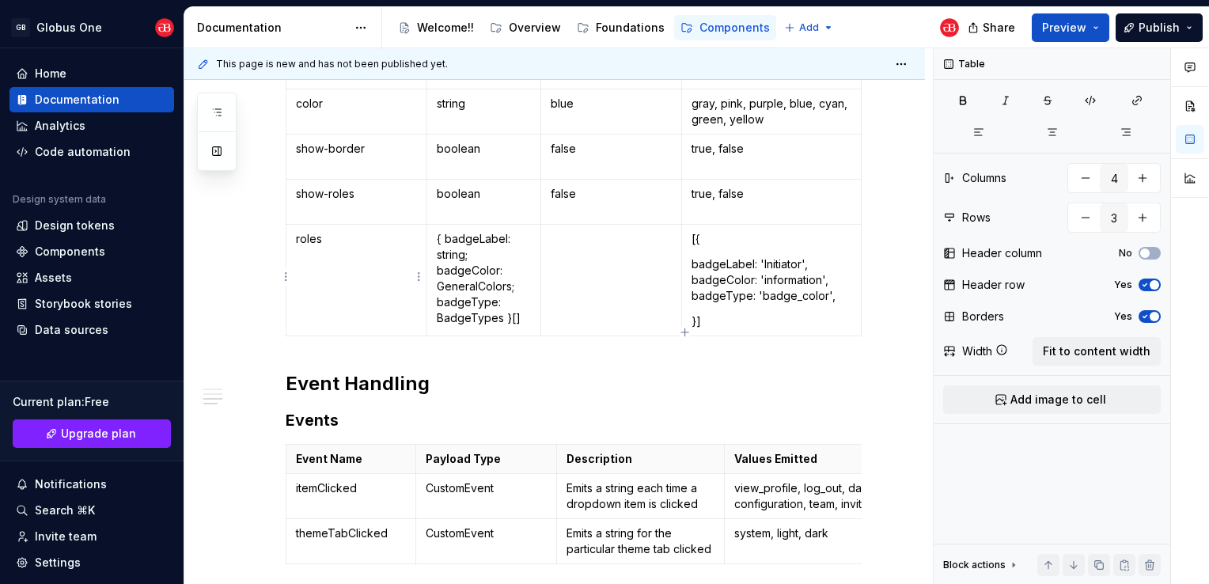
click at [288, 278] on html "GB Globus One Home Documentation Analytics Code automation Design system data D…" at bounding box center [604, 292] width 1209 height 584
type input "5"
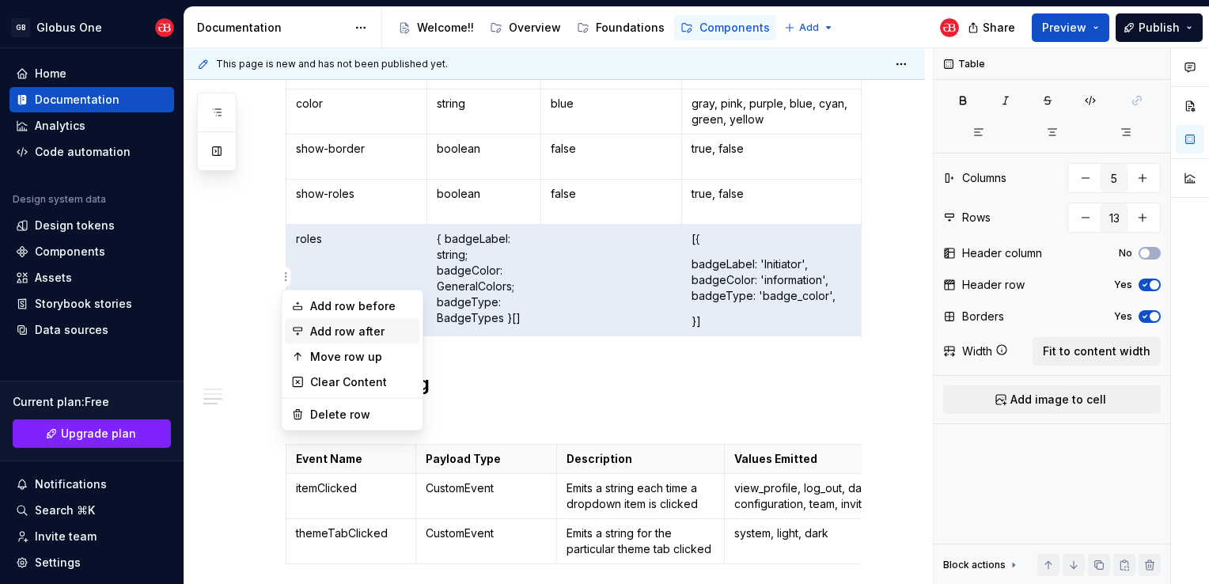
click at [364, 328] on div "Add row after" at bounding box center [361, 332] width 103 height 16
type input "14"
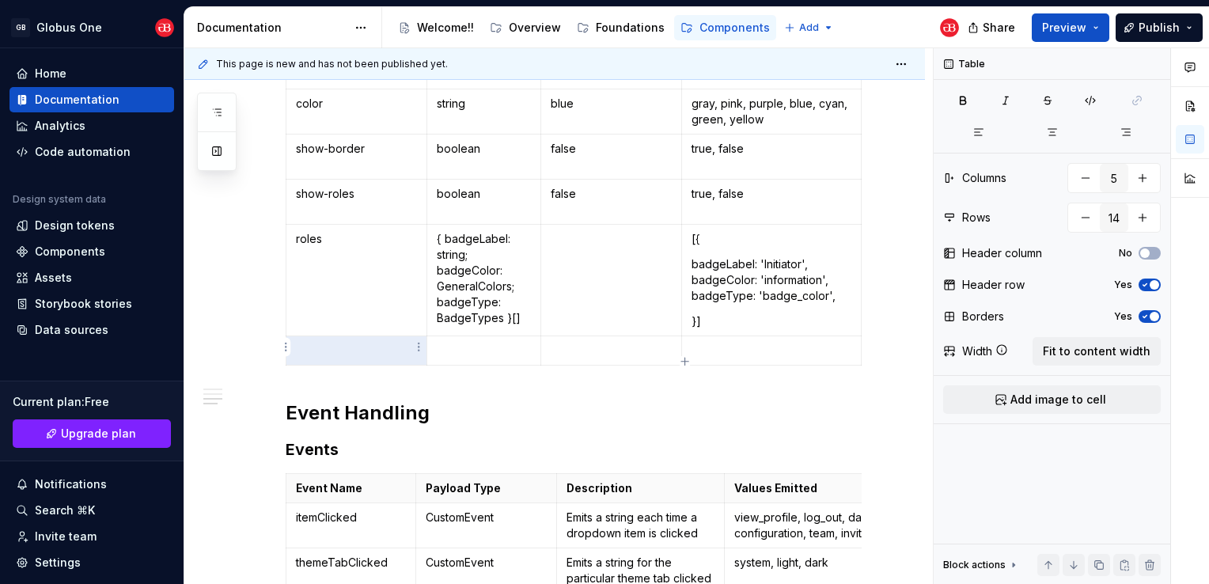
click at [388, 347] on p at bounding box center [356, 351] width 121 height 16
click at [474, 350] on p at bounding box center [484, 351] width 94 height 16
click at [804, 347] on p at bounding box center [771, 351] width 161 height 16
click at [630, 346] on p at bounding box center [611, 351] width 121 height 16
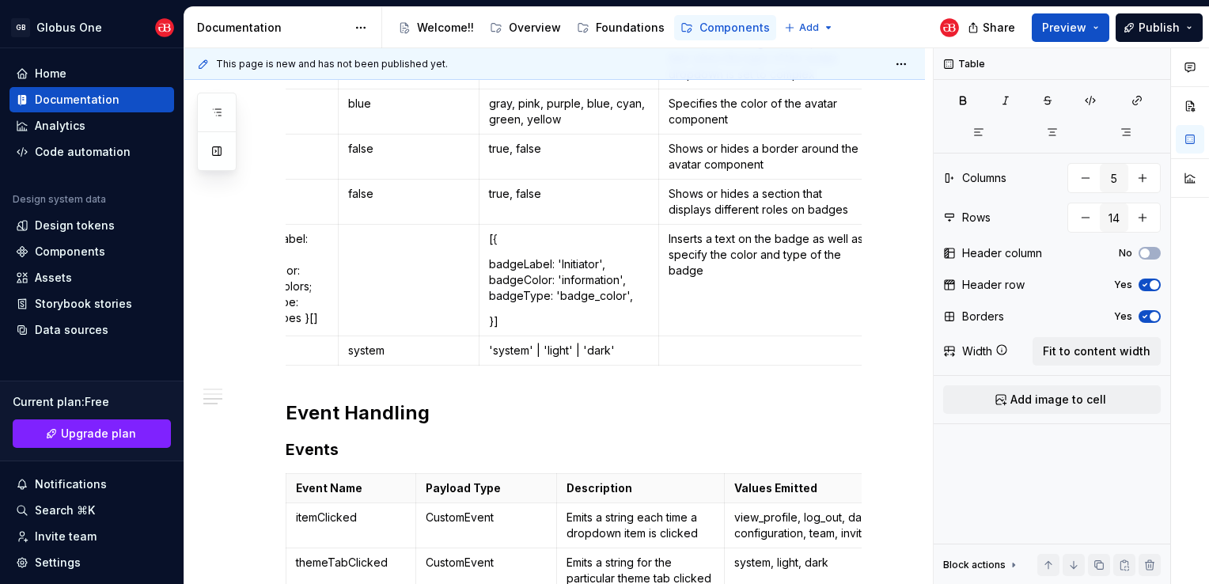
scroll to position [0, 222]
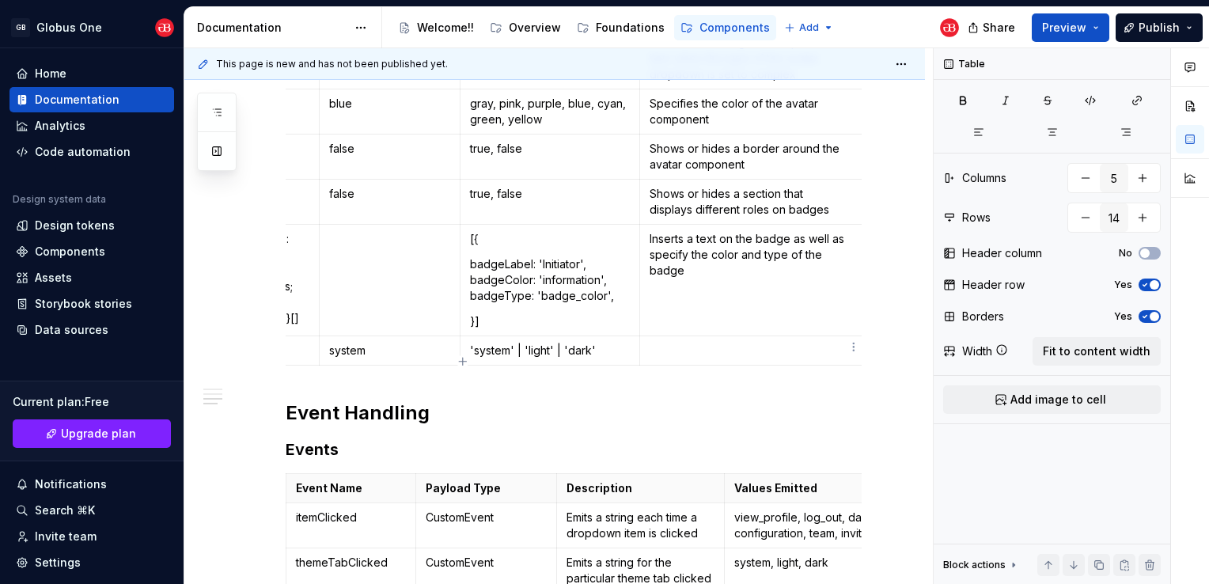
click at [703, 345] on p at bounding box center [751, 351] width 203 height 16
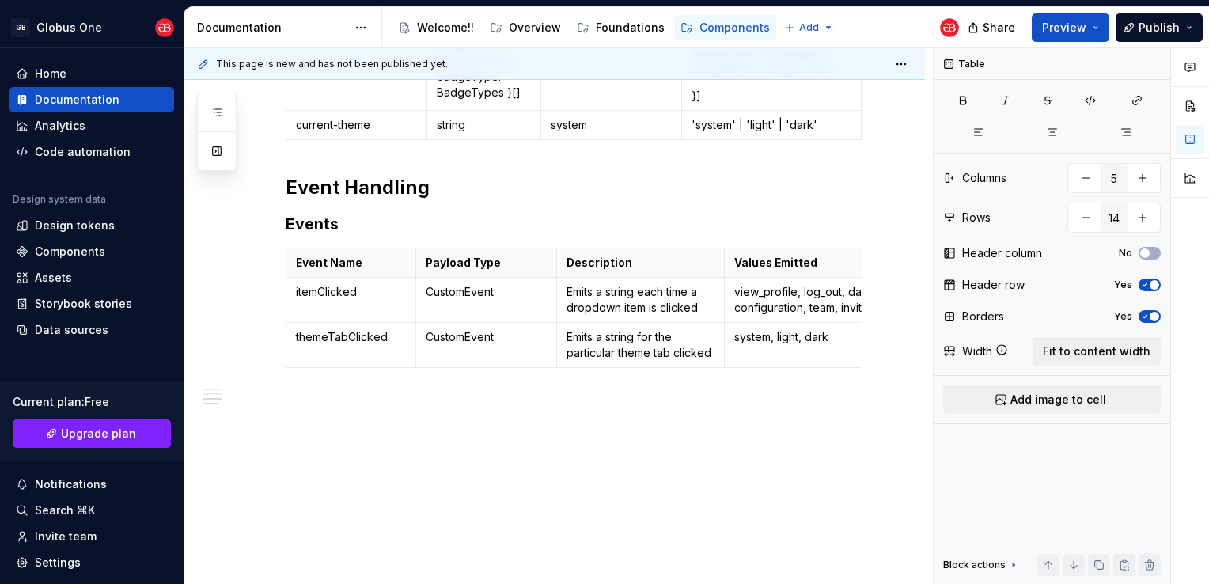
scroll to position [1601, 0]
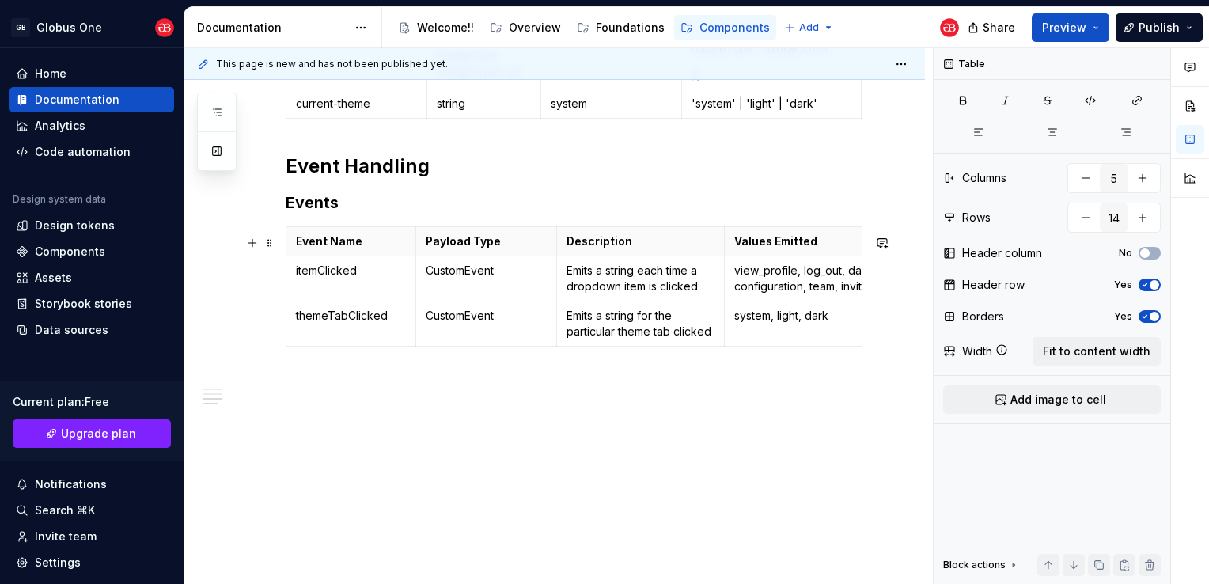
type textarea "*"
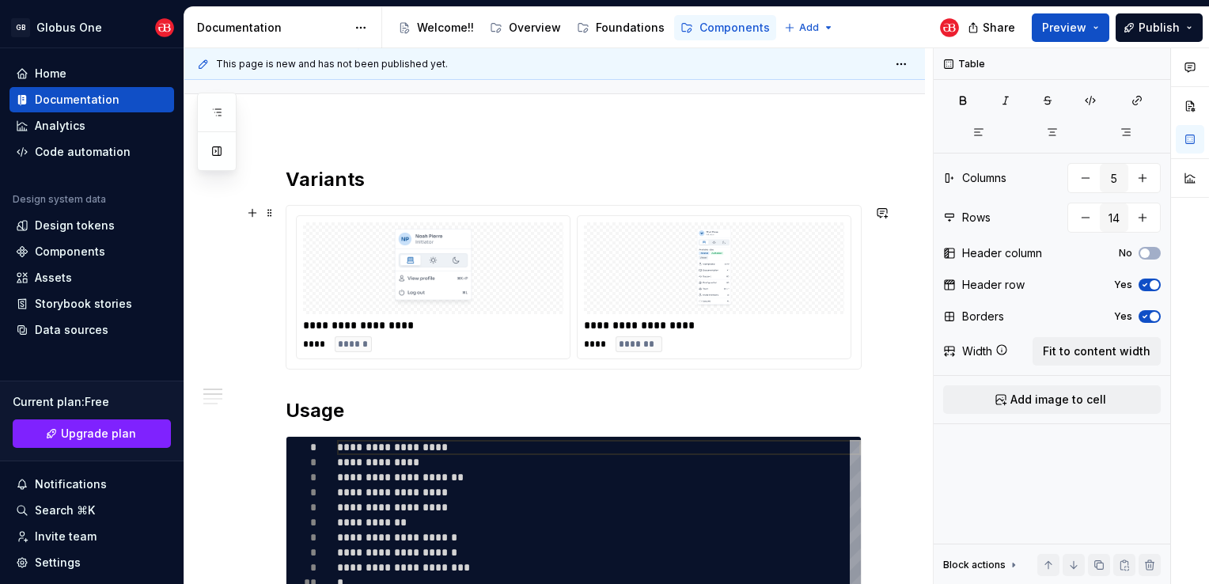
scroll to position [237, 0]
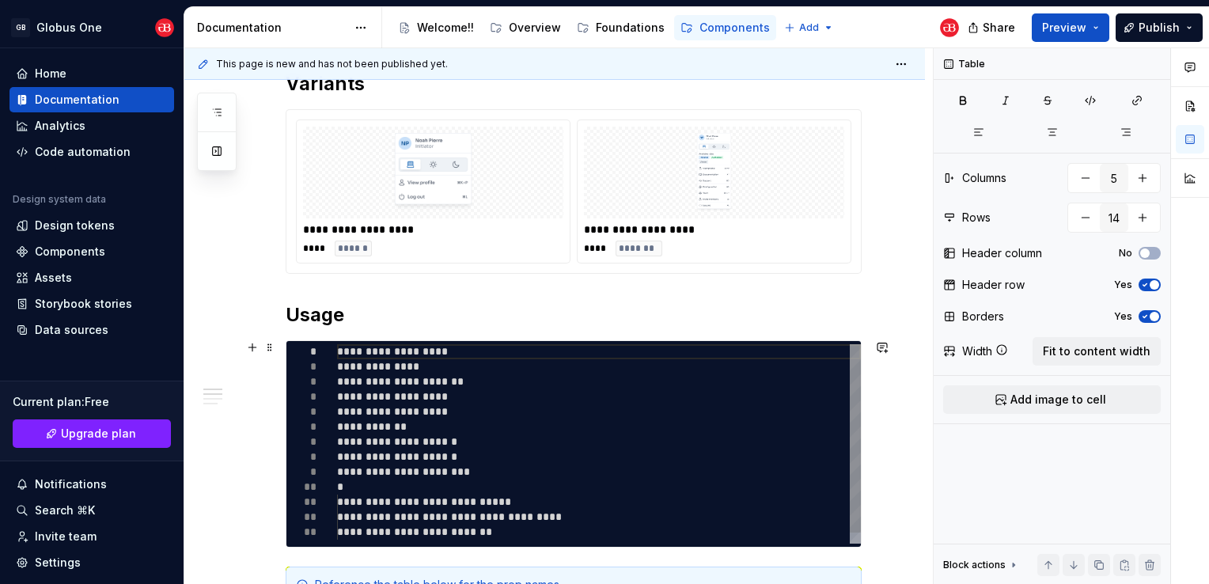
type textarea "**********"
click at [477, 444] on div "**********" at bounding box center [599, 449] width 524 height 210
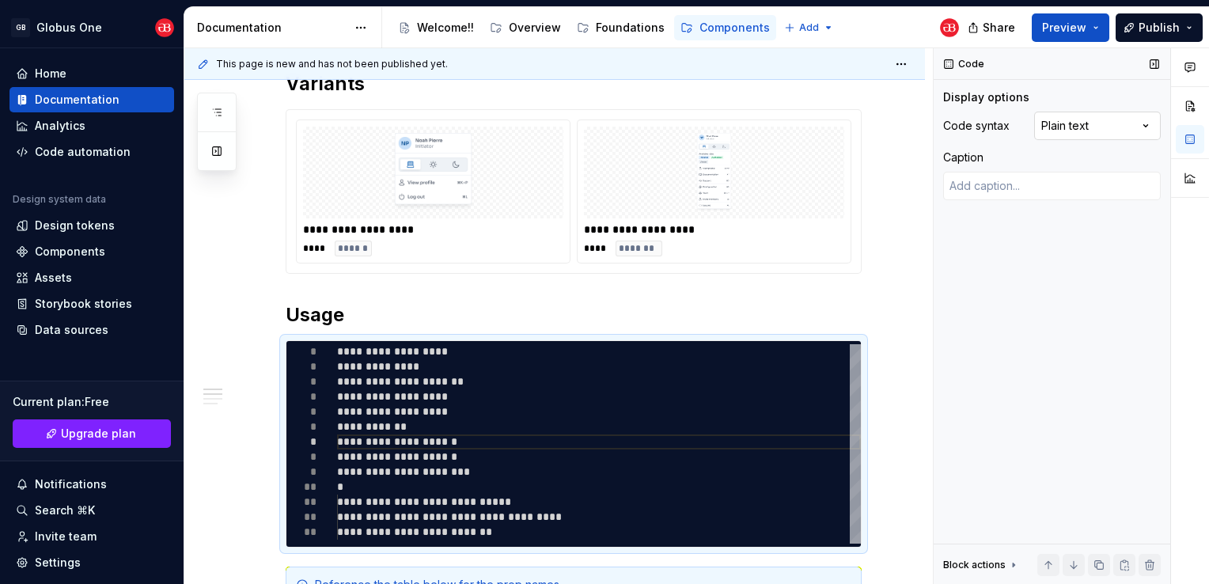
click at [1112, 127] on div "Comments Open comments No comments yet Select ‘Comment’ from the block context …" at bounding box center [1071, 316] width 275 height 536
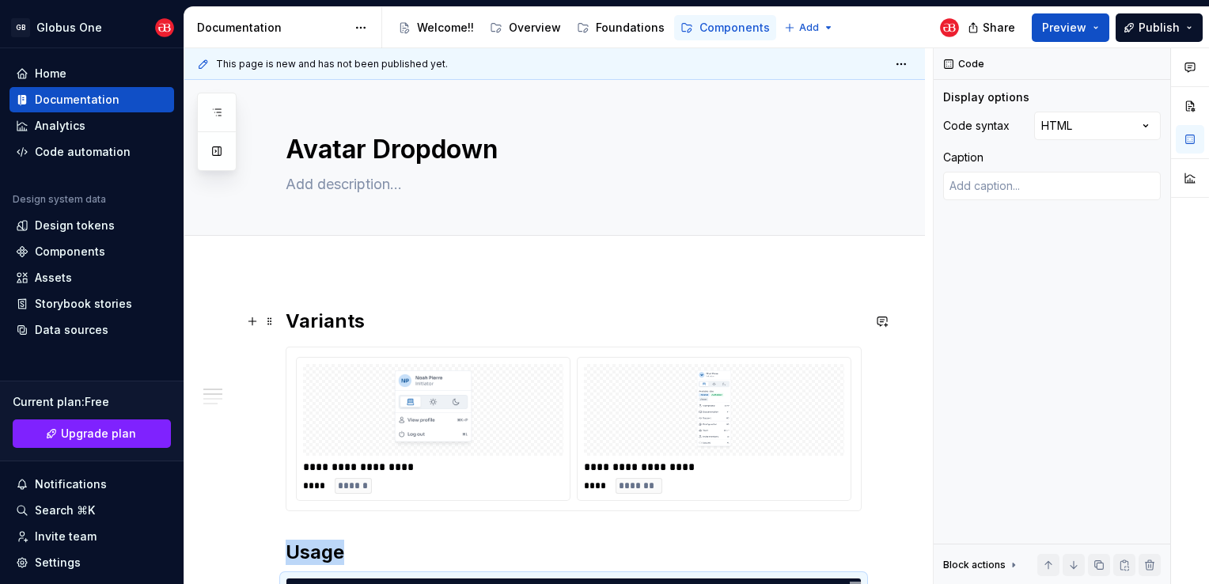
type textarea "*"
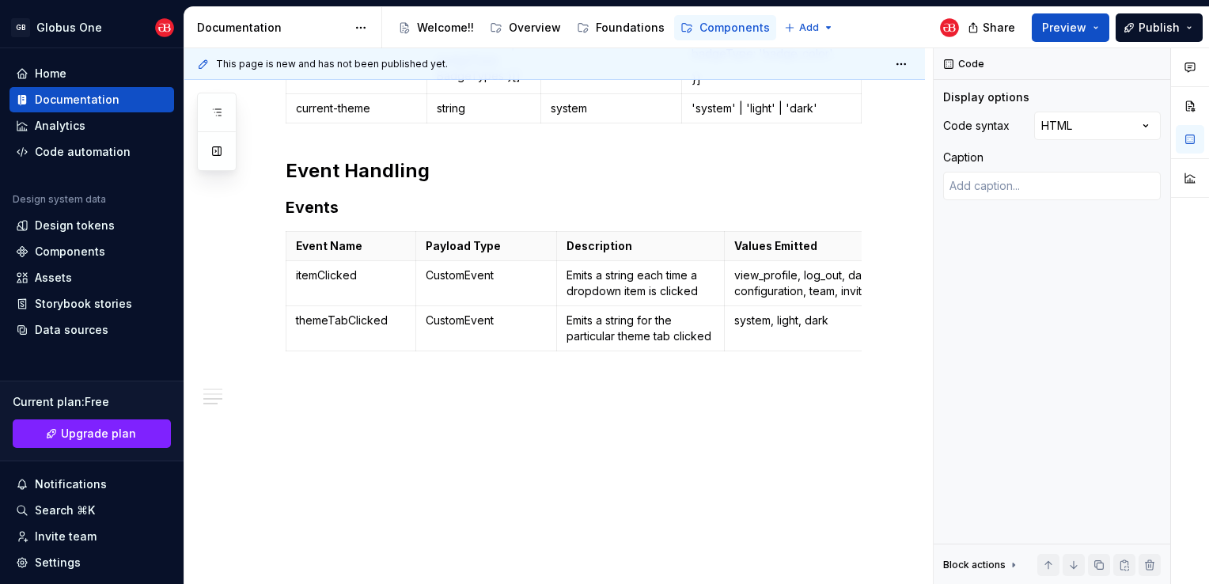
scroll to position [1582, 0]
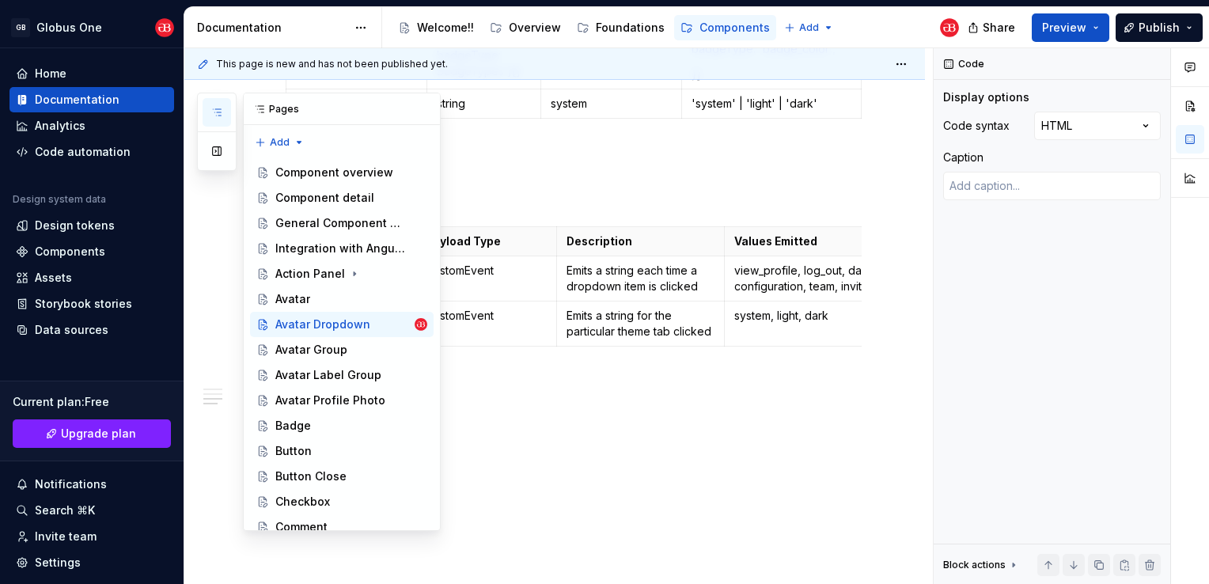
click at [207, 117] on button "button" at bounding box center [217, 112] width 28 height 28
click at [213, 108] on icon "button" at bounding box center [216, 112] width 13 height 13
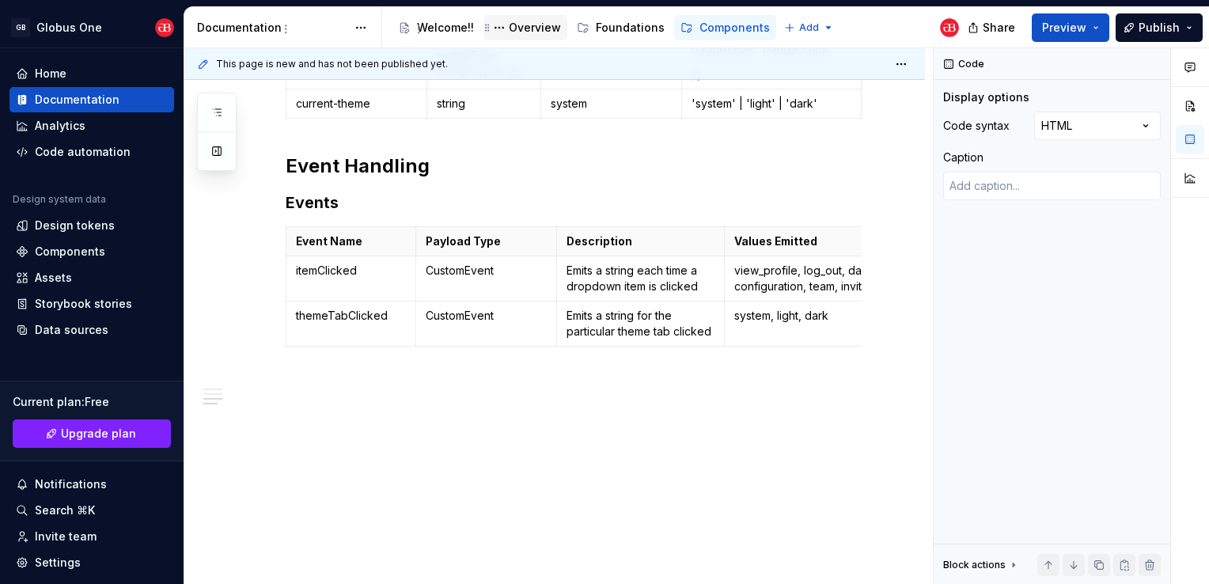
click at [530, 26] on div "Overview" at bounding box center [535, 28] width 52 height 16
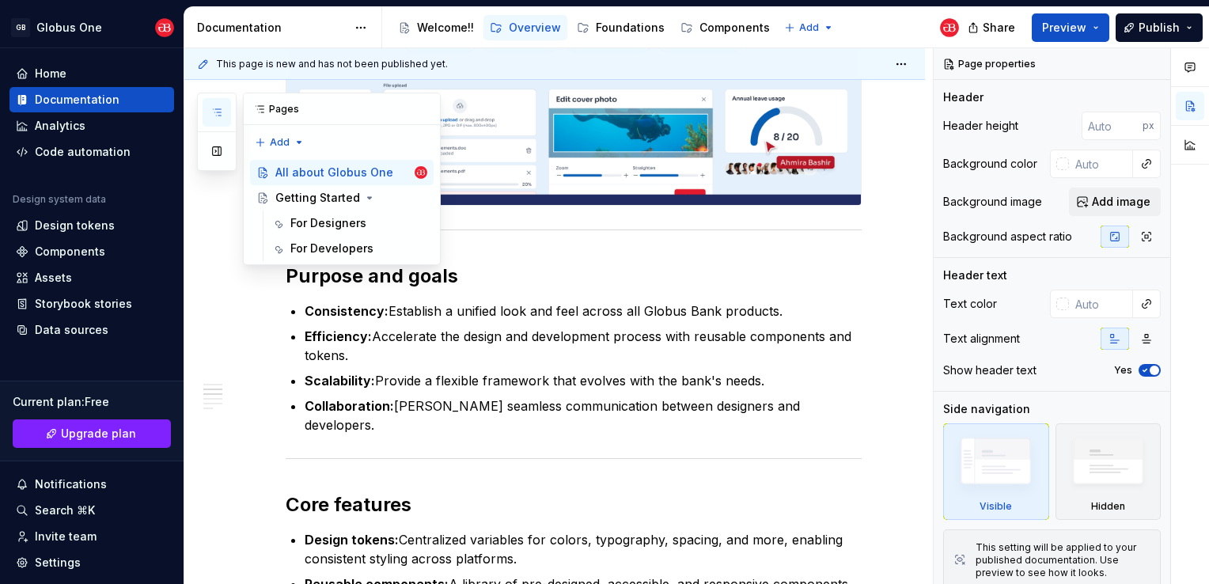
click at [206, 127] on div at bounding box center [217, 132] width 40 height 78
click at [316, 243] on div "For Developers" at bounding box center [331, 248] width 83 height 16
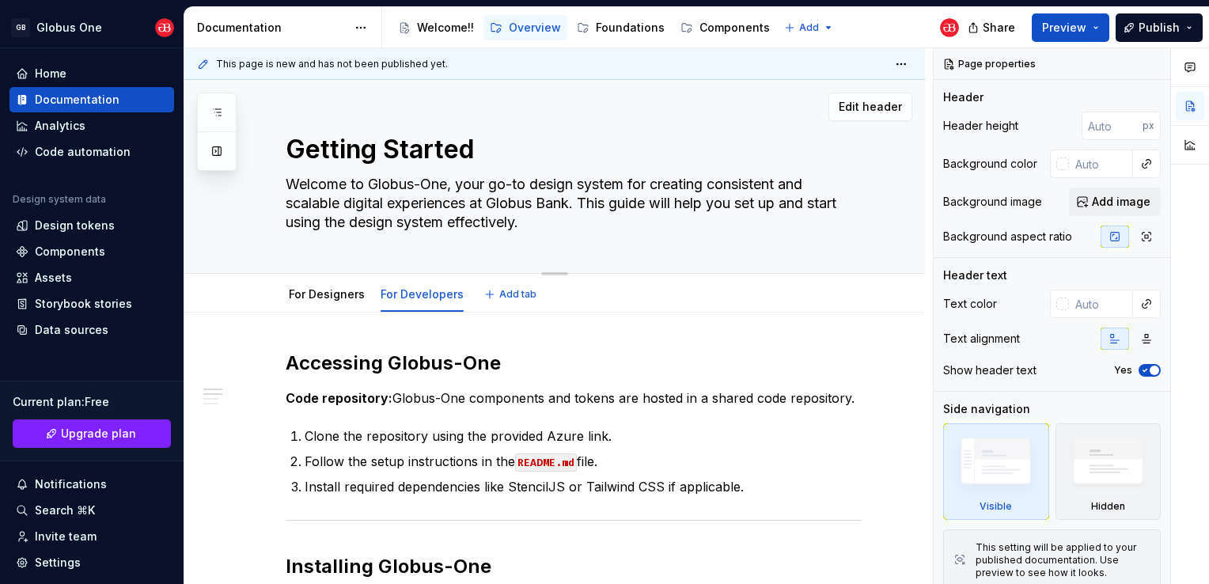
click at [599, 217] on textarea "Welcome to Globus-One, your go-to design system for creating consistent and sca…" at bounding box center [570, 203] width 576 height 63
click at [570, 227] on textarea "Welcome to Globus-One, your go-to design system for creating consistent and sca…" at bounding box center [570, 203] width 576 height 63
click at [573, 238] on div "Getting Started Welcome to Globus-One, your go-to design system for creating co…" at bounding box center [574, 176] width 576 height 193
type textarea "*"
click at [529, 464] on code "README.md" at bounding box center [546, 462] width 62 height 18
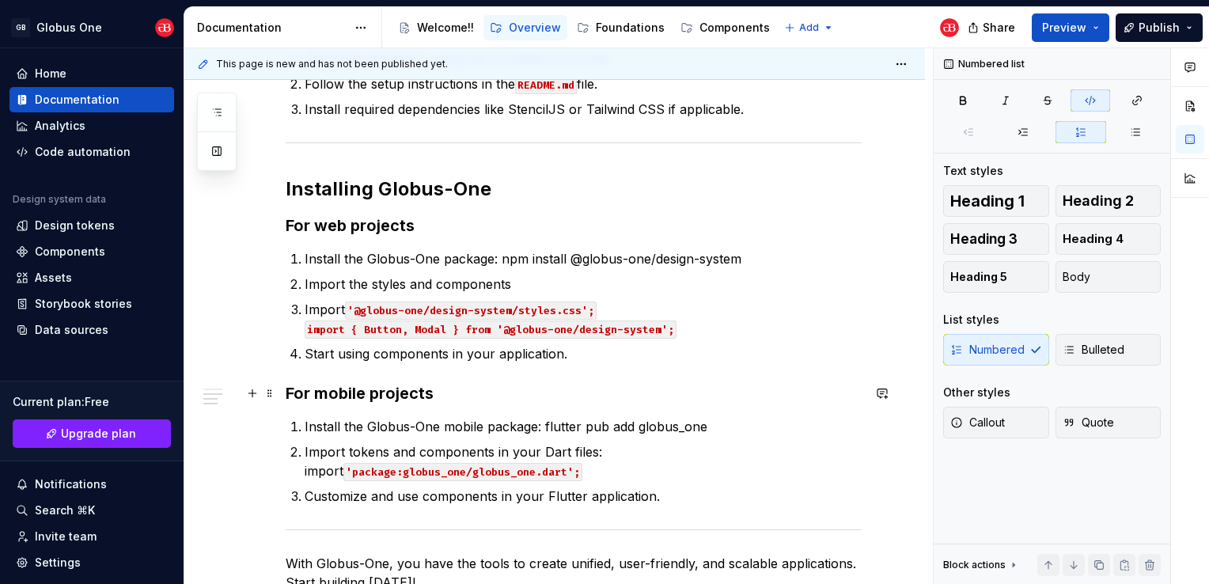
scroll to position [396, 0]
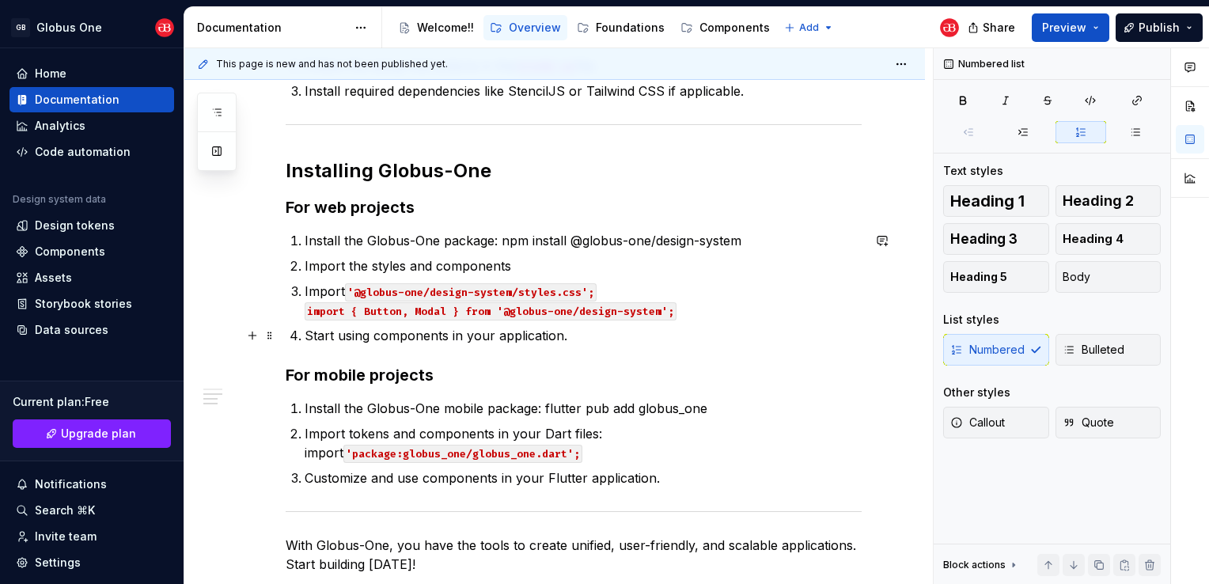
click at [589, 340] on p "Start using components in your application." at bounding box center [583, 335] width 557 height 19
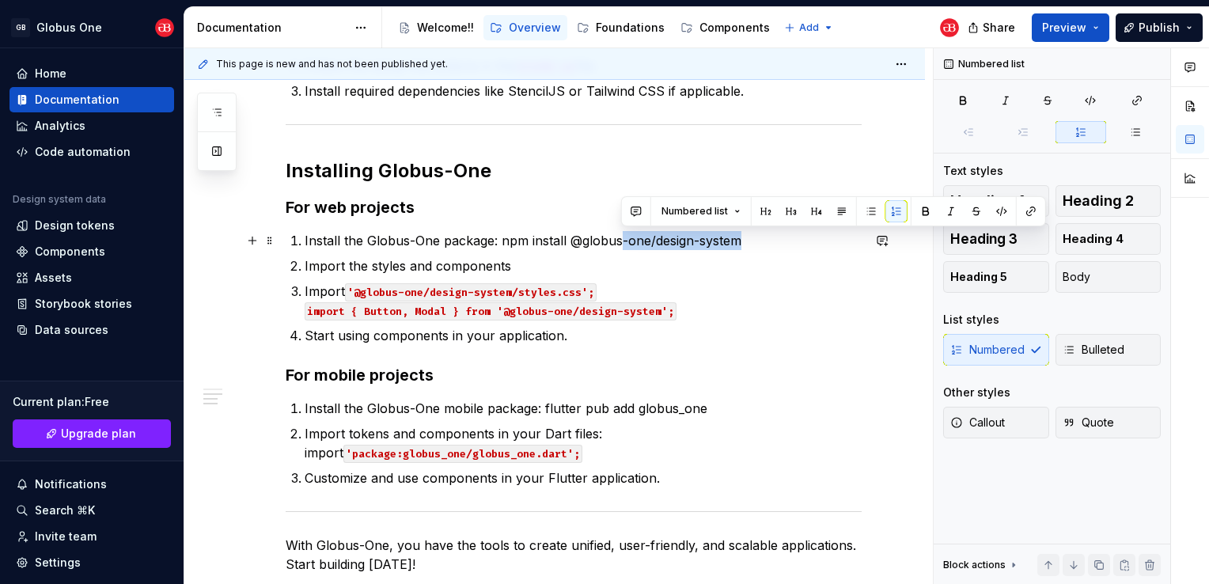
drag, startPoint x: 743, startPoint y: 240, endPoint x: 622, endPoint y: 243, distance: 121.1
click at [622, 243] on p "Install the Globus-One package: npm install @globus-one/design-system" at bounding box center [583, 240] width 557 height 19
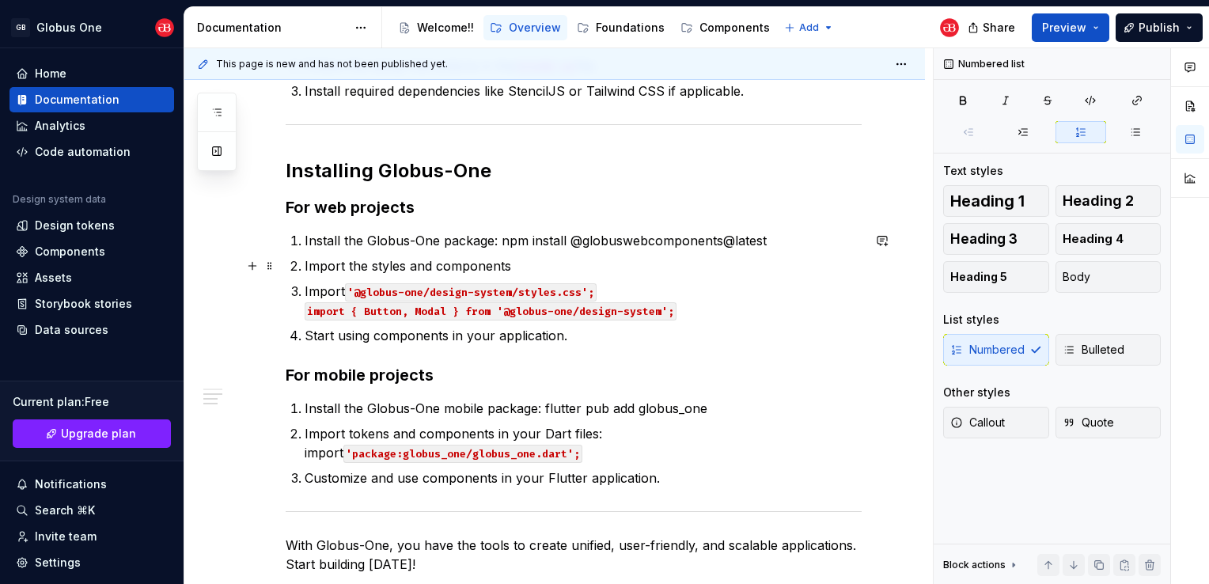
click at [531, 264] on p "Import the styles and components" at bounding box center [583, 265] width 557 height 19
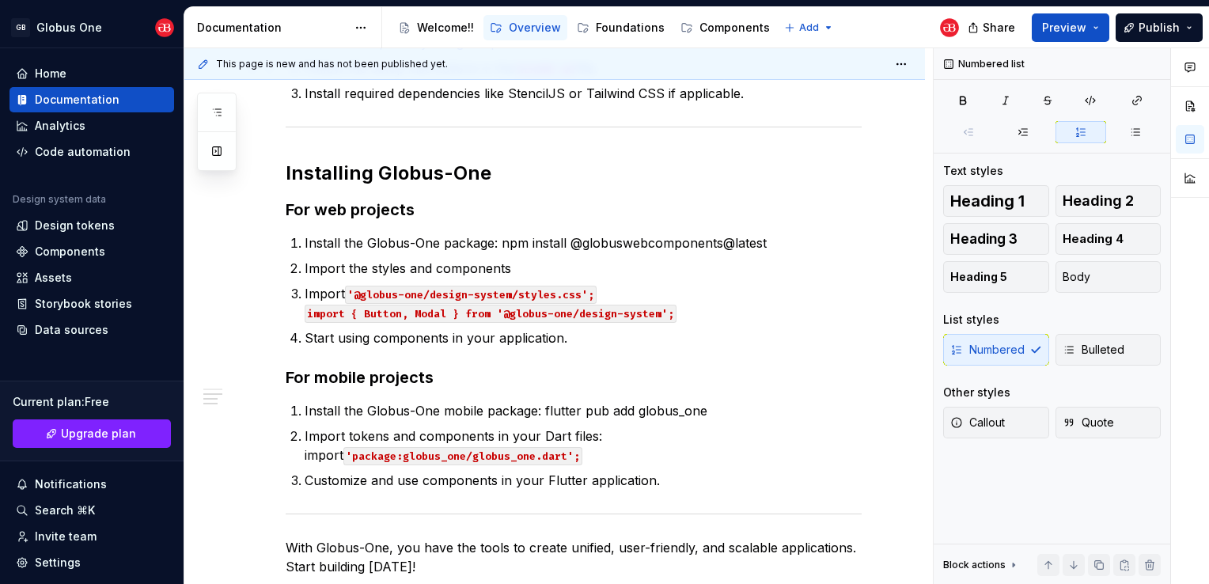
scroll to position [475, 0]
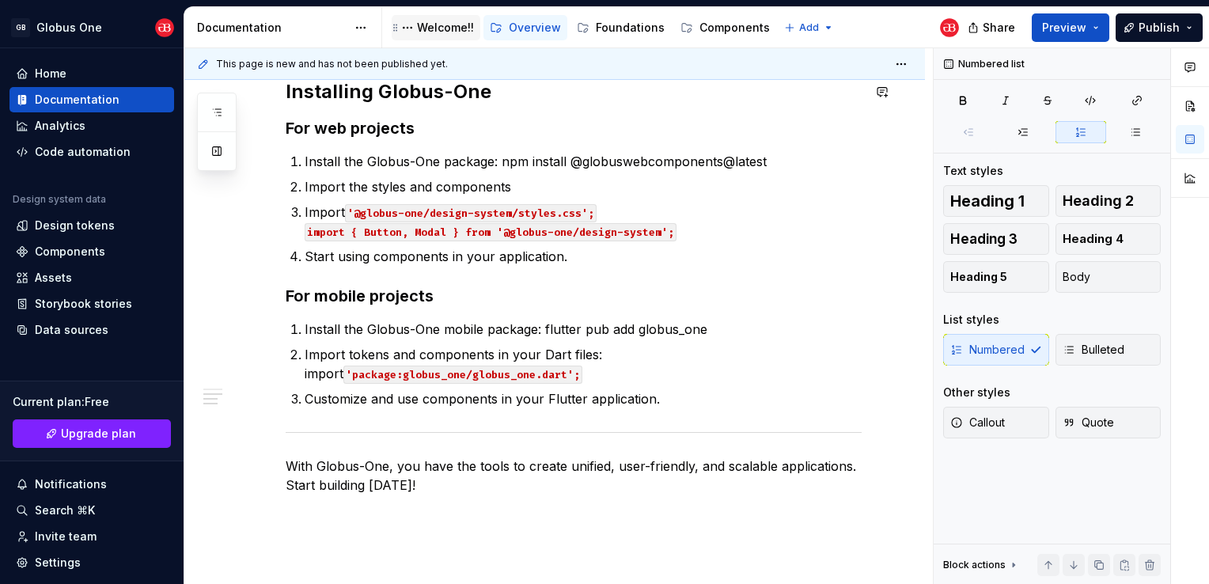
click at [432, 32] on div "Welcome!!" at bounding box center [445, 28] width 57 height 16
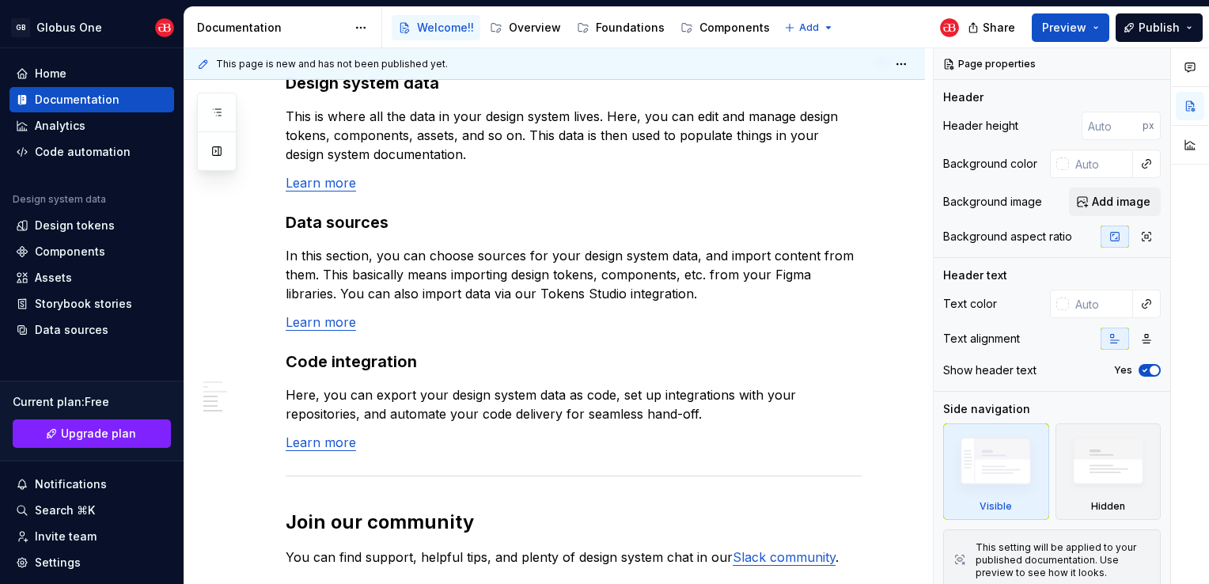
scroll to position [1266, 0]
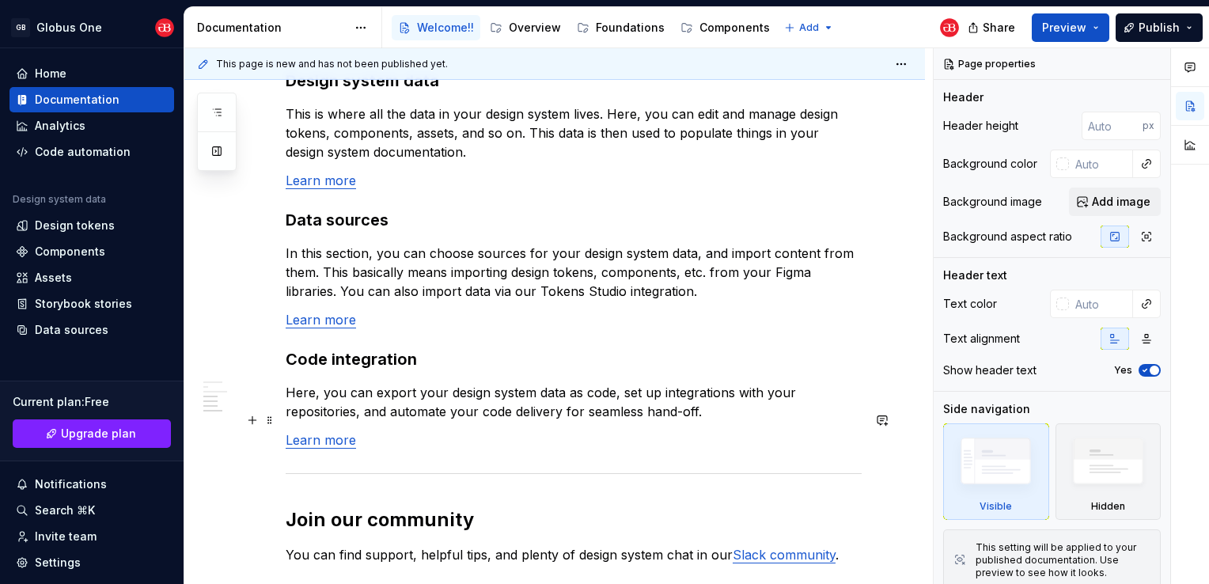
click at [312, 432] on link "Learn more" at bounding box center [321, 440] width 70 height 16
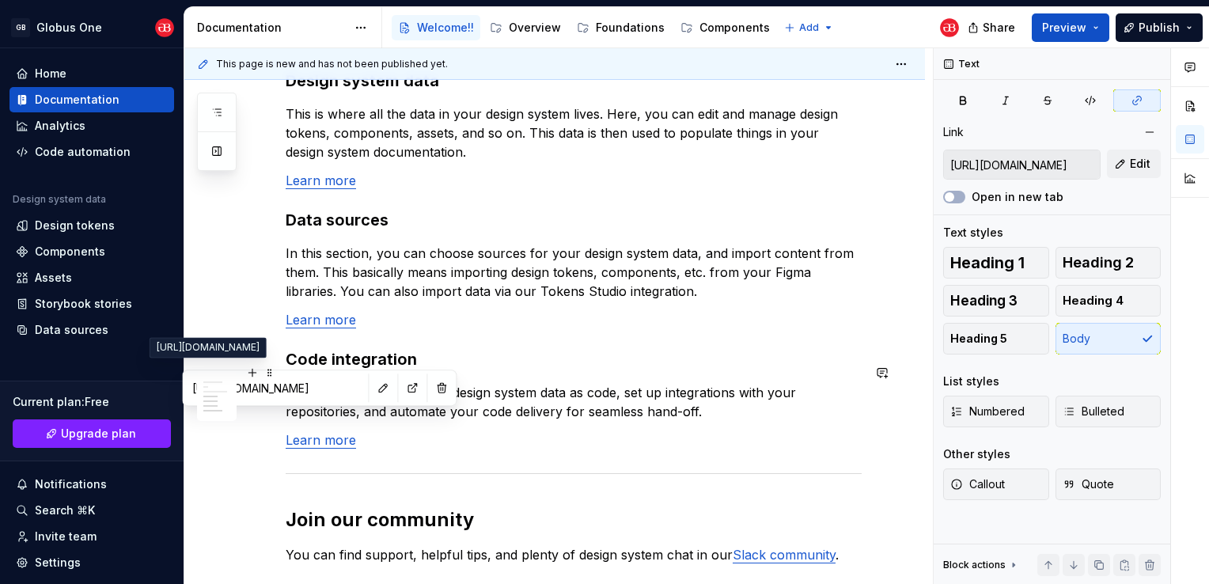
click at [309, 392] on input "[URL][DOMAIN_NAME]" at bounding box center [275, 387] width 179 height 28
click at [323, 387] on input "[URL][DOMAIN_NAME]" at bounding box center [275, 387] width 179 height 28
drag, startPoint x: 323, startPoint y: 387, endPoint x: 364, endPoint y: 388, distance: 41.2
click at [372, 388] on button "button" at bounding box center [383, 388] width 22 height 22
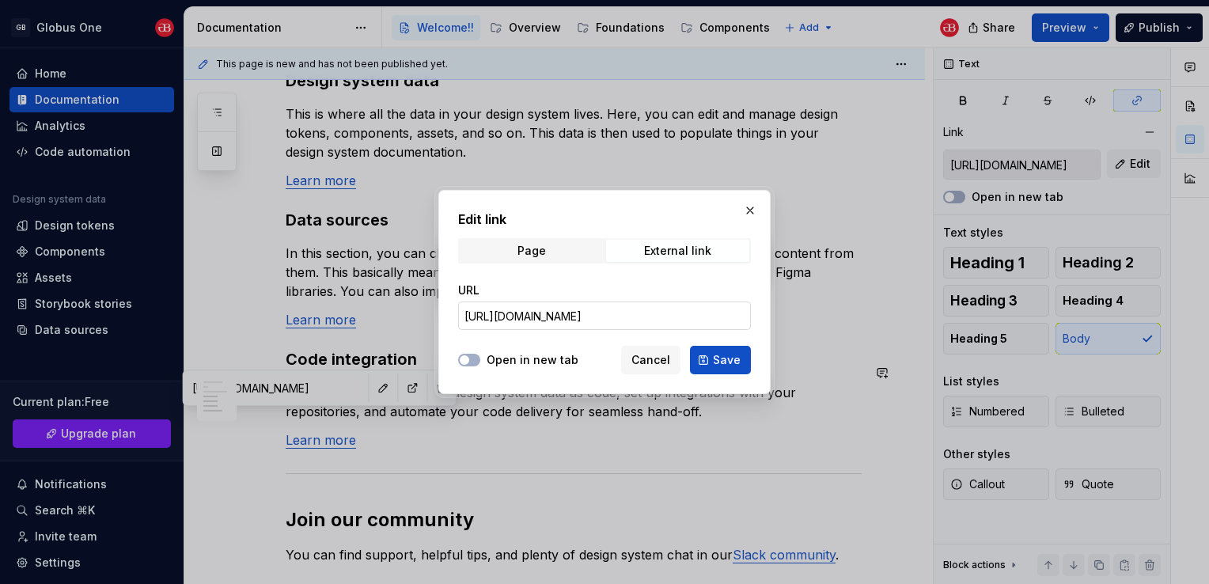
click at [572, 323] on input "[URL][DOMAIN_NAME]" at bounding box center [604, 315] width 293 height 28
click at [554, 248] on span "Page" at bounding box center [531, 251] width 143 height 22
click at [564, 320] on span "Select page" at bounding box center [594, 316] width 261 height 16
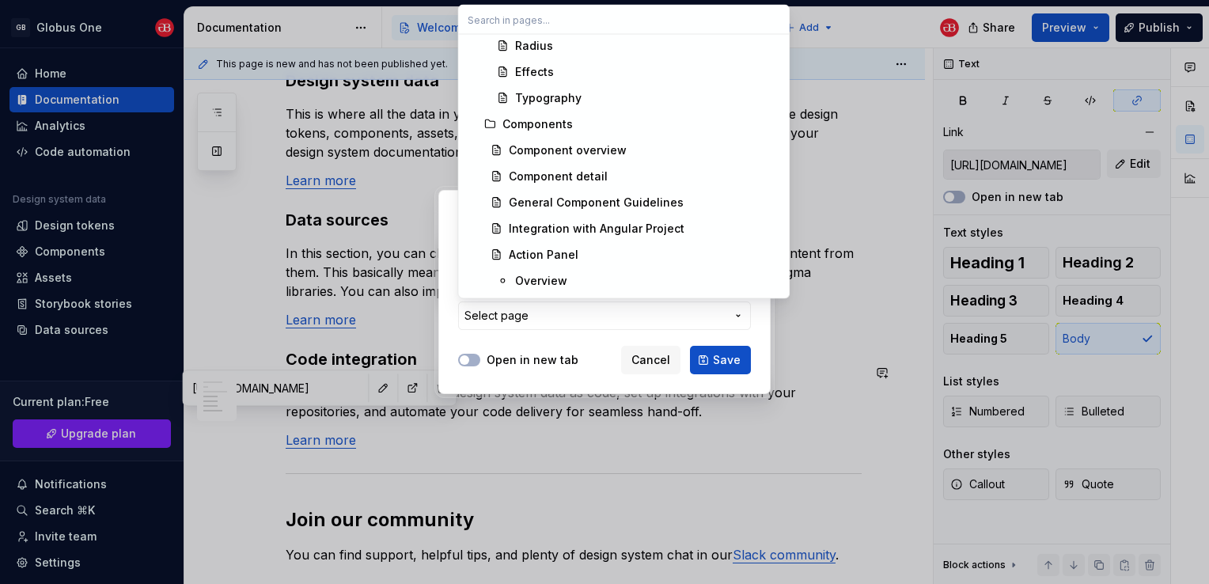
scroll to position [554, 0]
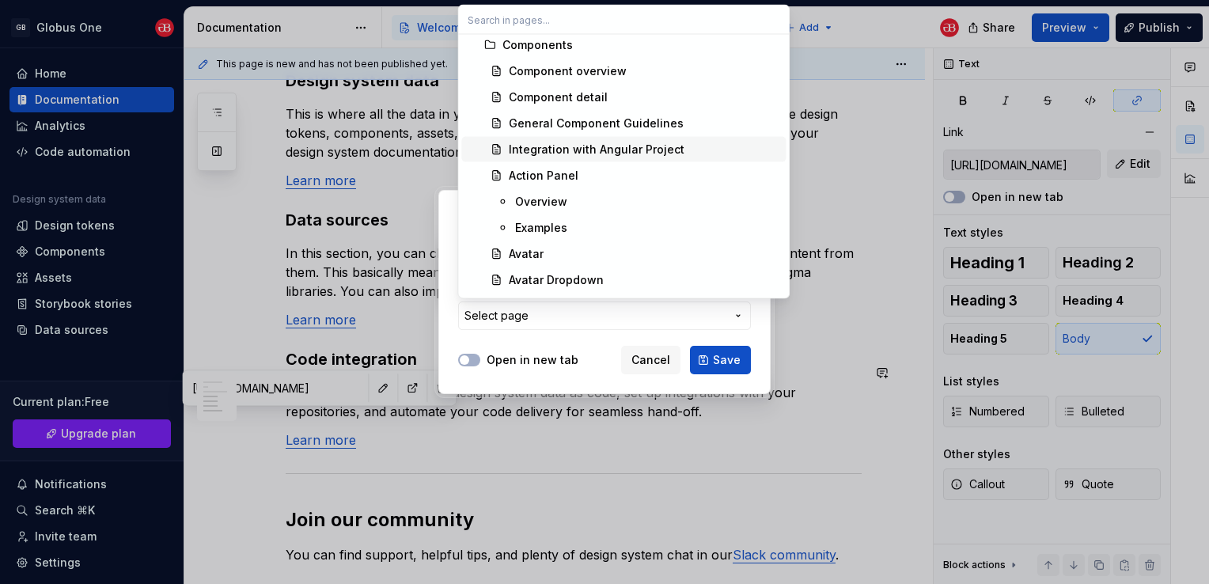
click at [594, 154] on div "Integration with Angular Project" at bounding box center [597, 150] width 176 height 16
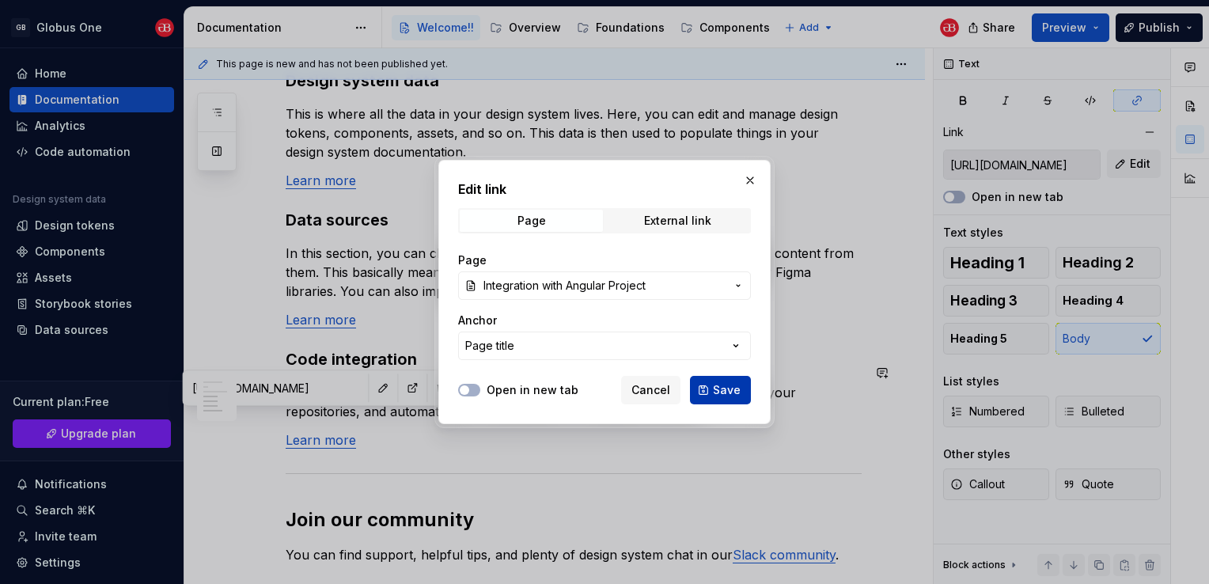
click at [714, 381] on button "Save" at bounding box center [720, 390] width 61 height 28
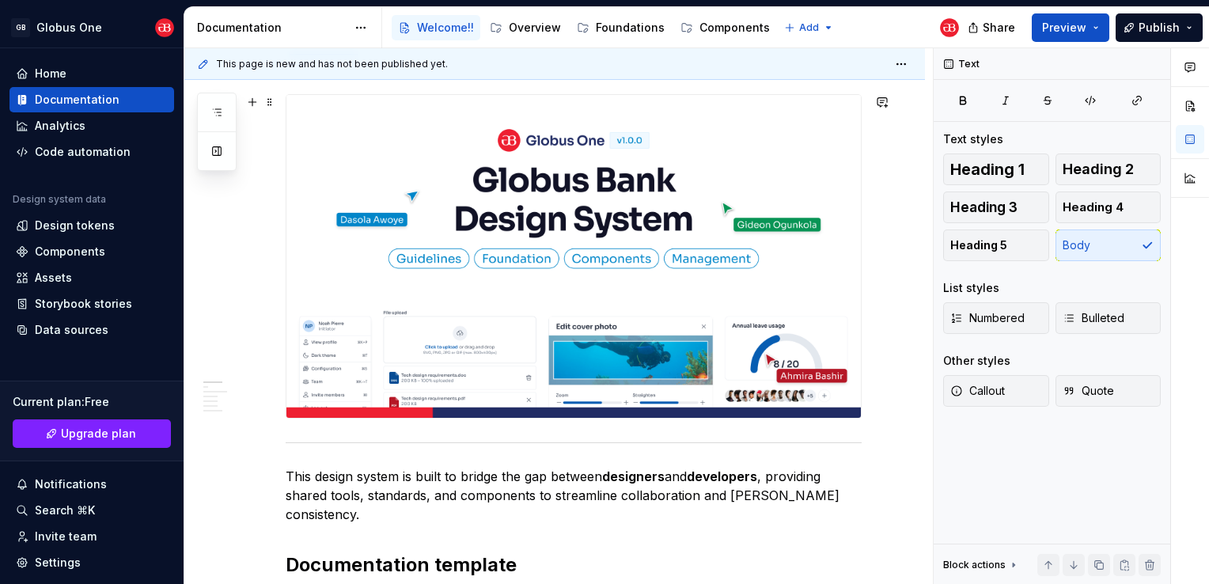
scroll to position [0, 0]
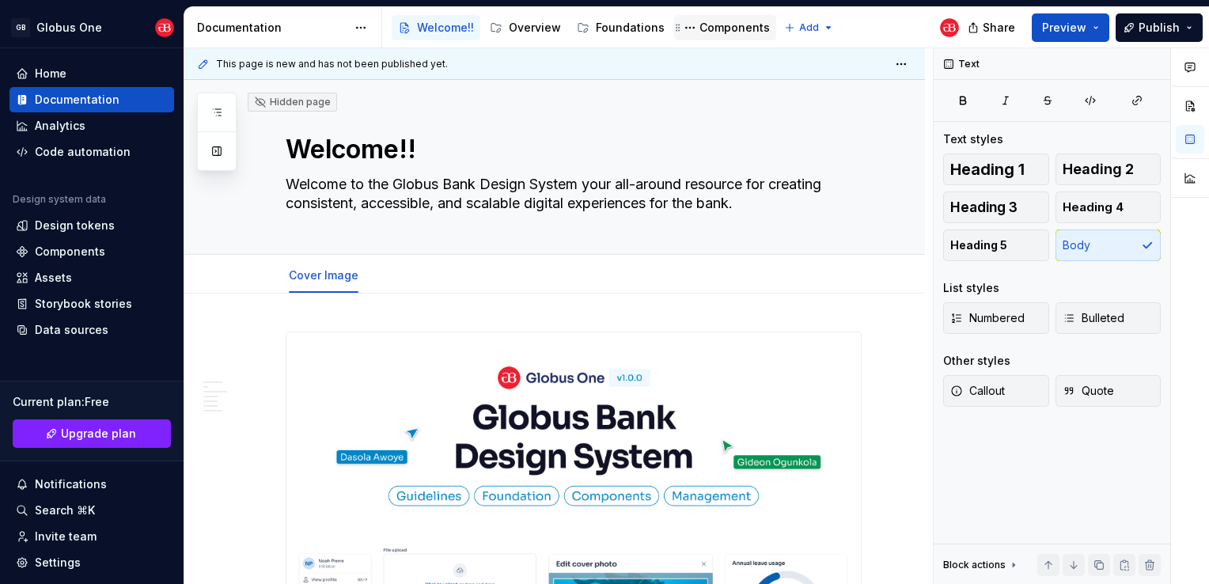
click at [699, 25] on div "Components" at bounding box center [734, 28] width 70 height 16
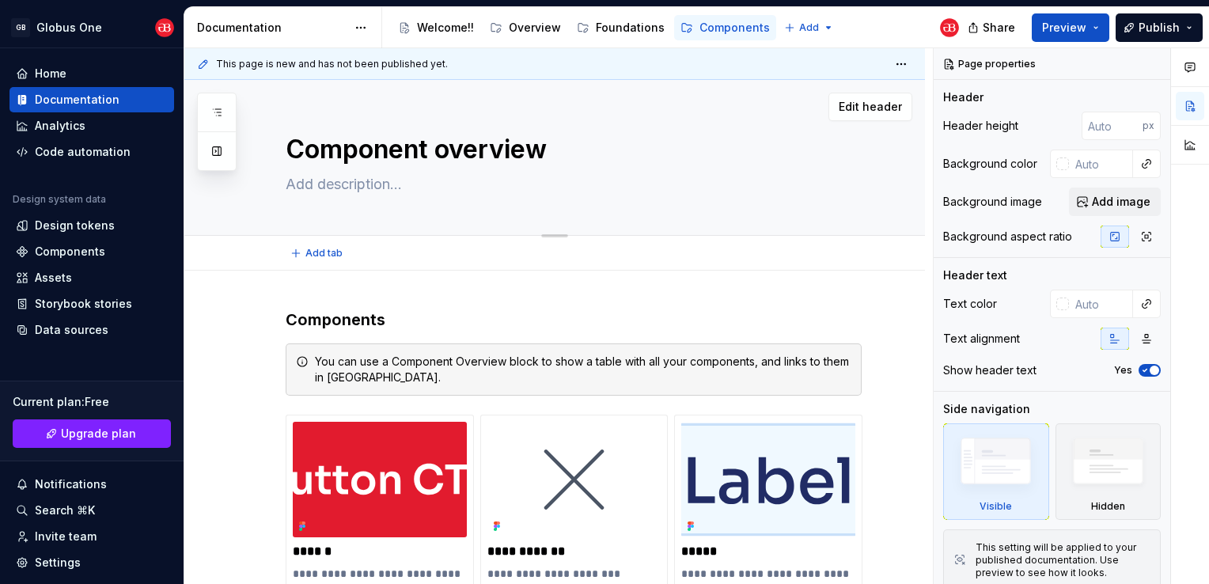
click at [350, 183] on textarea at bounding box center [570, 184] width 576 height 25
click at [580, 152] on textarea "Component overview" at bounding box center [570, 150] width 576 height 38
click at [449, 190] on textarea at bounding box center [570, 184] width 576 height 25
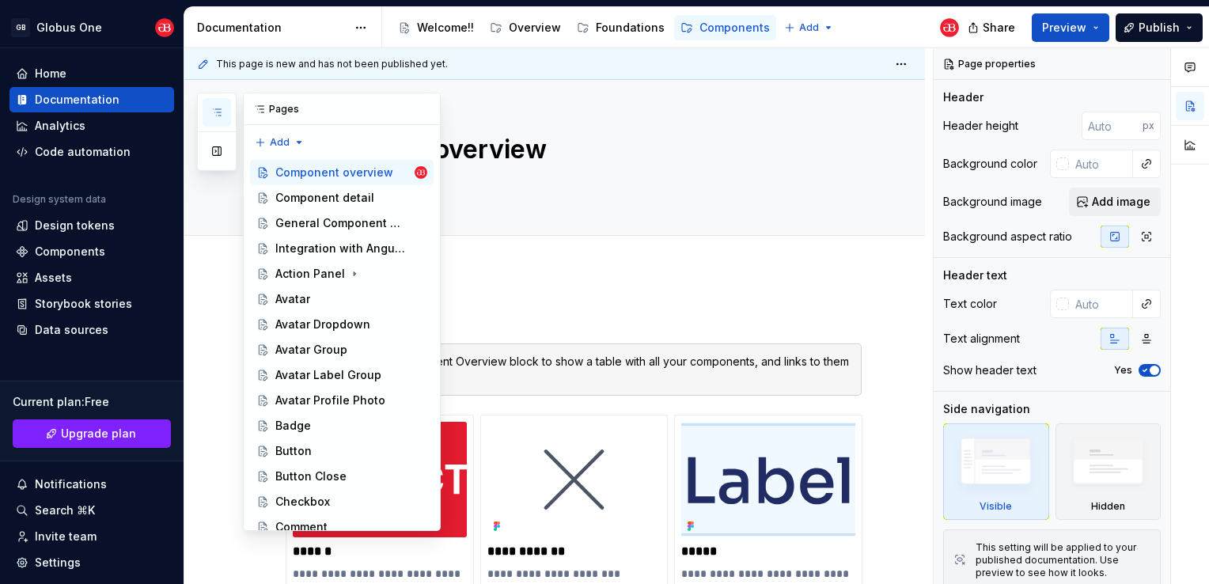
click at [212, 109] on icon "button" at bounding box center [216, 112] width 13 height 13
click at [309, 330] on div "Avatar Dropdown" at bounding box center [322, 324] width 95 height 16
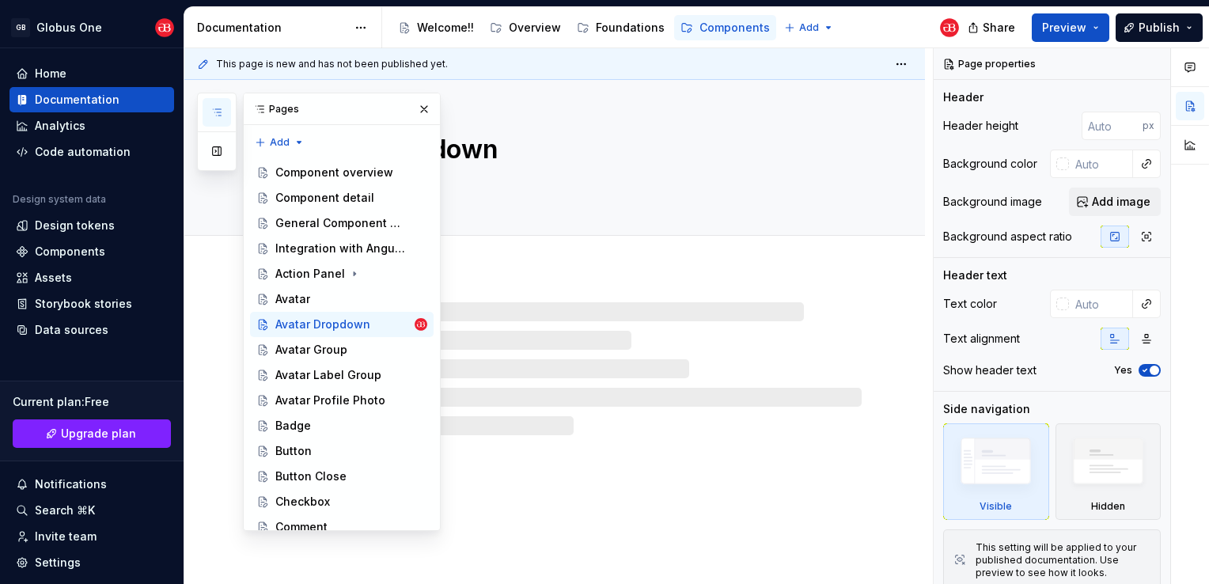
drag, startPoint x: 415, startPoint y: 102, endPoint x: 411, endPoint y: 119, distance: 17.3
click at [415, 102] on button "button" at bounding box center [424, 109] width 22 height 22
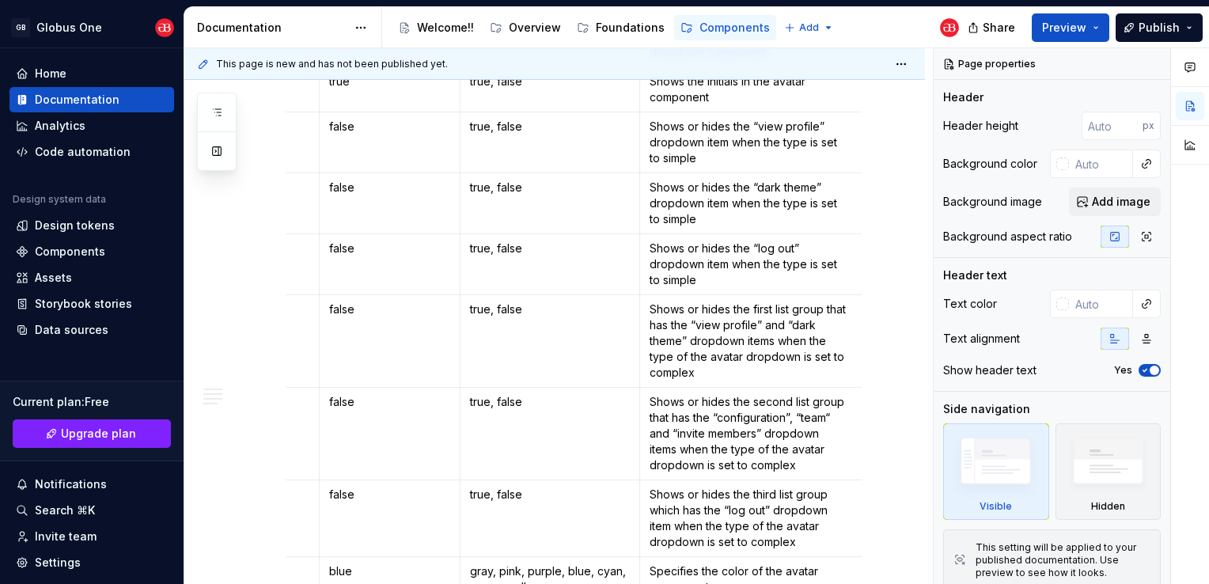
scroll to position [839, 0]
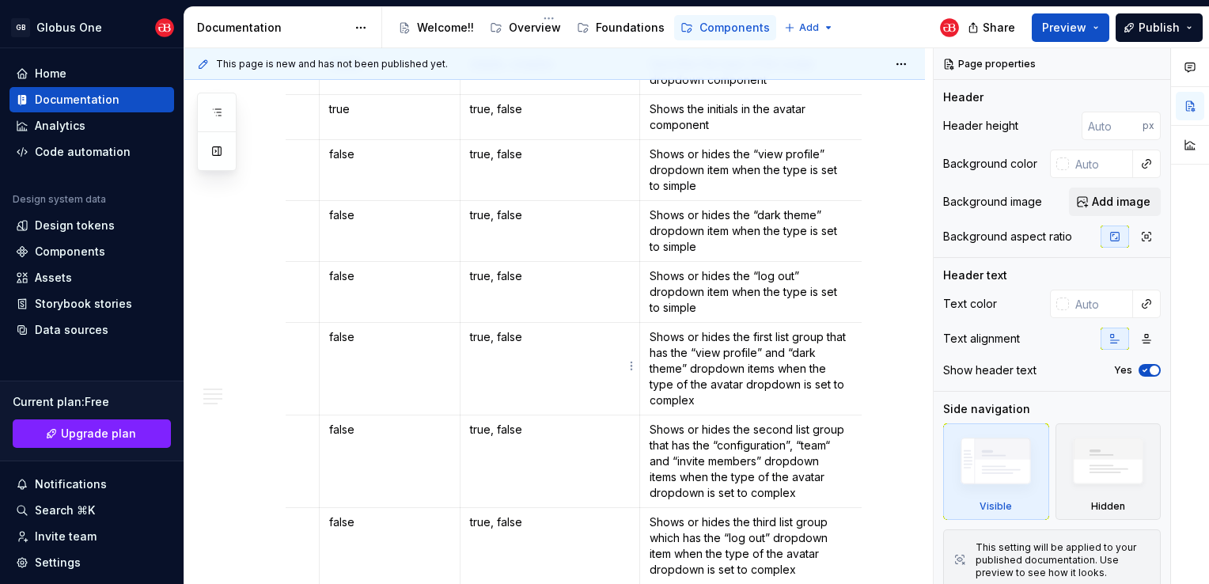
type textarea "*"
